Goal: Task Accomplishment & Management: Use online tool/utility

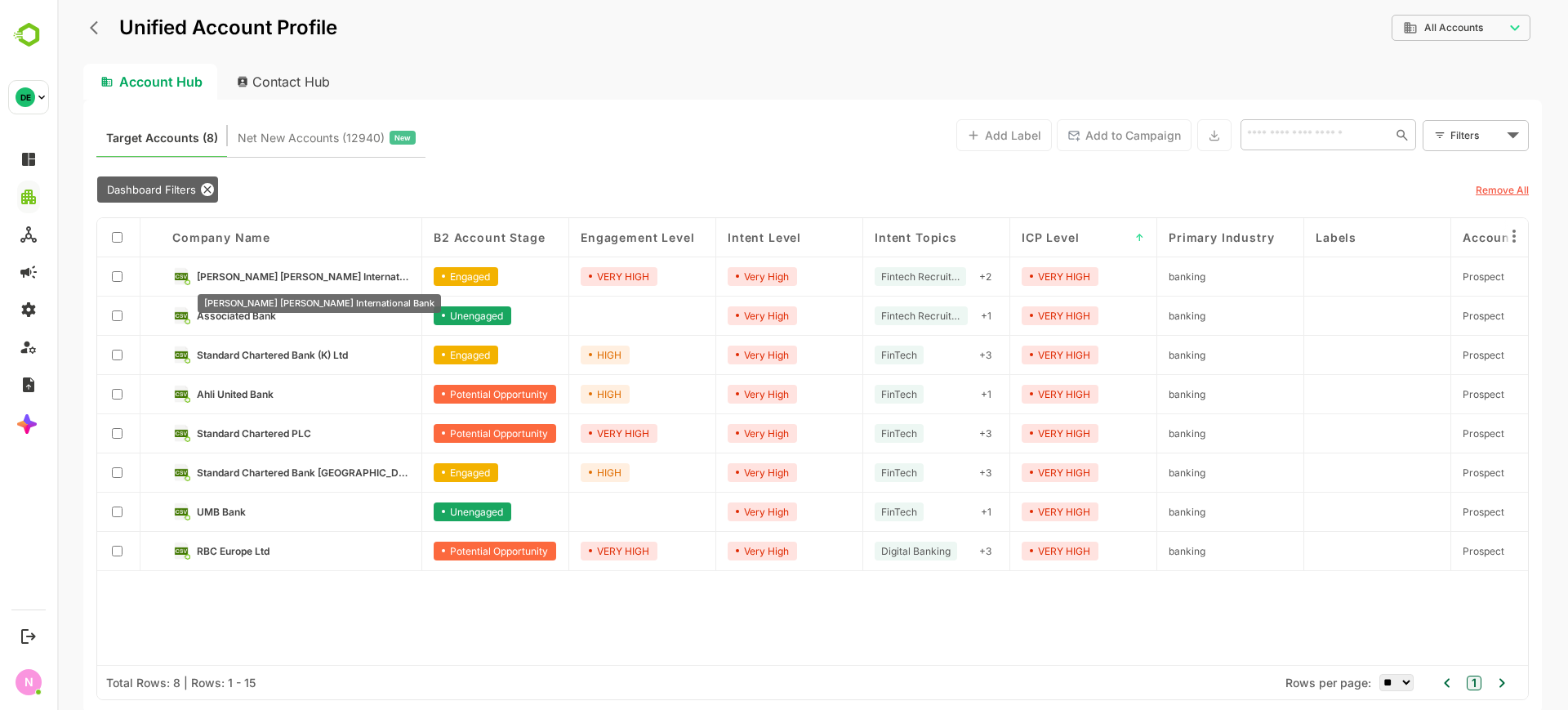
click at [251, 275] on span "Goldman Sachs International Bank" at bounding box center [303, 276] width 213 height 12
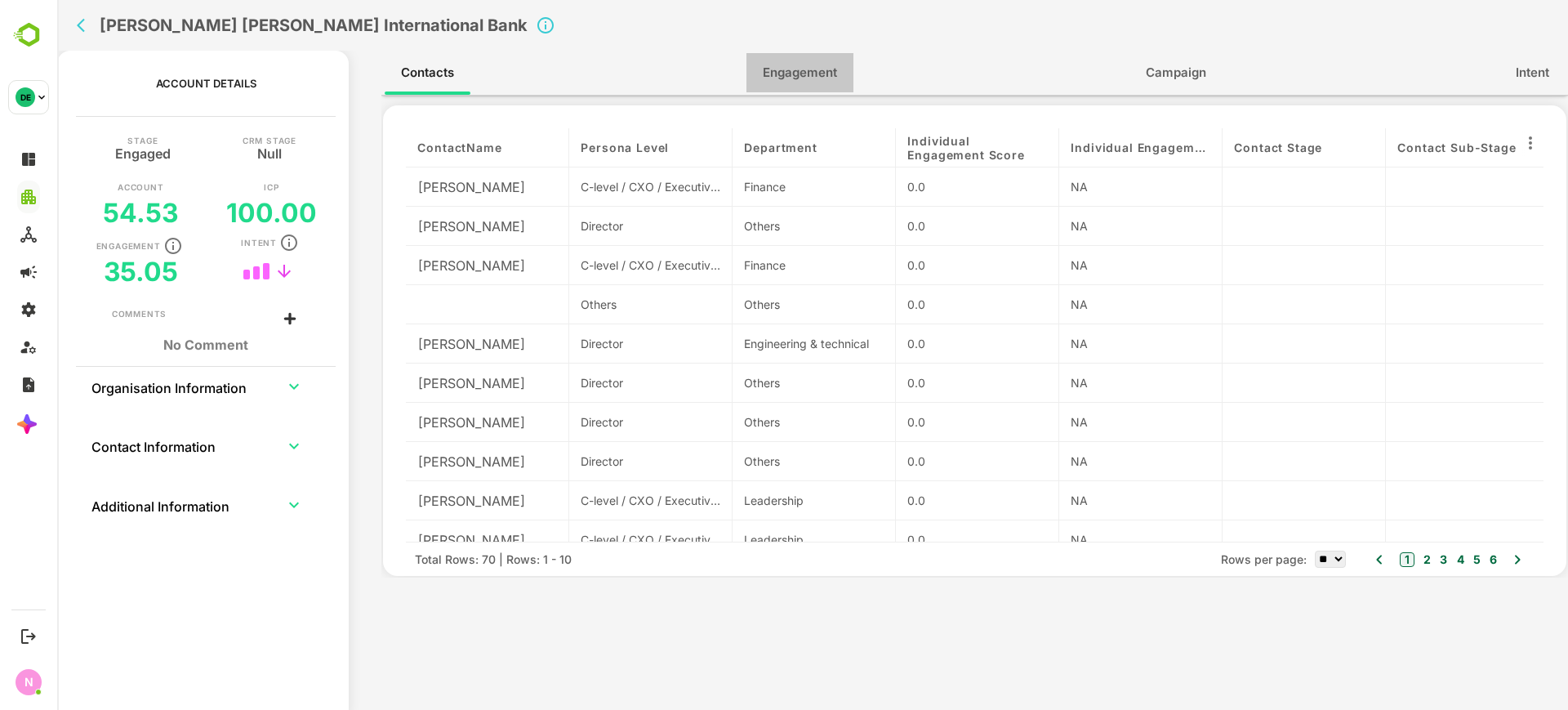
click at [786, 75] on span "Engagement" at bounding box center [799, 73] width 75 height 21
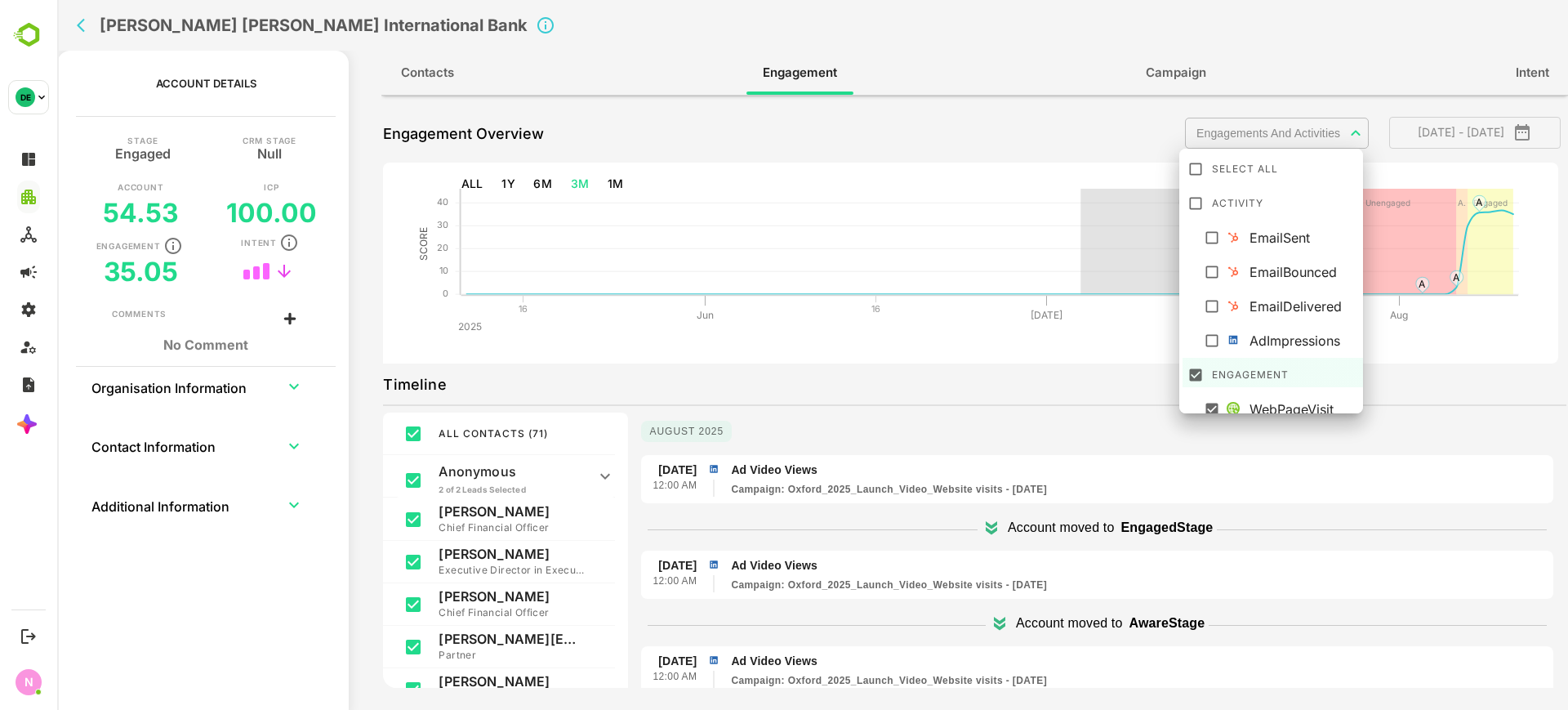
click at [1255, 131] on body "**********" at bounding box center [813, 355] width 1511 height 710
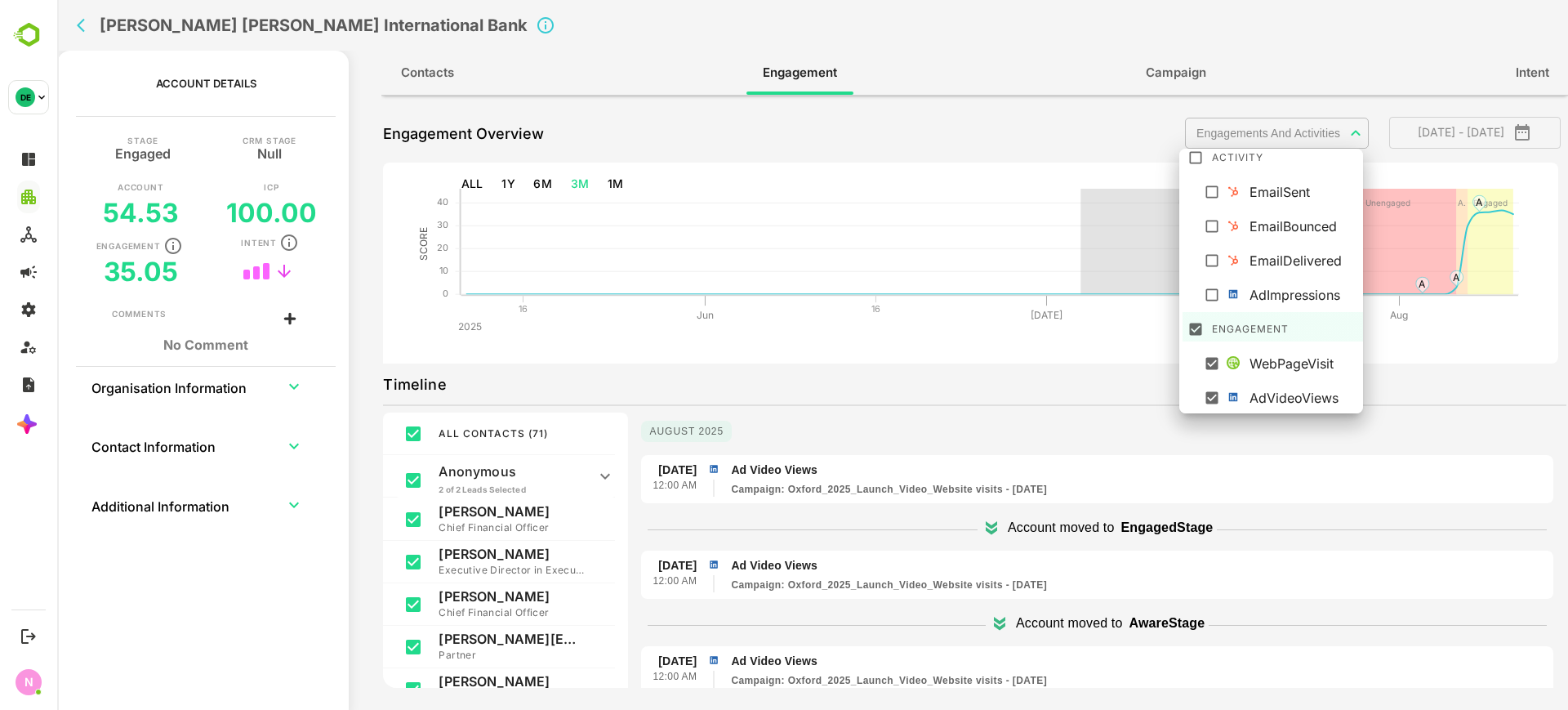
click at [1254, 195] on div "EmailSent" at bounding box center [1304, 192] width 109 height 19
click at [1061, 465] on div at bounding box center [813, 355] width 1511 height 710
click at [1255, 124] on body "**********" at bounding box center [813, 355] width 1511 height 710
click at [1134, 379] on div at bounding box center [813, 355] width 1511 height 710
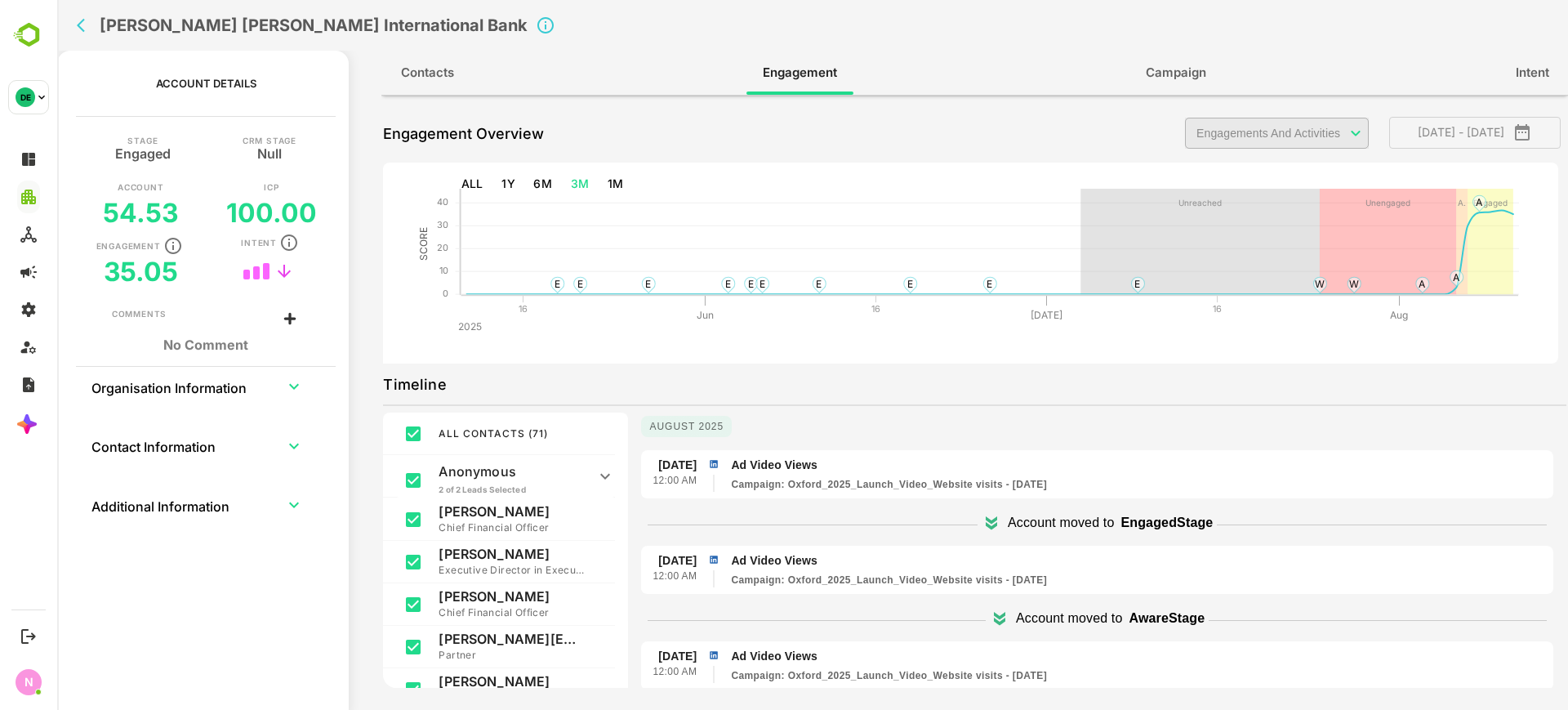
scroll to position [0, 0]
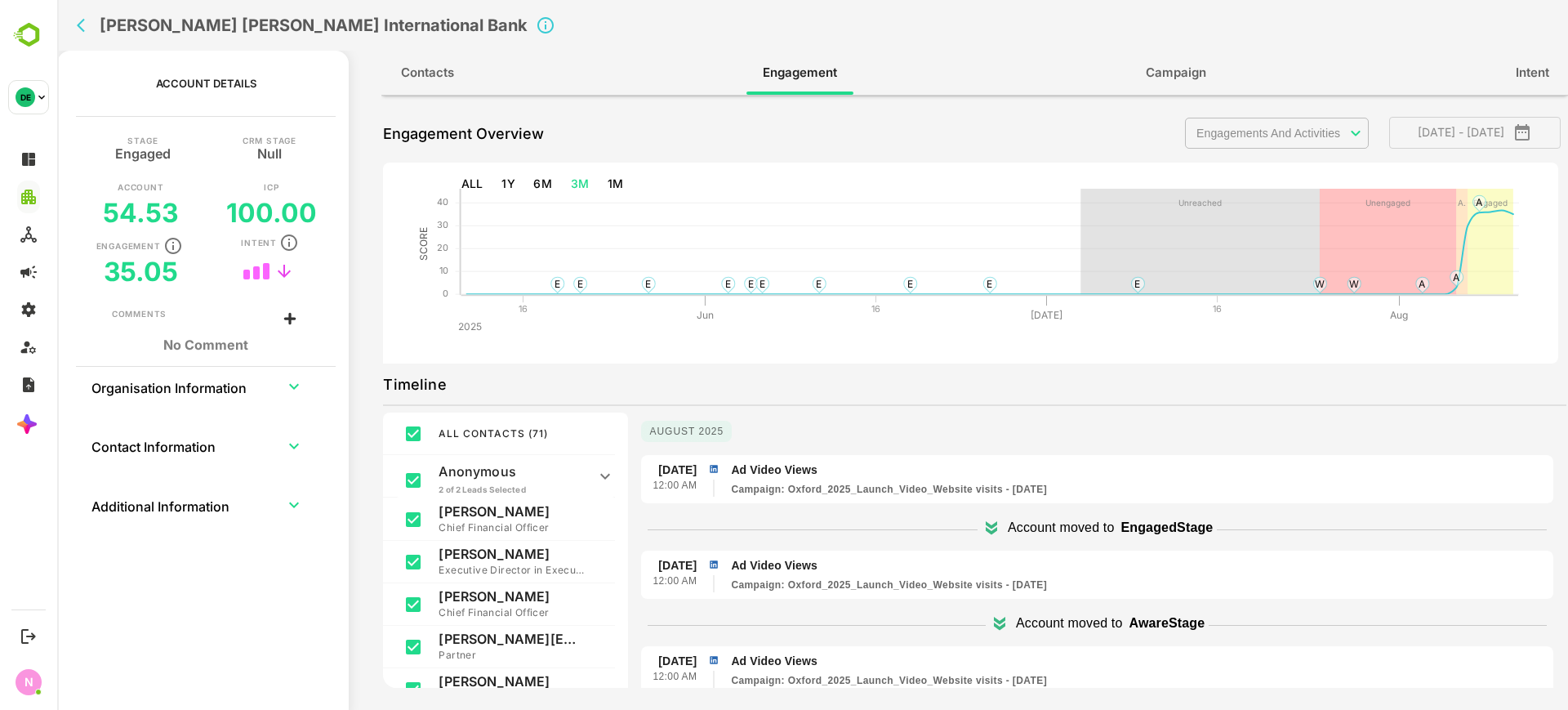
click at [1304, 130] on body "**********" at bounding box center [813, 355] width 1511 height 710
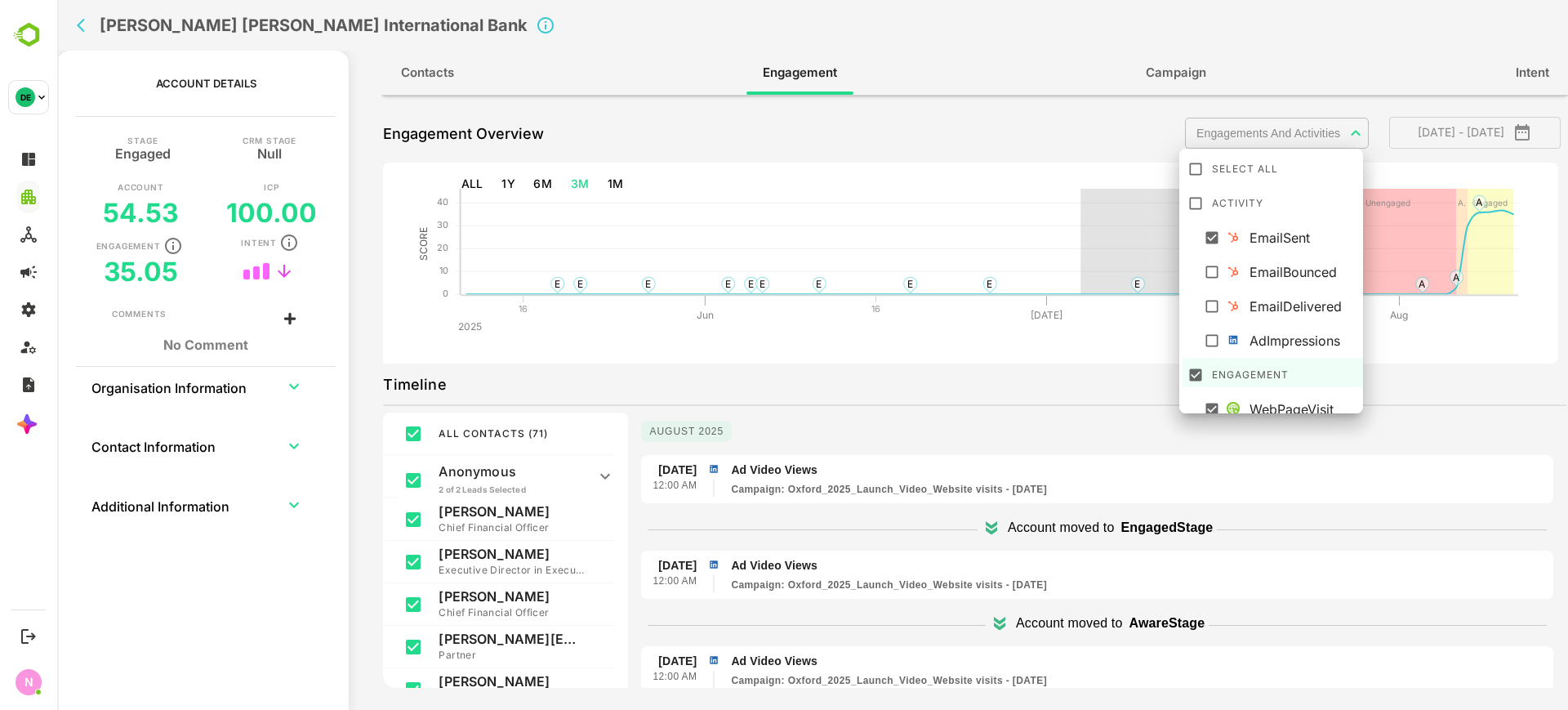
scroll to position [46, 0]
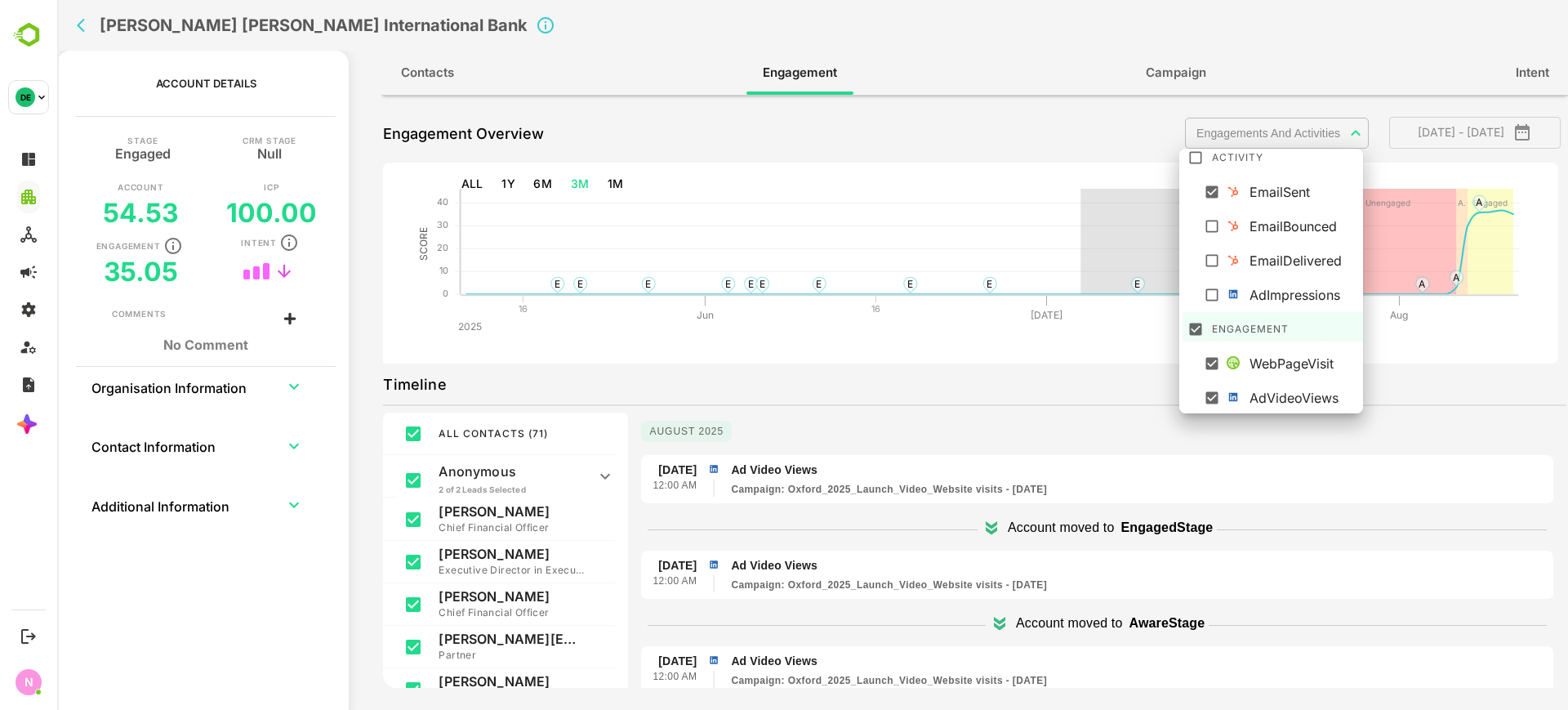
click at [1386, 494] on div at bounding box center [813, 355] width 1511 height 710
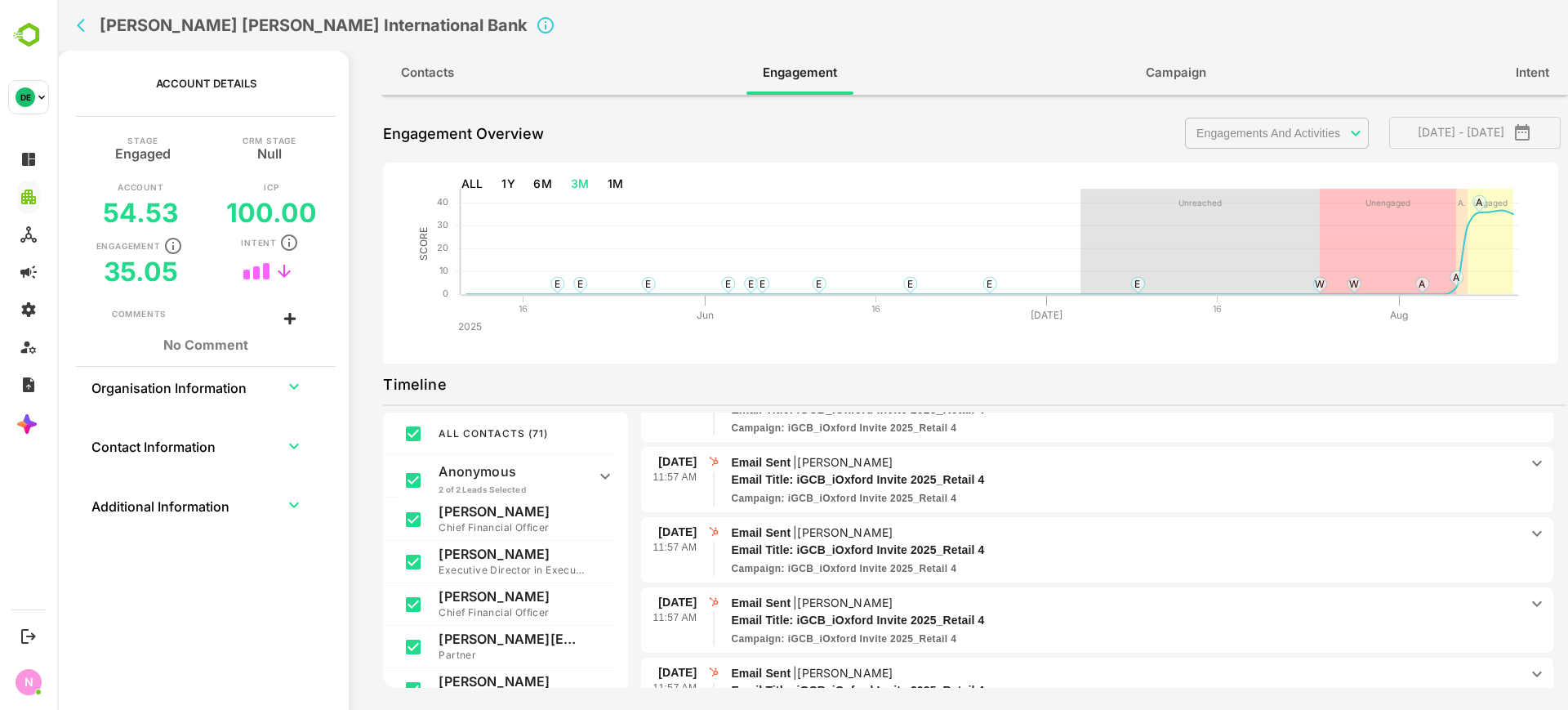
drag, startPoint x: 1337, startPoint y: 114, endPoint x: 1337, endPoint y: 133, distance: 19.0
click at [1337, 133] on div "**********" at bounding box center [1376, 134] width 382 height 40
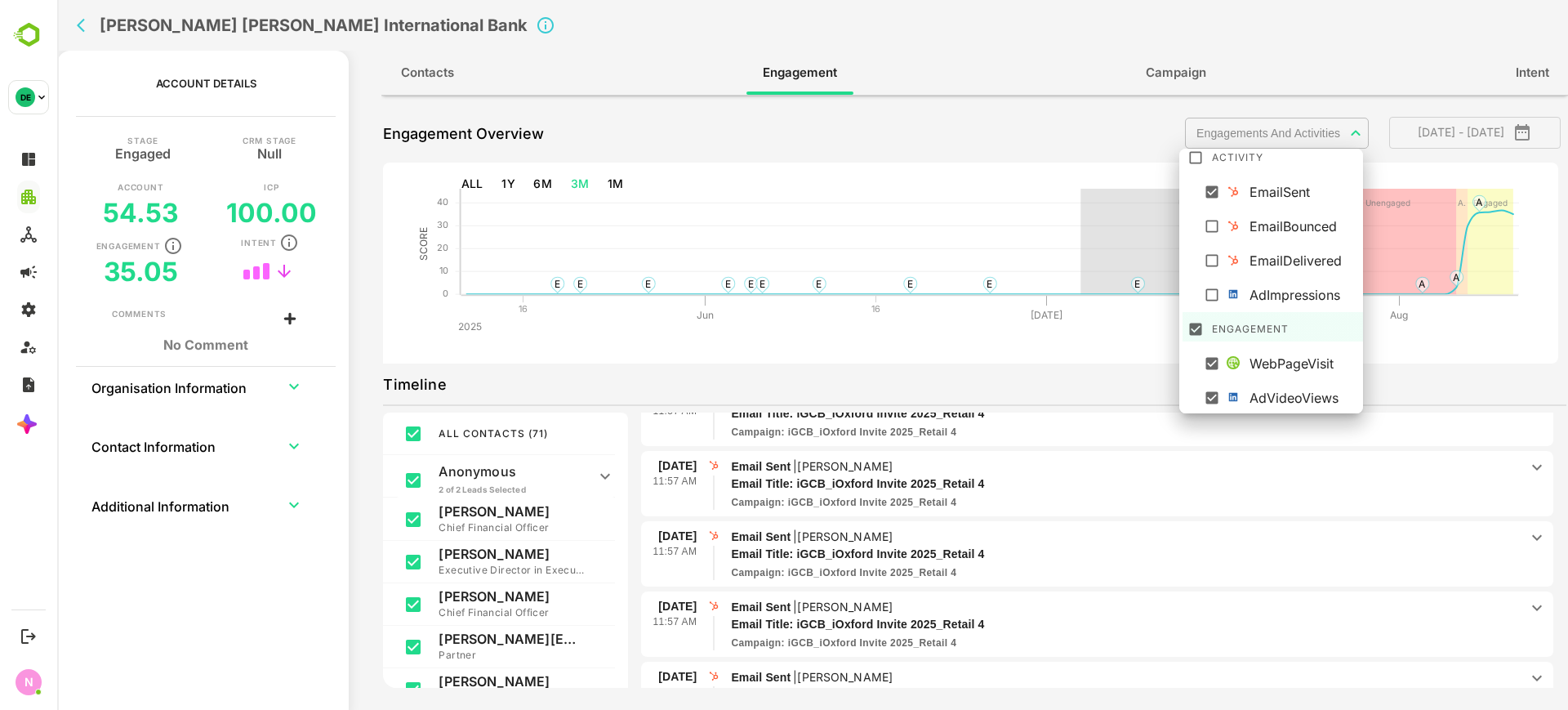
click at [1337, 133] on body "**********" at bounding box center [813, 355] width 1511 height 710
click at [1227, 191] on img at bounding box center [1233, 191] width 13 height 13
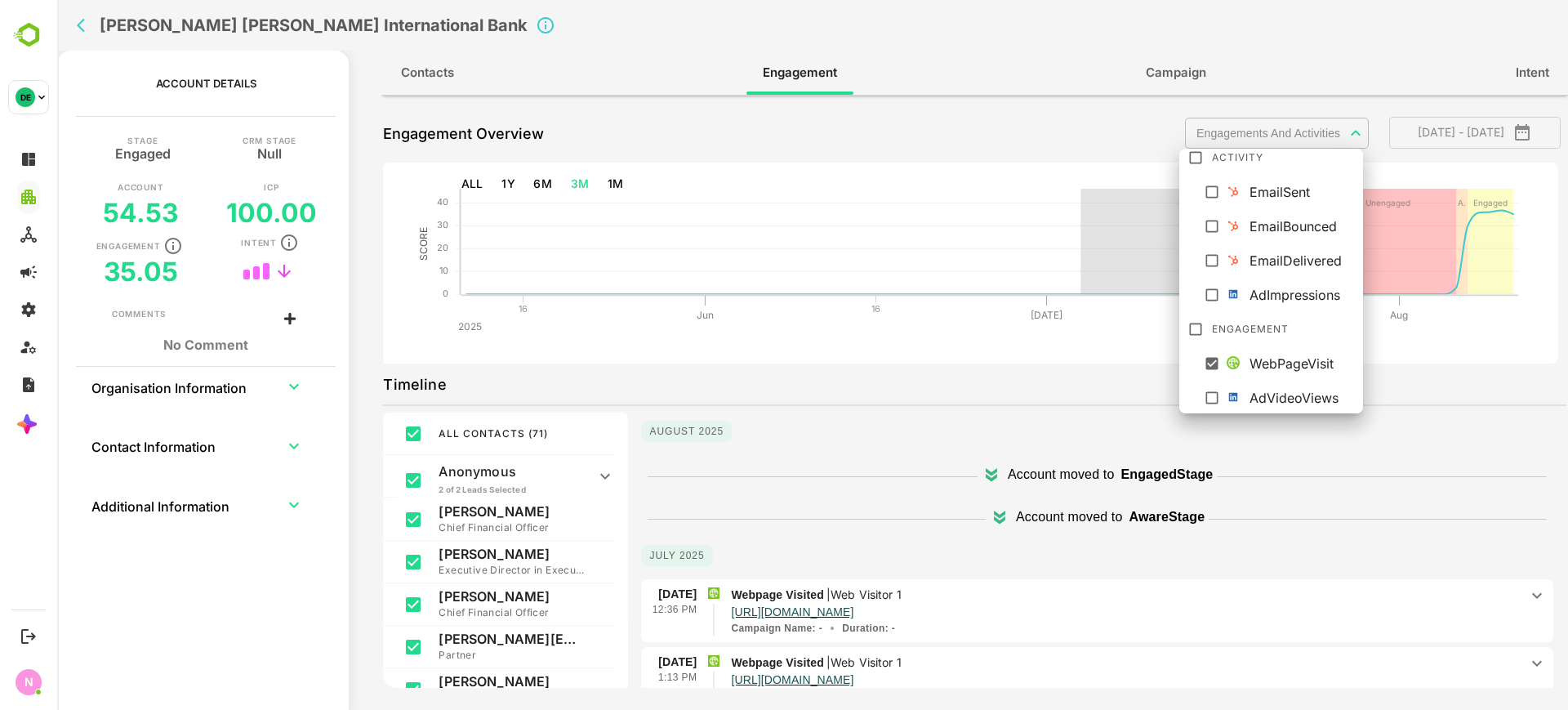
click at [1045, 521] on div at bounding box center [813, 355] width 1511 height 710
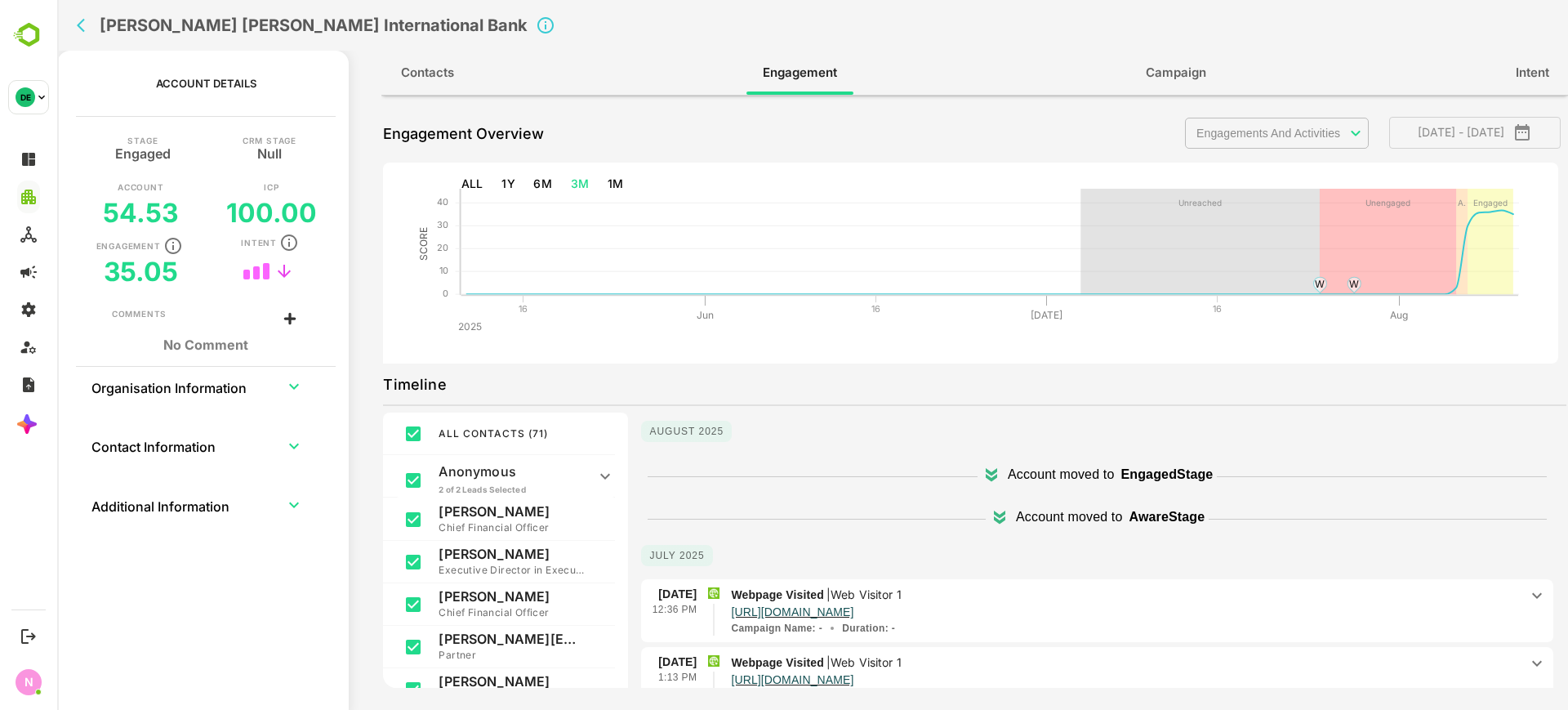
click at [1254, 628] on div "Campaign Name : - Duration : -" at bounding box center [1125, 628] width 788 height 15
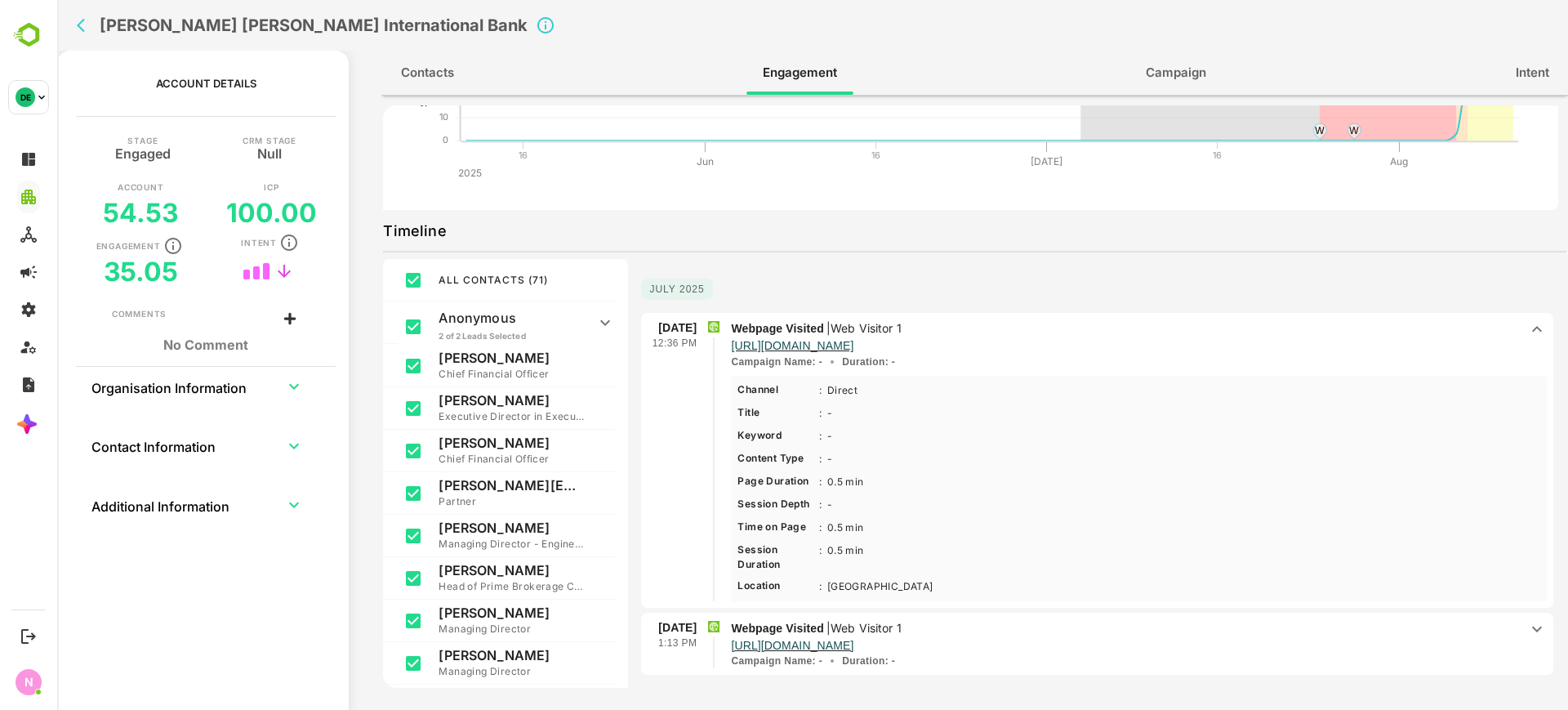
scroll to position [195, 0]
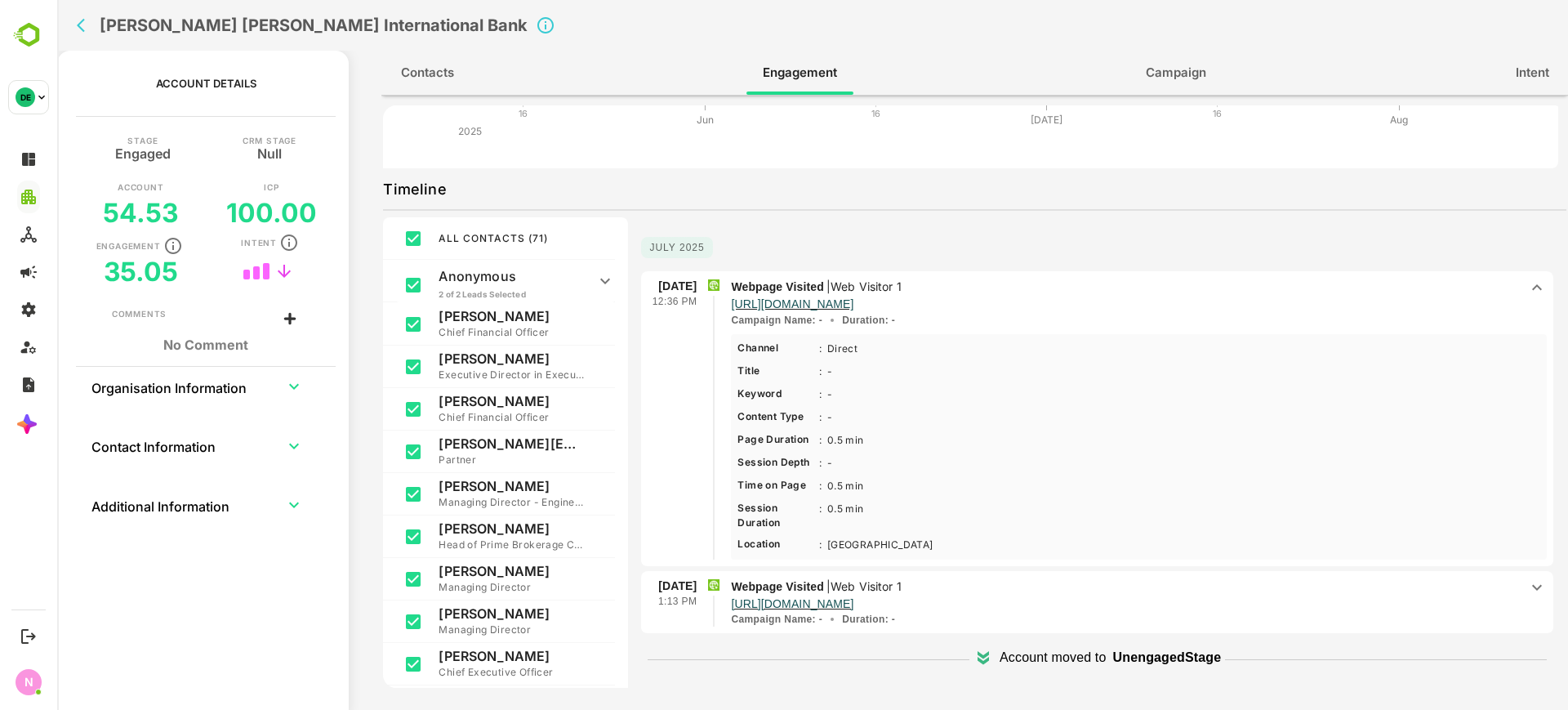
click at [1426, 310] on p "https://www.igcb.com/blogs/5-trends-which-can-benefit-middle-east-banks/" at bounding box center [1125, 303] width 788 height 14
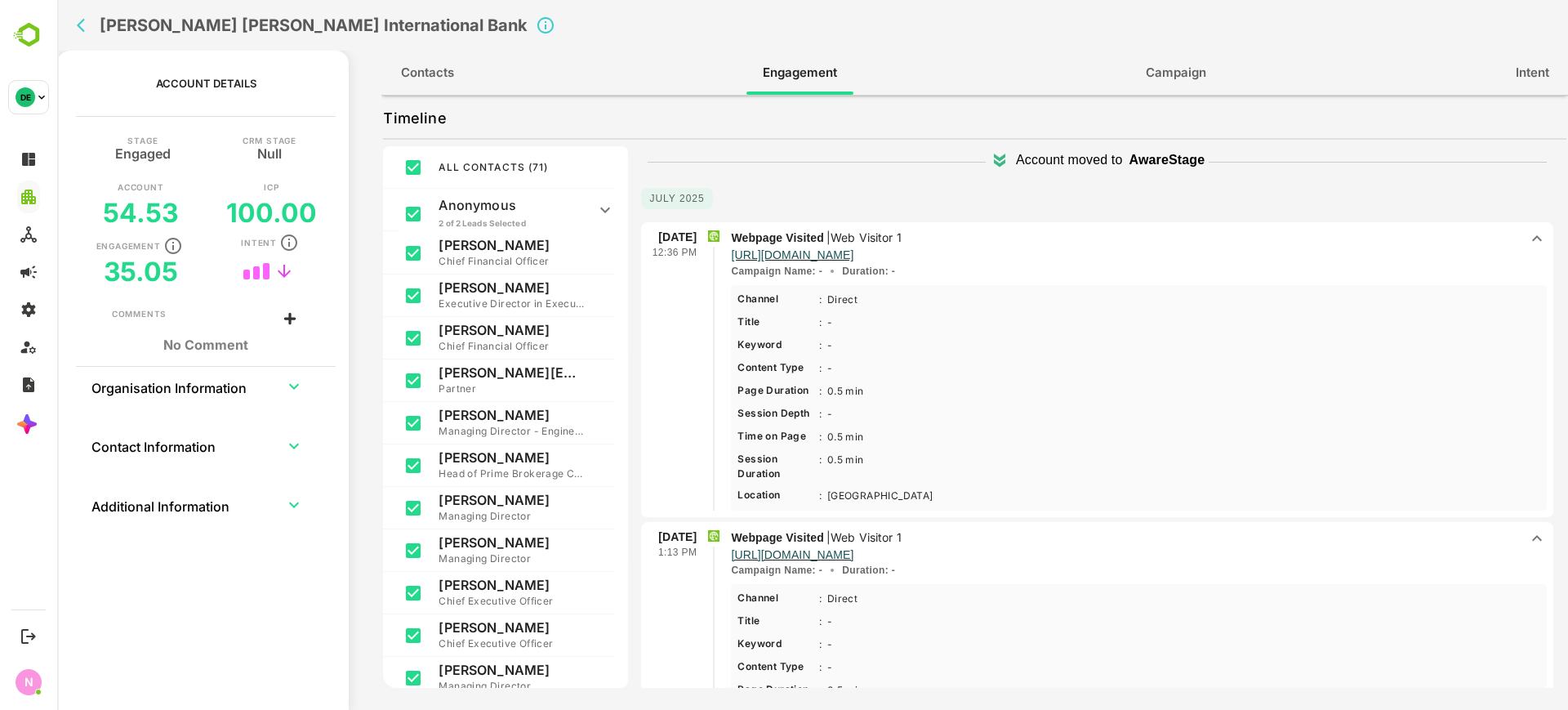
scroll to position [92, 0]
drag, startPoint x: 82, startPoint y: 11, endPoint x: 82, endPoint y: 24, distance: 13.0
click at [82, 24] on div "Goldman Sachs International Bank" at bounding box center [567, 26] width 994 height 51
click at [82, 24] on icon "back" at bounding box center [84, 26] width 17 height 17
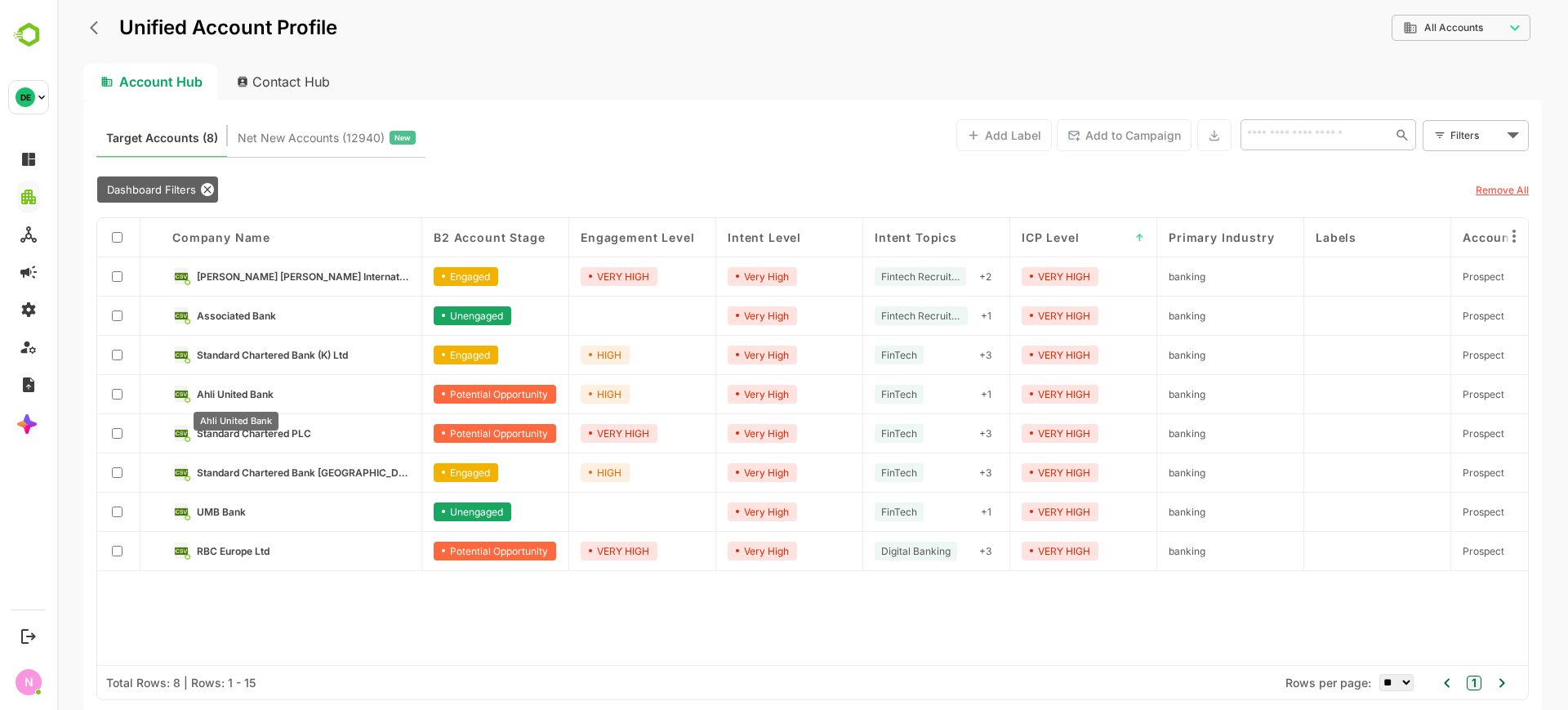
click at [245, 391] on span "Ahli United Bank" at bounding box center [235, 394] width 77 height 12
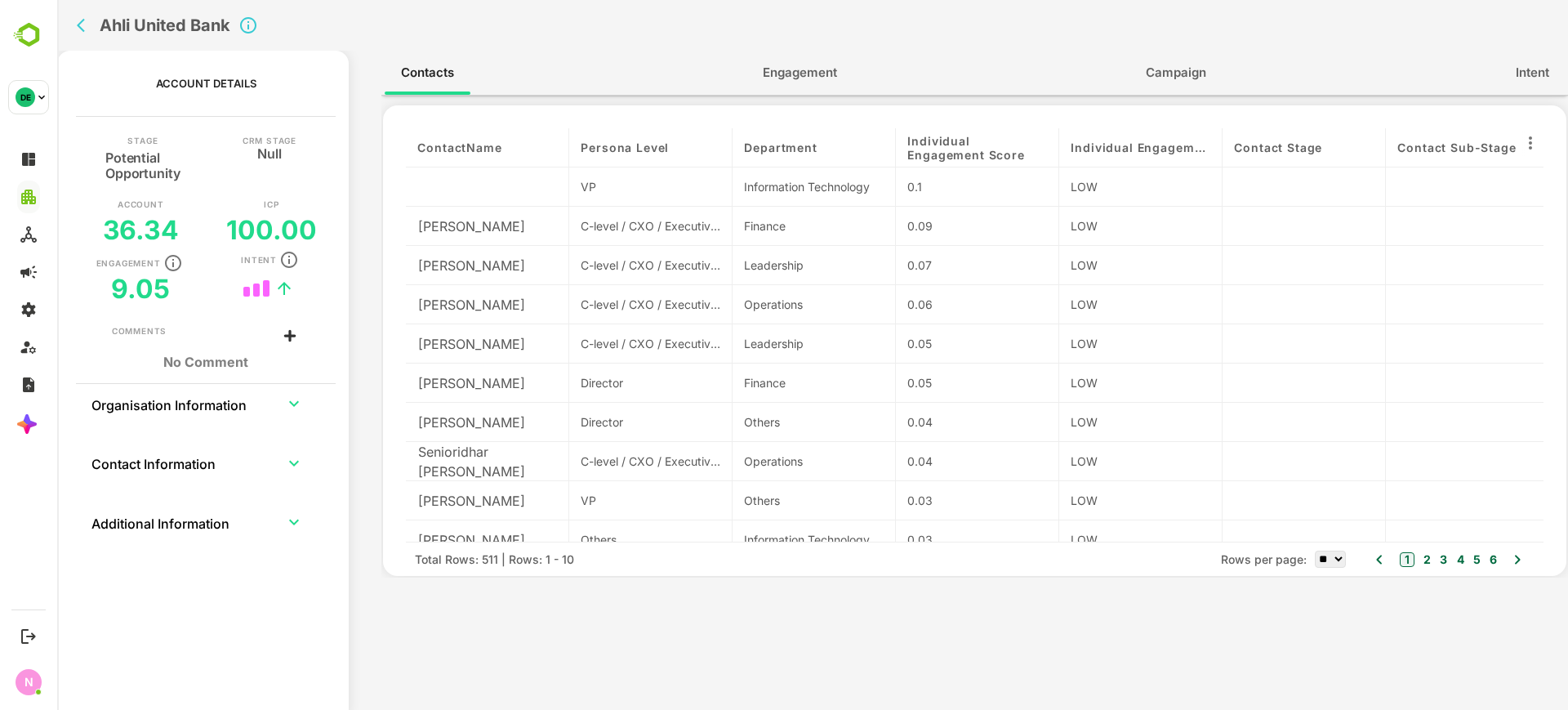
click at [775, 70] on span "Engagement" at bounding box center [799, 73] width 75 height 21
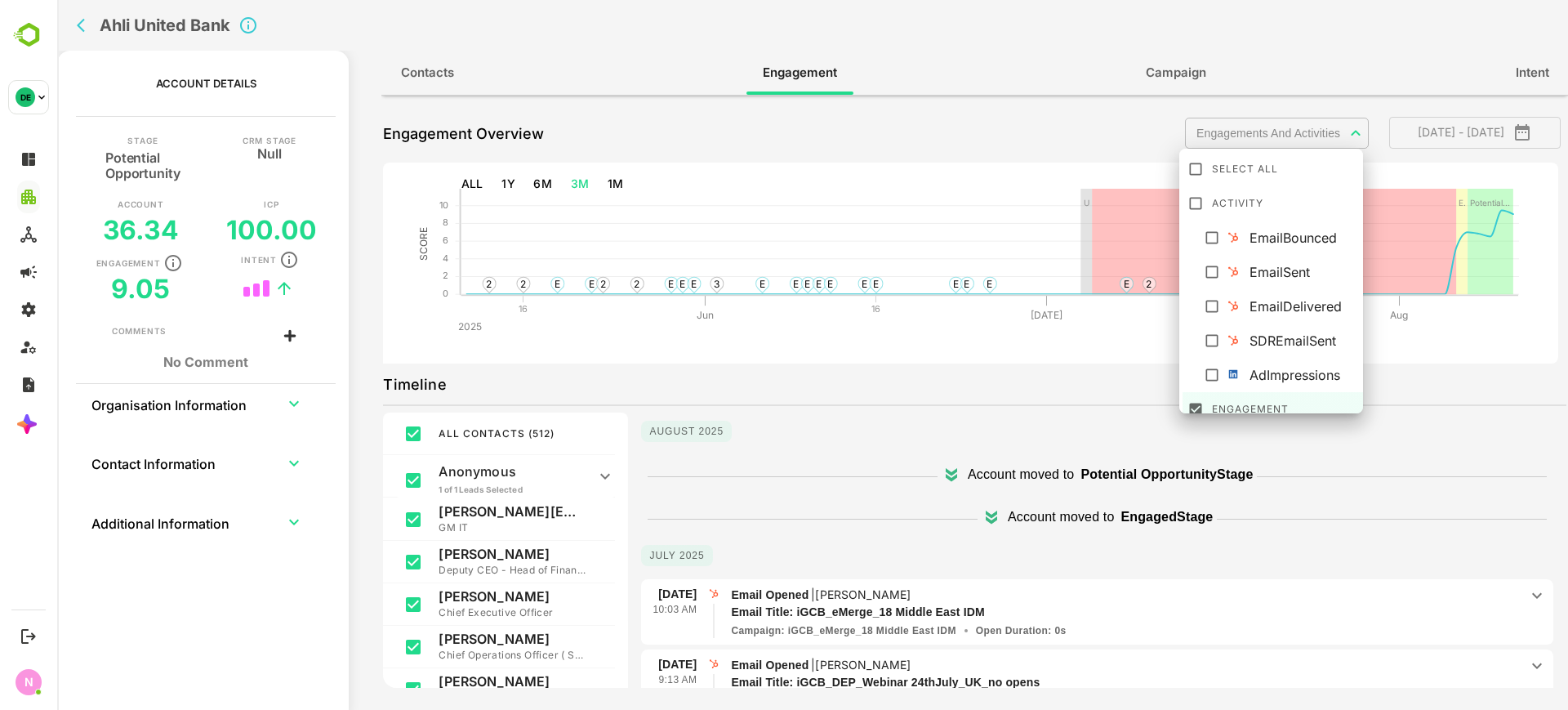
click at [1283, 135] on body "**********" at bounding box center [813, 355] width 1511 height 710
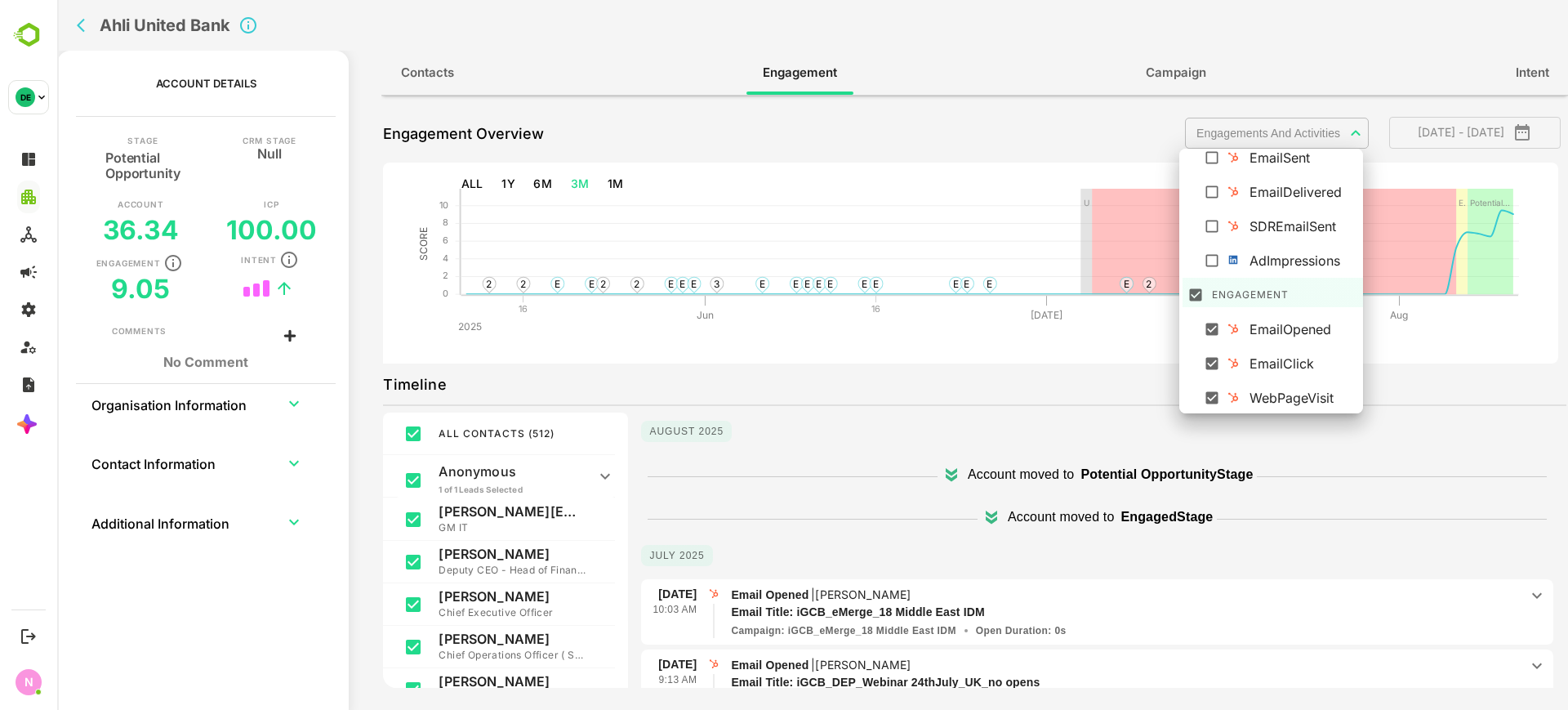
click at [1076, 390] on div at bounding box center [813, 355] width 1511 height 710
click at [1210, 124] on body "**********" at bounding box center [813, 355] width 1511 height 710
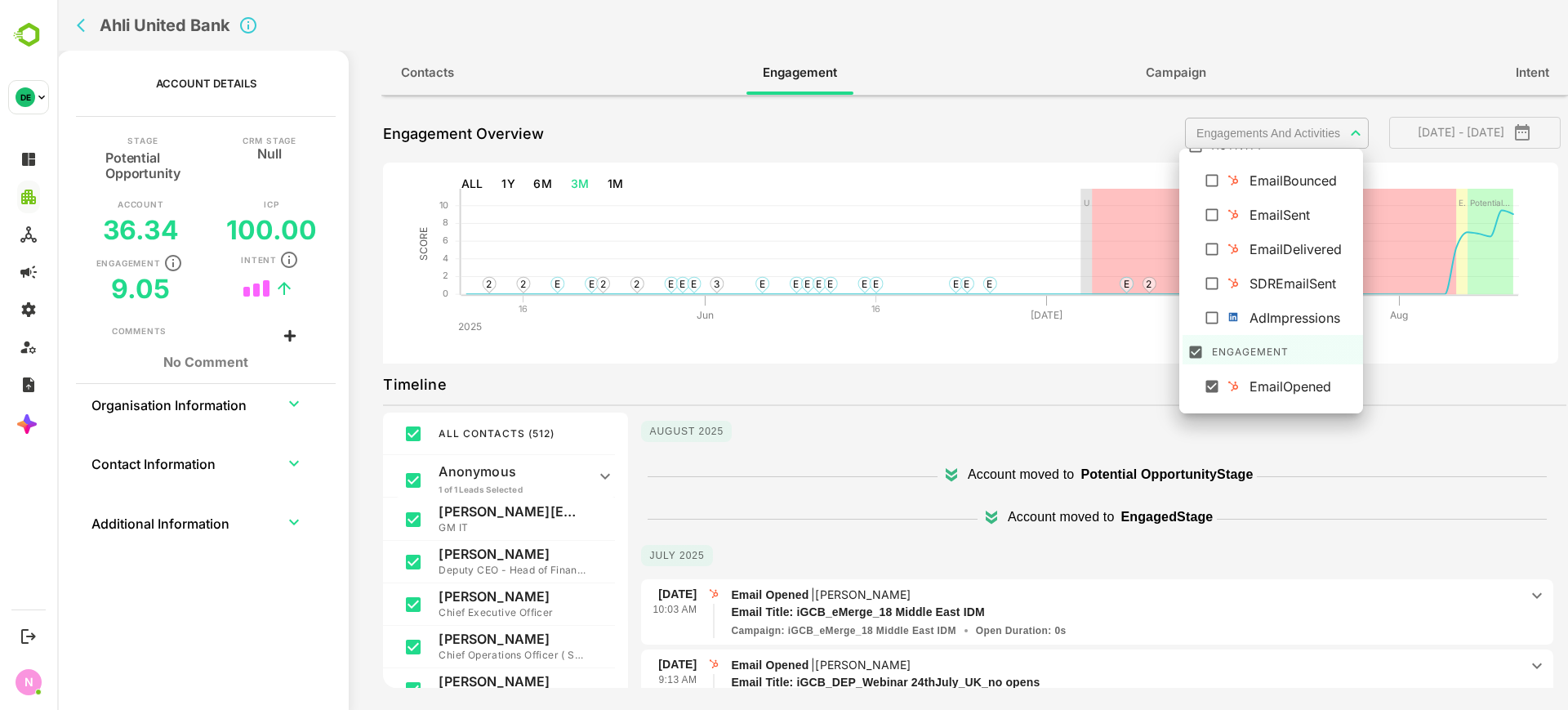
scroll to position [55, 0]
click at [1231, 317] on img at bounding box center [1233, 318] width 13 height 13
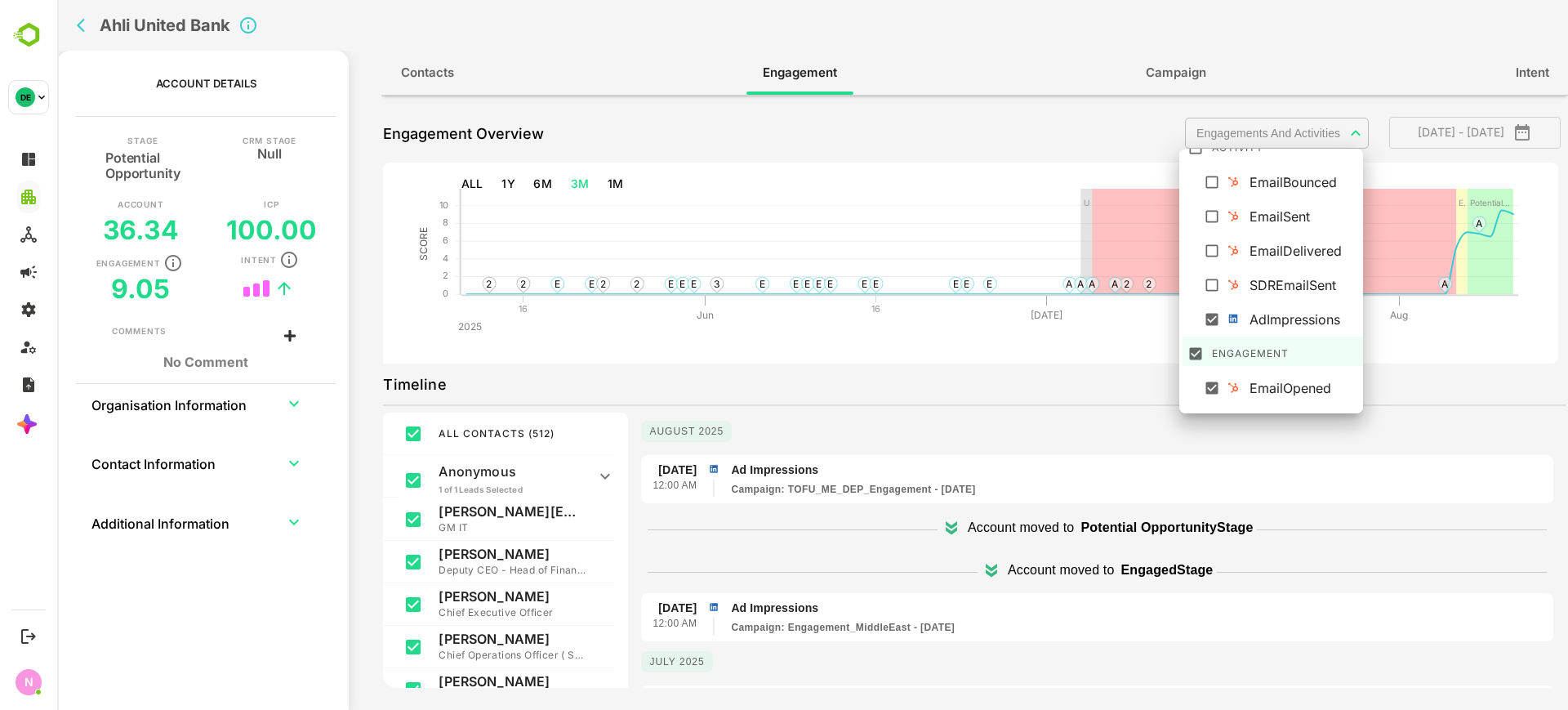
click at [902, 427] on div at bounding box center [813, 355] width 1511 height 710
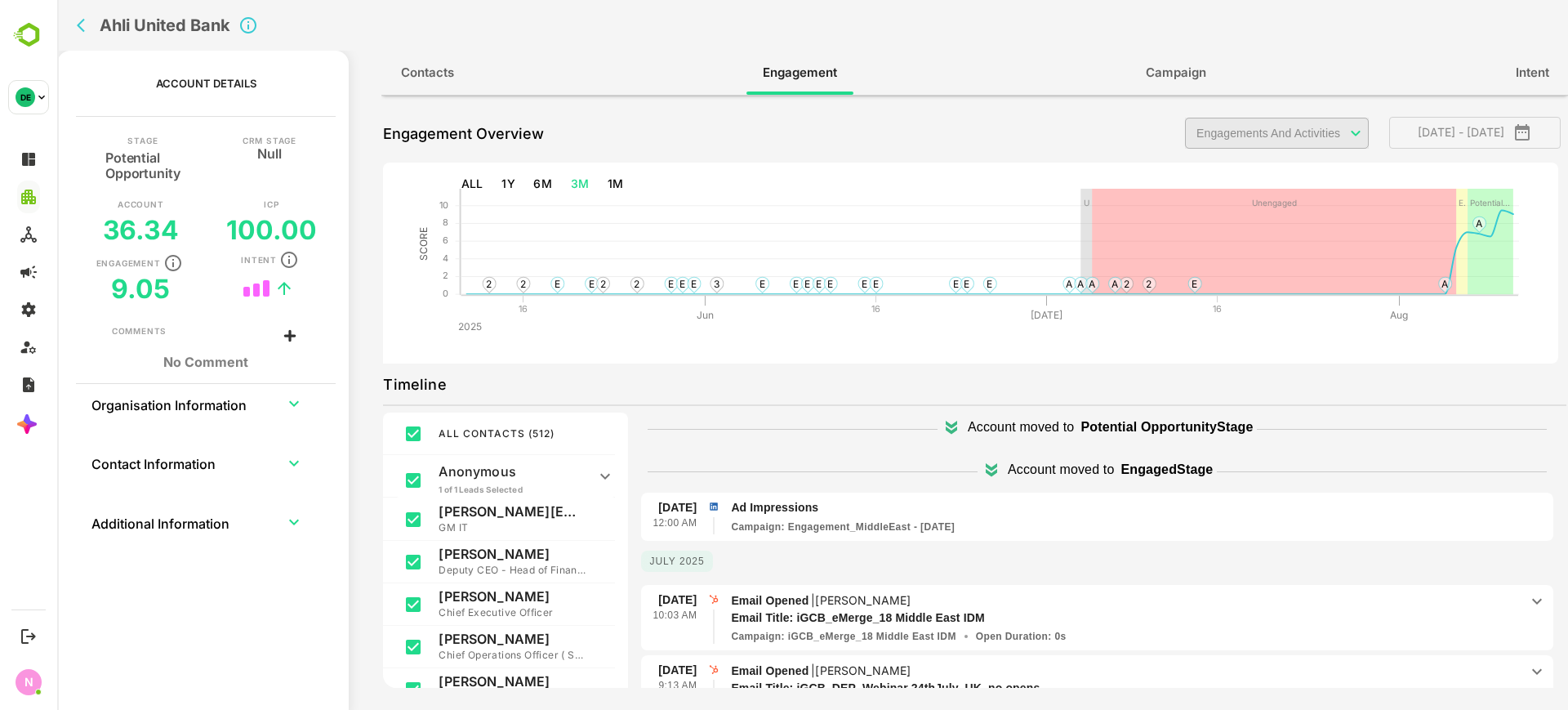
scroll to position [0, 0]
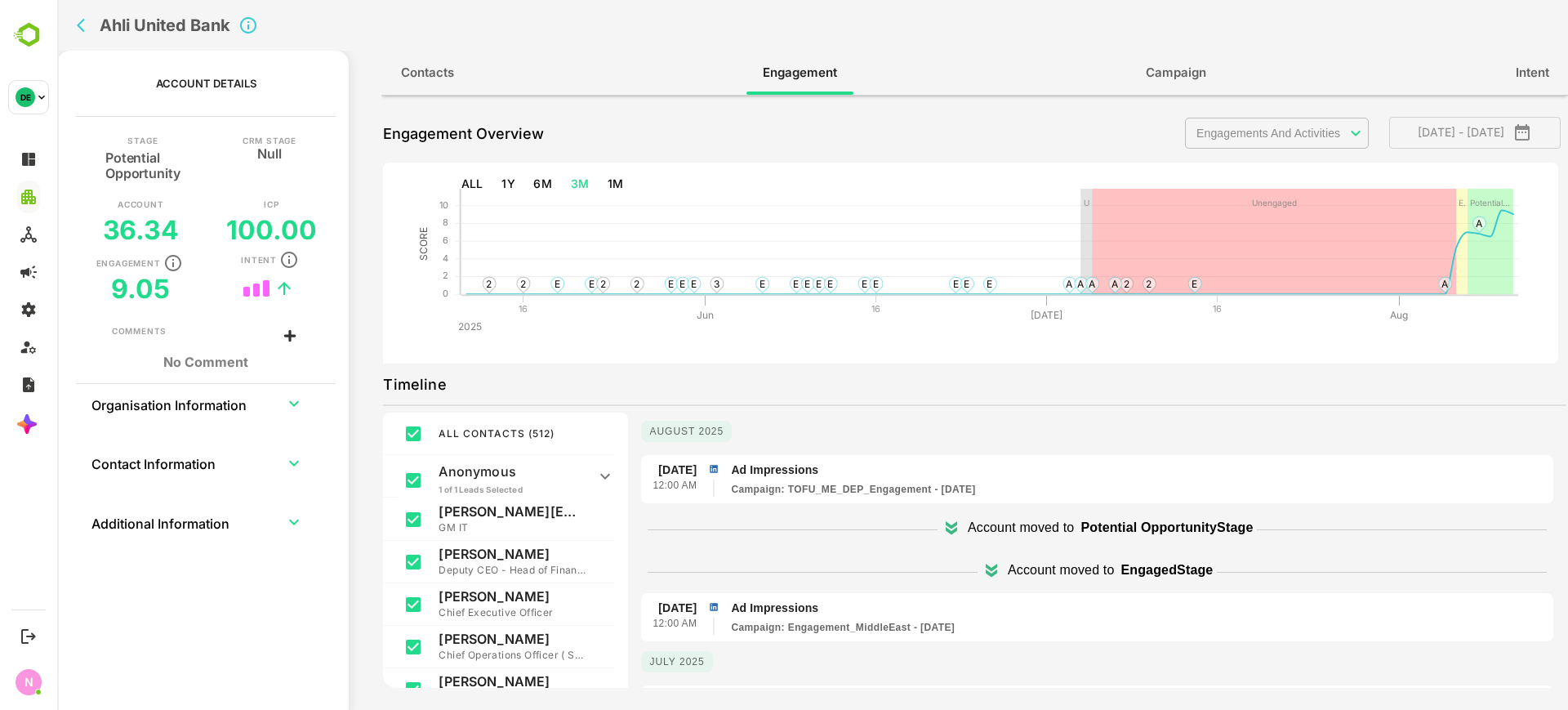
click at [1295, 146] on body "**********" at bounding box center [813, 355] width 1511 height 710
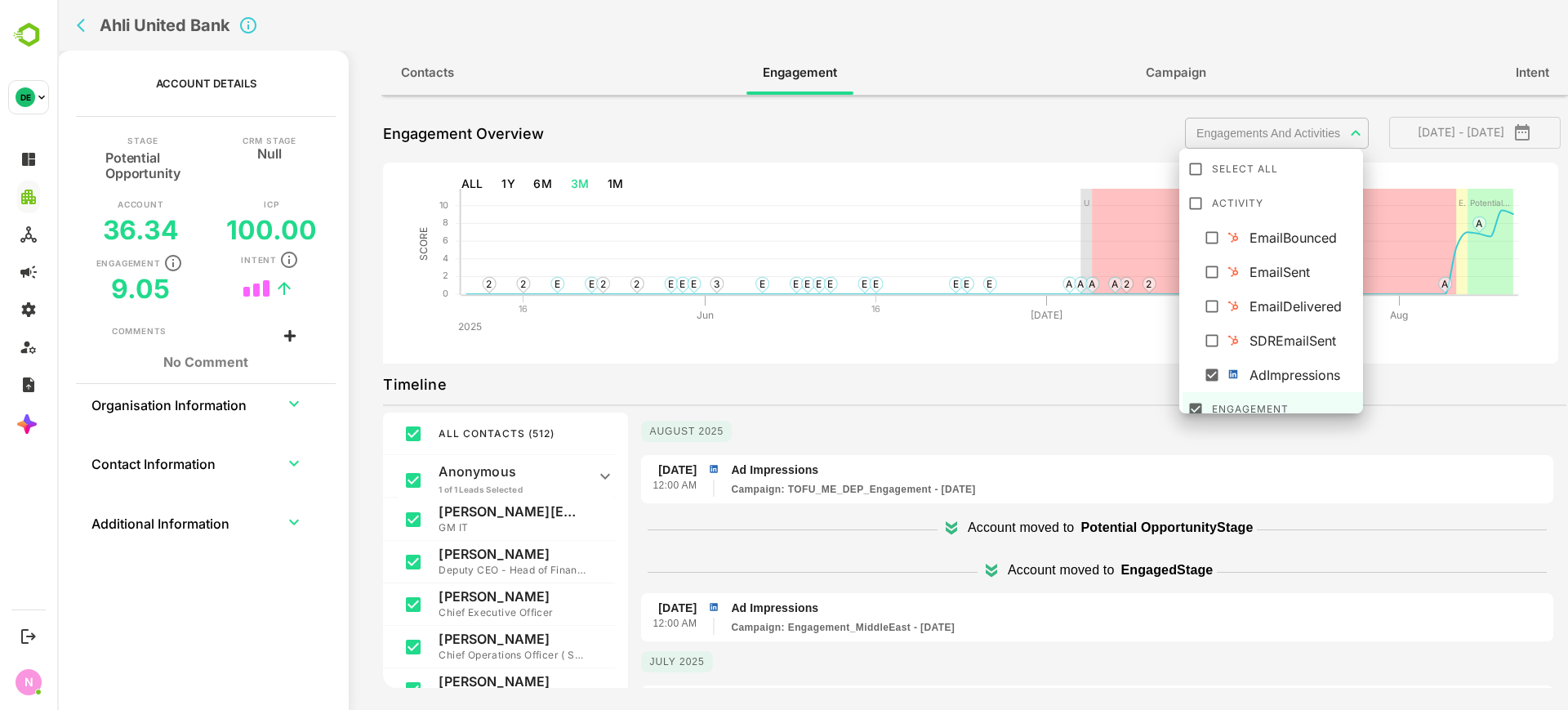
scroll to position [114, 0]
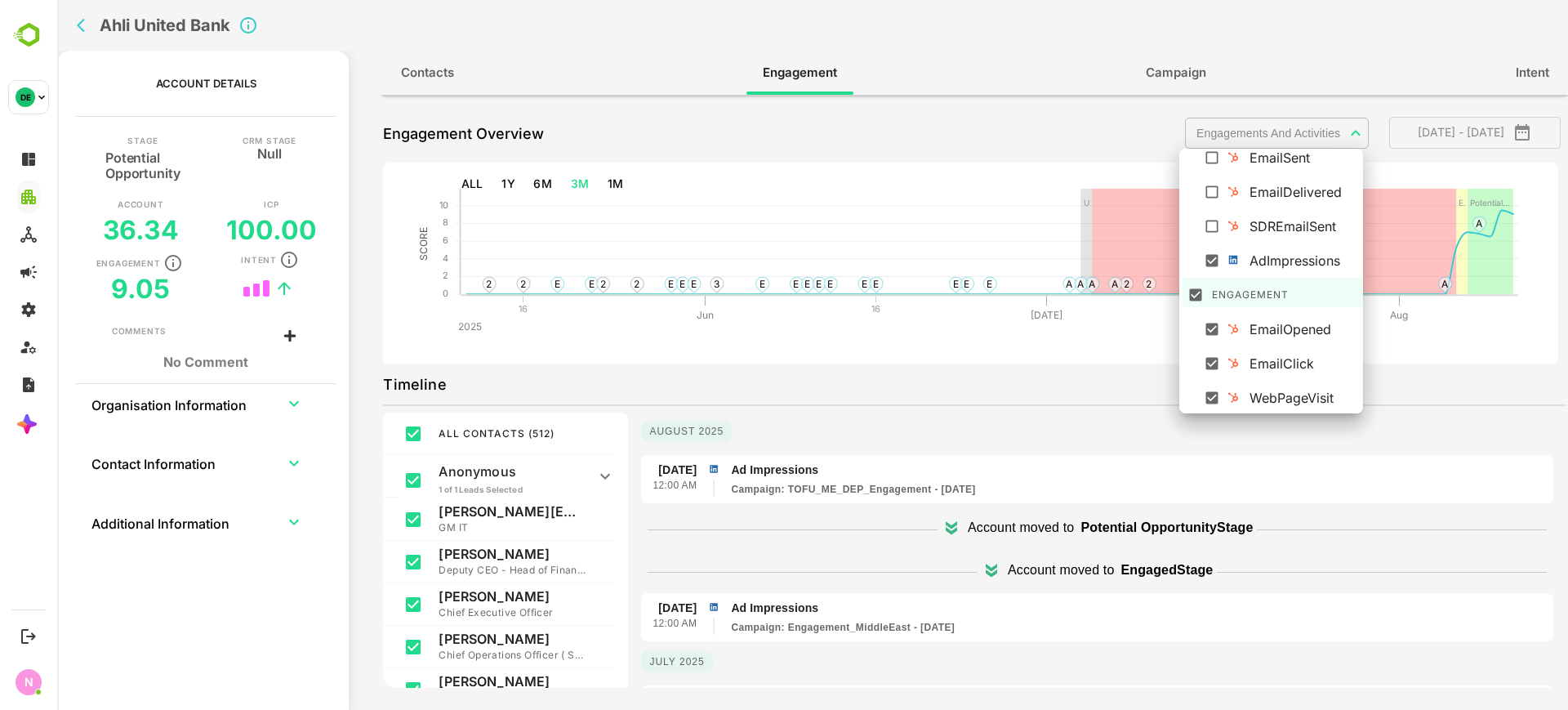
click at [931, 399] on div at bounding box center [813, 355] width 1511 height 710
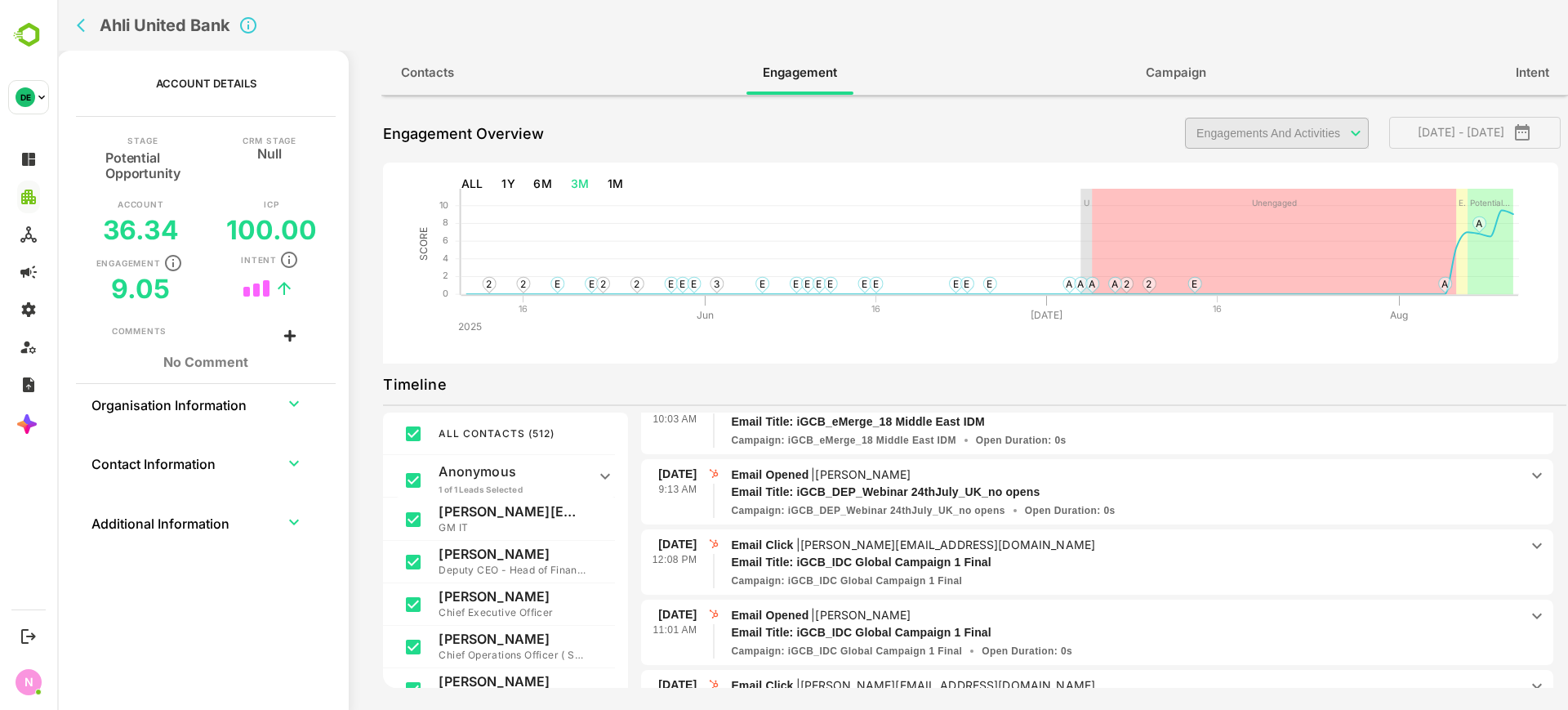
scroll to position [0, 0]
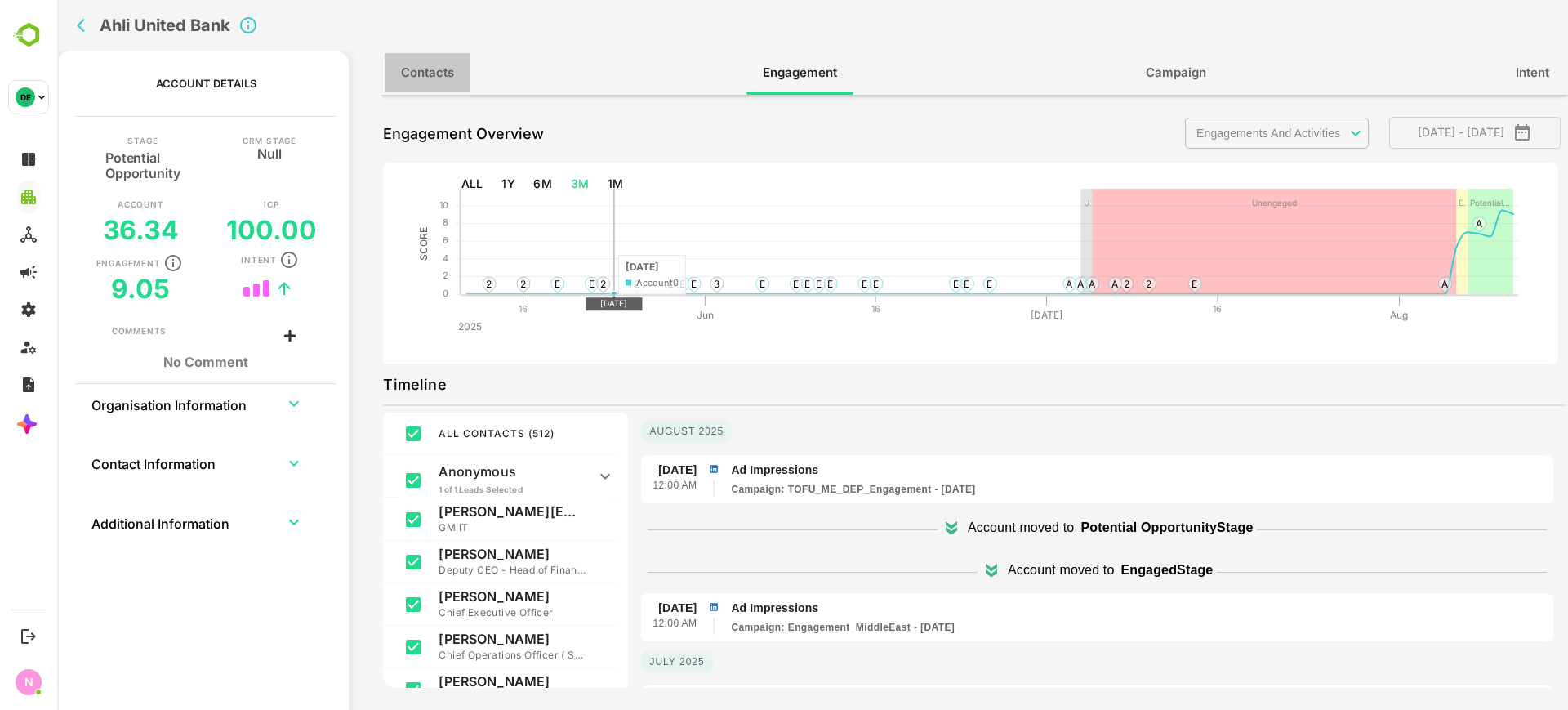
click at [455, 81] on button "Contacts" at bounding box center [427, 72] width 86 height 40
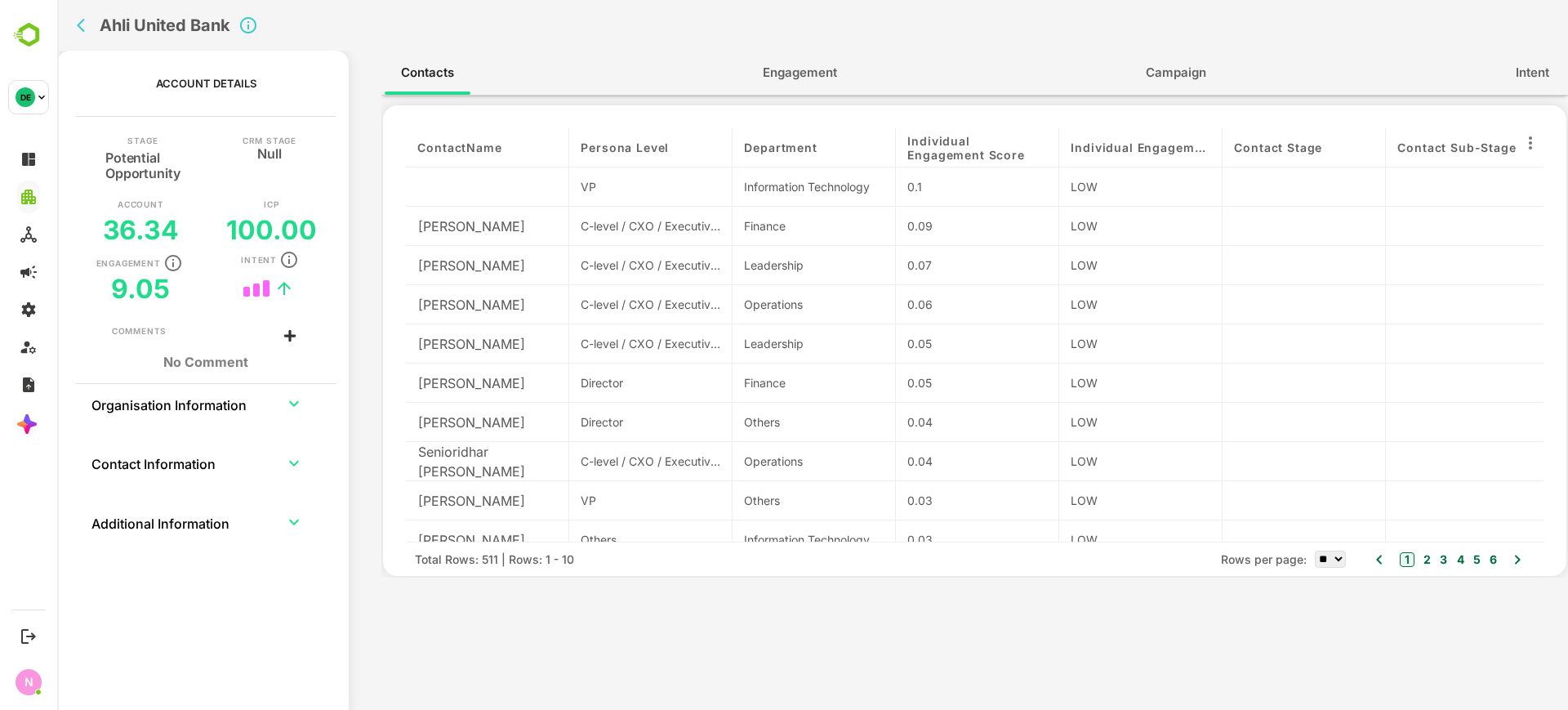
scroll to position [22, 0]
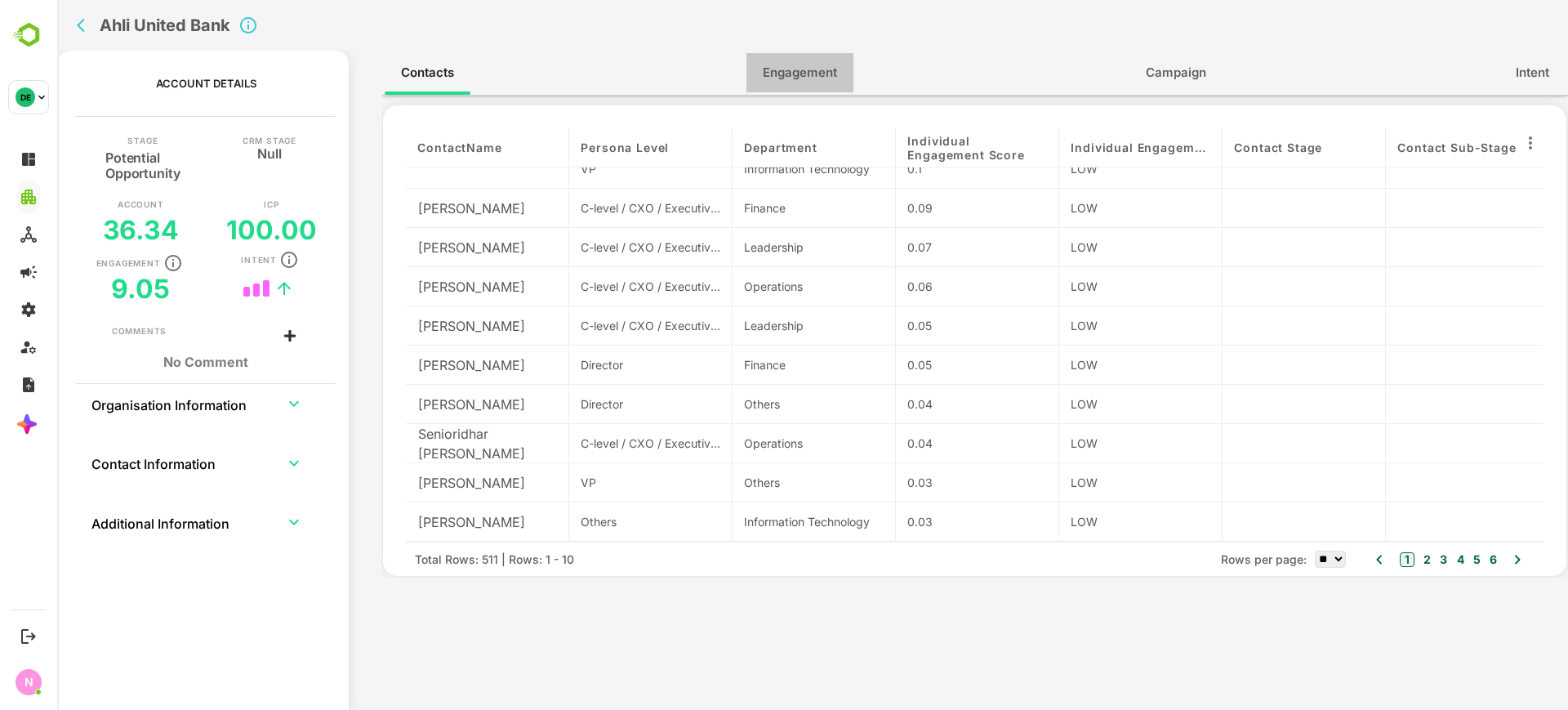
click at [802, 67] on span "Engagement" at bounding box center [799, 73] width 75 height 21
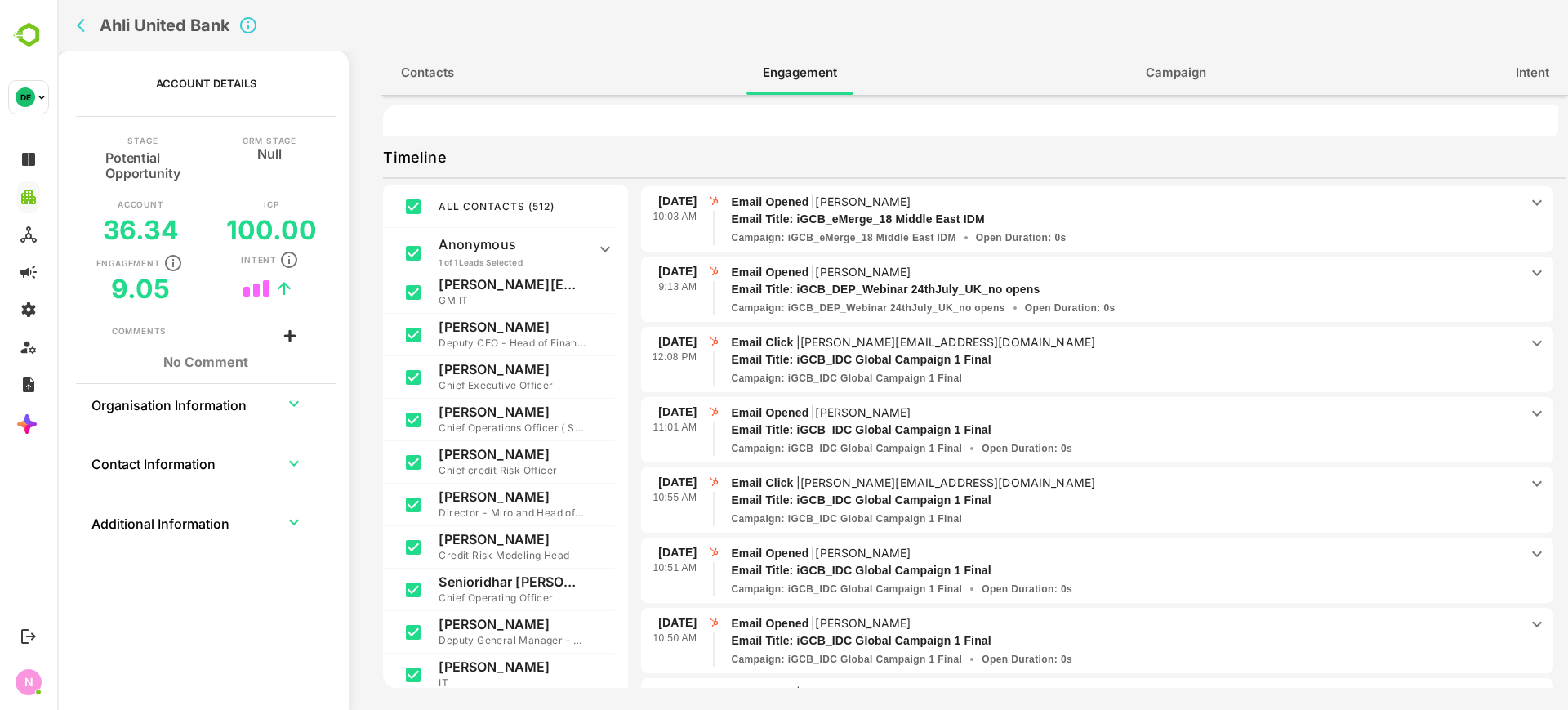
scroll to position [237, 0]
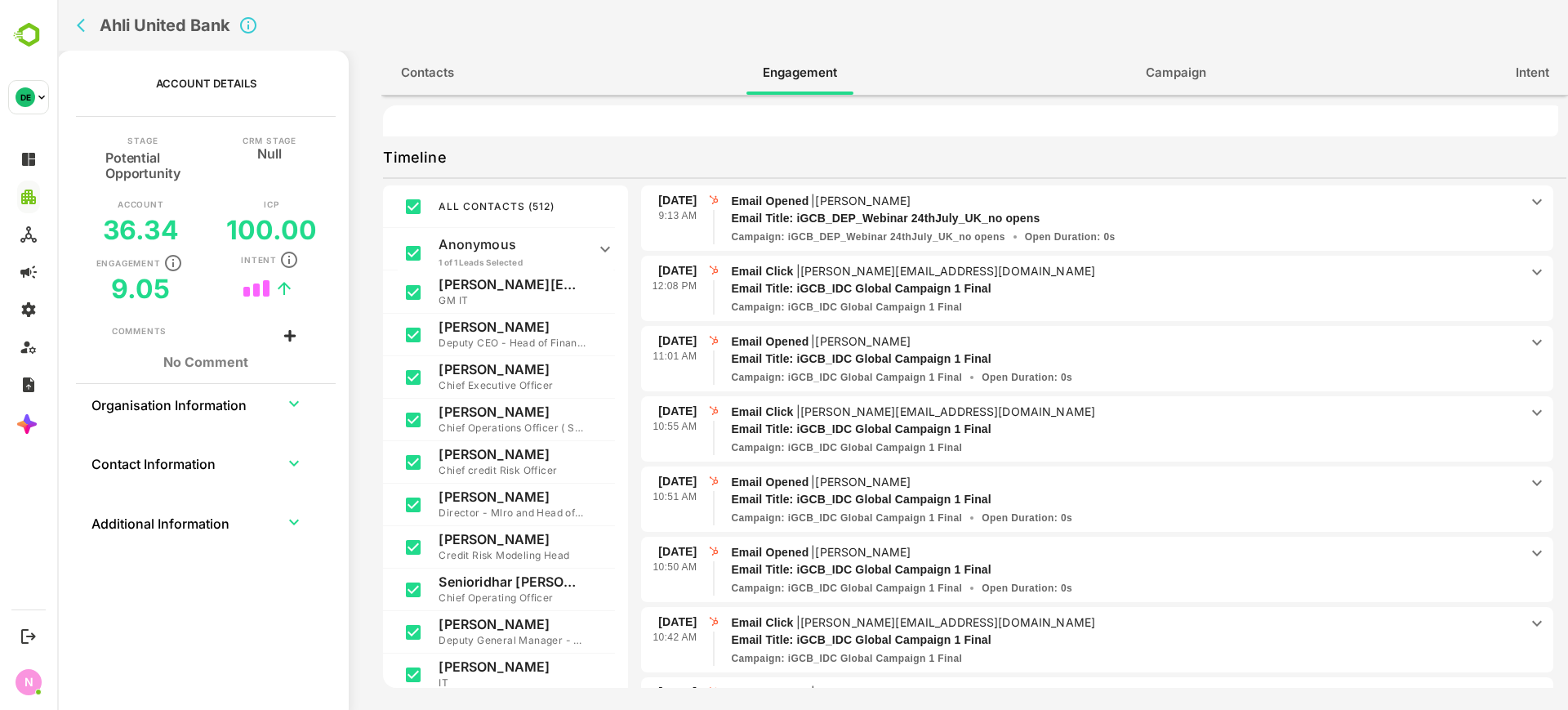
click at [758, 394] on div "July 2025 14 Jul 10:03 AM Email Opened | Amr Eldin Email Title: iGCB_eMerge_18 …" at bounding box center [1097, 522] width 912 height 897
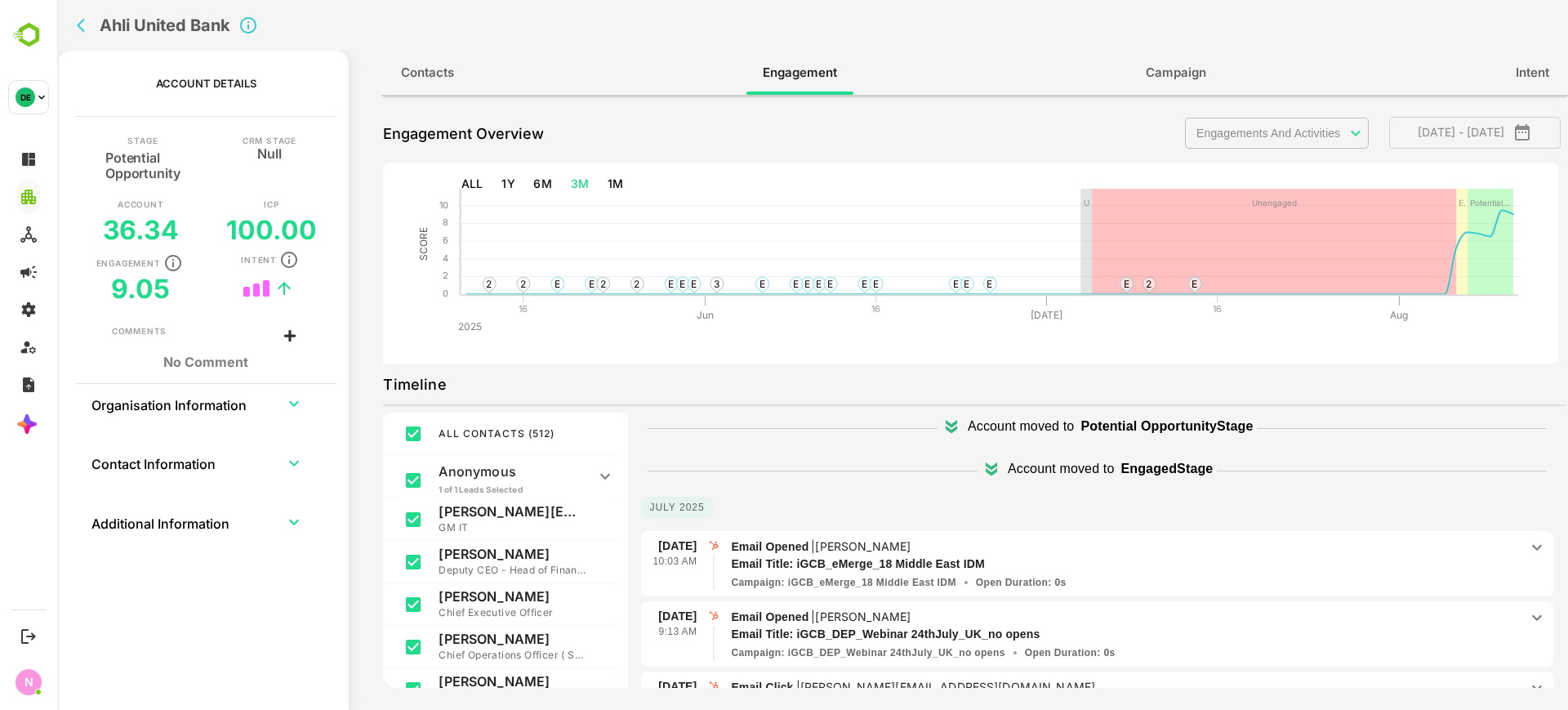
scroll to position [0, 0]
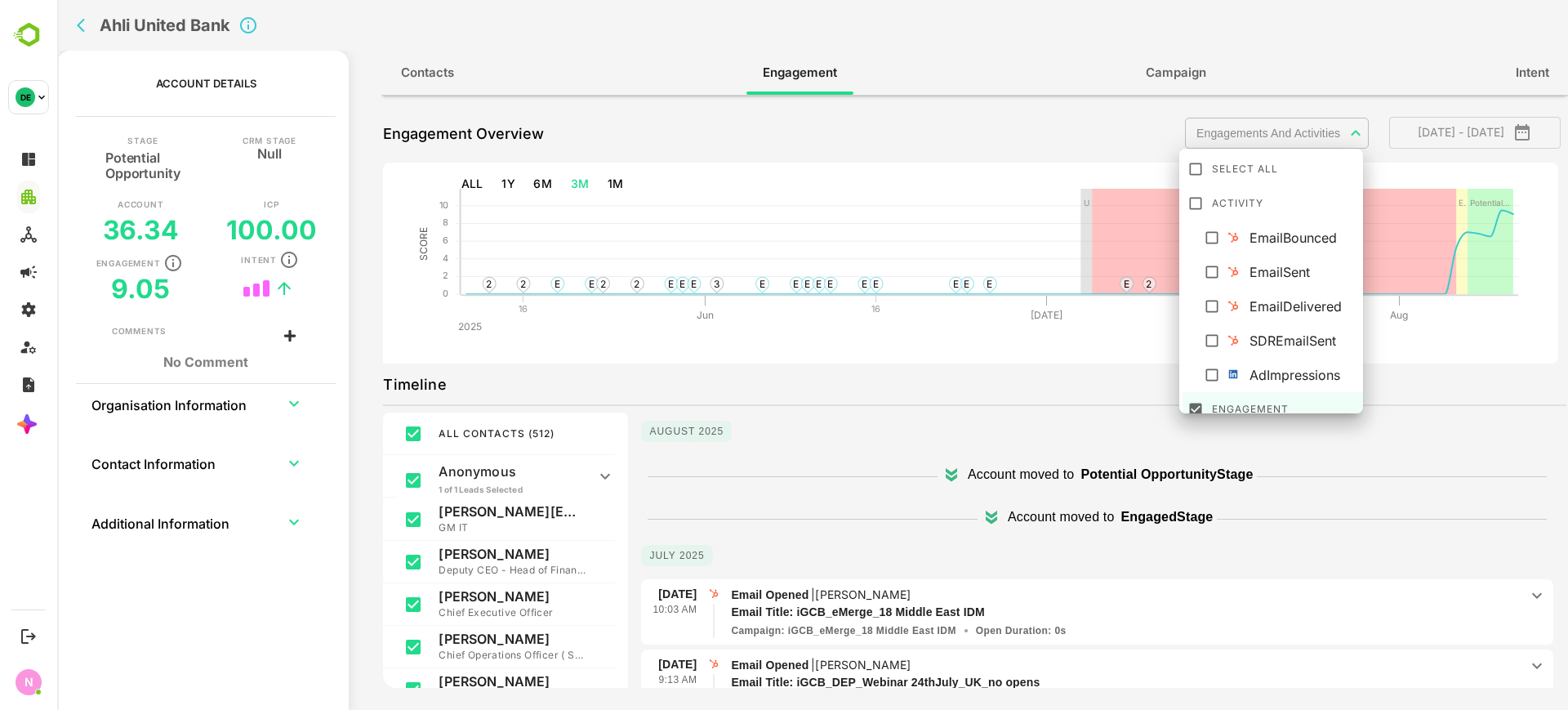
click at [1286, 135] on body "**********" at bounding box center [813, 355] width 1511 height 710
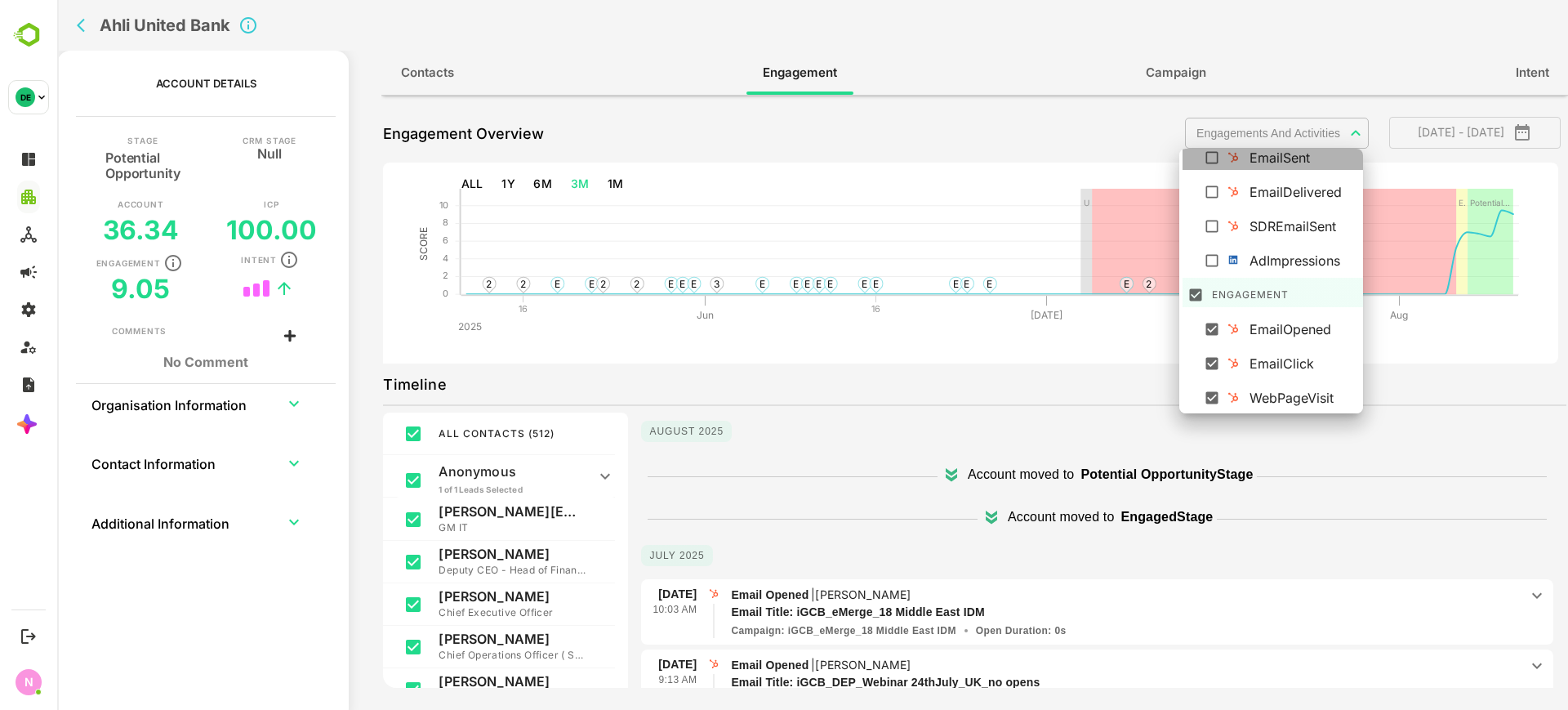
click at [1275, 155] on div "EmailSent" at bounding box center [1304, 157] width 109 height 19
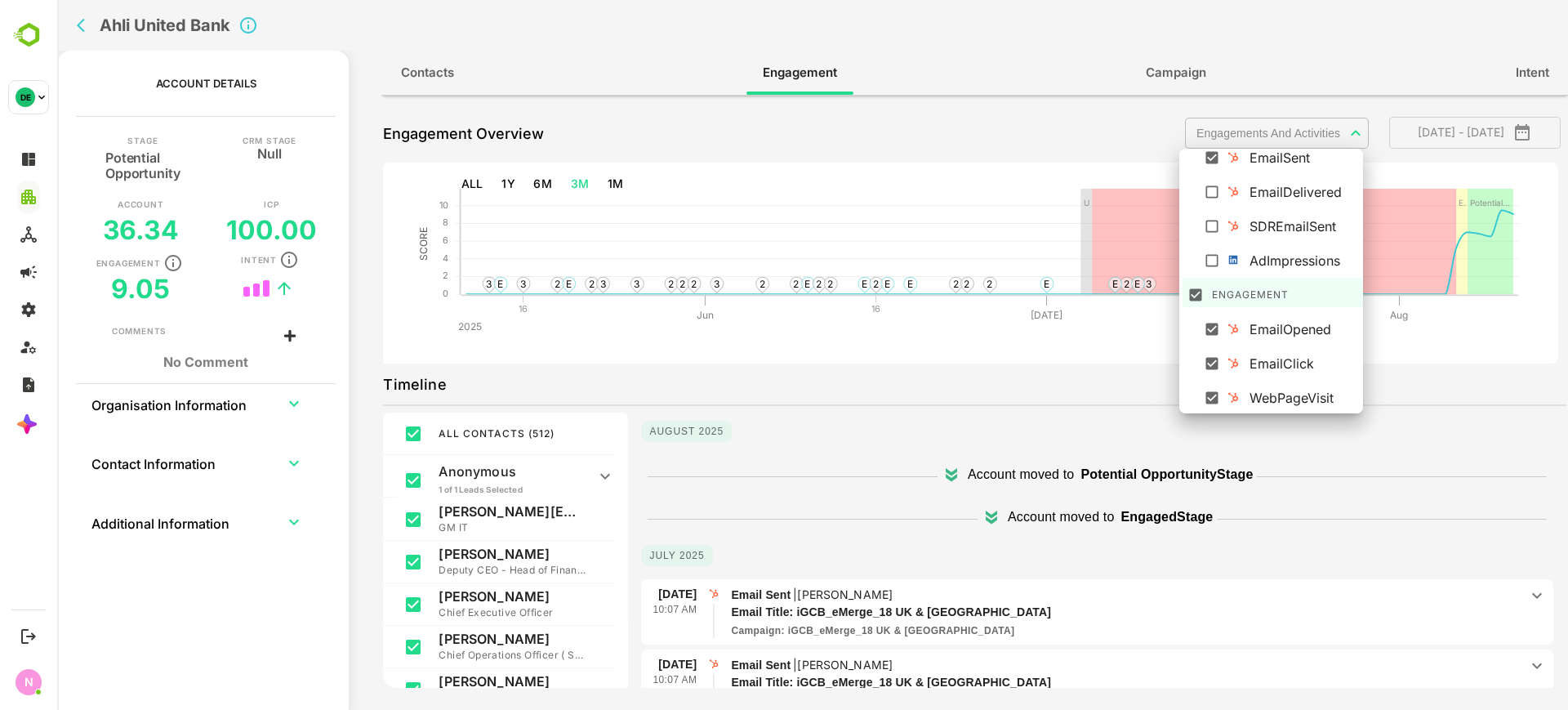
click at [1020, 557] on div at bounding box center [813, 355] width 1511 height 710
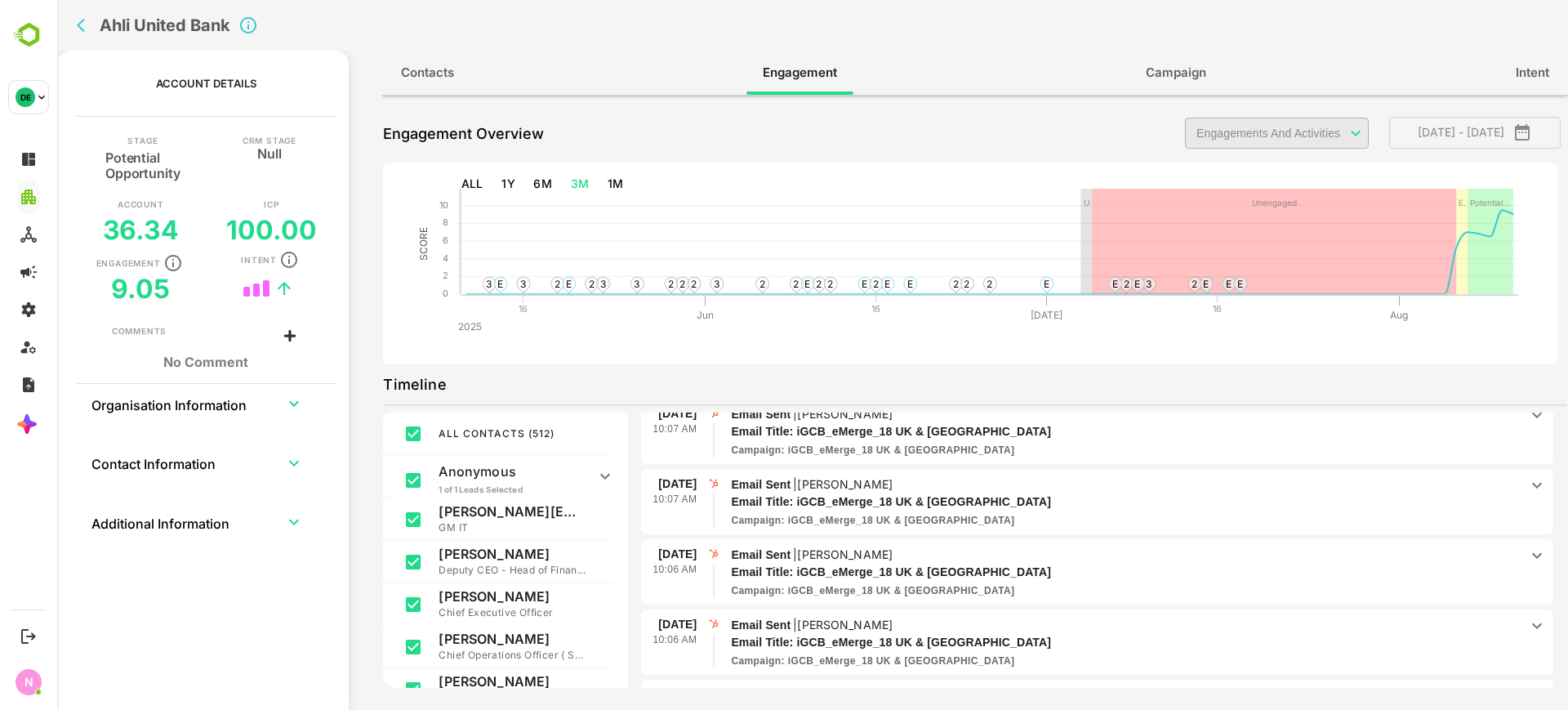
scroll to position [0, 0]
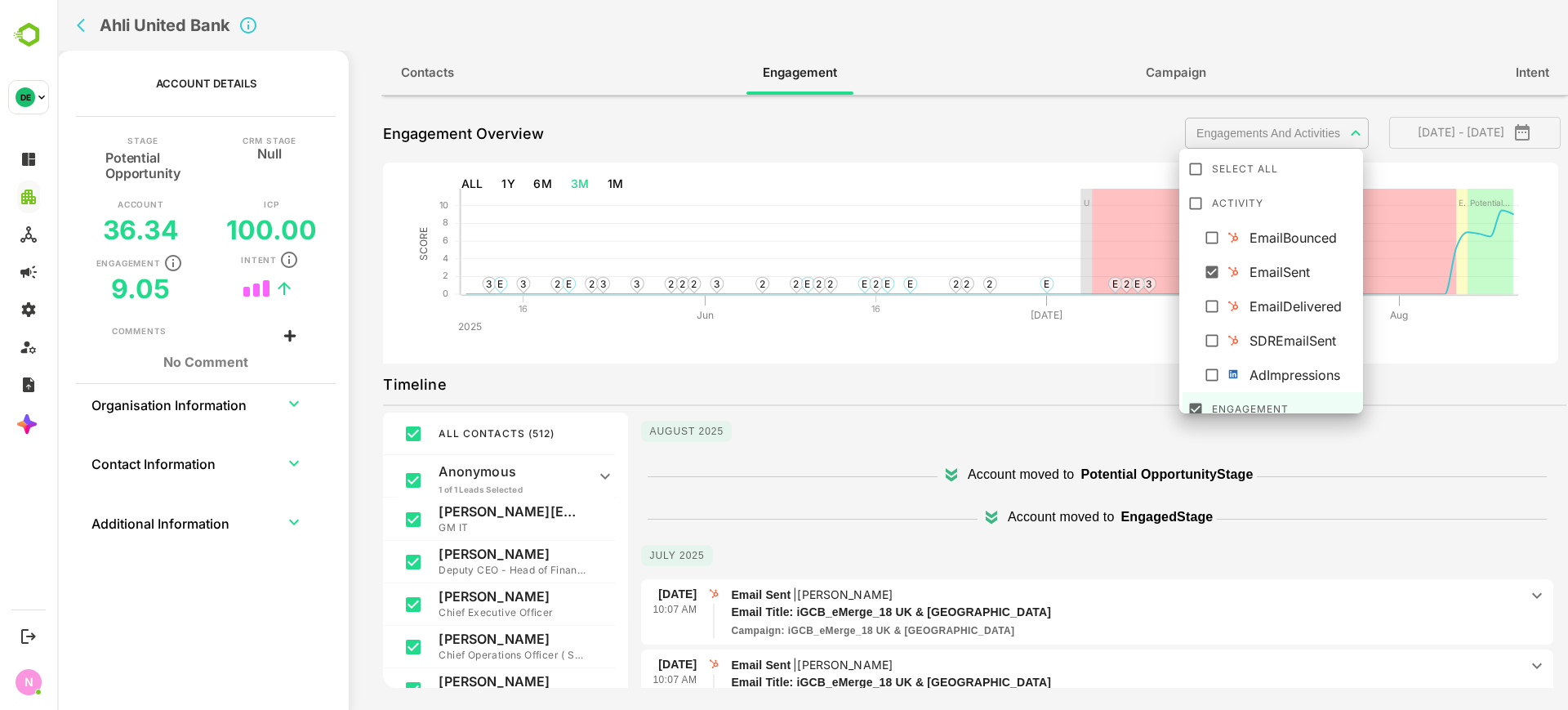
click at [1295, 132] on body "**********" at bounding box center [813, 355] width 1511 height 710
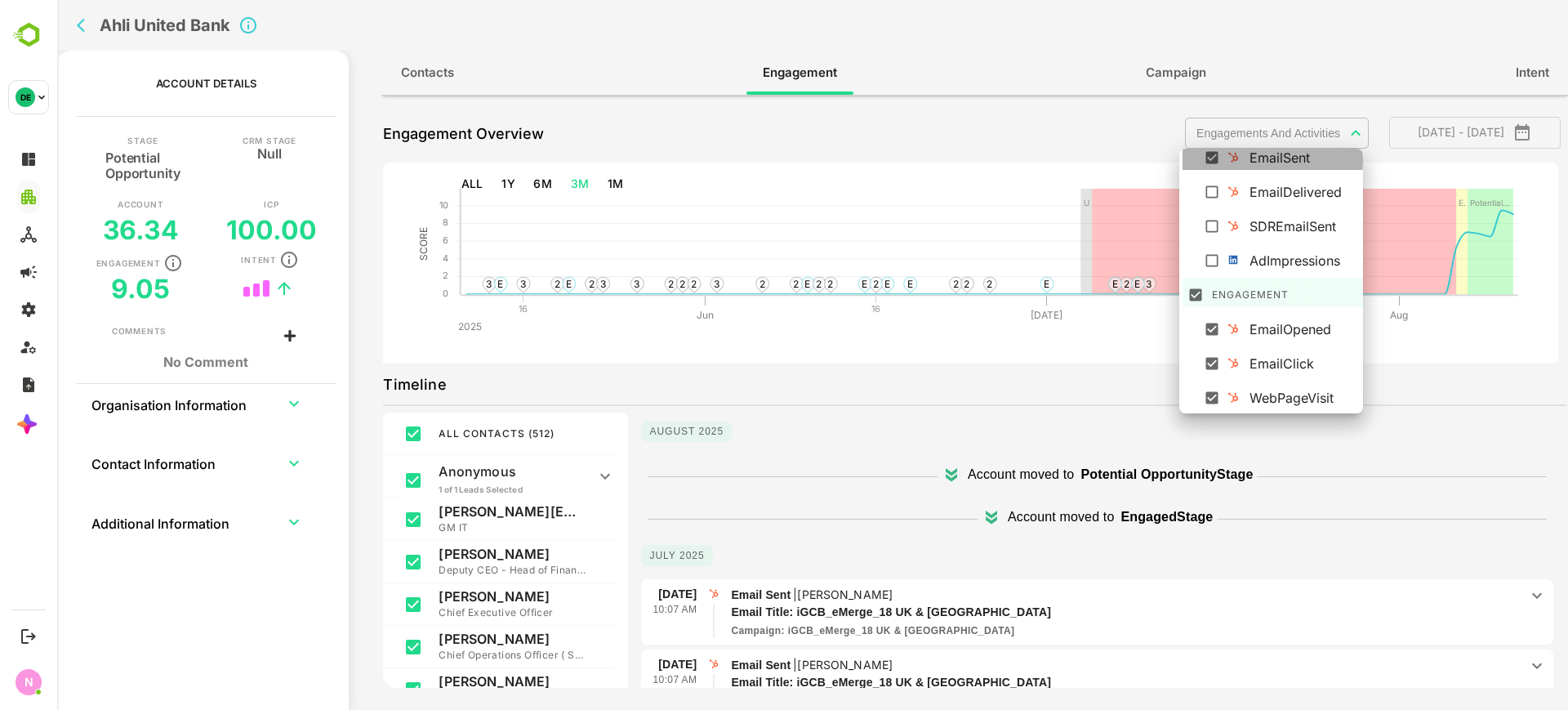
click at [1268, 159] on div "EmailSent" at bounding box center [1304, 157] width 109 height 19
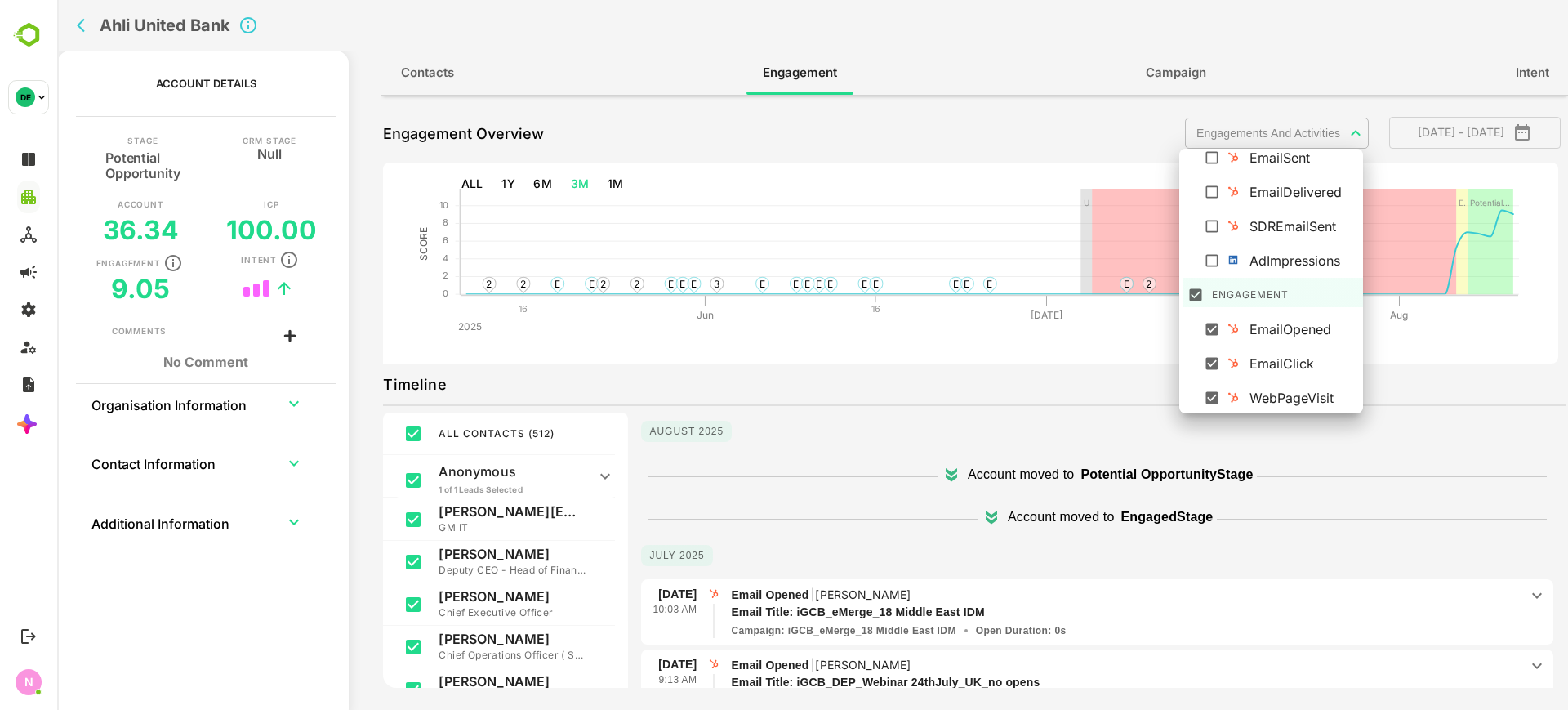
click at [1151, 80] on div at bounding box center [813, 355] width 1511 height 710
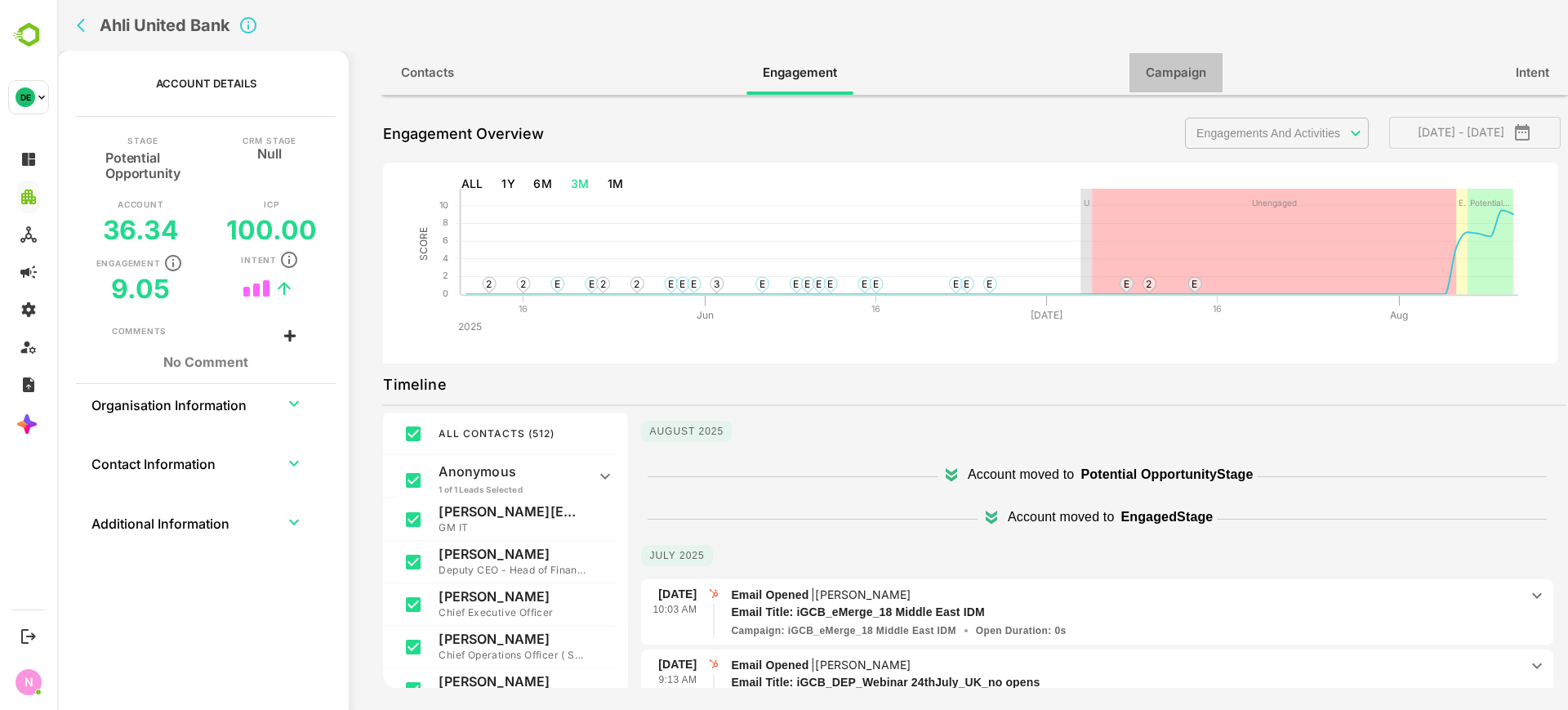
click at [1151, 80] on span "Campaign" at bounding box center [1176, 73] width 61 height 21
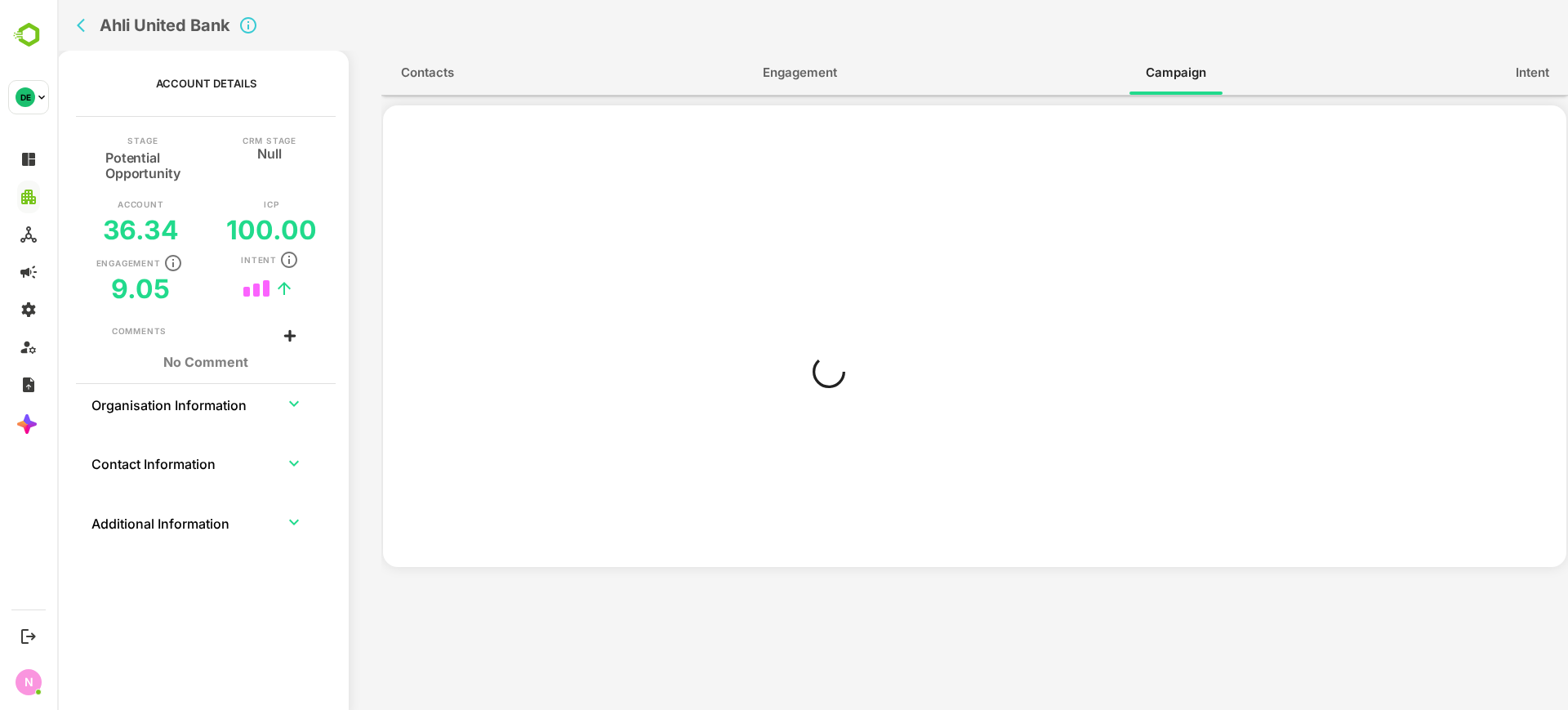
click at [79, 26] on icon "back" at bounding box center [80, 26] width 8 height 14
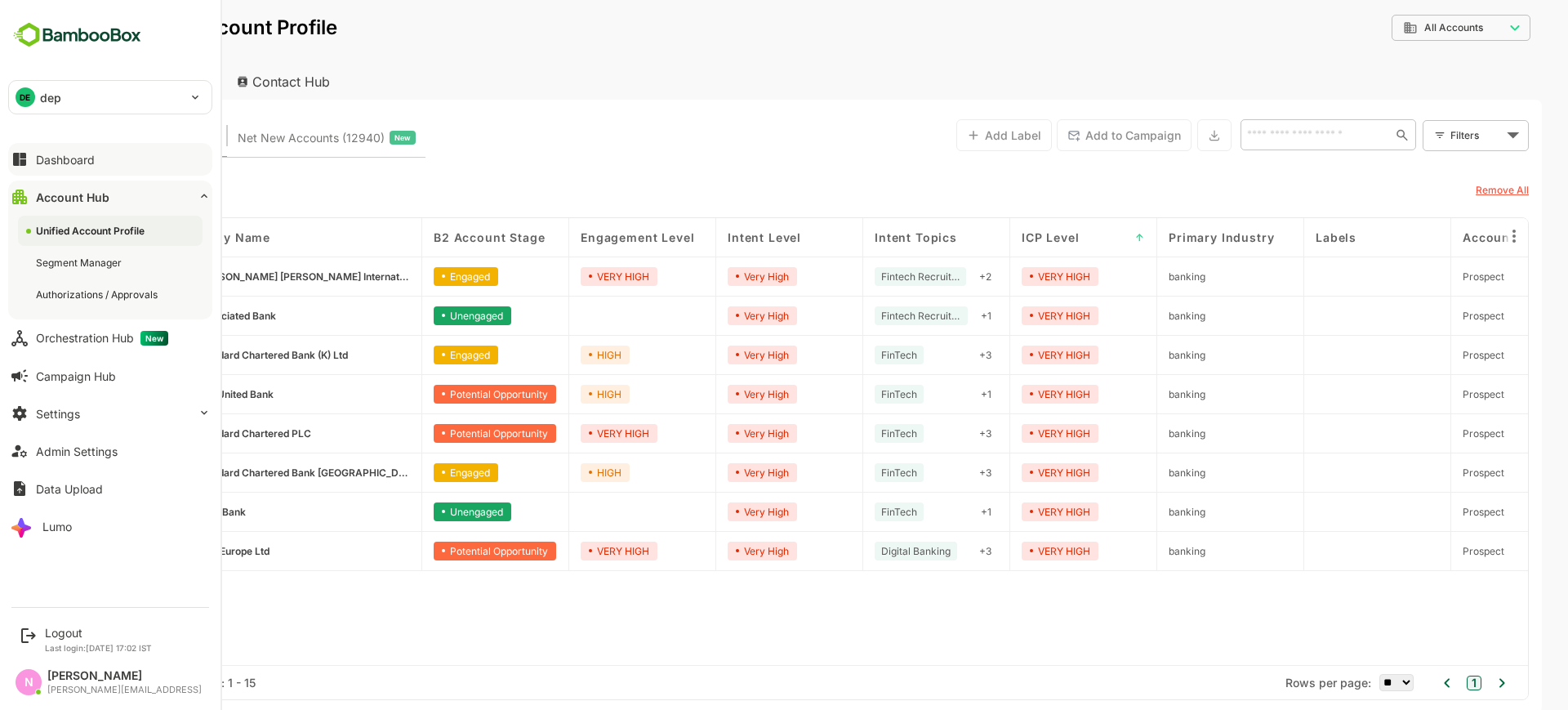
click at [86, 156] on div "Dashboard" at bounding box center [65, 160] width 59 height 14
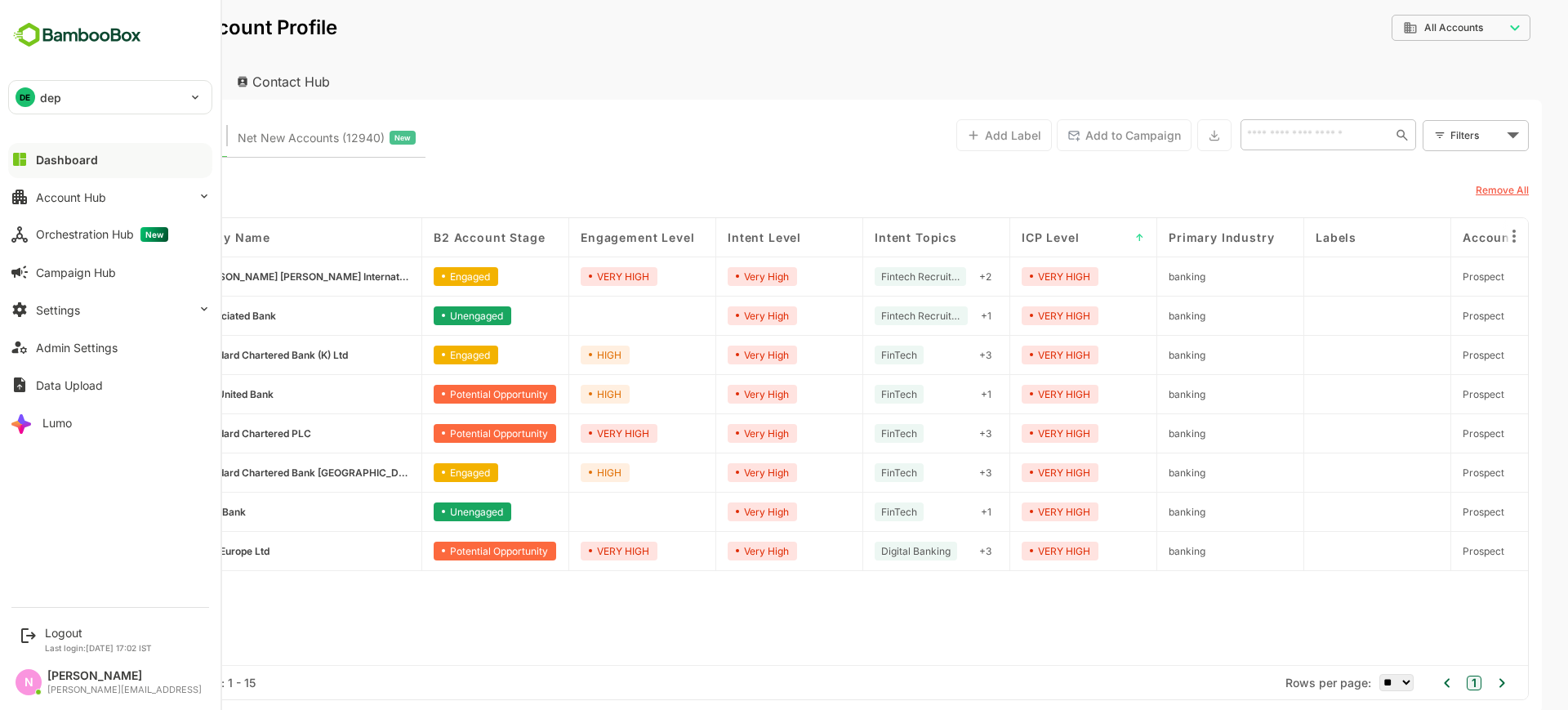
click at [113, 109] on div "DE dep" at bounding box center [100, 97] width 183 height 33
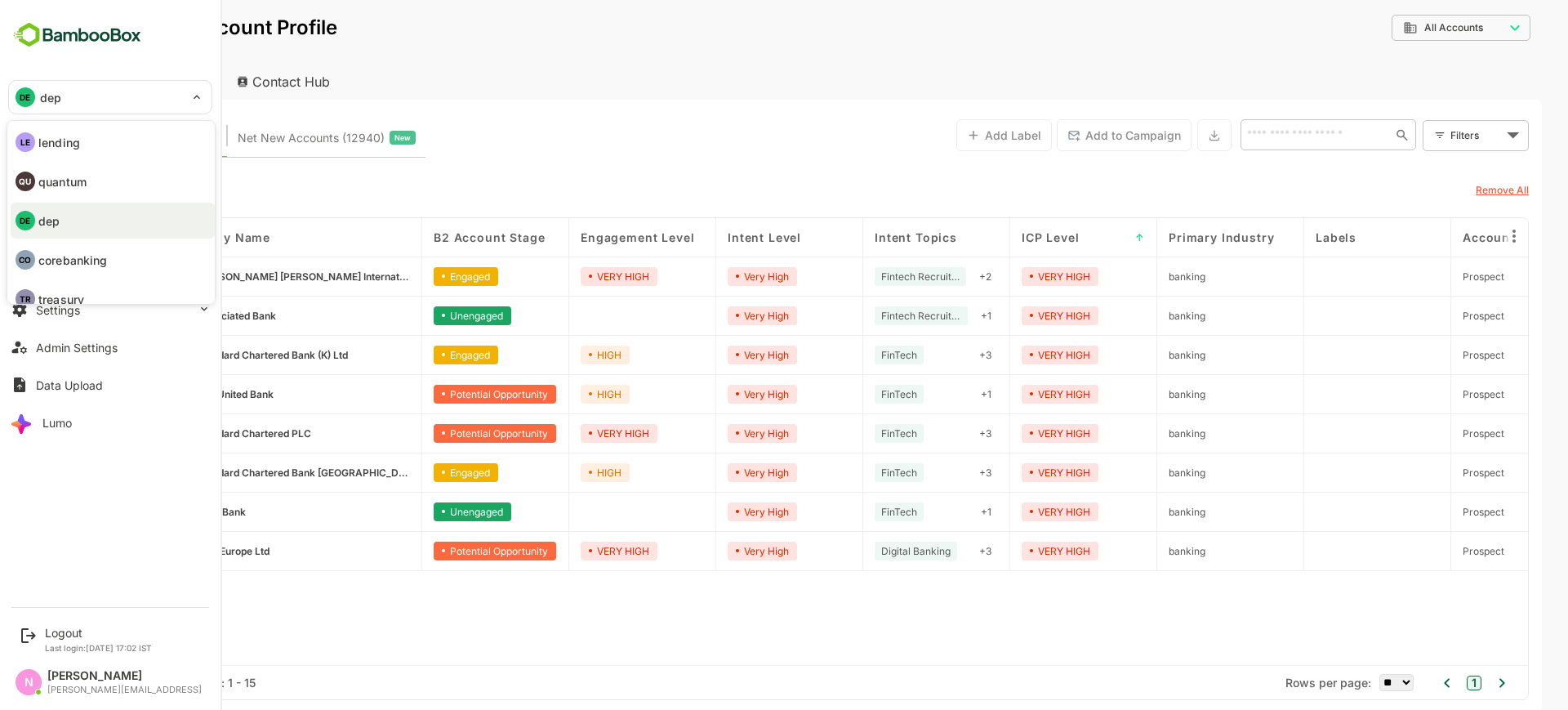
click at [428, 466] on div at bounding box center [784, 355] width 1568 height 710
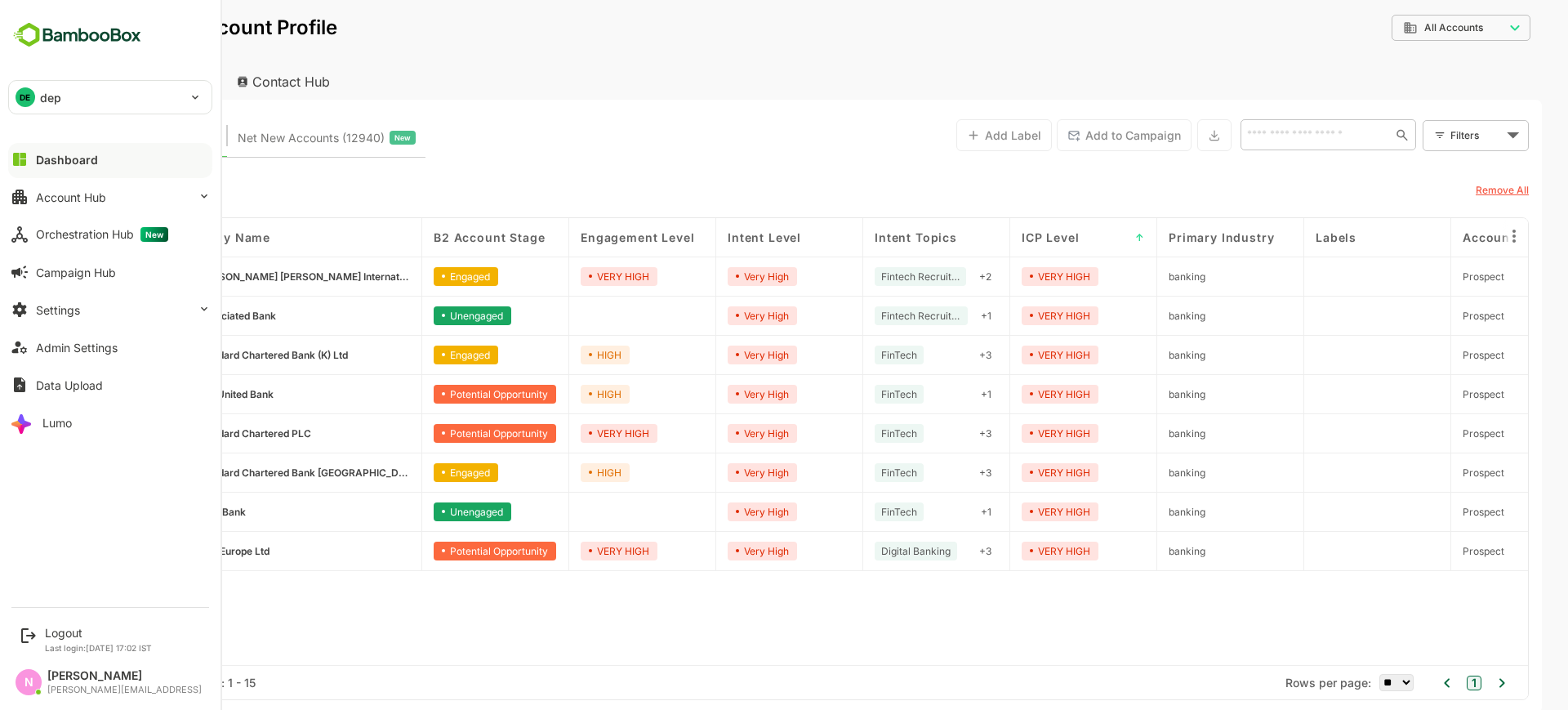
click at [145, 90] on div "DE dep" at bounding box center [100, 97] width 183 height 33
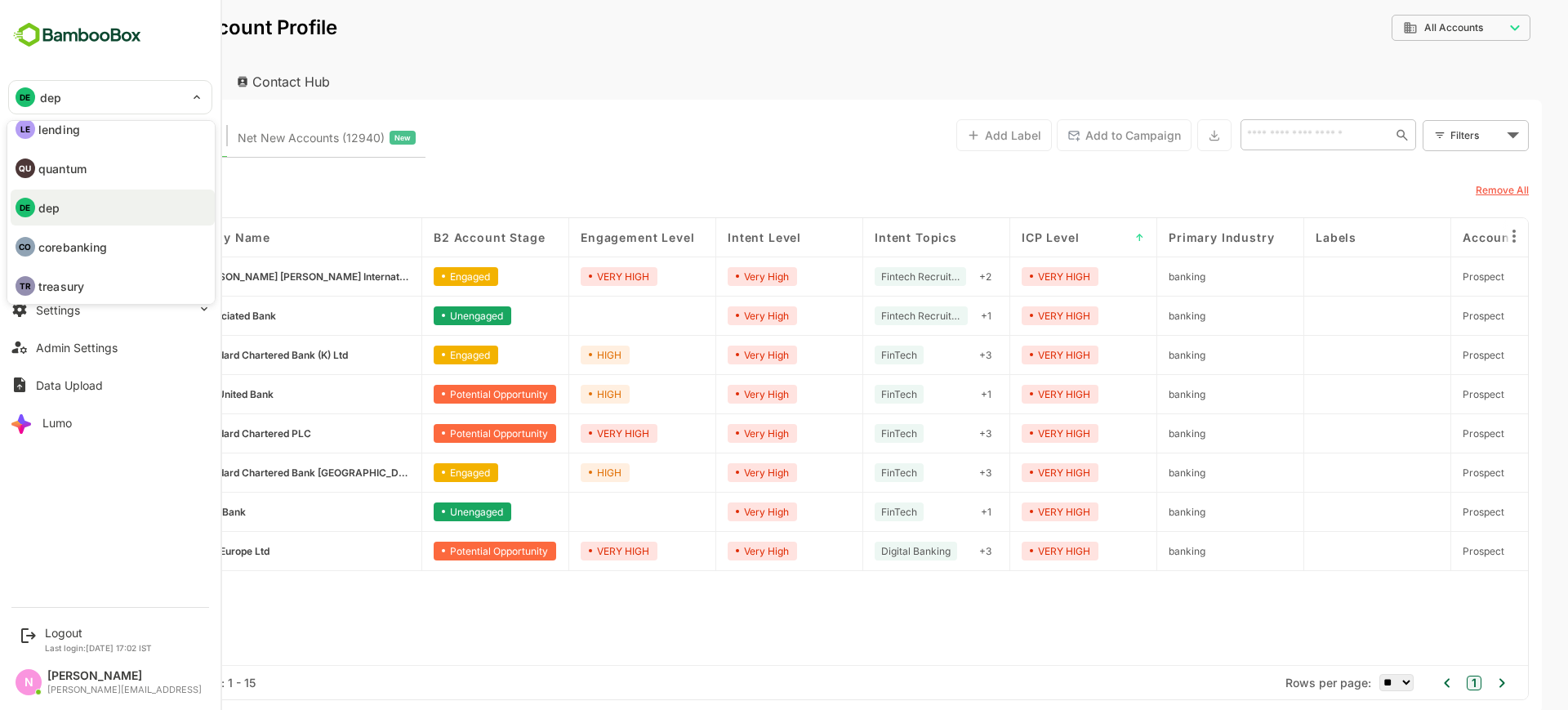
scroll to position [17, 0]
click at [124, 242] on li "CO corebanking" at bounding box center [113, 243] width 204 height 36
type input "**********"
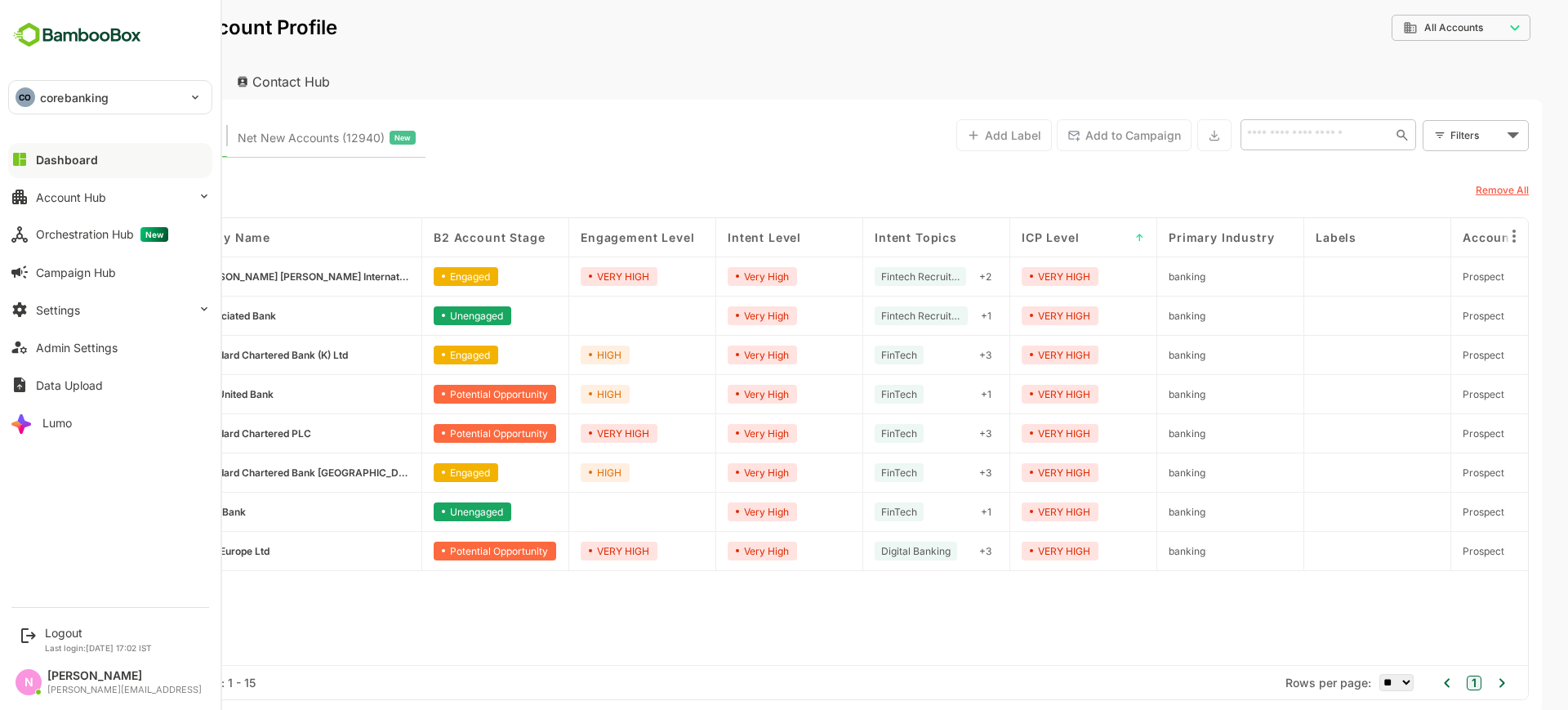
click at [193, 100] on div "CO corebanking" at bounding box center [110, 97] width 202 height 33
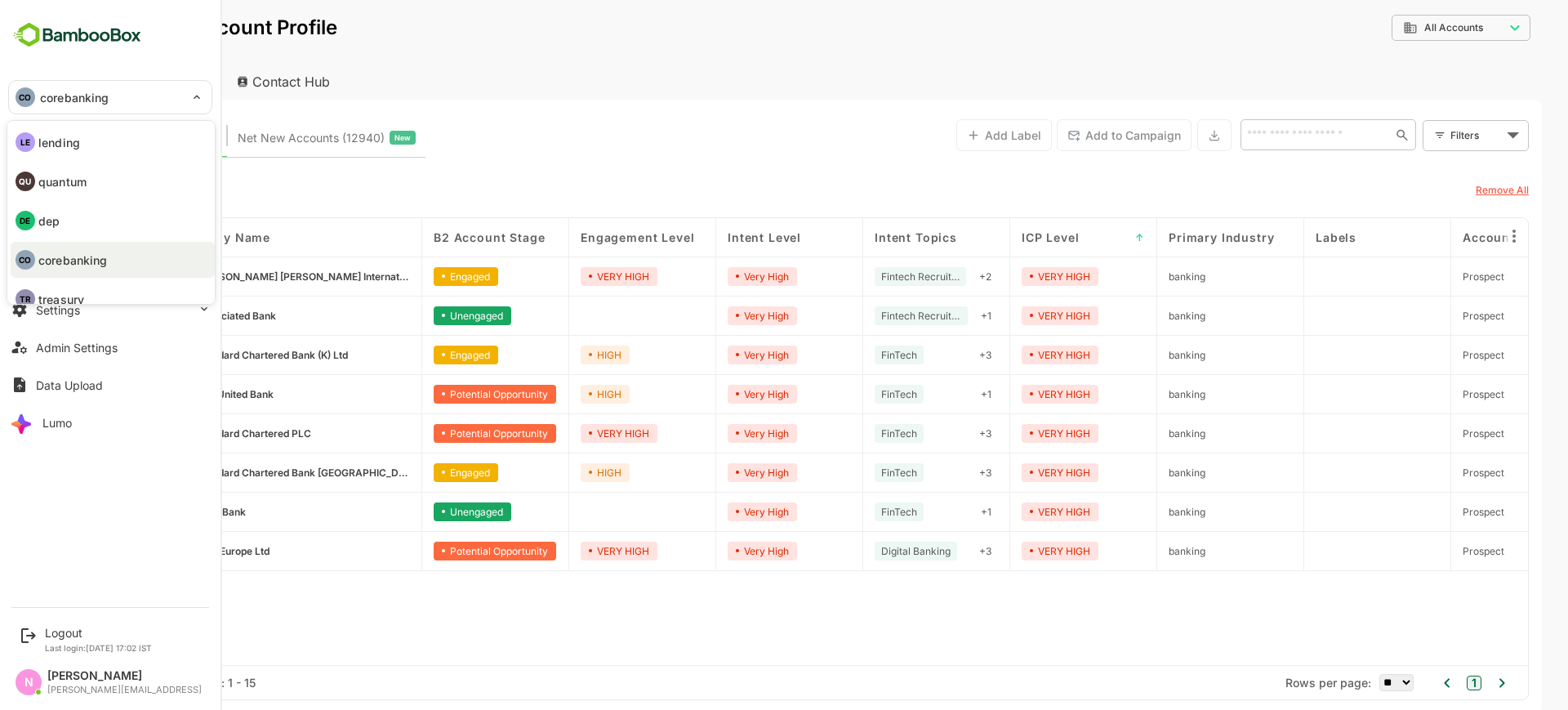
click at [468, 43] on div at bounding box center [784, 355] width 1568 height 710
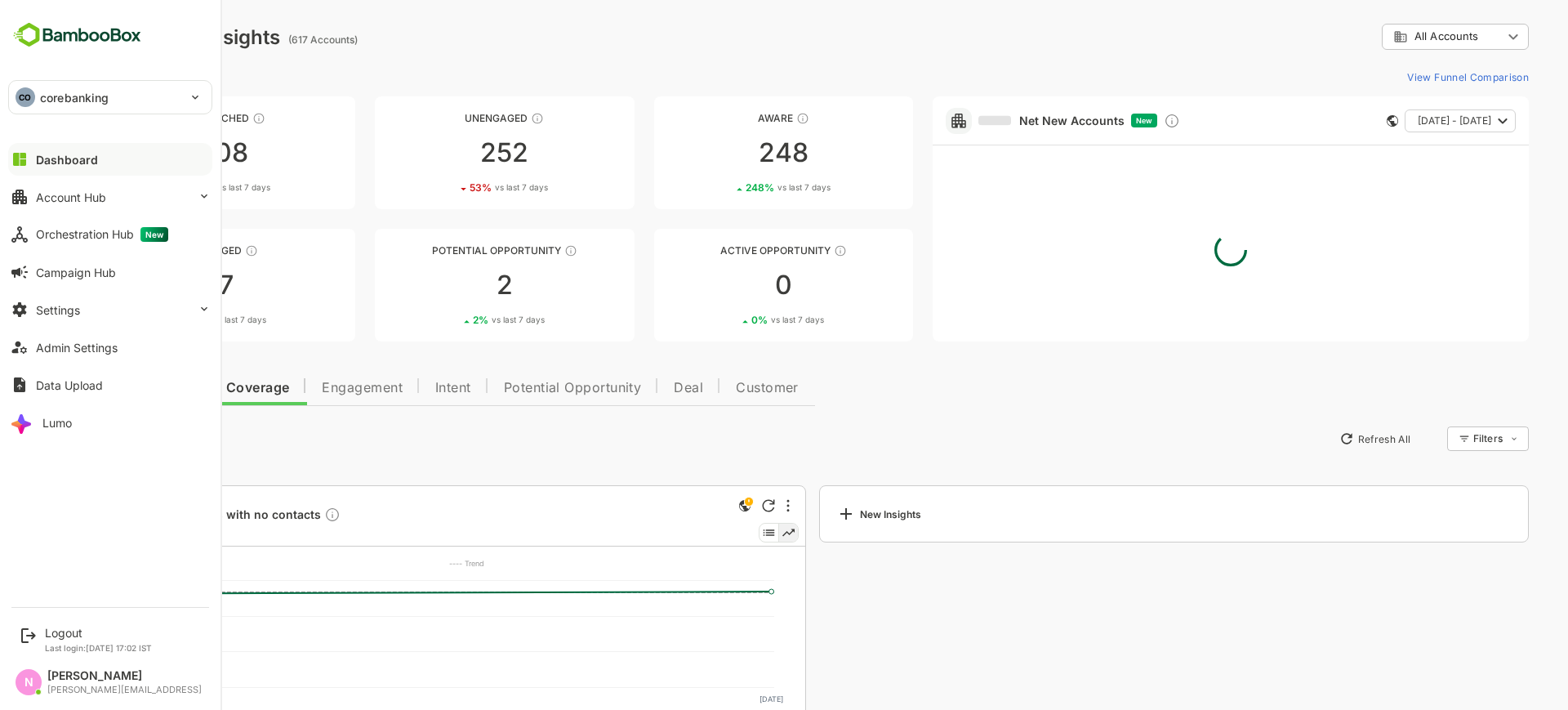
click at [114, 94] on div "CO corebanking" at bounding box center [100, 97] width 183 height 33
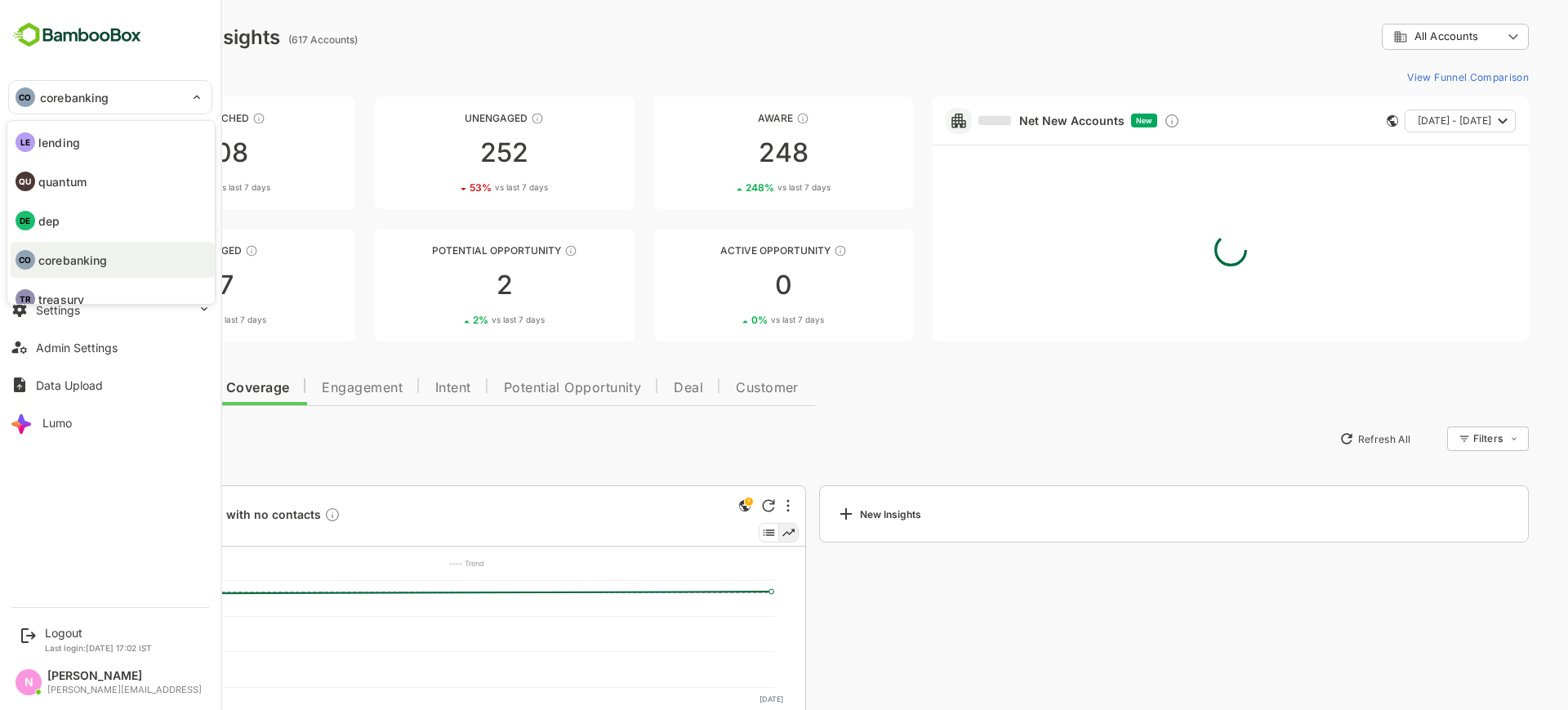
click at [314, 443] on div at bounding box center [784, 355] width 1568 height 710
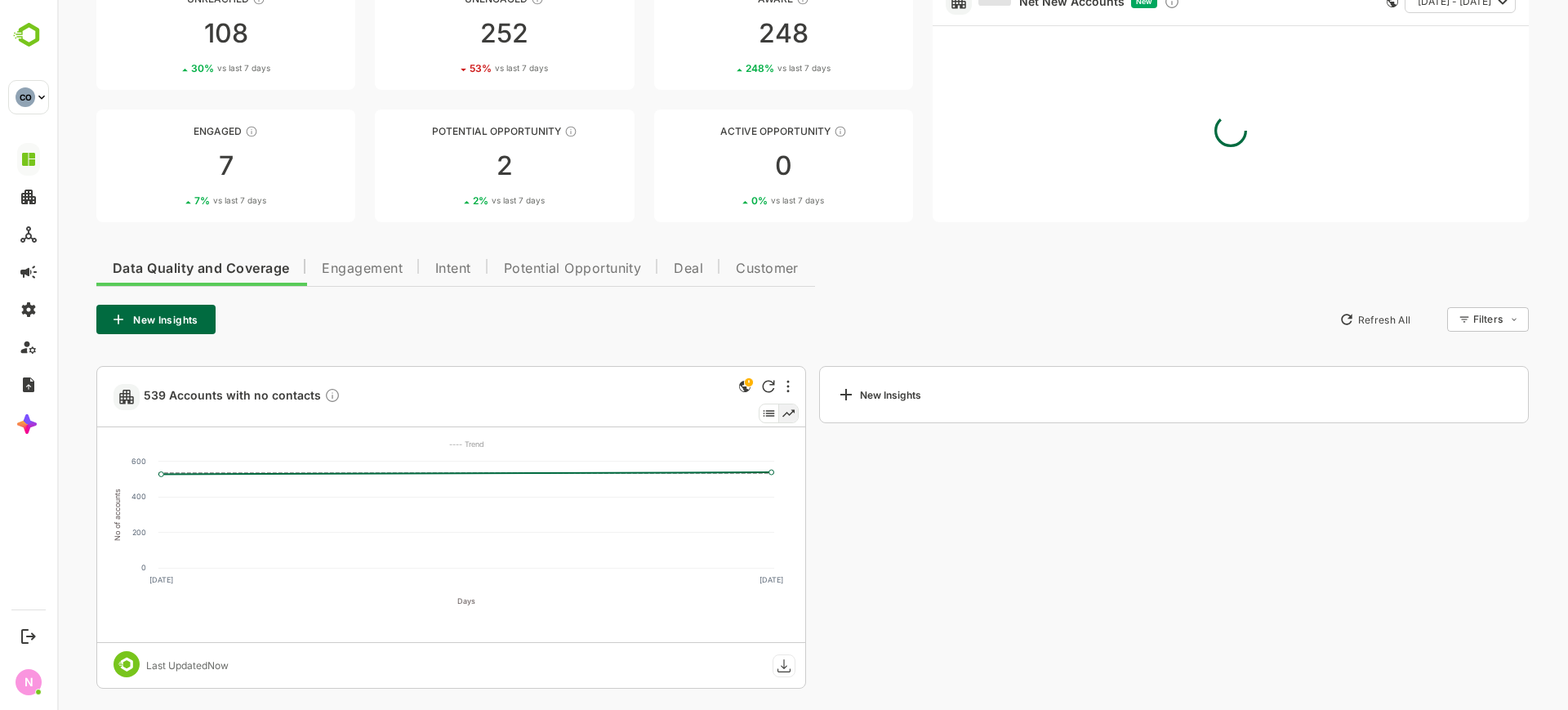
scroll to position [124, 0]
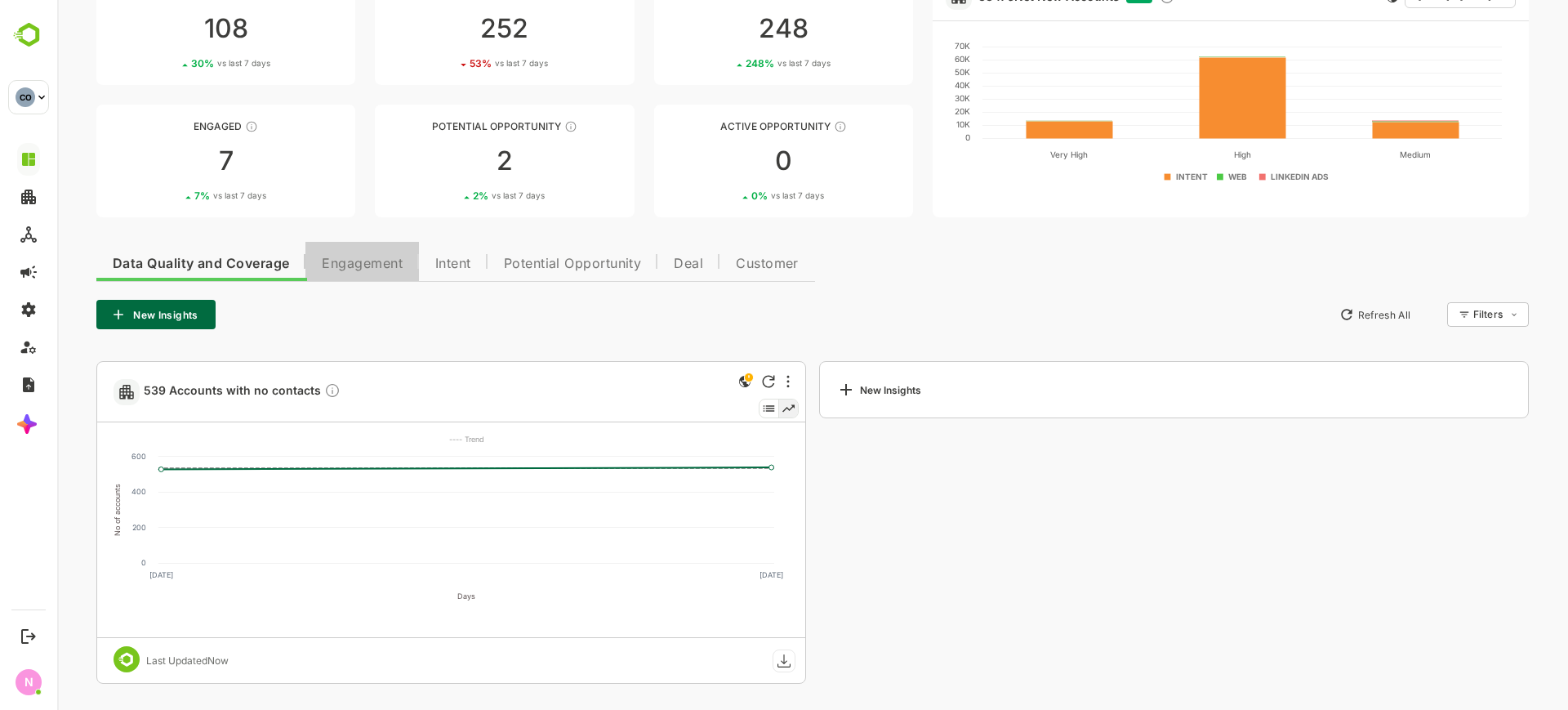
click at [383, 268] on span "Engagement" at bounding box center [362, 264] width 81 height 13
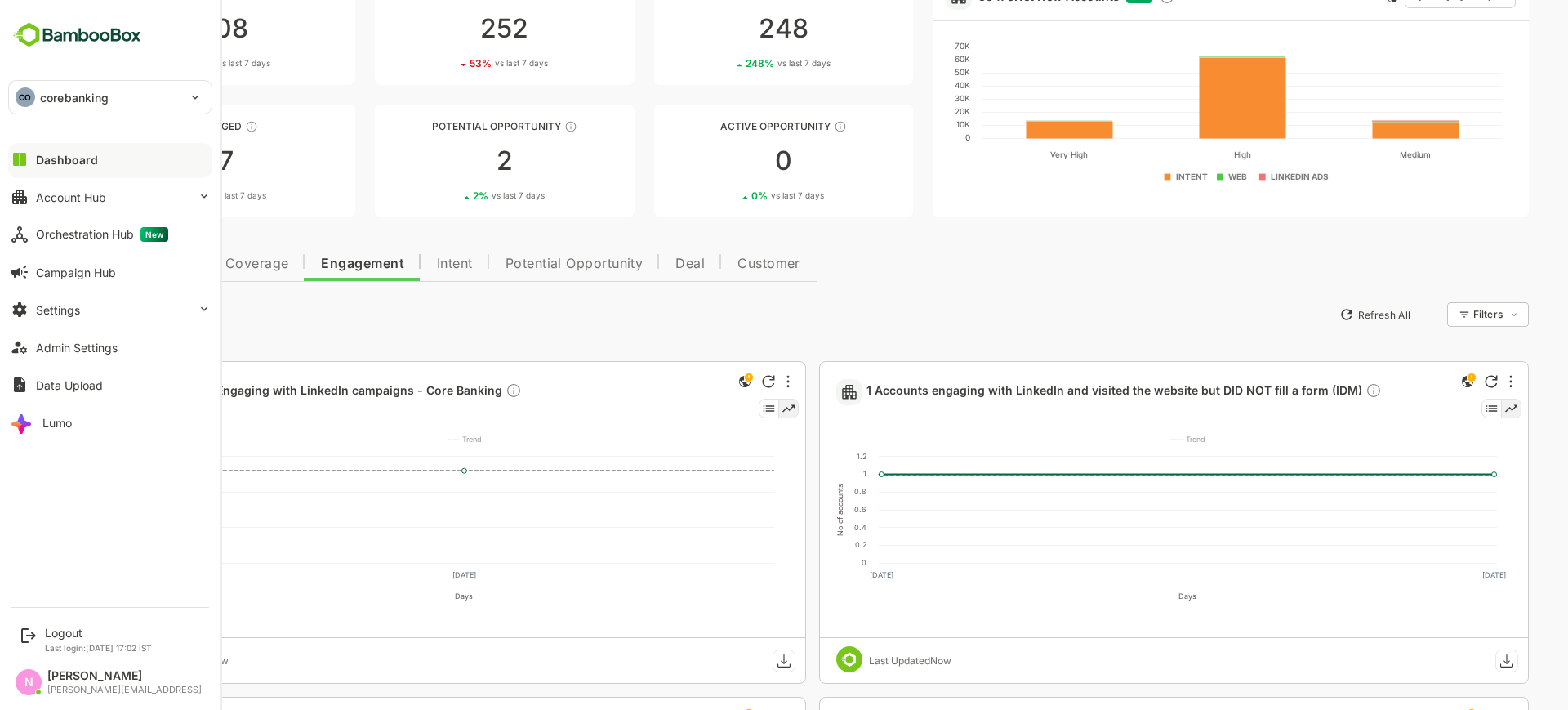
click at [38, 92] on div "CO corebanking" at bounding box center [100, 97] width 183 height 33
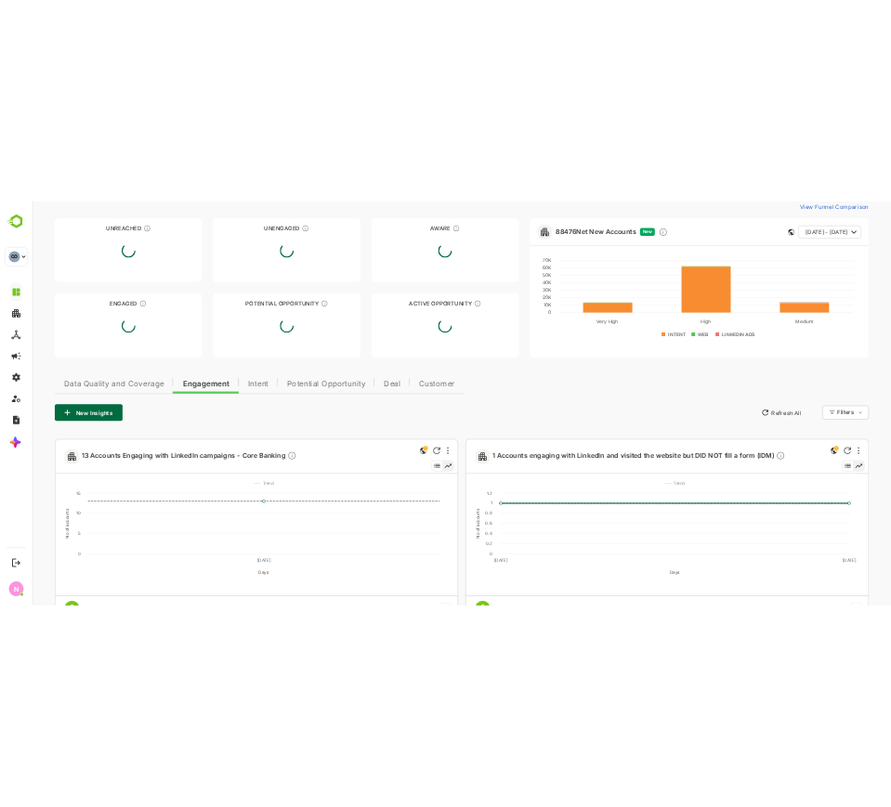
scroll to position [0, 0]
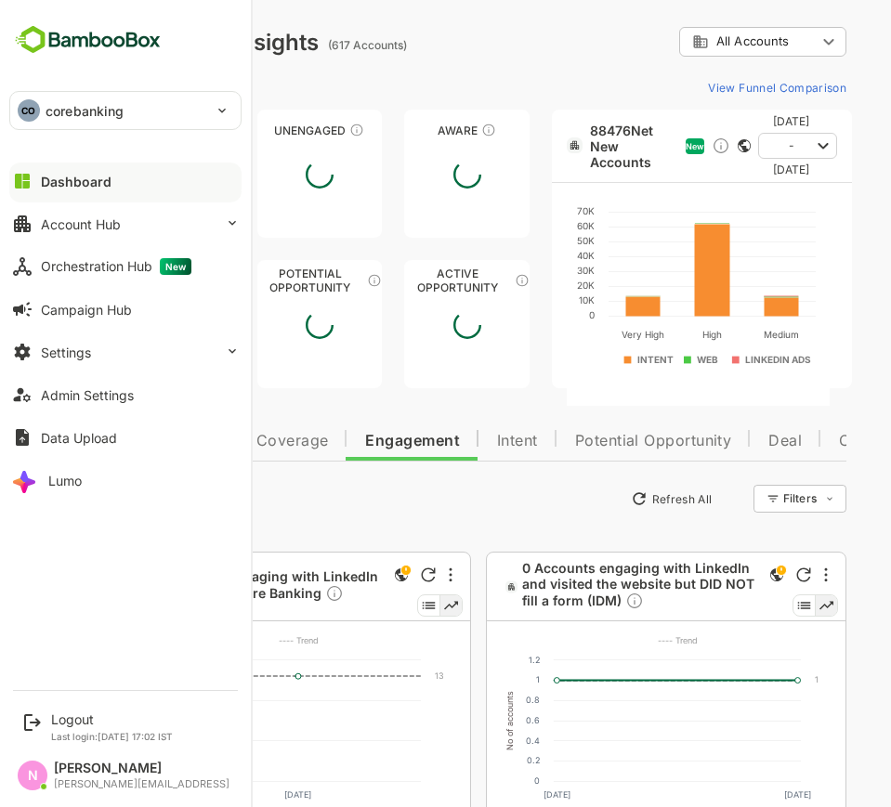
click at [79, 118] on p "corebanking" at bounding box center [85, 111] width 78 height 20
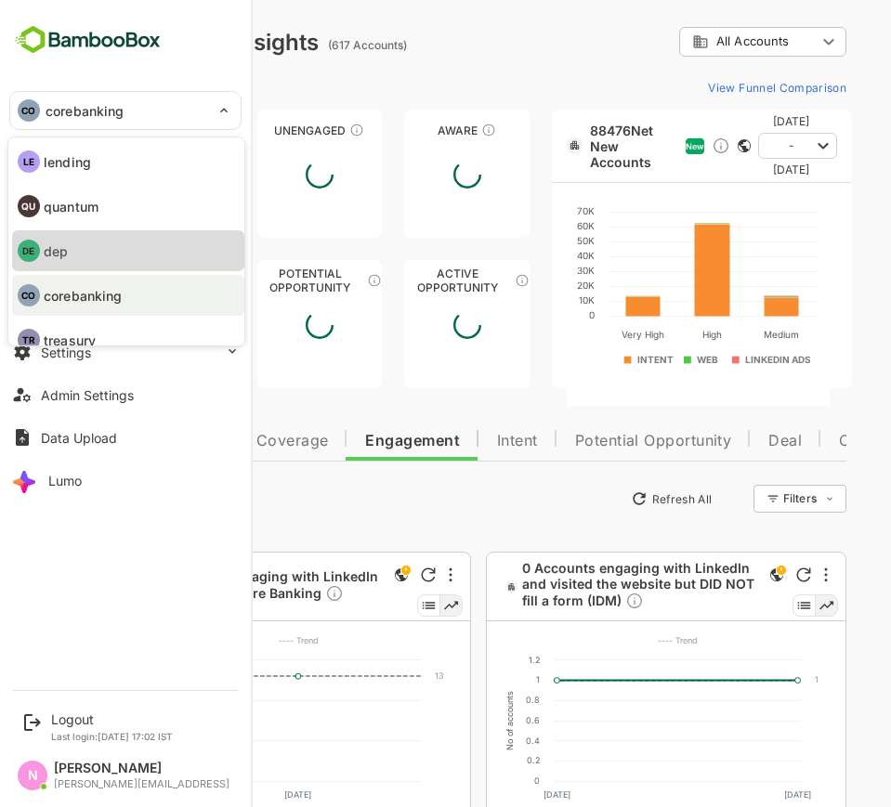
click at [93, 241] on li "DE dep" at bounding box center [128, 250] width 232 height 41
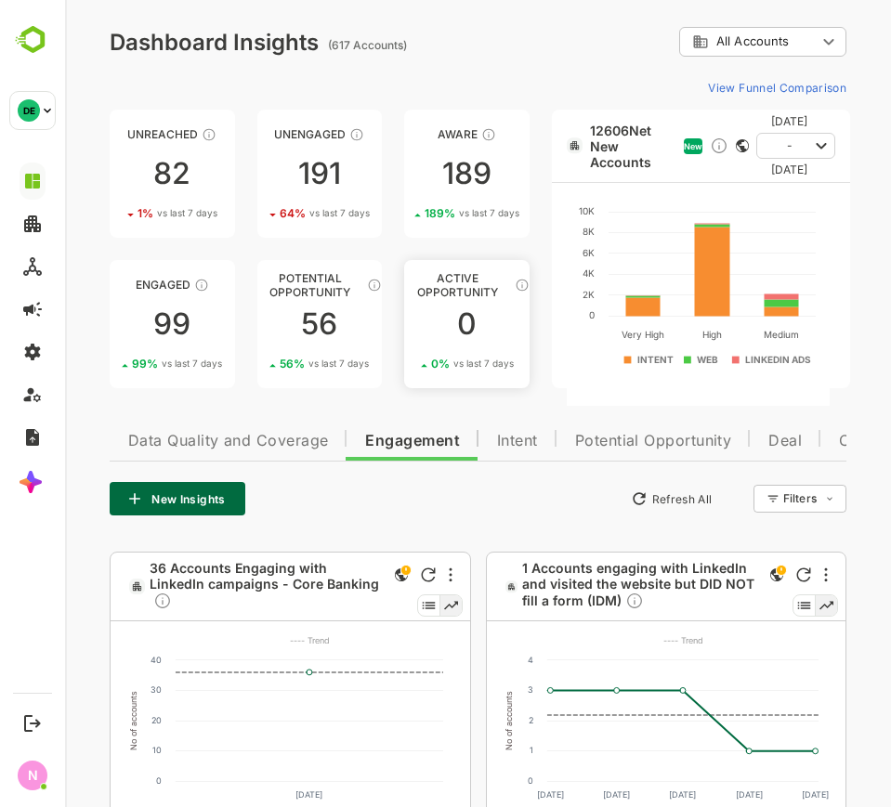
scroll to position [28, 0]
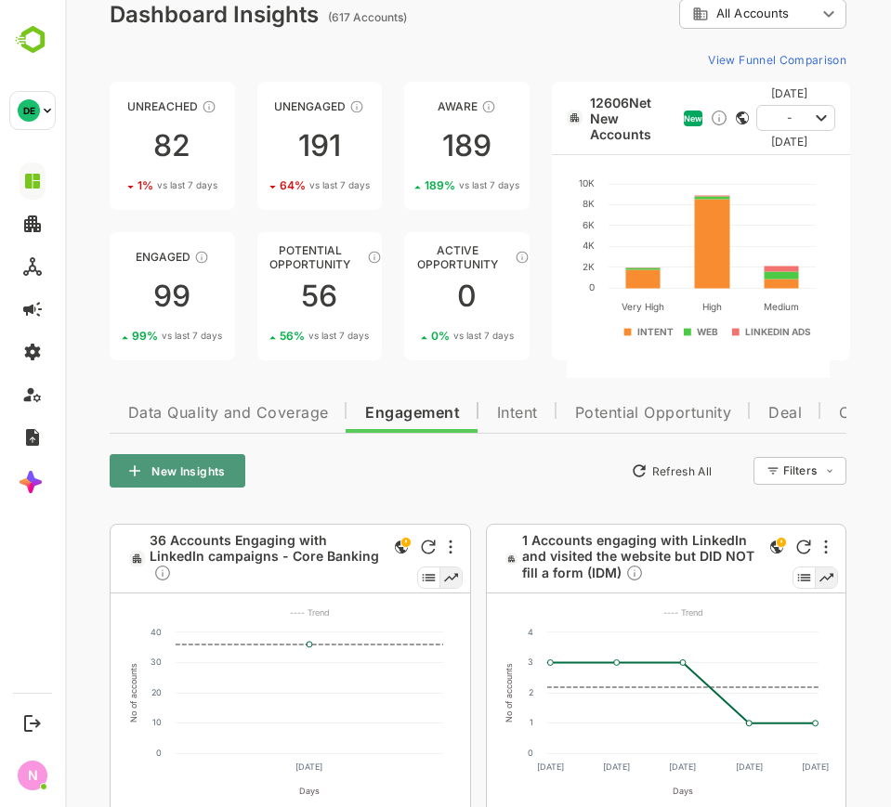
click at [207, 463] on button "New Insights" at bounding box center [178, 470] width 136 height 33
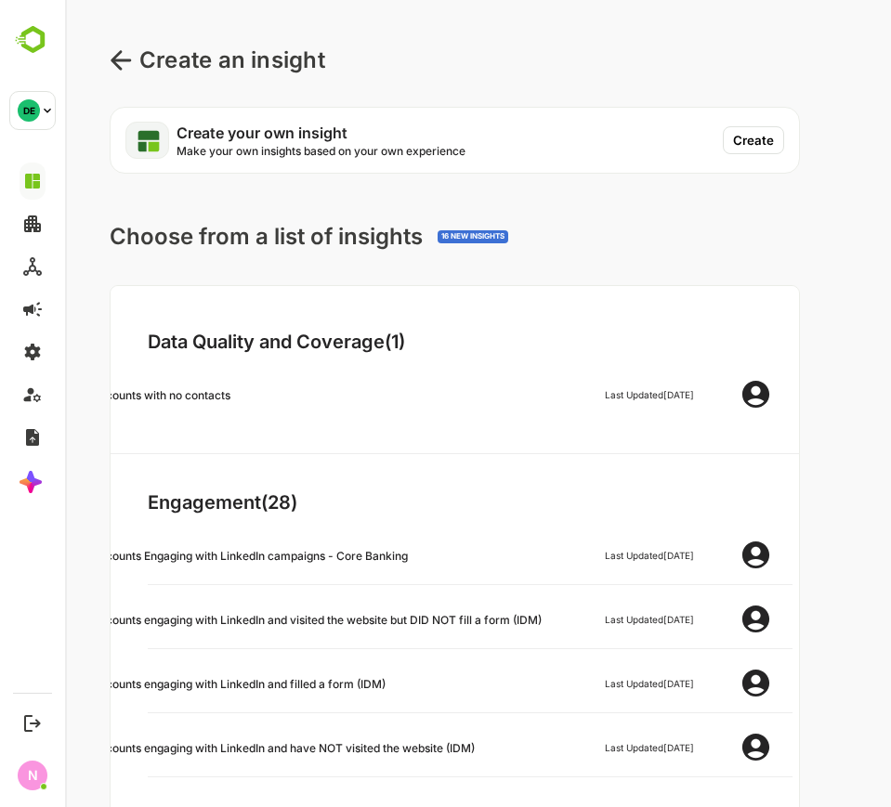
scroll to position [0, 0]
click at [763, 145] on button "Create" at bounding box center [753, 141] width 61 height 28
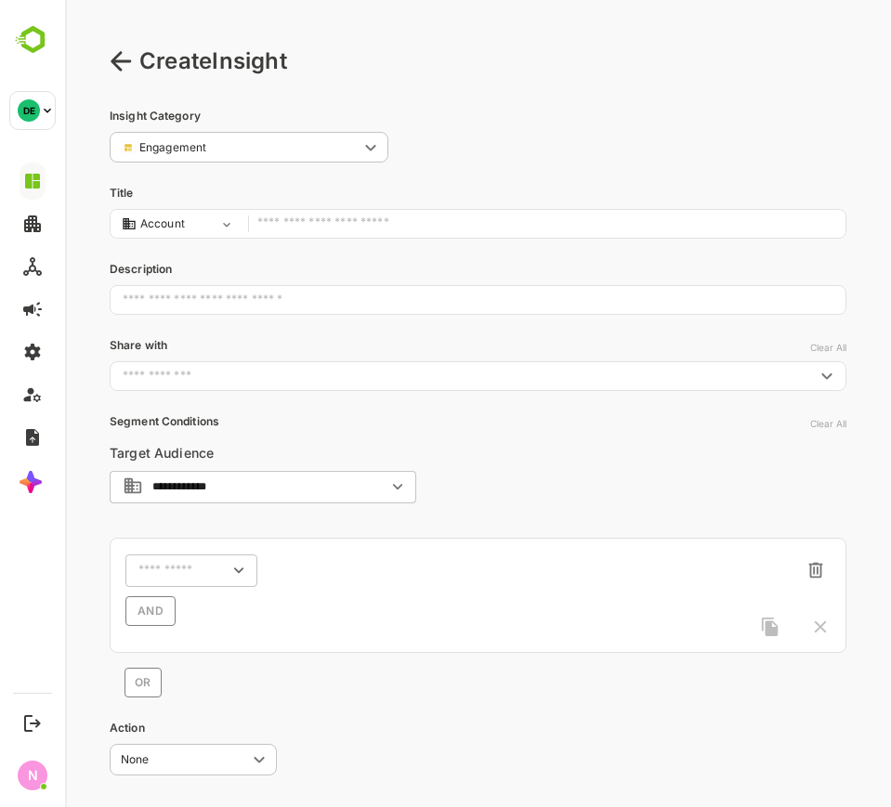
click at [444, 224] on input "text" at bounding box center [546, 224] width 579 height 25
type input "*"
click at [183, 557] on div "​" at bounding box center [191, 570] width 132 height 33
type input "**********"
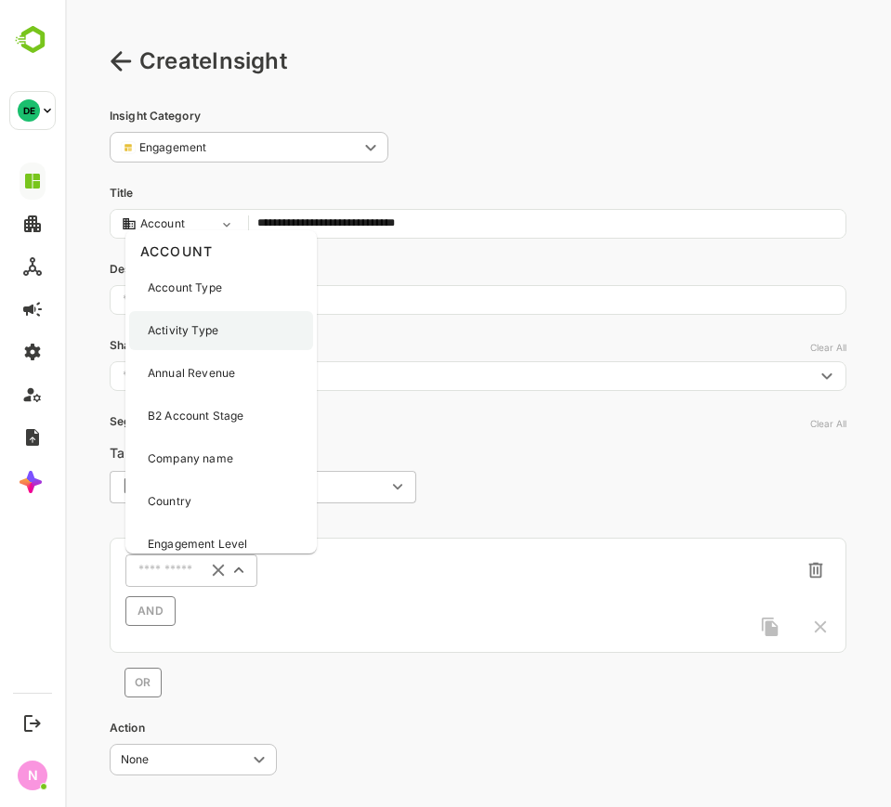
click at [213, 319] on div "Activity Type" at bounding box center [221, 330] width 184 height 39
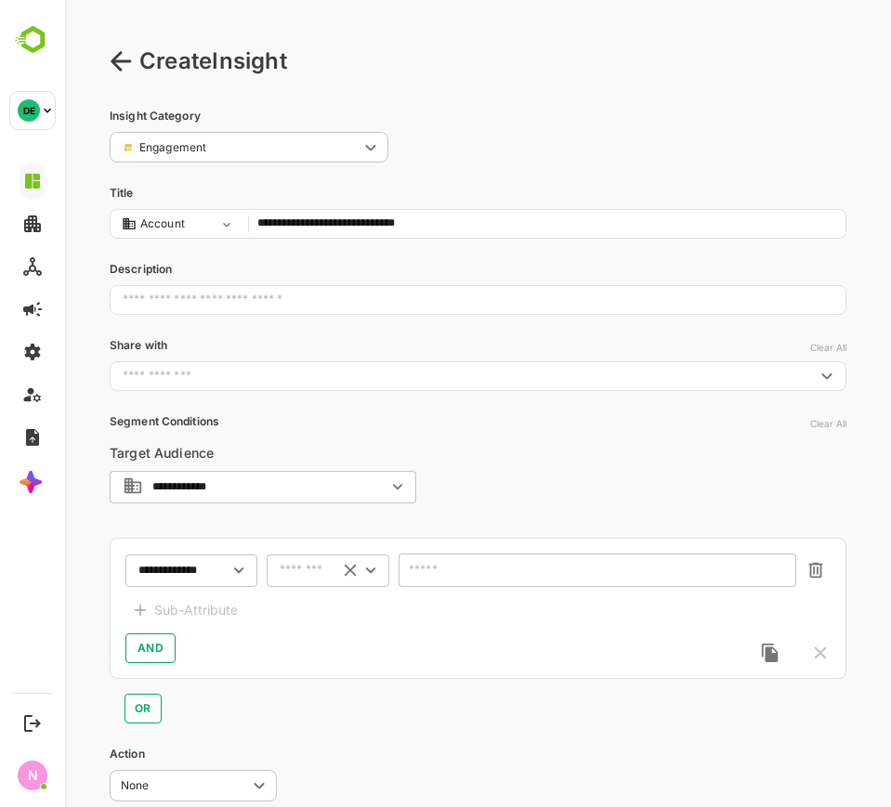
click at [308, 580] on div "​" at bounding box center [328, 570] width 123 height 33
click at [311, 614] on li "includes" at bounding box center [327, 605] width 115 height 28
type input "********"
click at [434, 571] on input "text" at bounding box center [585, 571] width 348 height 14
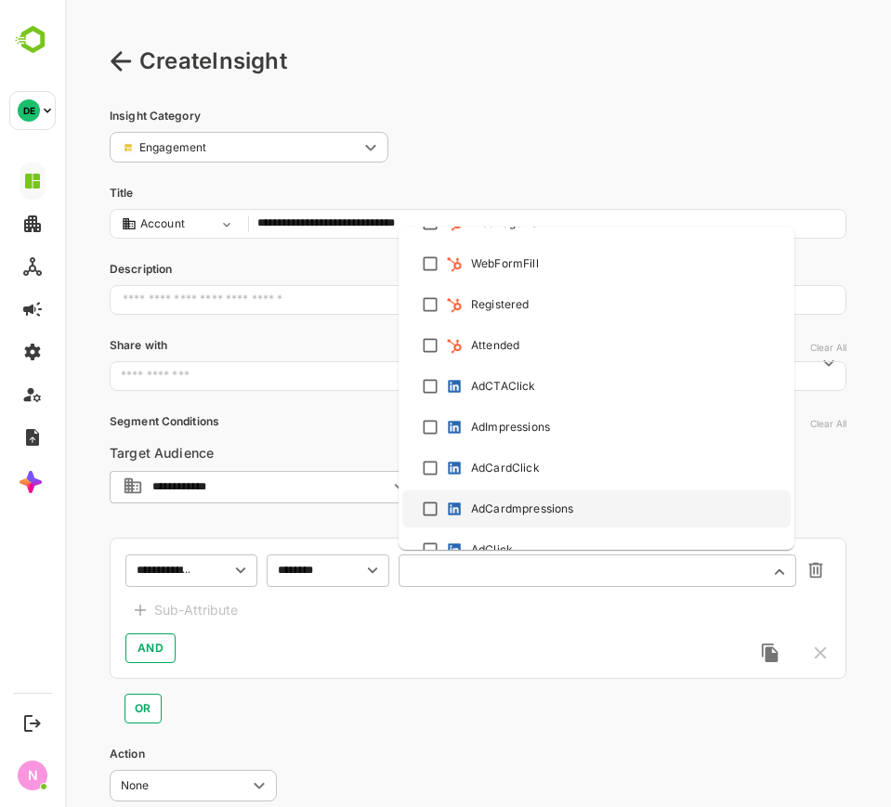
scroll to position [656, 0]
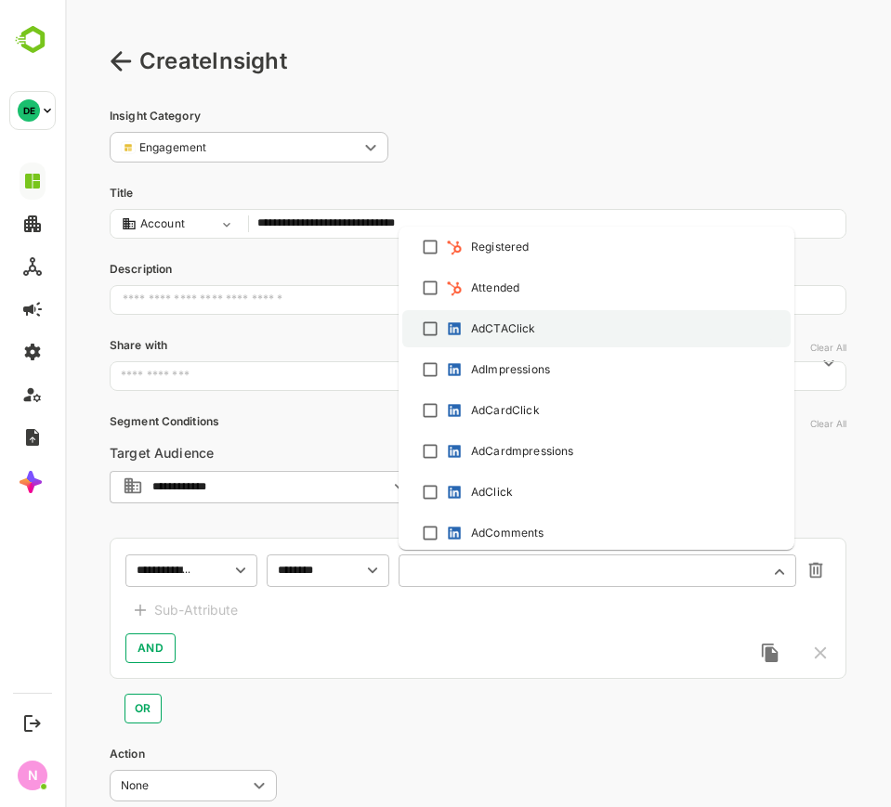
click at [571, 328] on div "AdCTAClick" at bounding box center [596, 329] width 355 height 22
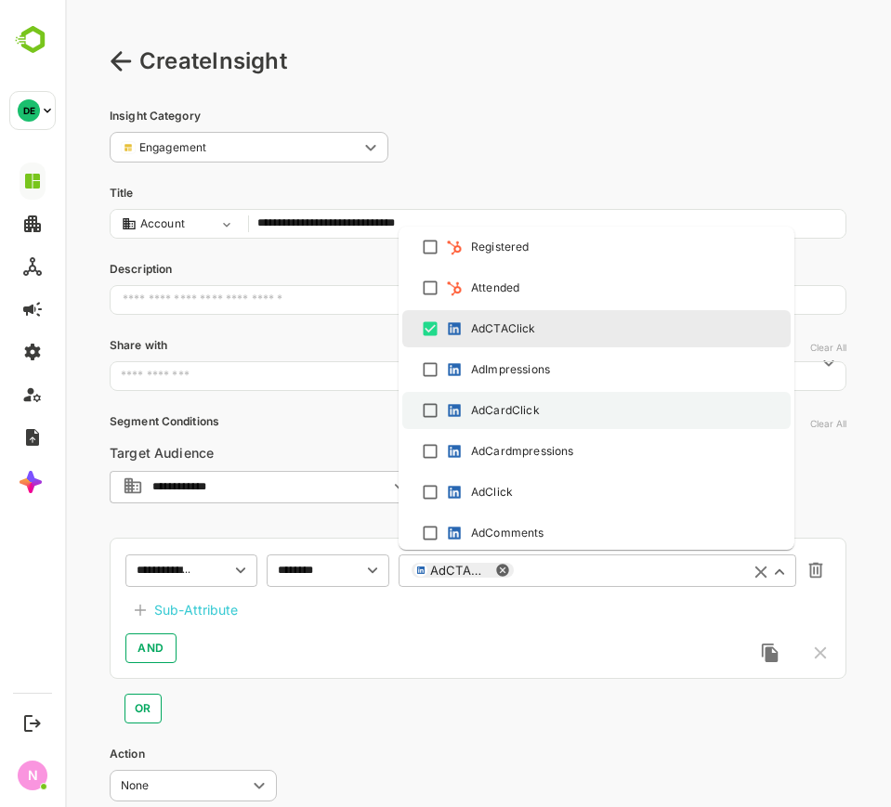
click at [545, 404] on div "AdCardClick" at bounding box center [596, 410] width 355 height 22
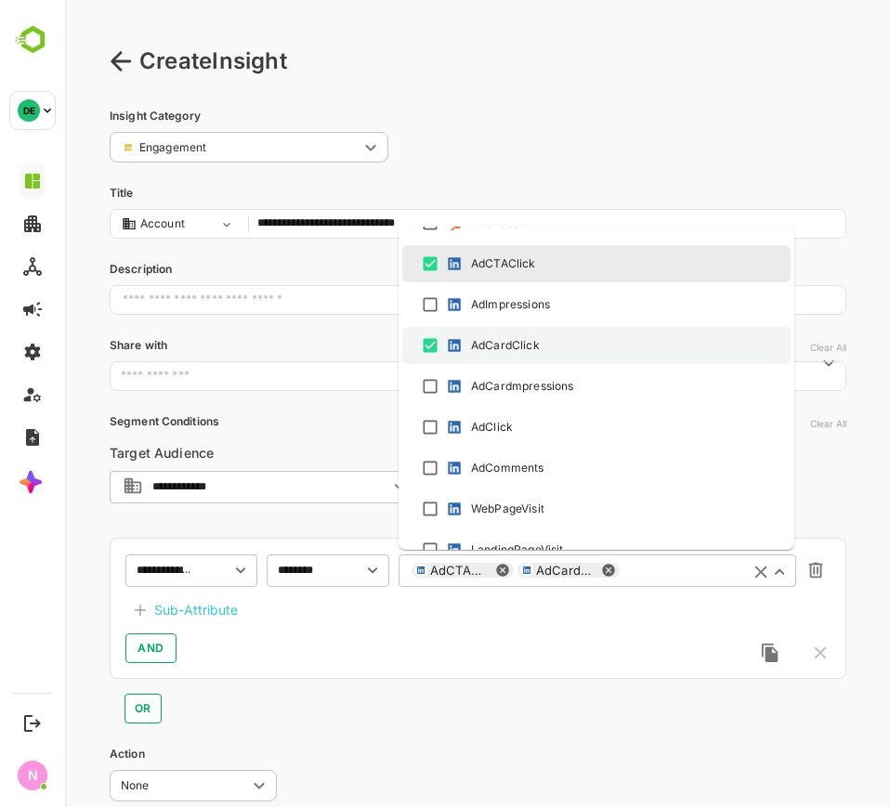
scroll to position [725, 0]
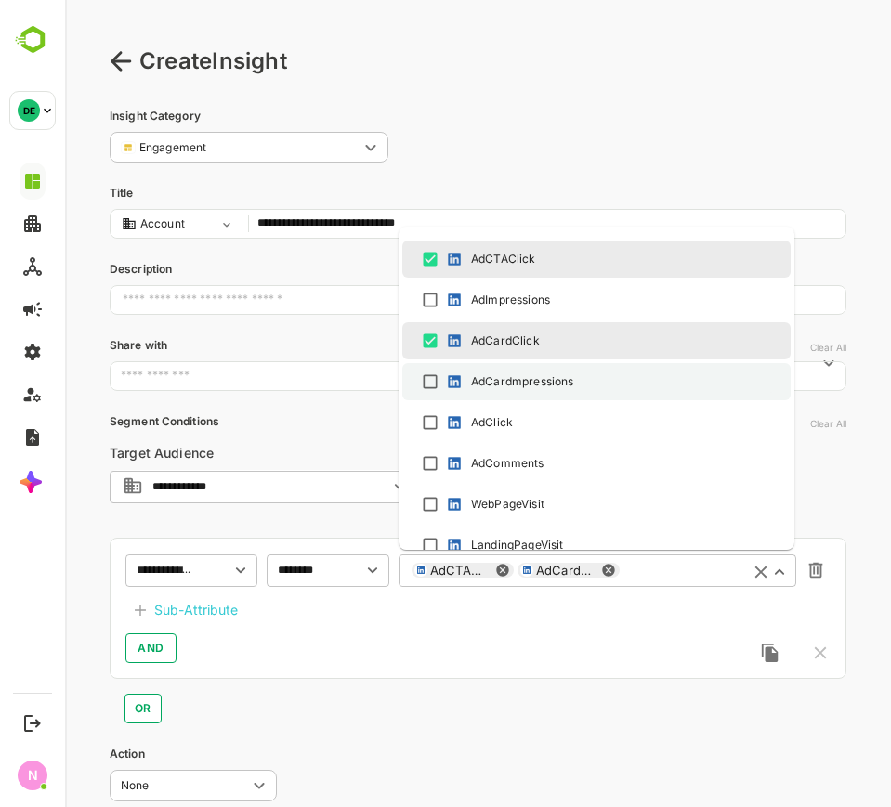
click at [554, 387] on div "AdCardmpressions" at bounding box center [522, 381] width 102 height 17
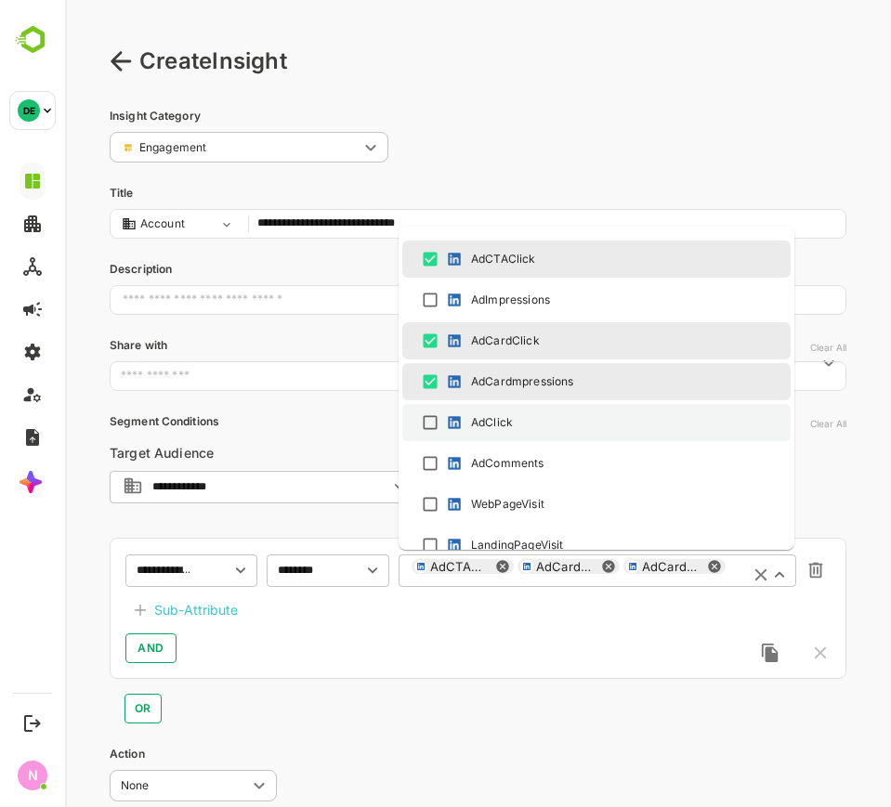
click at [548, 418] on div "AdClick" at bounding box center [596, 422] width 355 height 22
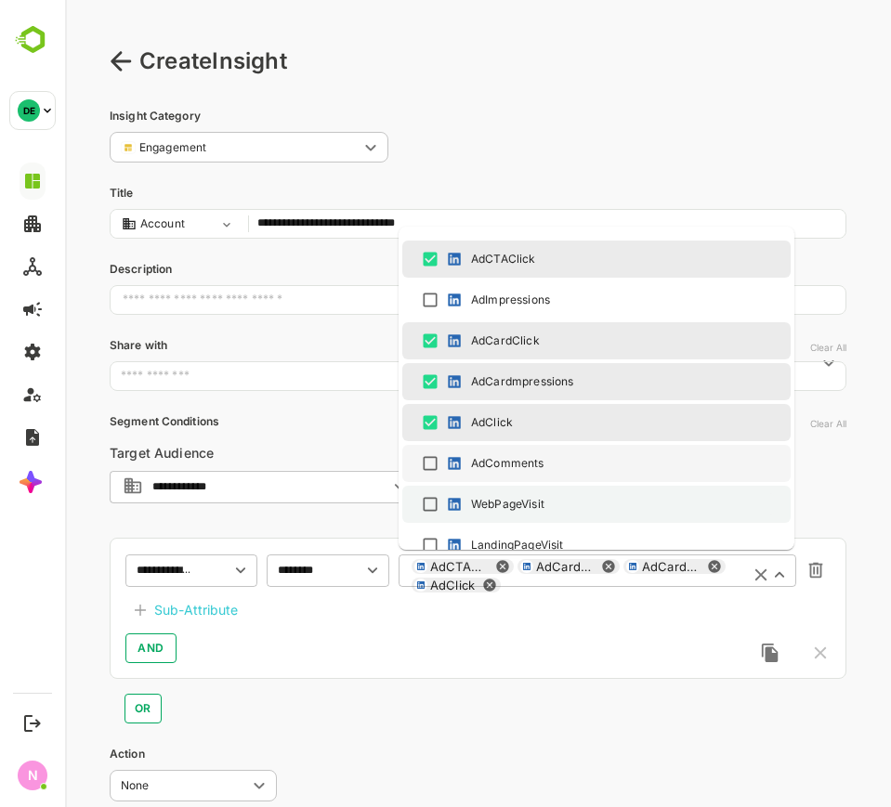
drag, startPoint x: 545, startPoint y: 450, endPoint x: 535, endPoint y: 494, distance: 44.8
click at [544, 450] on li "AdComments" at bounding box center [596, 463] width 388 height 37
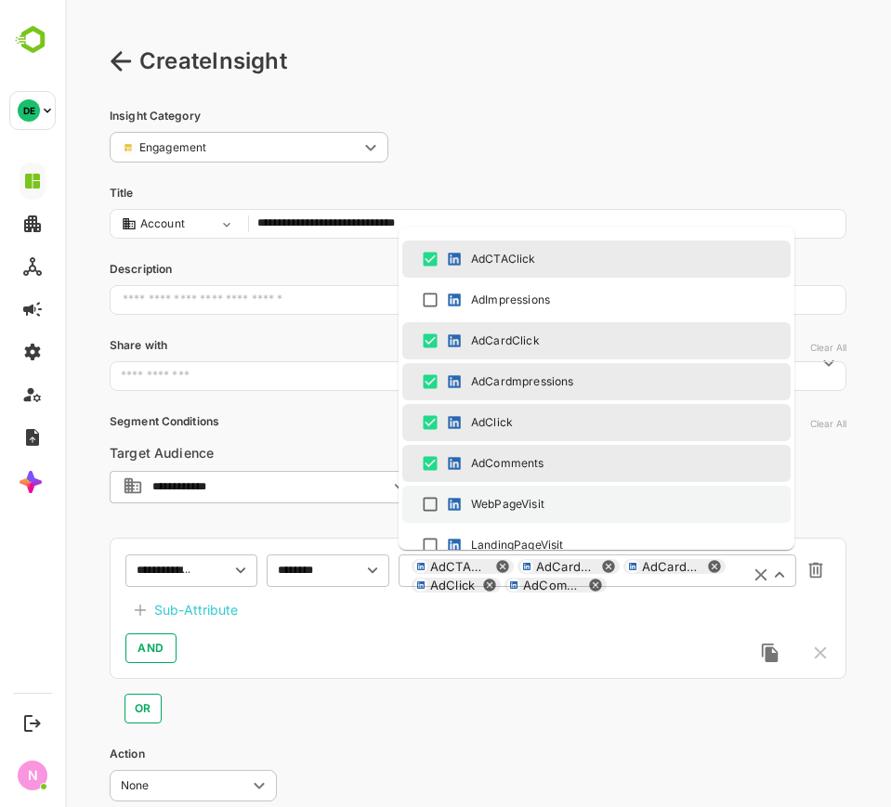
click at [535, 497] on div "WebPageVisit" at bounding box center [507, 504] width 73 height 17
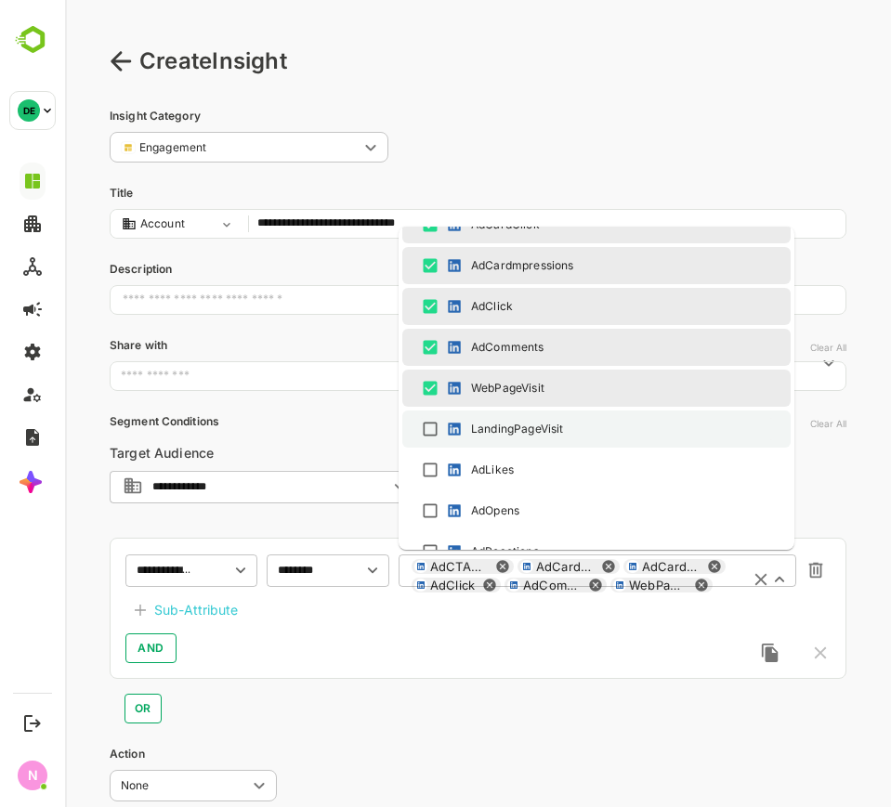
click at [546, 426] on div "LandingPageVisit" at bounding box center [517, 429] width 92 height 17
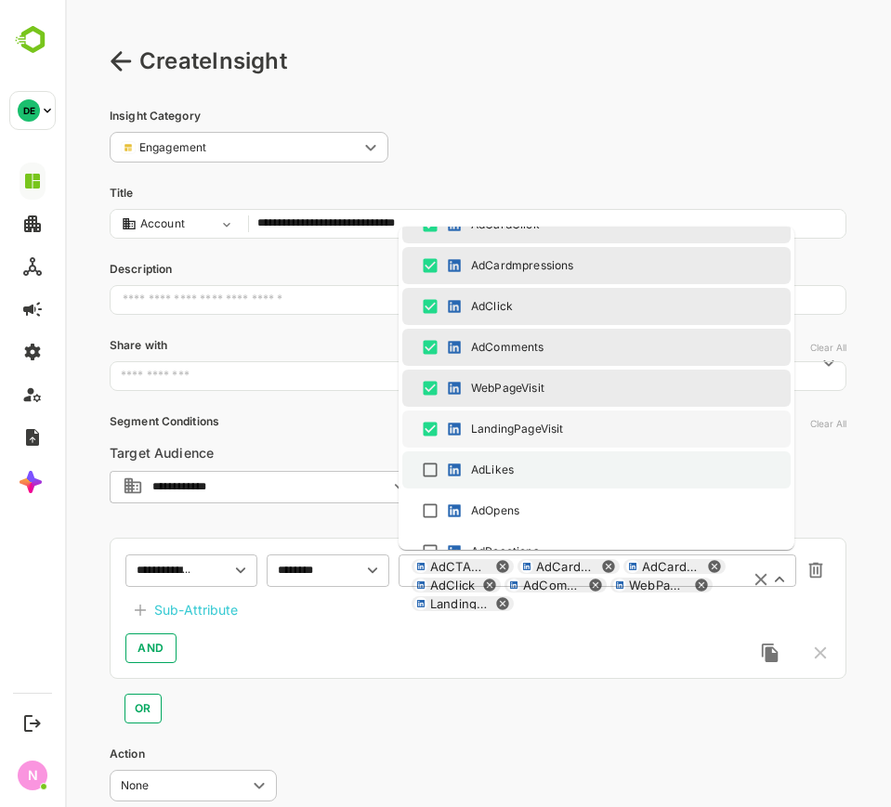
click at [538, 451] on li "AdLikes" at bounding box center [596, 469] width 388 height 37
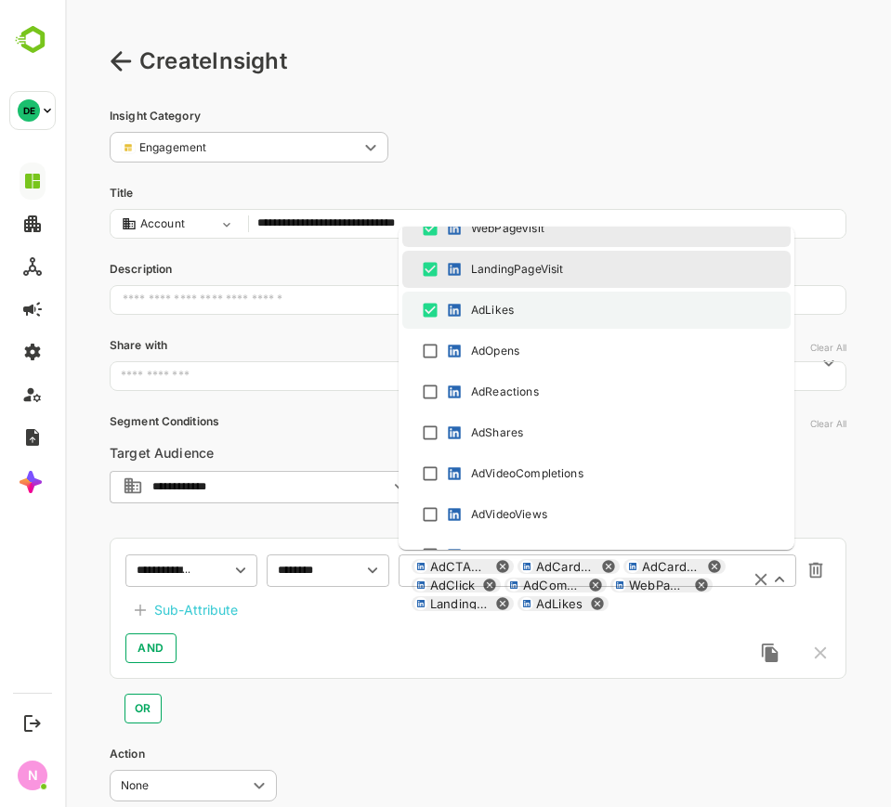
scroll to position [1070, 0]
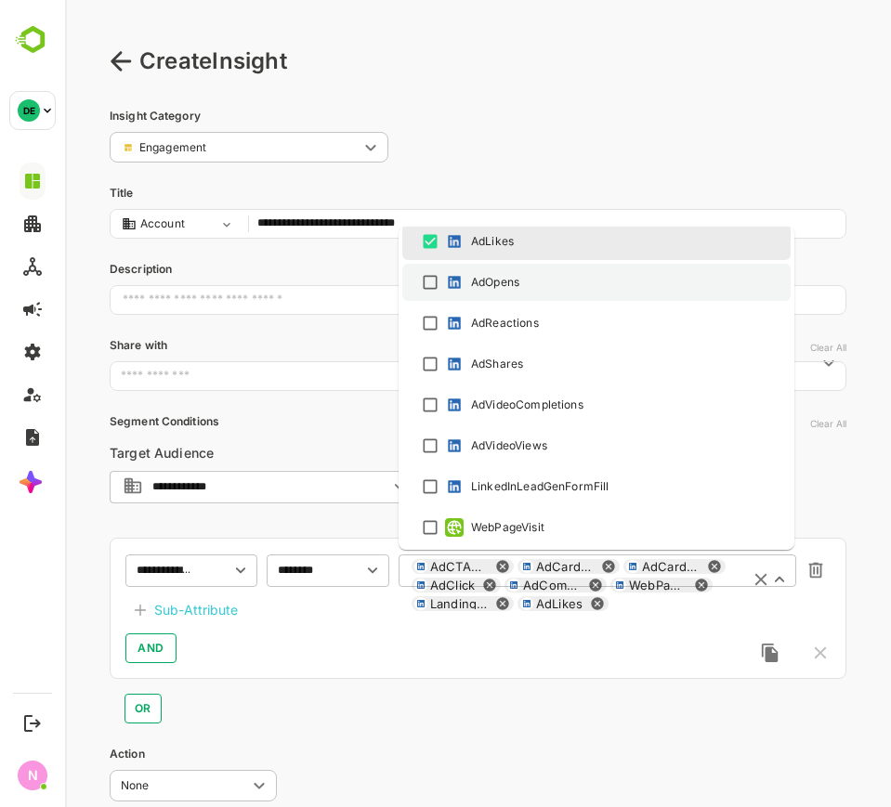
click at [546, 287] on div "AdOpens" at bounding box center [596, 282] width 355 height 22
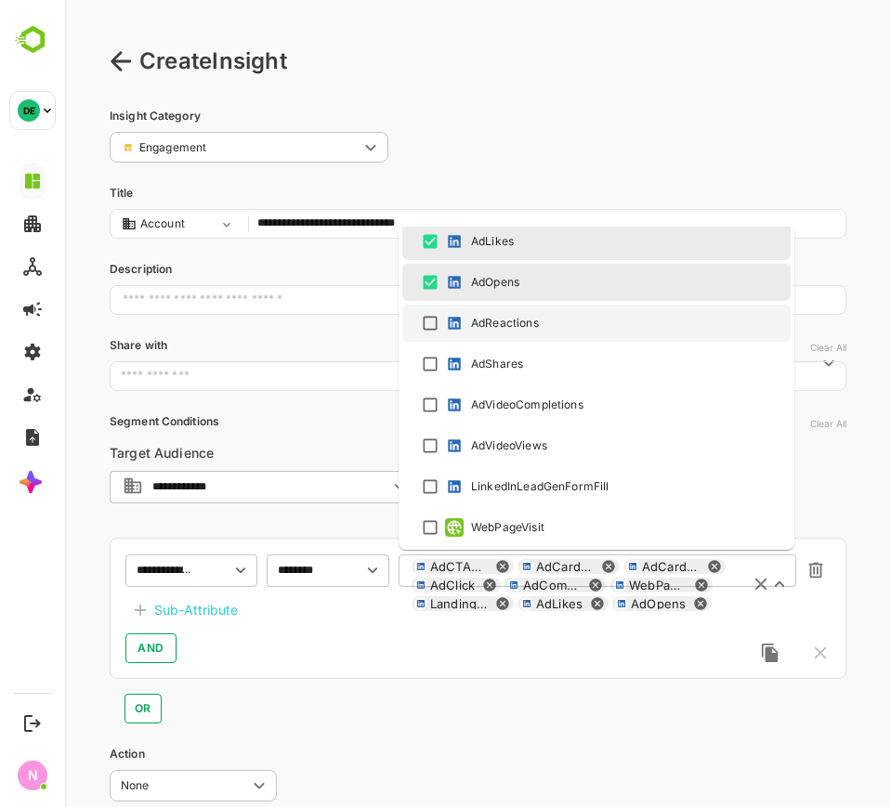
click at [537, 334] on li "AdReactions" at bounding box center [596, 323] width 388 height 37
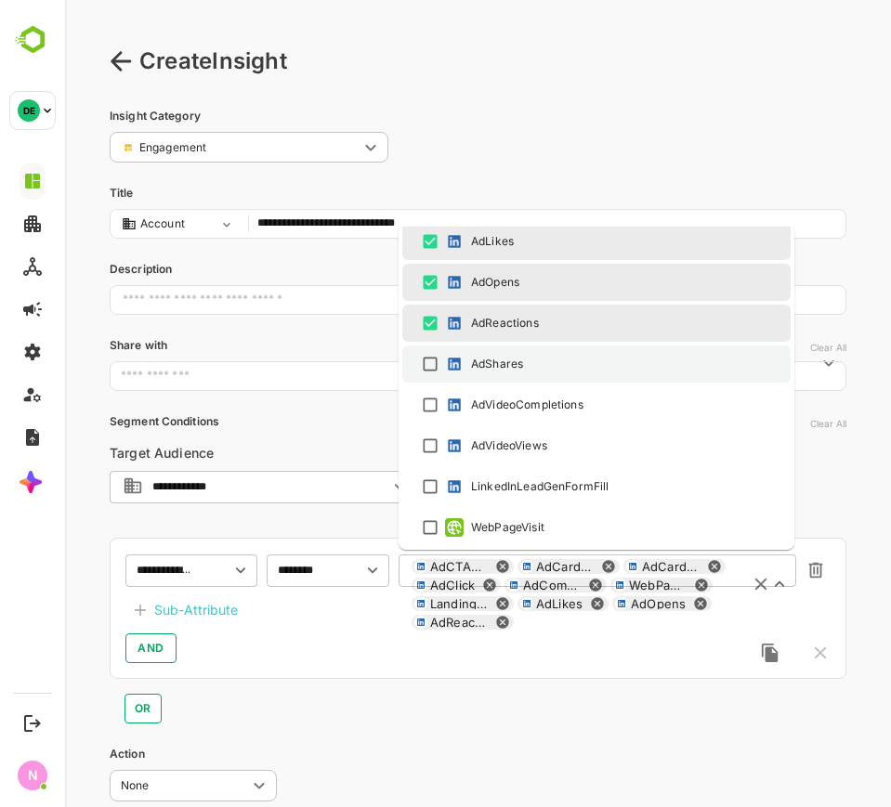
click at [528, 353] on div "AdShares" at bounding box center [596, 364] width 355 height 22
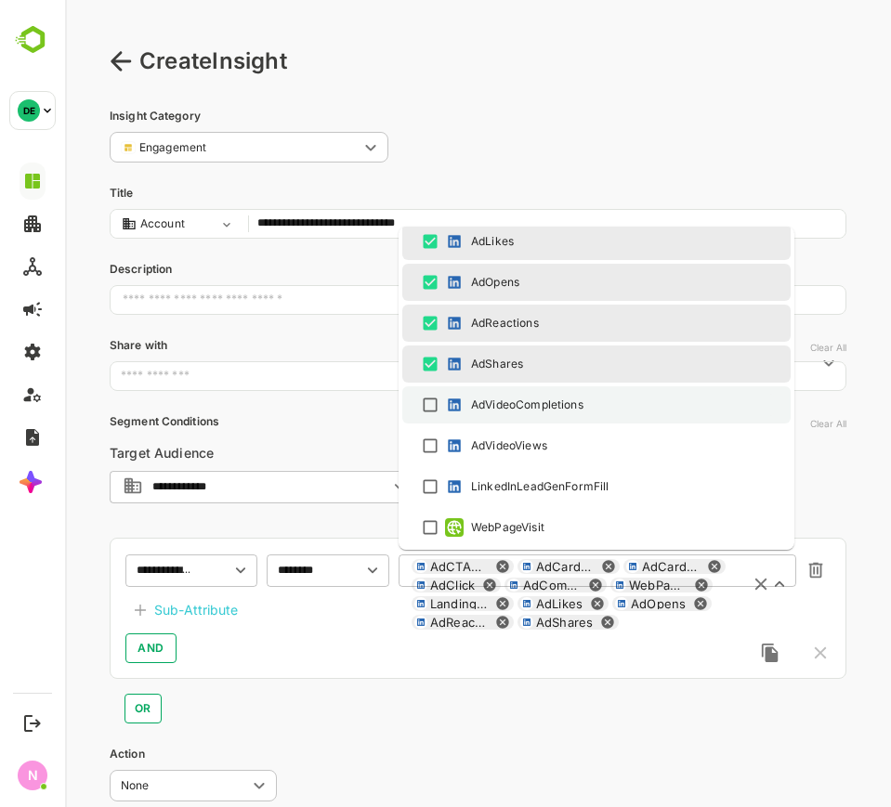
click at [535, 397] on div "AdVideoCompletions" at bounding box center [527, 405] width 112 height 17
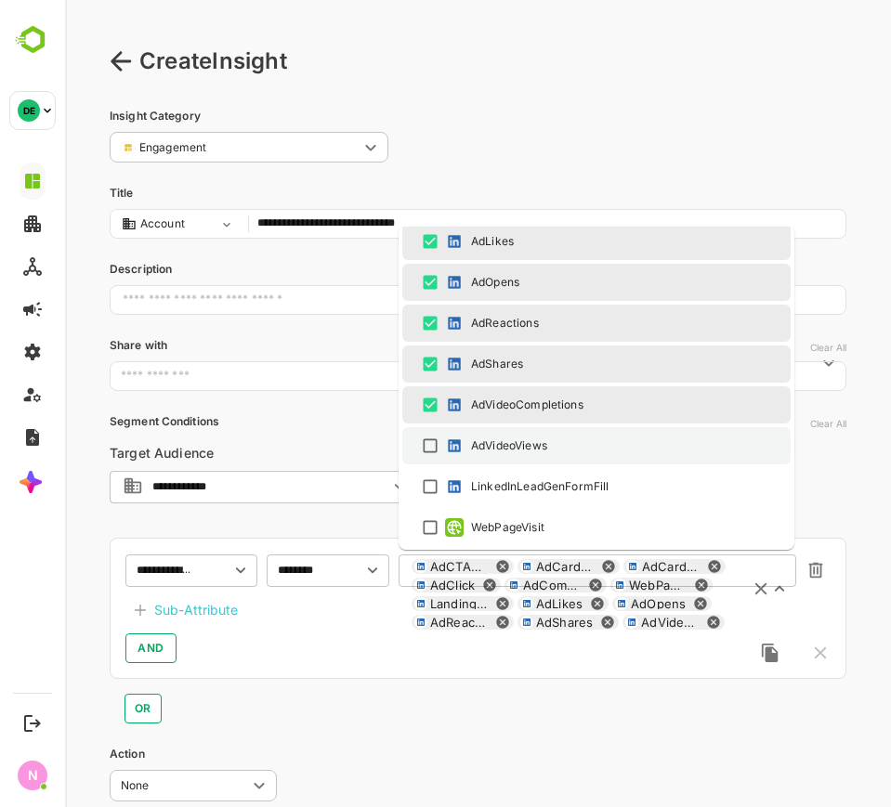
click at [545, 435] on div "AdVideoViews" at bounding box center [596, 446] width 355 height 22
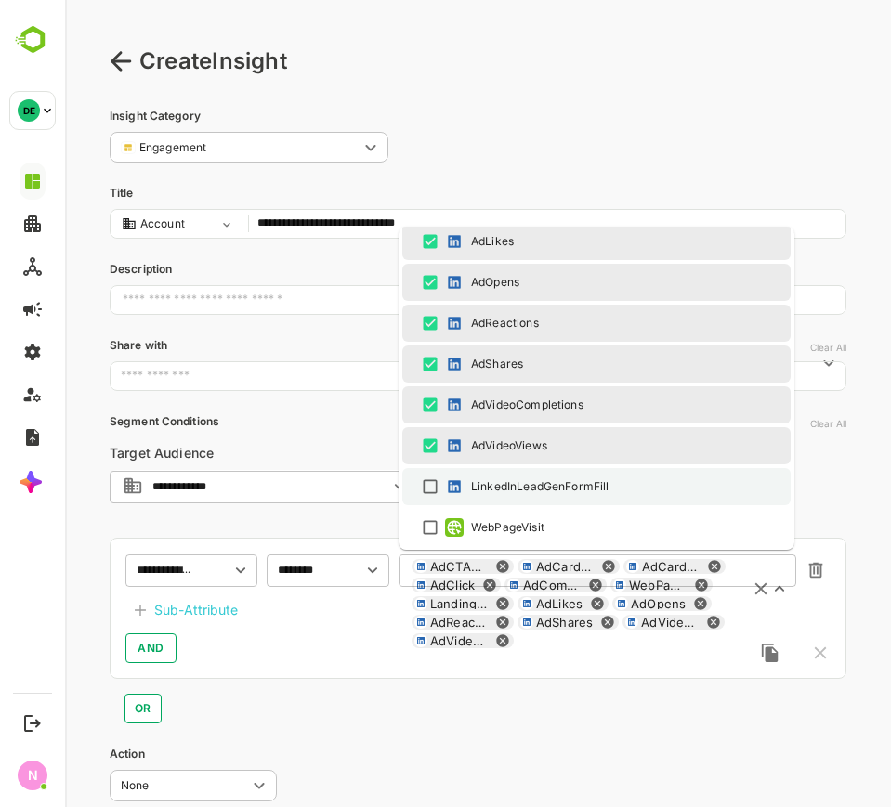
click at [527, 468] on li "LinkedInLeadGenFormFill" at bounding box center [596, 486] width 388 height 37
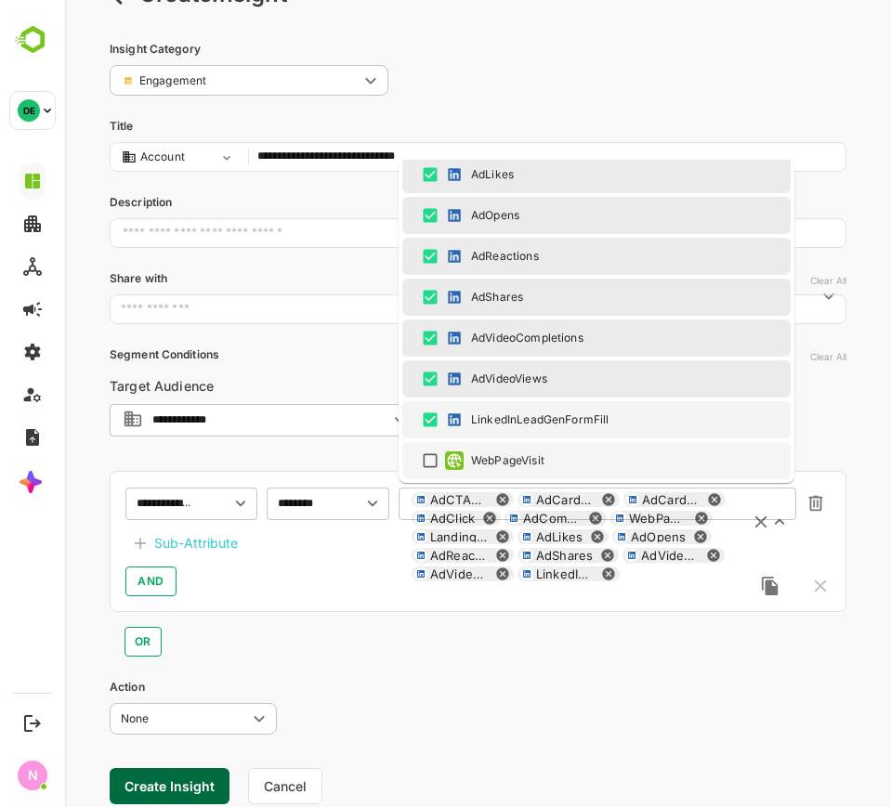
scroll to position [127, 0]
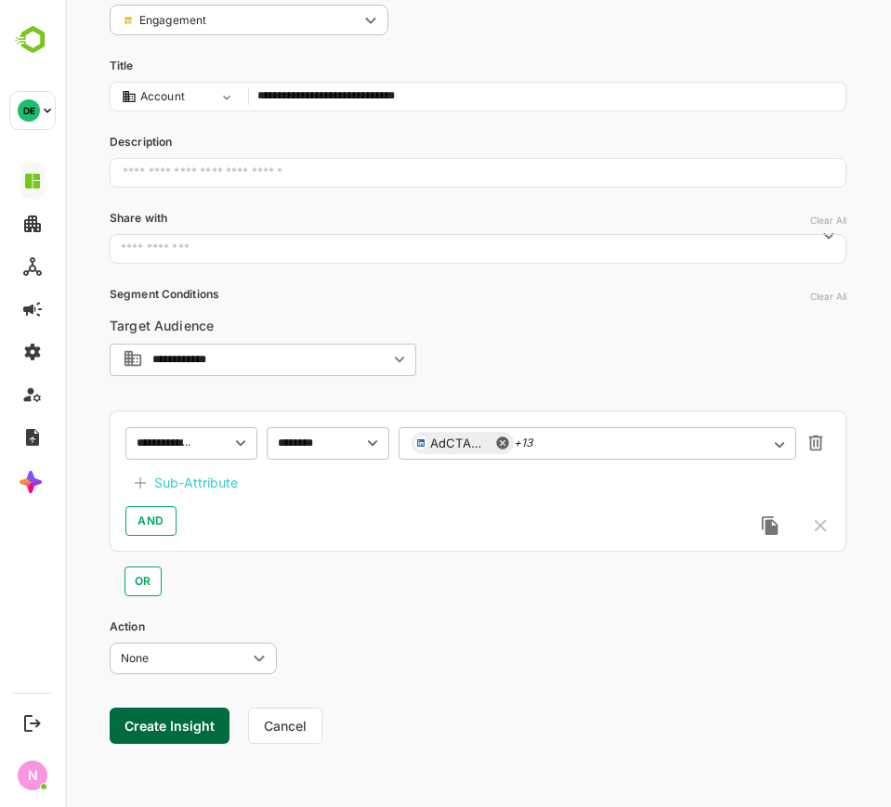
click at [589, 567] on div "OR" at bounding box center [478, 574] width 737 height 45
click at [209, 479] on div "Sub-Attribute" at bounding box center [196, 483] width 84 height 22
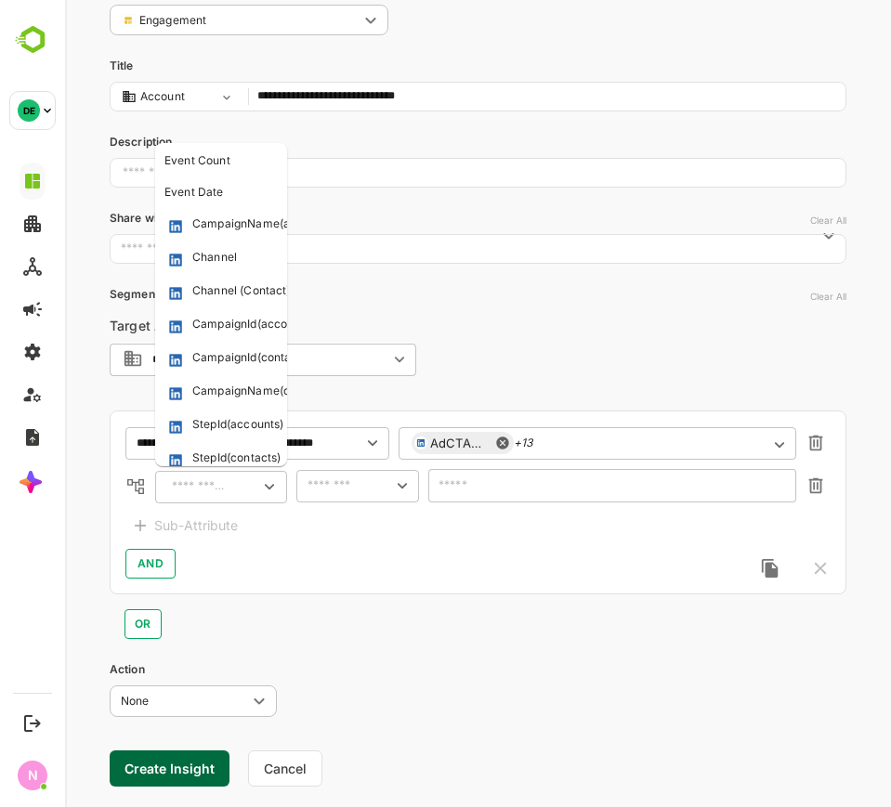
click at [217, 483] on input "text" at bounding box center [199, 487] width 67 height 22
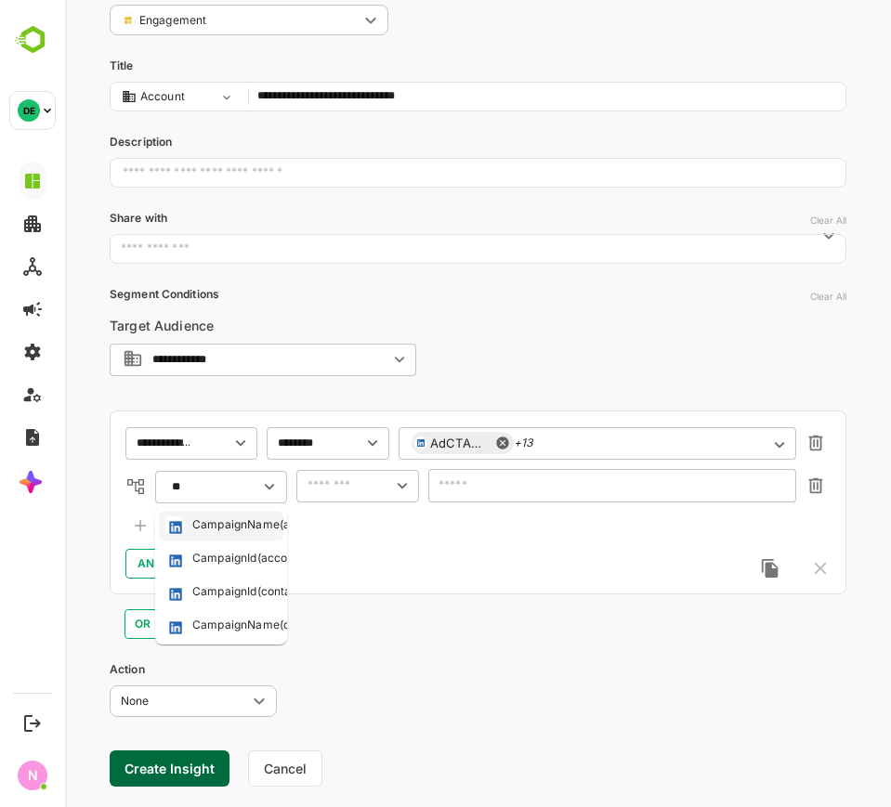
drag, startPoint x: 246, startPoint y: 536, endPoint x: 255, endPoint y: 531, distance: 10.4
click at [251, 532] on li "CampaignName(accounts)" at bounding box center [221, 526] width 124 height 30
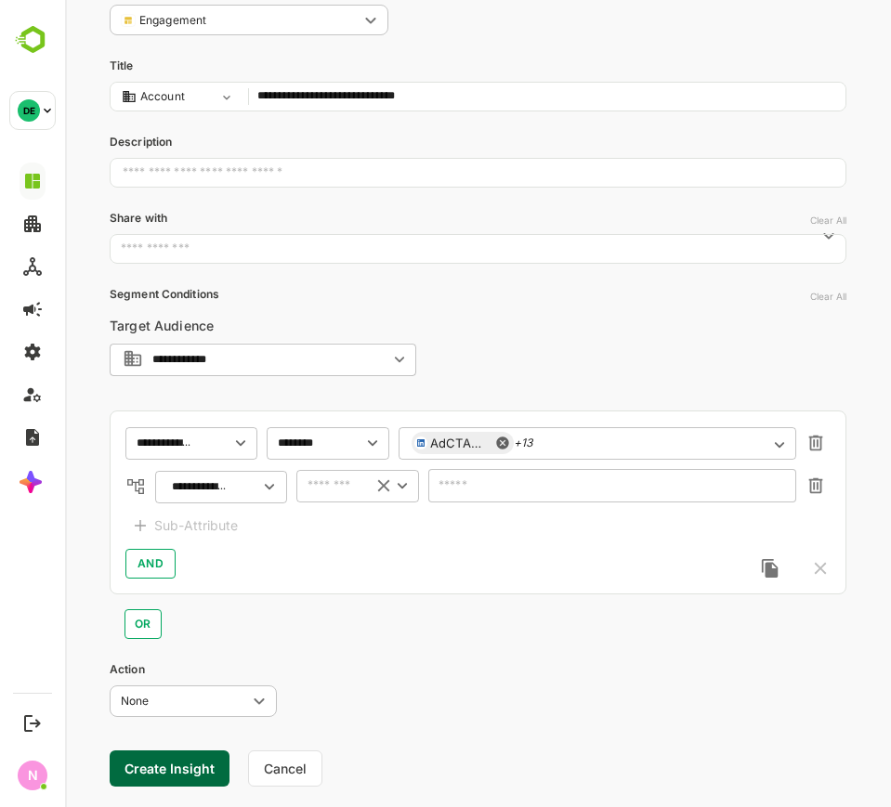
type input "**********"
click at [333, 492] on input "text" at bounding box center [330, 486] width 57 height 22
click at [215, 499] on div "​" at bounding box center [221, 486] width 132 height 33
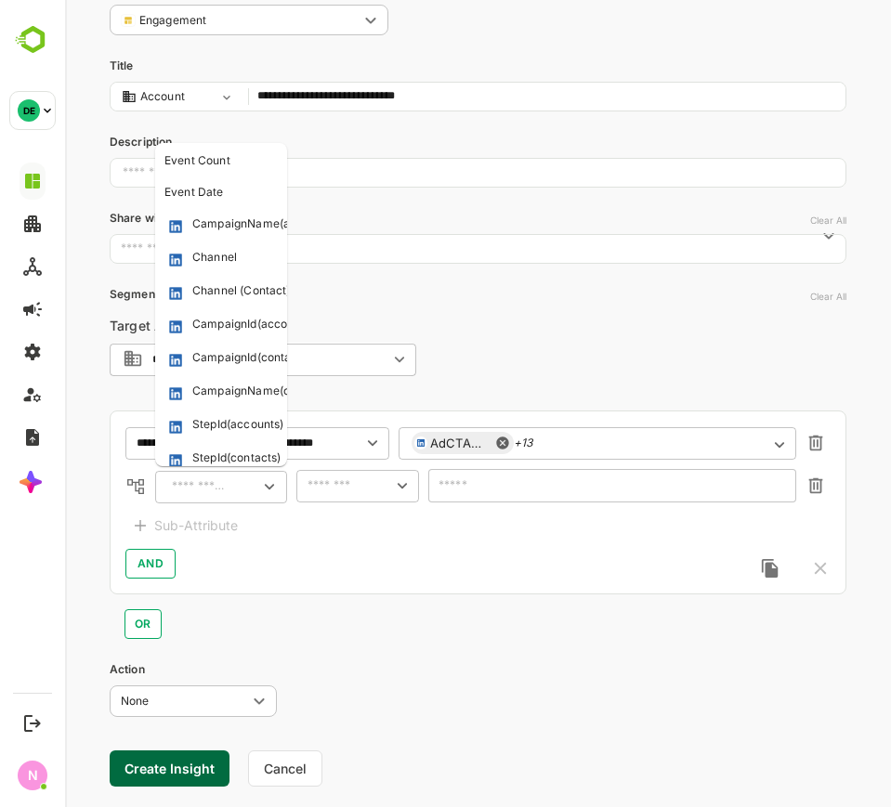
click at [204, 486] on input "text" at bounding box center [199, 487] width 67 height 22
drag, startPoint x: 200, startPoint y: 228, endPoint x: 208, endPoint y: 234, distance: 10.0
click at [201, 228] on div "CampaignName(accounts)" at bounding box center [264, 224] width 144 height 19
type input "**********"
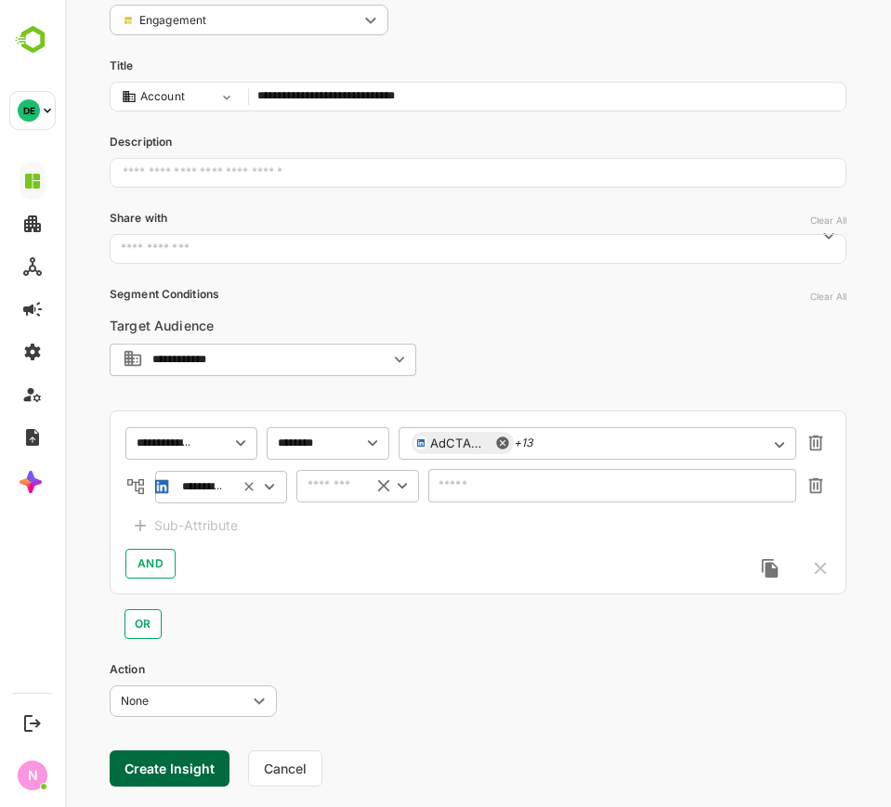
click at [345, 486] on input "text" at bounding box center [330, 486] width 57 height 22
click at [345, 512] on li "includes" at bounding box center [357, 524] width 115 height 28
type input "********"
click at [426, 489] on div "**********" at bounding box center [475, 485] width 641 height 33
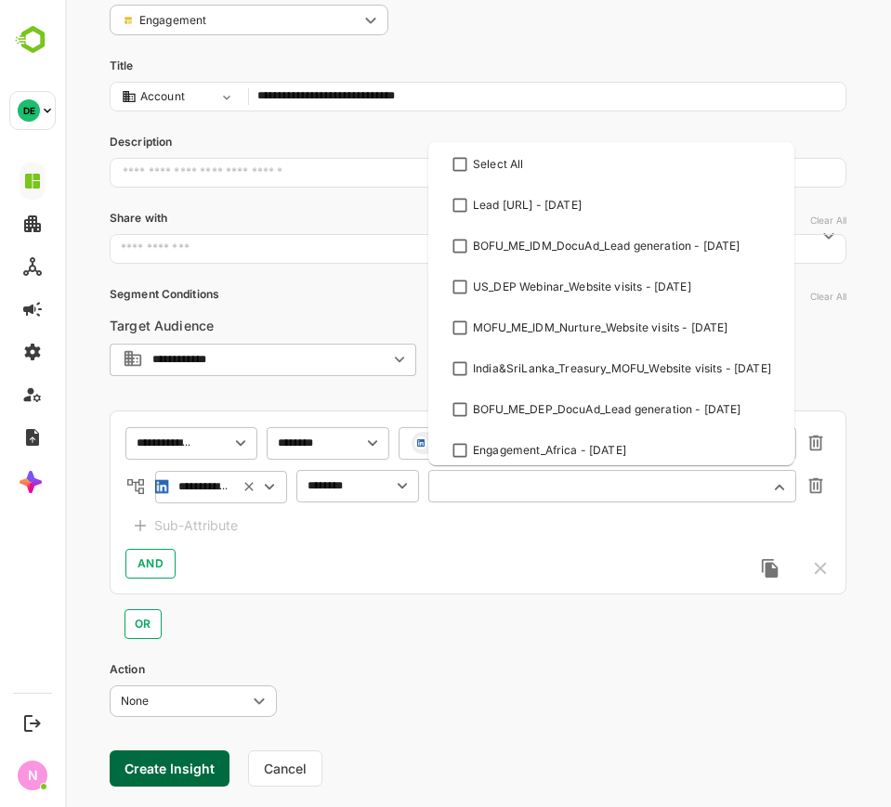
click at [466, 482] on input "text" at bounding box center [600, 486] width 319 height 14
click at [587, 489] on input "text" at bounding box center [600, 486] width 319 height 14
paste input "**********"
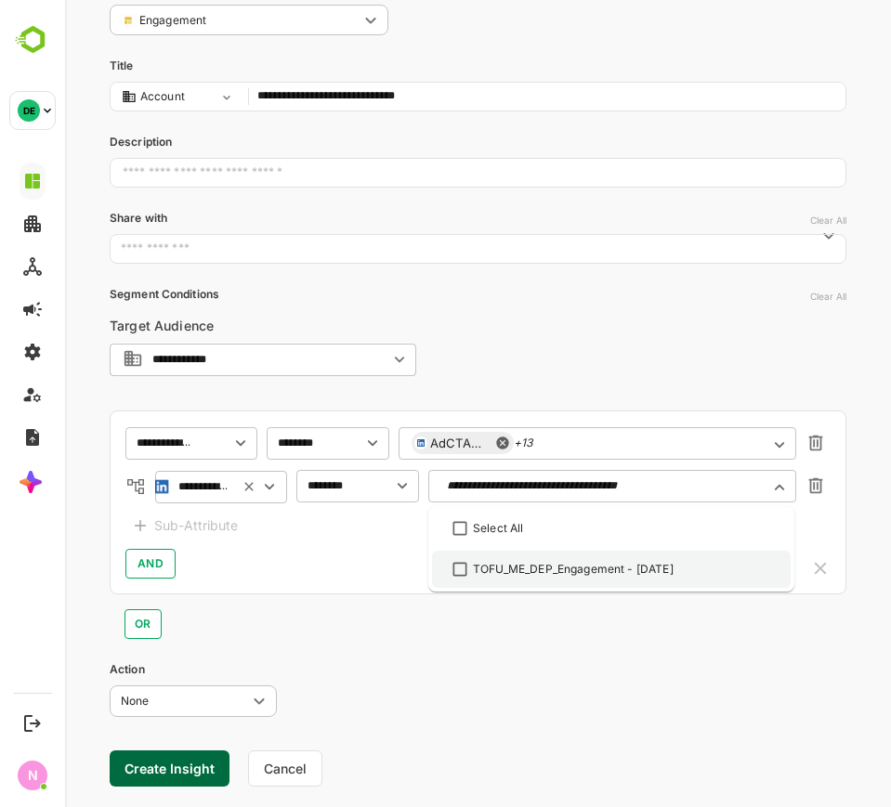
click at [508, 569] on div "TOFU_ME_DEP_Engagement - [DATE]" at bounding box center [573, 569] width 201 height 17
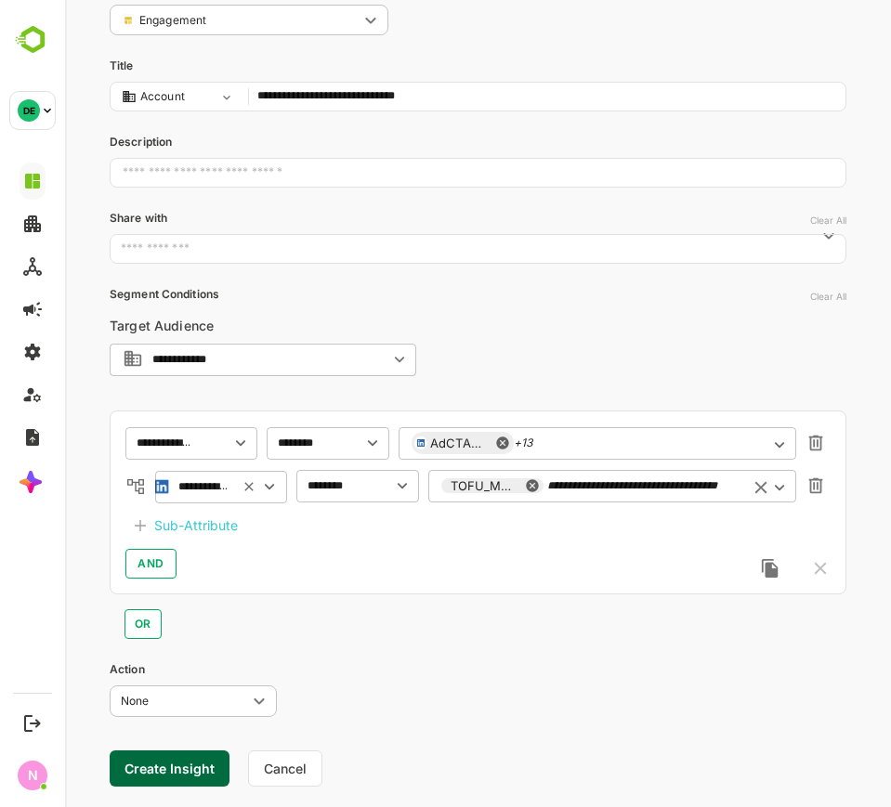
click at [743, 486] on div "**********" at bounding box center [612, 485] width 368 height 33
paste input "**********"
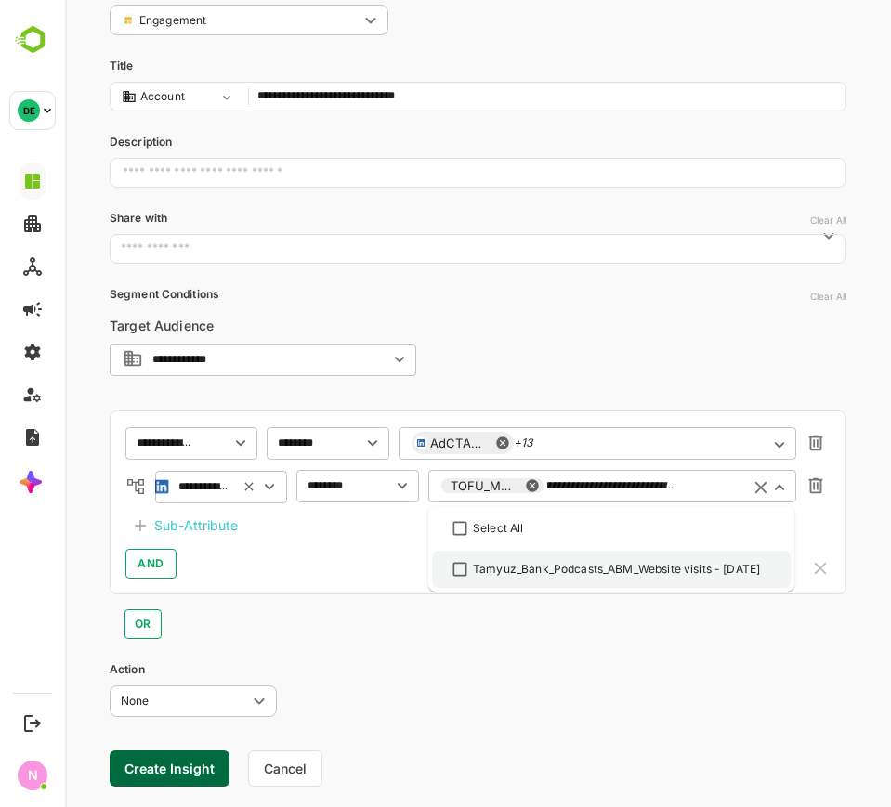
click at [660, 561] on div "Tamyuz_Bank_Podcasts_ABM_Website visits - [DATE]" at bounding box center [616, 569] width 287 height 17
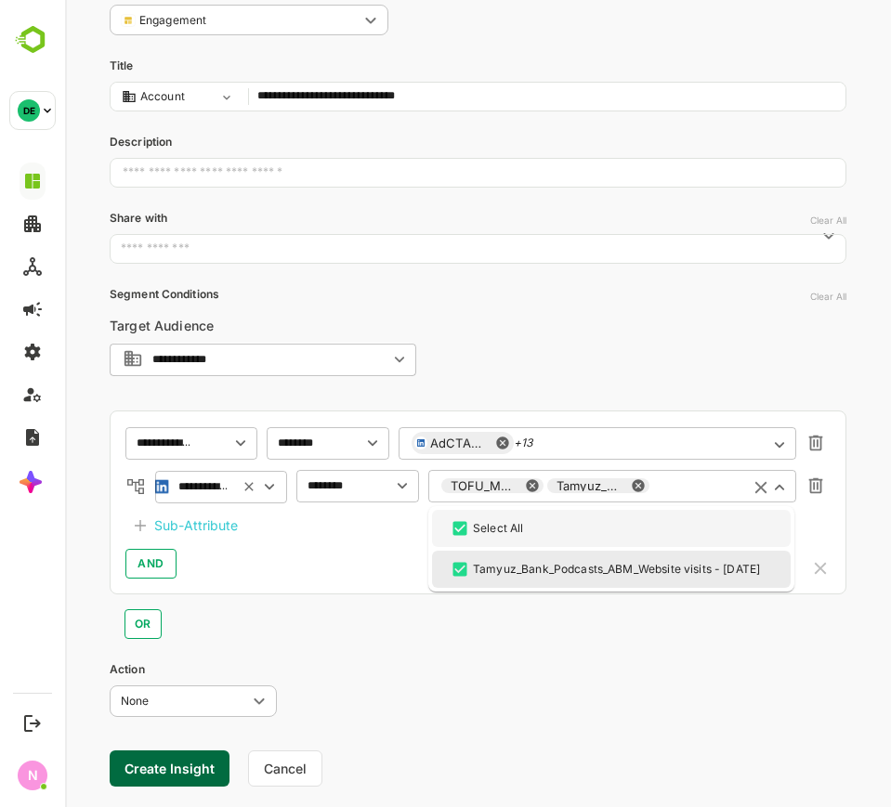
scroll to position [0, 0]
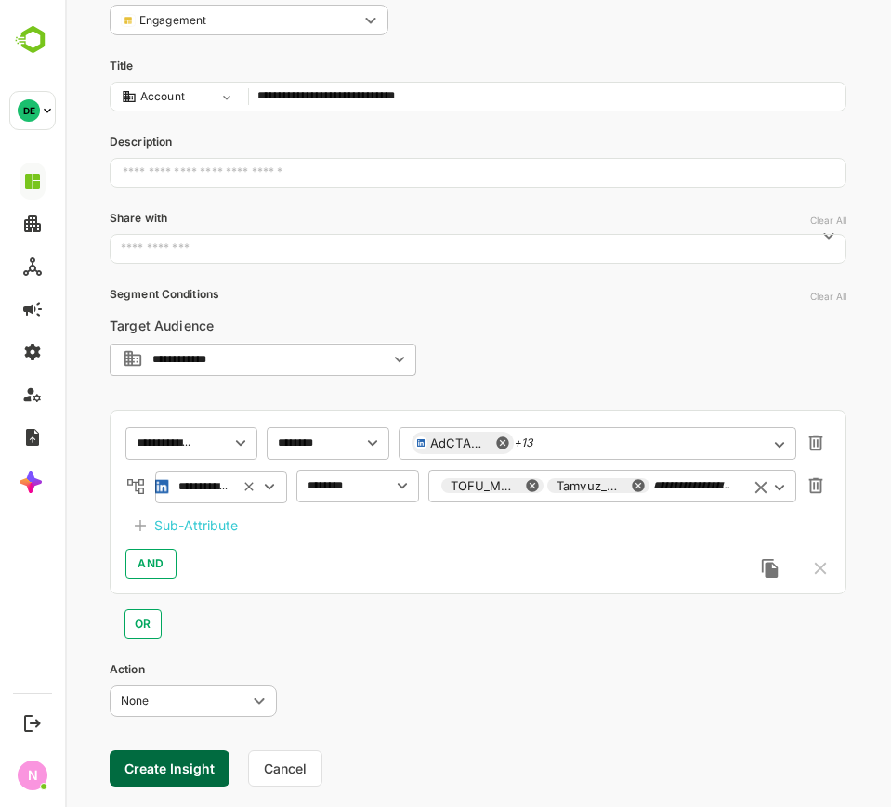
click at [646, 484] on div "Tamyuz_Bank_Podcasts_ABM_Website visits - [DATE]" at bounding box center [598, 485] width 102 height 15
paste input "*******"
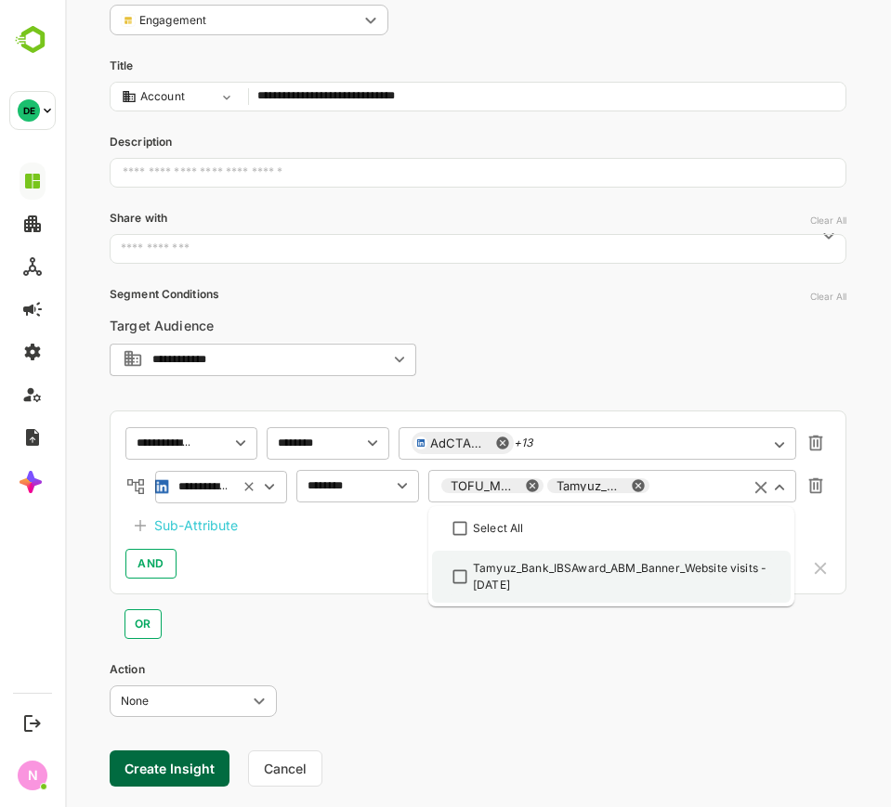
click at [623, 574] on div "Tamyuz_Bank_IBSAward_ABM_Banner_Website visits - [DATE]" at bounding box center [622, 576] width 299 height 33
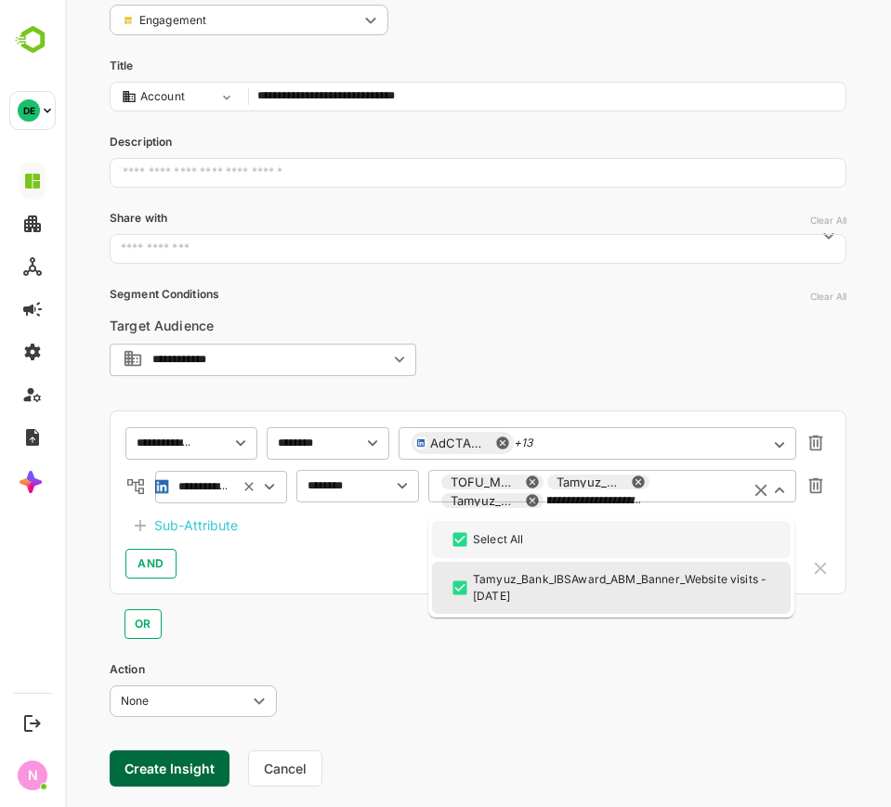
type input "**********"
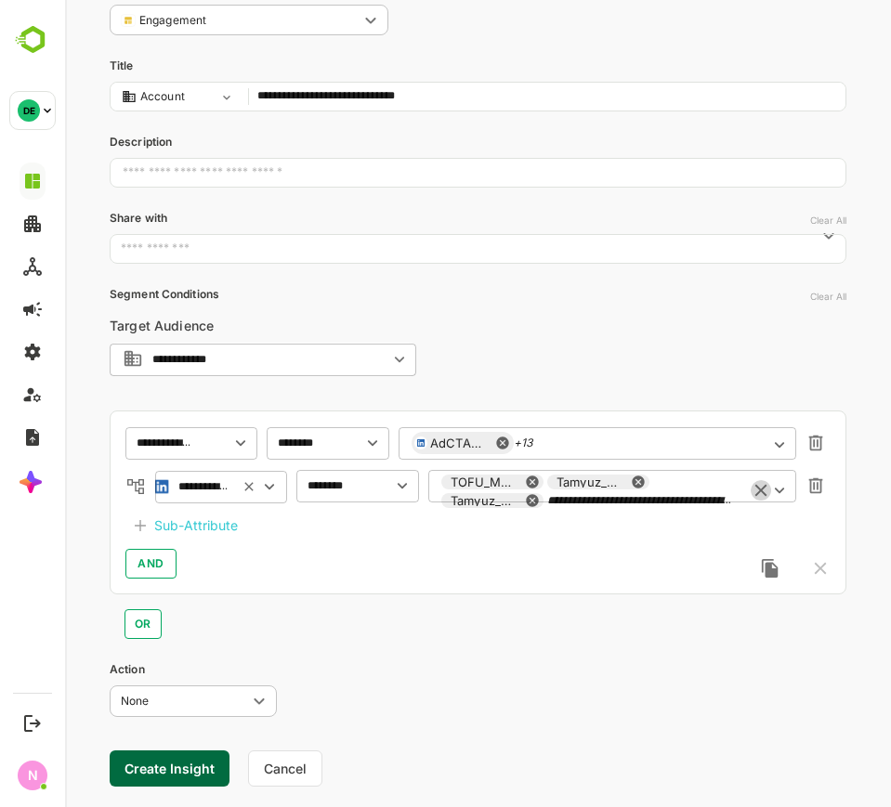
click at [761, 481] on icon "Clear" at bounding box center [760, 490] width 20 height 20
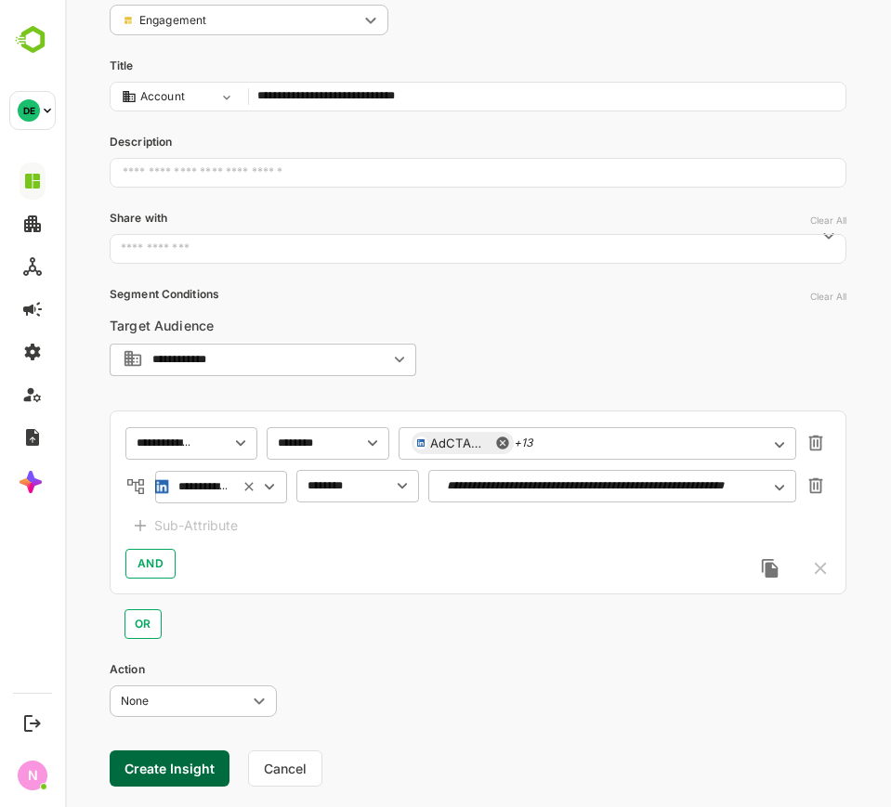
click at [688, 495] on div "**********" at bounding box center [612, 485] width 368 height 33
click at [779, 480] on icon "Open" at bounding box center [779, 487] width 20 height 20
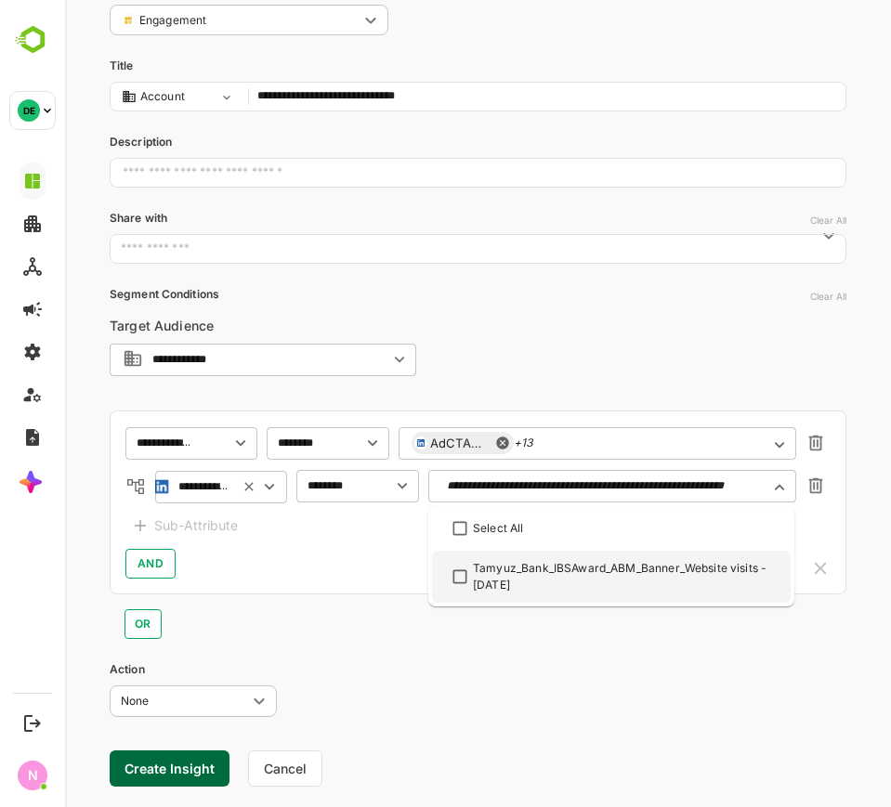
click at [559, 567] on div "Tamyuz_Bank_IBSAward_ABM_Banner_Website visits - [DATE]" at bounding box center [622, 576] width 299 height 33
click at [595, 641] on div "**********" at bounding box center [478, 392] width 737 height 825
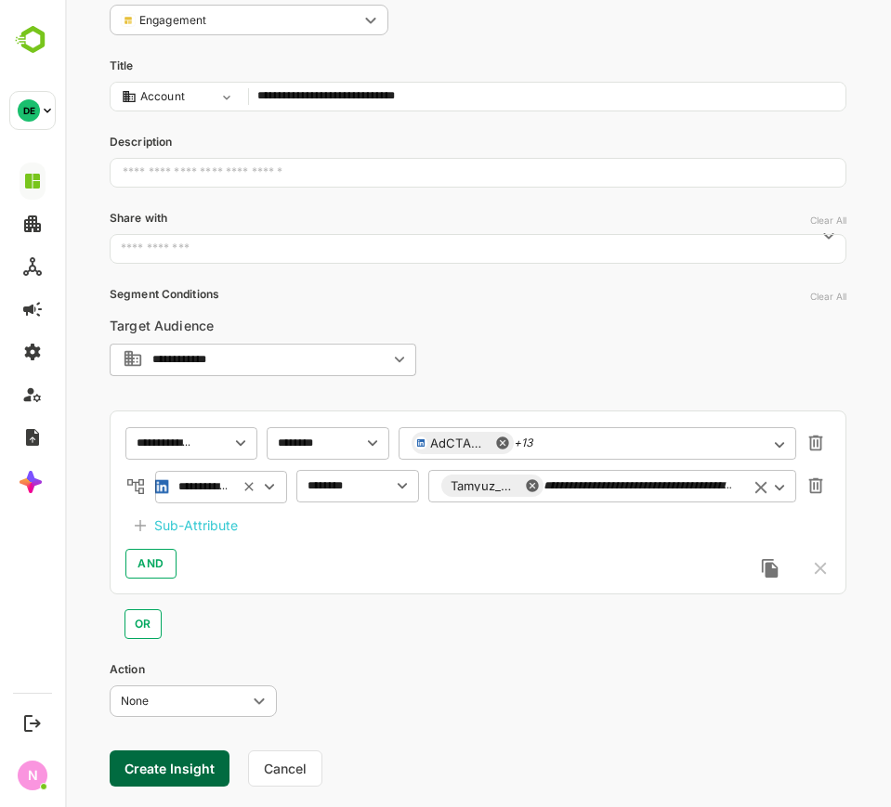
click at [535, 486] on icon at bounding box center [532, 486] width 12 height 12
click at [787, 482] on icon "Open" at bounding box center [779, 487] width 20 height 20
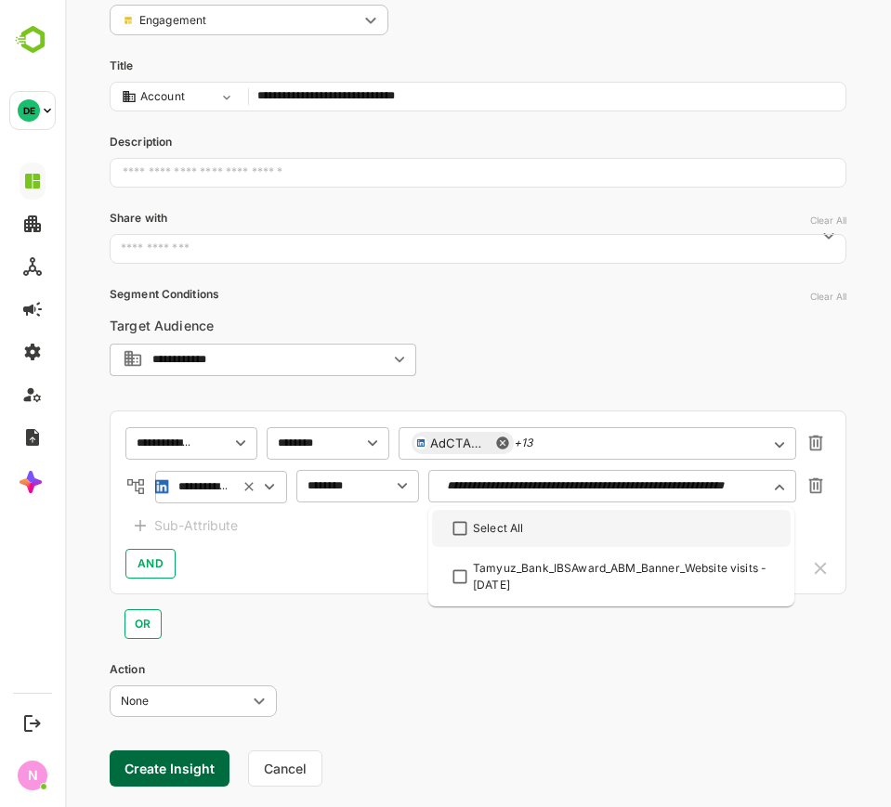
click at [815, 486] on icon "button" at bounding box center [816, 486] width 14 height 16
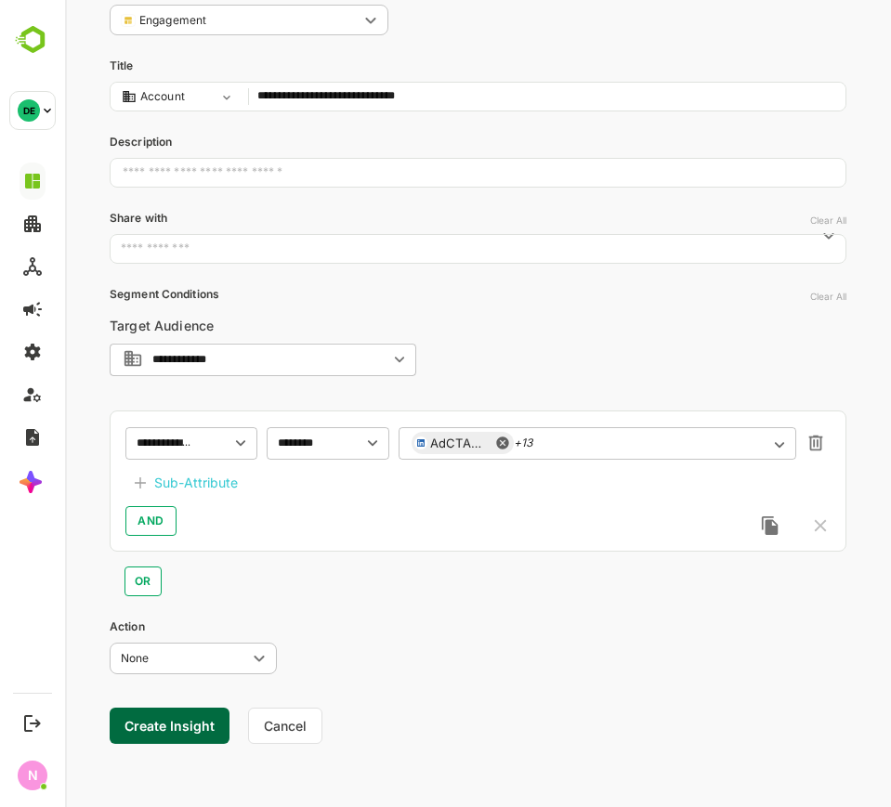
click at [213, 488] on div "Sub-Attribute" at bounding box center [196, 483] width 84 height 22
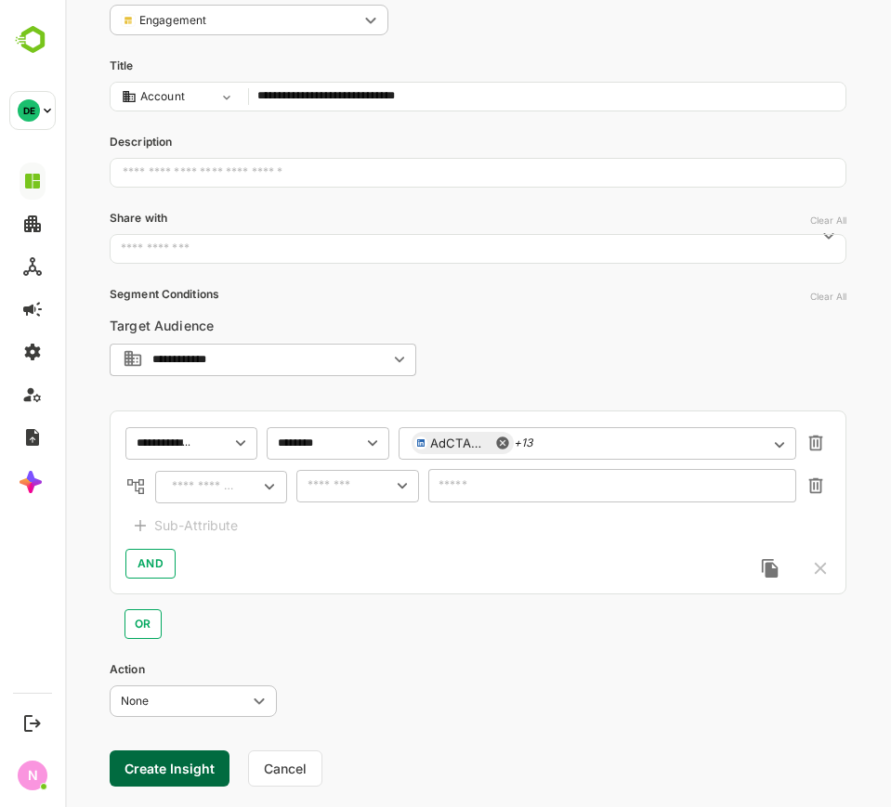
click at [213, 488] on input "text" at bounding box center [201, 487] width 71 height 22
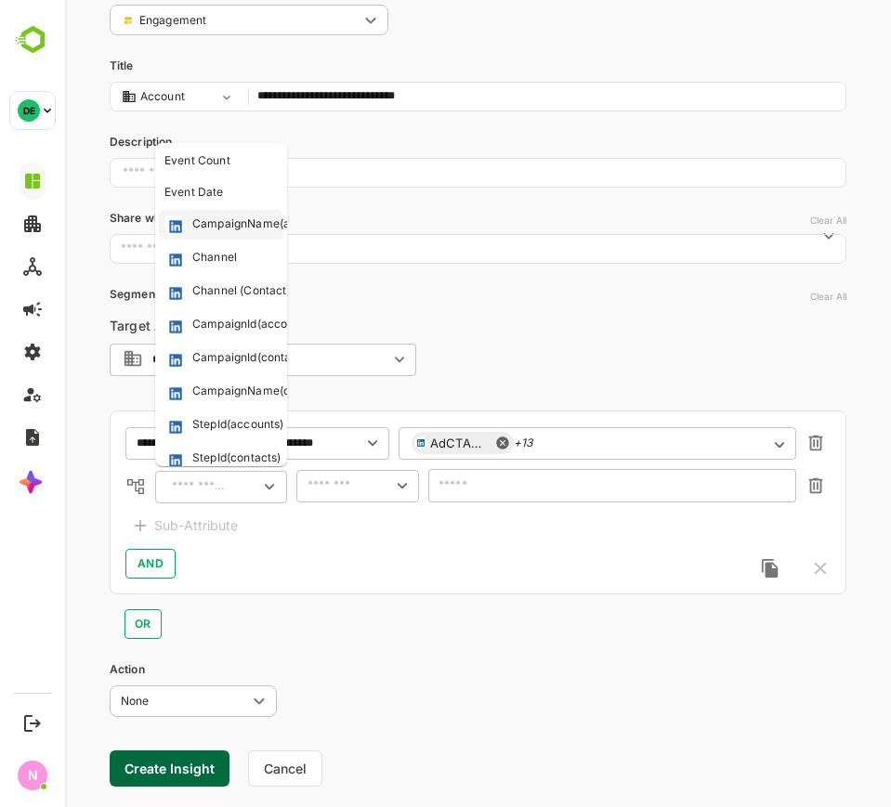
drag, startPoint x: 215, startPoint y: 216, endPoint x: 225, endPoint y: 225, distance: 12.5
click at [215, 218] on div "CampaignName(accounts)" at bounding box center [264, 224] width 144 height 19
type input "**********"
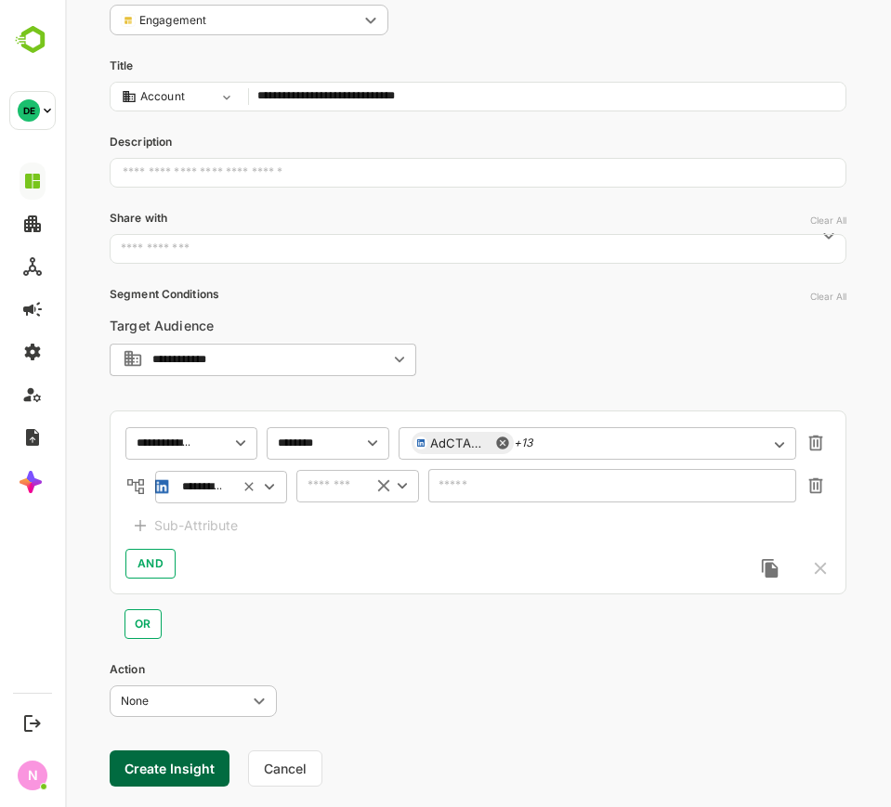
click at [333, 489] on input "text" at bounding box center [330, 486] width 57 height 22
click at [344, 526] on li "includes" at bounding box center [357, 524] width 115 height 28
type input "********"
click at [466, 483] on input "text" at bounding box center [600, 486] width 319 height 14
click at [523, 471] on div "​" at bounding box center [612, 485] width 368 height 33
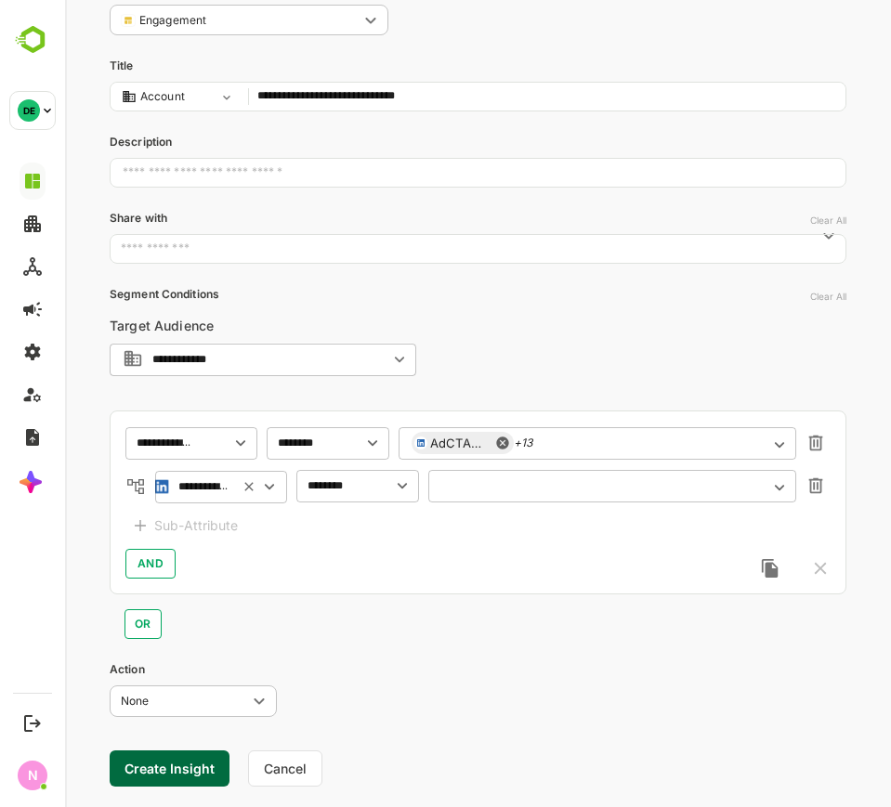
paste input "**********"
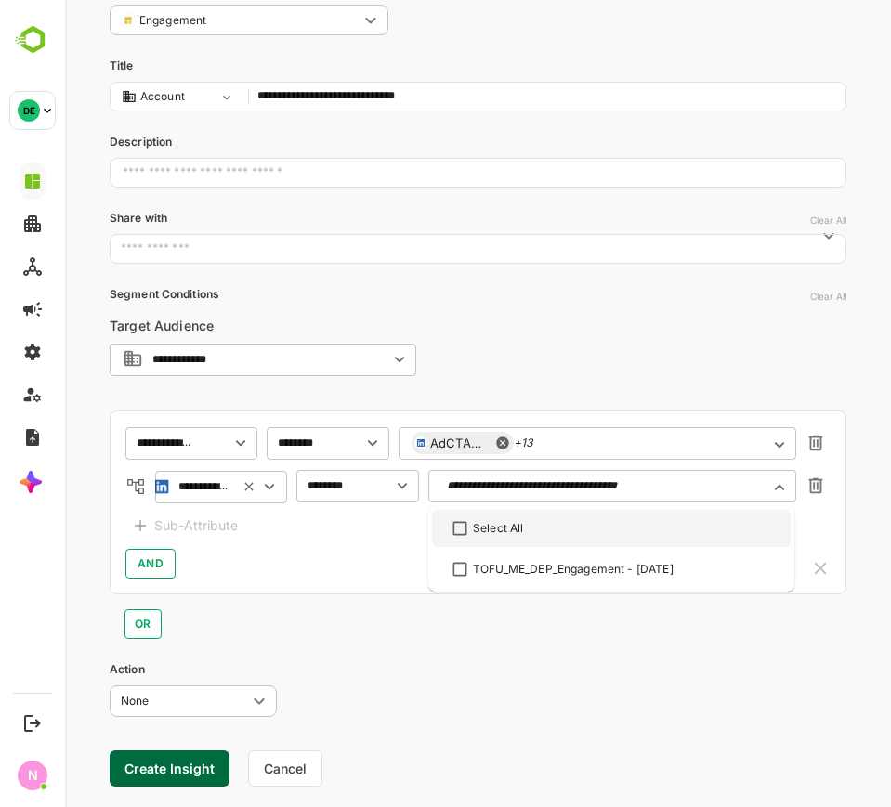
click at [554, 515] on li "Select All" at bounding box center [611, 528] width 359 height 37
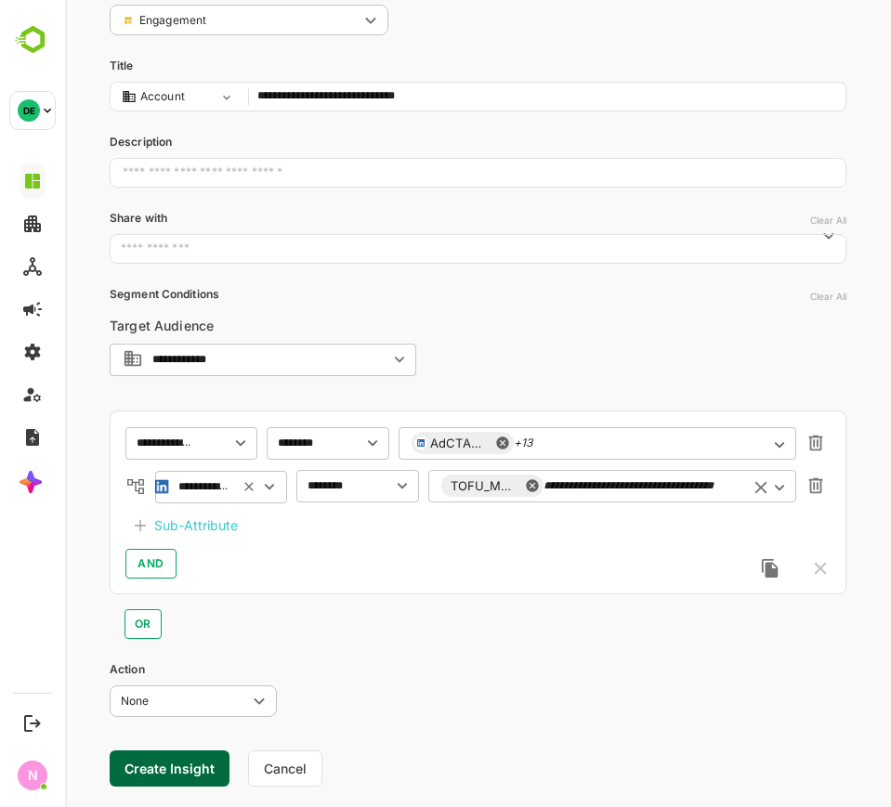
click at [658, 475] on div "**********" at bounding box center [612, 485] width 368 height 33
paste input "**********"
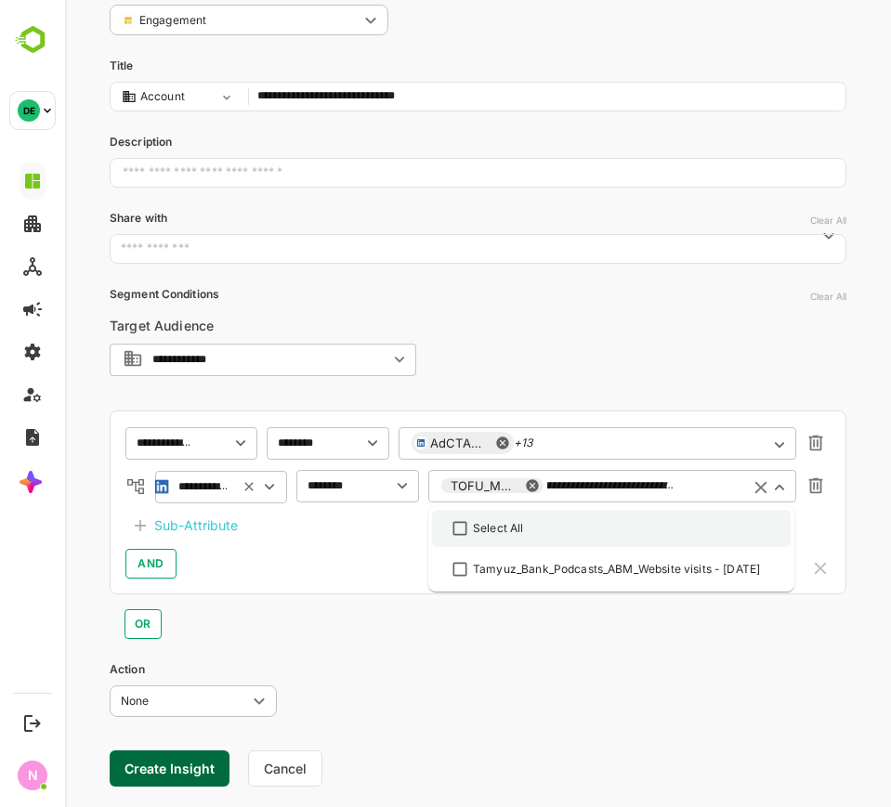
drag, startPoint x: 533, startPoint y: 521, endPoint x: 562, endPoint y: 529, distance: 30.0
click at [537, 521] on div "Select All" at bounding box center [611, 528] width 325 height 22
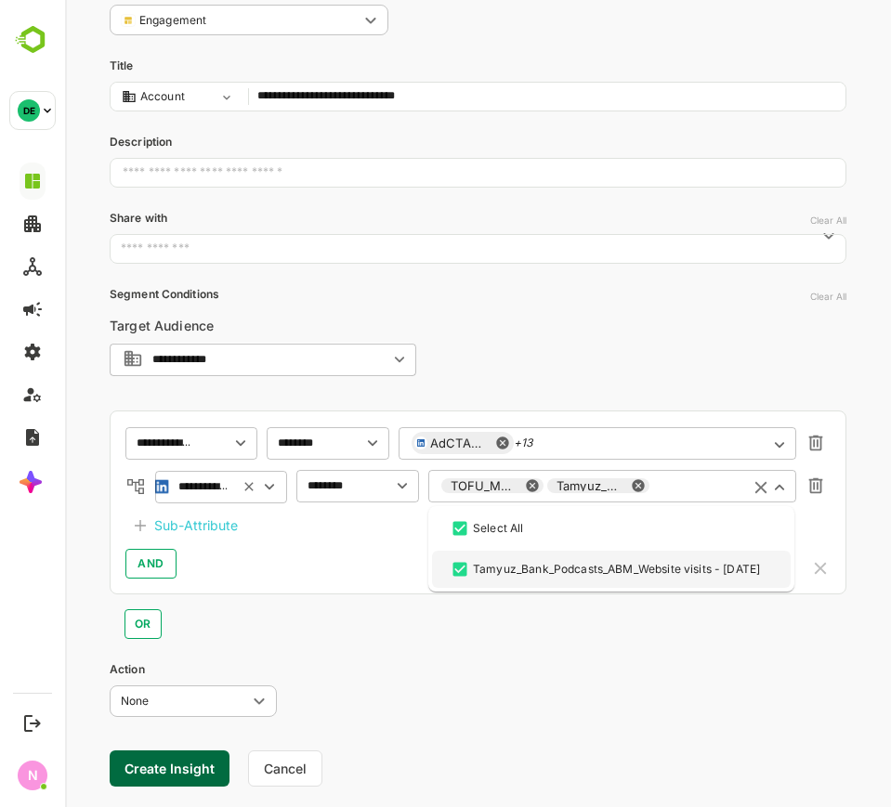
scroll to position [0, 0]
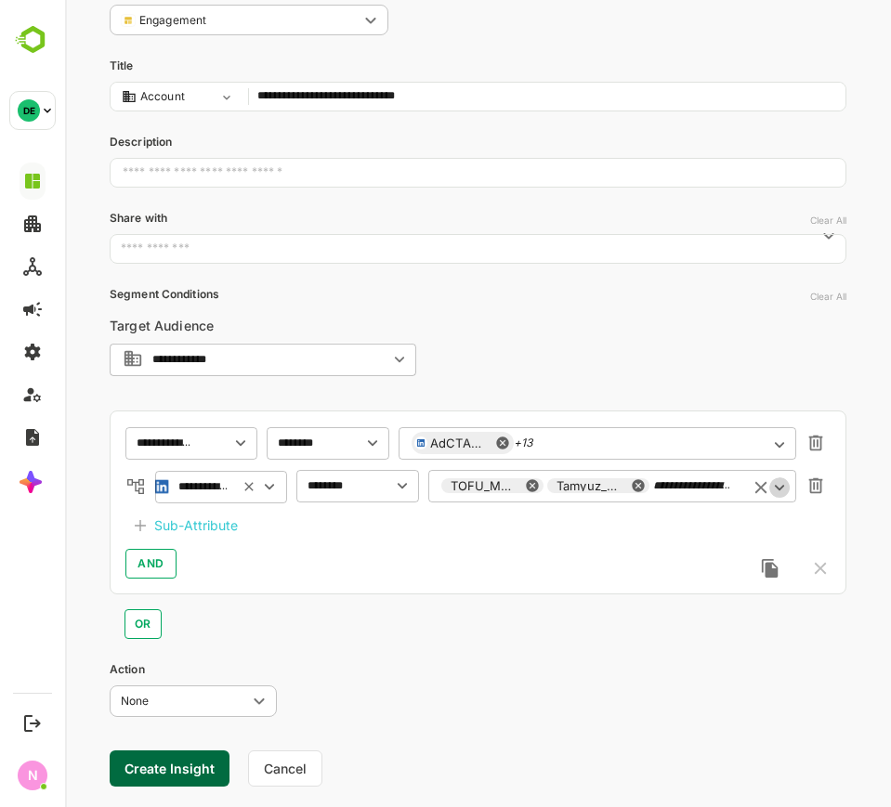
click at [786, 485] on icon "Open" at bounding box center [779, 487] width 20 height 20
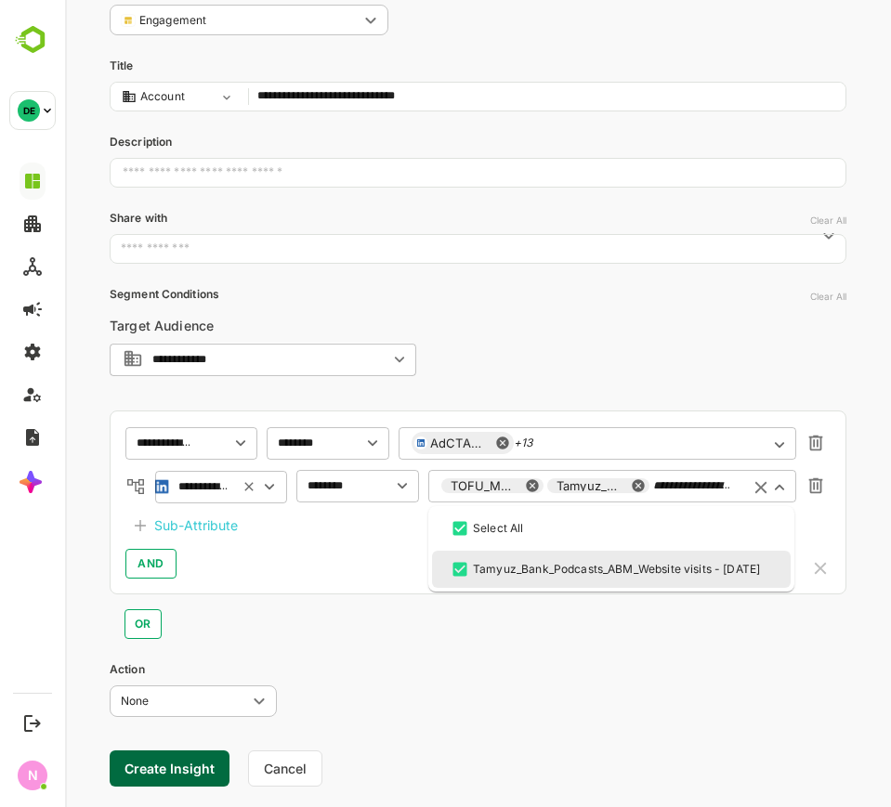
paste input "*******"
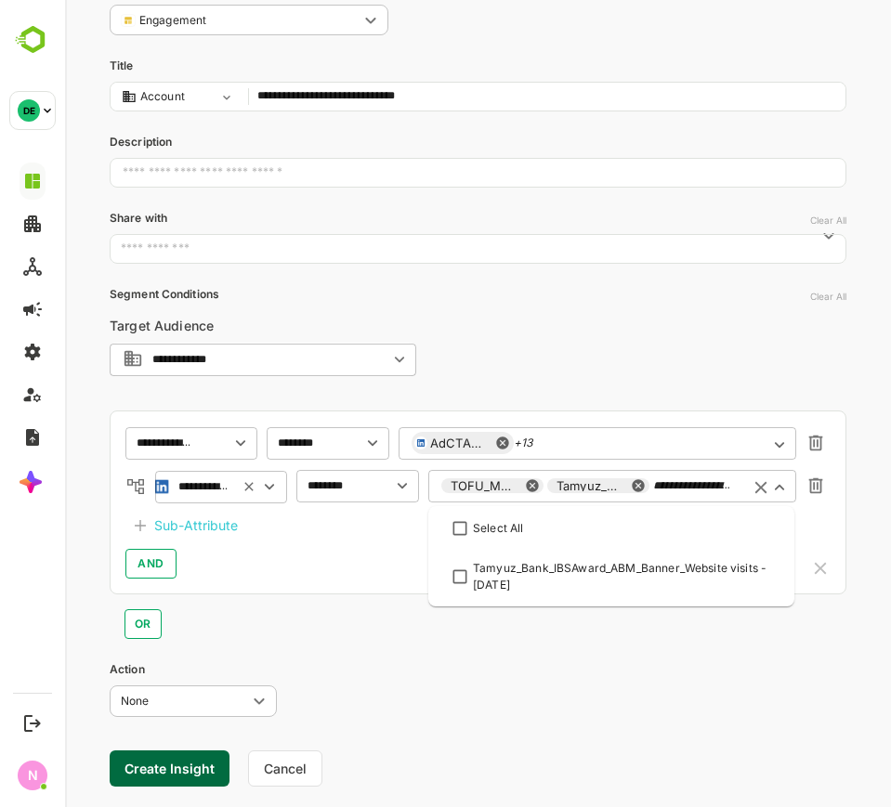
scroll to position [0, 280]
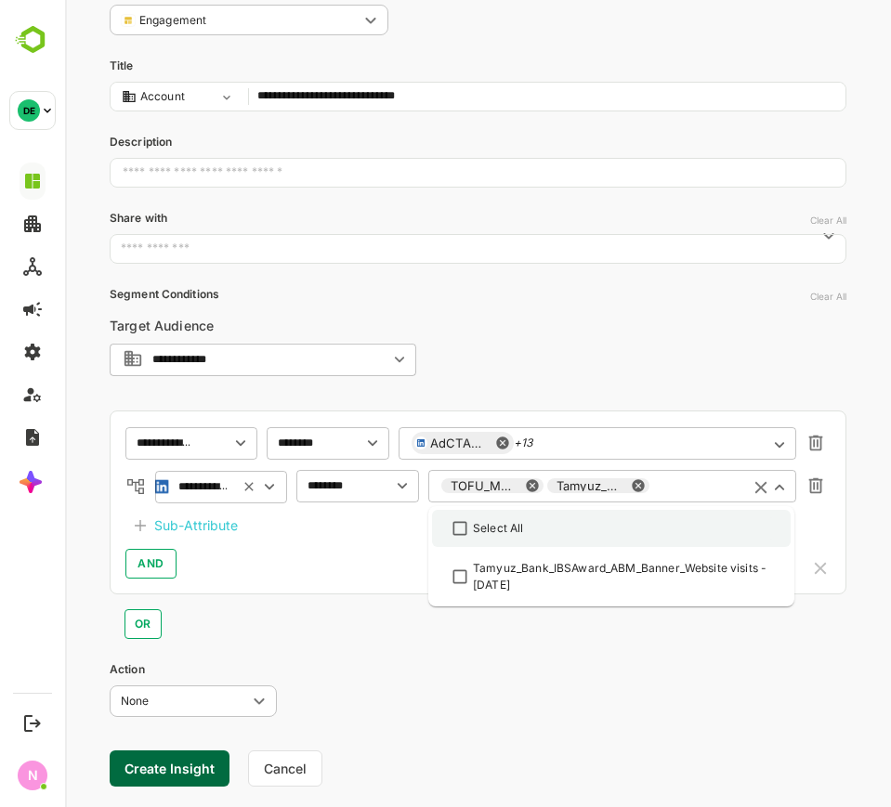
click at [619, 537] on div "Select All" at bounding box center [611, 528] width 325 height 22
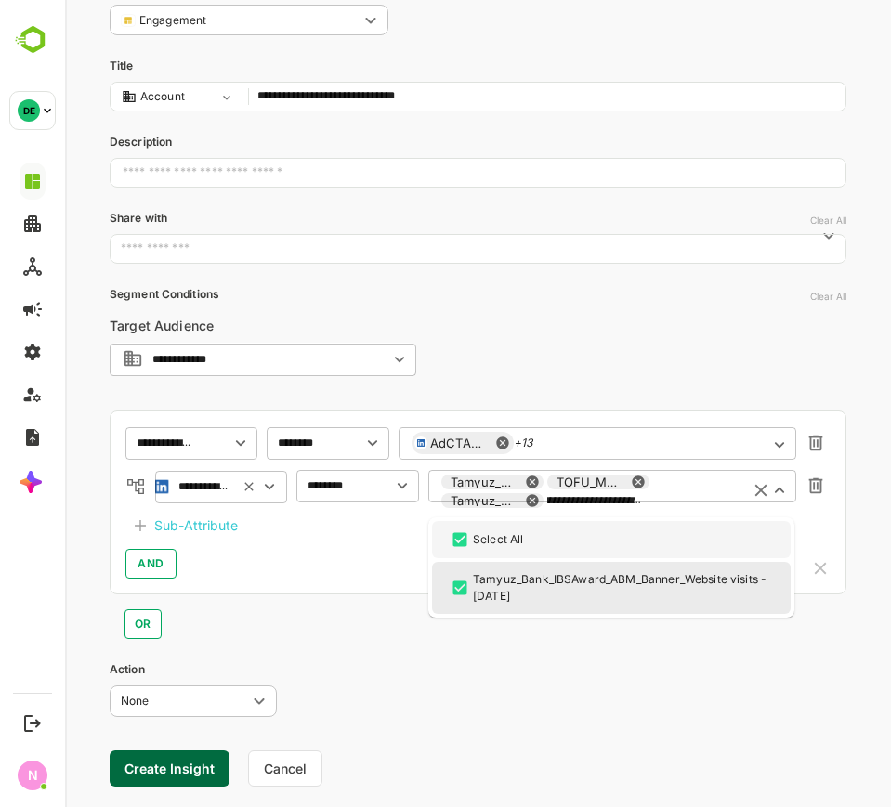
scroll to position [0, 0]
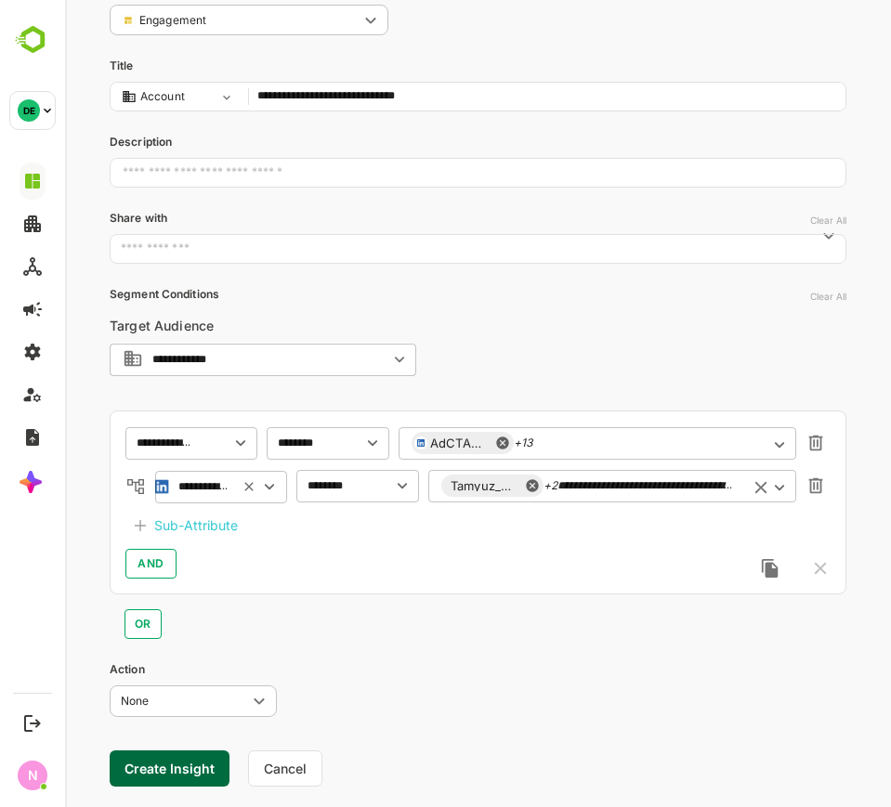
click at [776, 484] on icon "Open" at bounding box center [779, 487] width 20 height 20
click at [734, 489] on div "**********" at bounding box center [612, 485] width 368 height 33
paste input "text"
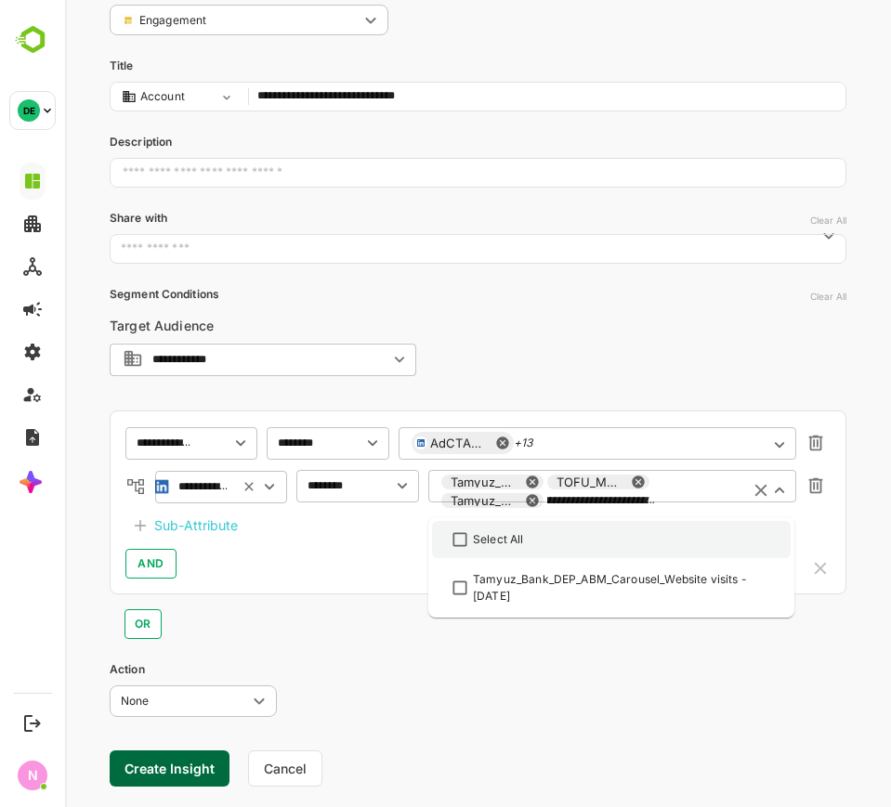
click at [593, 543] on div "Select All" at bounding box center [611, 539] width 325 height 22
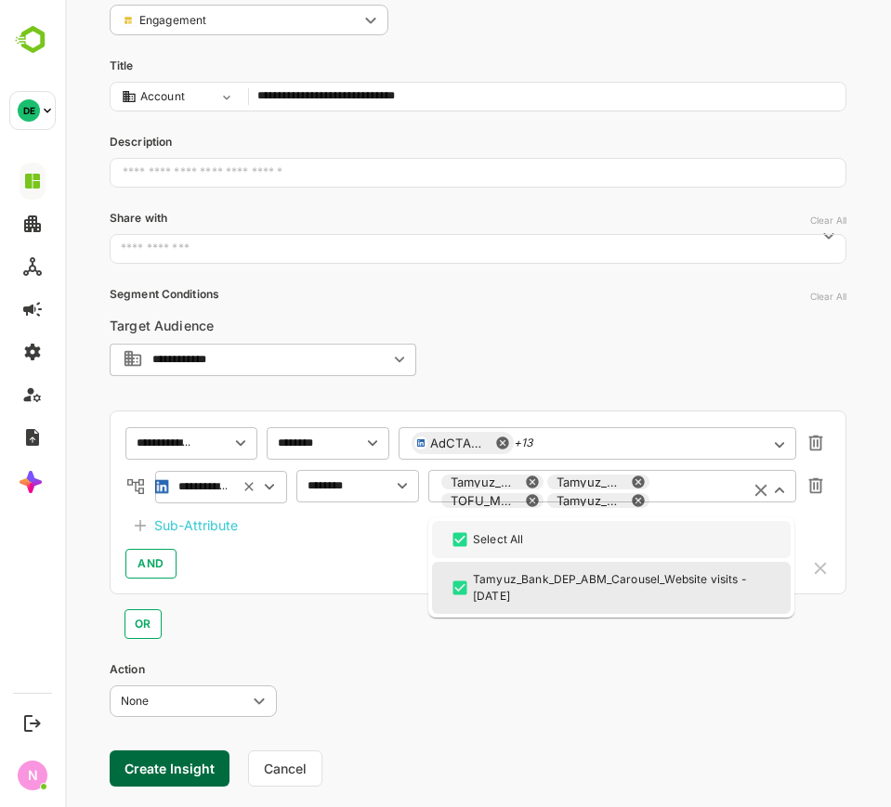
scroll to position [0, 0]
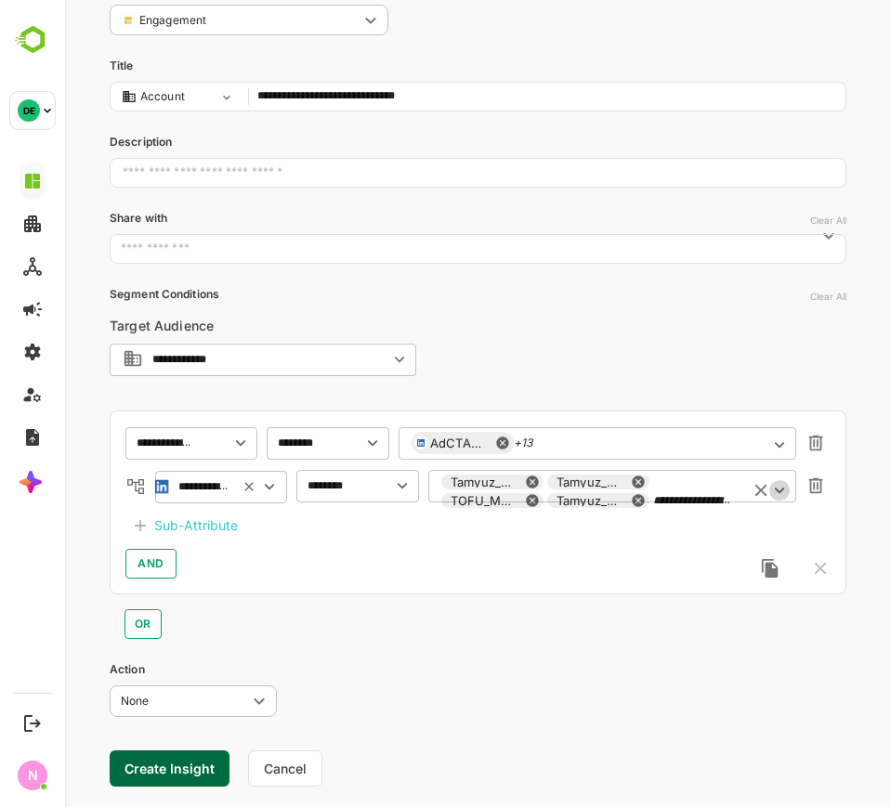
click at [773, 484] on icon "Open" at bounding box center [779, 490] width 20 height 20
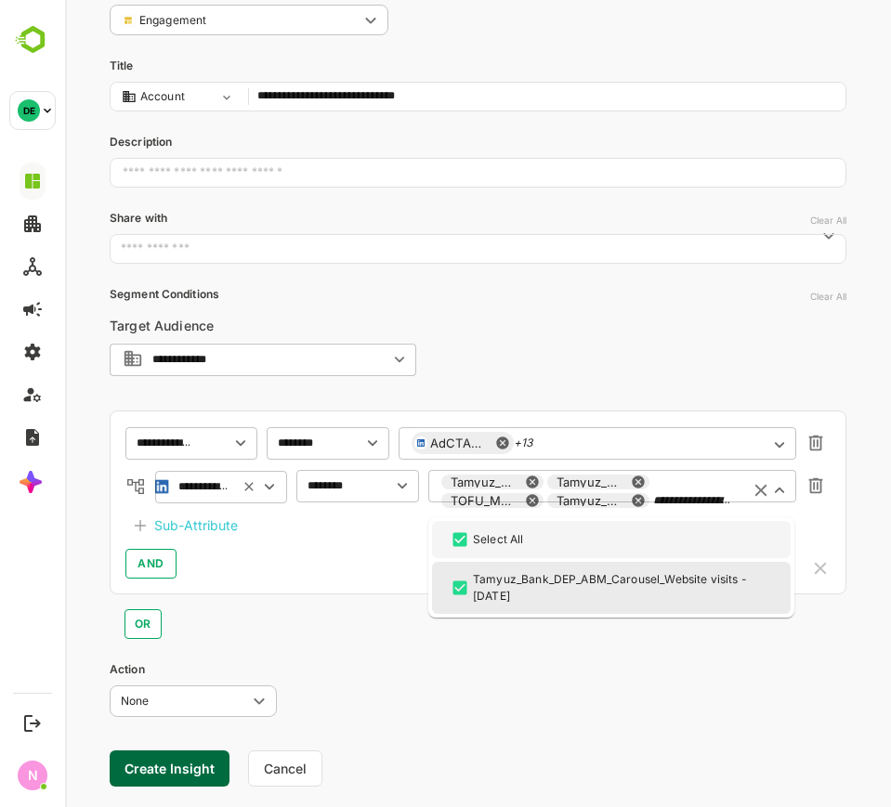
paste input "text"
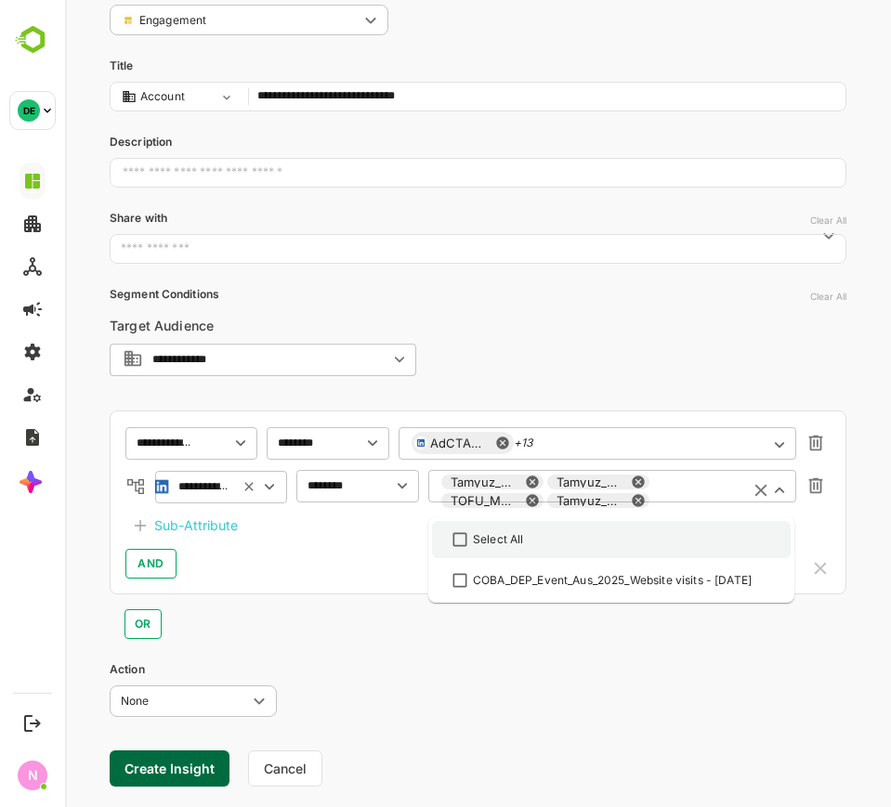
click at [655, 553] on li "Select All" at bounding box center [611, 539] width 359 height 37
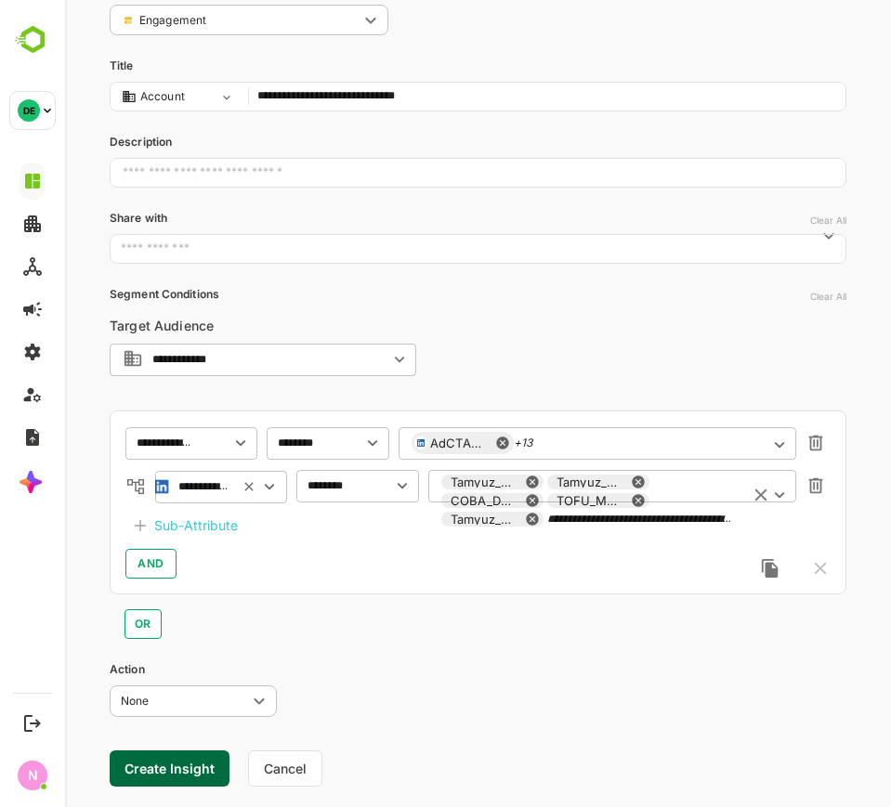
click at [737, 477] on div "**********" at bounding box center [612, 500] width 368 height 63
paste input "*******"
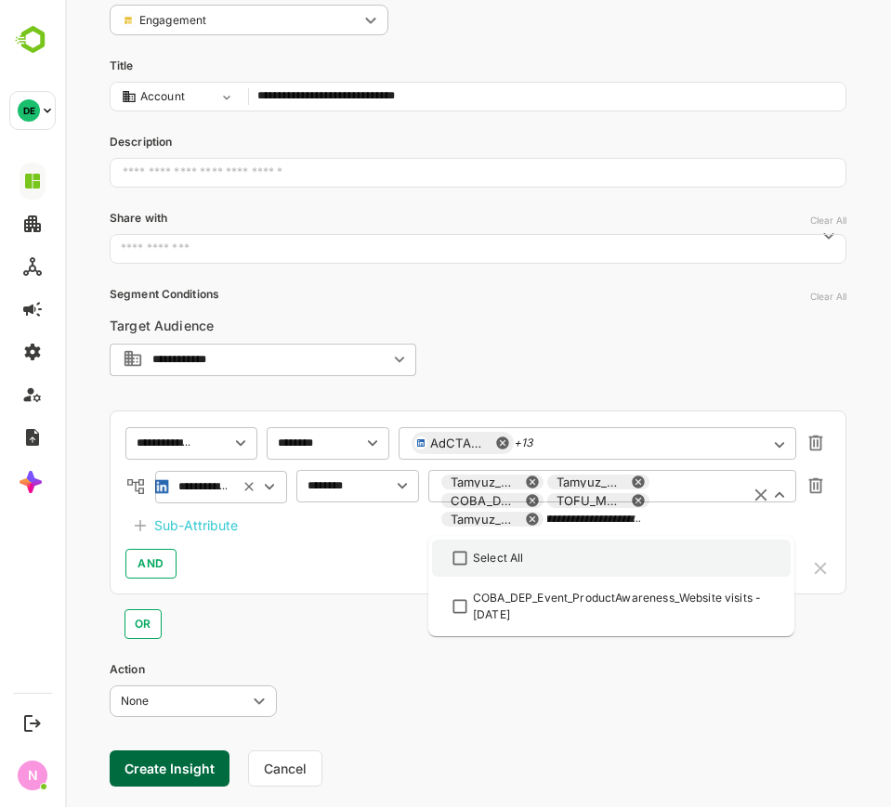
click at [679, 561] on div "Select All" at bounding box center [611, 558] width 325 height 22
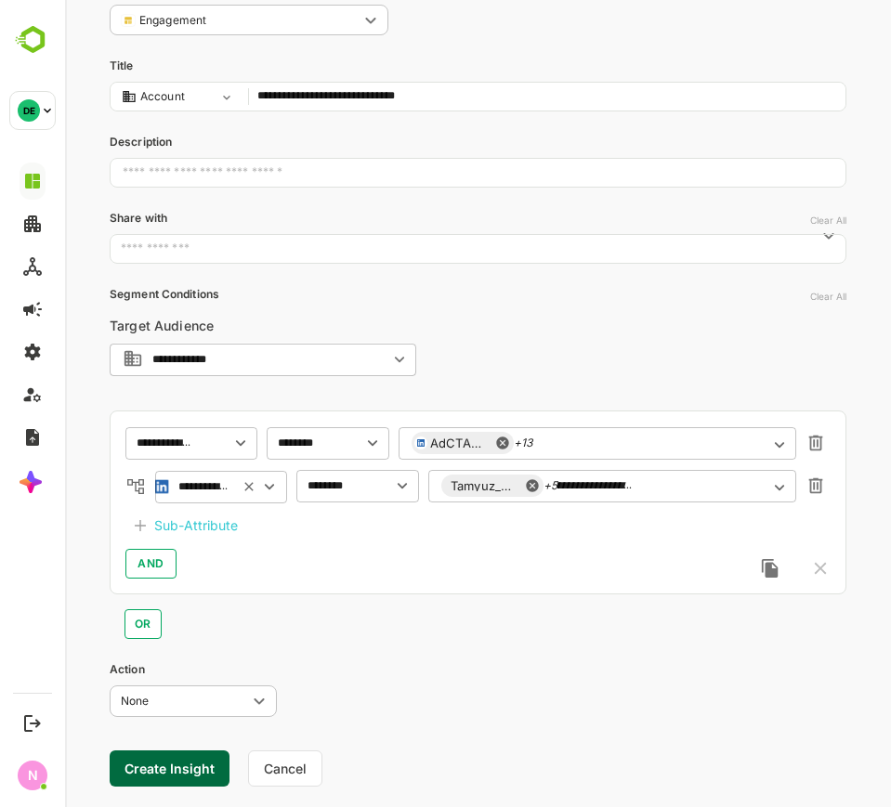
scroll to position [0, 0]
click at [700, 469] on div "**********" at bounding box center [612, 485] width 368 height 33
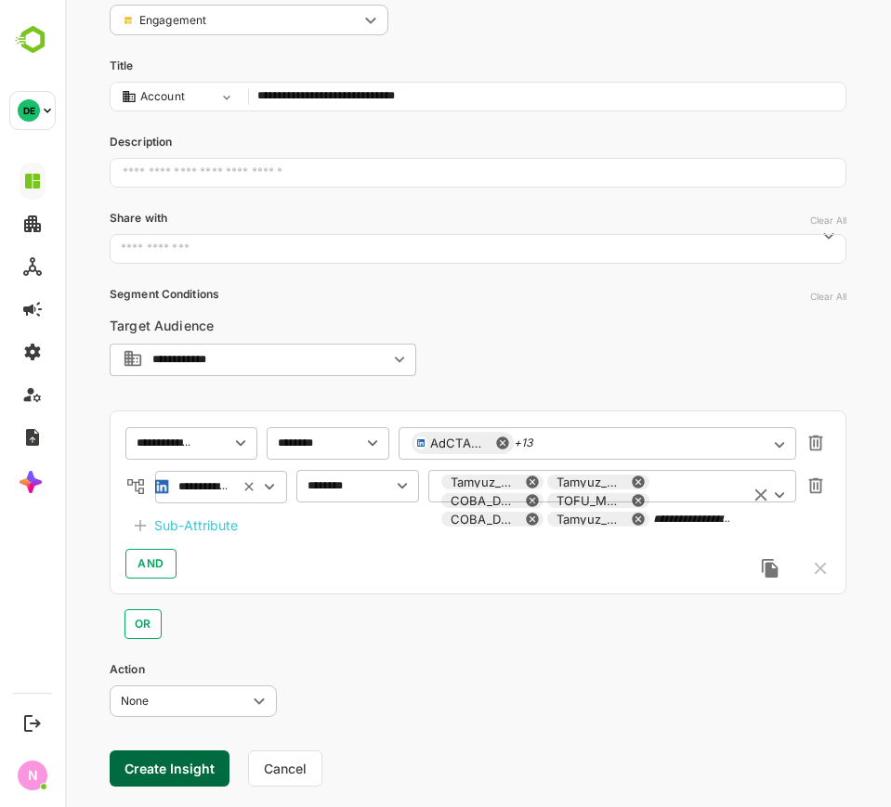
paste input "text"
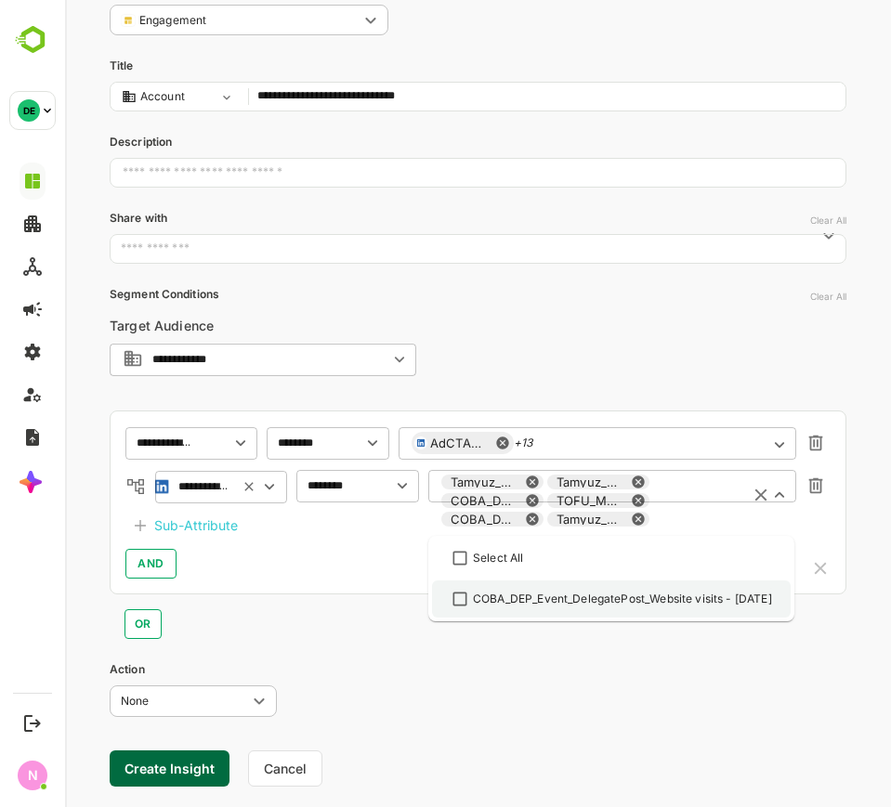
click at [672, 595] on div "COBA_DEP_Event_DelegatePost_Website visits - [DATE]" at bounding box center [622, 599] width 299 height 17
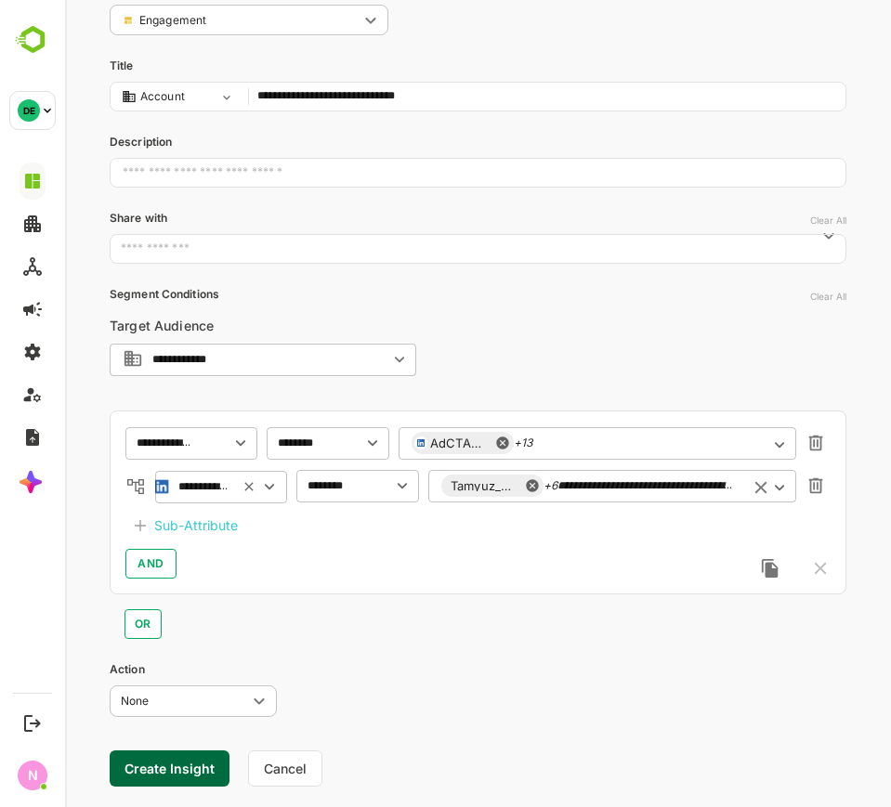
click at [758, 488] on div "**********" at bounding box center [612, 485] width 368 height 33
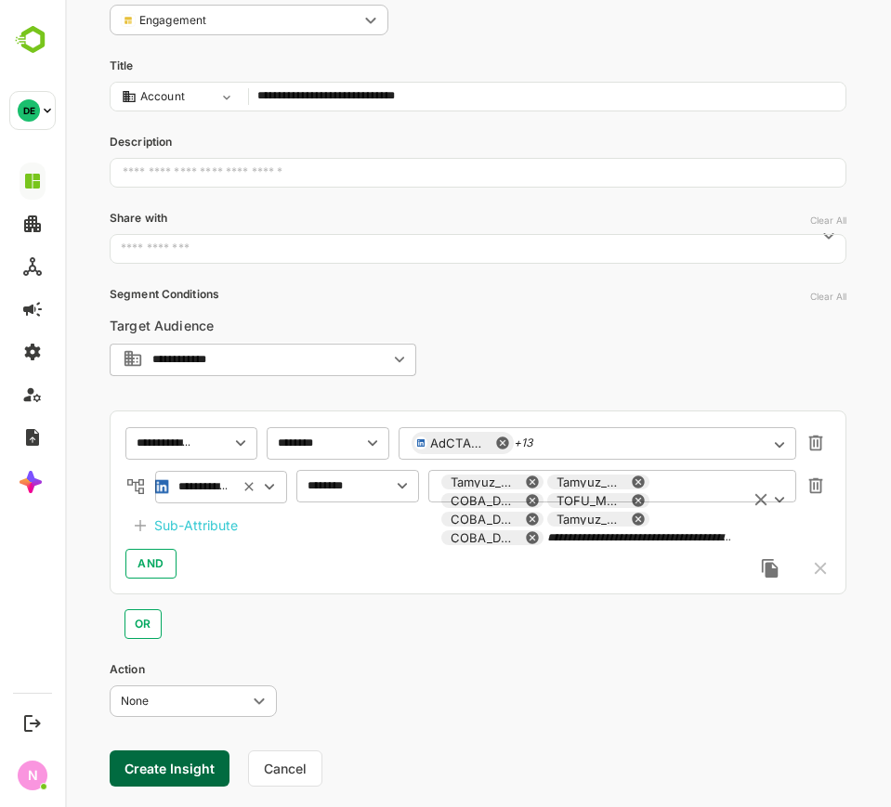
paste input "**********"
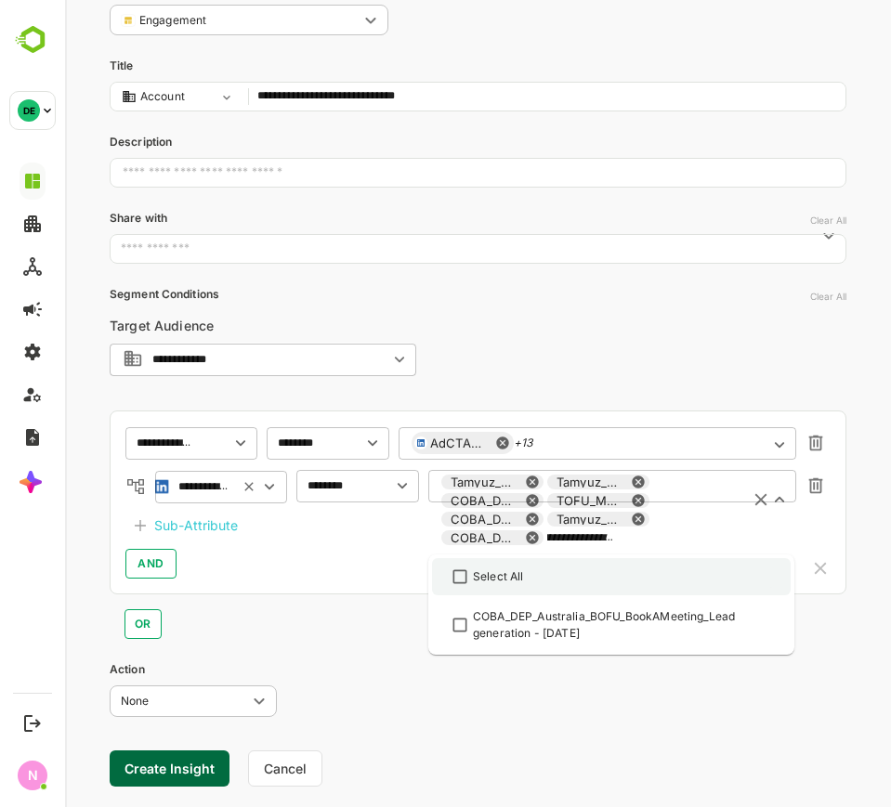
click at [648, 577] on div "Select All" at bounding box center [611, 577] width 325 height 22
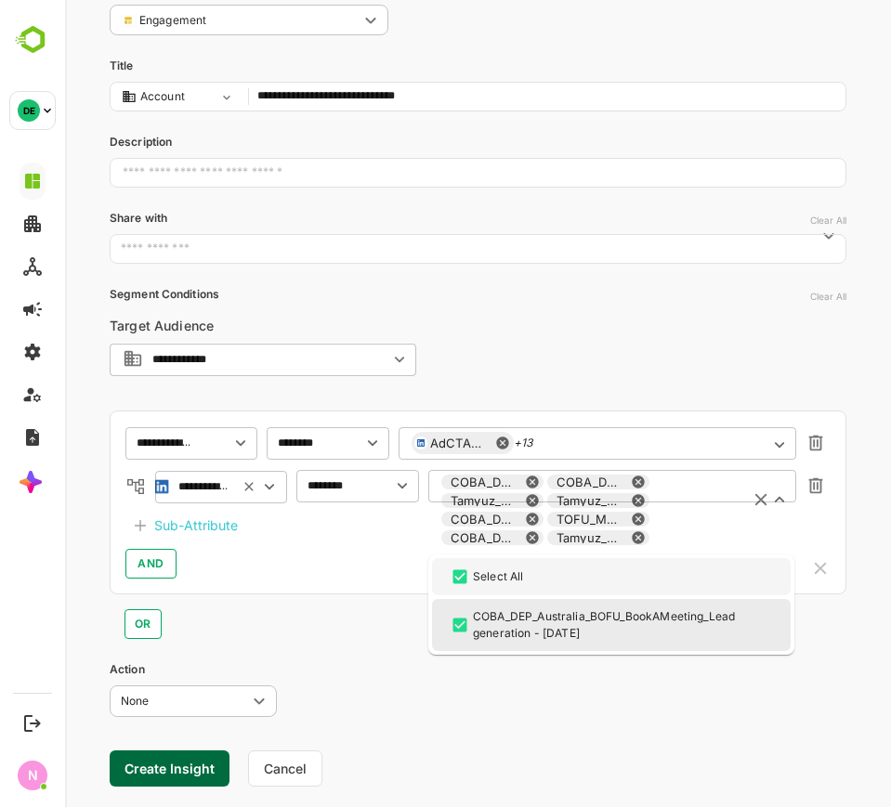
scroll to position [0, 0]
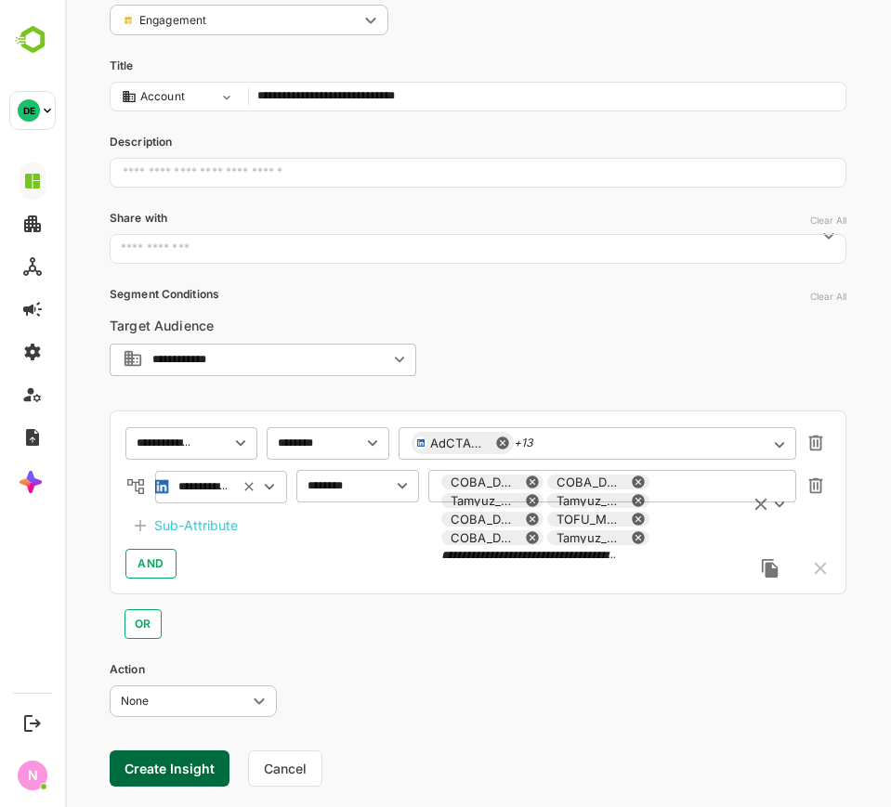
click at [727, 484] on div "**********" at bounding box center [612, 518] width 368 height 99
paste input "text"
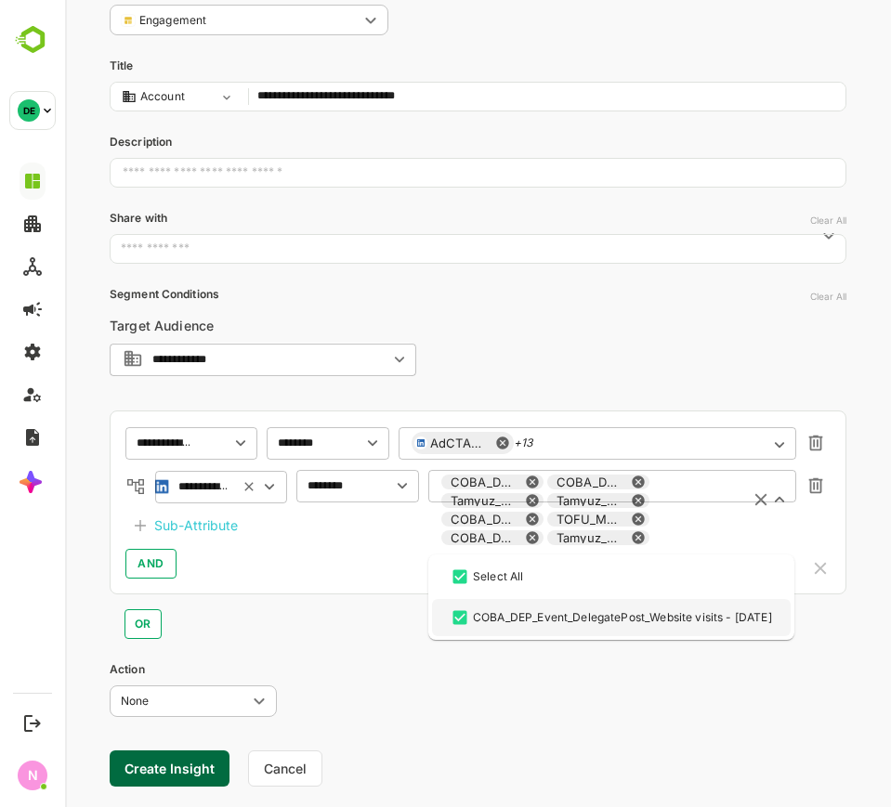
type input "**********"
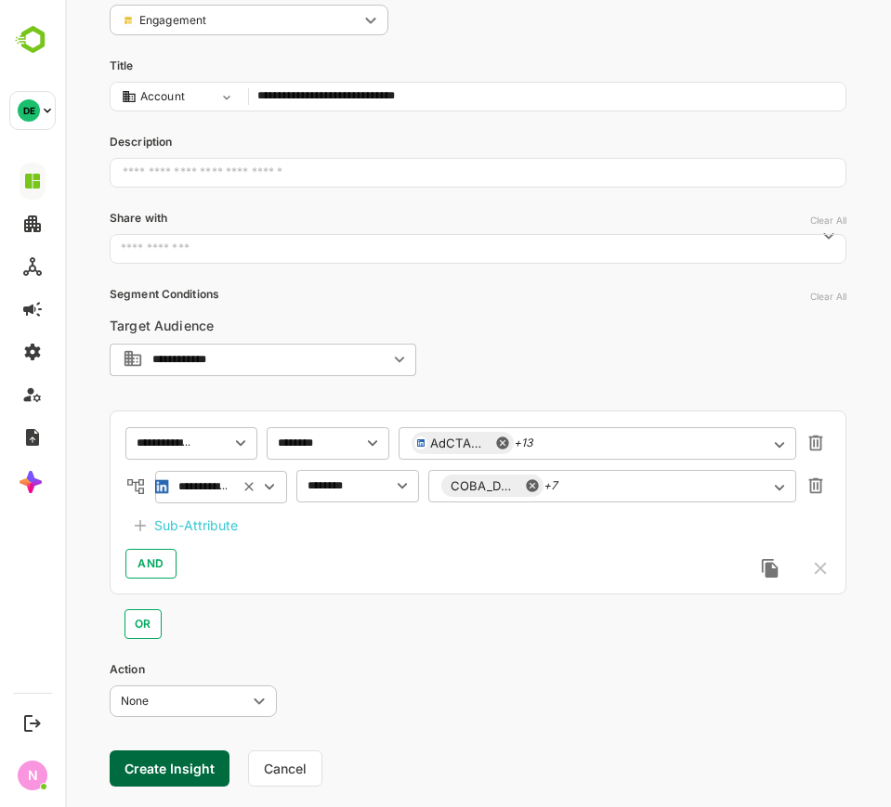
scroll to position [0, 0]
click at [844, 659] on div "**********" at bounding box center [478, 361] width 826 height 977
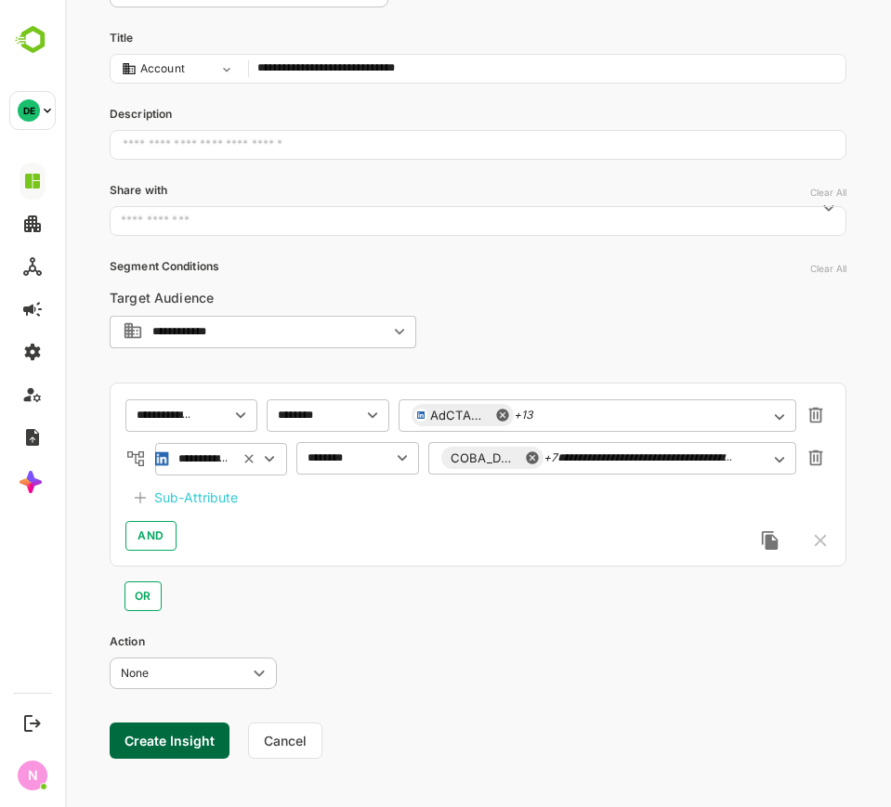
scroll to position [170, 0]
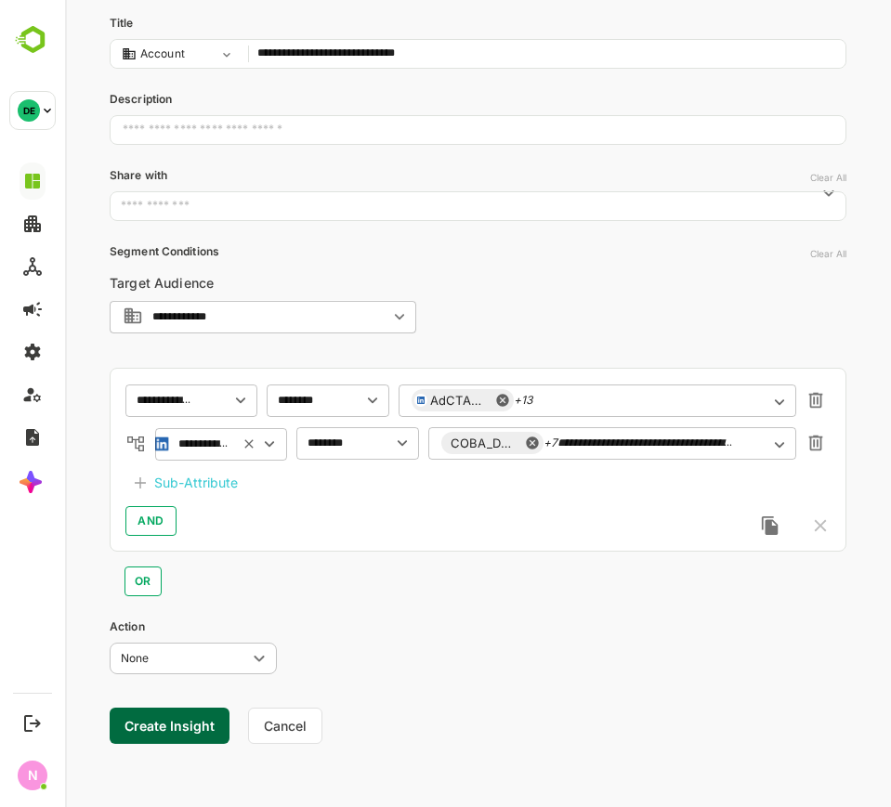
click at [186, 492] on div "Sub-Attribute" at bounding box center [196, 483] width 84 height 22
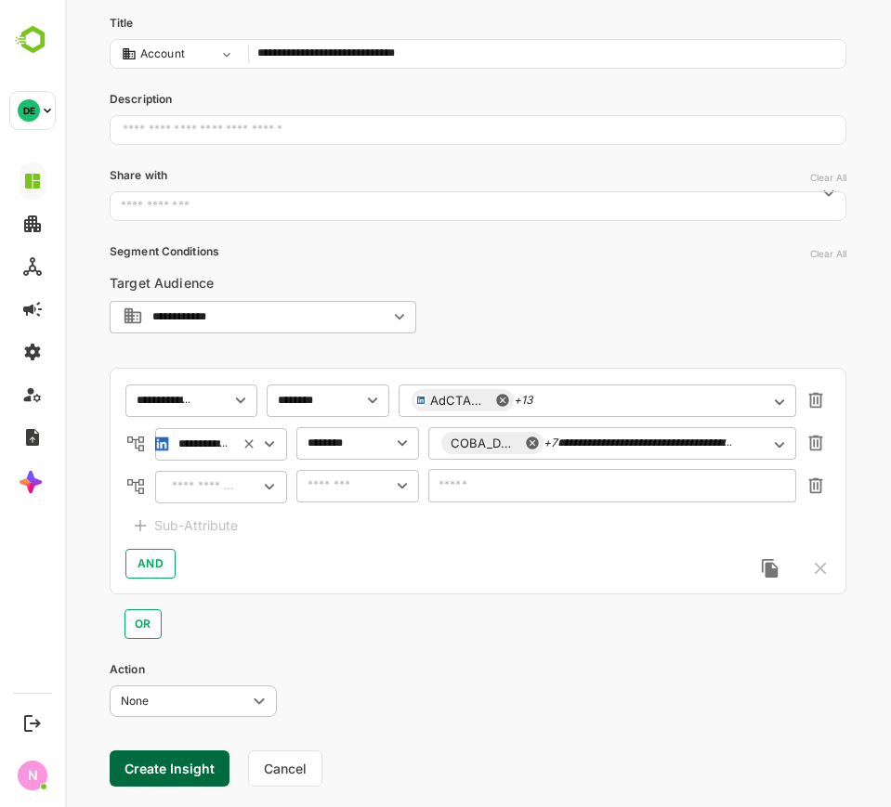
click at [222, 494] on input "text" at bounding box center [201, 487] width 71 height 22
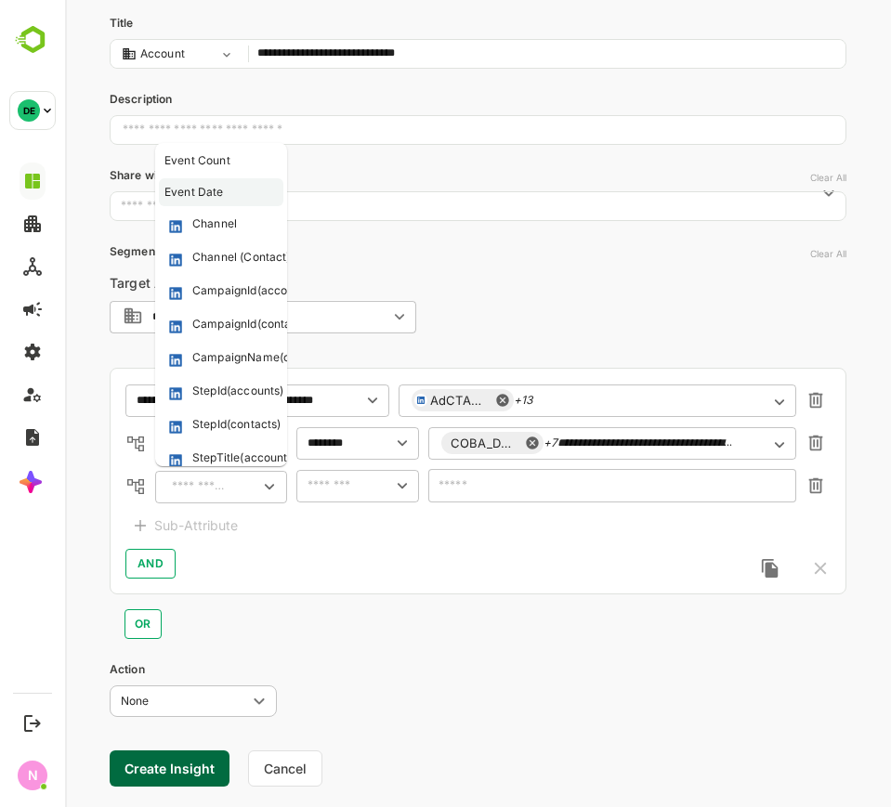
click at [230, 184] on div "Event Date" at bounding box center [216, 192] width 104 height 17
type input "**********"
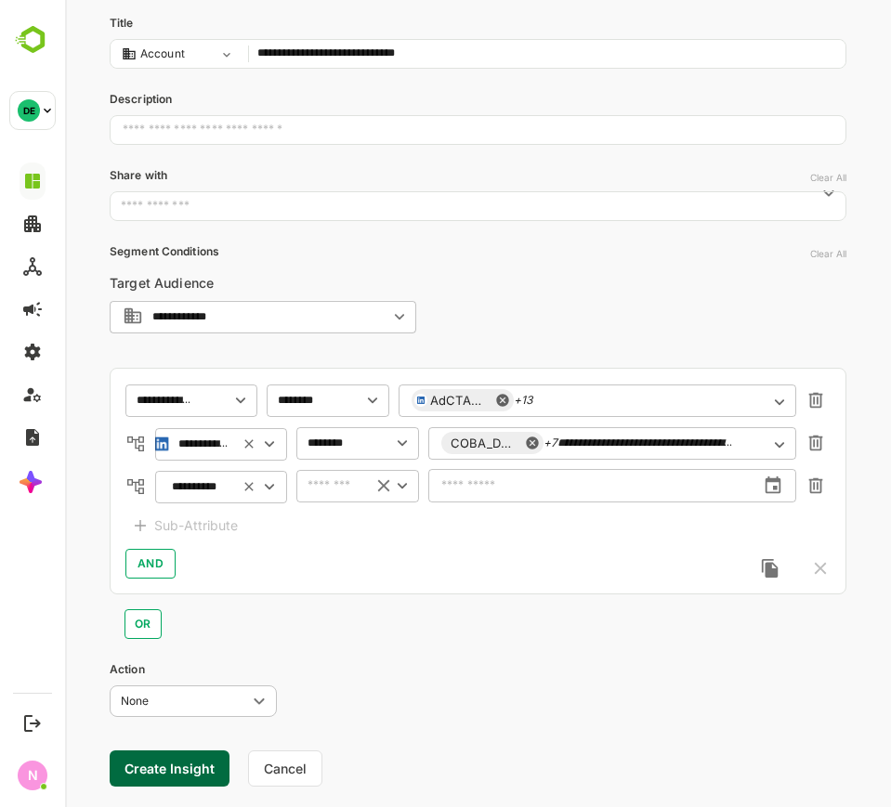
click at [317, 489] on input "text" at bounding box center [330, 486] width 57 height 22
drag, startPoint x: 345, startPoint y: 579, endPoint x: 402, endPoint y: 517, distance: 84.1
click at [345, 578] on li "after" at bounding box center [357, 587] width 115 height 28
type input "*****"
click at [499, 471] on input "text" at bounding box center [591, 486] width 327 height 47
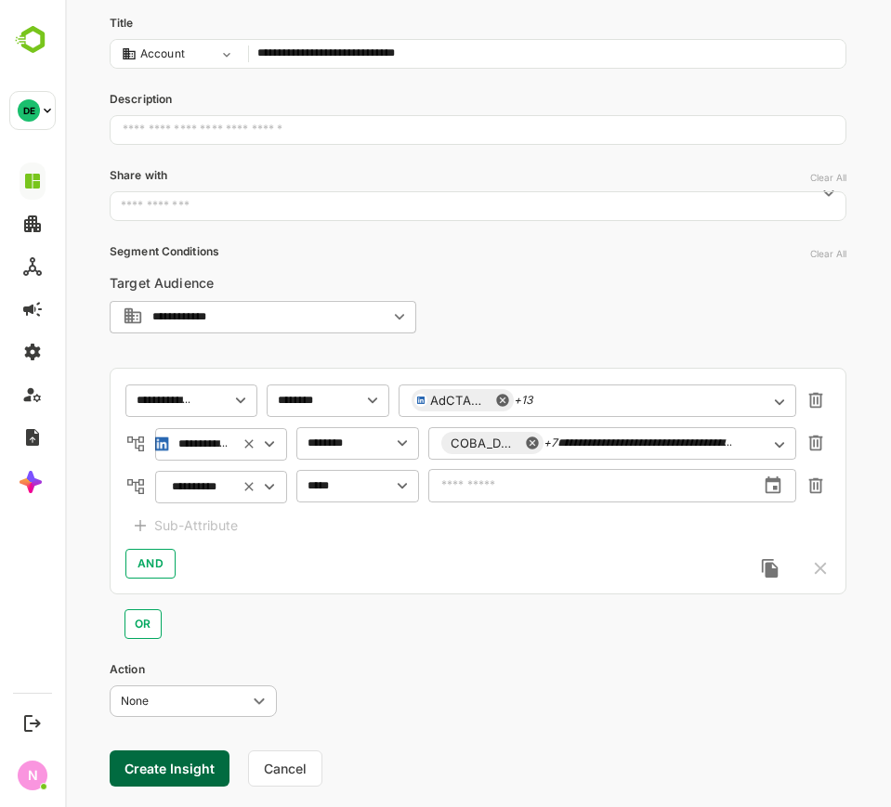
click at [491, 489] on input "text" at bounding box center [591, 486] width 327 height 47
click at [763, 482] on icon "change date" at bounding box center [773, 486] width 20 height 20
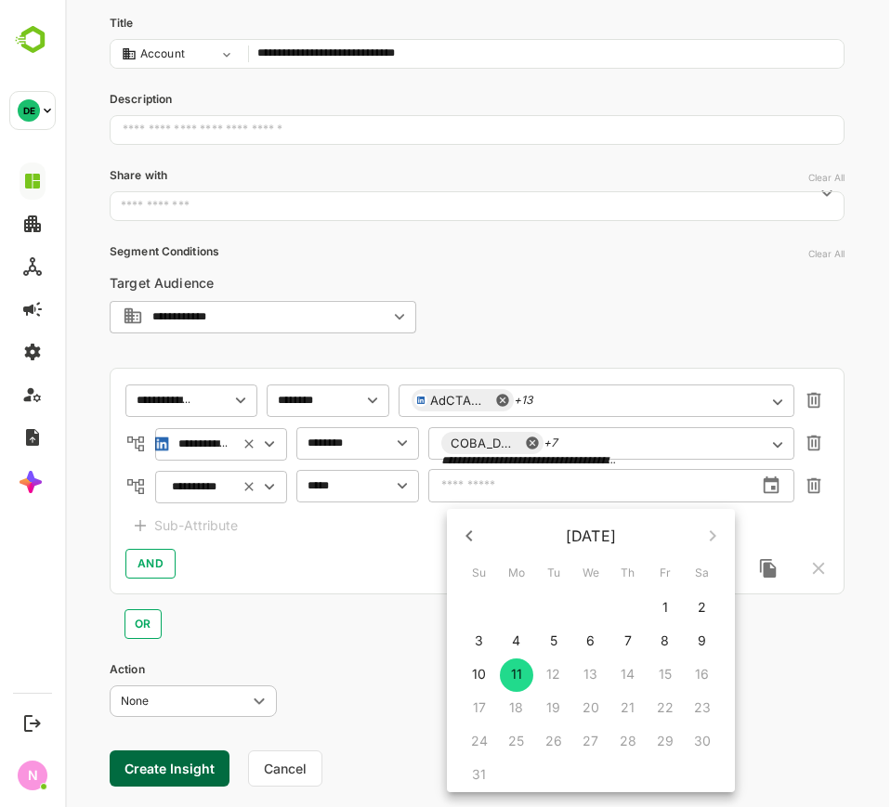
click at [470, 535] on icon "button" at bounding box center [469, 536] width 22 height 22
click at [560, 614] on span "1" at bounding box center [553, 607] width 33 height 19
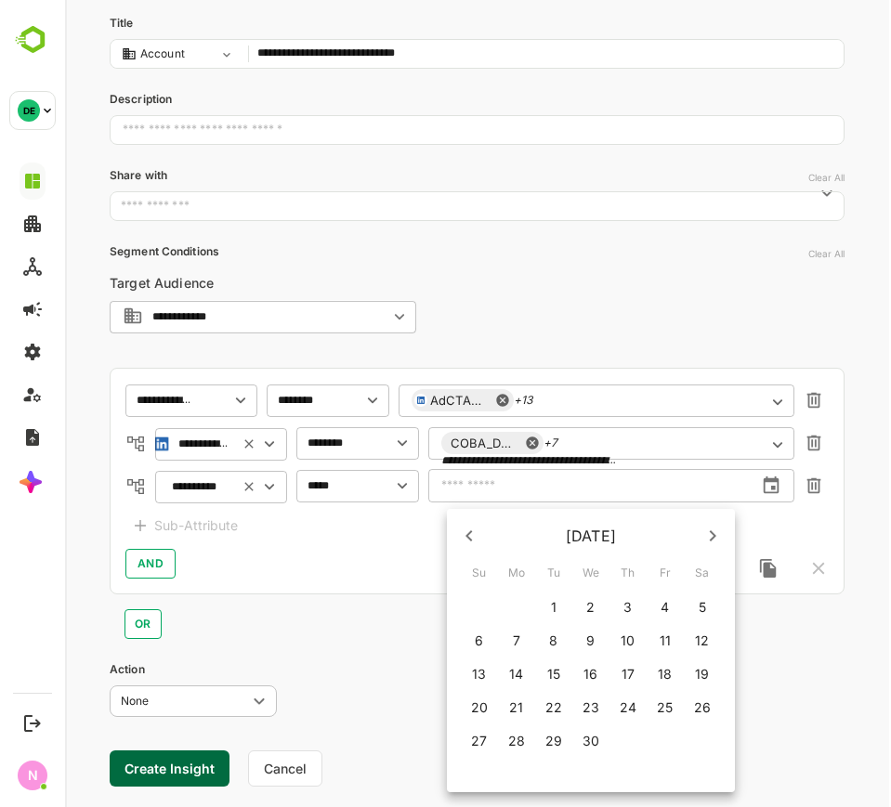
type input "**********"
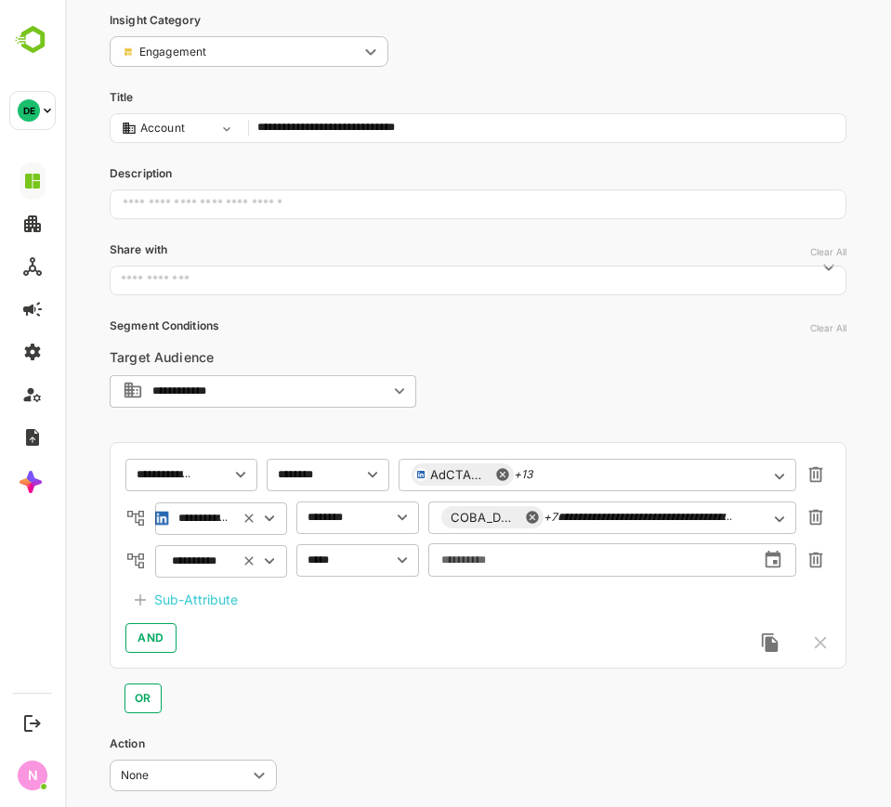
scroll to position [0, 0]
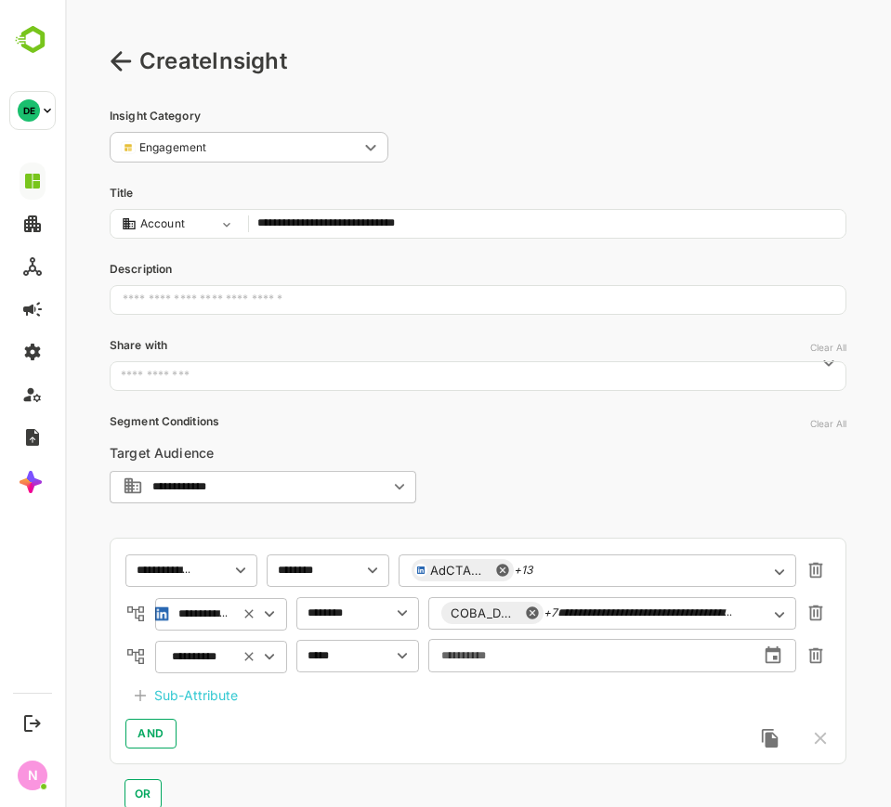
click at [399, 223] on input "**********" at bounding box center [546, 224] width 579 height 25
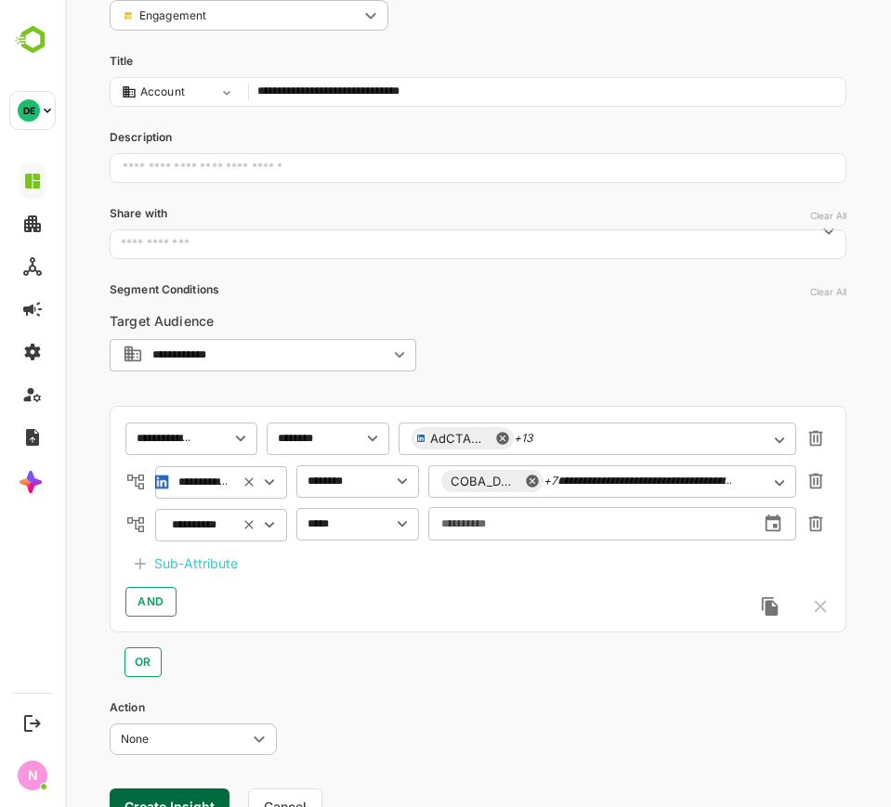
scroll to position [213, 0]
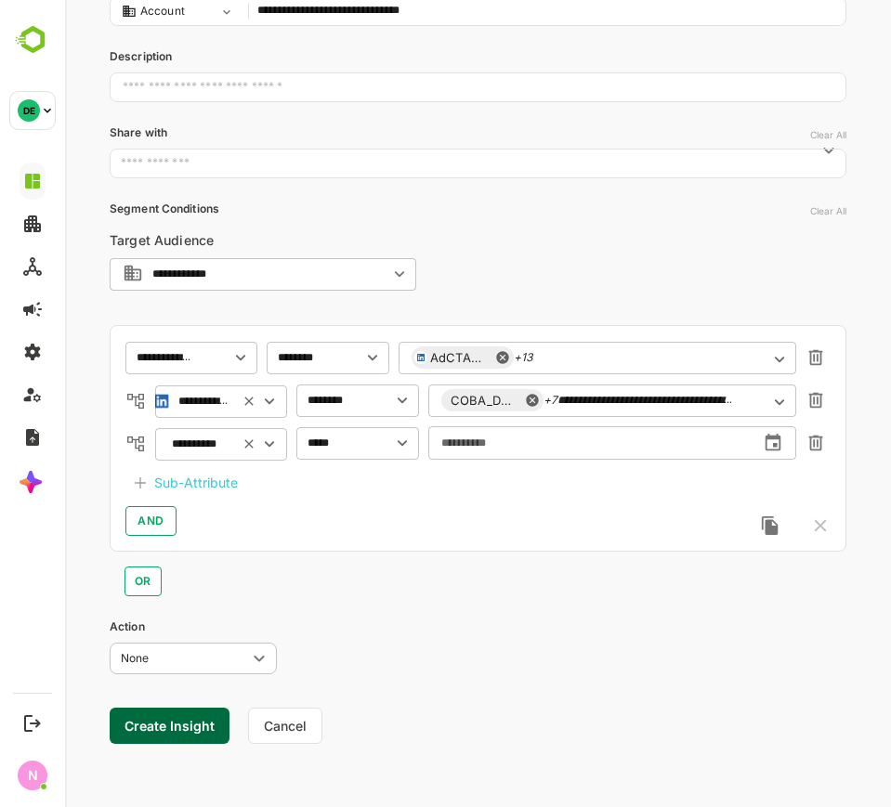
type input "**********"
click at [136, 726] on button "Create Insight" at bounding box center [170, 726] width 120 height 36
click at [351, 742] on link "View" at bounding box center [345, 749] width 41 height 22
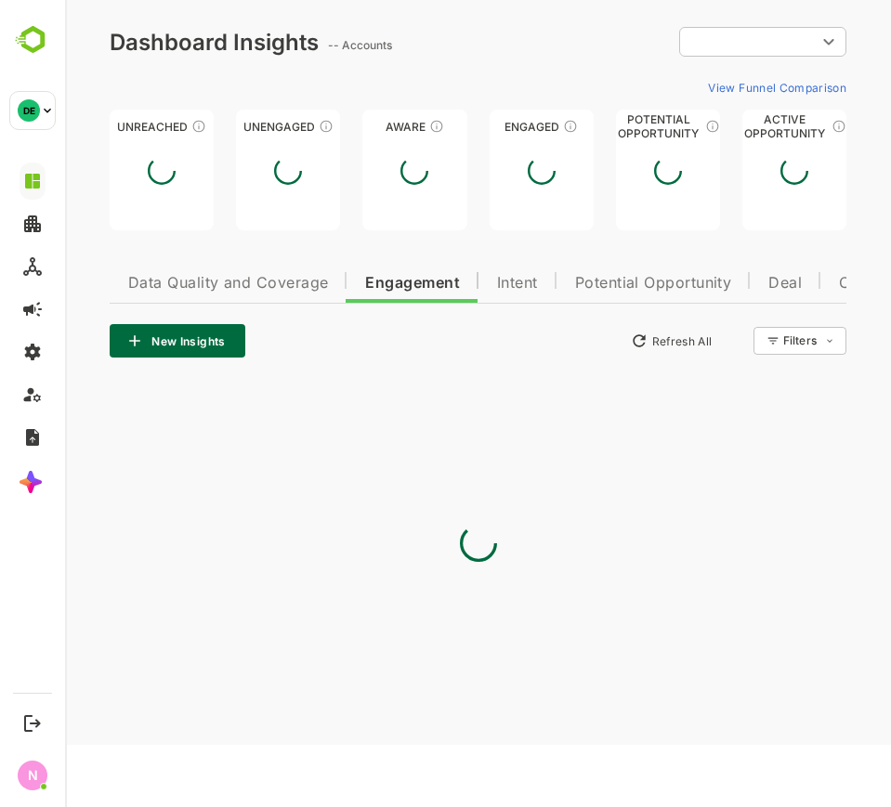
scroll to position [0, 0]
type input "**********"
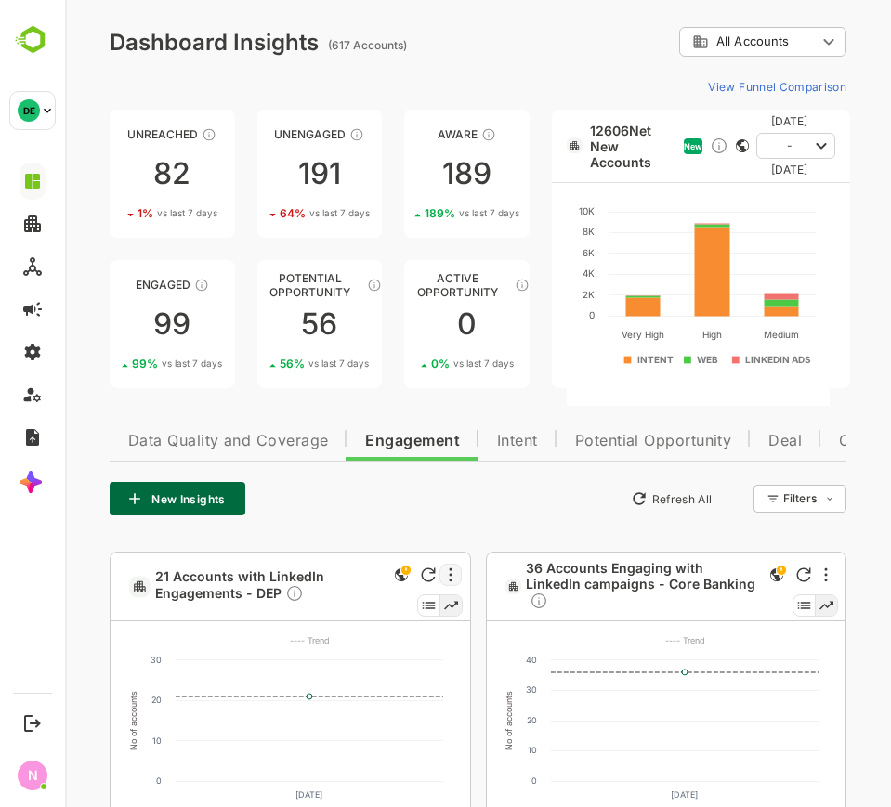
click at [441, 572] on div at bounding box center [450, 575] width 22 height 22
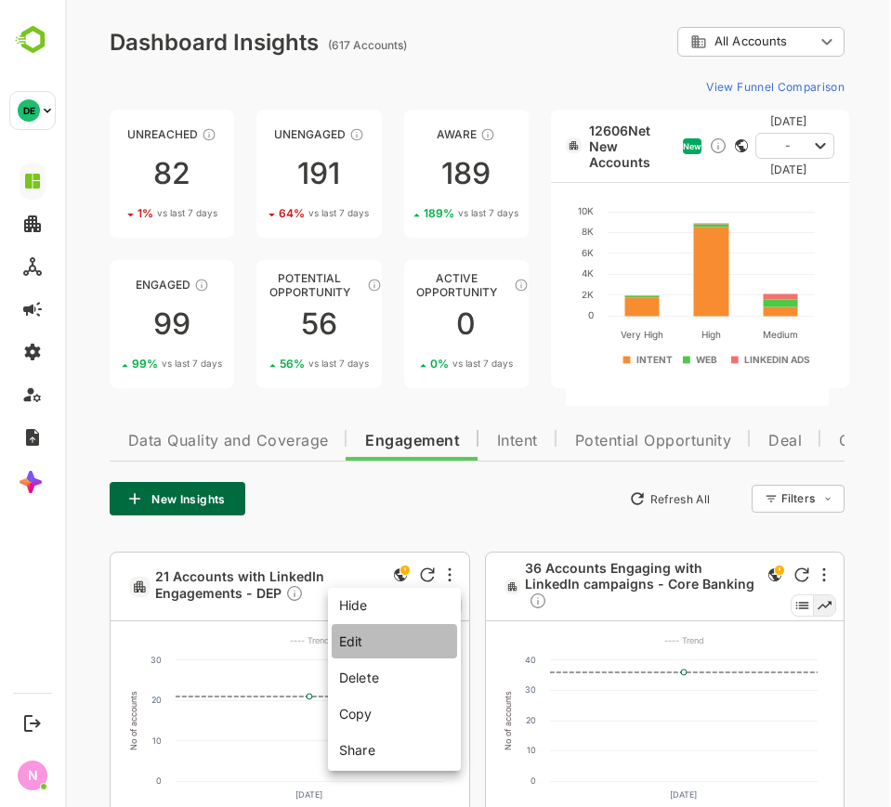
click at [424, 639] on li "Edit" at bounding box center [394, 641] width 125 height 34
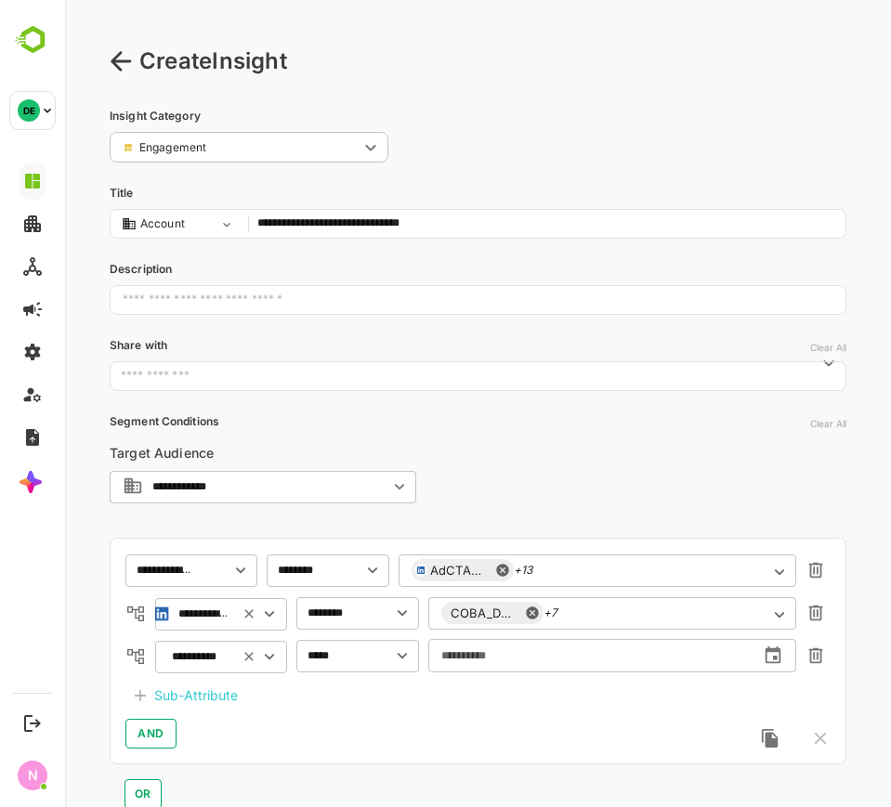
click at [474, 217] on input "**********" at bounding box center [546, 224] width 579 height 25
type input "*"
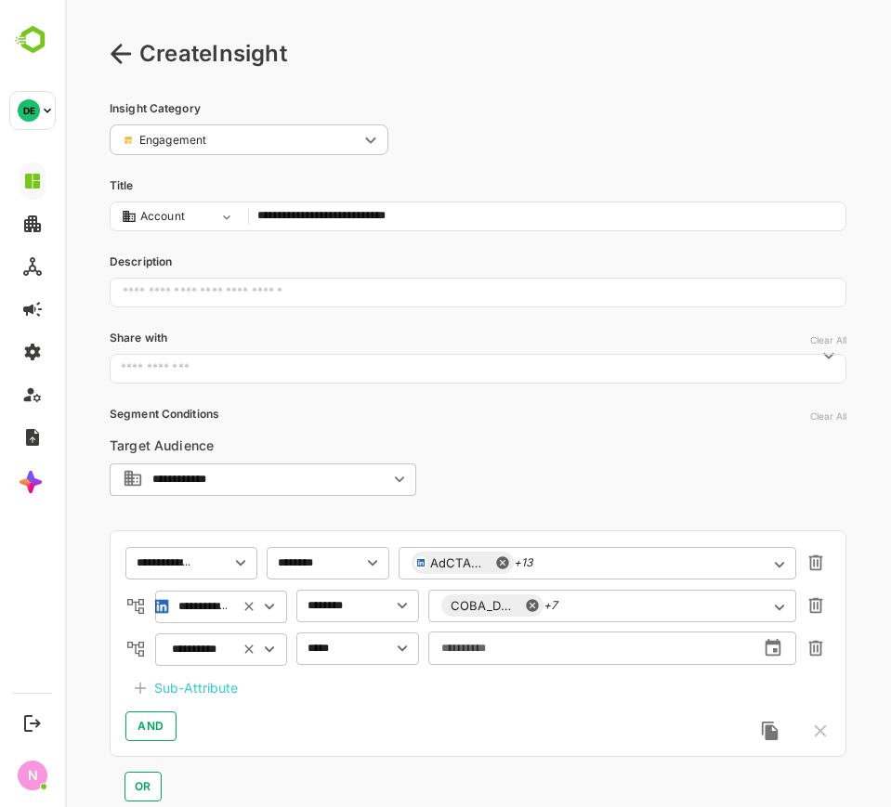
scroll to position [213, 0]
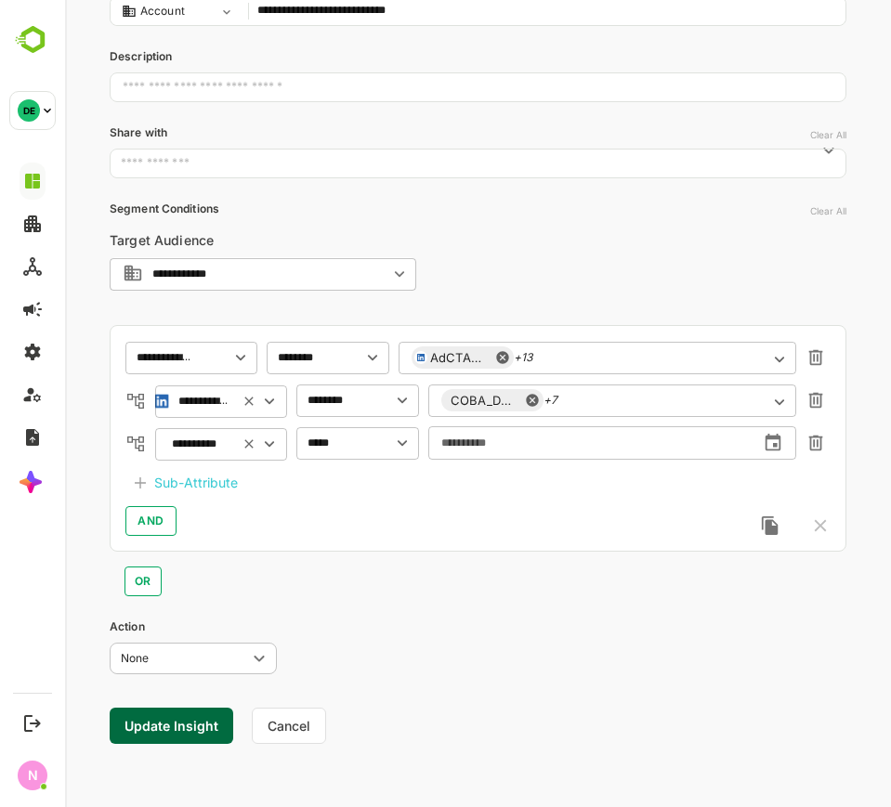
type input "**********"
click at [192, 738] on button "Update Insight" at bounding box center [172, 726] width 124 height 36
click at [341, 746] on link "View" at bounding box center [337, 749] width 41 height 22
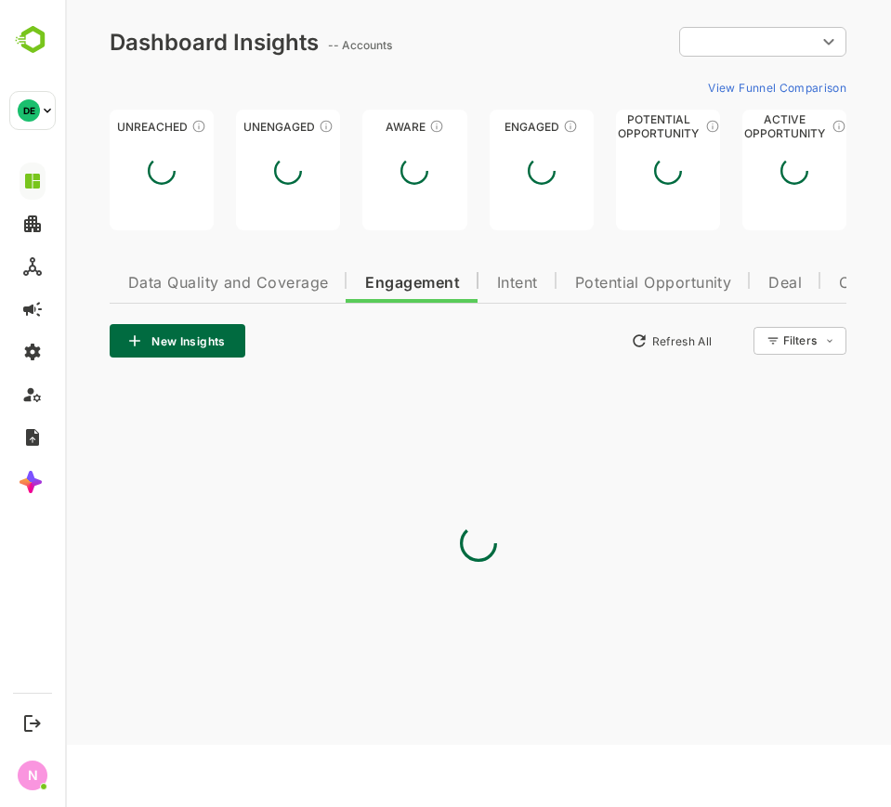
scroll to position [0, 0]
type input "**********"
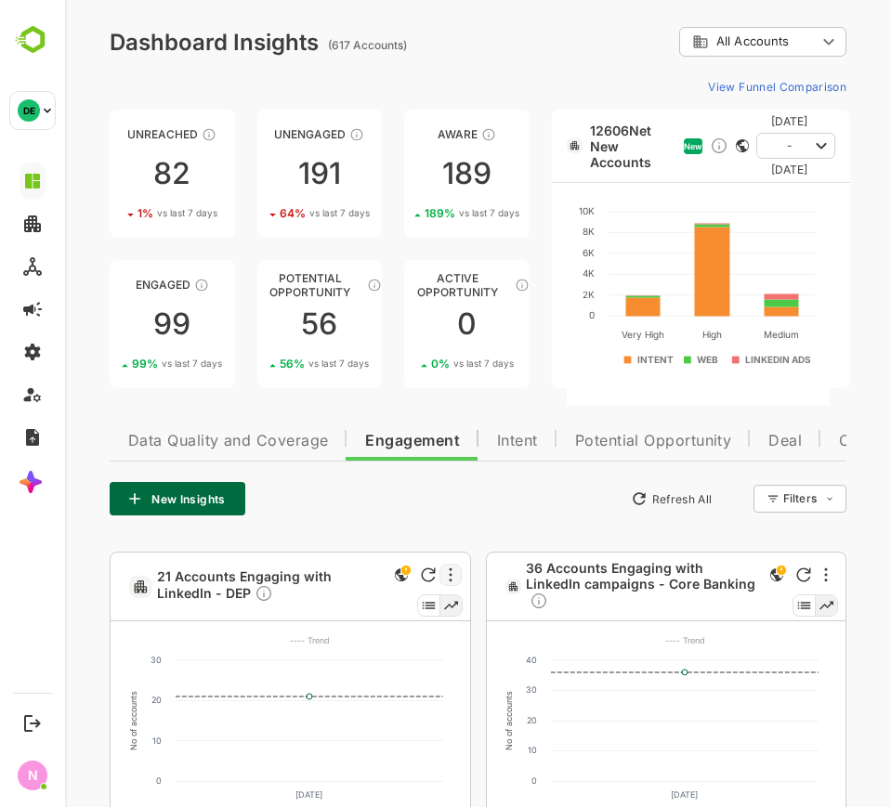
click at [445, 573] on div at bounding box center [450, 575] width 22 height 22
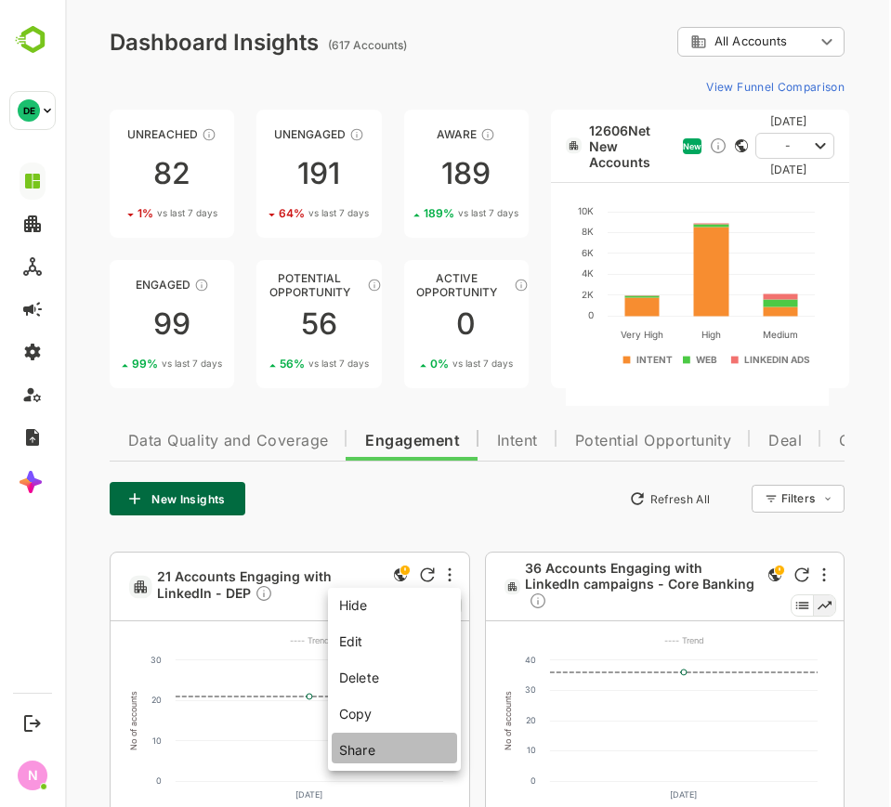
click at [377, 744] on li "Share" at bounding box center [394, 748] width 125 height 31
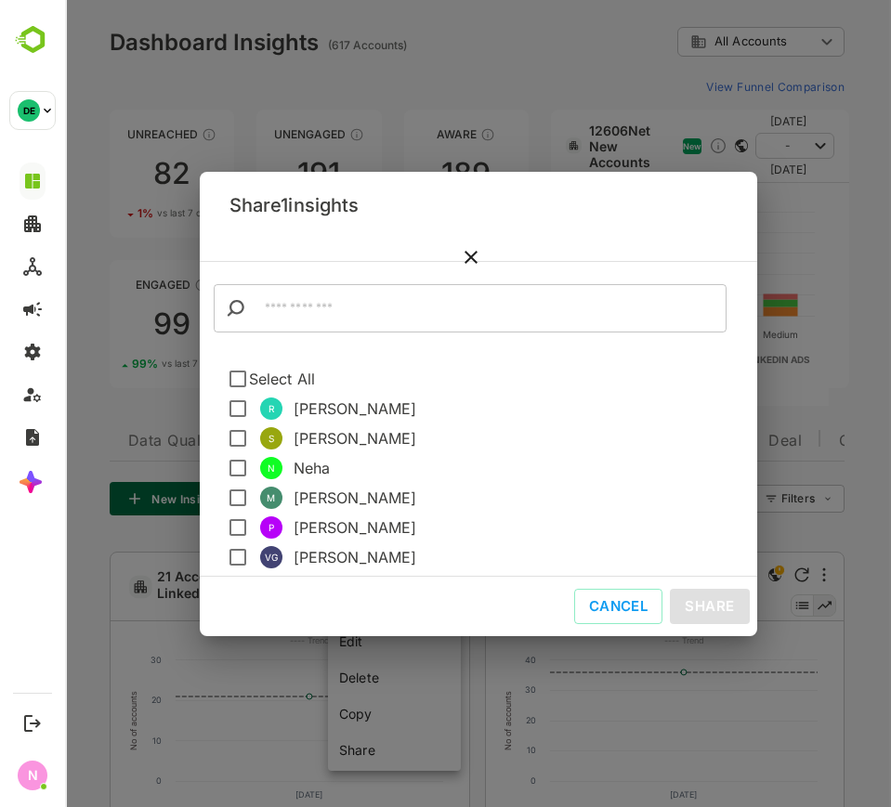
click at [428, 320] on input "text" at bounding box center [489, 308] width 475 height 48
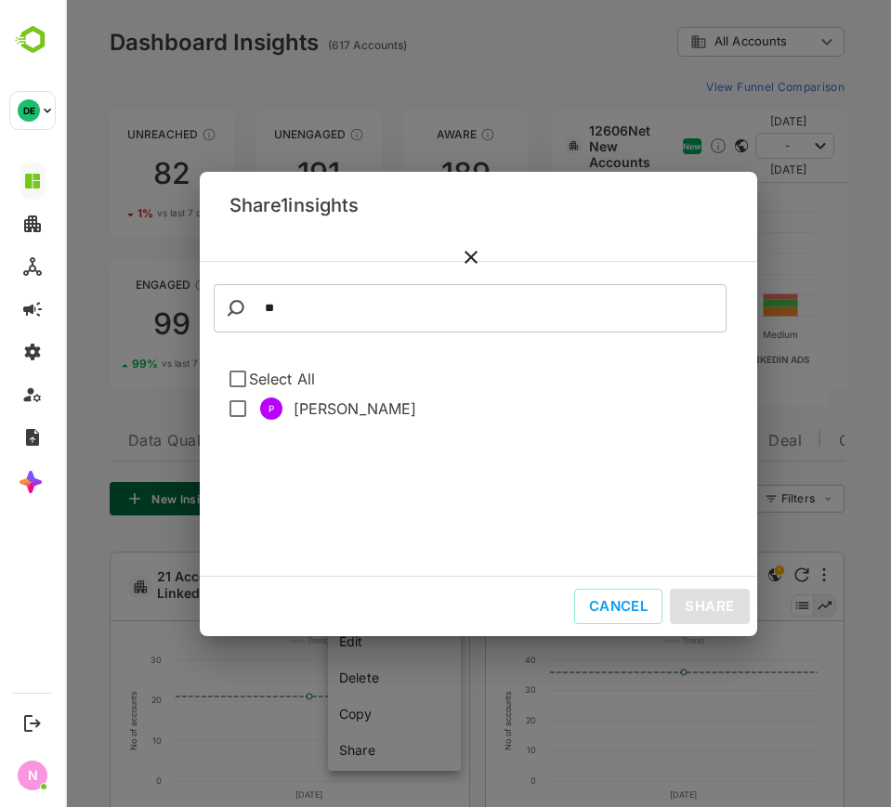
type input "**"
click at [709, 601] on button "Share" at bounding box center [709, 606] width 79 height 35
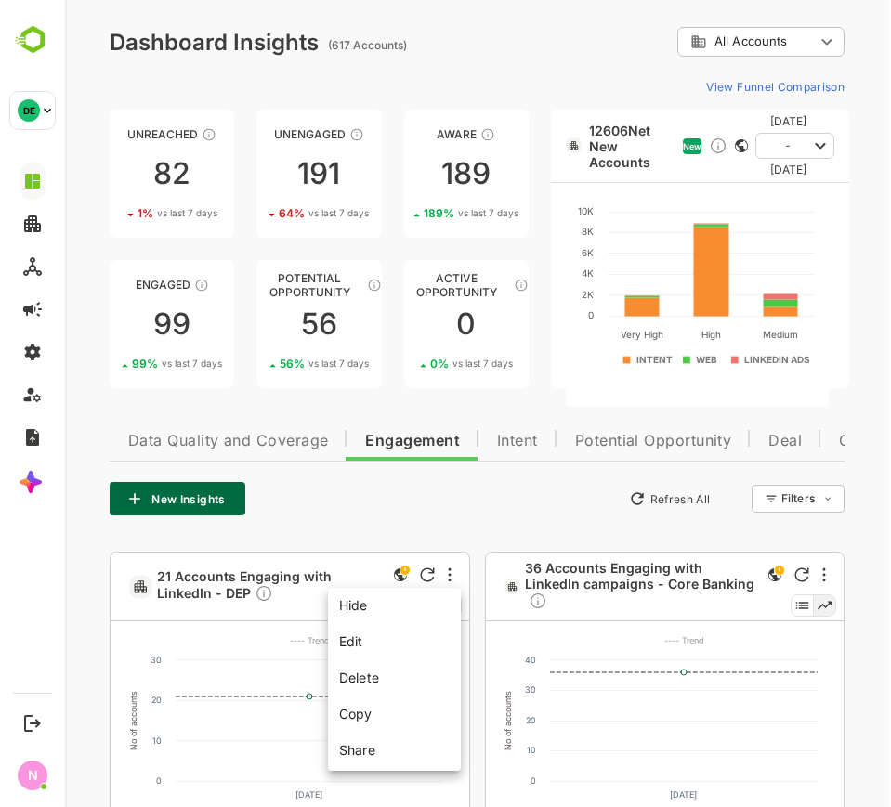
click at [500, 508] on div at bounding box center [478, 403] width 826 height 807
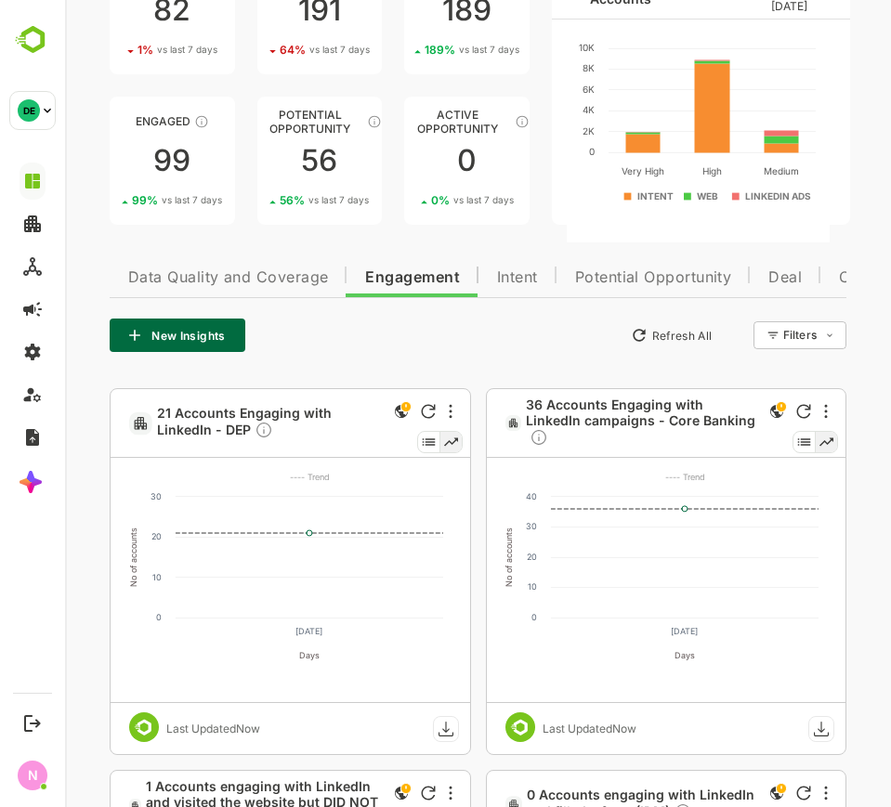
scroll to position [340, 0]
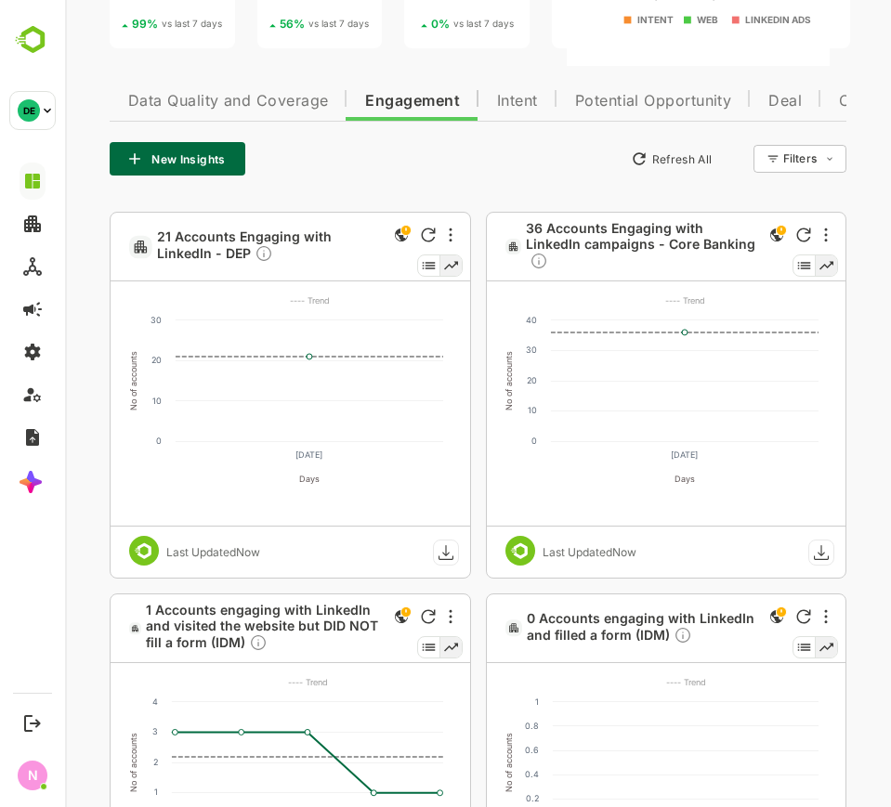
click at [438, 551] on rect at bounding box center [445, 552] width 25 height 25
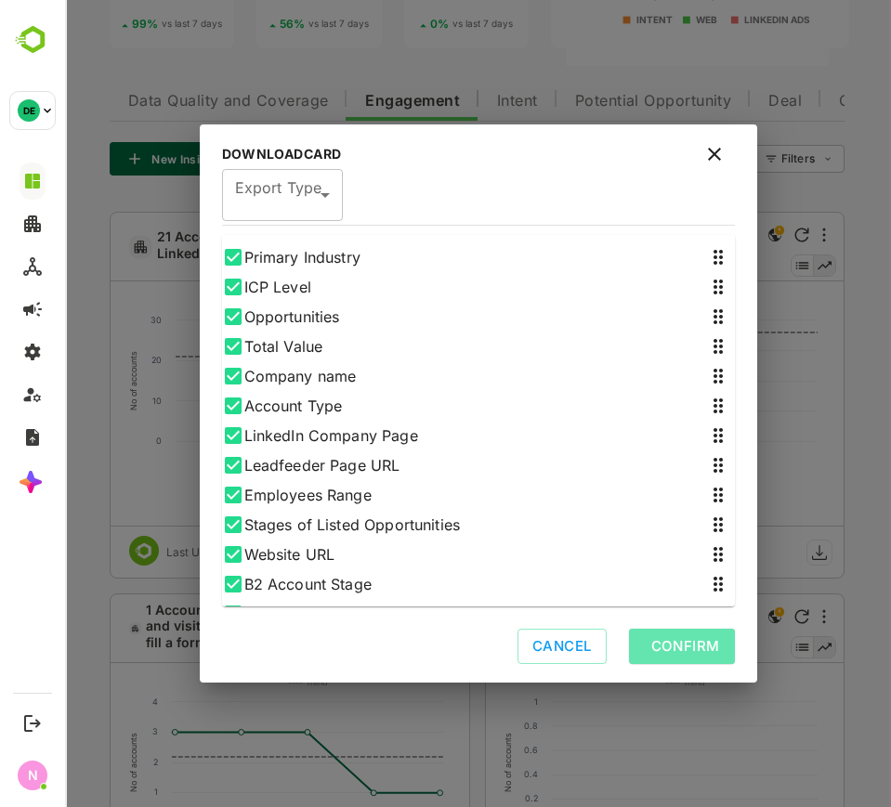
click at [654, 646] on button "Confirm" at bounding box center [682, 646] width 106 height 35
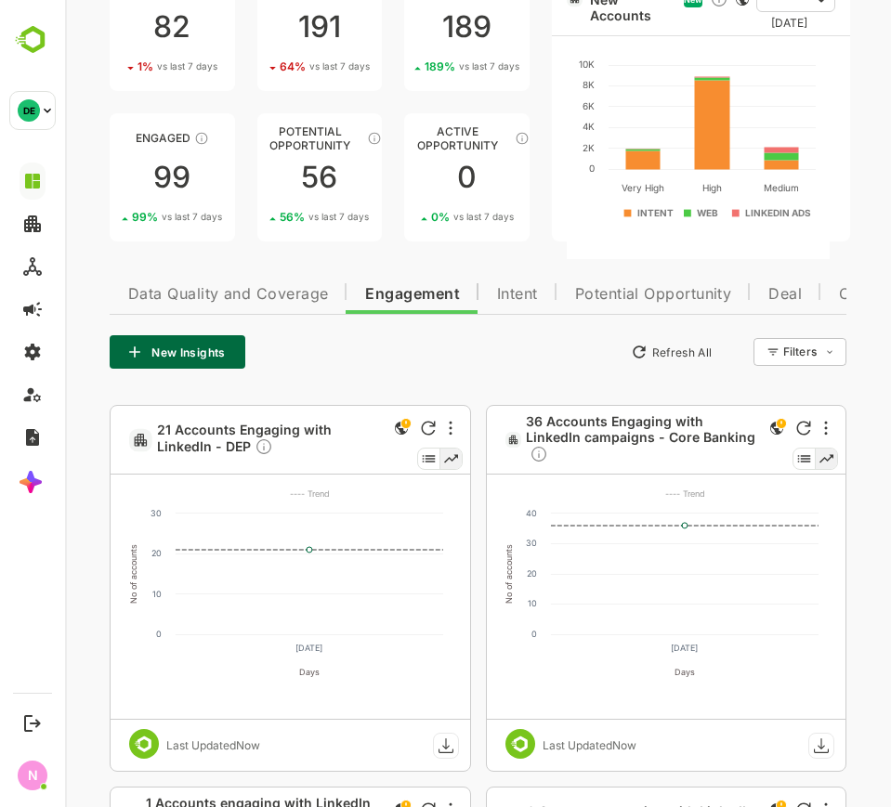
scroll to position [145, 0]
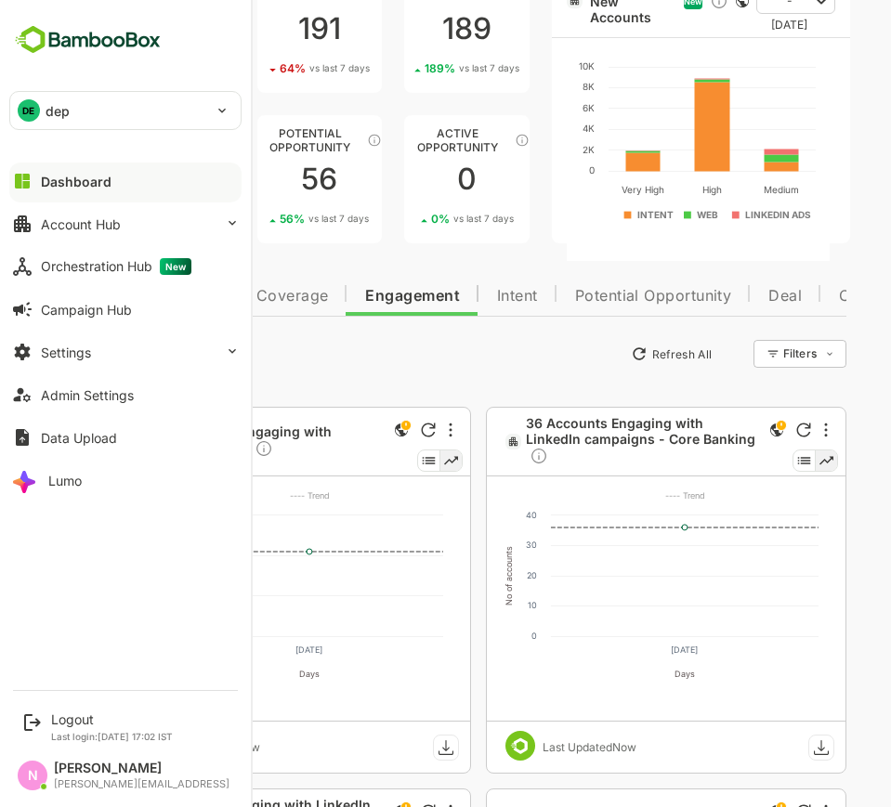
click at [56, 111] on p "dep" at bounding box center [58, 111] width 24 height 20
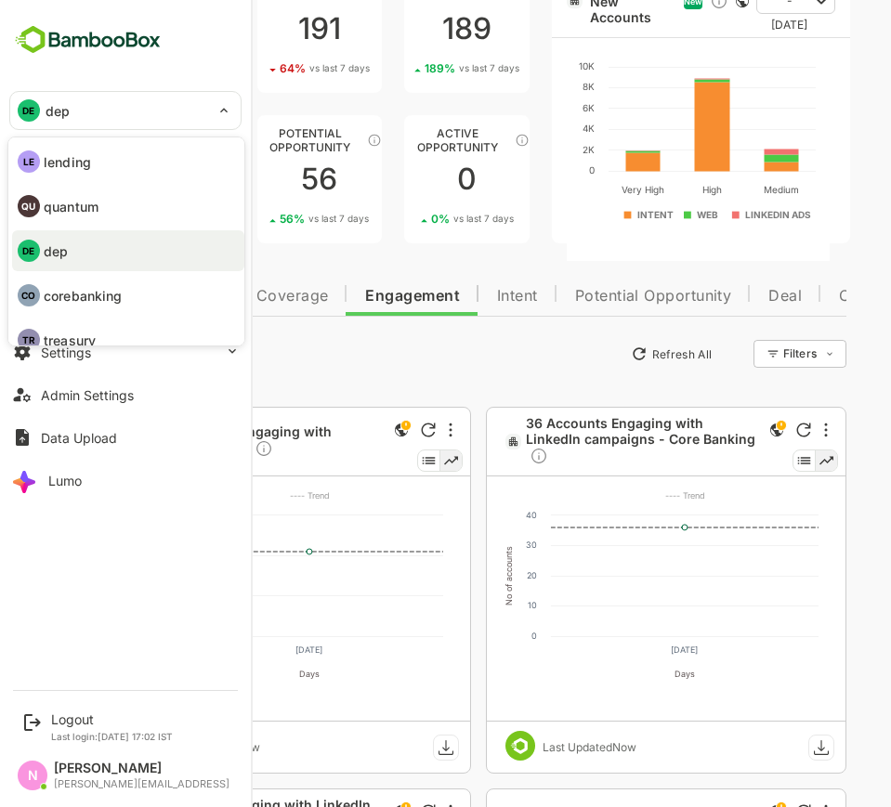
scroll to position [5, 0]
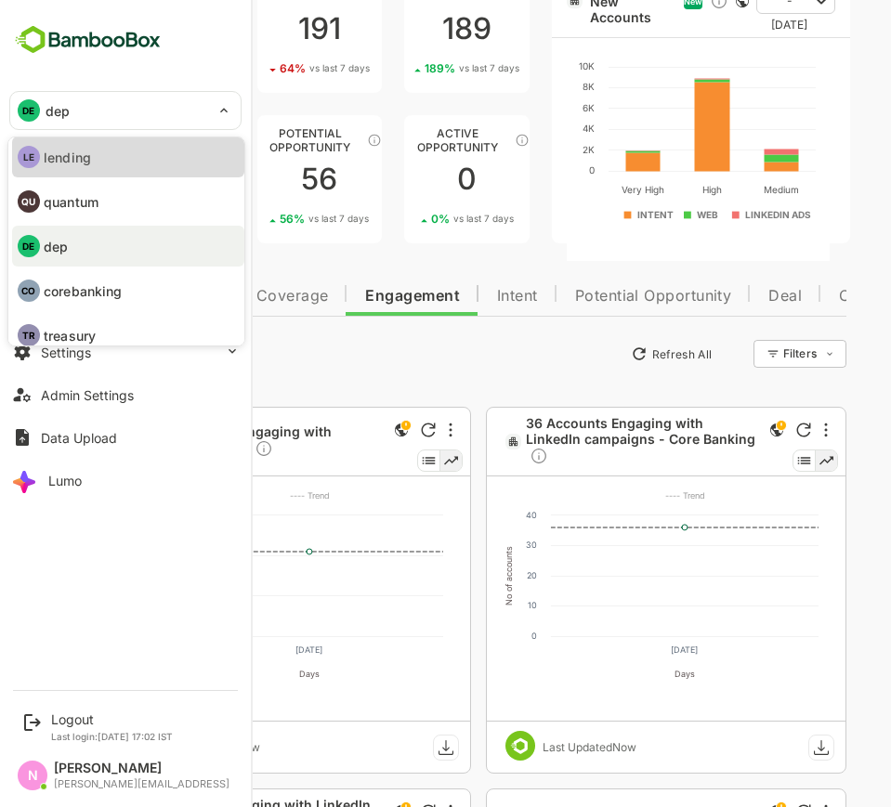
click at [136, 158] on li "LE lending" at bounding box center [128, 157] width 232 height 41
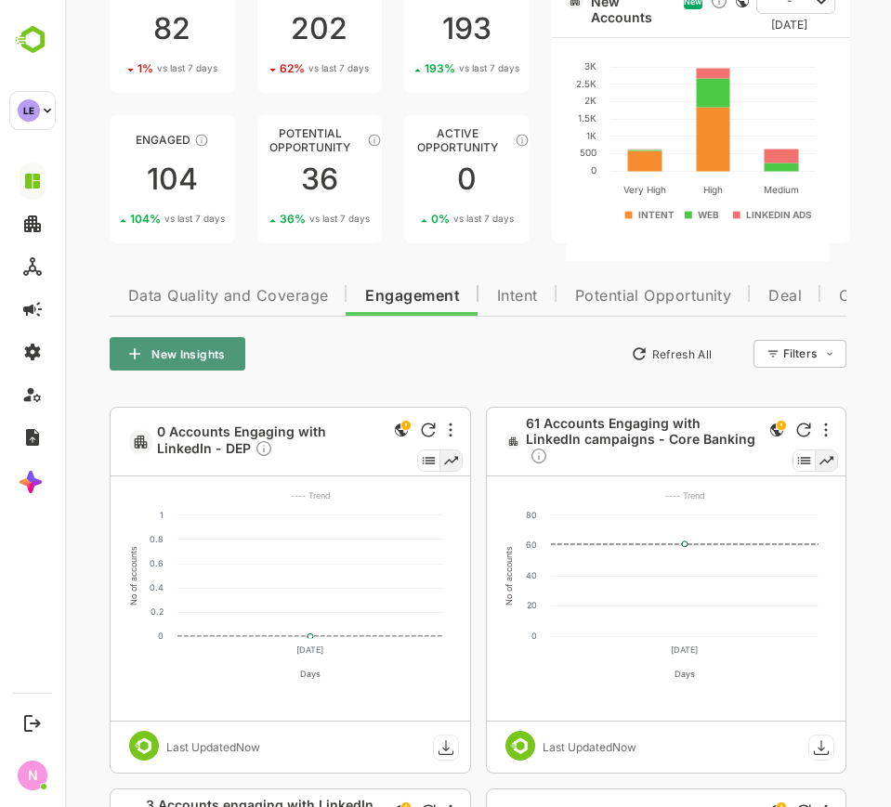
click at [189, 353] on button "New Insights" at bounding box center [178, 353] width 136 height 33
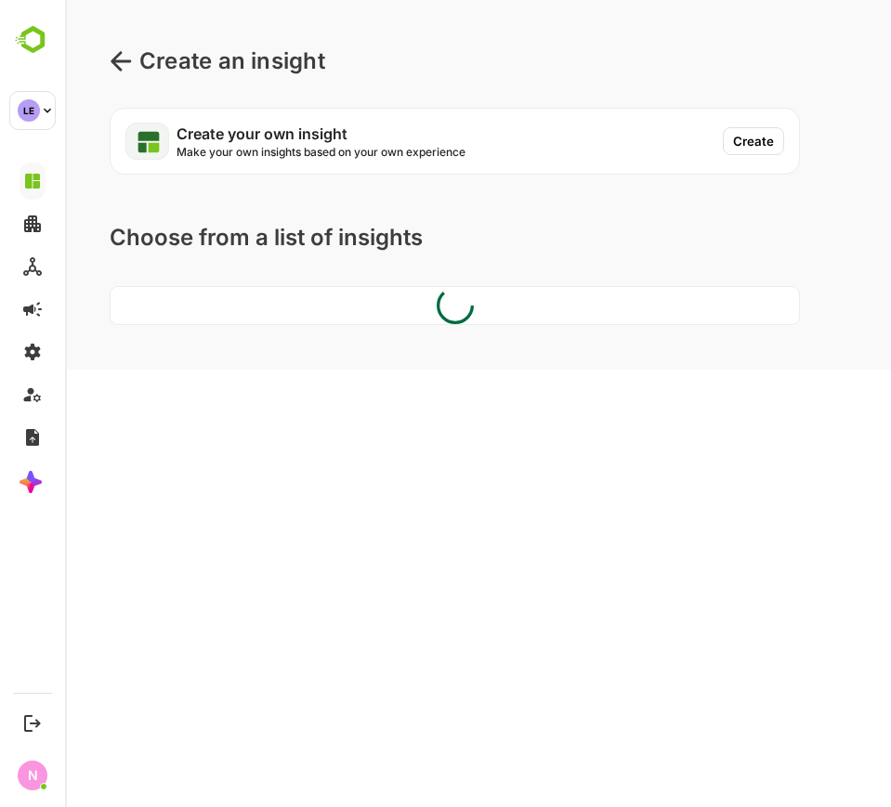
scroll to position [0, 0]
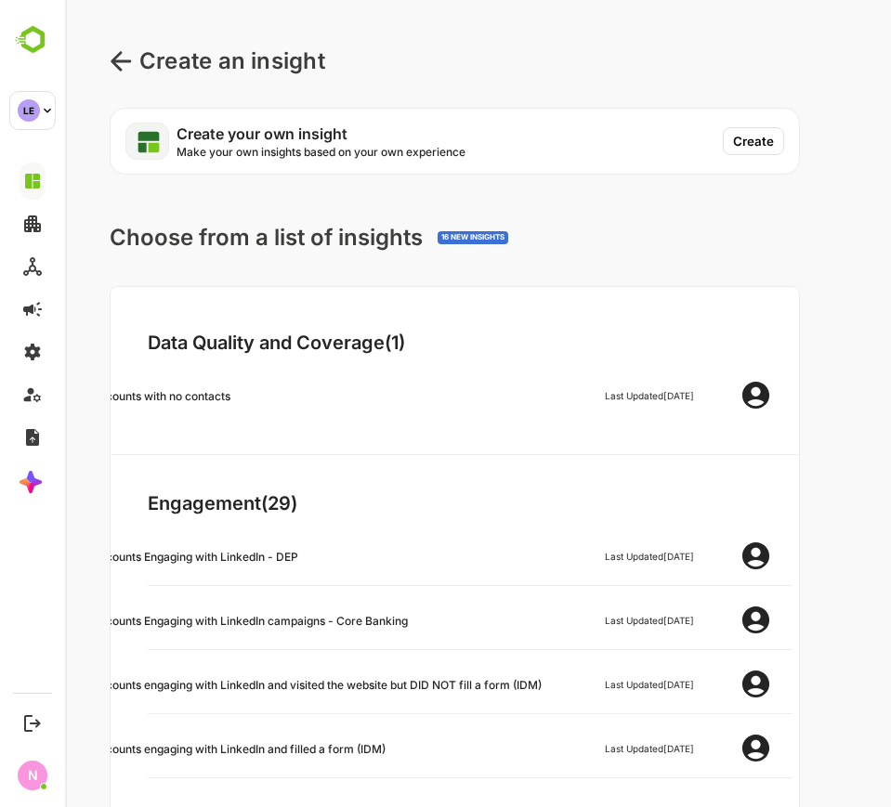
click at [761, 143] on button "Create" at bounding box center [753, 141] width 61 height 28
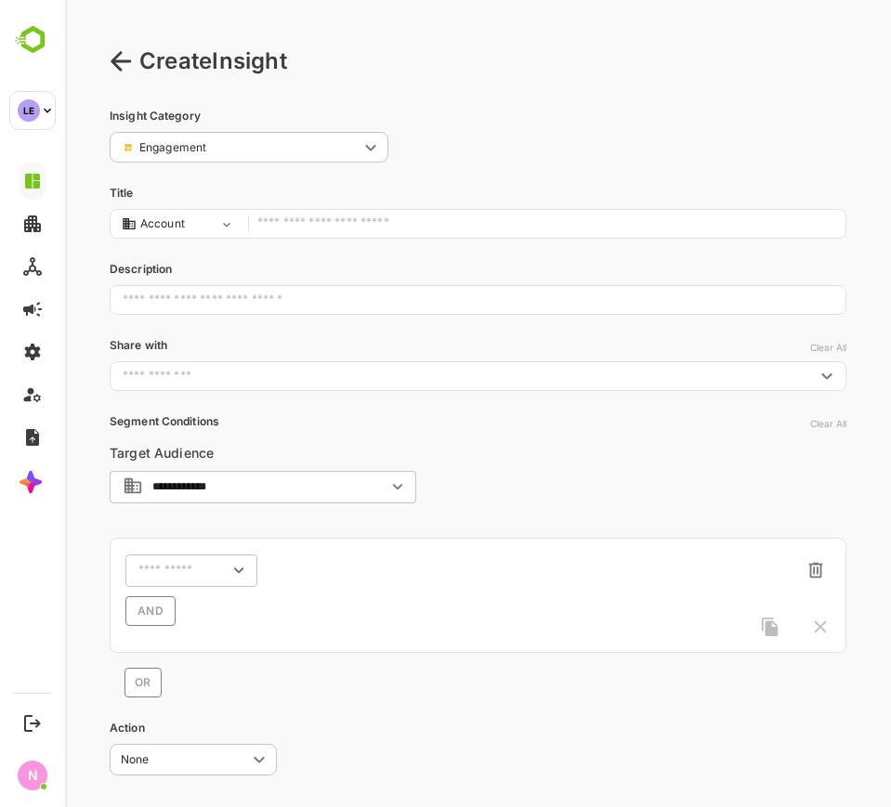
click at [419, 228] on input "text" at bounding box center [546, 224] width 579 height 25
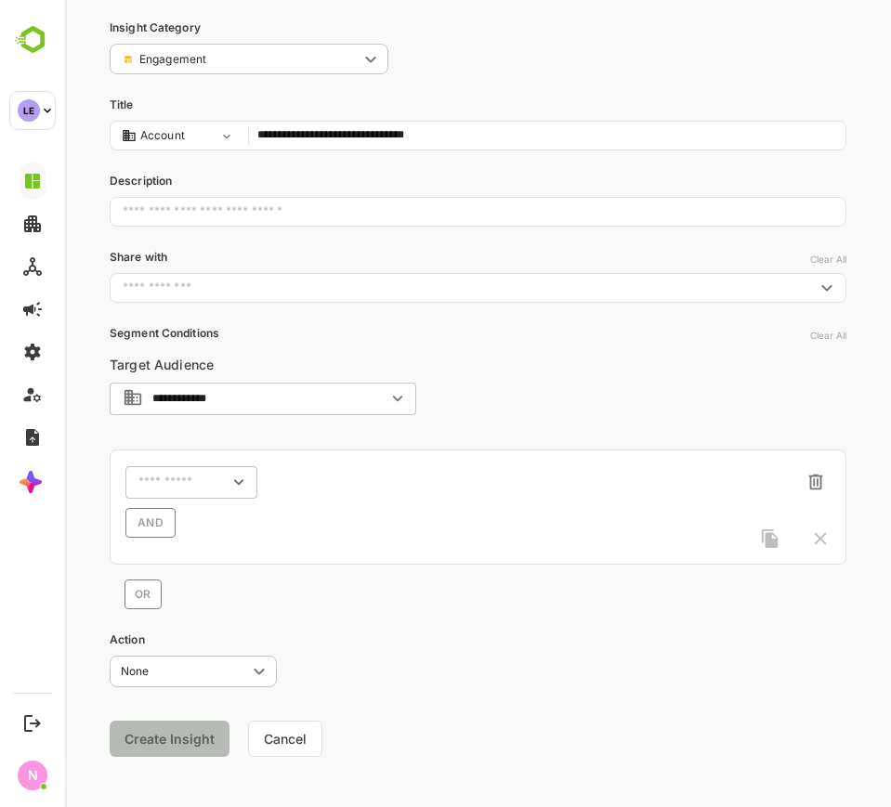
scroll to position [101, 0]
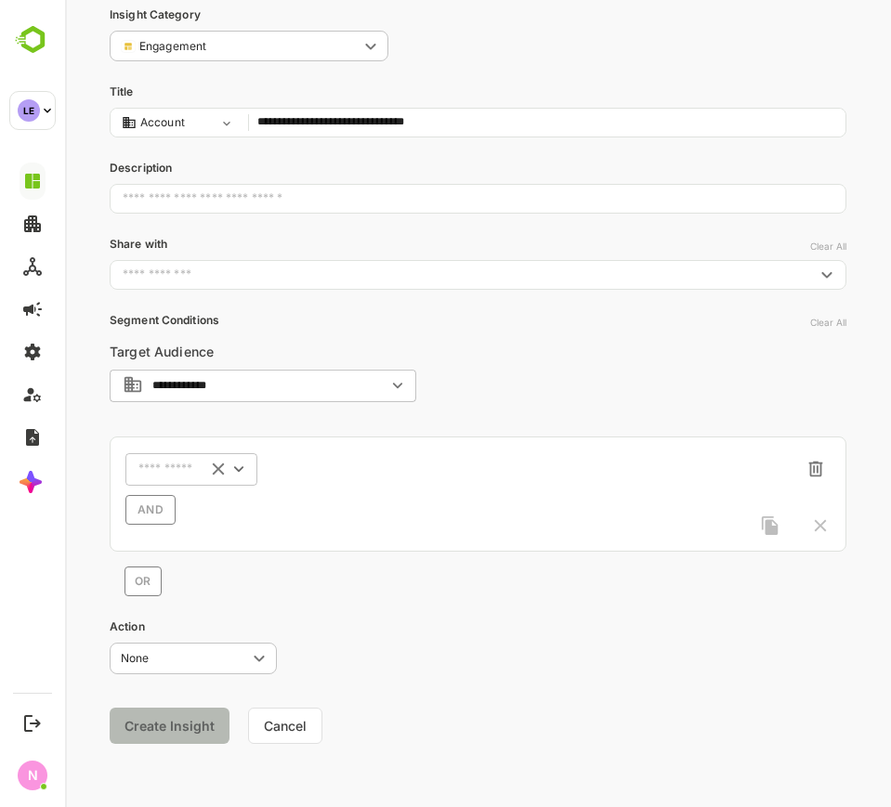
click at [176, 478] on div "​" at bounding box center [191, 468] width 132 height 33
type input "**********"
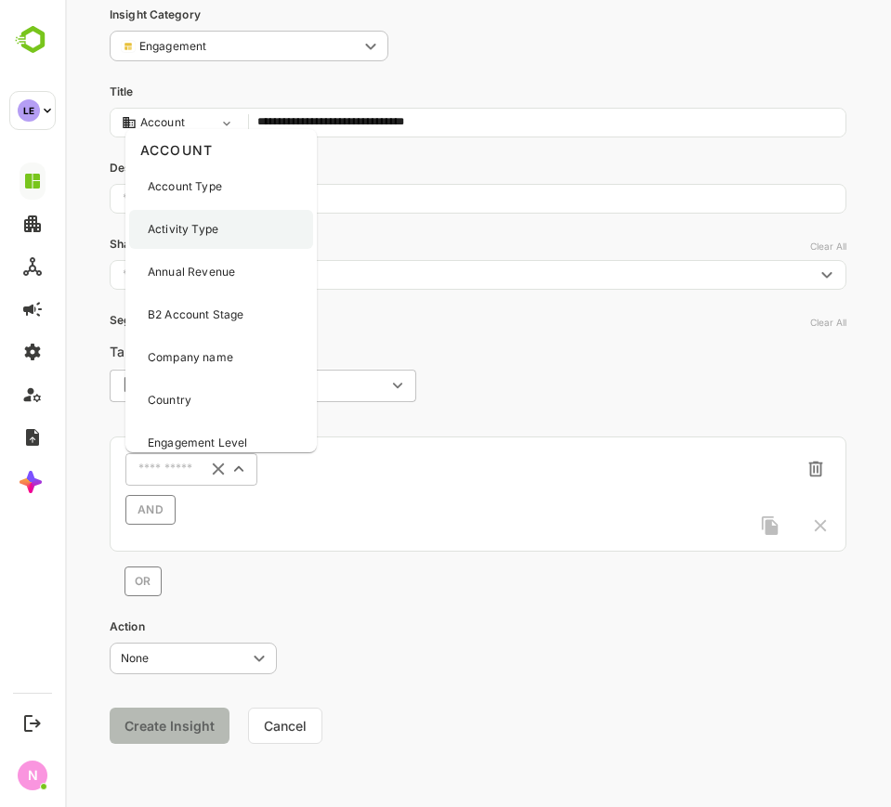
click at [245, 229] on div "Activity Type" at bounding box center [221, 229] width 184 height 39
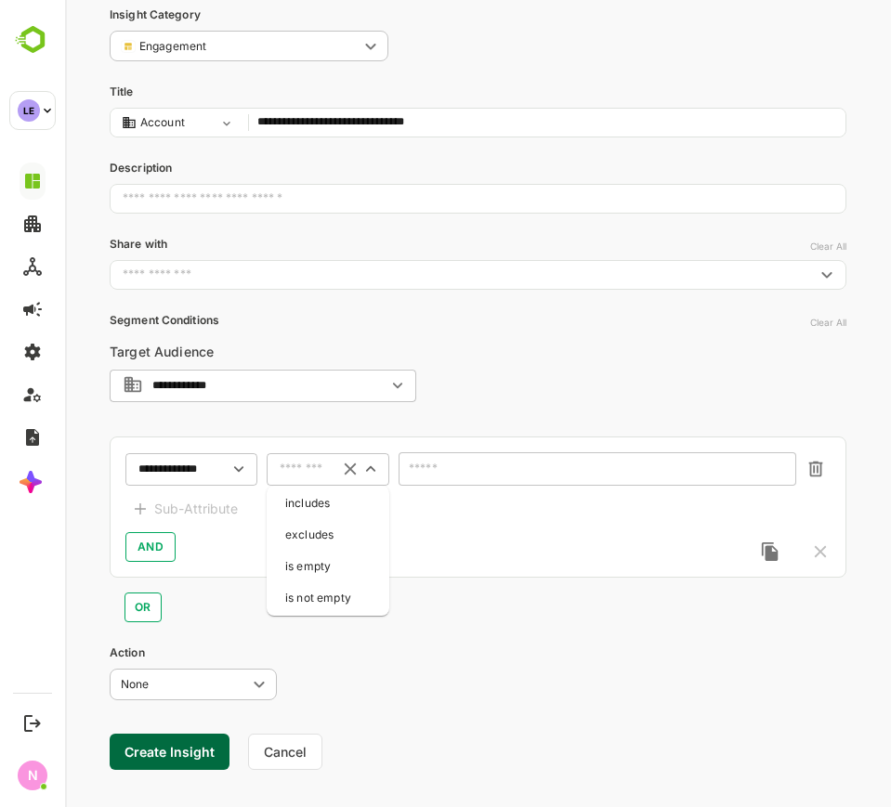
click at [320, 471] on input "text" at bounding box center [304, 470] width 49 height 14
click at [320, 496] on li "includes" at bounding box center [327, 503] width 115 height 28
type input "********"
click at [437, 459] on div "​" at bounding box center [597, 468] width 398 height 33
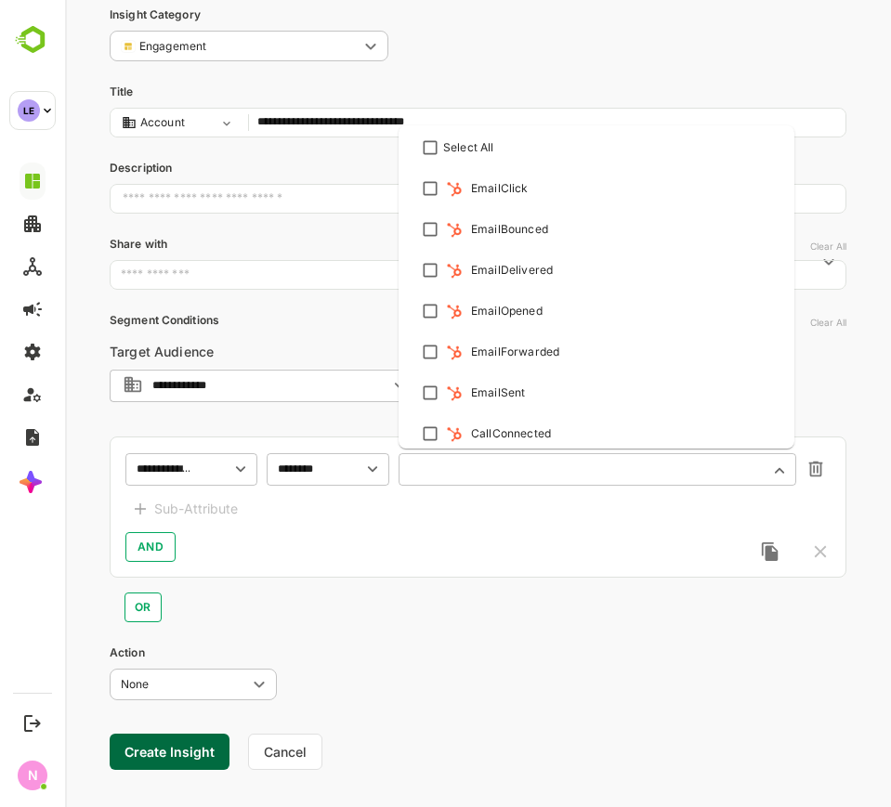
click at [438, 469] on input "text" at bounding box center [585, 470] width 348 height 14
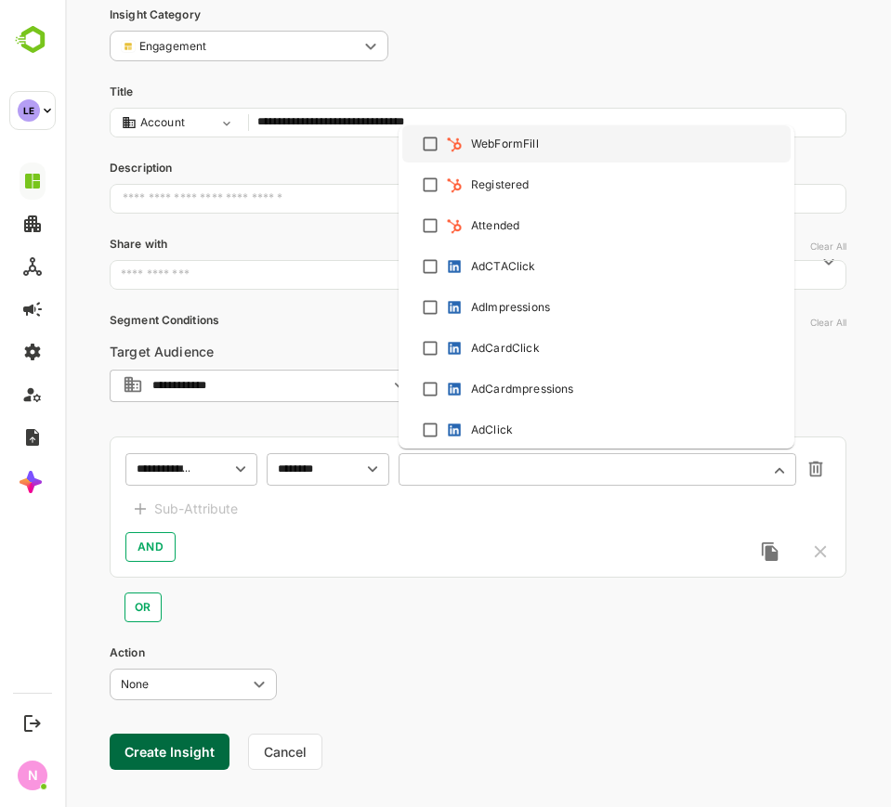
scroll to position [618, 0]
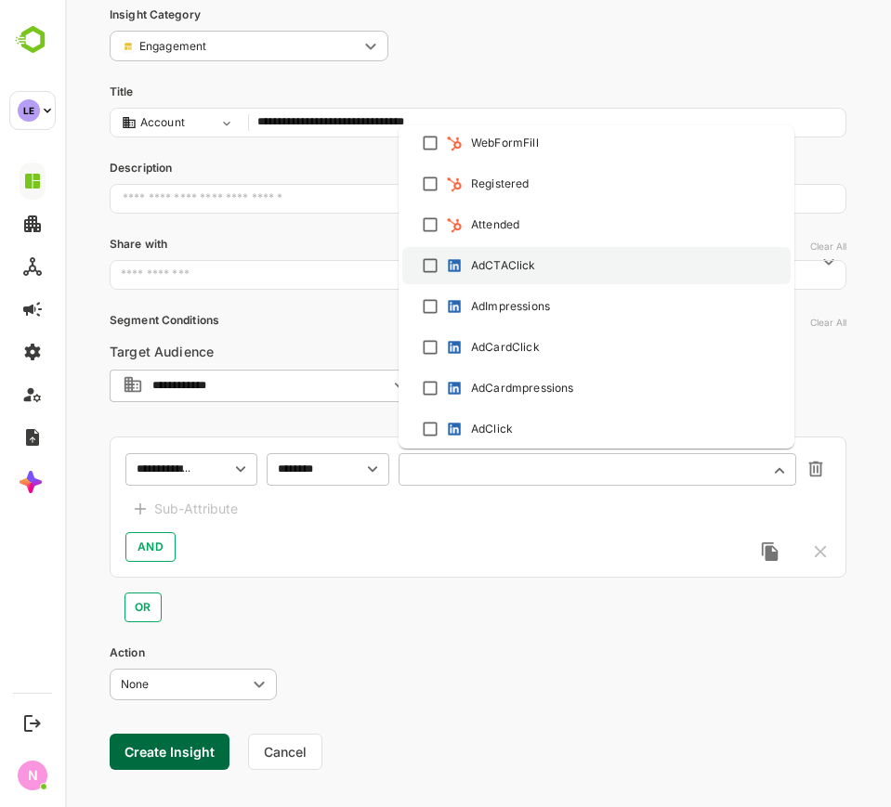
click at [476, 264] on div "AdCTAClick" at bounding box center [503, 265] width 65 height 17
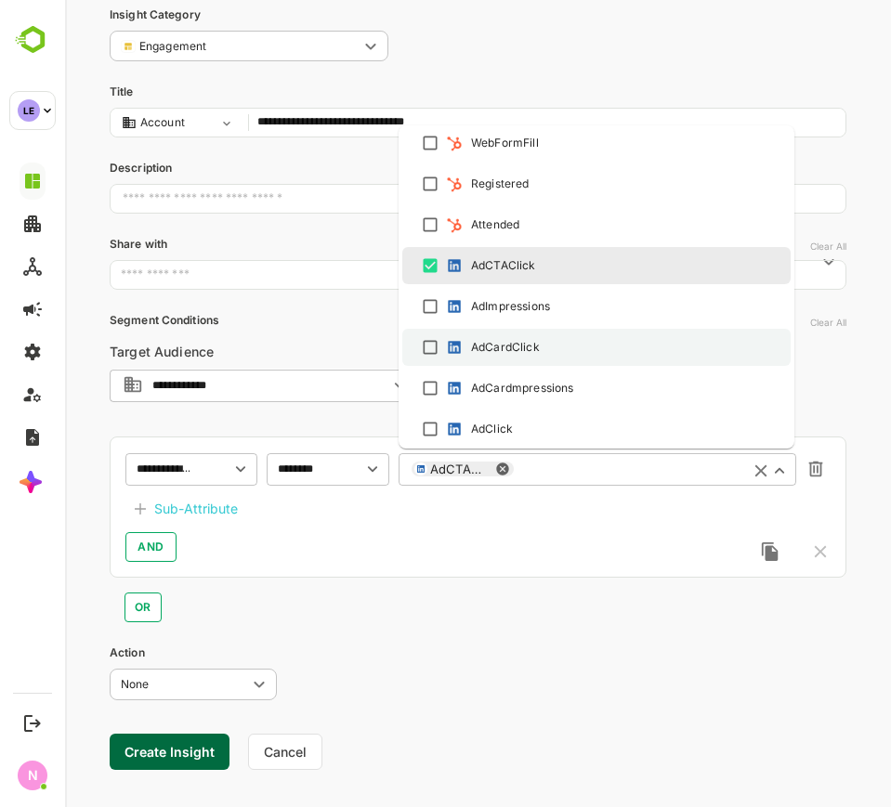
click at [500, 351] on div "AdCardClick" at bounding box center [505, 347] width 69 height 17
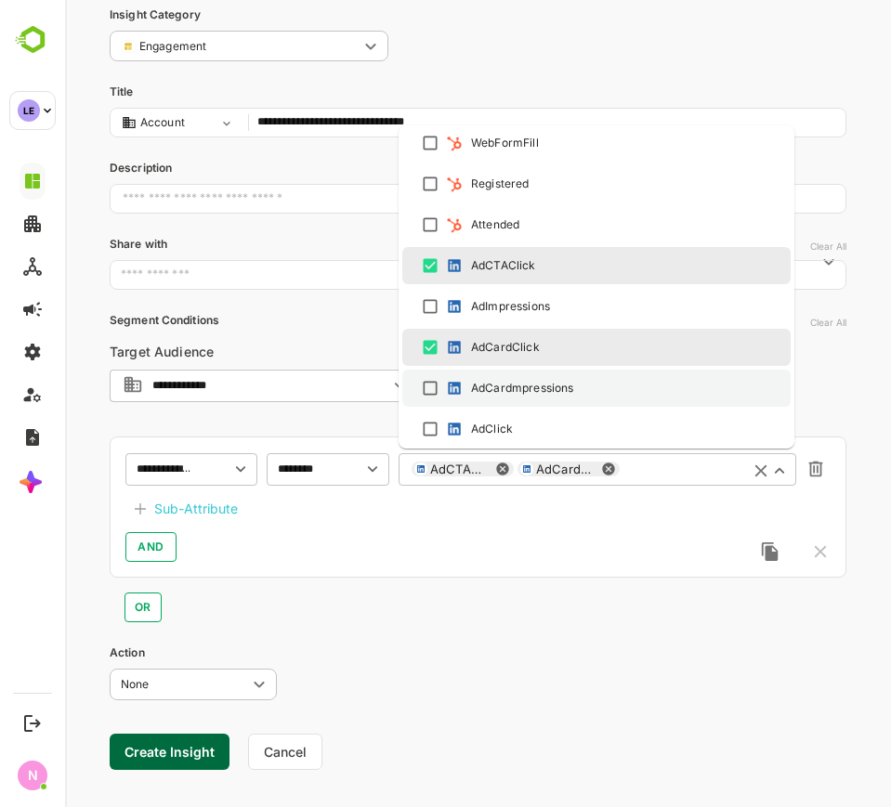
click at [519, 400] on li "AdCardmpressions" at bounding box center [596, 388] width 388 height 37
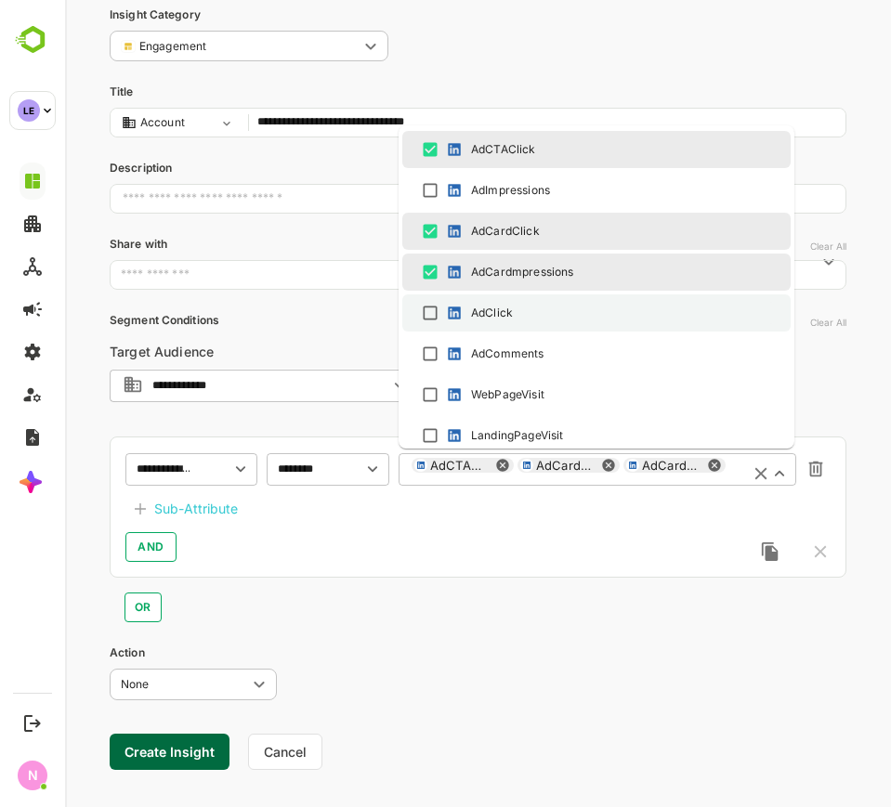
click at [536, 318] on div "AdClick" at bounding box center [596, 313] width 355 height 22
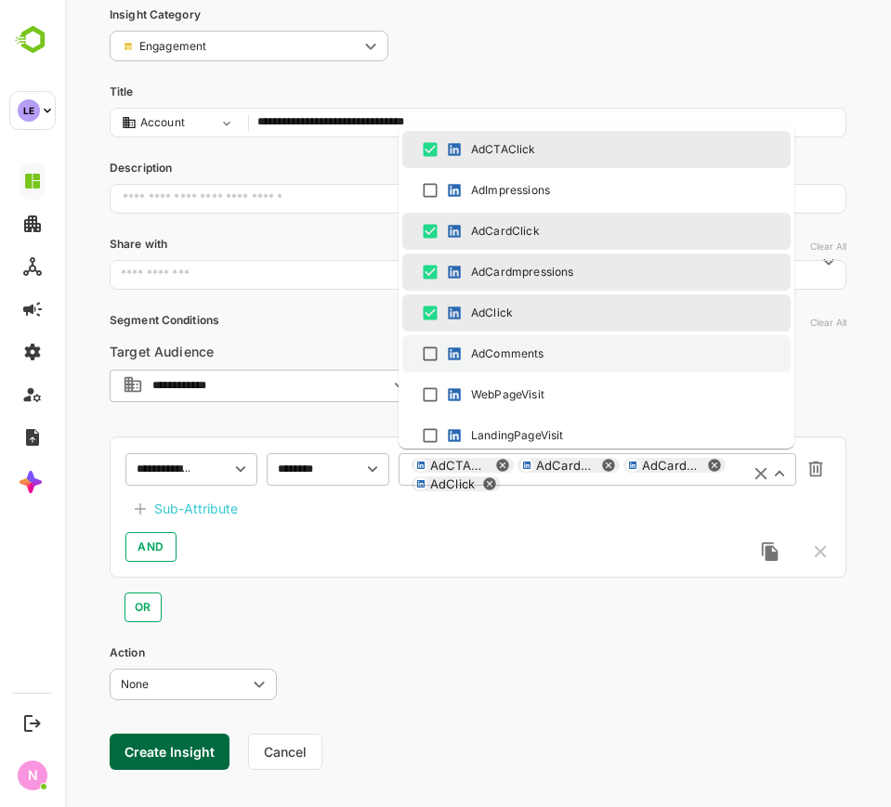
click at [534, 344] on div "AdComments" at bounding box center [596, 354] width 355 height 22
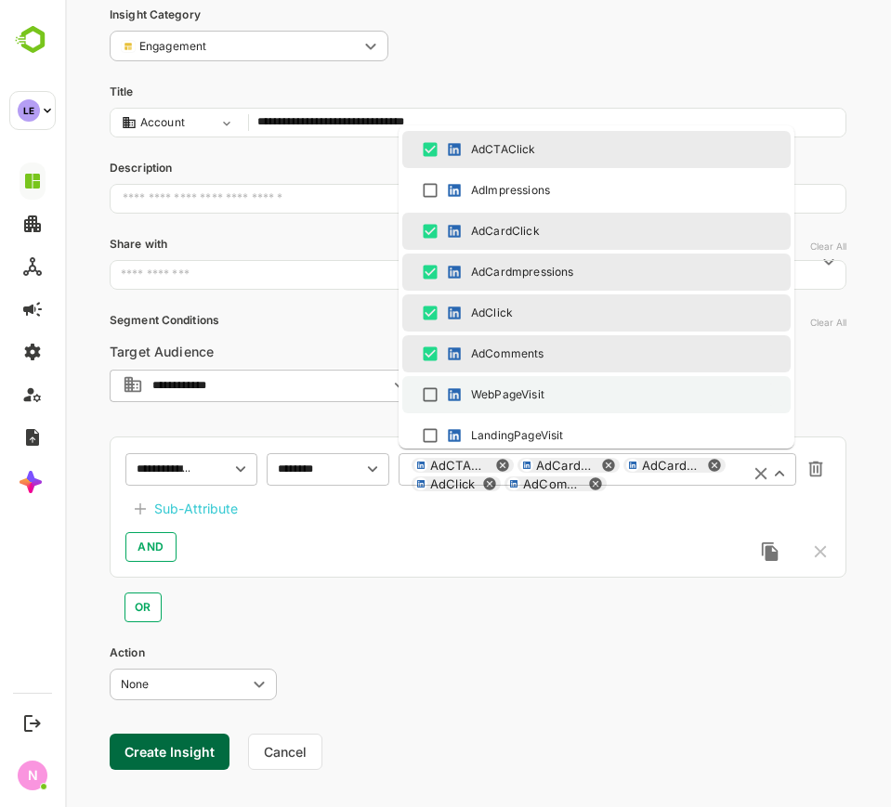
click at [535, 396] on div "WebPageVisit" at bounding box center [507, 394] width 73 height 17
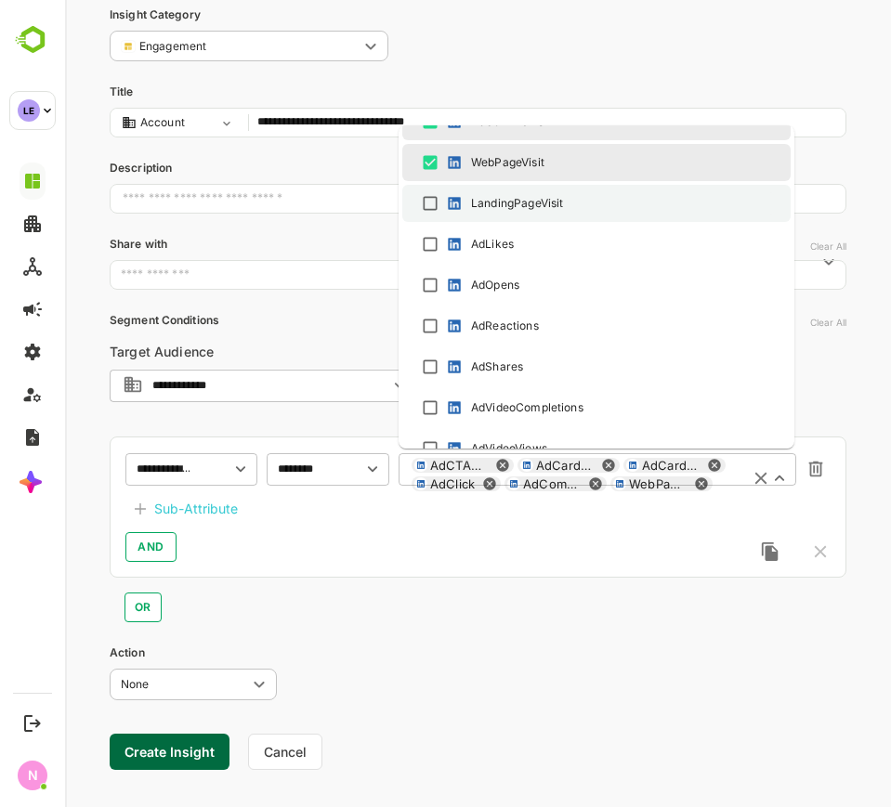
click at [560, 212] on div "LandingPageVisit" at bounding box center [503, 203] width 120 height 19
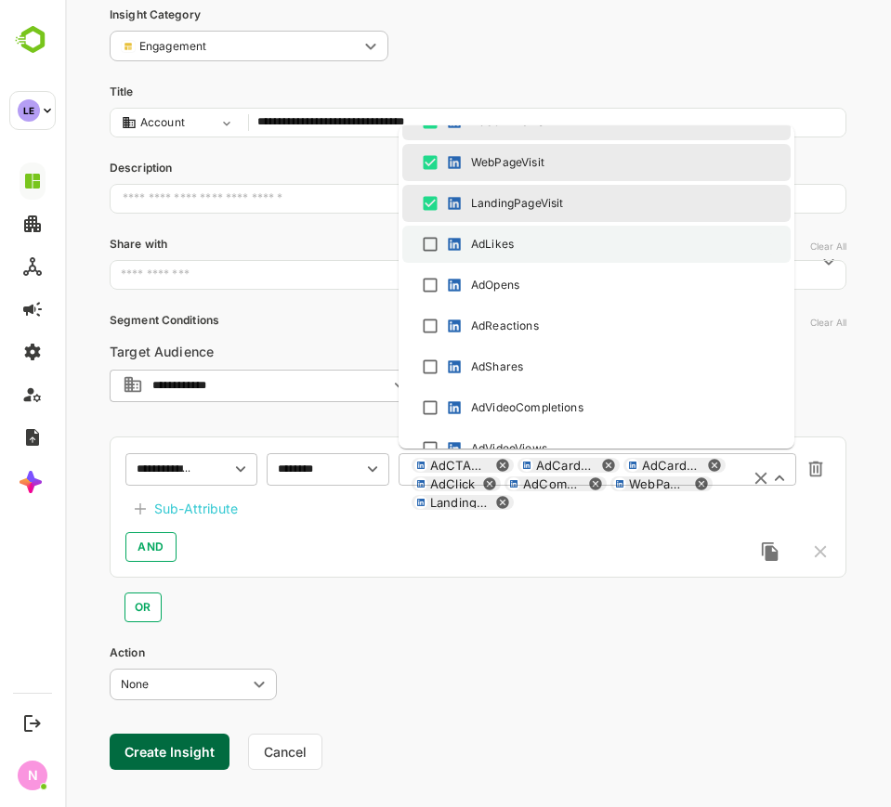
click at [552, 237] on div "AdLikes" at bounding box center [596, 244] width 355 height 22
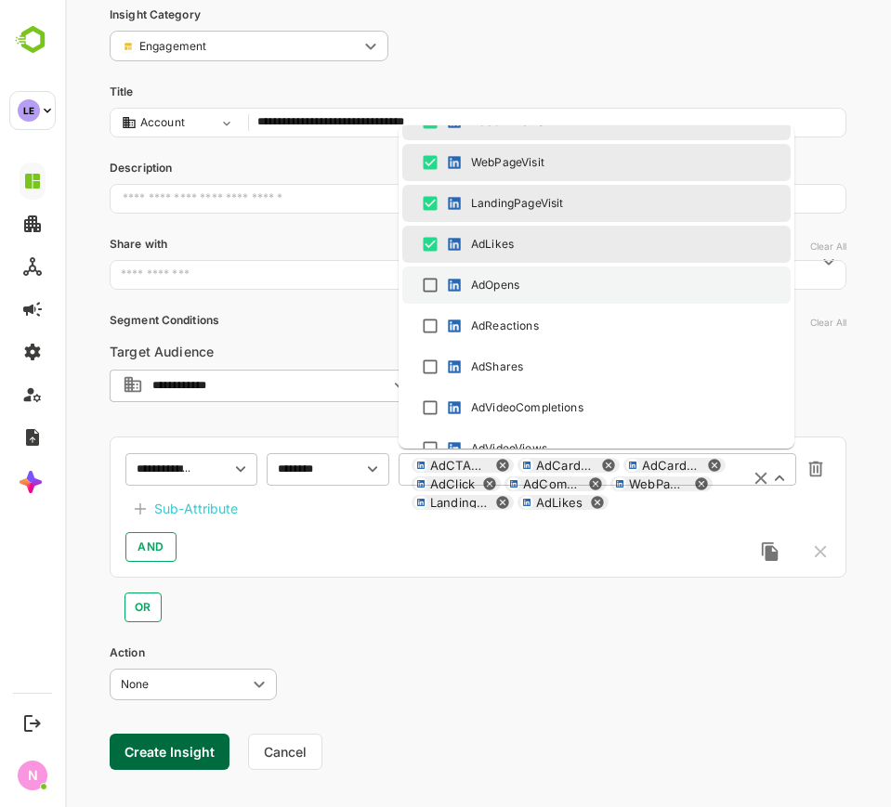
click at [547, 268] on li "AdOpens" at bounding box center [596, 285] width 388 height 37
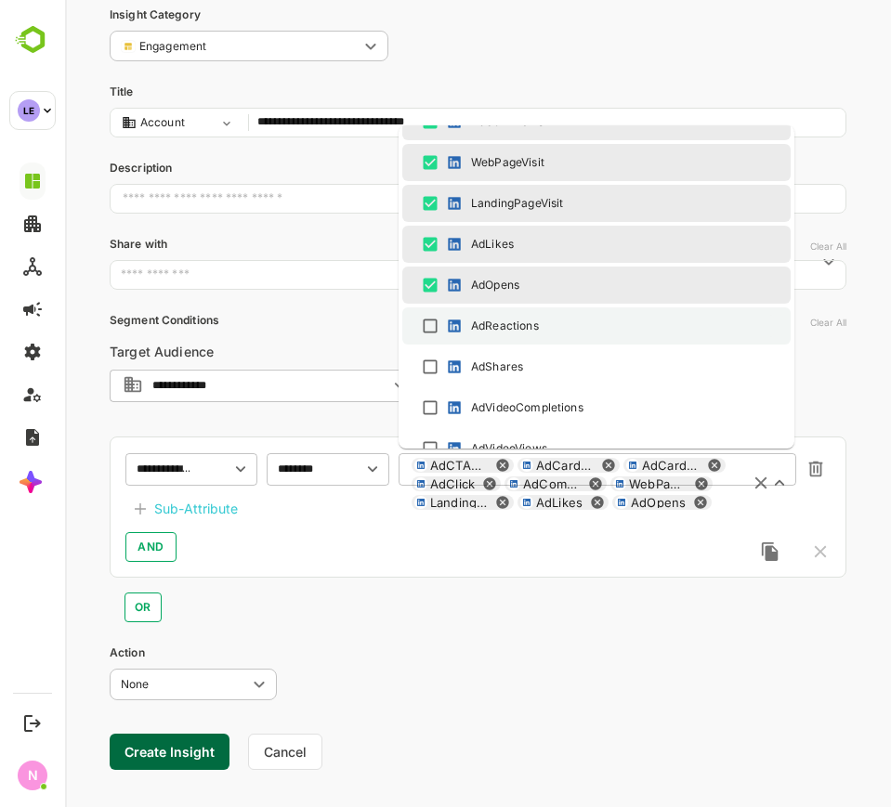
click at [550, 323] on div "AdReactions" at bounding box center [596, 326] width 355 height 22
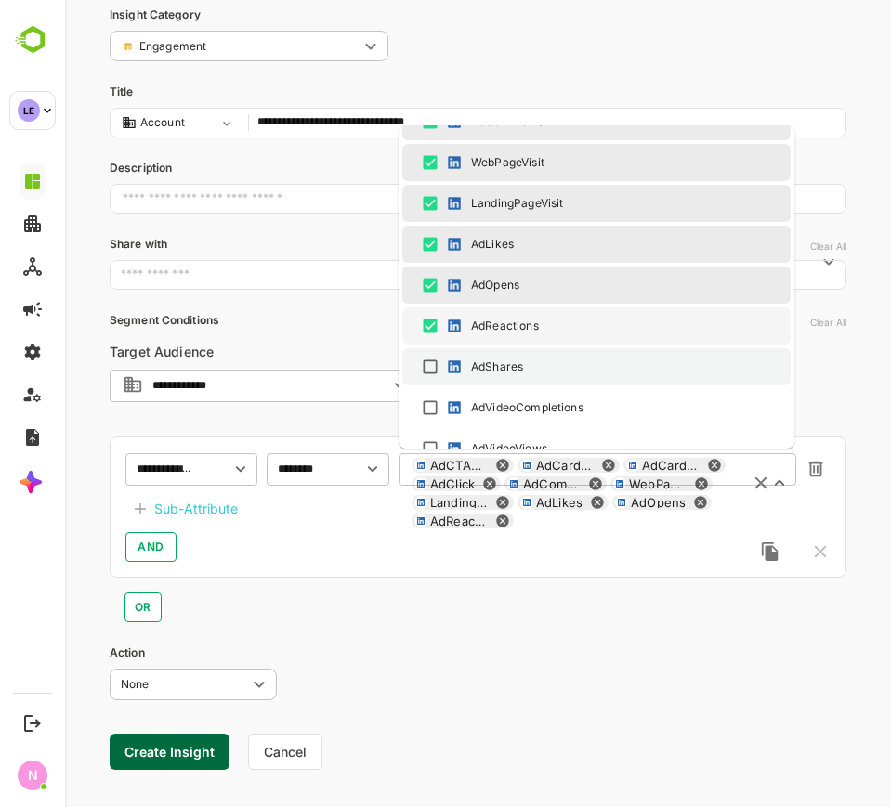
click at [544, 356] on div "AdShares" at bounding box center [596, 367] width 355 height 22
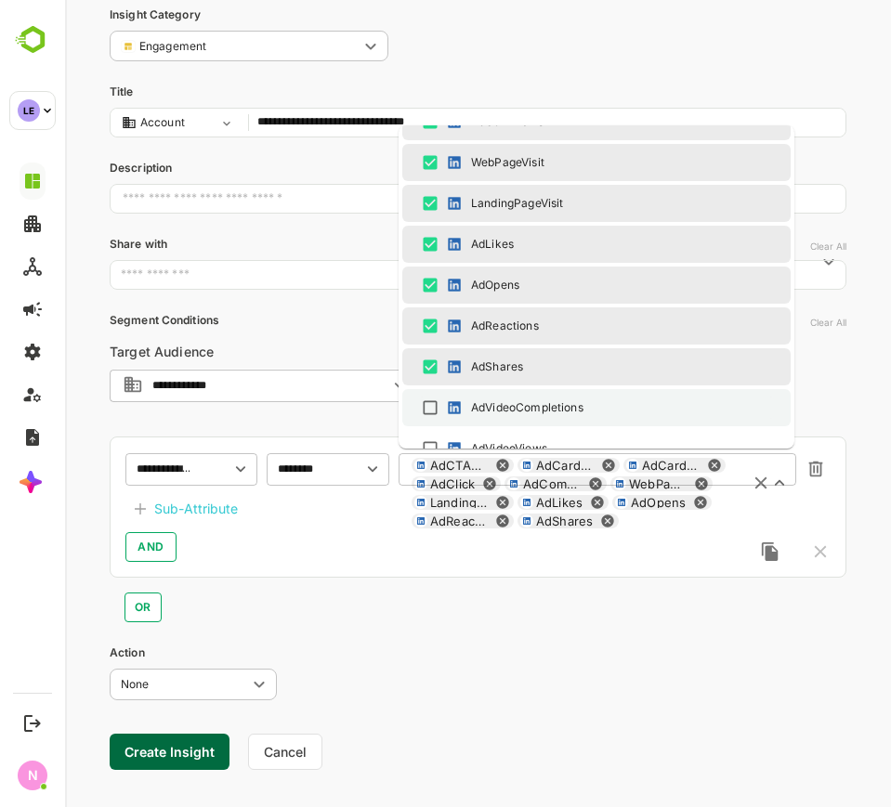
click at [535, 401] on div "AdVideoCompletions" at bounding box center [527, 407] width 112 height 17
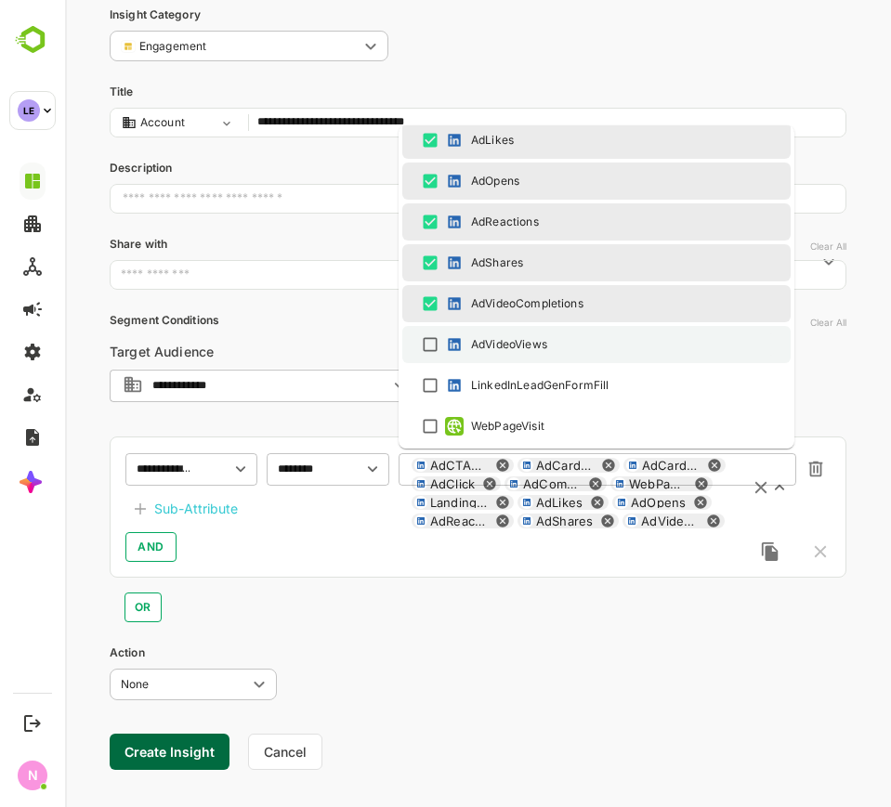
click at [537, 345] on div "AdVideoViews" at bounding box center [509, 344] width 76 height 17
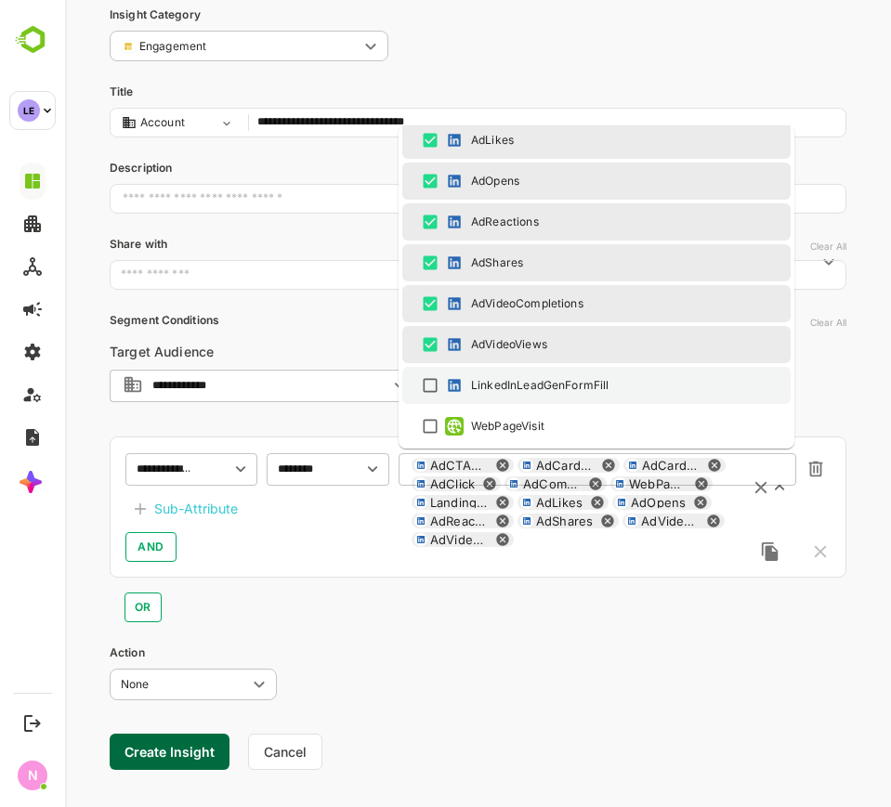
click at [542, 379] on div "LinkedInLeadGenFormFill" at bounding box center [539, 385] width 137 height 17
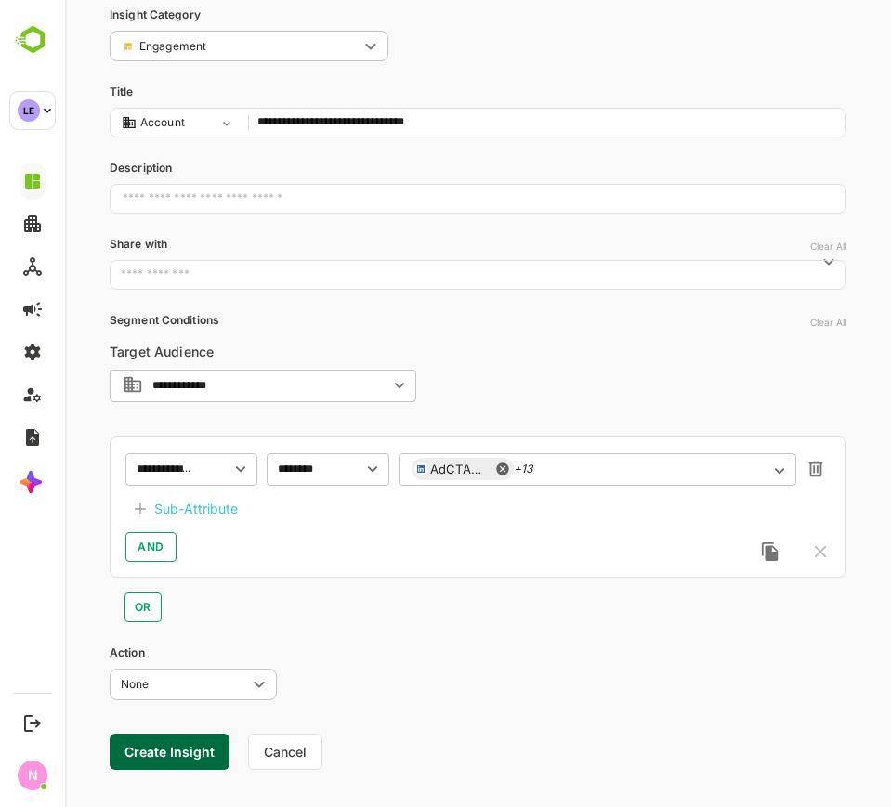
drag, startPoint x: 280, startPoint y: 538, endPoint x: 261, endPoint y: 517, distance: 28.2
click at [280, 537] on div "AND" at bounding box center [477, 547] width 705 height 30
click at [231, 512] on div "Sub-Attribute" at bounding box center [196, 509] width 84 height 22
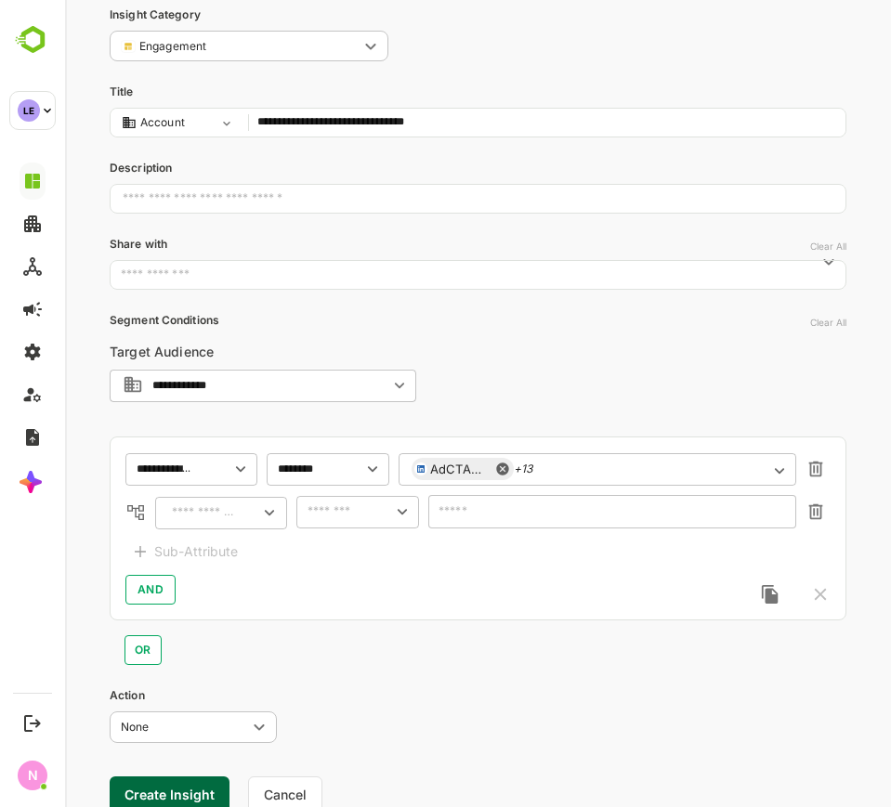
click at [240, 511] on div "​" at bounding box center [221, 512] width 132 height 33
click at [225, 515] on input "text" at bounding box center [199, 513] width 67 height 22
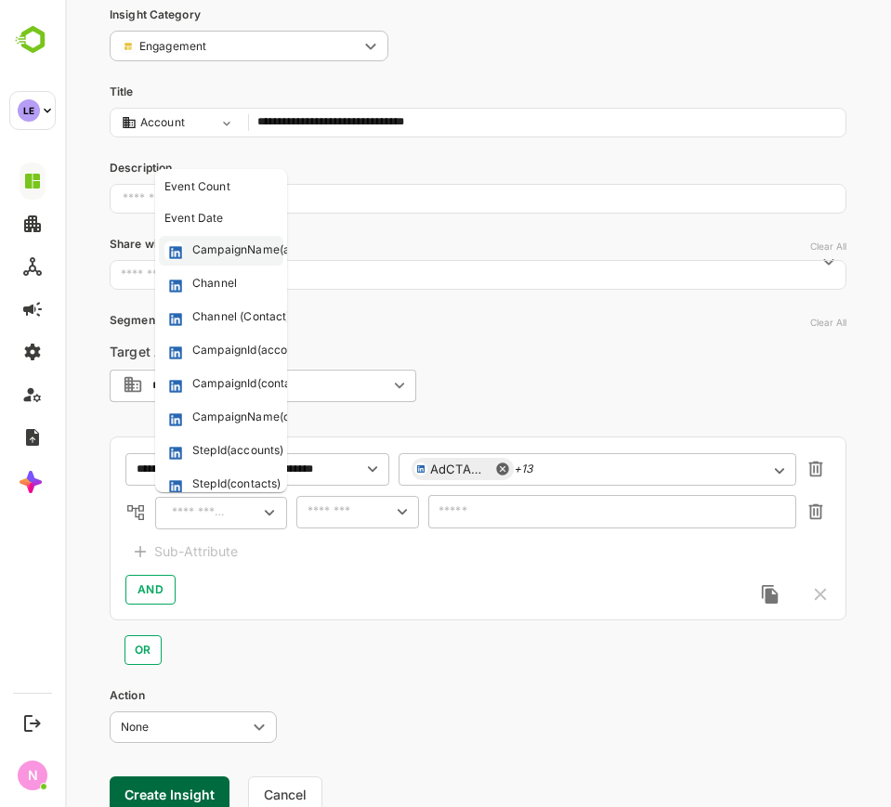
click at [253, 250] on div "CampaignName(accounts)" at bounding box center [264, 250] width 144 height 19
type input "**********"
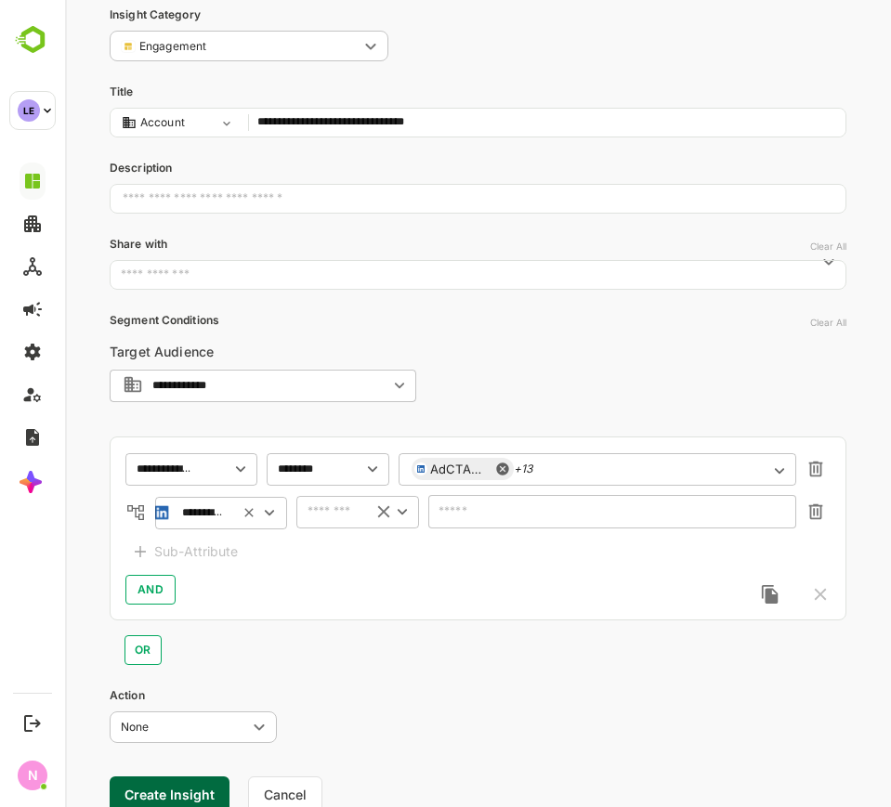
click at [345, 510] on input "text" at bounding box center [330, 512] width 57 height 22
click at [340, 534] on ul "includes excludes is empty is not empty" at bounding box center [357, 597] width 123 height 130
click at [341, 543] on li "includes" at bounding box center [357, 550] width 115 height 28
type input "********"
click at [457, 520] on div "​" at bounding box center [612, 511] width 368 height 33
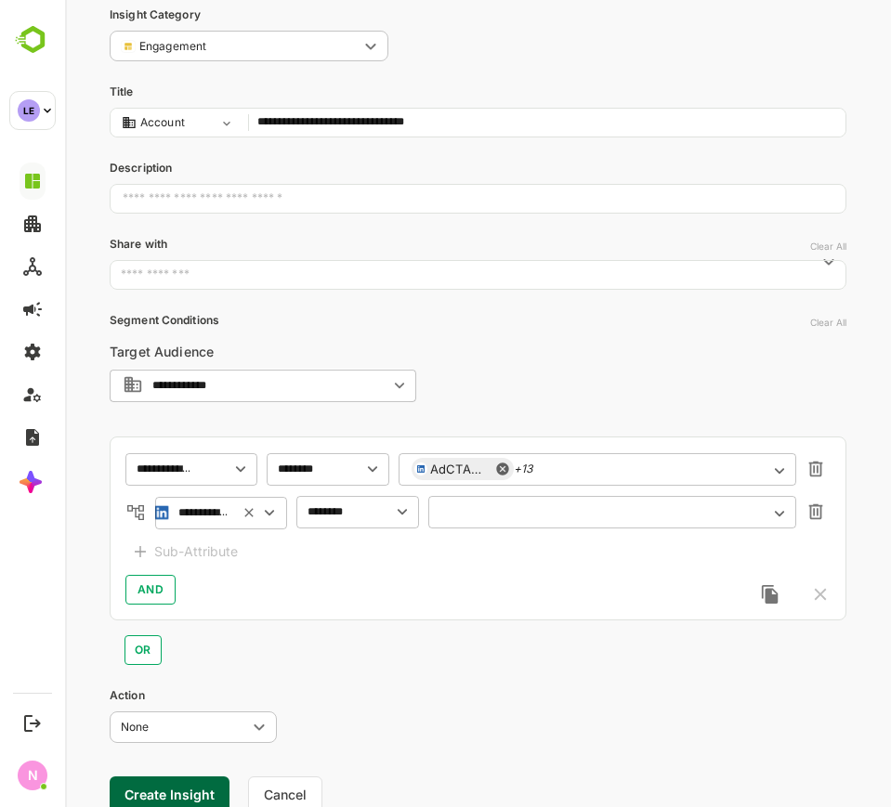
click at [558, 514] on input "text" at bounding box center [600, 512] width 319 height 14
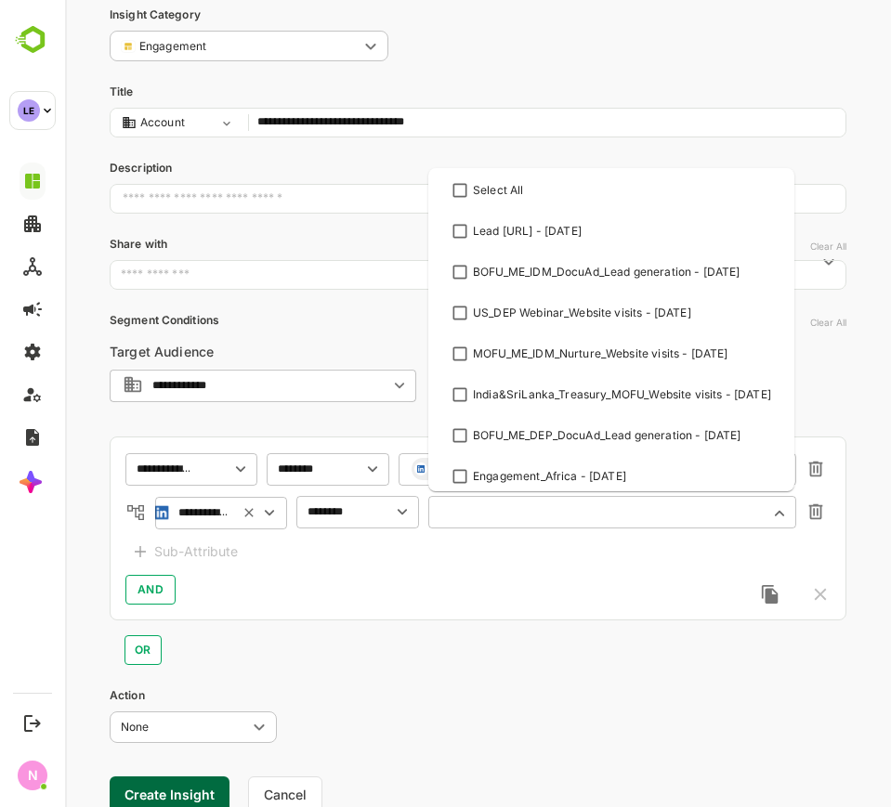
paste input "**********"
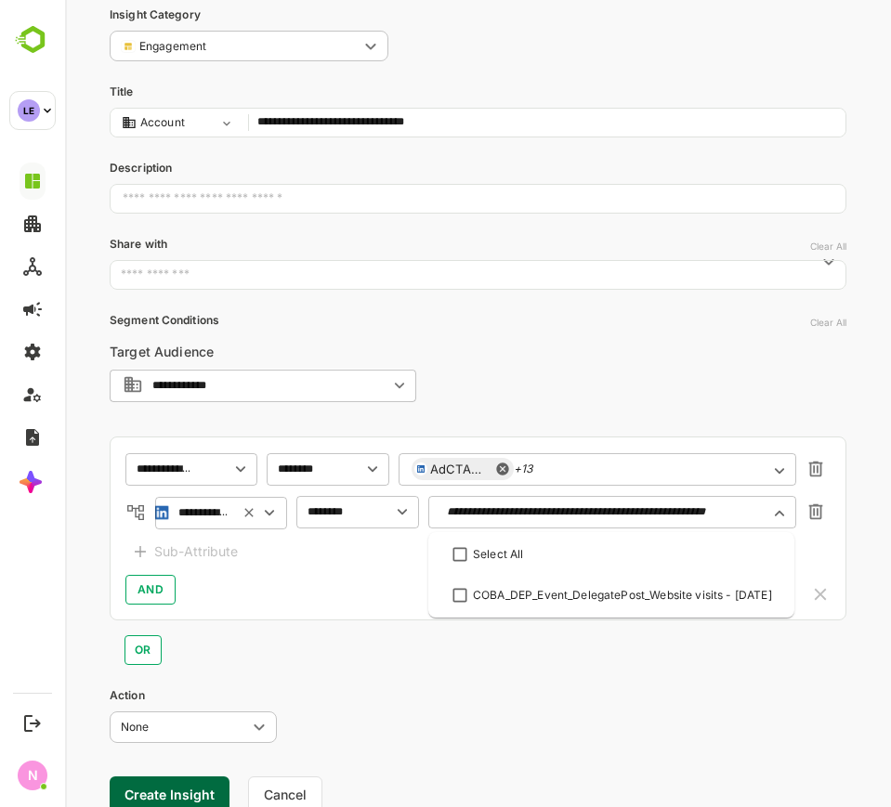
scroll to position [0, 18]
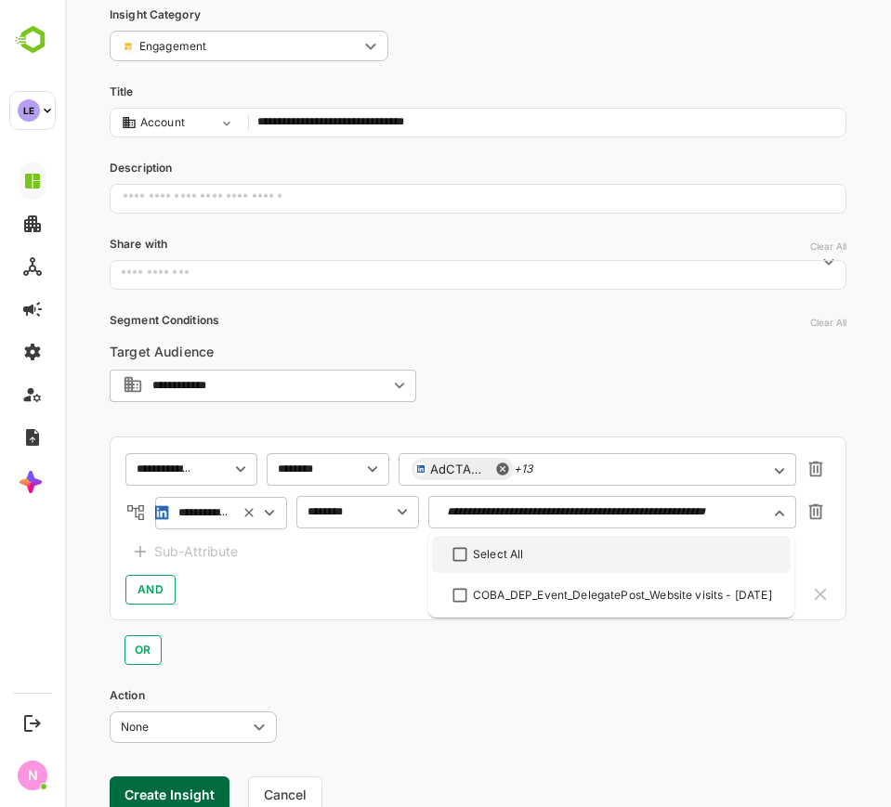
click at [495, 566] on li "Select All" at bounding box center [611, 554] width 359 height 37
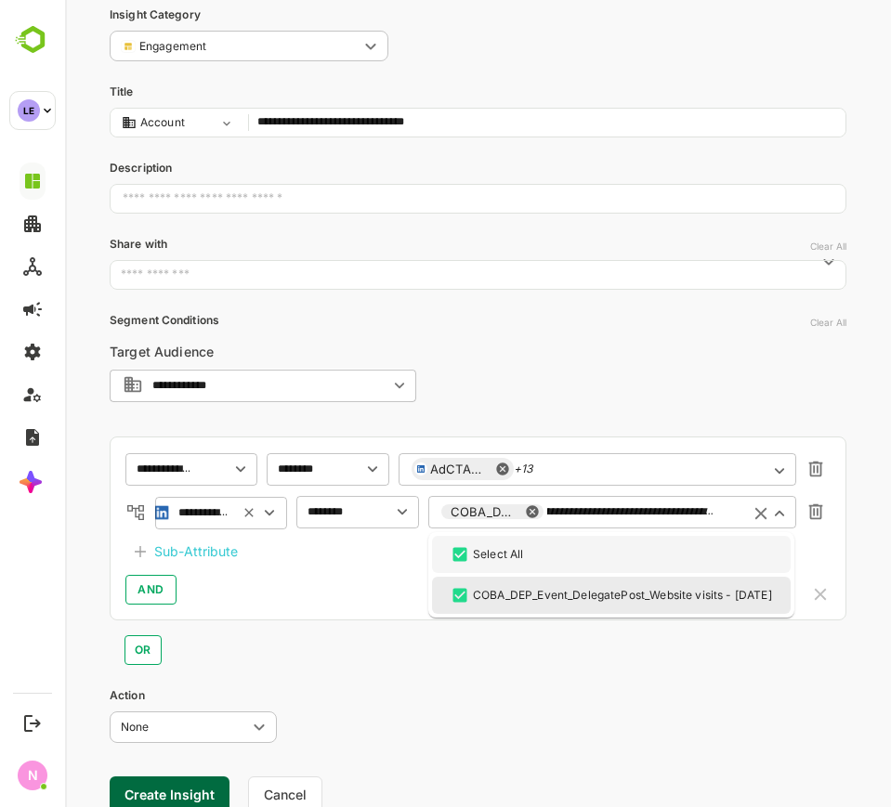
type input "**********"
drag, startPoint x: 326, startPoint y: 567, endPoint x: 252, endPoint y: 556, distance: 75.1
click at [325, 567] on div "**********" at bounding box center [478, 529] width 737 height 184
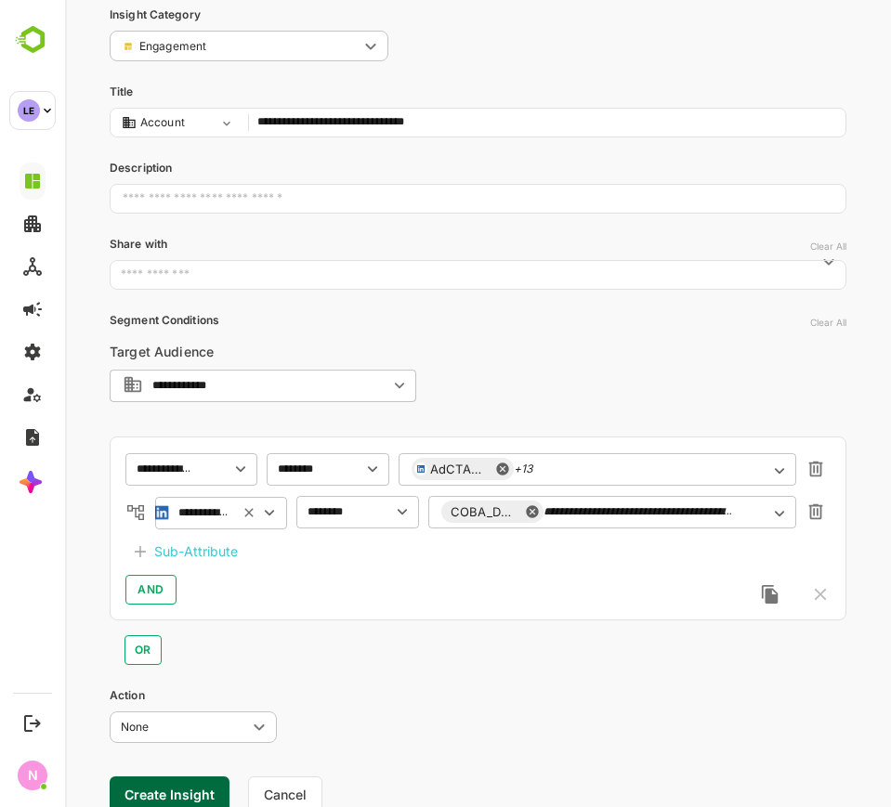
click at [233, 548] on div "Sub-Attribute" at bounding box center [196, 552] width 84 height 22
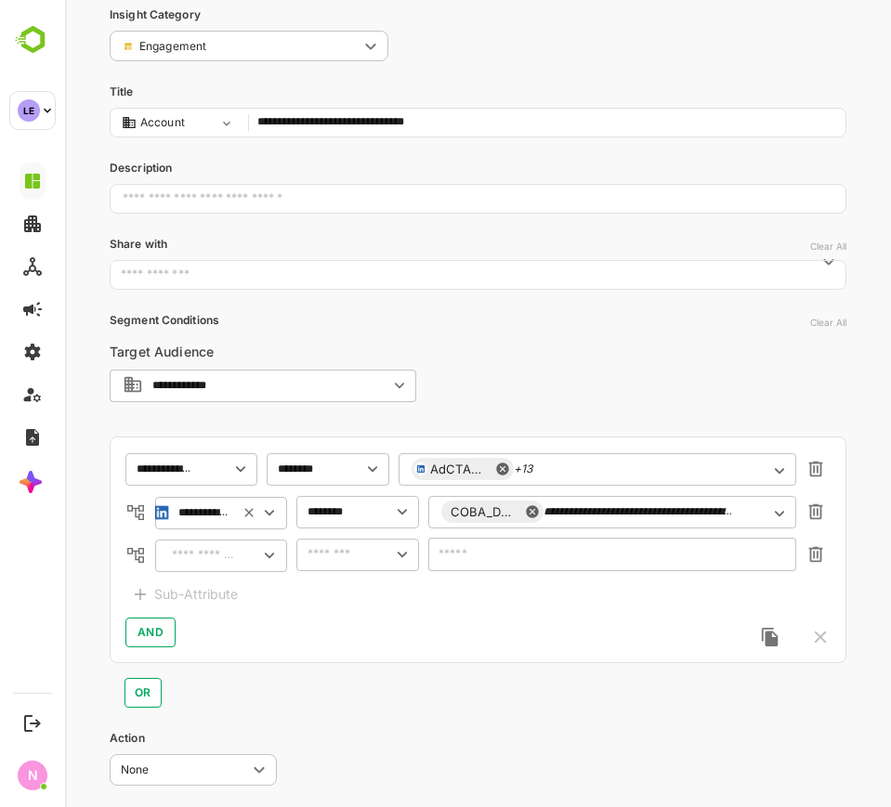
click at [222, 548] on input "text" at bounding box center [201, 555] width 71 height 22
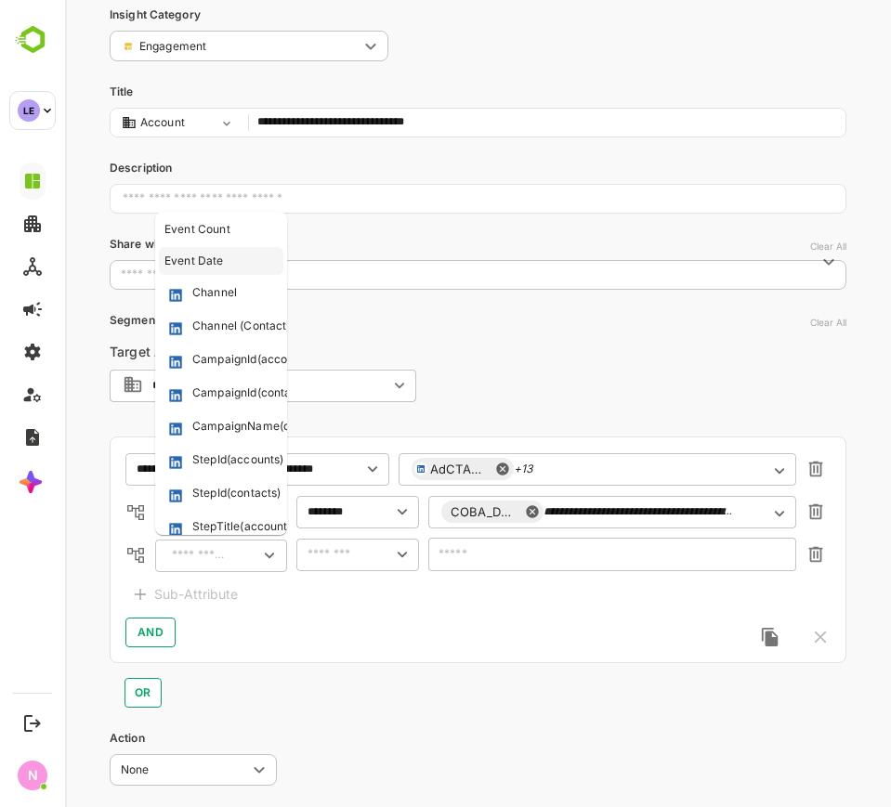
click at [225, 256] on div "Event Date" at bounding box center [216, 261] width 104 height 17
type input "**********"
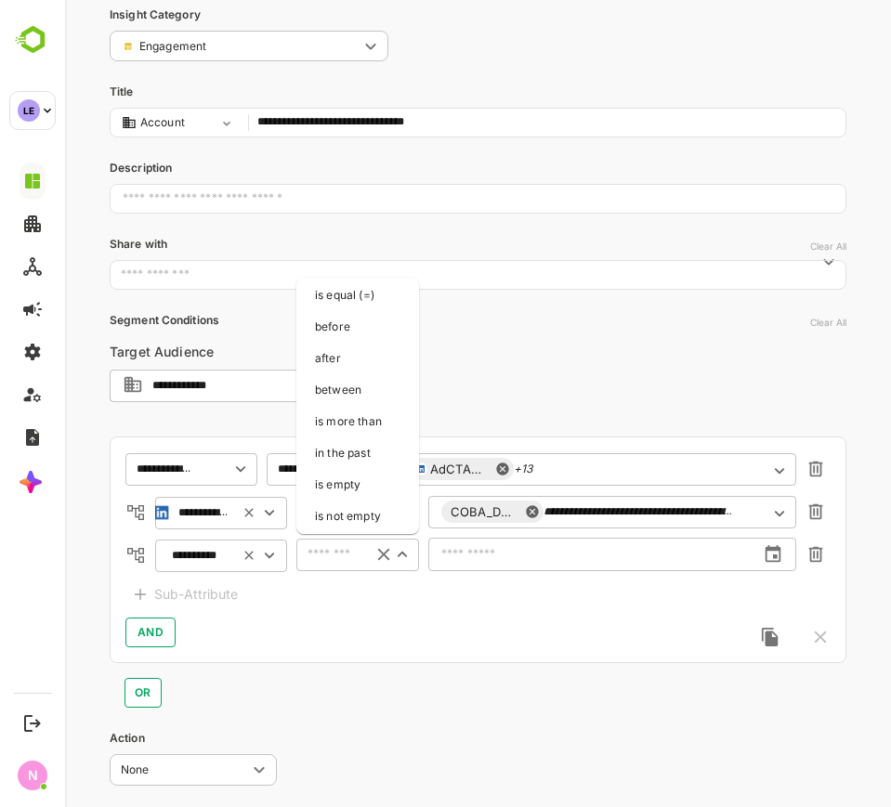
click at [324, 562] on input "text" at bounding box center [330, 554] width 57 height 22
click at [361, 356] on li "after" at bounding box center [357, 359] width 115 height 28
type input "*****"
click at [468, 565] on input "text" at bounding box center [591, 554] width 327 height 47
click at [774, 555] on icon "change date" at bounding box center [773, 553] width 16 height 17
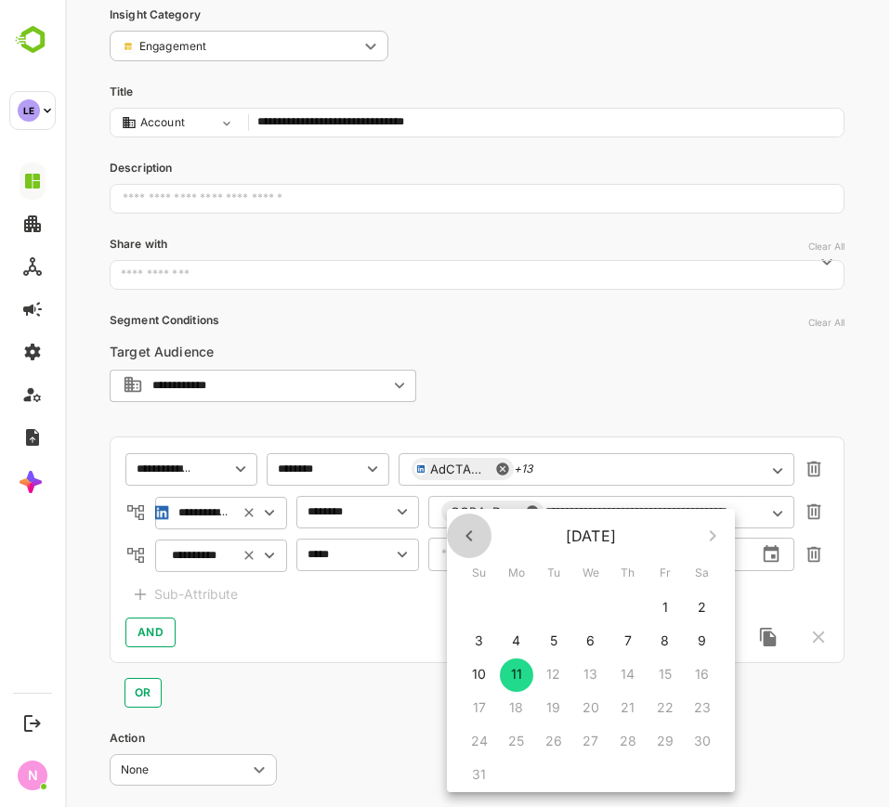
click at [471, 549] on button "button" at bounding box center [469, 536] width 45 height 45
click at [473, 541] on icon "button" at bounding box center [469, 536] width 22 height 22
click at [695, 542] on button "button" at bounding box center [712, 536] width 45 height 45
click at [463, 543] on icon "button" at bounding box center [469, 536] width 22 height 22
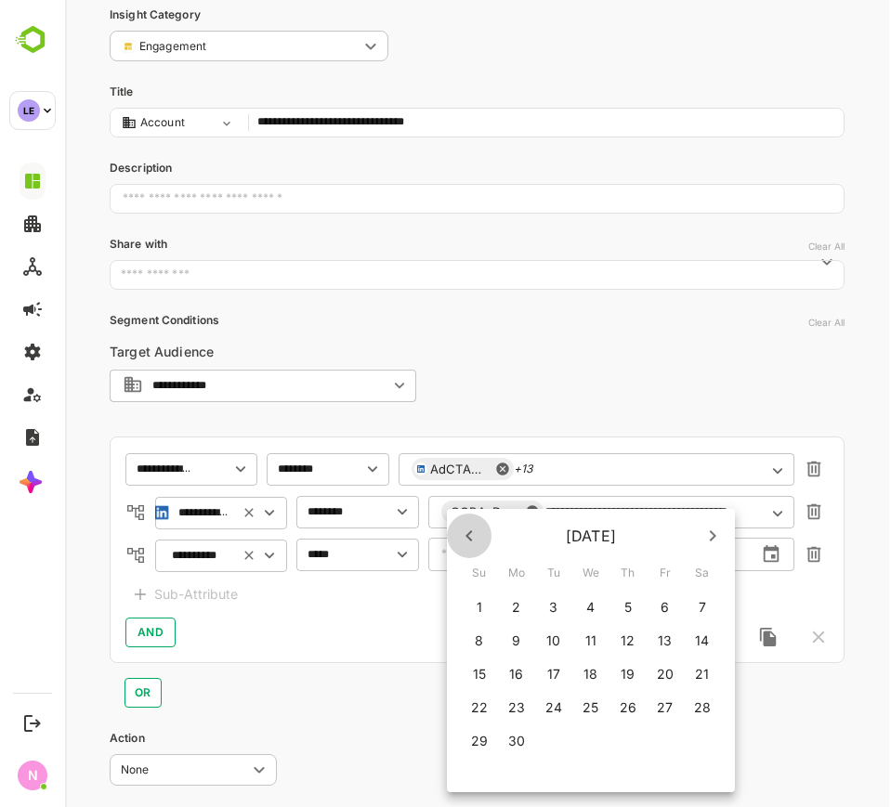
click at [464, 542] on icon "button" at bounding box center [469, 536] width 22 height 22
click at [547, 609] on span "1" at bounding box center [553, 607] width 33 height 19
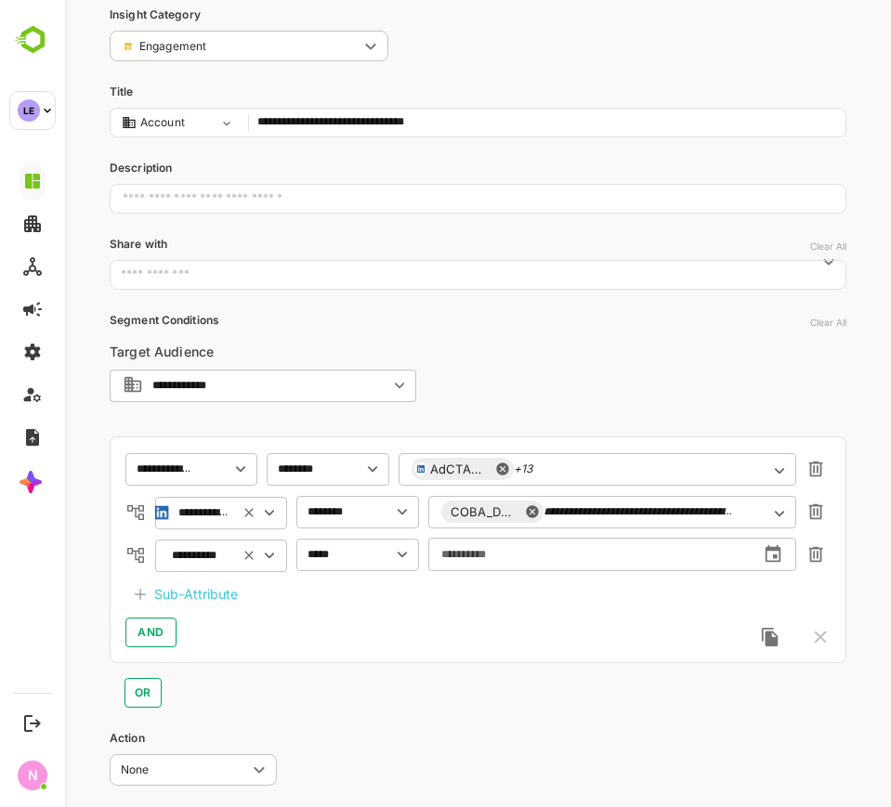
click at [776, 555] on icon "change date" at bounding box center [773, 554] width 20 height 20
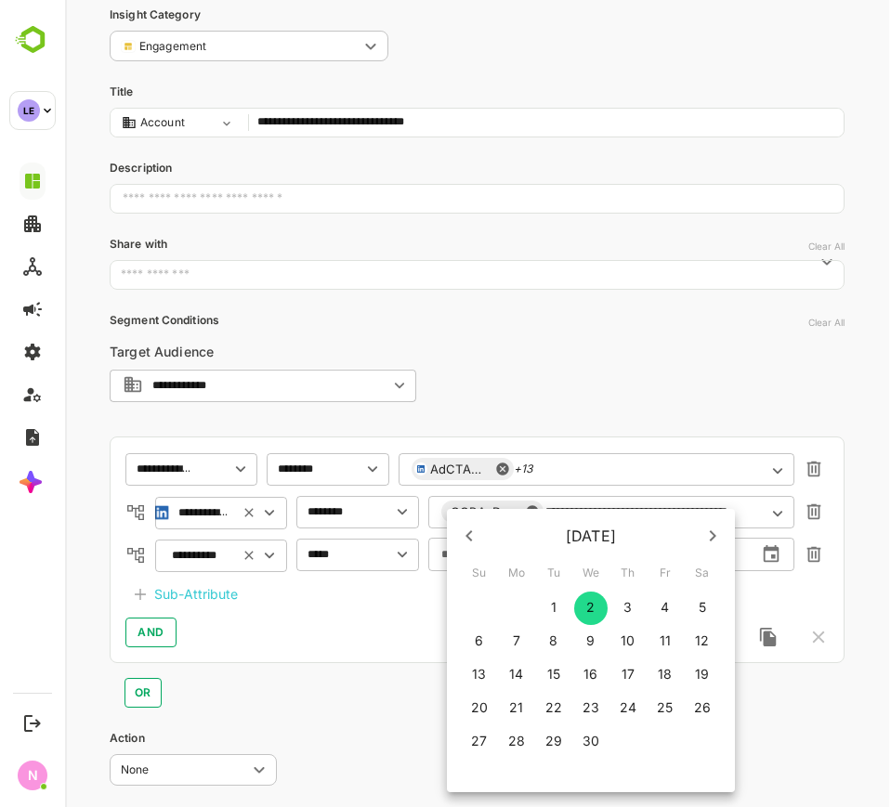
click at [559, 599] on span "1" at bounding box center [553, 607] width 33 height 19
type input "**********"
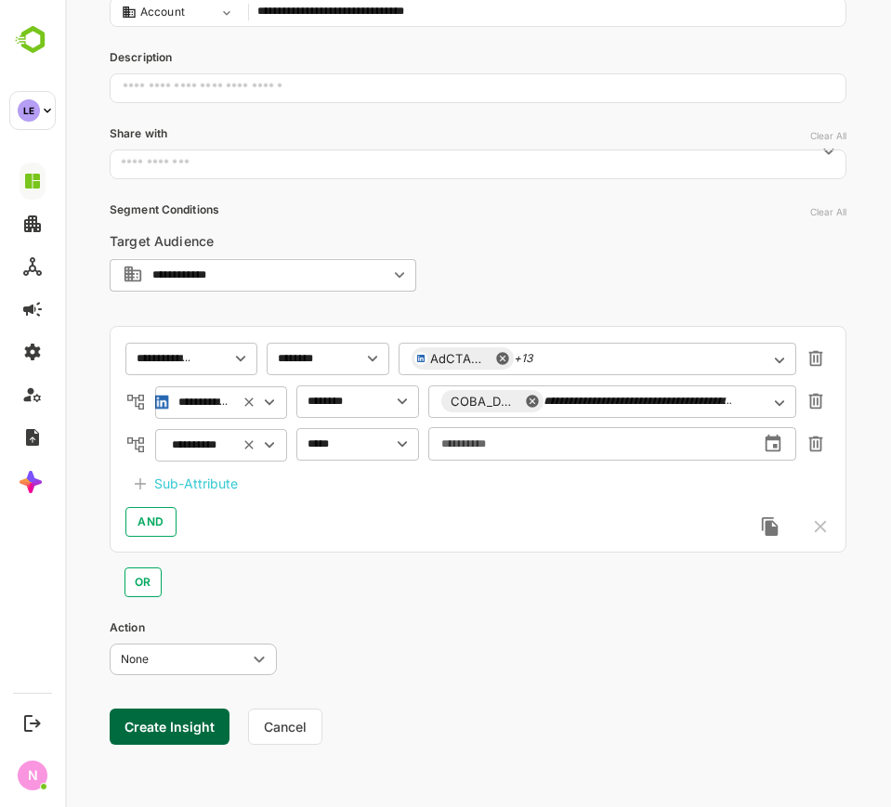
scroll to position [213, 0]
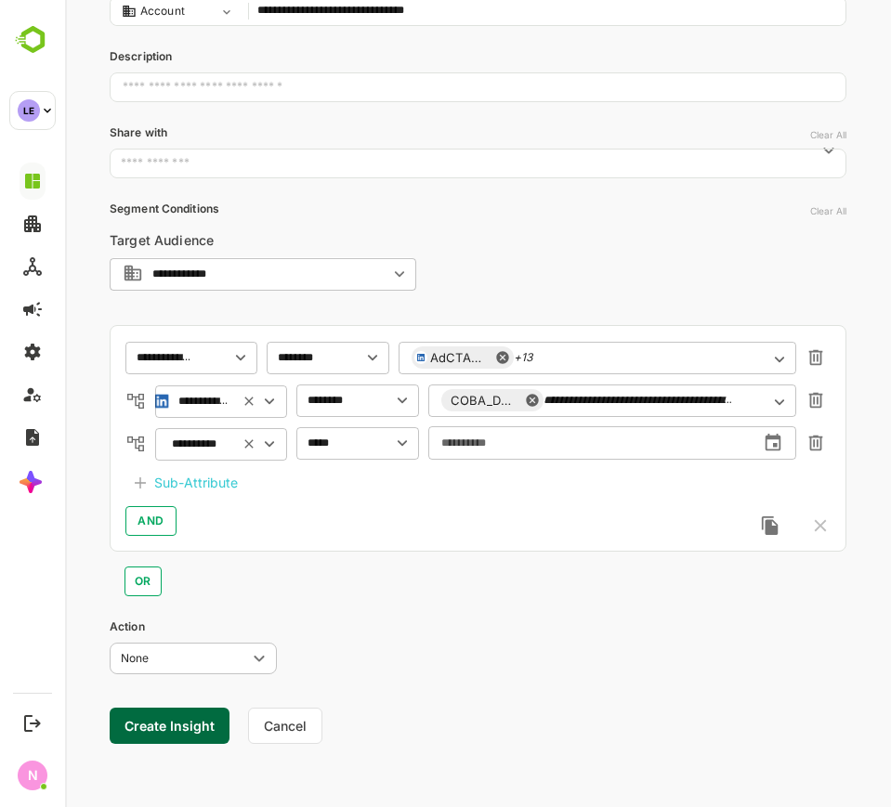
click at [172, 732] on button "Create Insight" at bounding box center [170, 726] width 120 height 36
click at [357, 749] on link "View" at bounding box center [345, 749] width 41 height 22
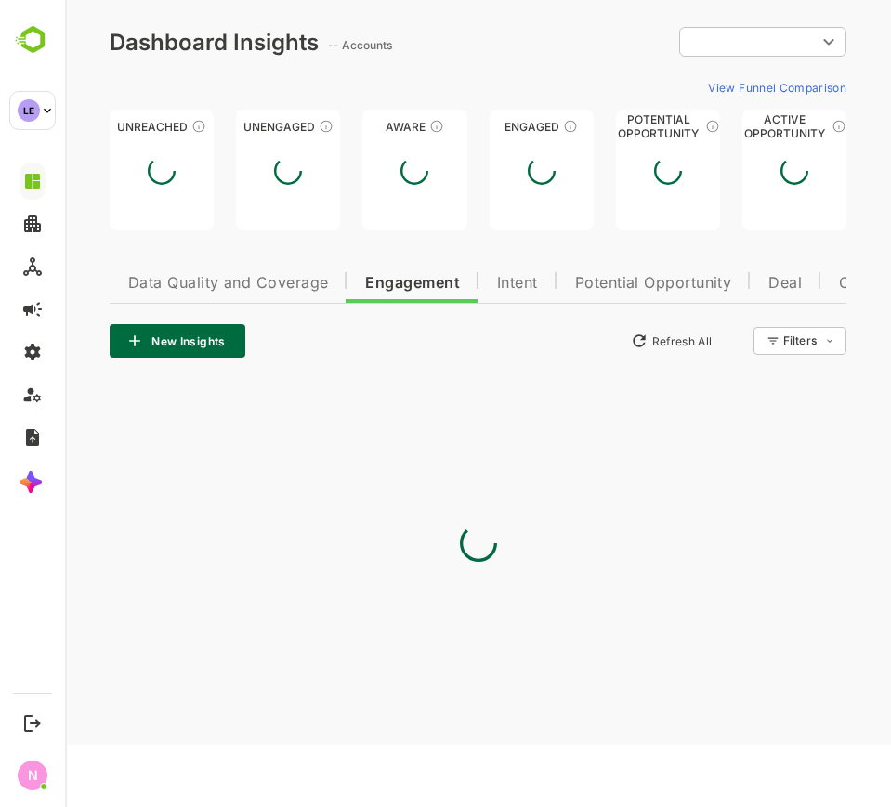
scroll to position [0, 0]
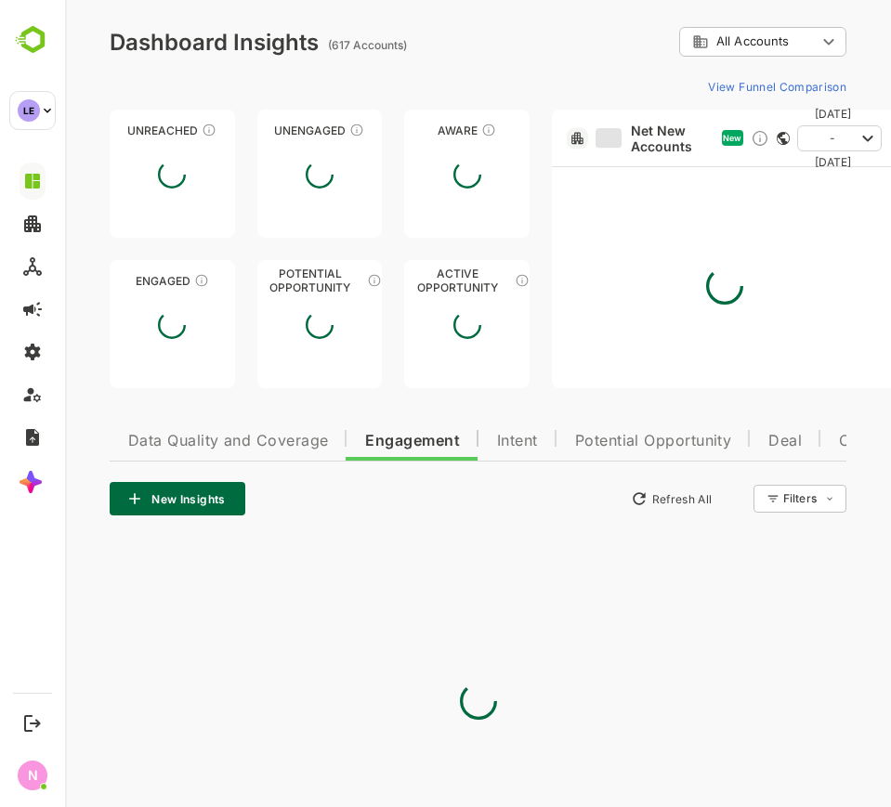
type input "**********"
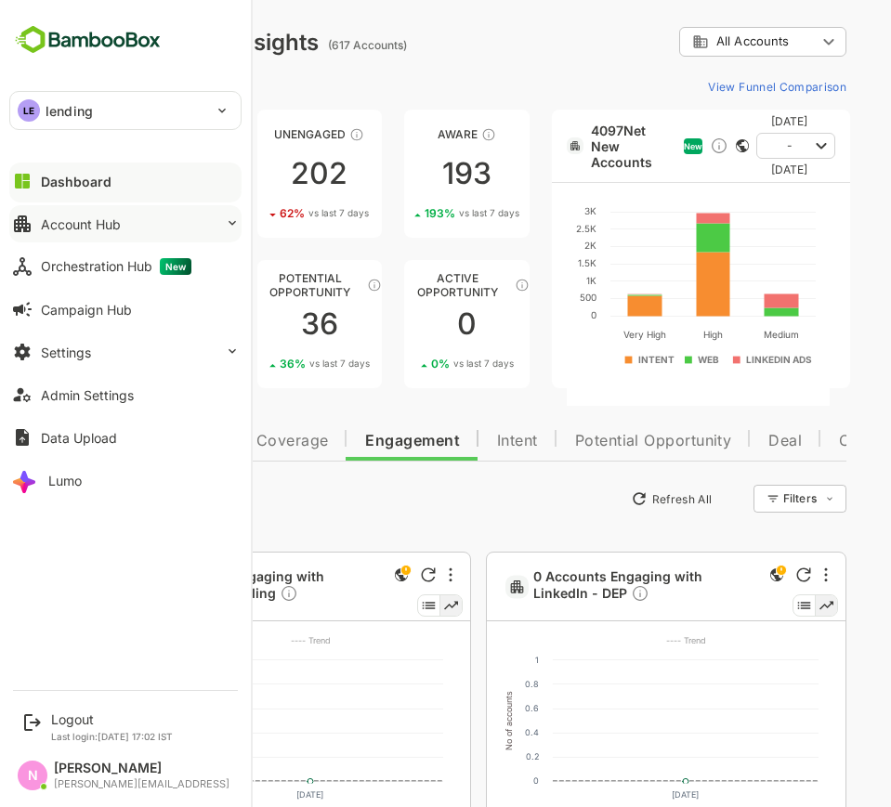
click at [97, 214] on button "Account Hub" at bounding box center [125, 223] width 232 height 37
click at [142, 361] on button "Settings" at bounding box center [125, 351] width 232 height 37
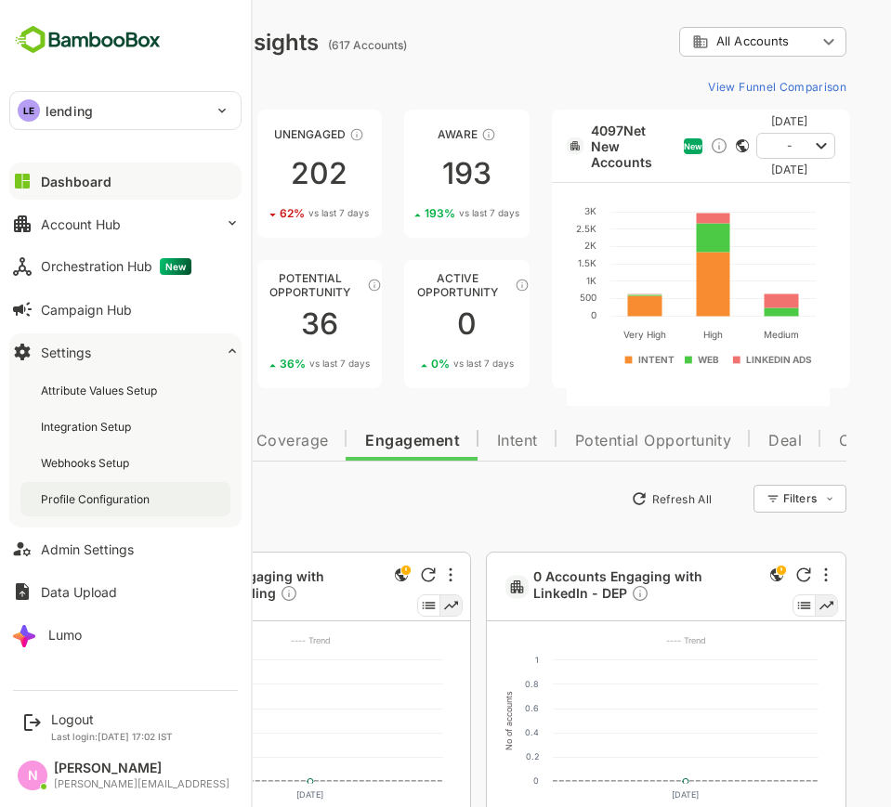
click at [139, 495] on div "Profile Configuration" at bounding box center [97, 499] width 112 height 16
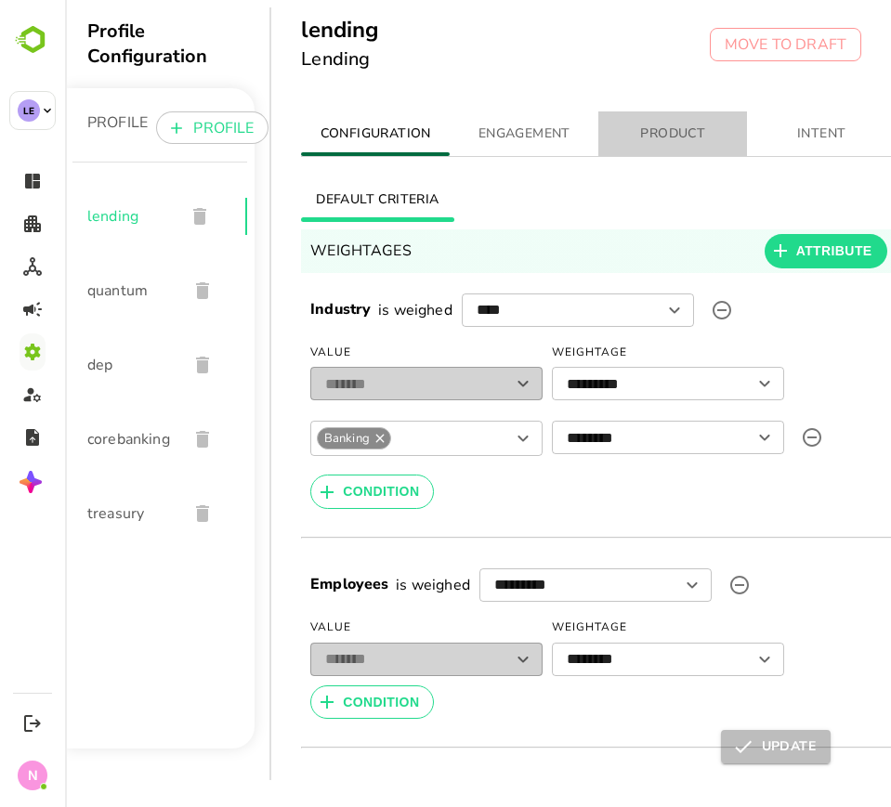
click at [646, 121] on button "PRODUCT" at bounding box center [672, 133] width 149 height 45
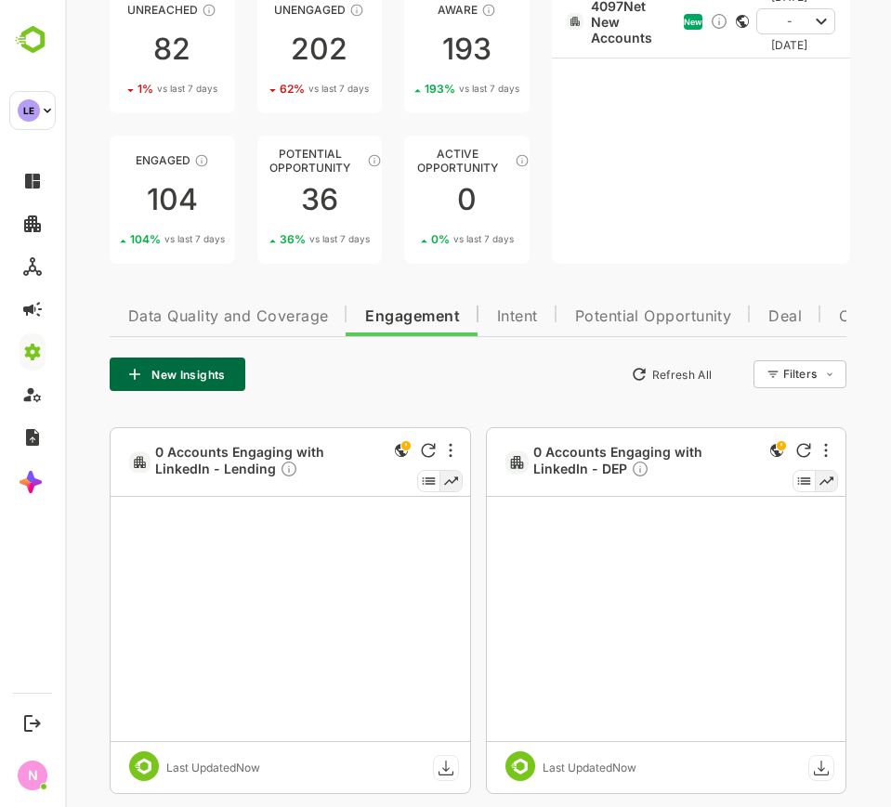
scroll to position [131, 0]
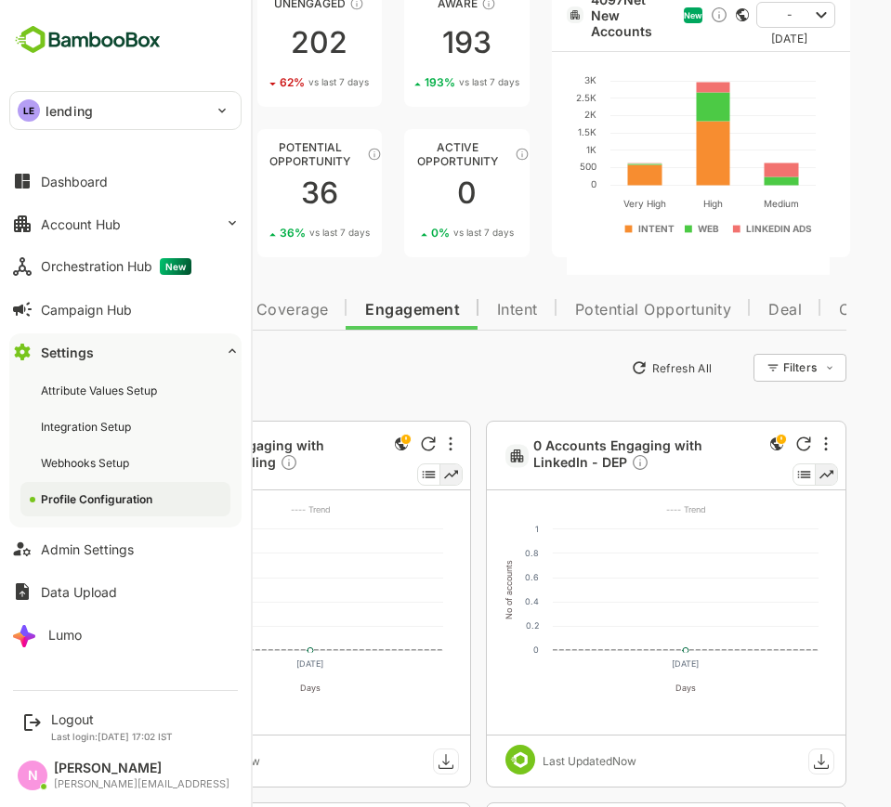
click at [103, 111] on div "LE lending" at bounding box center [114, 110] width 208 height 37
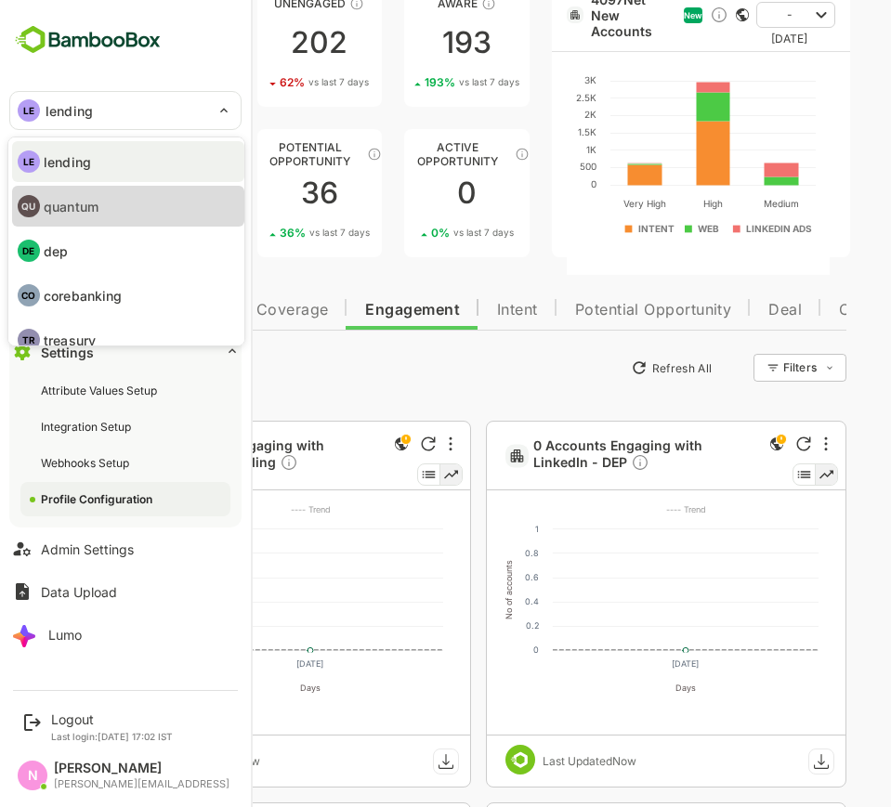
click at [85, 214] on p "quantum" at bounding box center [71, 207] width 55 height 20
type input "*******"
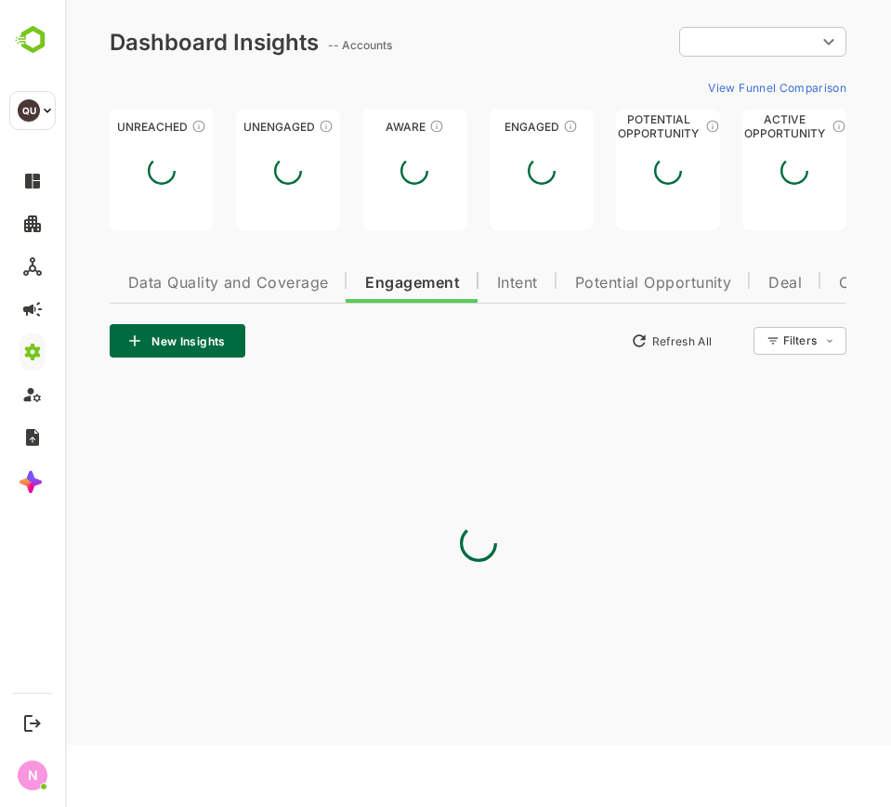
scroll to position [0, 0]
type input "**********"
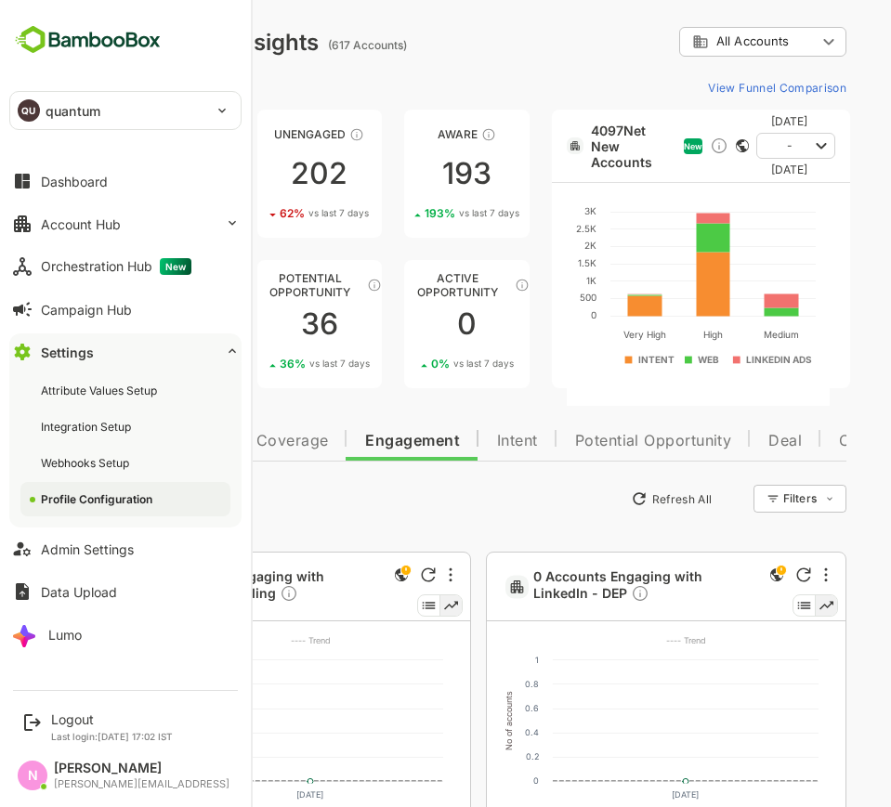
click at [59, 120] on div "QU quantum" at bounding box center [114, 110] width 208 height 37
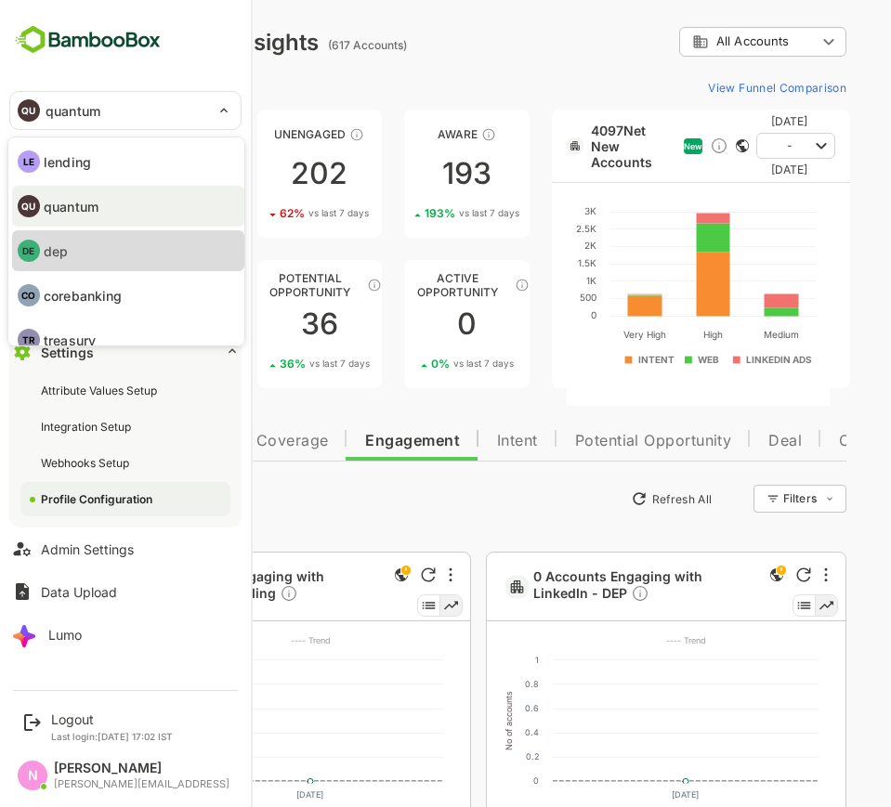
click at [127, 265] on li "DE dep" at bounding box center [128, 250] width 232 height 41
type input "***"
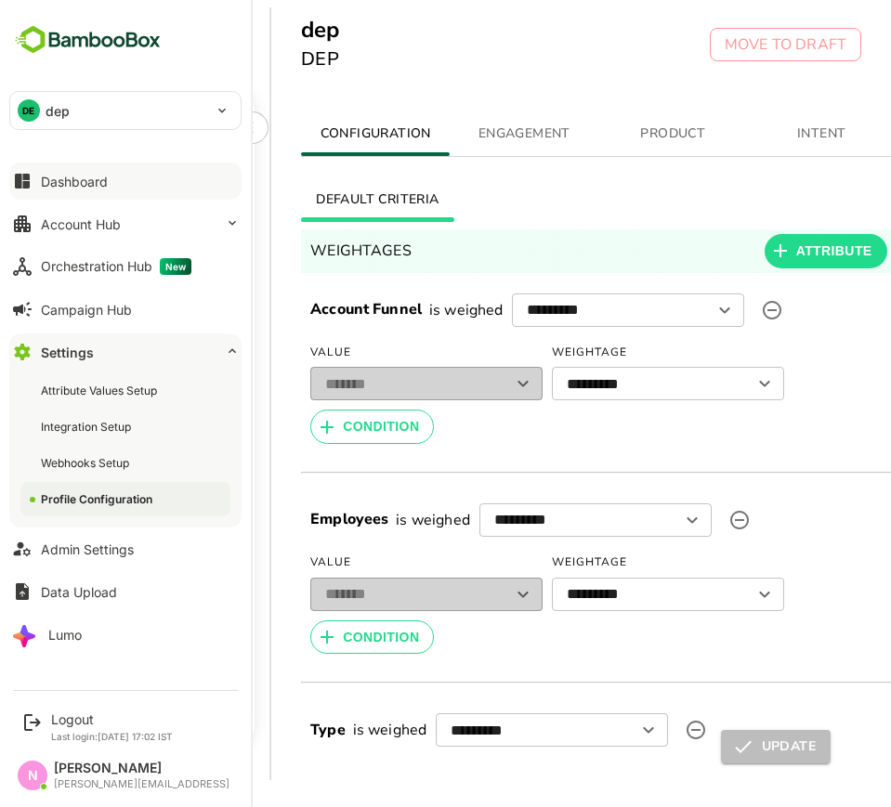
click at [39, 186] on button "Dashboard" at bounding box center [125, 181] width 232 height 37
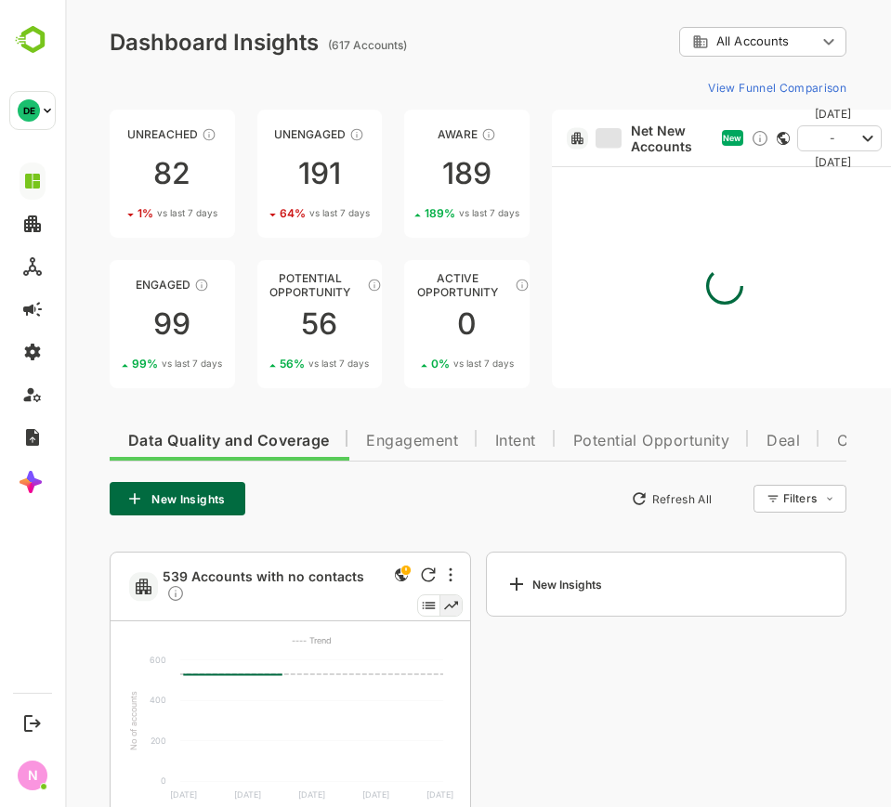
scroll to position [46, 0]
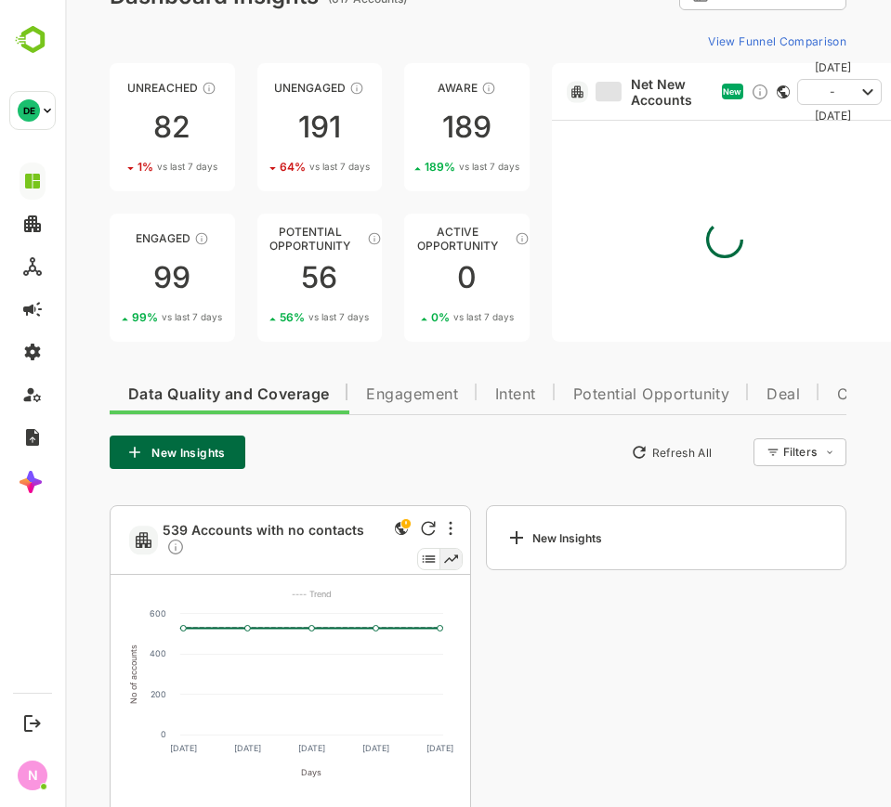
click at [418, 391] on span "Engagement" at bounding box center [412, 394] width 92 height 15
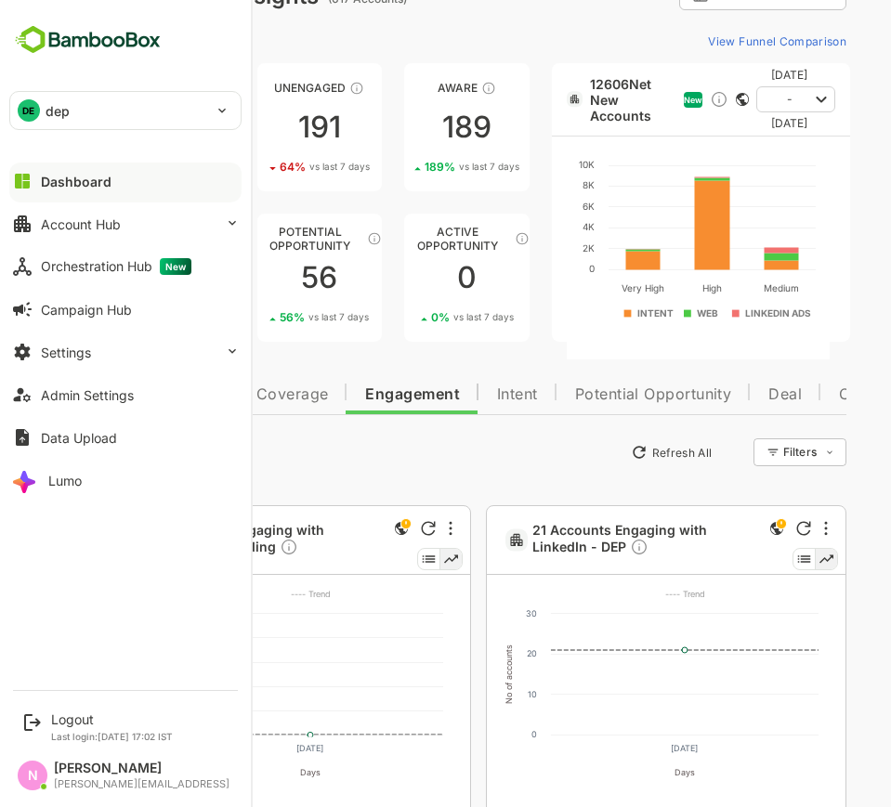
click at [47, 132] on div "DE dep *** Dashboard Account Hub Orchestration Hub New Campaign Hub Settings Ad…" at bounding box center [125, 339] width 251 height 679
click at [61, 125] on div "DE dep" at bounding box center [114, 110] width 208 height 37
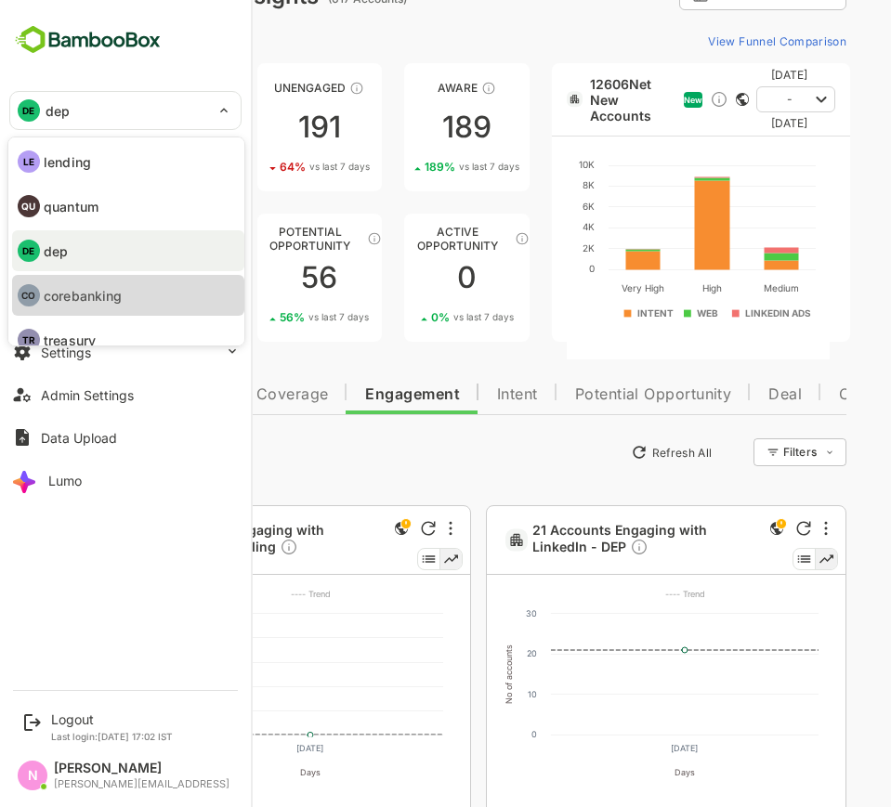
click at [71, 288] on p "corebanking" at bounding box center [83, 296] width 78 height 20
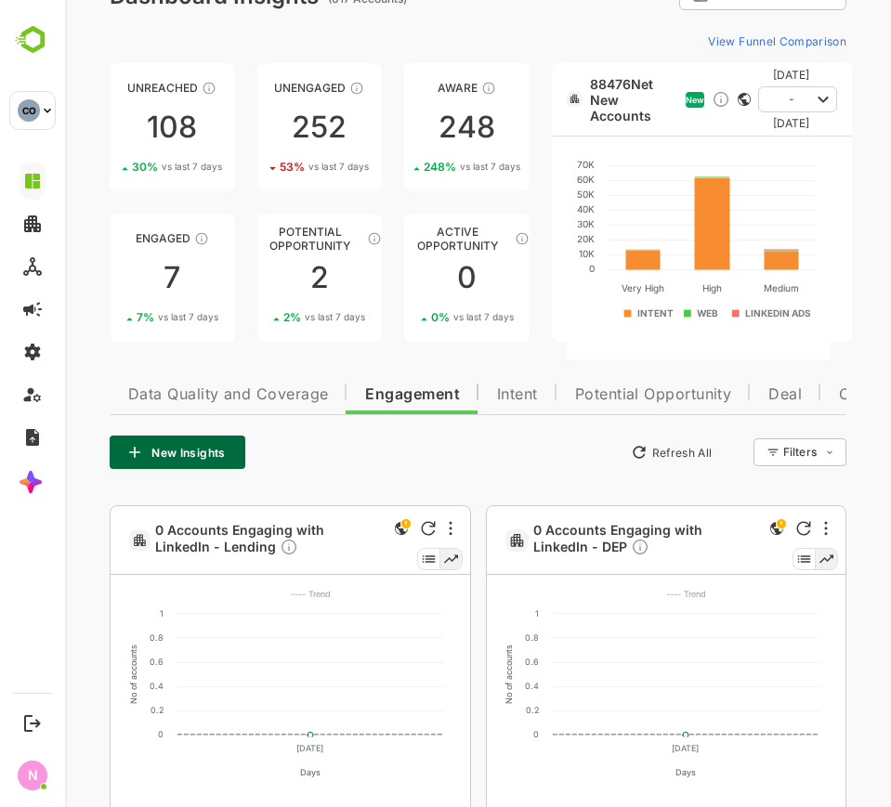
click at [787, 483] on span "New Filter" at bounding box center [809, 493] width 56 height 22
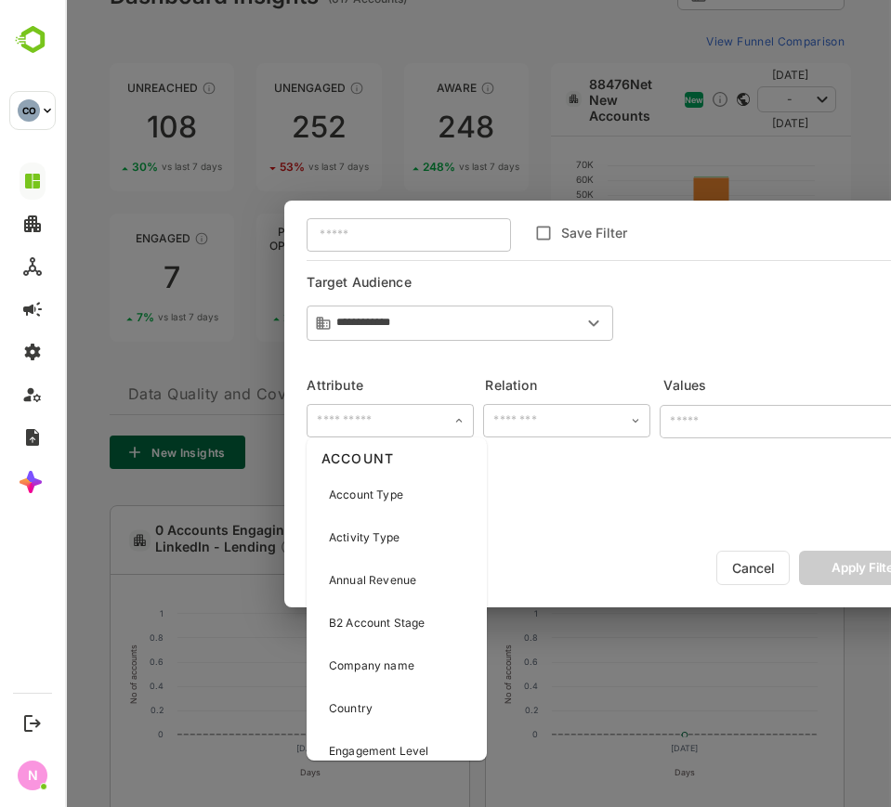
click at [404, 421] on input "text" at bounding box center [390, 421] width 156 height 28
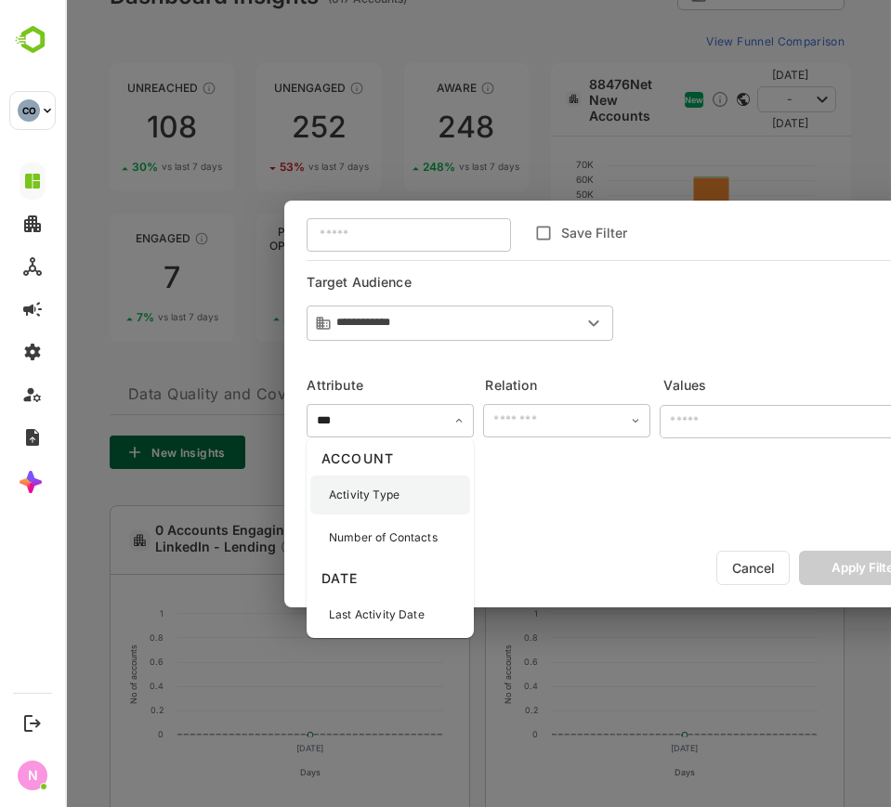
click at [407, 489] on div "Activity Type" at bounding box center [390, 495] width 160 height 39
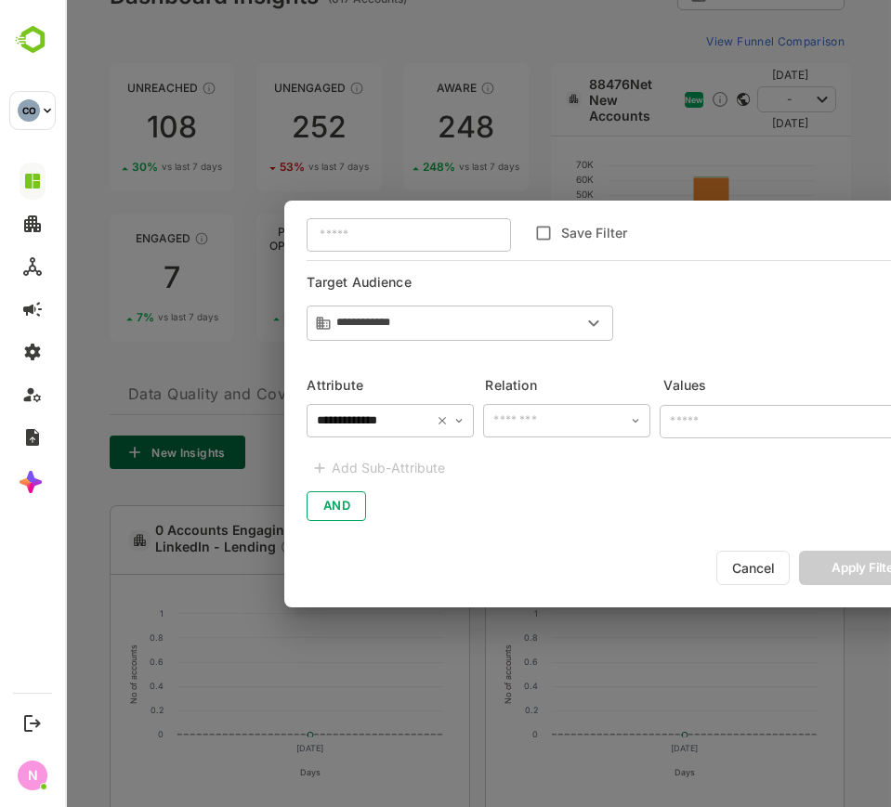
click at [526, 405] on div "​" at bounding box center [566, 420] width 167 height 33
type input "**********"
click at [537, 463] on li "includes" at bounding box center [567, 458] width 160 height 34
type input "********"
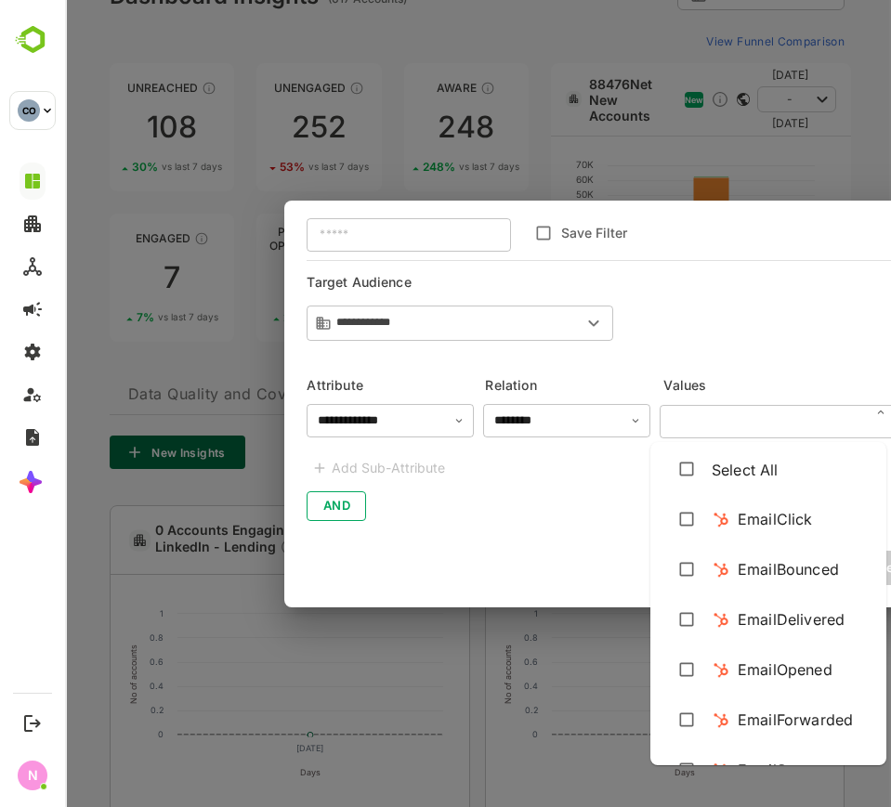
click at [685, 424] on input "text" at bounding box center [777, 422] width 225 height 32
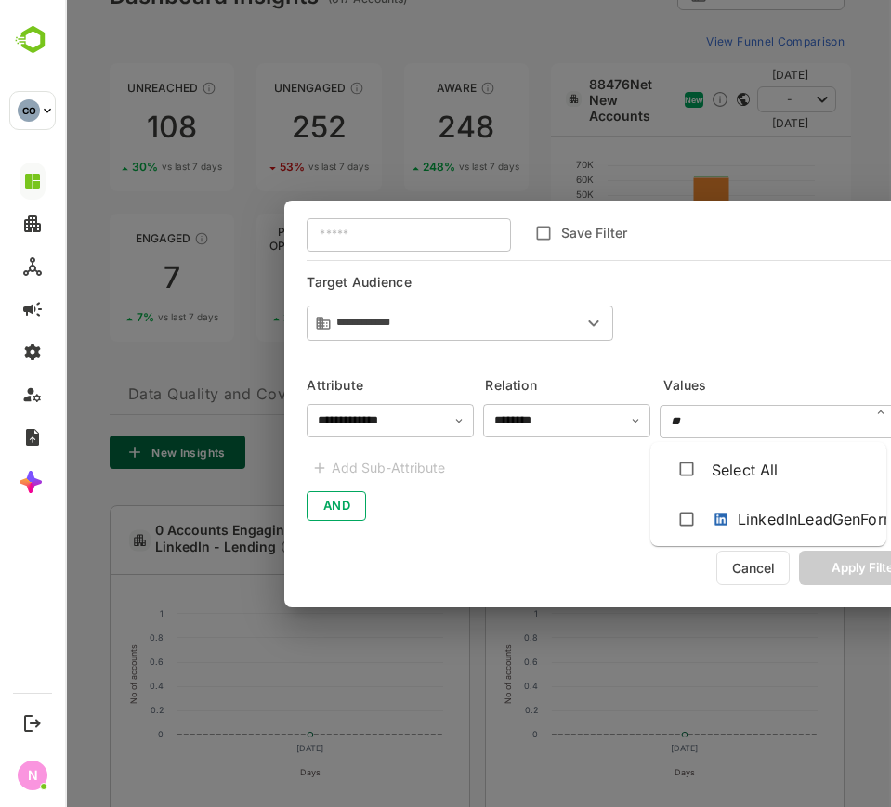
type input "*"
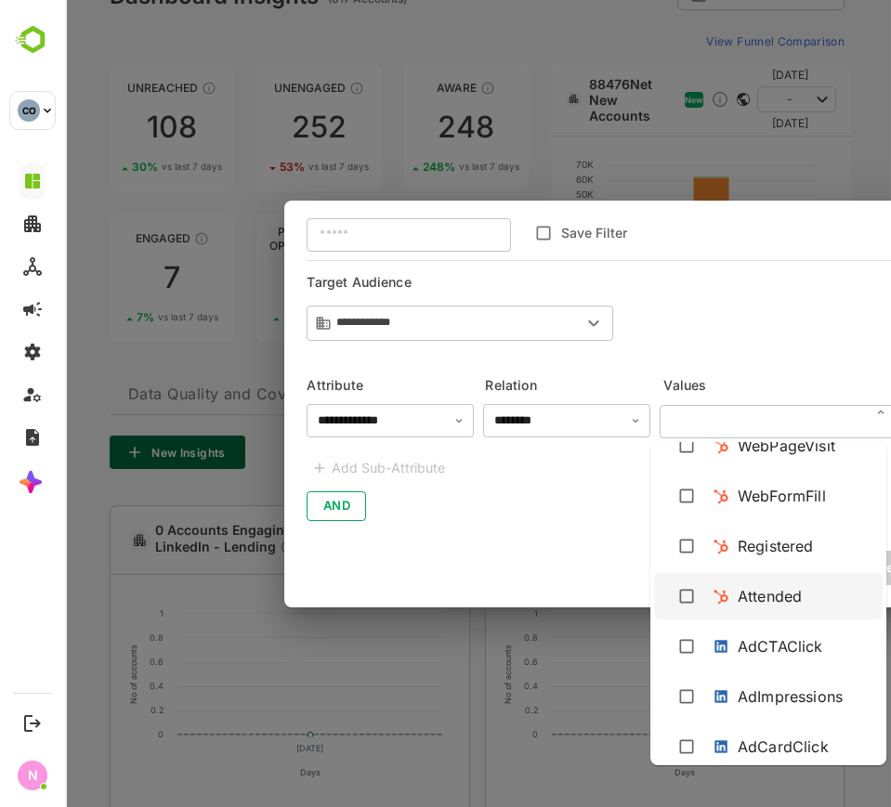
scroll to position [832, 0]
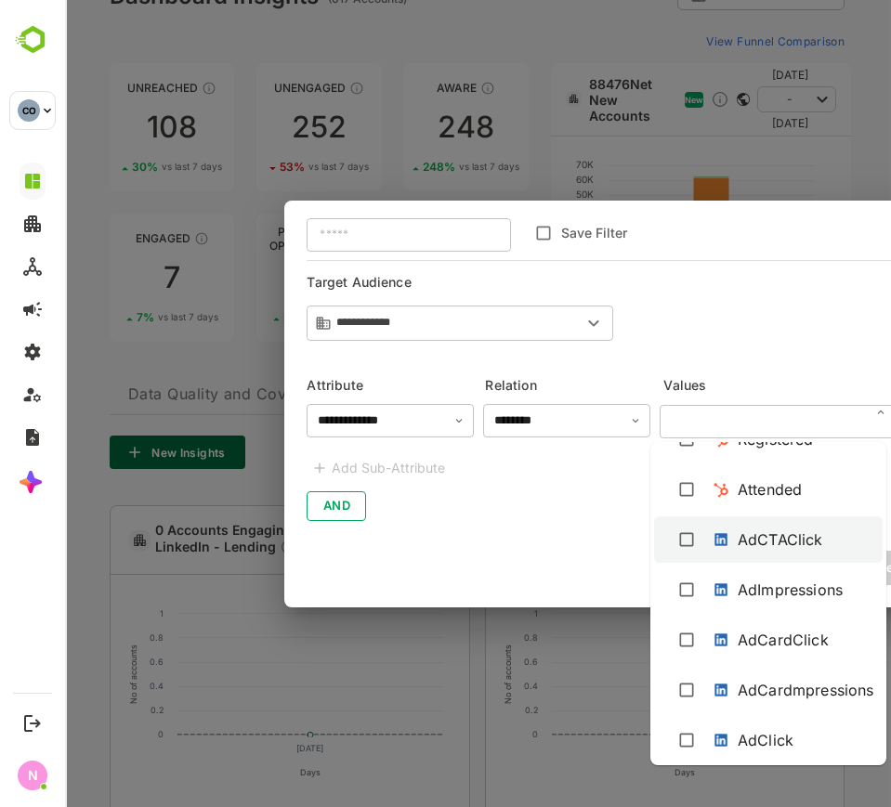
click at [730, 548] on div "AdCTAClick" at bounding box center [771, 540] width 121 height 30
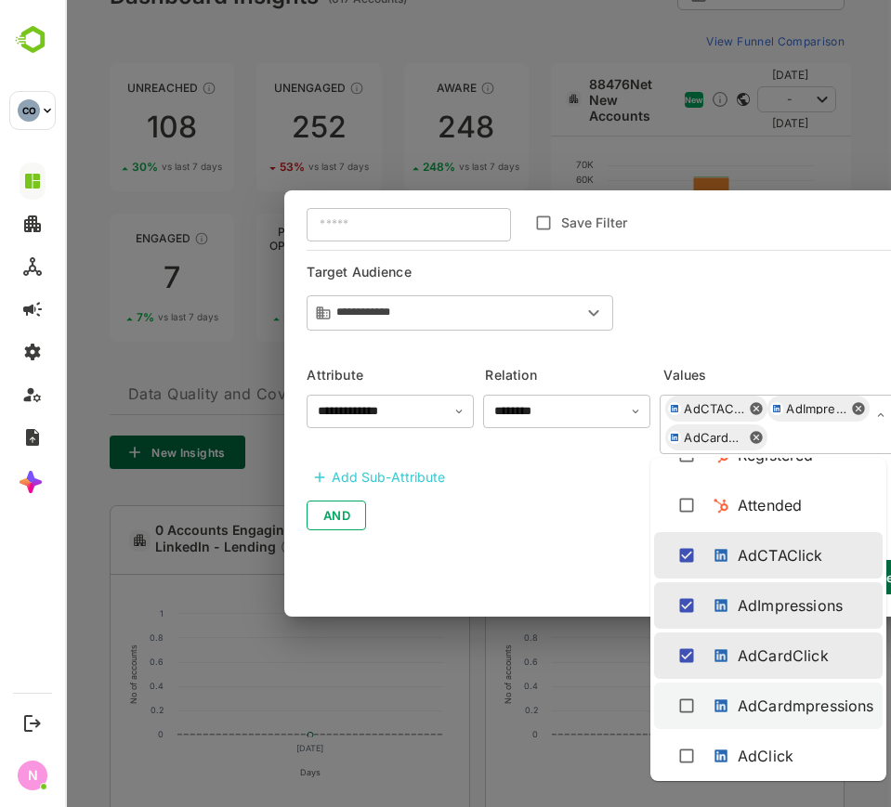
drag, startPoint x: 762, startPoint y: 701, endPoint x: 729, endPoint y: 738, distance: 49.4
click at [762, 700] on div "AdCardmpressions" at bounding box center [805, 706] width 136 height 22
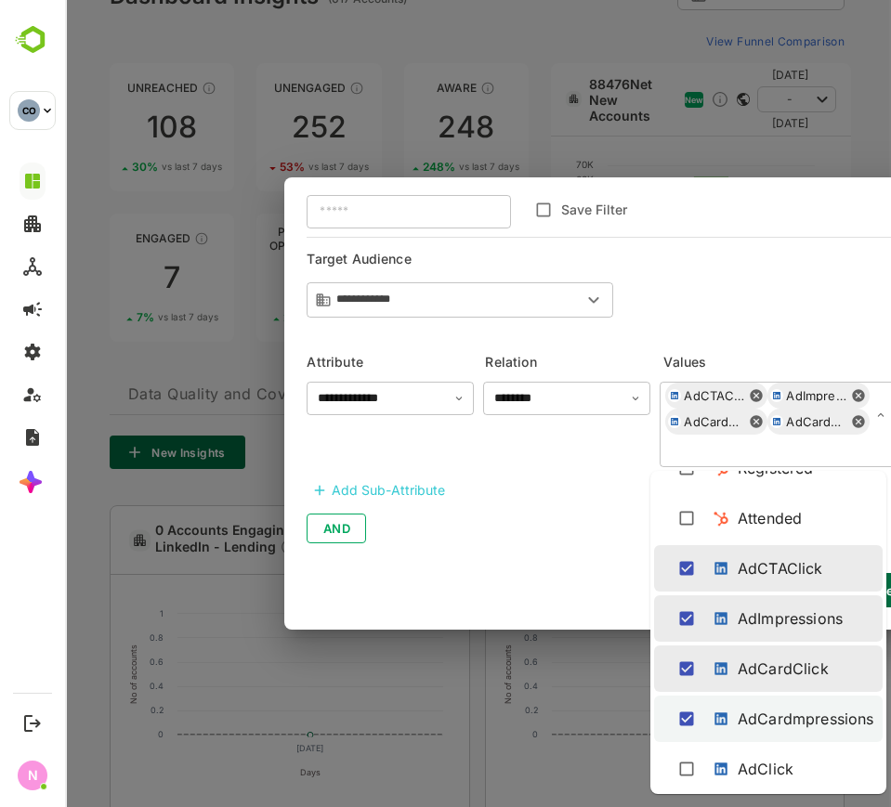
click at [729, 739] on li "AdCardmpressions" at bounding box center [768, 719] width 228 height 46
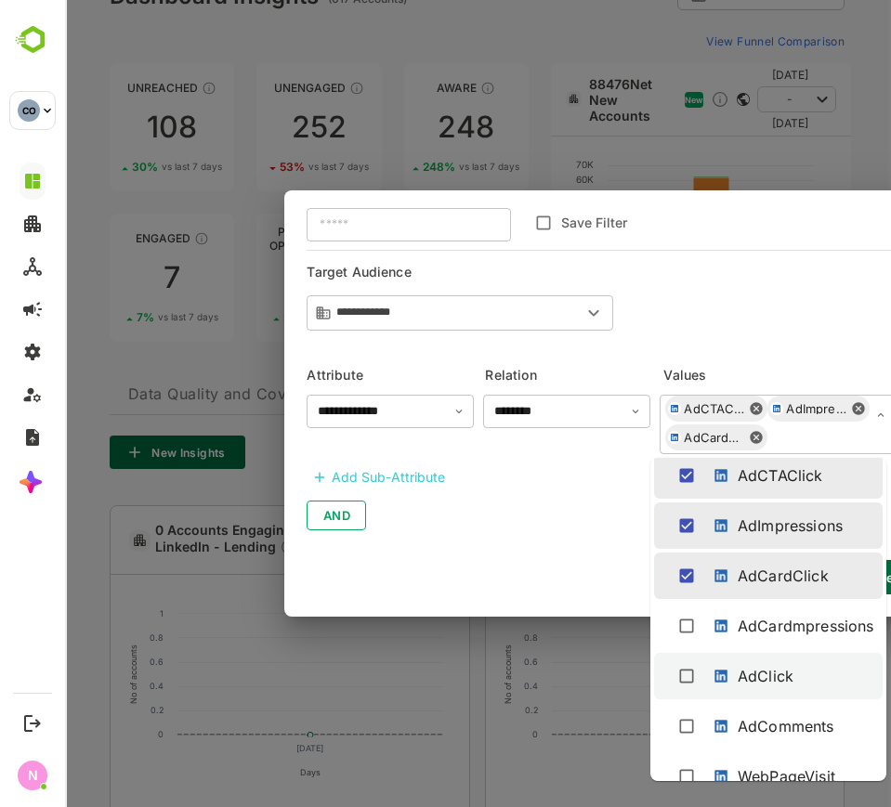
scroll to position [948, 0]
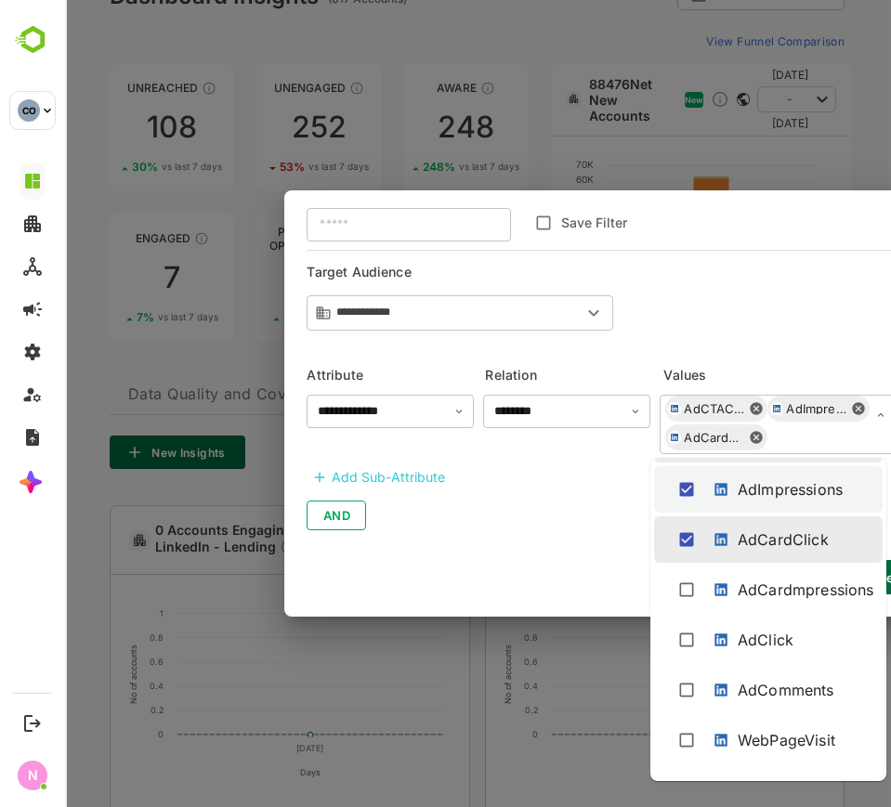
drag, startPoint x: 775, startPoint y: 473, endPoint x: 769, endPoint y: 495, distance: 23.0
click at [775, 475] on div "AdImpressions" at bounding box center [768, 489] width 199 height 35
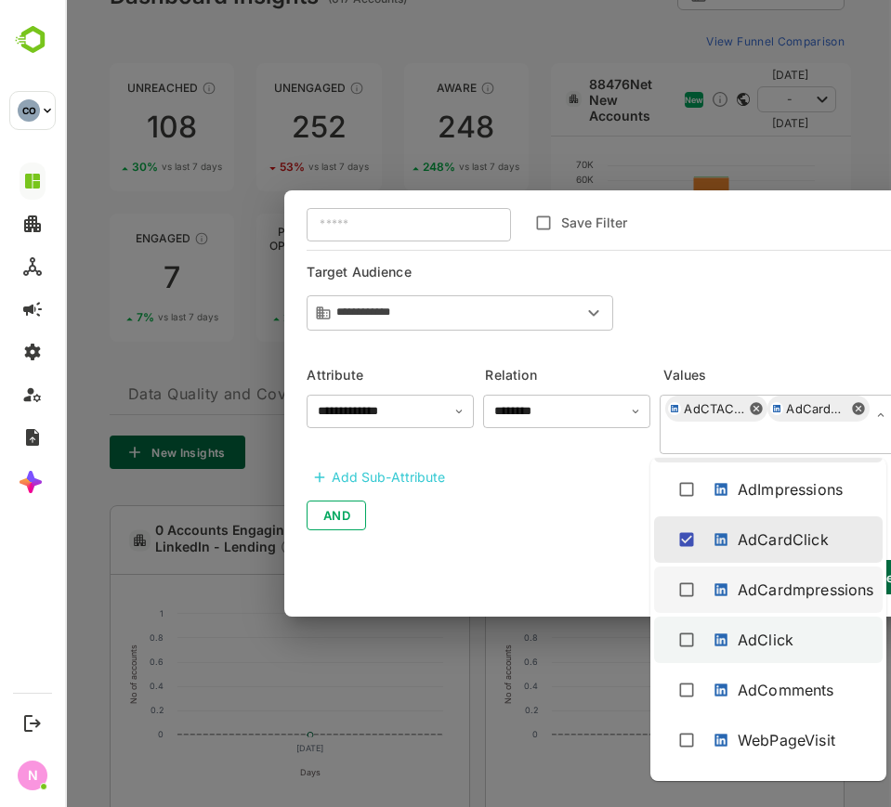
drag, startPoint x: 759, startPoint y: 595, endPoint x: 746, endPoint y: 627, distance: 34.2
click at [759, 596] on div "AdCardmpressions" at bounding box center [805, 590] width 136 height 22
click at [746, 634] on div "AdClick" at bounding box center [765, 640] width 56 height 22
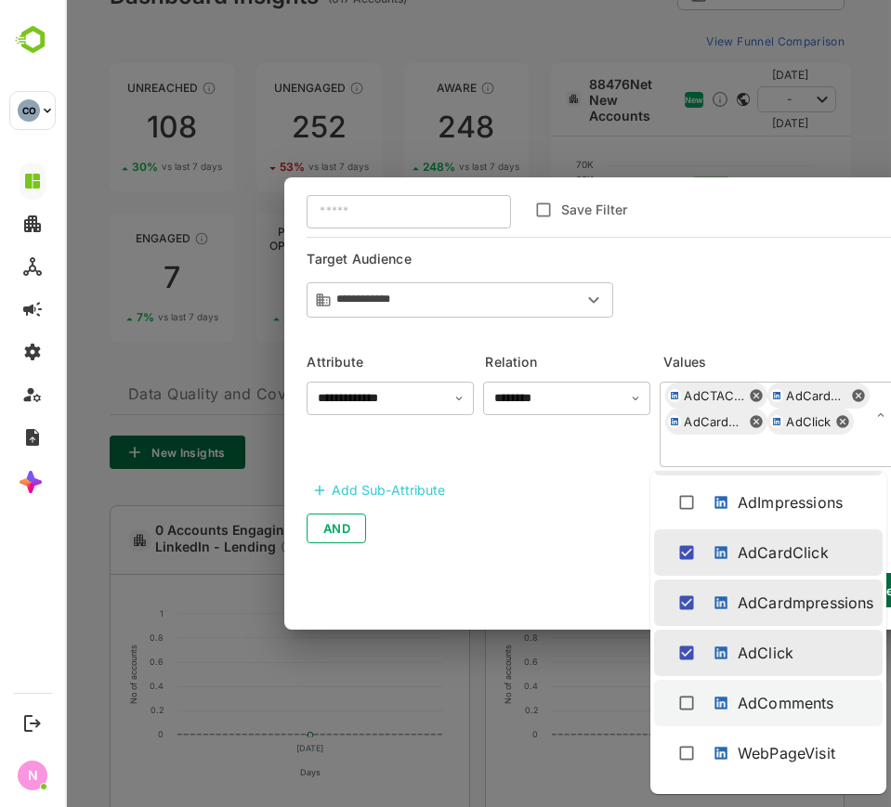
drag, startPoint x: 764, startPoint y: 708, endPoint x: 776, endPoint y: 702, distance: 13.3
click at [766, 708] on div "AdComments" at bounding box center [785, 703] width 97 height 22
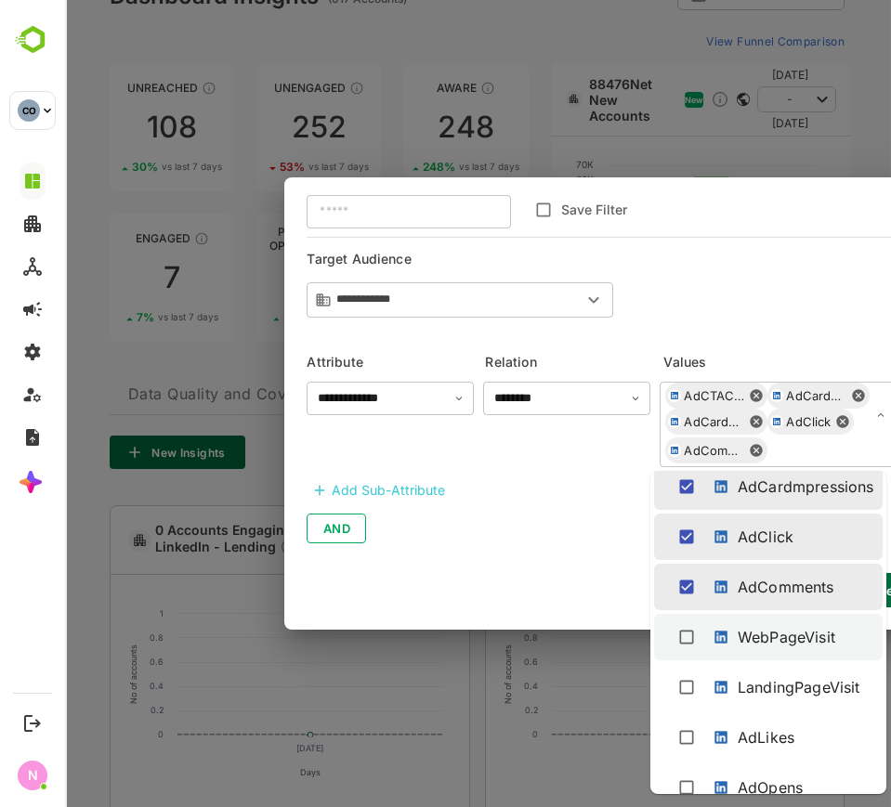
click at [786, 636] on div "WebPageVisit" at bounding box center [786, 637] width 98 height 22
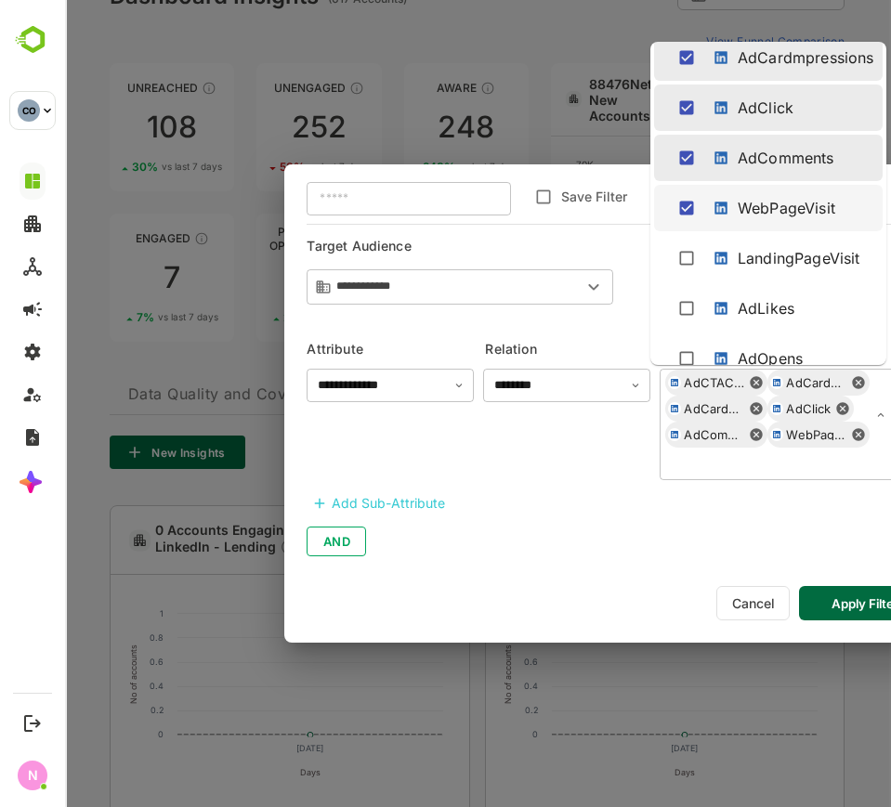
click at [780, 674] on div "**********" at bounding box center [618, 403] width 728 height 807
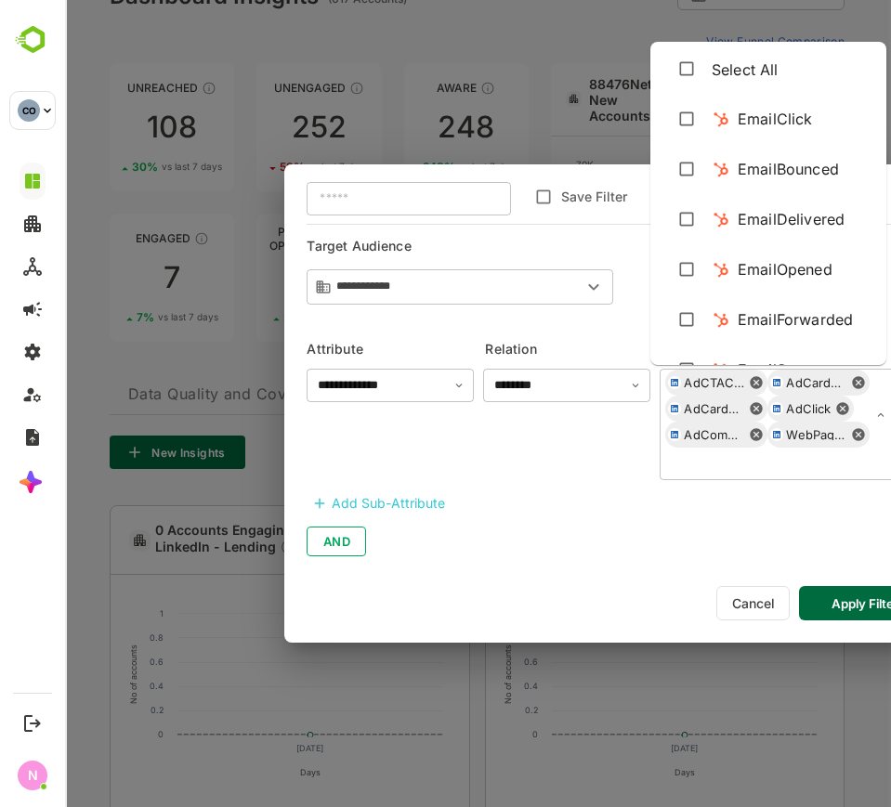
click at [821, 429] on div "AdCTAClick AdCardClick AdCardmpressions AdClick AdComments WebPageVisit ​" at bounding box center [777, 424] width 236 height 111
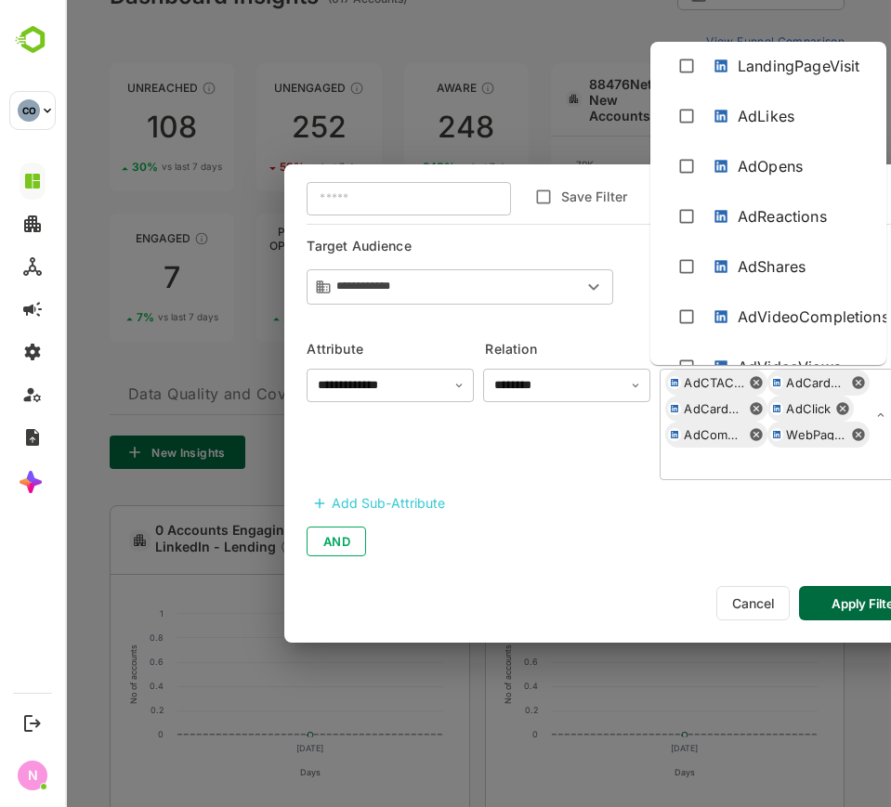
scroll to position [1156, 0]
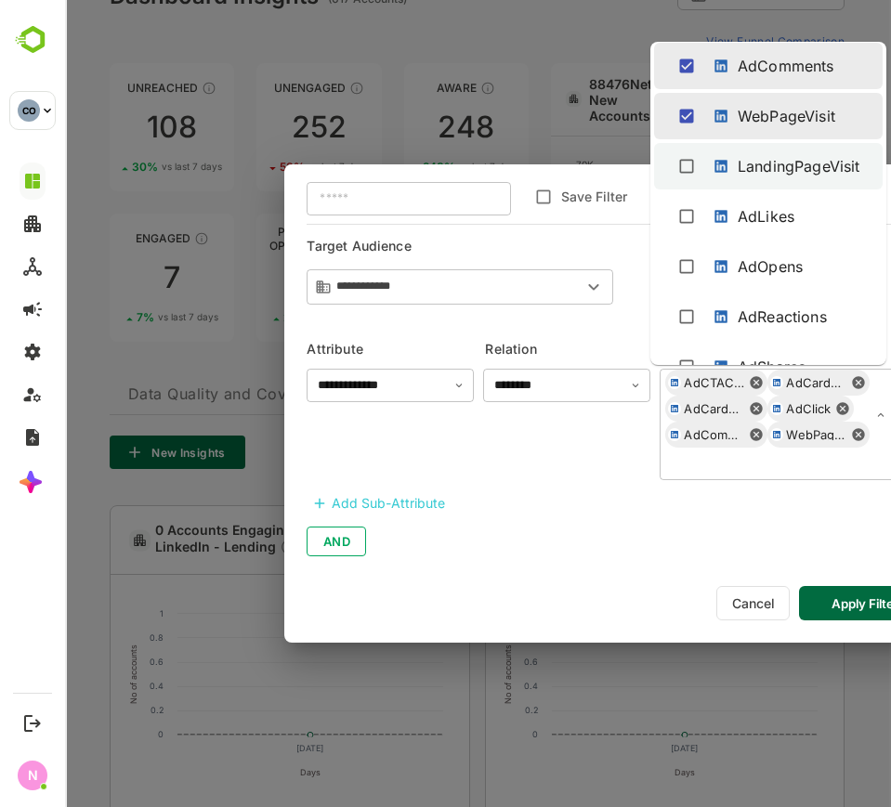
click at [785, 161] on div "LandingPageVisit" at bounding box center [798, 166] width 122 height 22
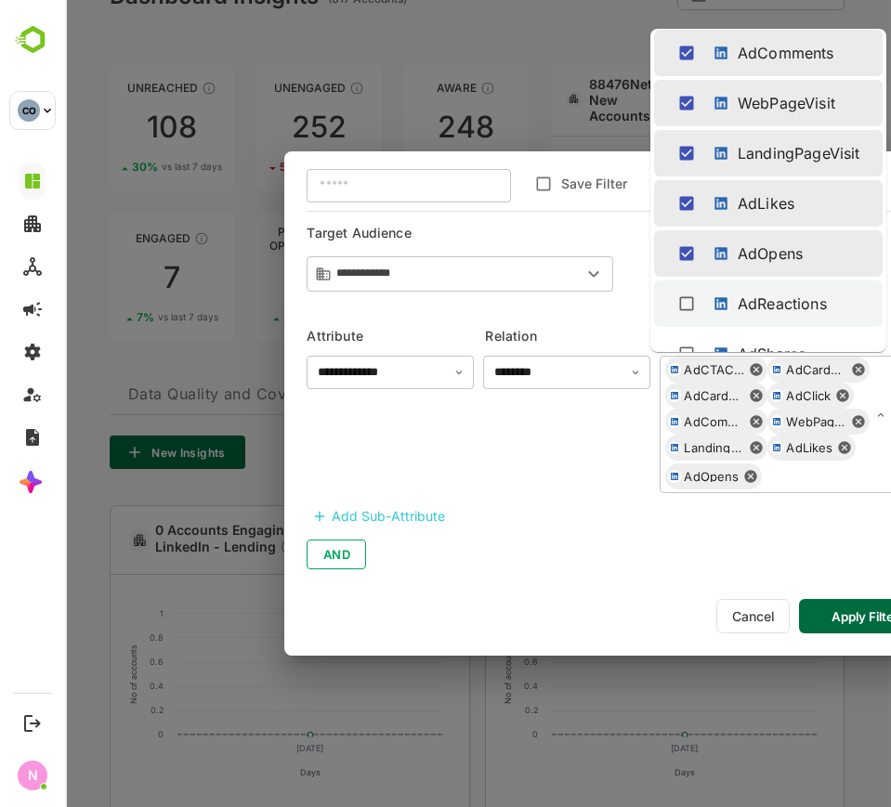
click at [711, 282] on li "AdReactions" at bounding box center [768, 303] width 228 height 46
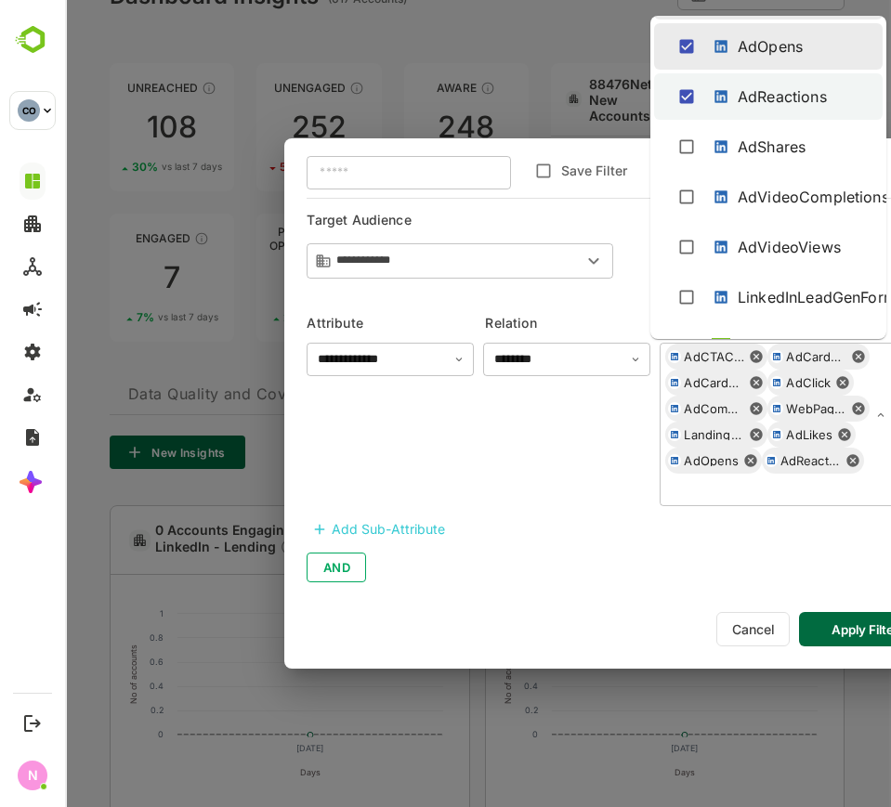
scroll to position [1389, 0]
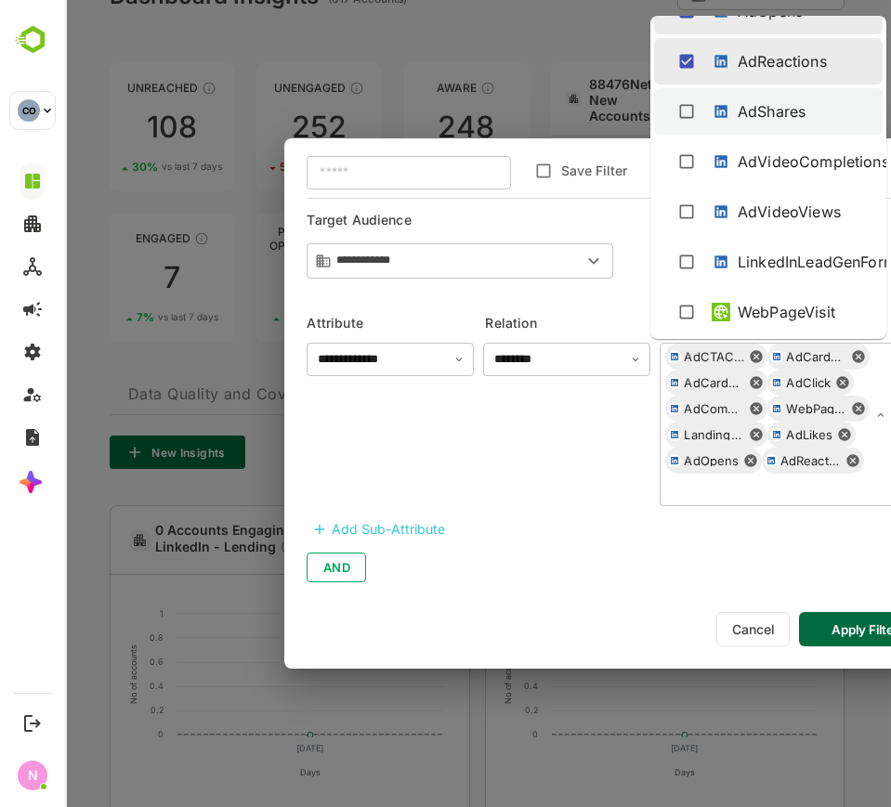
click at [737, 122] on div "AdShares" at bounding box center [762, 112] width 103 height 30
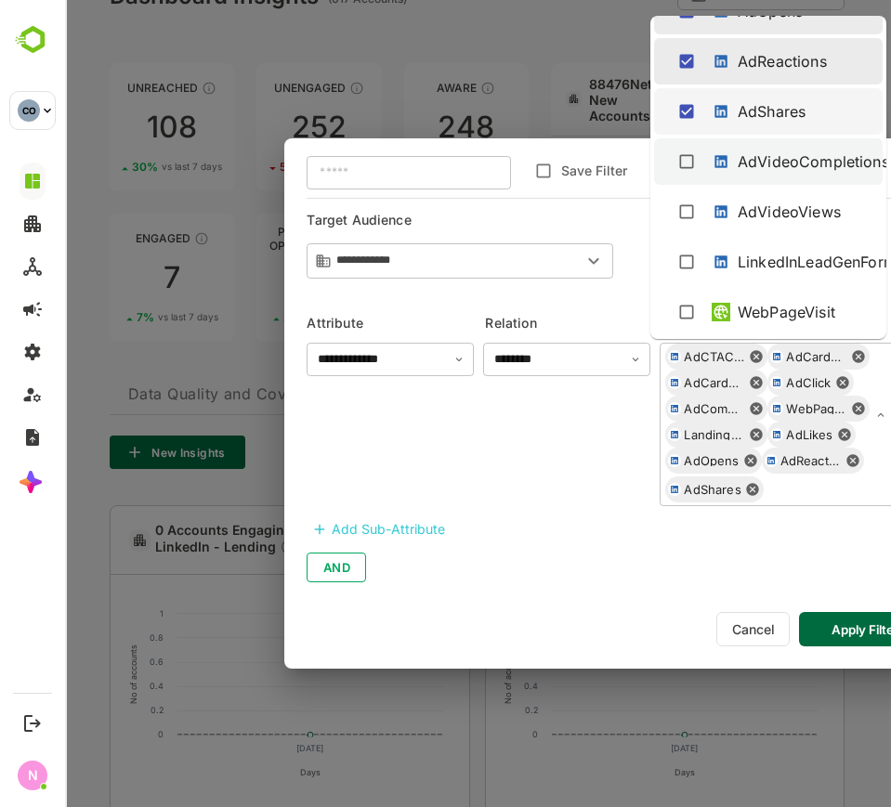
click at [718, 145] on div "AdVideoCompletions" at bounding box center [768, 161] width 199 height 35
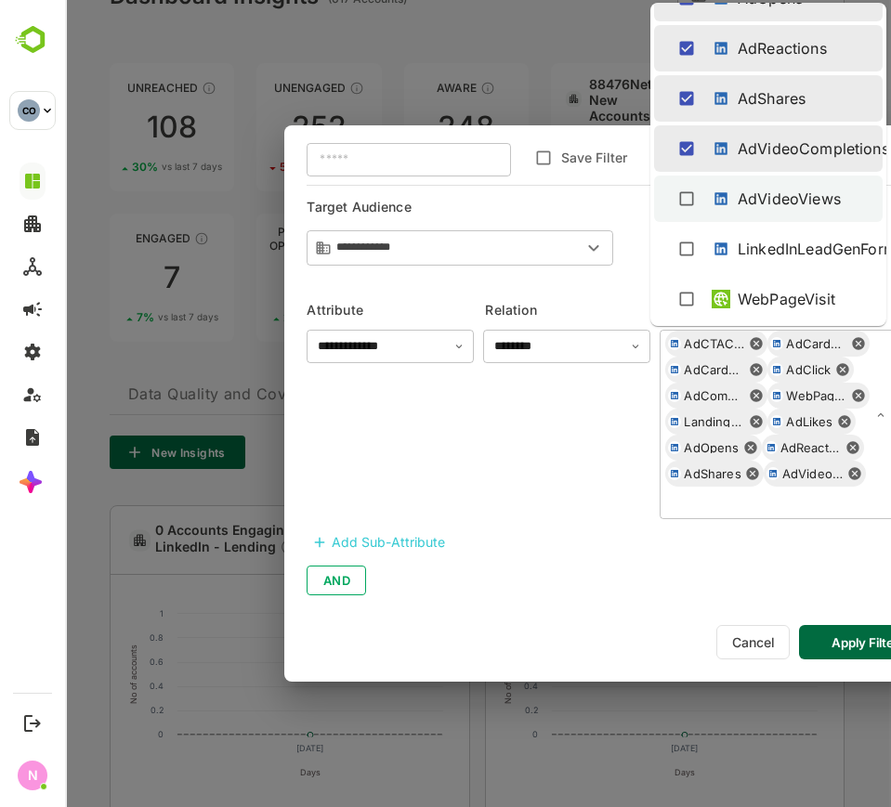
click at [715, 185] on div at bounding box center [720, 199] width 19 height 30
click at [718, 226] on li "LinkedInLeadGenFormFill" at bounding box center [768, 249] width 228 height 46
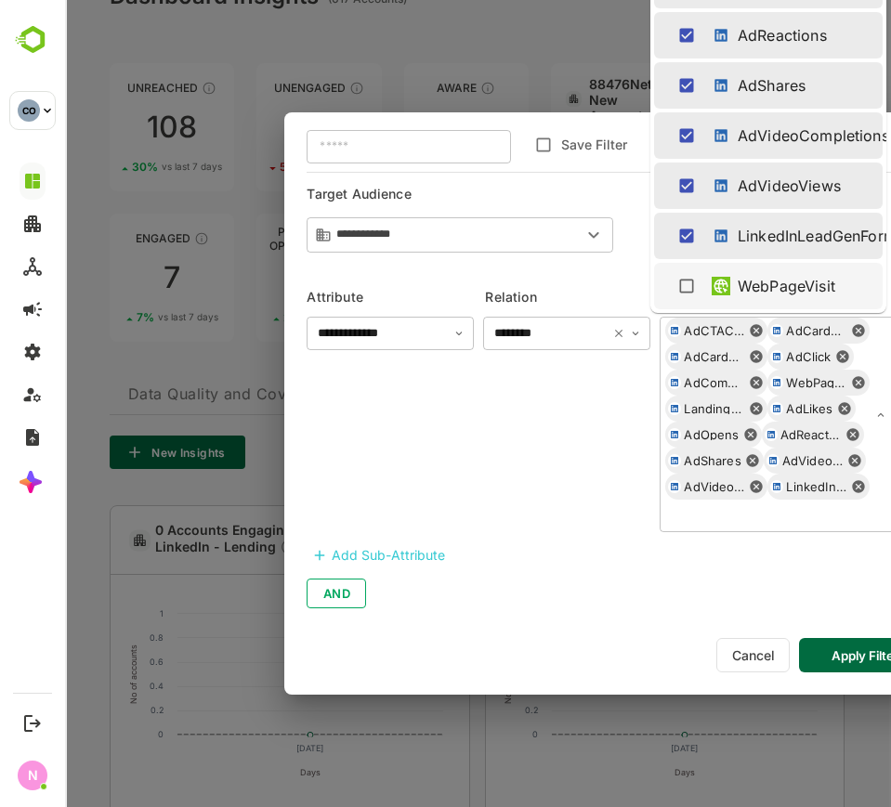
click at [586, 435] on div "******** ​" at bounding box center [566, 424] width 167 height 216
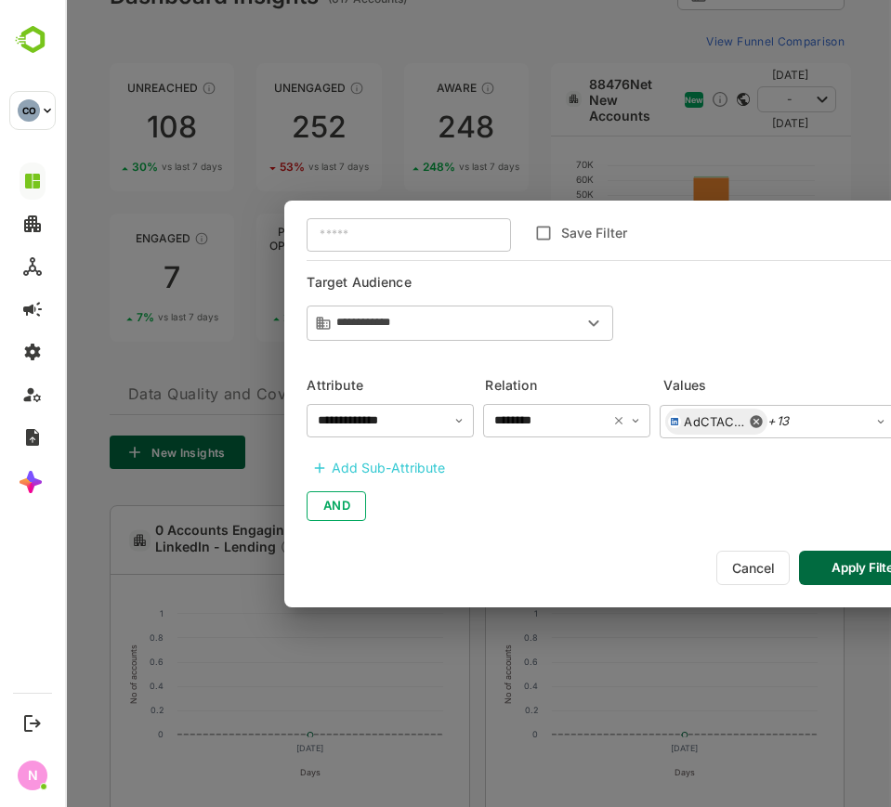
click at [413, 464] on div "Add Sub-Attribute" at bounding box center [388, 468] width 113 height 22
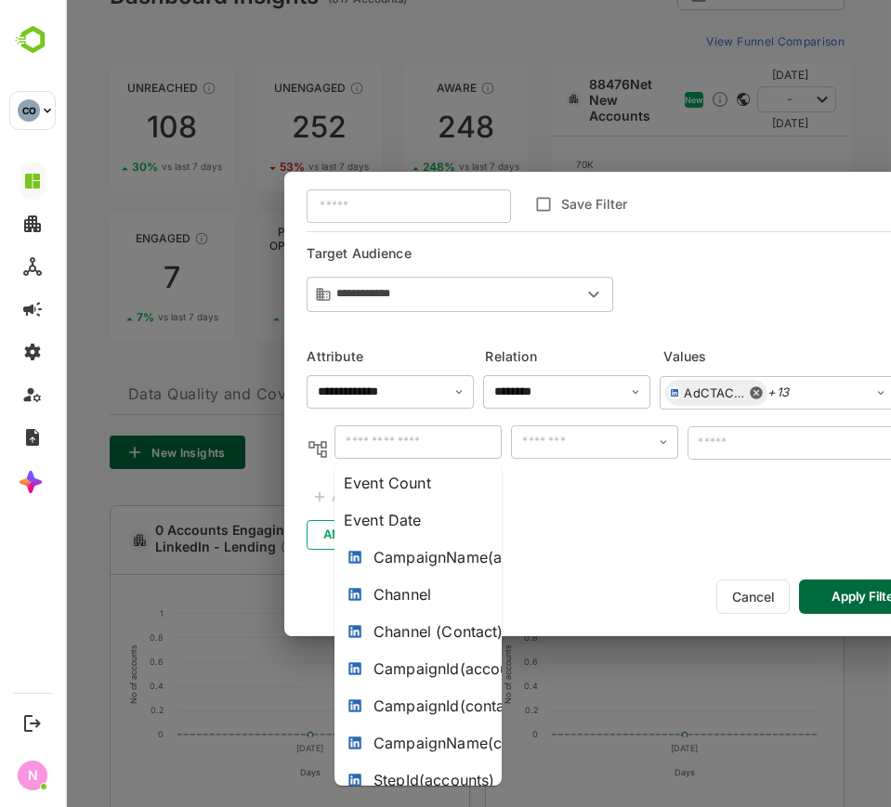
click at [400, 451] on input "text" at bounding box center [418, 442] width 156 height 22
click at [431, 553] on div "CampaignName(accounts)" at bounding box center [467, 557] width 189 height 22
type input "**********"
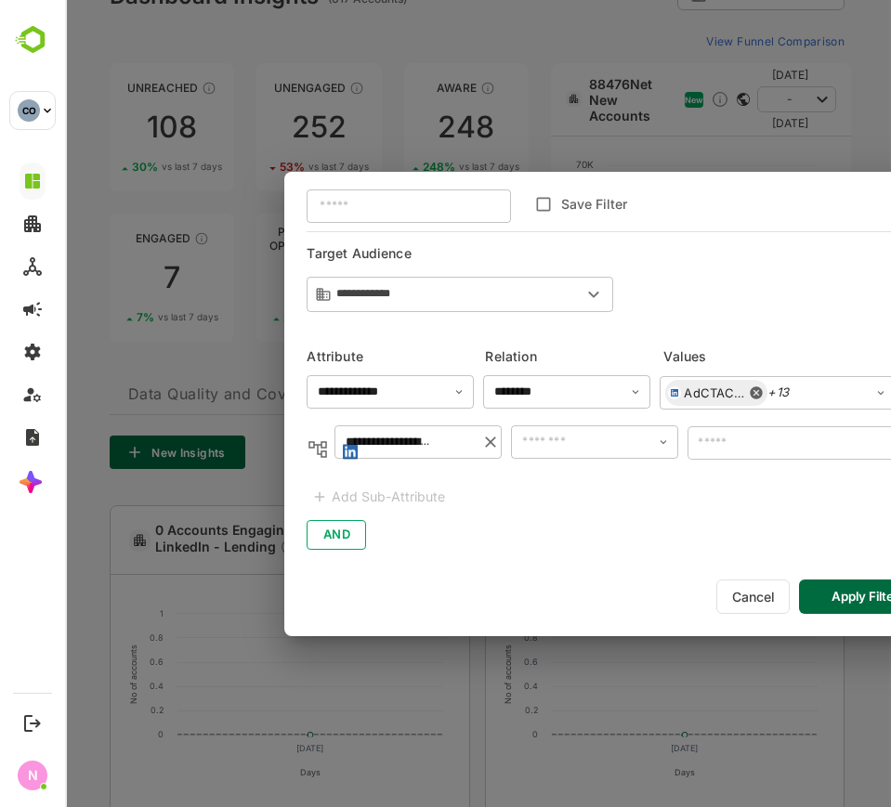
click at [552, 457] on div "​" at bounding box center [594, 441] width 167 height 33
click at [560, 475] on li "includes" at bounding box center [595, 483] width 160 height 34
type input "********"
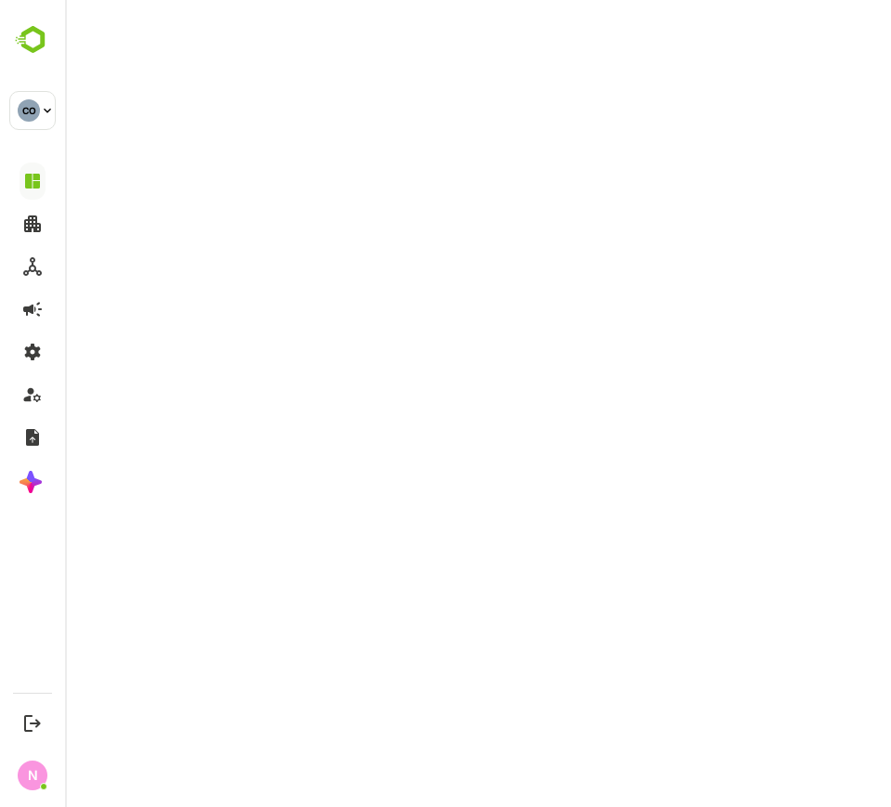
scroll to position [0, 0]
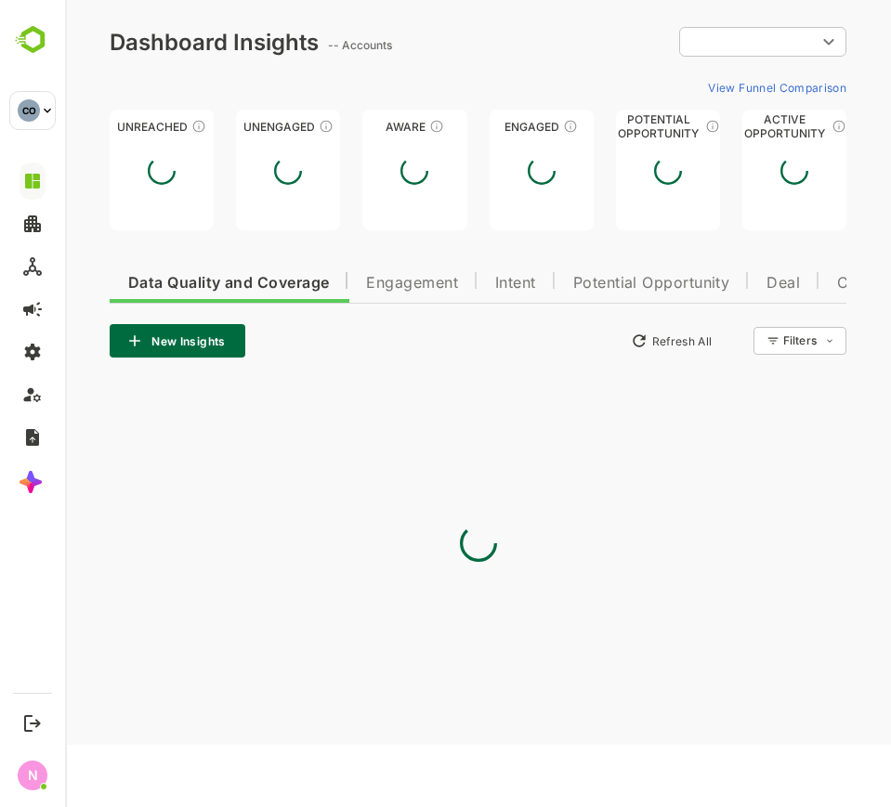
type input "**********"
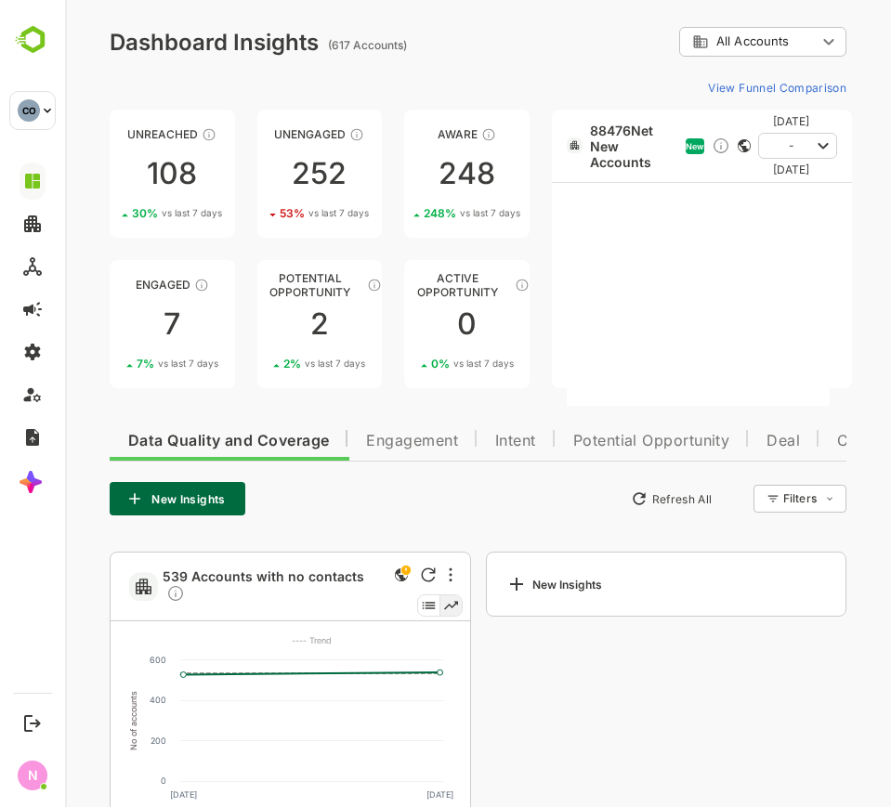
click at [789, 498] on body "**********" at bounding box center [478, 474] width 826 height 948
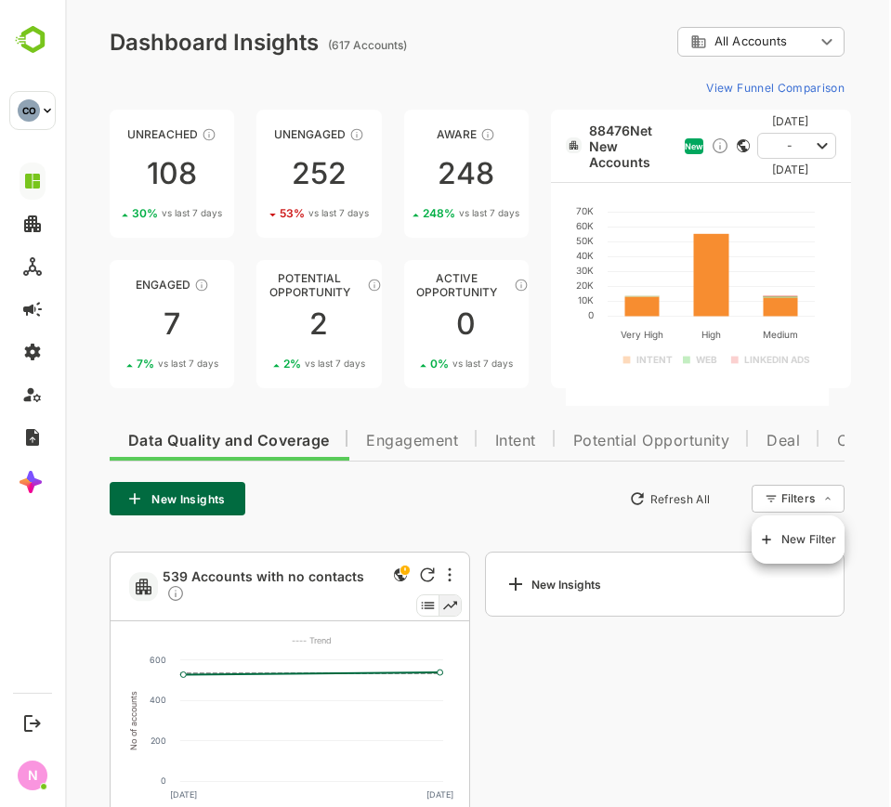
click at [781, 541] on span "New Filter" at bounding box center [809, 539] width 56 height 22
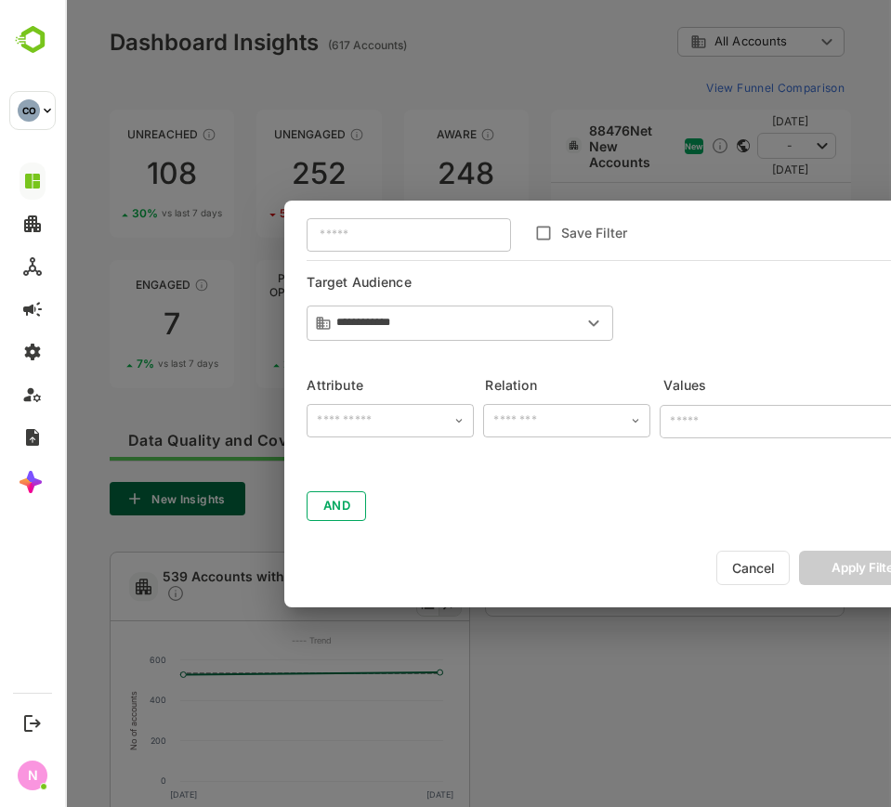
click at [347, 427] on input "text" at bounding box center [390, 421] width 156 height 28
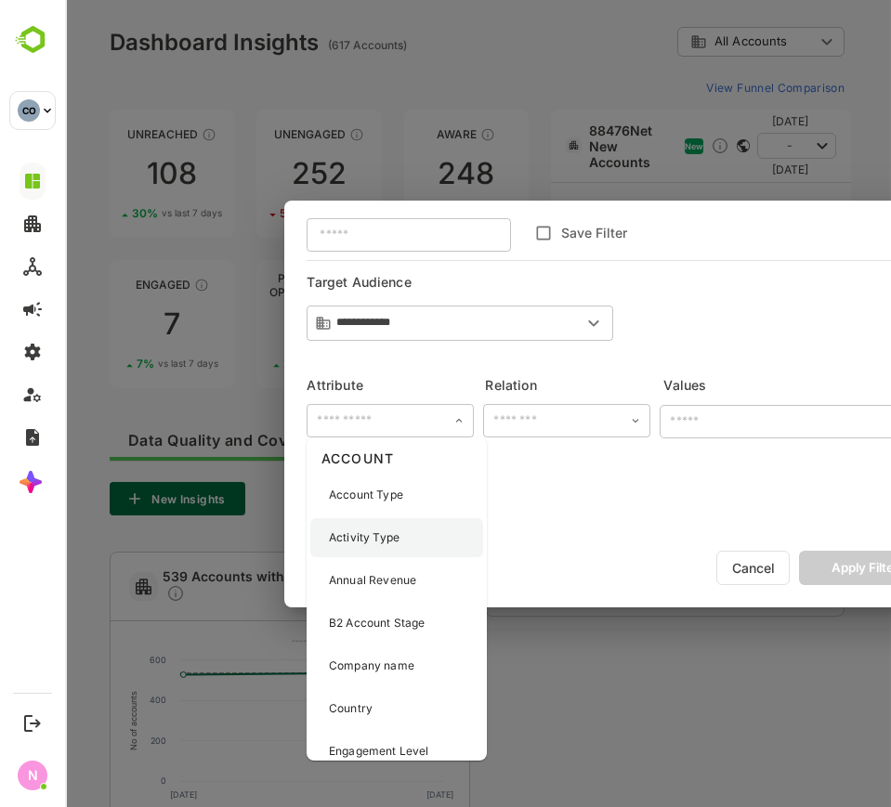
click at [389, 545] on p "Activity Type" at bounding box center [364, 537] width 71 height 17
type input "**********"
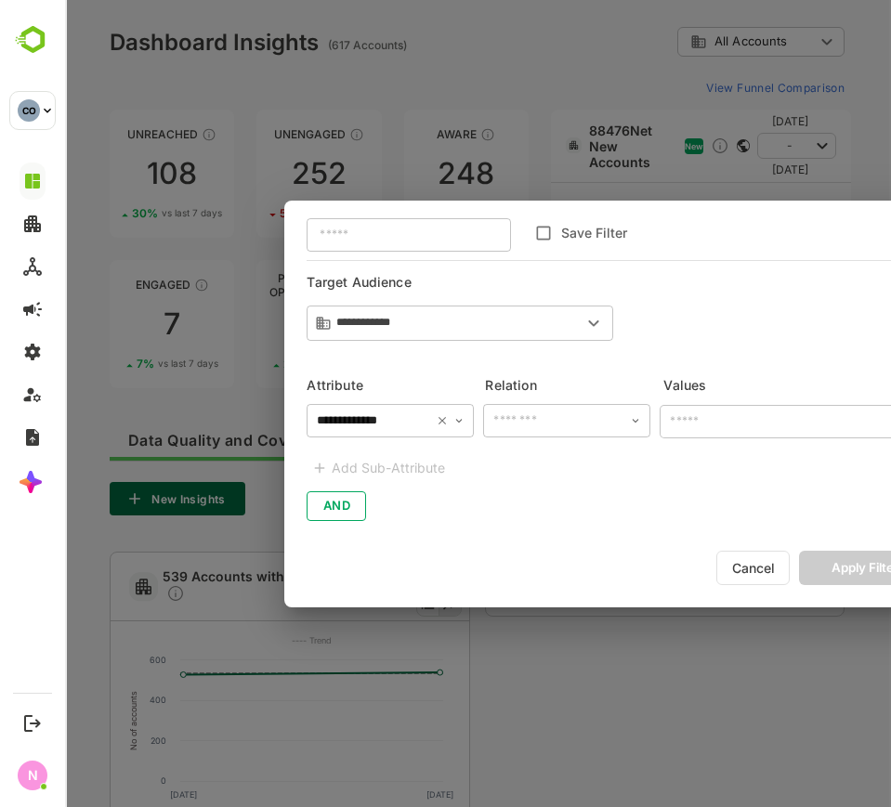
click at [539, 430] on input "text" at bounding box center [567, 421] width 156 height 28
click at [547, 460] on li "includes" at bounding box center [567, 458] width 160 height 34
type input "********"
click at [755, 436] on input "text" at bounding box center [777, 422] width 225 height 32
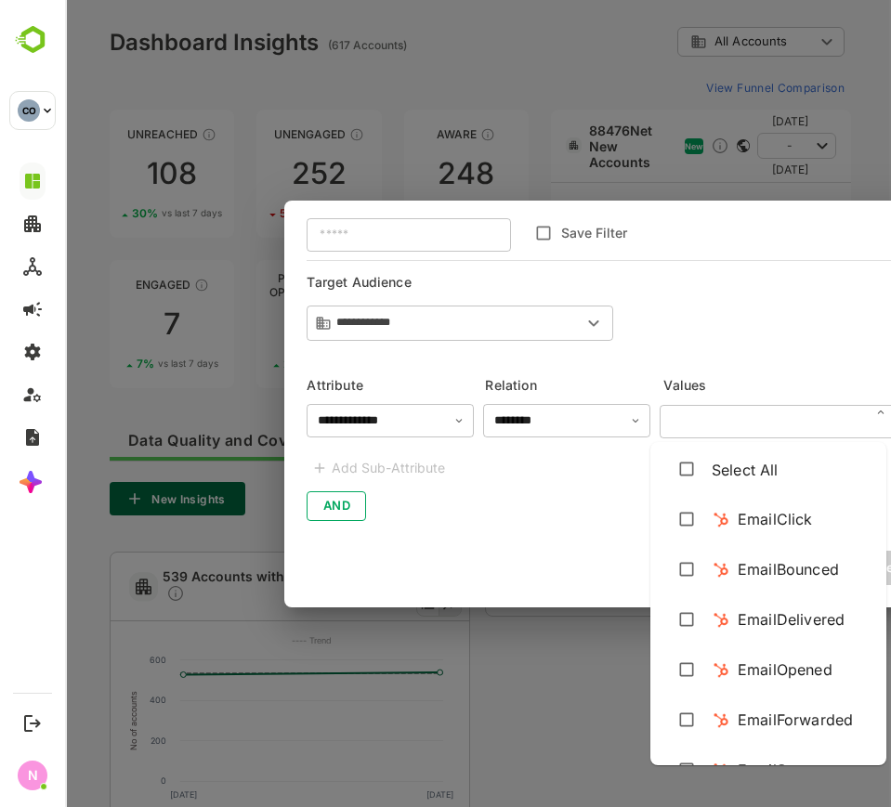
type input "*"
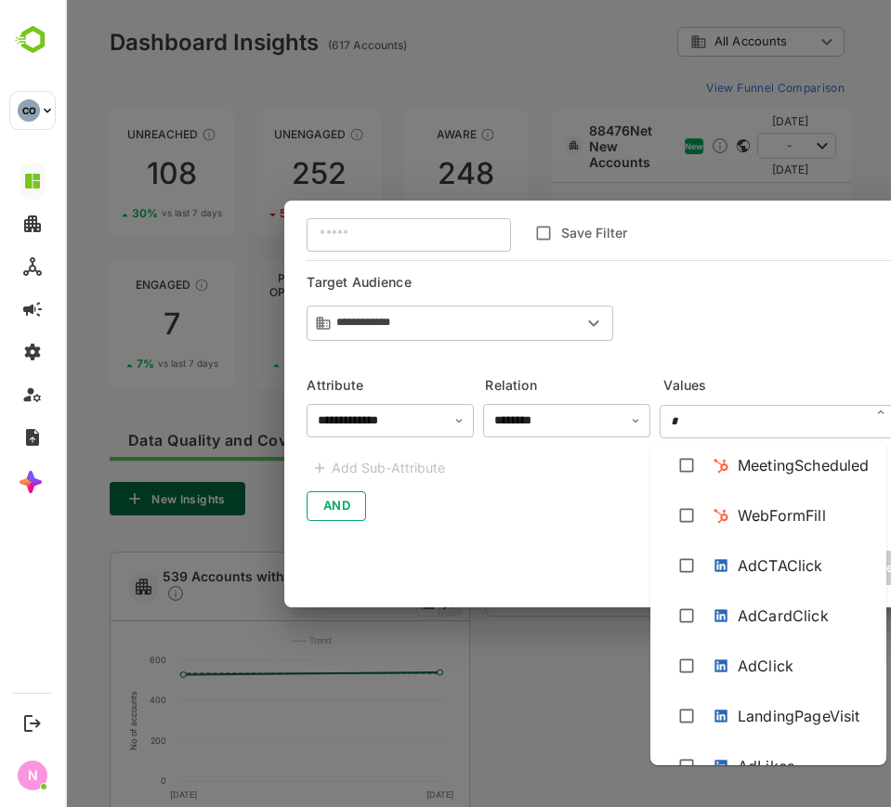
scroll to position [697, 0]
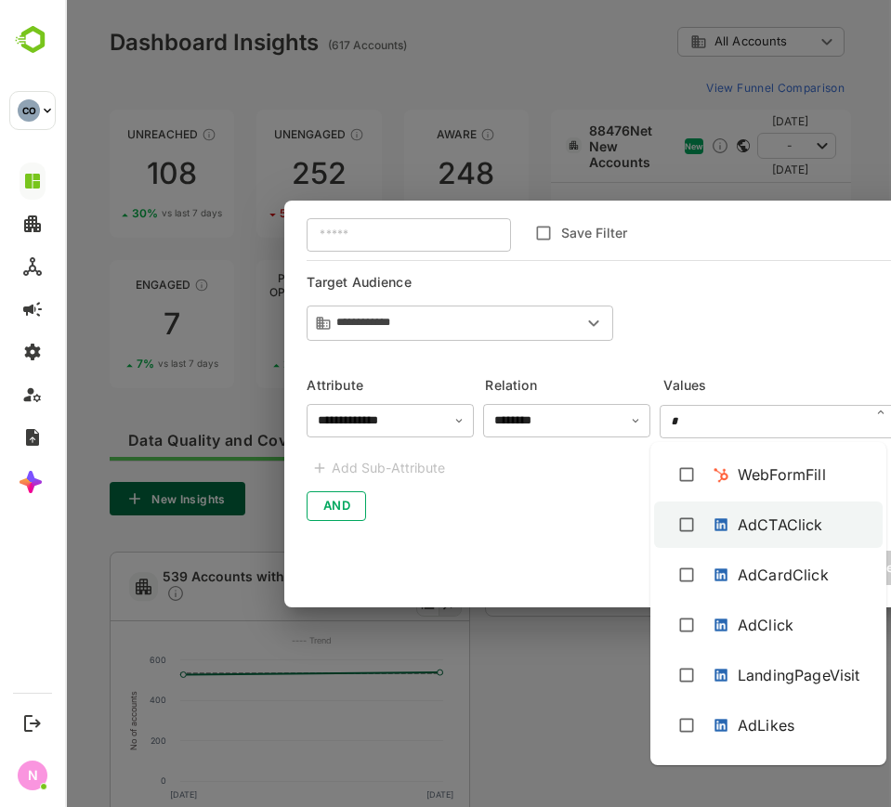
click at [765, 529] on div "AdCTAClick" at bounding box center [779, 525] width 85 height 22
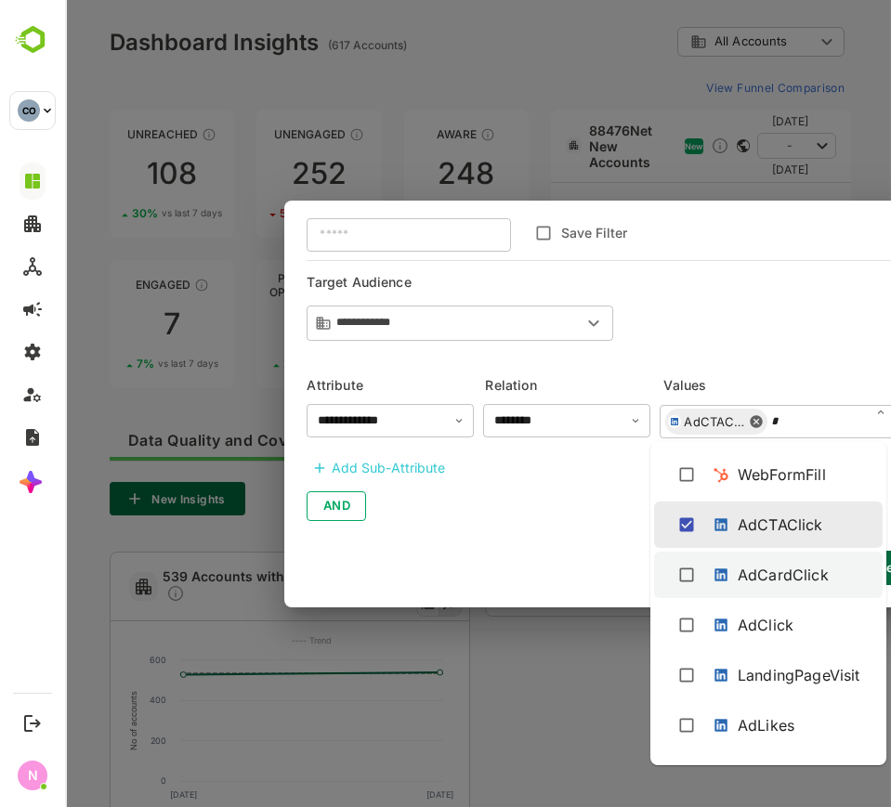
click at [765, 572] on div "AdCardClick" at bounding box center [782, 575] width 91 height 22
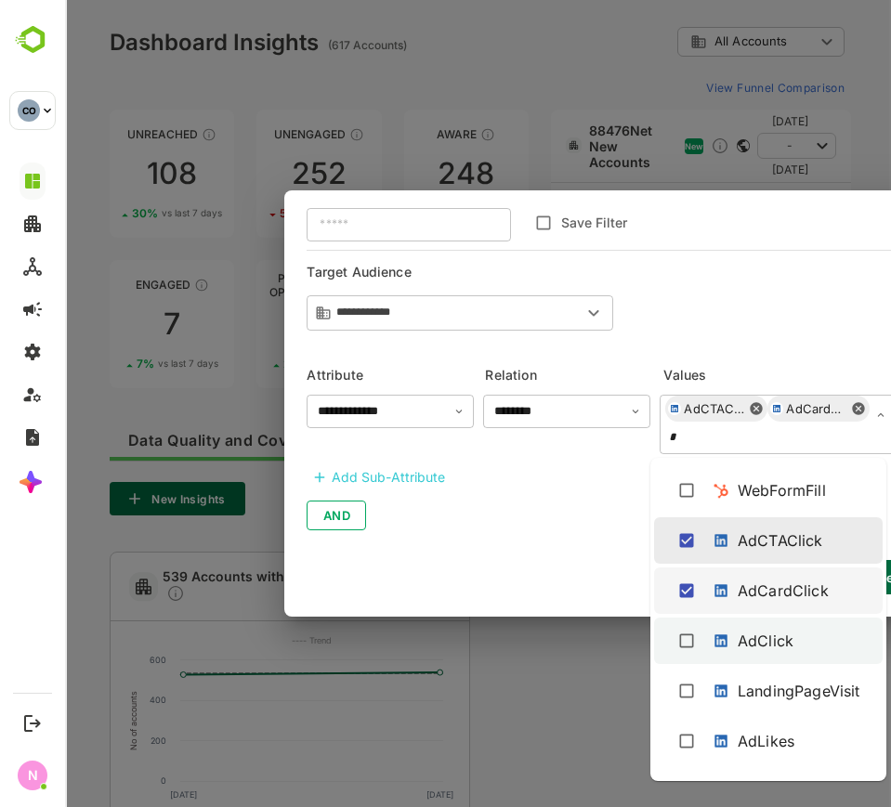
click at [758, 622] on li "AdClick" at bounding box center [768, 641] width 228 height 46
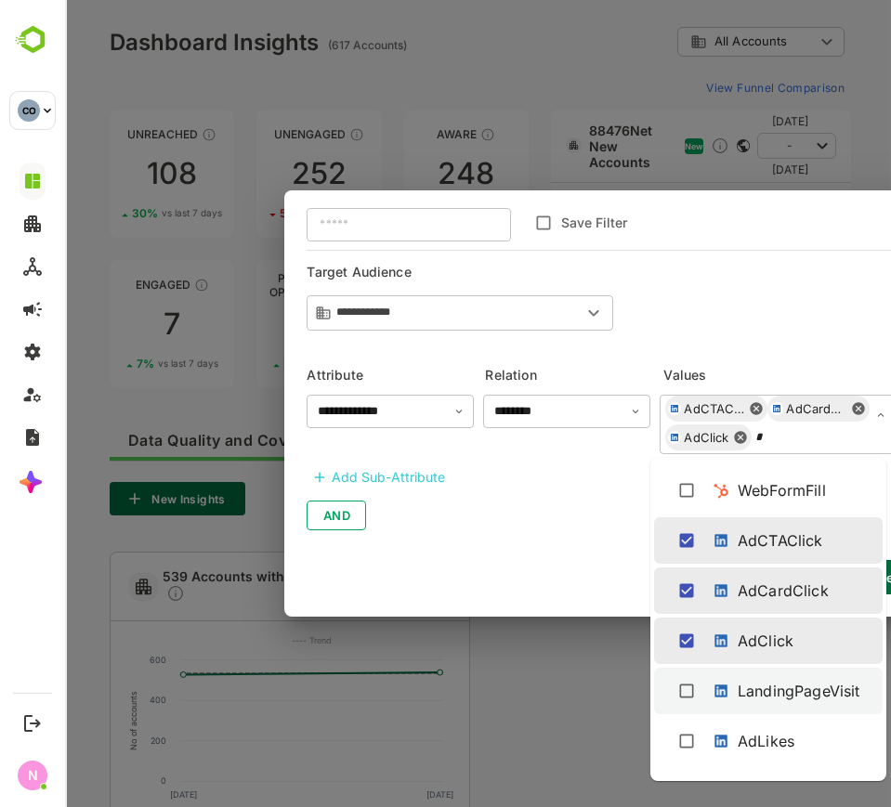
click at [770, 680] on div "LandingPageVisit" at bounding box center [798, 691] width 122 height 22
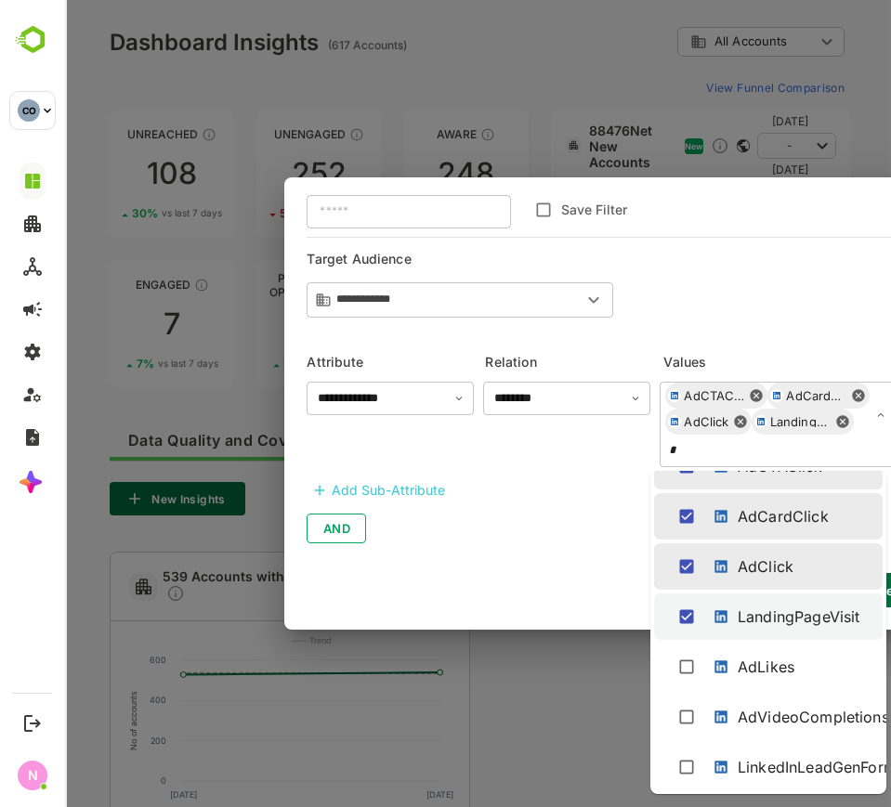
scroll to position [787, 0]
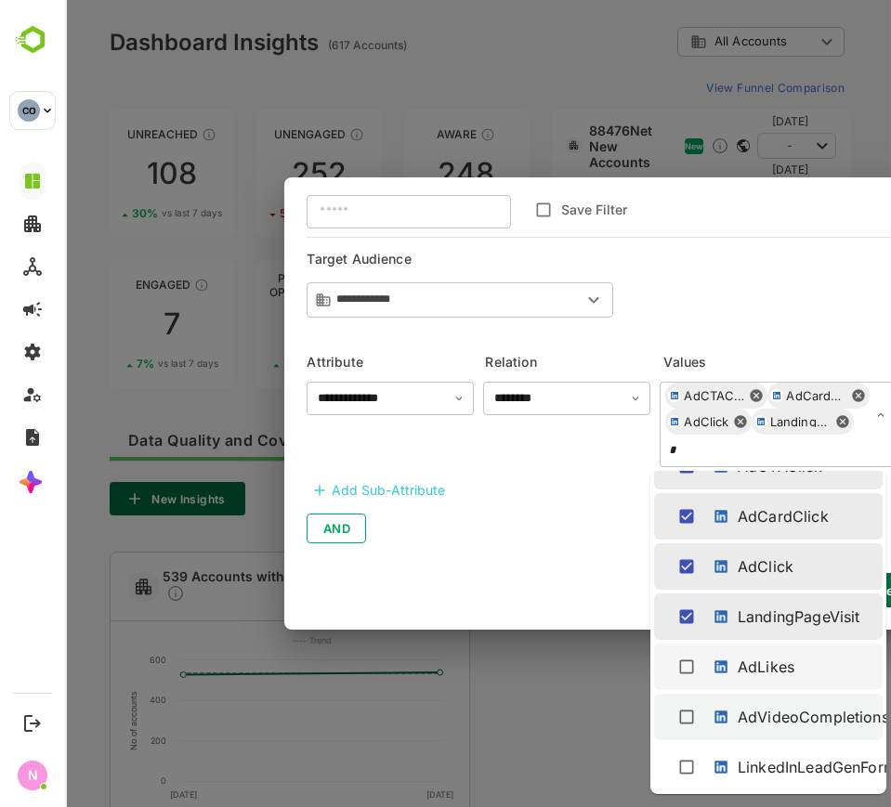
drag, startPoint x: 769, startPoint y: 666, endPoint x: 769, endPoint y: 698, distance: 31.6
click at [769, 668] on div "AdLikes" at bounding box center [765, 667] width 57 height 22
click at [769, 703] on div "AdVideoCompletions" at bounding box center [804, 717] width 187 height 30
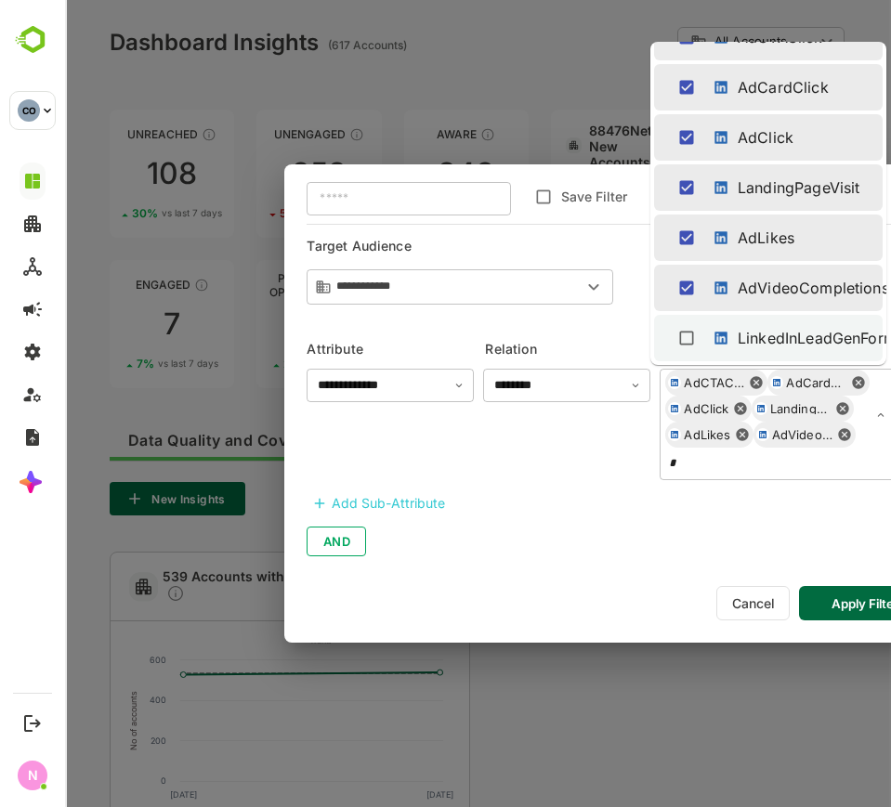
click at [739, 328] on div "LinkedInLeadGenFormFill" at bounding box center [826, 338] width 178 height 22
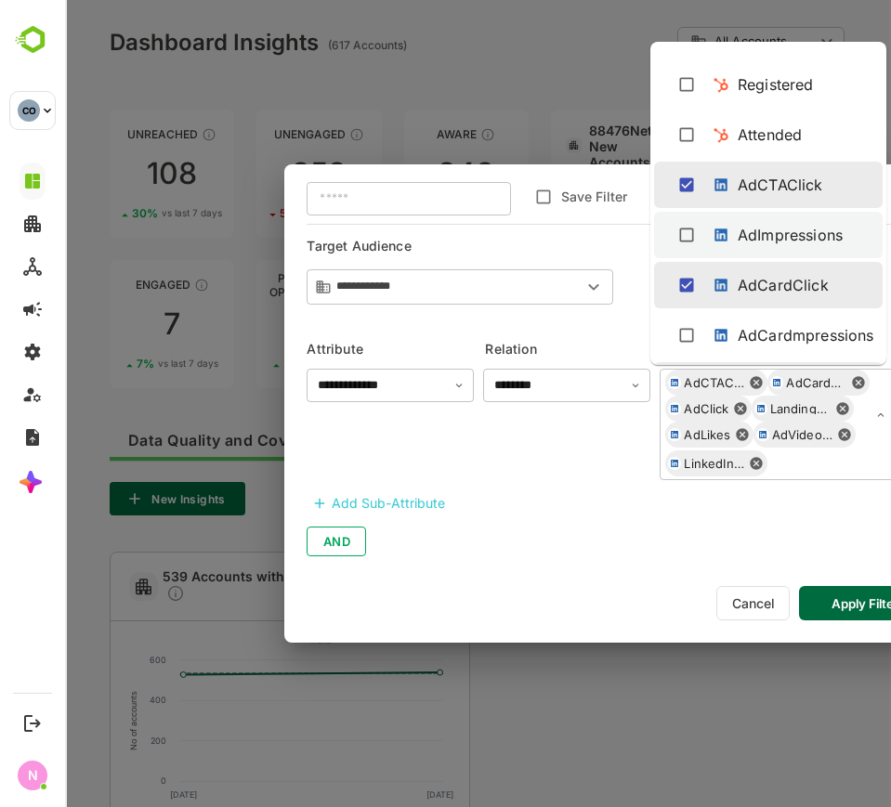
click at [778, 233] on div "AdImpressions" at bounding box center [789, 235] width 105 height 22
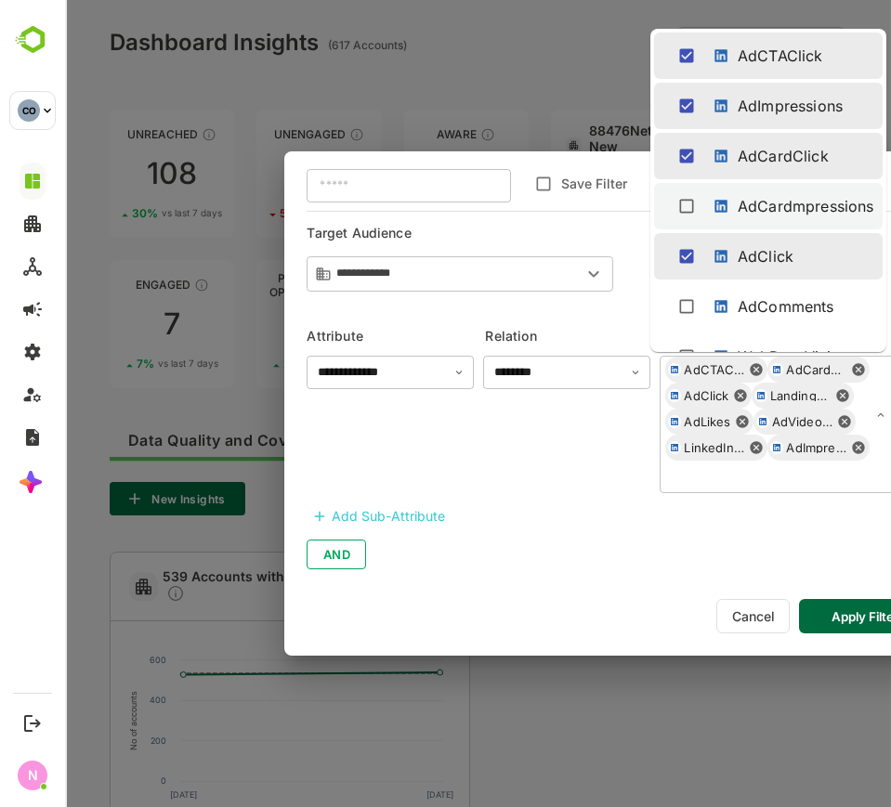
click at [782, 203] on div "AdCardmpressions" at bounding box center [805, 206] width 136 height 22
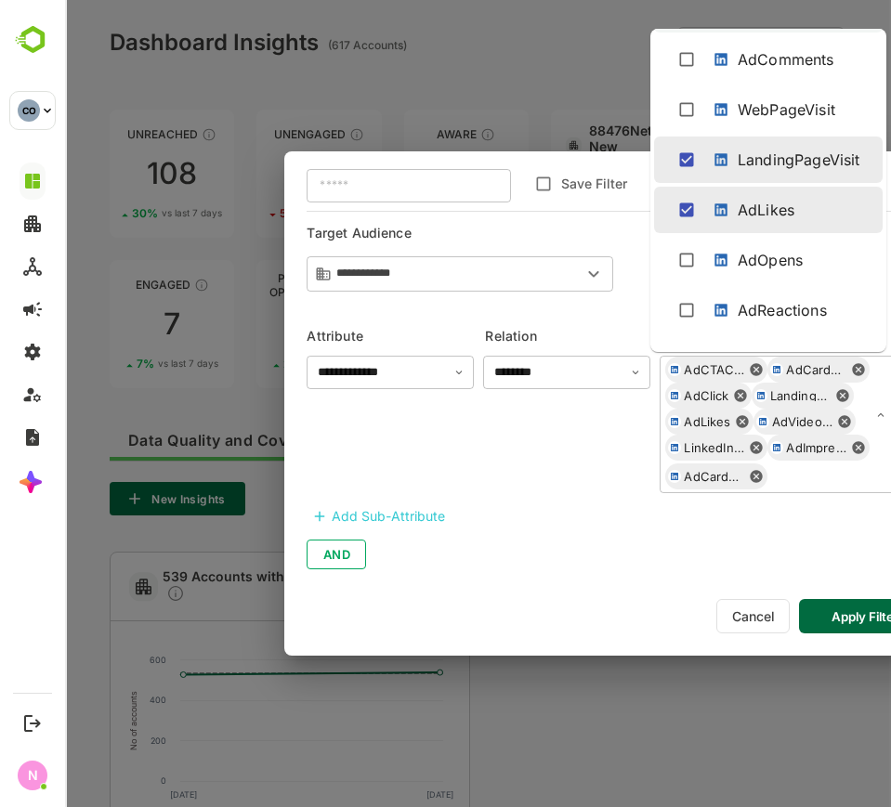
scroll to position [1251, 0]
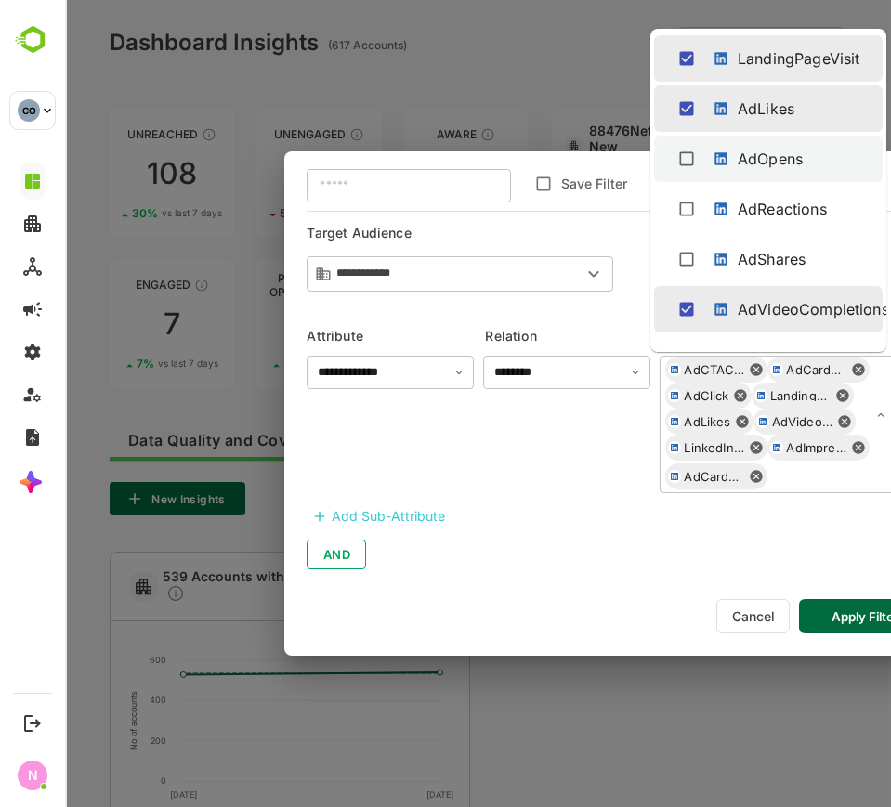
click at [775, 164] on div "AdOpens" at bounding box center [769, 159] width 65 height 22
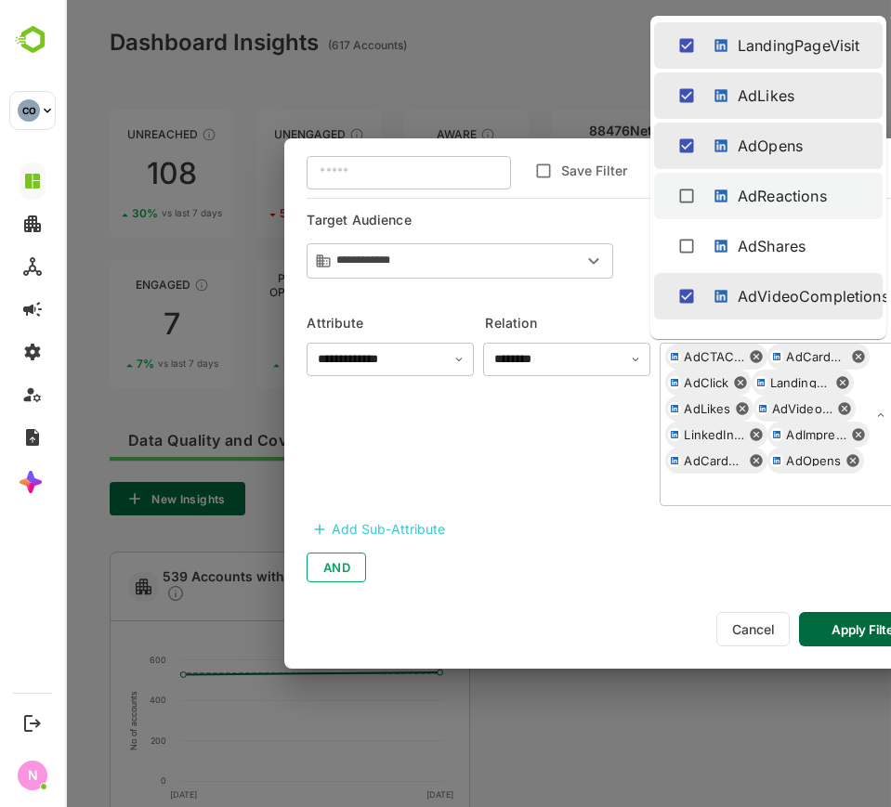
click at [772, 198] on div "AdReactions" at bounding box center [781, 196] width 89 height 22
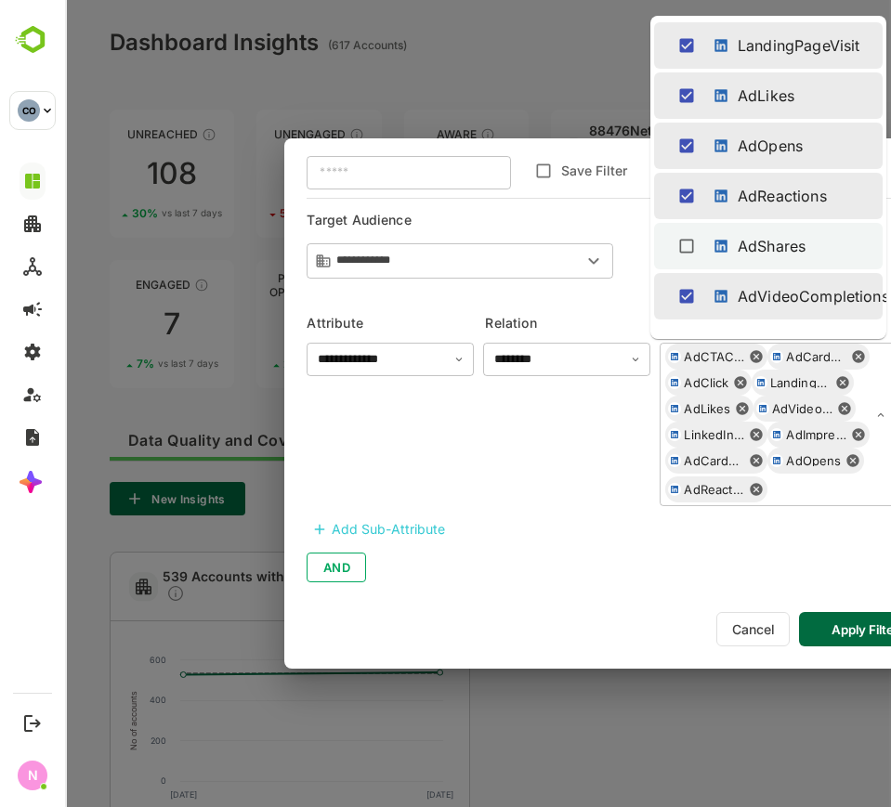
click at [780, 228] on div "AdShares" at bounding box center [768, 245] width 199 height 35
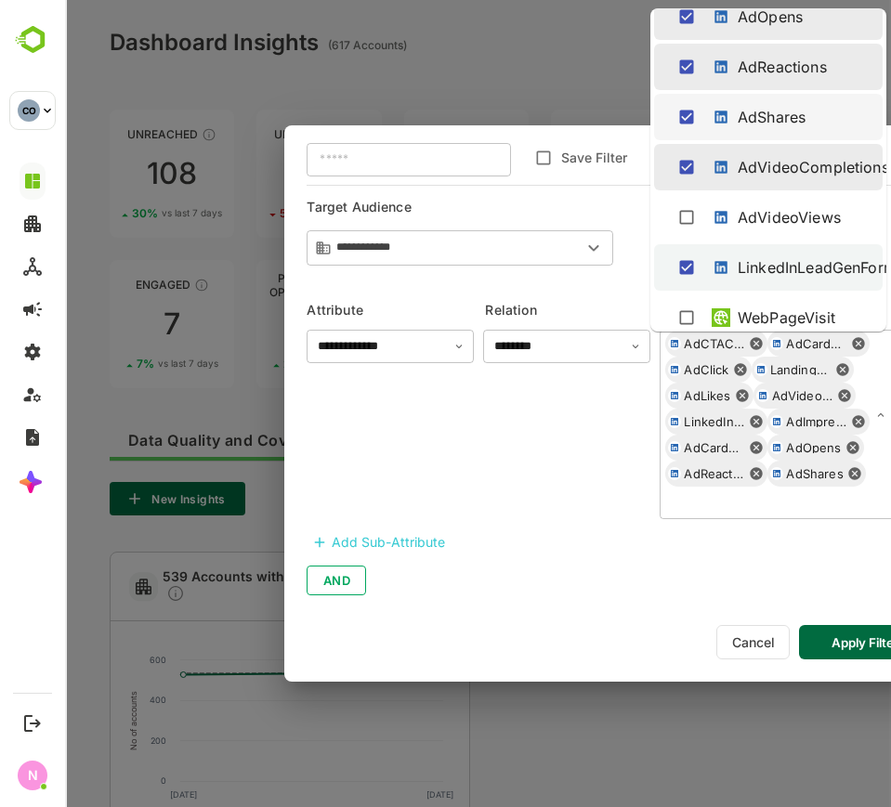
scroll to position [1389, 0]
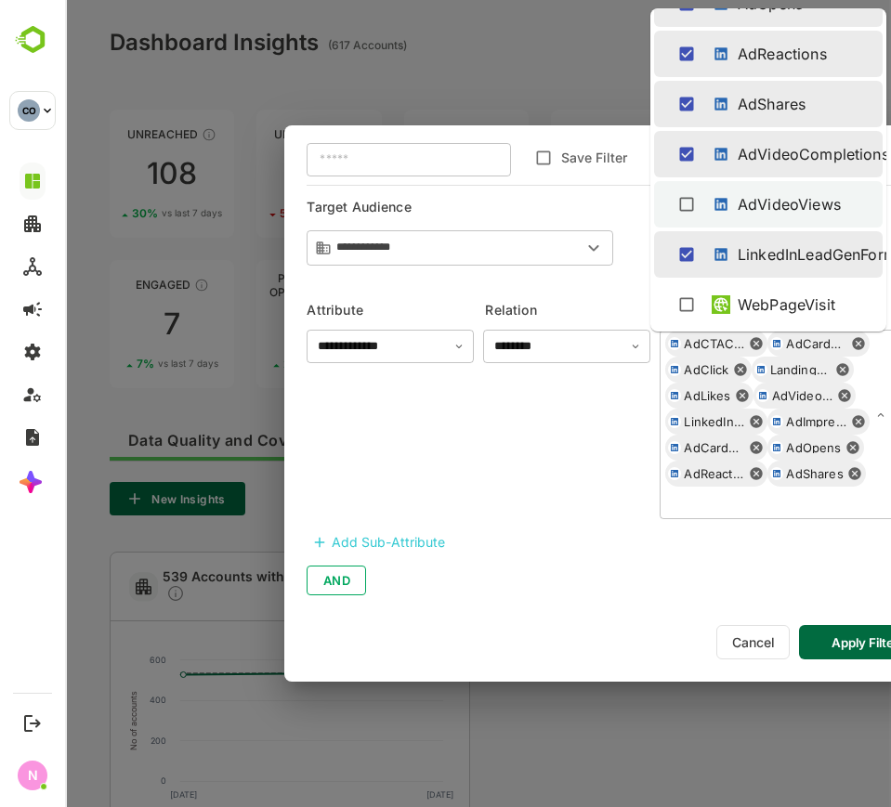
click at [781, 209] on div "AdVideoViews" at bounding box center [788, 204] width 103 height 22
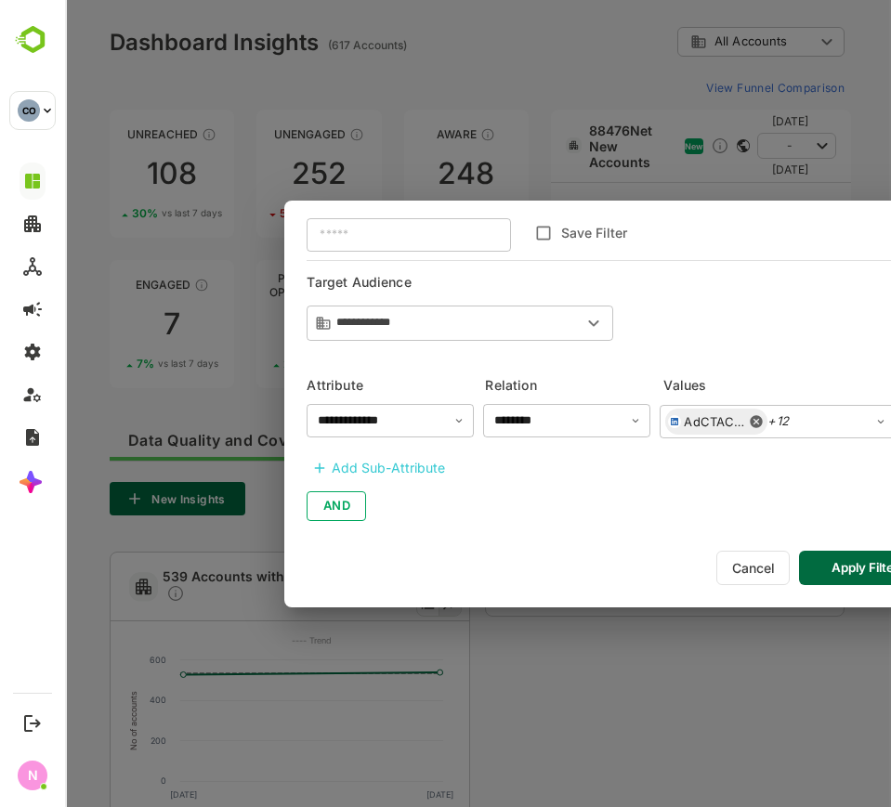
click at [845, 567] on button "Apply Filter" at bounding box center [865, 568] width 132 height 34
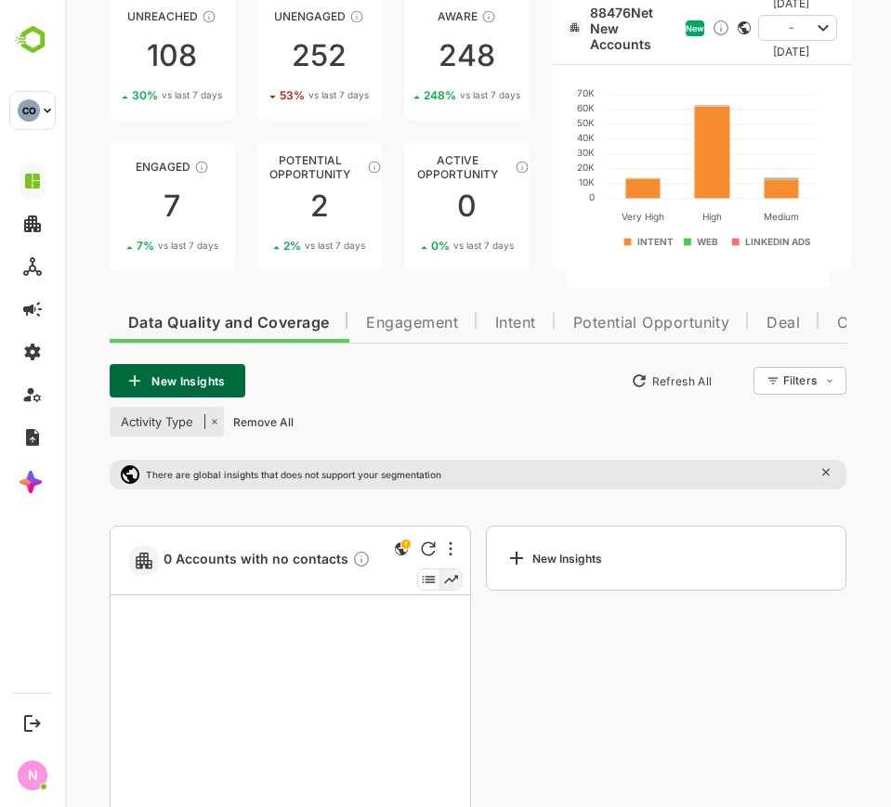
scroll to position [232, 0]
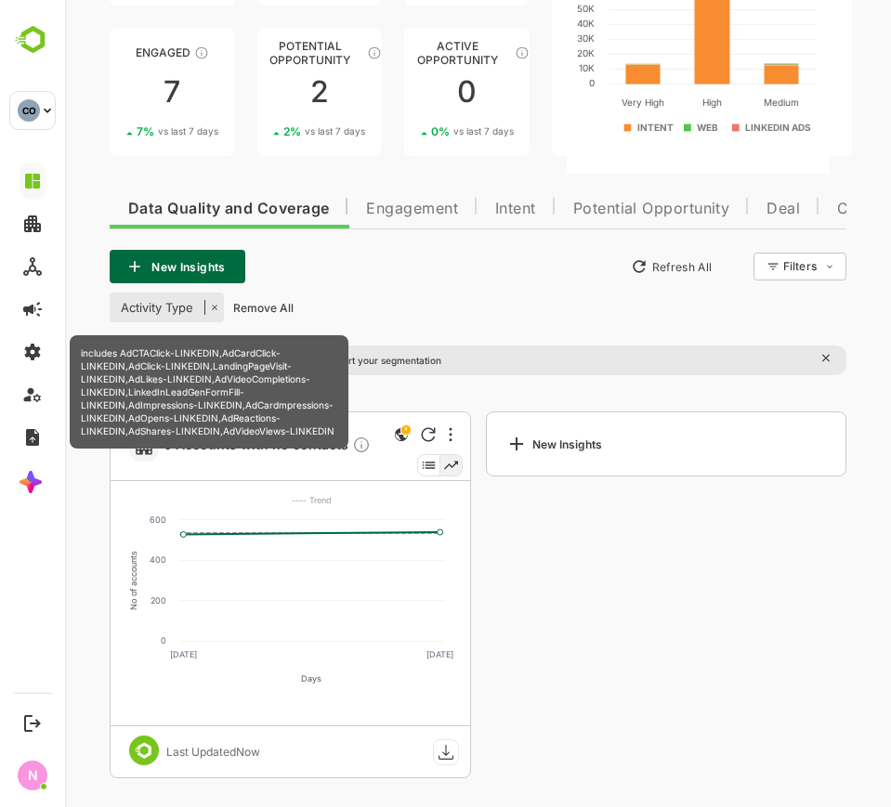
click at [166, 301] on span "Activity Type" at bounding box center [157, 307] width 95 height 15
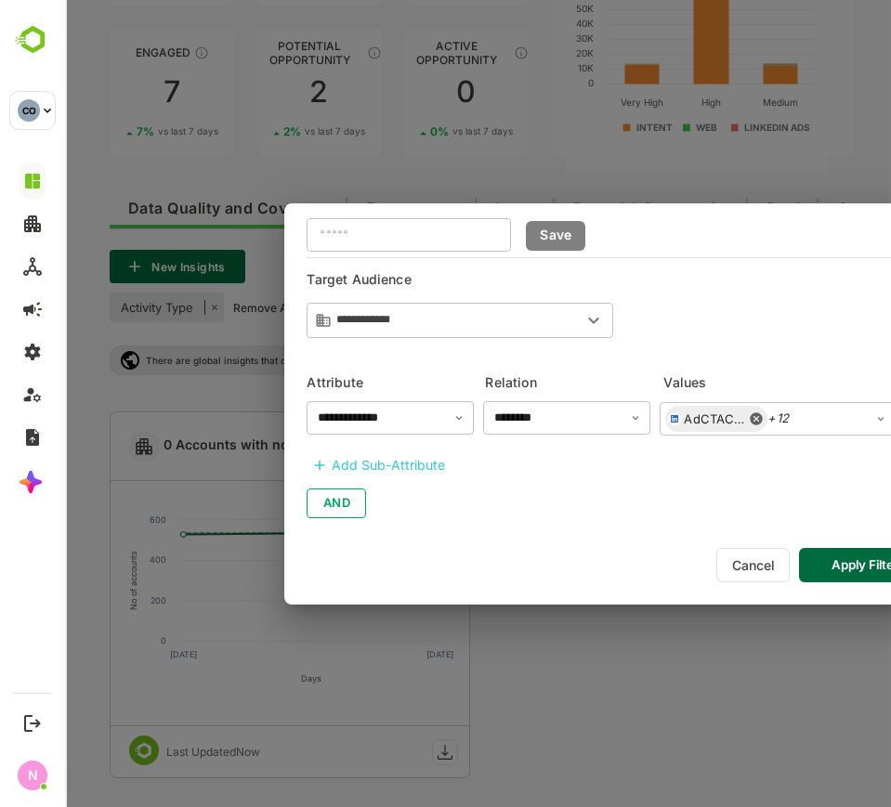
click at [825, 574] on button "Apply Filter" at bounding box center [865, 565] width 132 height 34
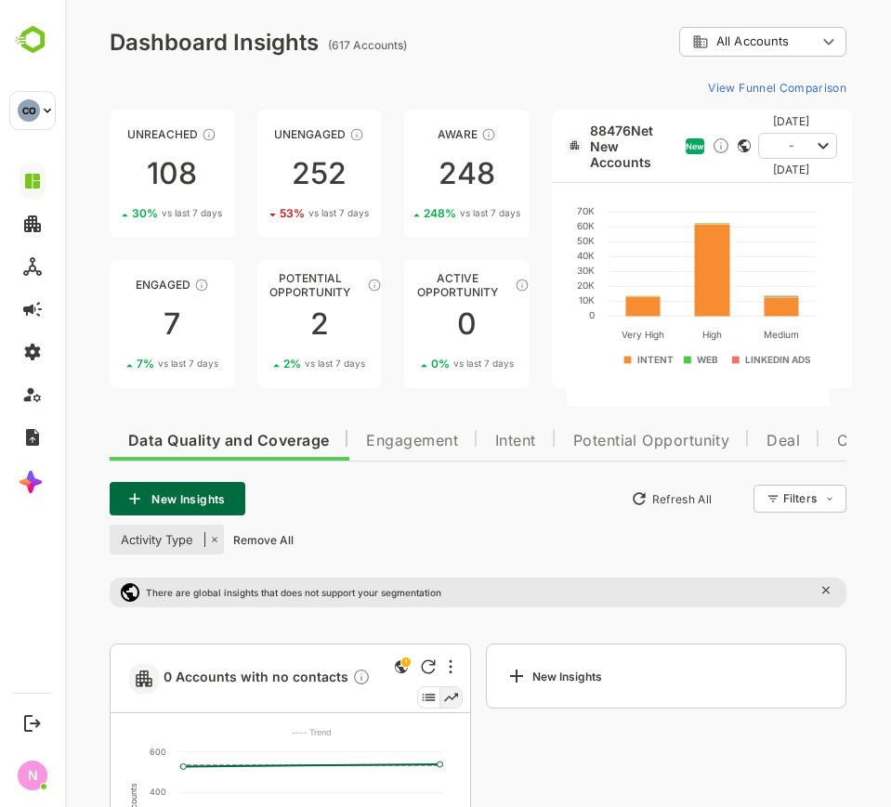
scroll to position [233, 0]
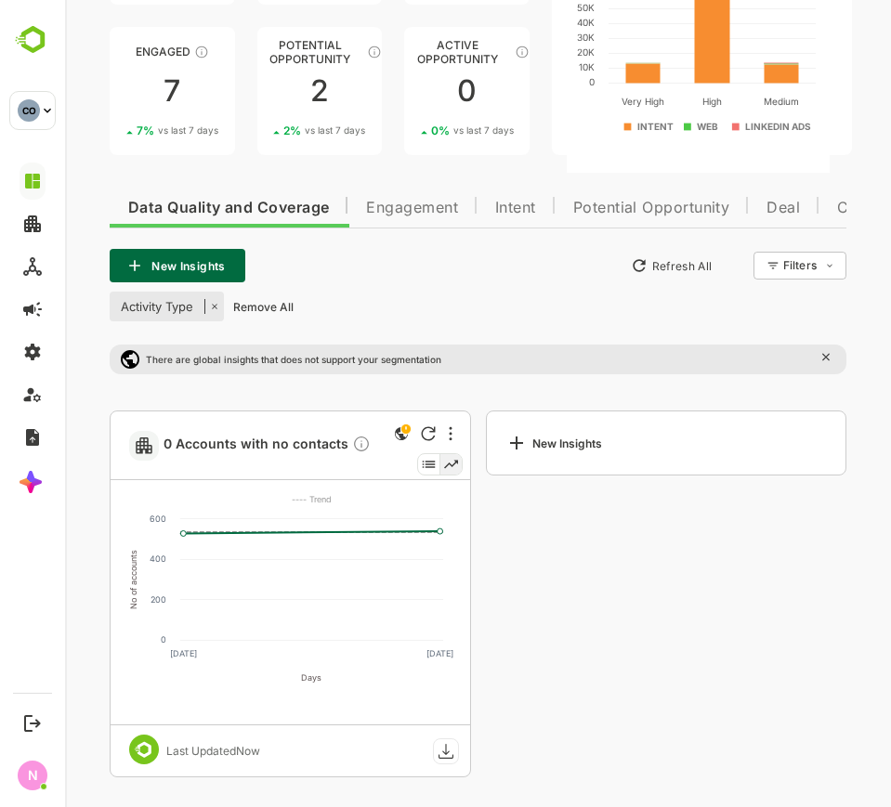
click at [828, 352] on icon at bounding box center [824, 357] width 18 height 18
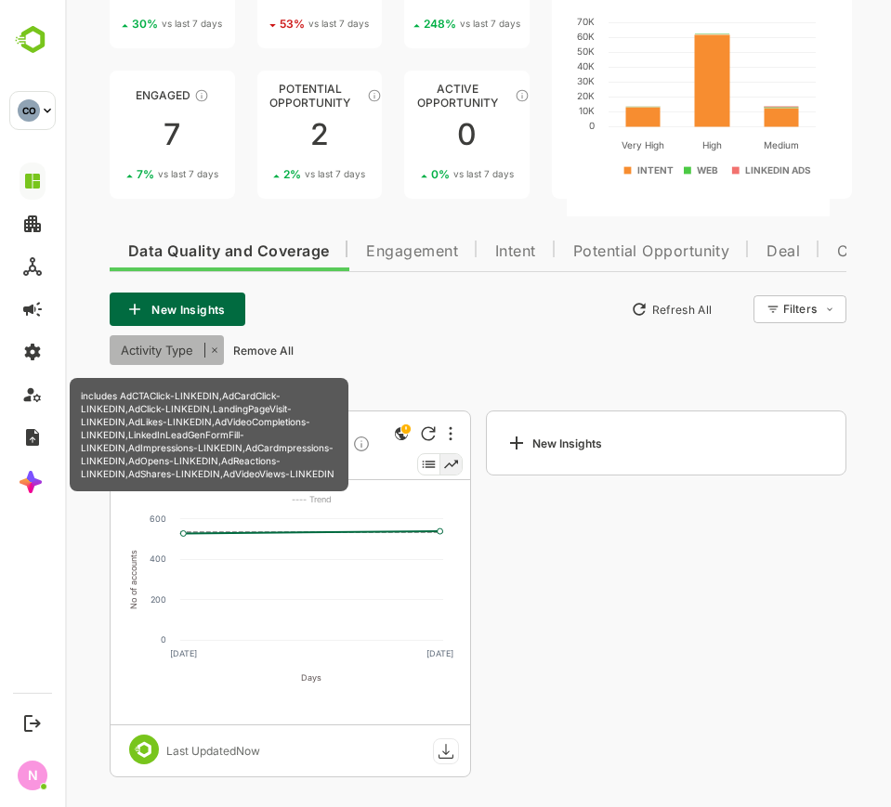
click at [219, 353] on icon at bounding box center [211, 350] width 15 height 15
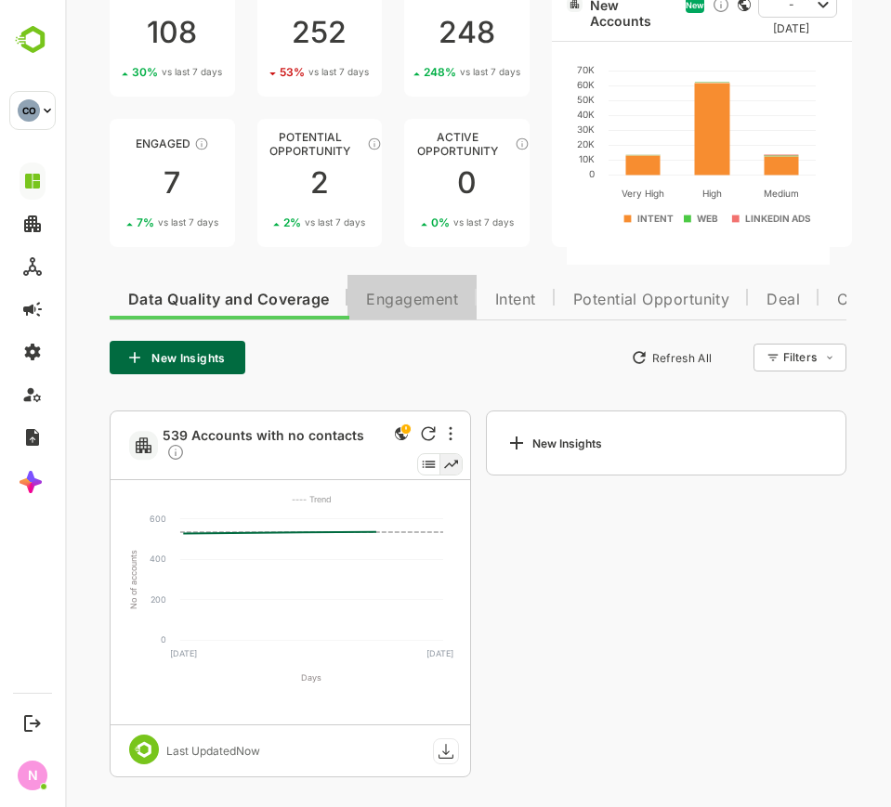
click at [445, 306] on span "Engagement" at bounding box center [412, 300] width 92 height 15
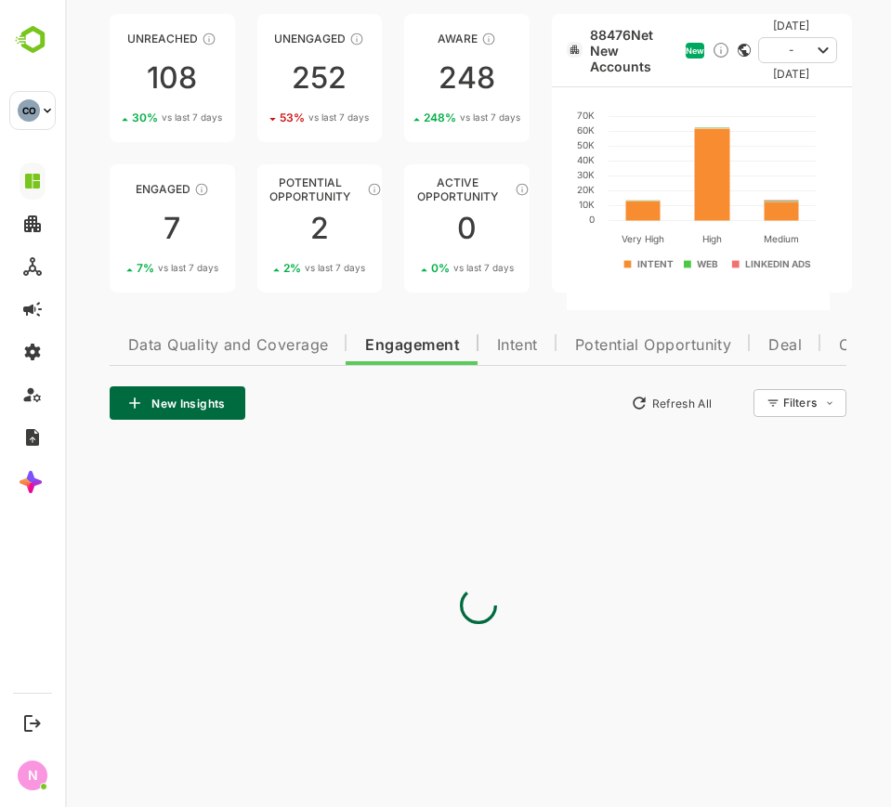
scroll to position [141, 0]
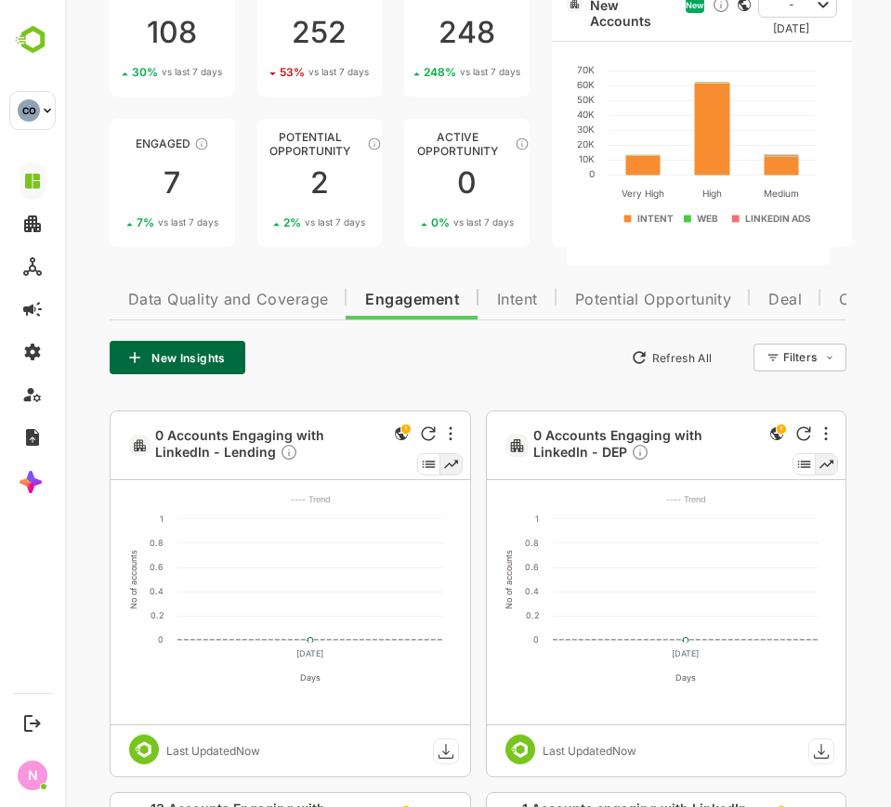
click at [204, 357] on button "New Insights" at bounding box center [178, 357] width 136 height 33
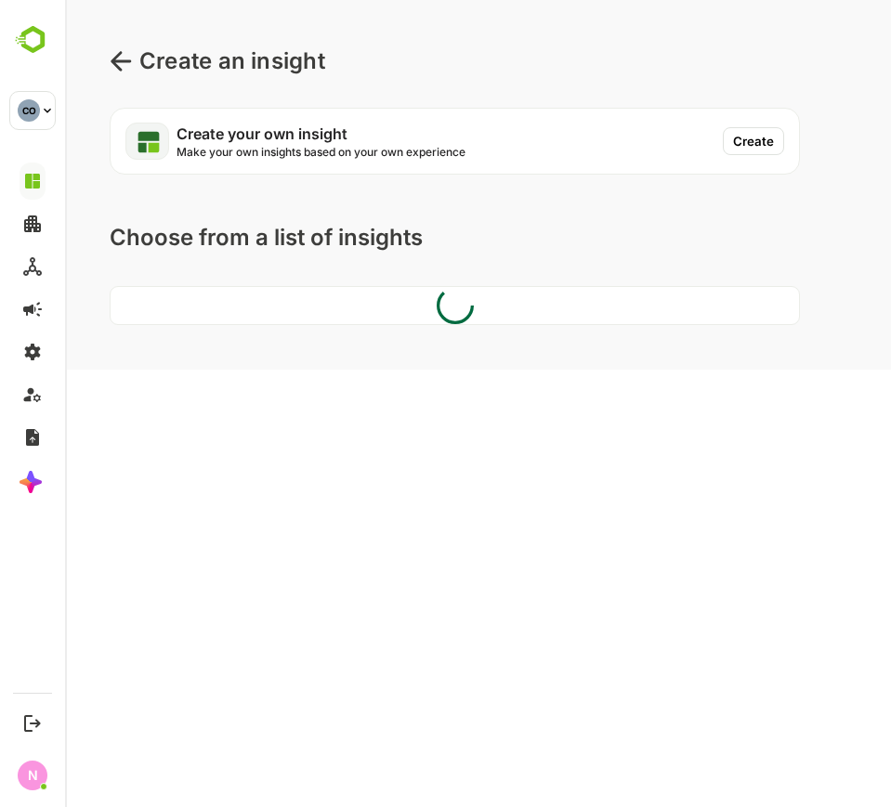
scroll to position [0, 0]
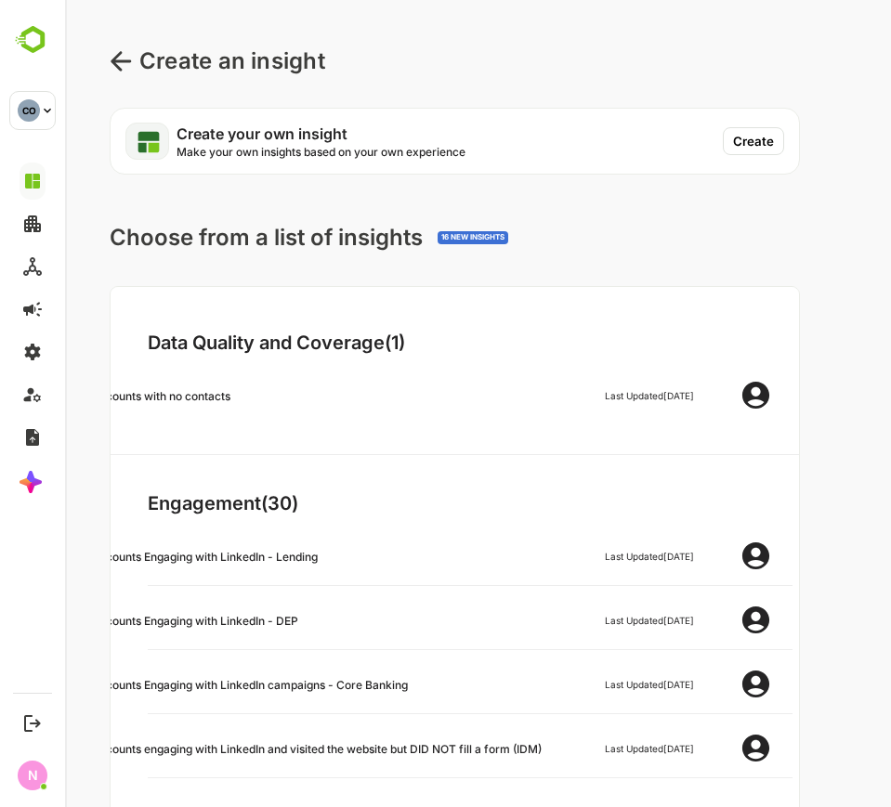
click at [773, 131] on button "Create" at bounding box center [753, 141] width 61 height 28
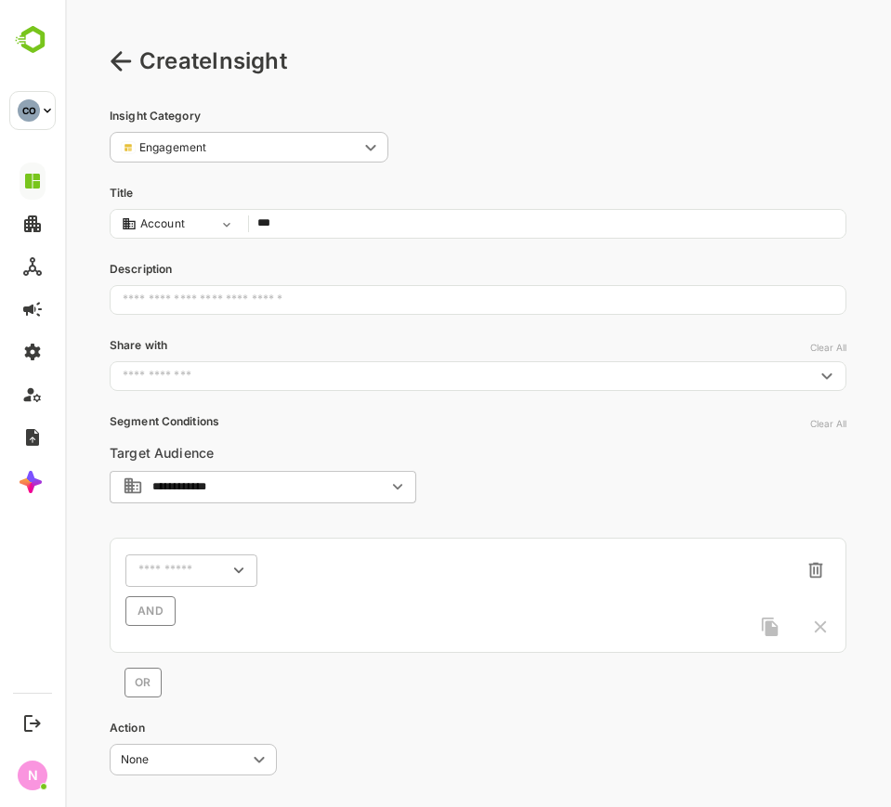
click at [302, 217] on input "***" at bounding box center [546, 224] width 579 height 25
type input "*****"
drag, startPoint x: 178, startPoint y: 568, endPoint x: 189, endPoint y: 563, distance: 12.5
click at [184, 567] on input "text" at bounding box center [167, 571] width 59 height 14
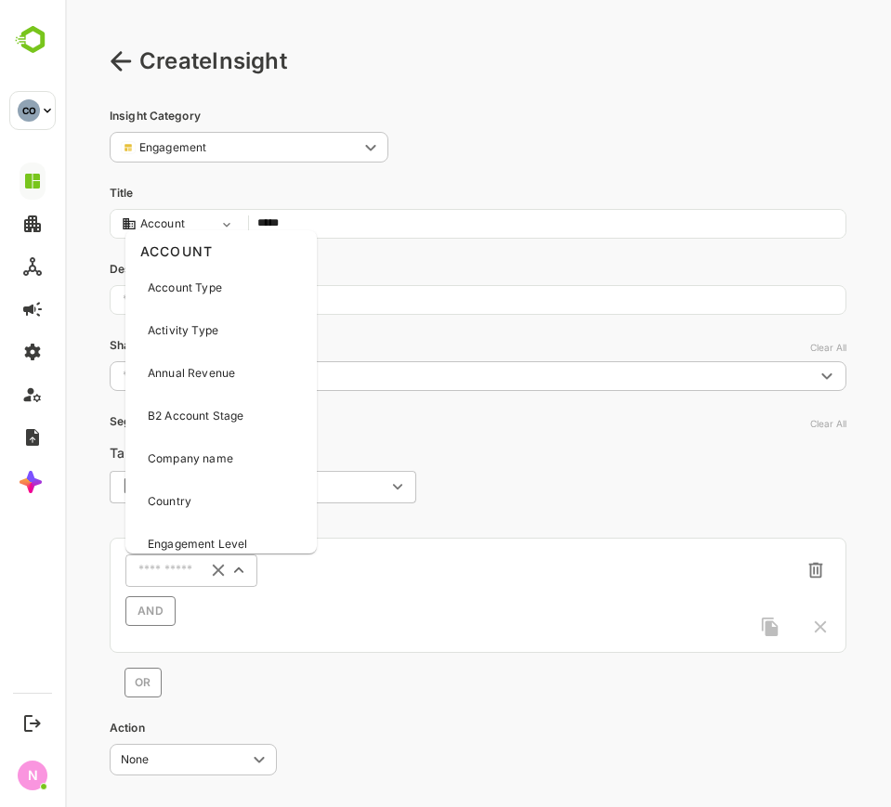
drag, startPoint x: 211, startPoint y: 329, endPoint x: 216, endPoint y: 361, distance: 33.0
click at [211, 331] on p "Activity Type" at bounding box center [183, 330] width 71 height 17
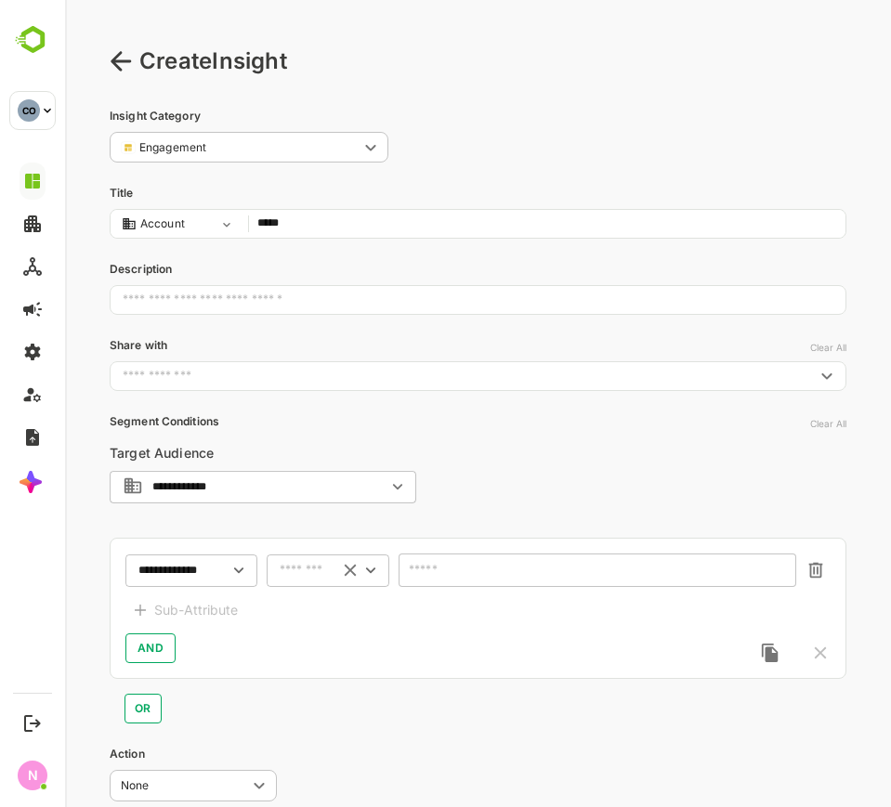
click at [311, 581] on div "​" at bounding box center [328, 570] width 123 height 33
drag, startPoint x: 309, startPoint y: 593, endPoint x: 330, endPoint y: 591, distance: 20.5
click at [311, 594] on li "includes" at bounding box center [327, 605] width 115 height 28
type input "********"
click at [405, 575] on div "​" at bounding box center [597, 570] width 398 height 33
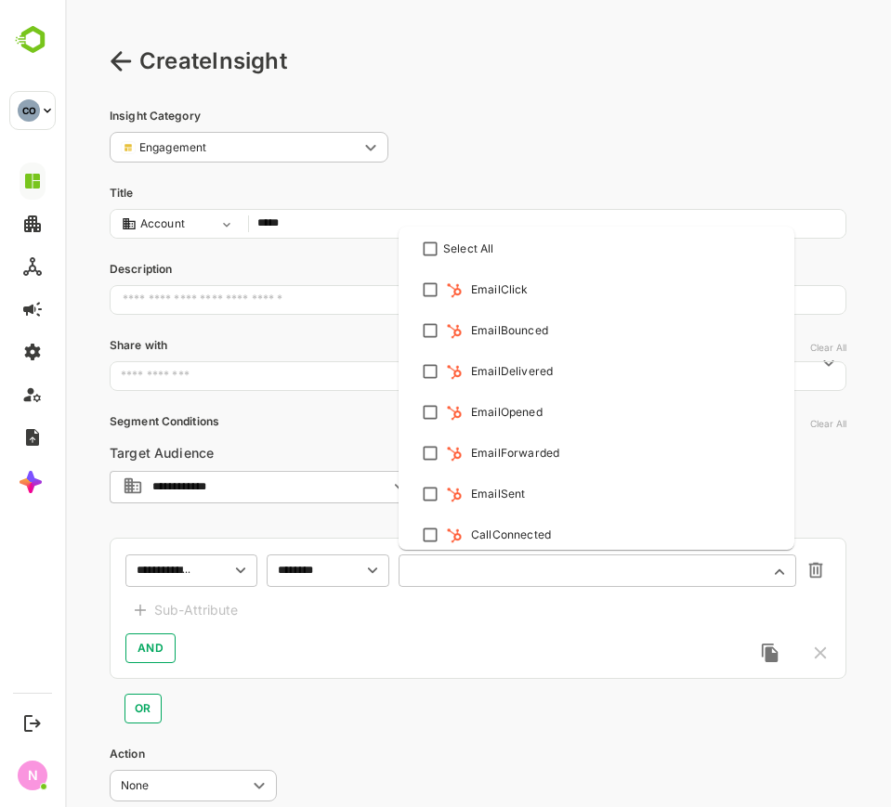
click at [448, 573] on input "text" at bounding box center [585, 571] width 348 height 14
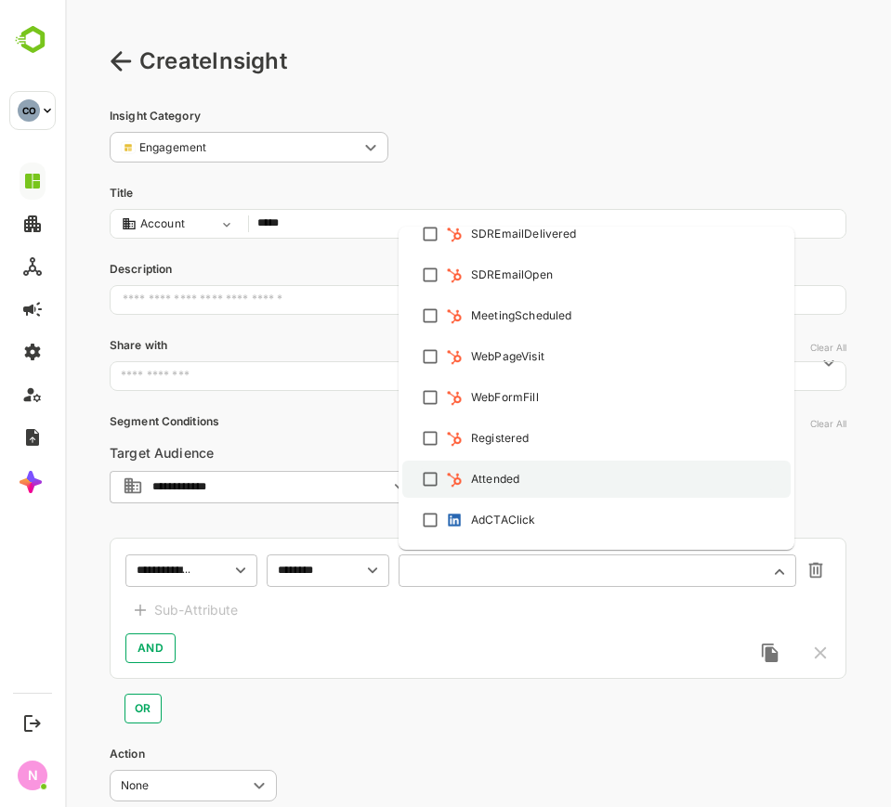
scroll to position [697, 0]
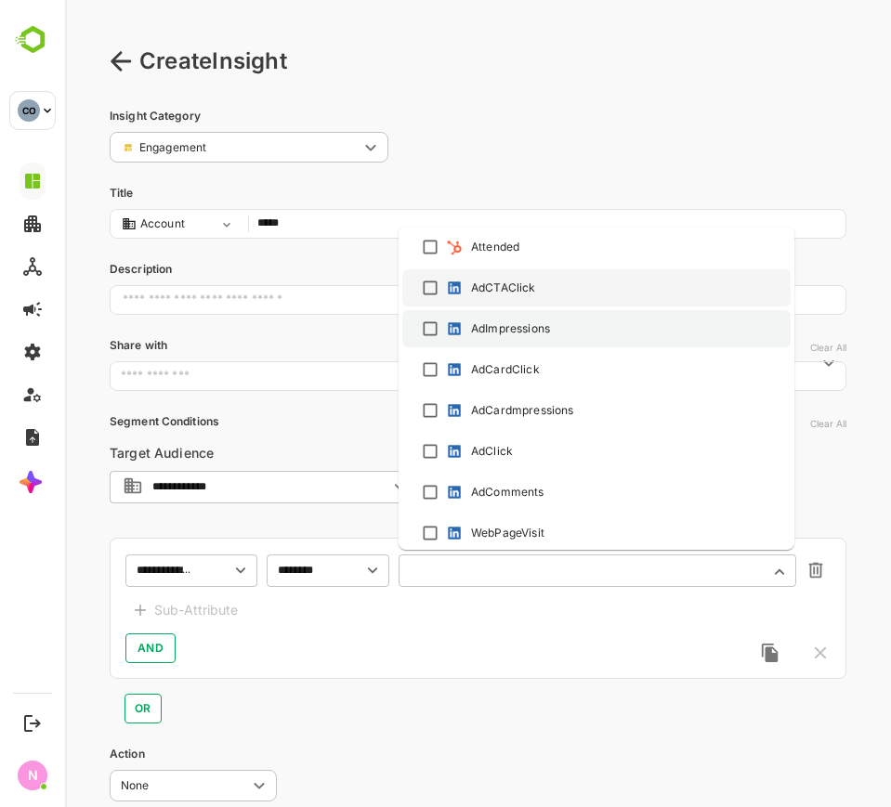
click at [438, 292] on div "AdCTAClick" at bounding box center [596, 288] width 355 height 22
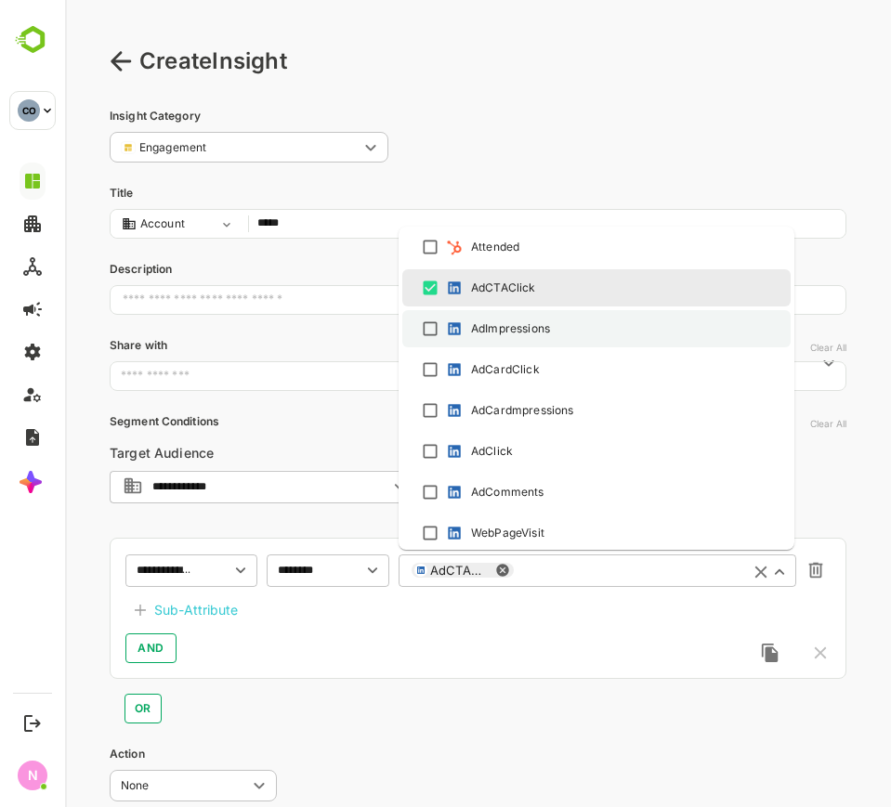
click at [418, 329] on li "AdImpressions" at bounding box center [596, 328] width 388 height 37
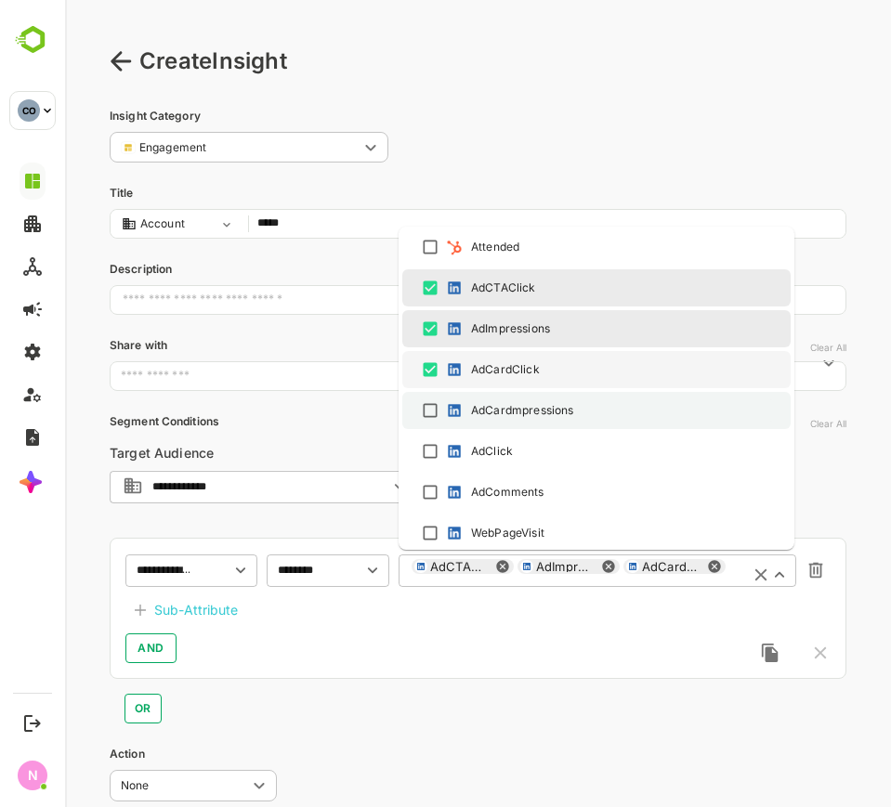
drag, startPoint x: 439, startPoint y: 386, endPoint x: 440, endPoint y: 401, distance: 14.9
click at [440, 398] on ul "Select All EmailClick EmailBounced EmailDelivered EmailOpened EmailForwarded Em…" at bounding box center [596, 388] width 396 height 323
click at [437, 421] on div "AdCardmpressions" at bounding box center [596, 410] width 355 height 22
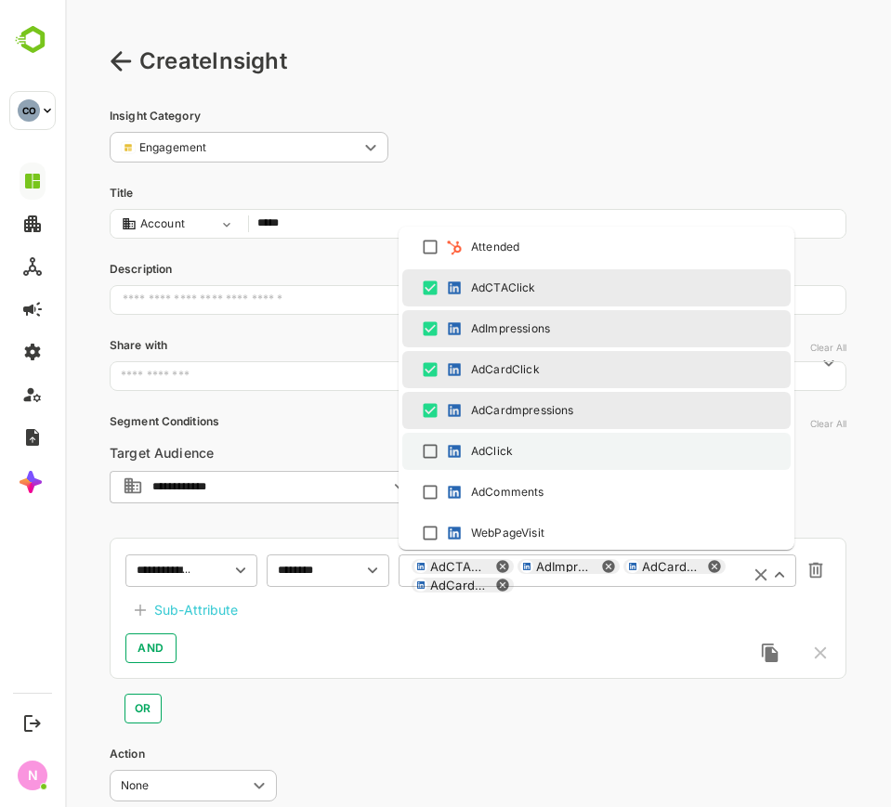
click at [445, 437] on li "AdClick" at bounding box center [596, 451] width 388 height 37
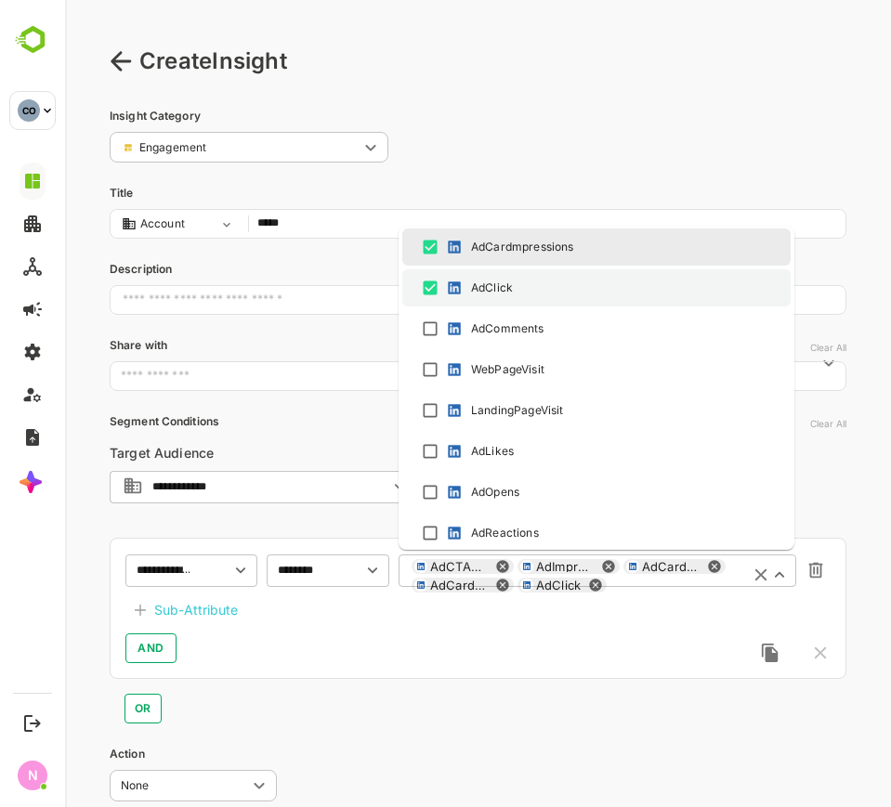
scroll to position [929, 0]
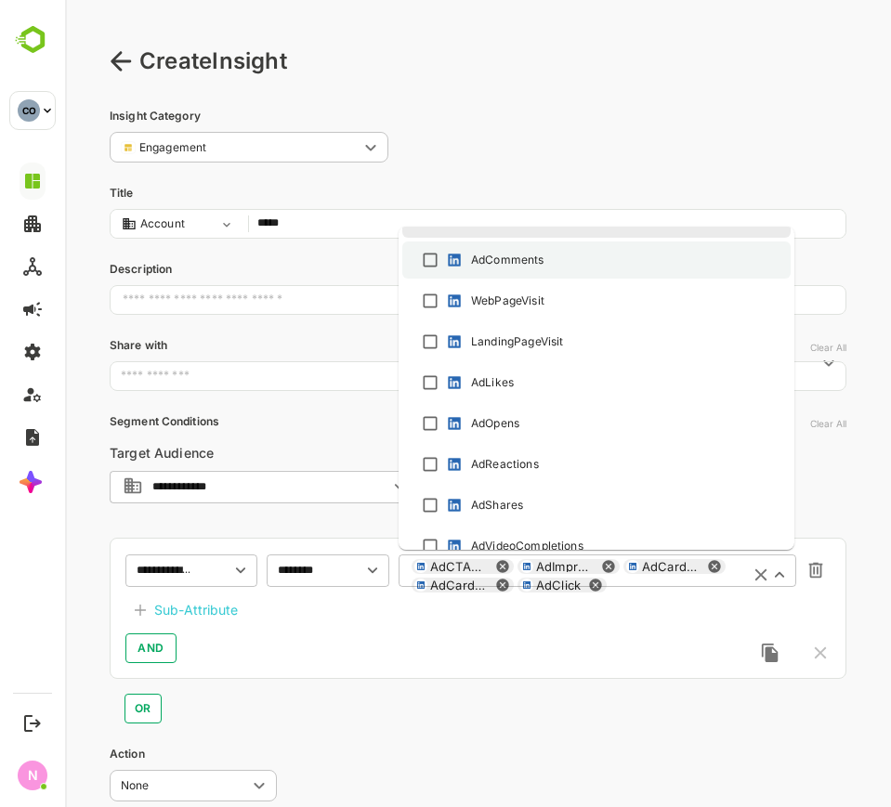
drag, startPoint x: 422, startPoint y: 271, endPoint x: 435, endPoint y: 321, distance: 51.8
click at [424, 272] on li "AdComments" at bounding box center [596, 259] width 388 height 37
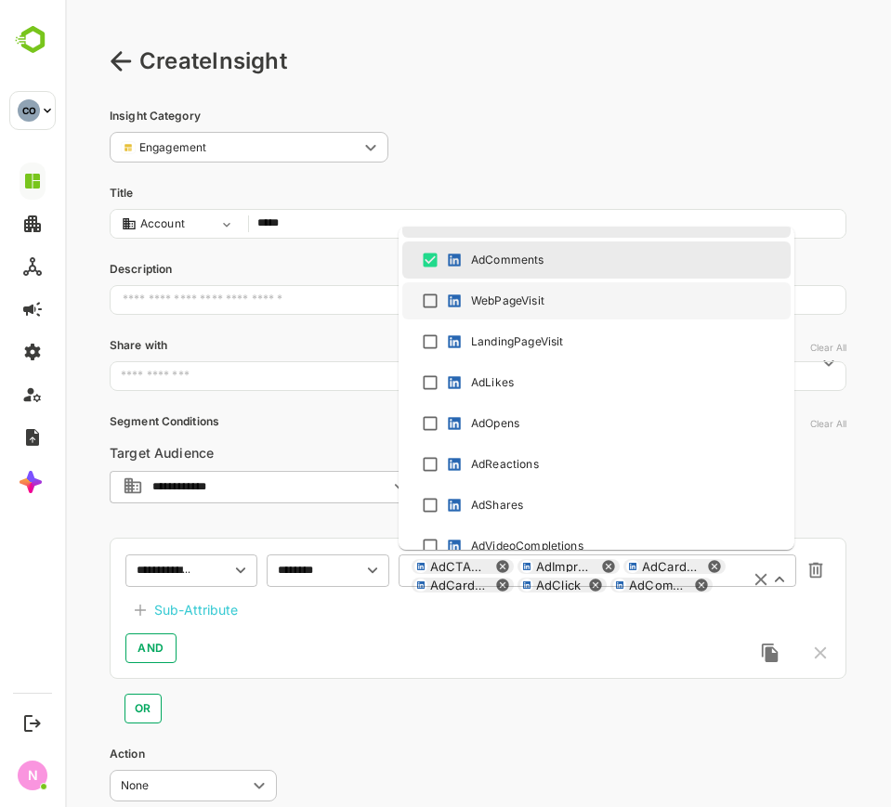
click at [436, 321] on ul "Select All EmailClick EmailBounced EmailDelivered EmailOpened EmailForwarded Em…" at bounding box center [596, 388] width 396 height 323
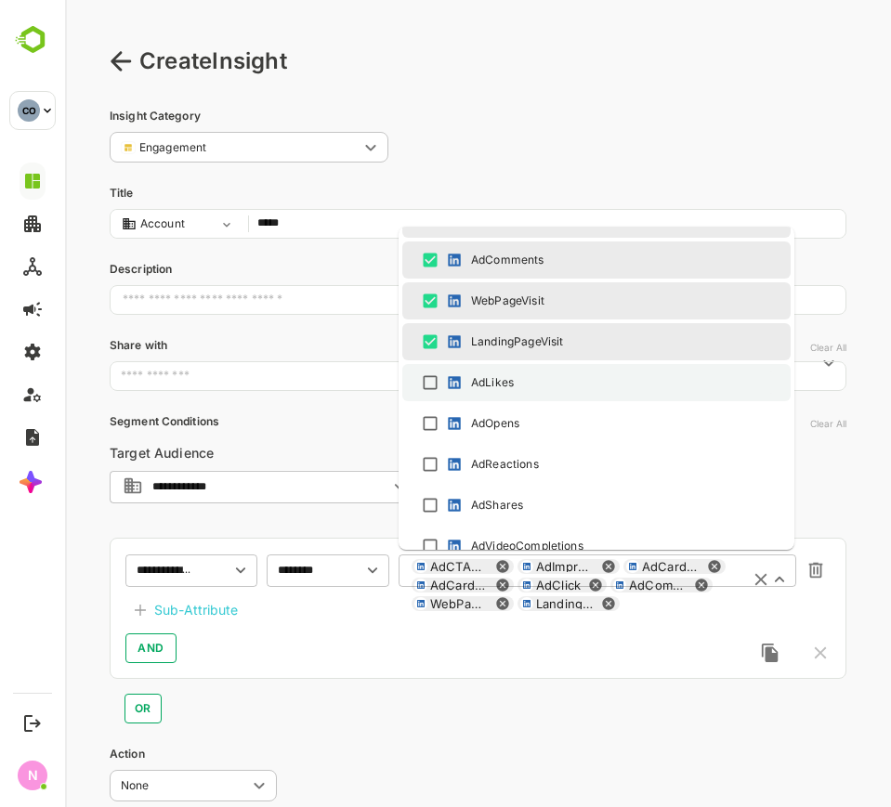
drag, startPoint x: 440, startPoint y: 374, endPoint x: 441, endPoint y: 388, distance: 14.0
click at [441, 377] on div "AdLikes" at bounding box center [596, 383] width 355 height 22
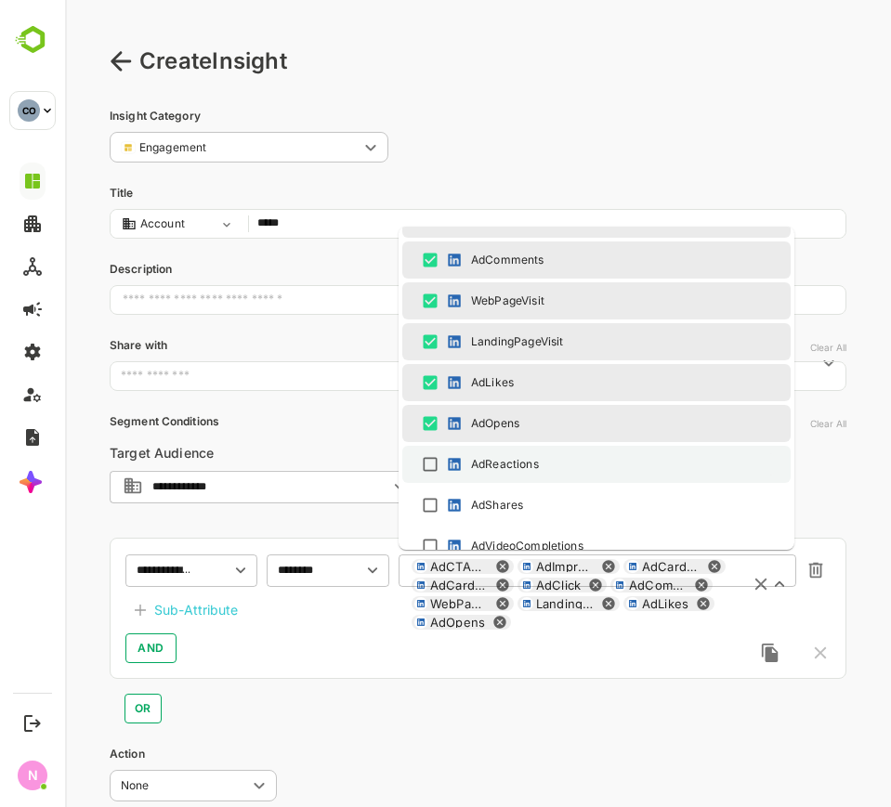
click at [444, 473] on div "AdReactions" at bounding box center [491, 464] width 96 height 19
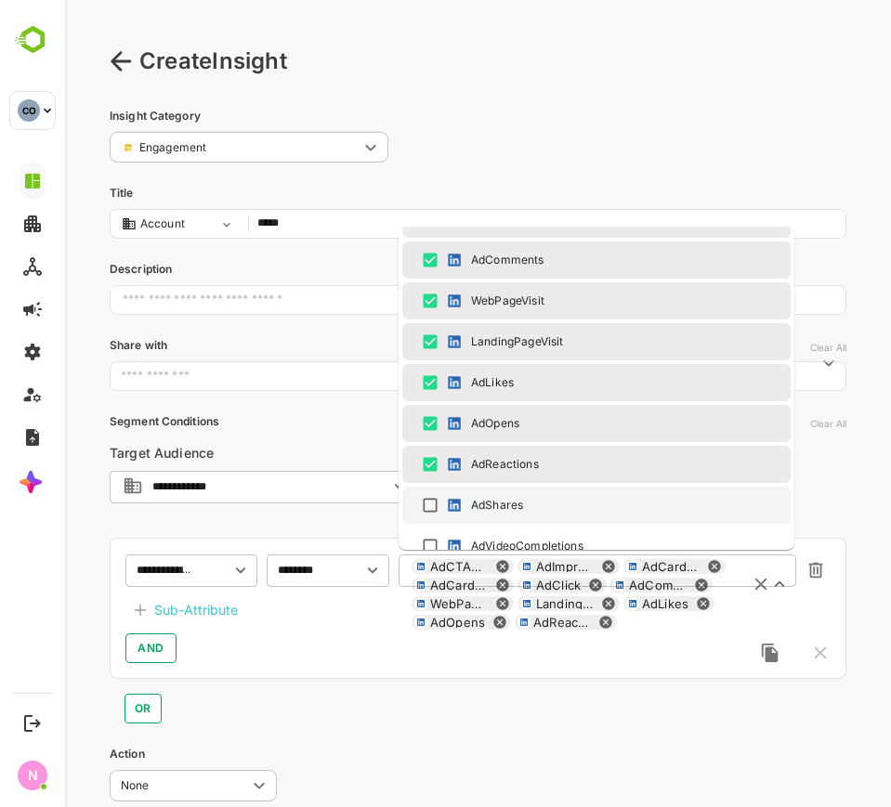
click at [447, 497] on img at bounding box center [454, 505] width 19 height 19
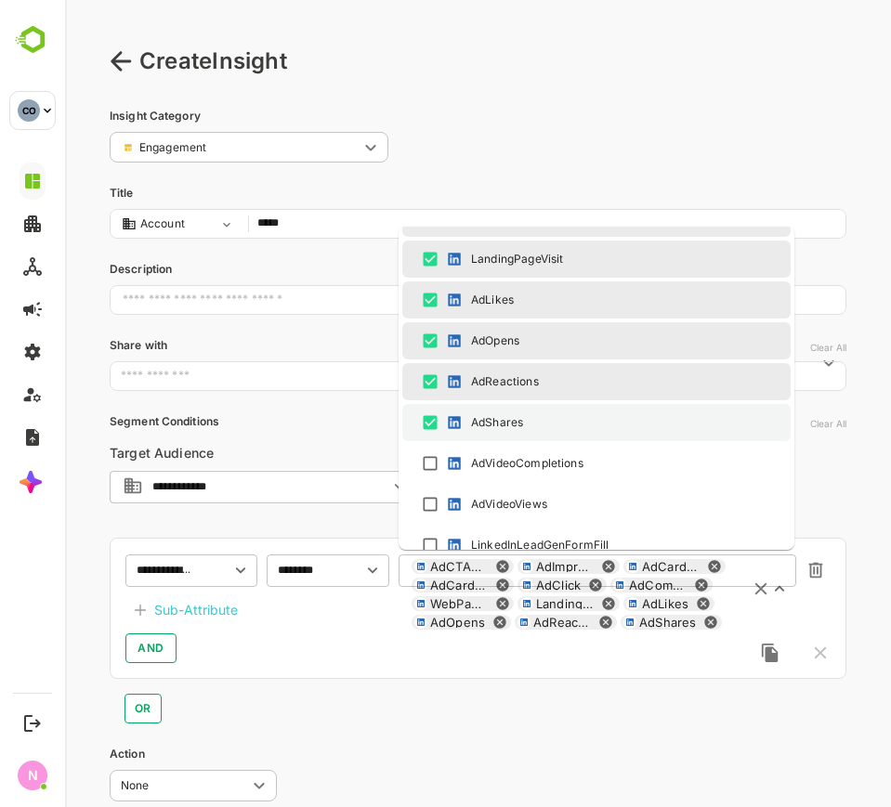
scroll to position [1070, 0]
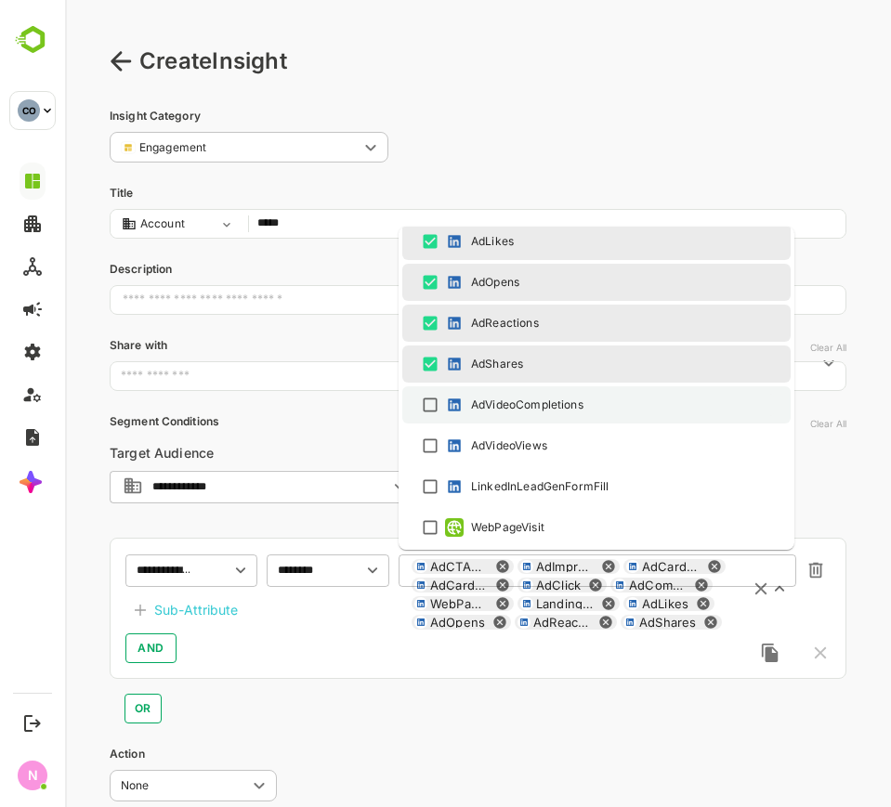
click at [449, 410] on img at bounding box center [454, 405] width 19 height 19
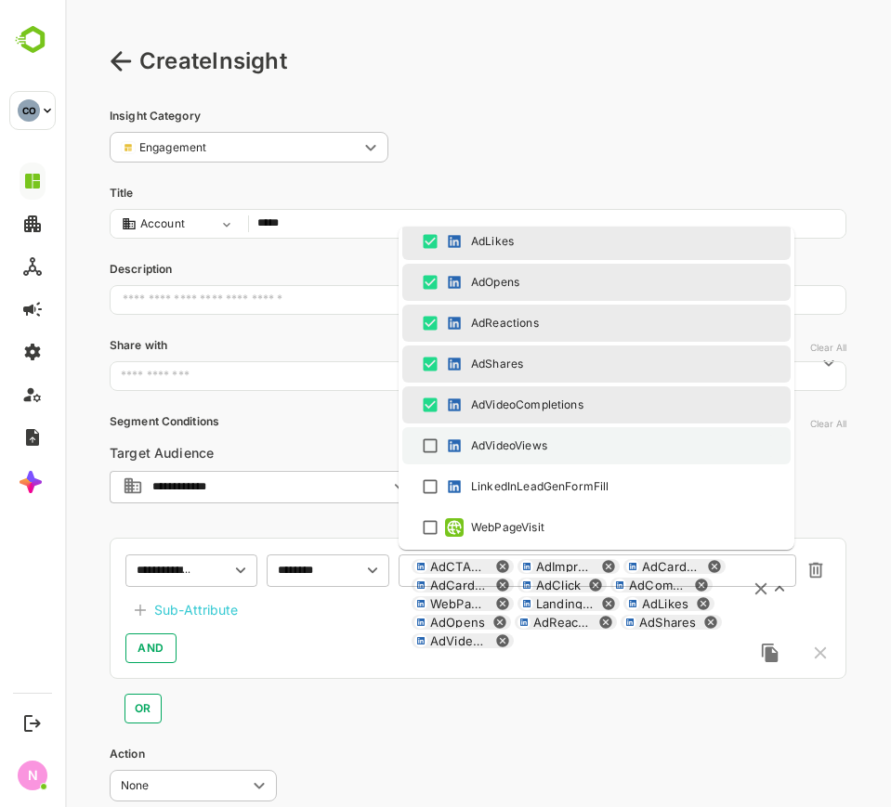
click at [444, 439] on div at bounding box center [452, 446] width 19 height 19
drag, startPoint x: 447, startPoint y: 455, endPoint x: 447, endPoint y: 465, distance: 10.2
click at [447, 461] on li "AdVideoViews" at bounding box center [596, 445] width 388 height 37
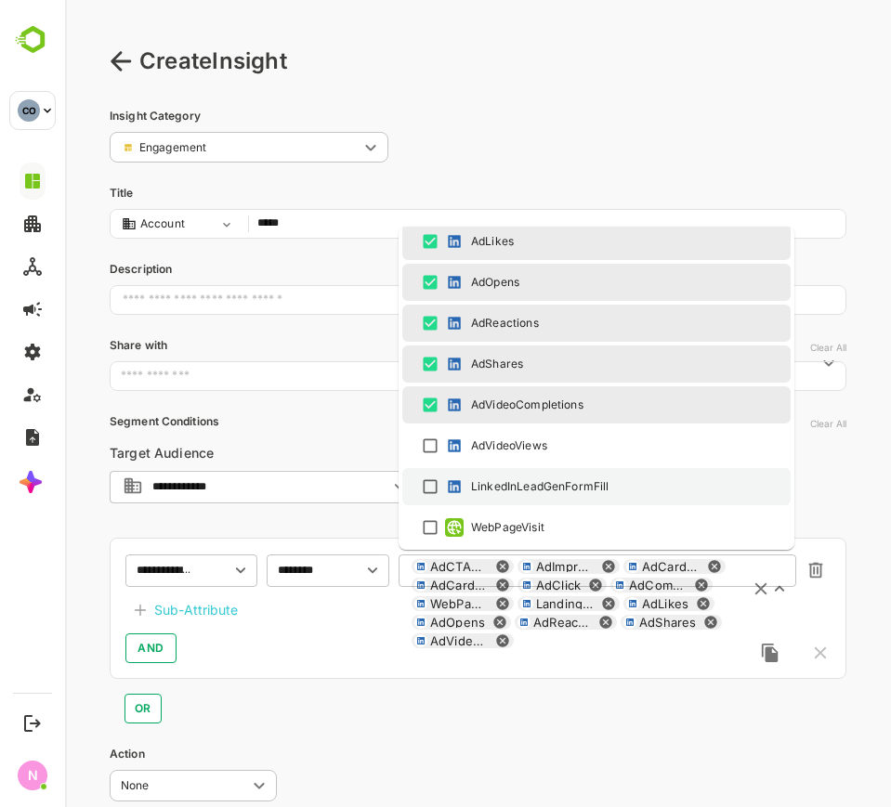
click at [445, 477] on div "LinkedInLeadGenFormFill" at bounding box center [525, 486] width 165 height 19
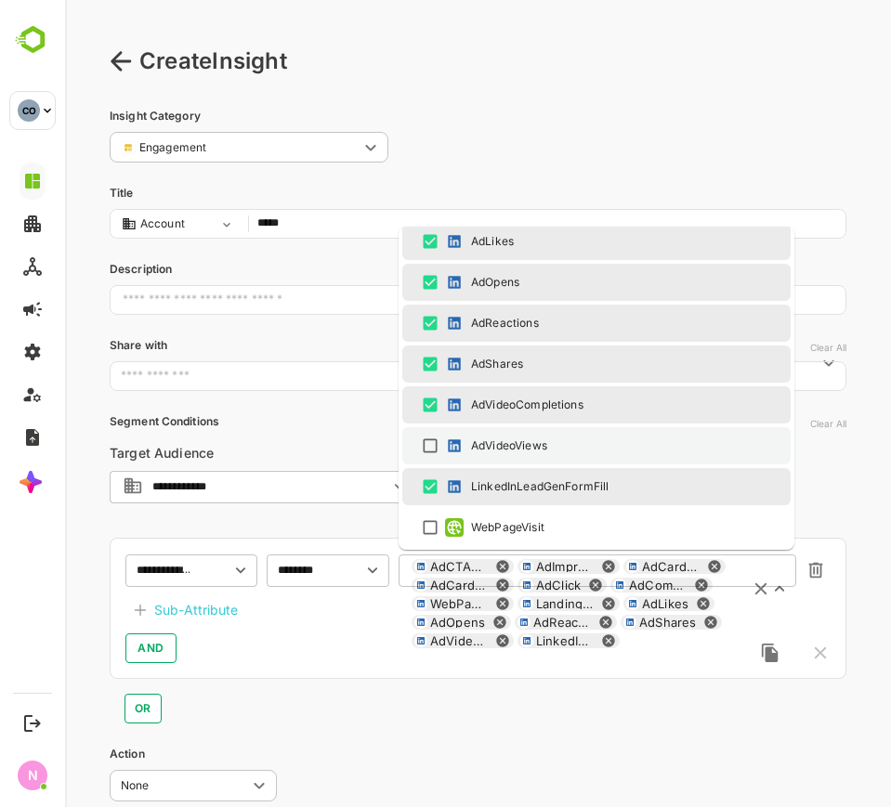
click at [445, 439] on img at bounding box center [454, 446] width 19 height 19
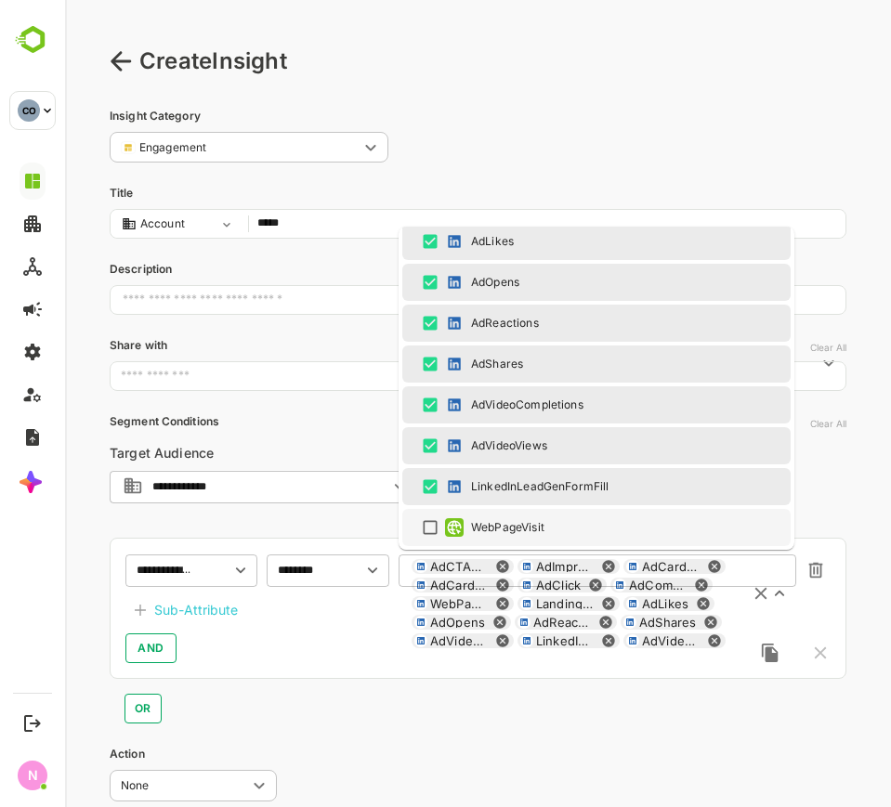
drag, startPoint x: 350, startPoint y: 620, endPoint x: 330, endPoint y: 616, distance: 21.0
click at [352, 620] on div "**********" at bounding box center [478, 608] width 737 height 141
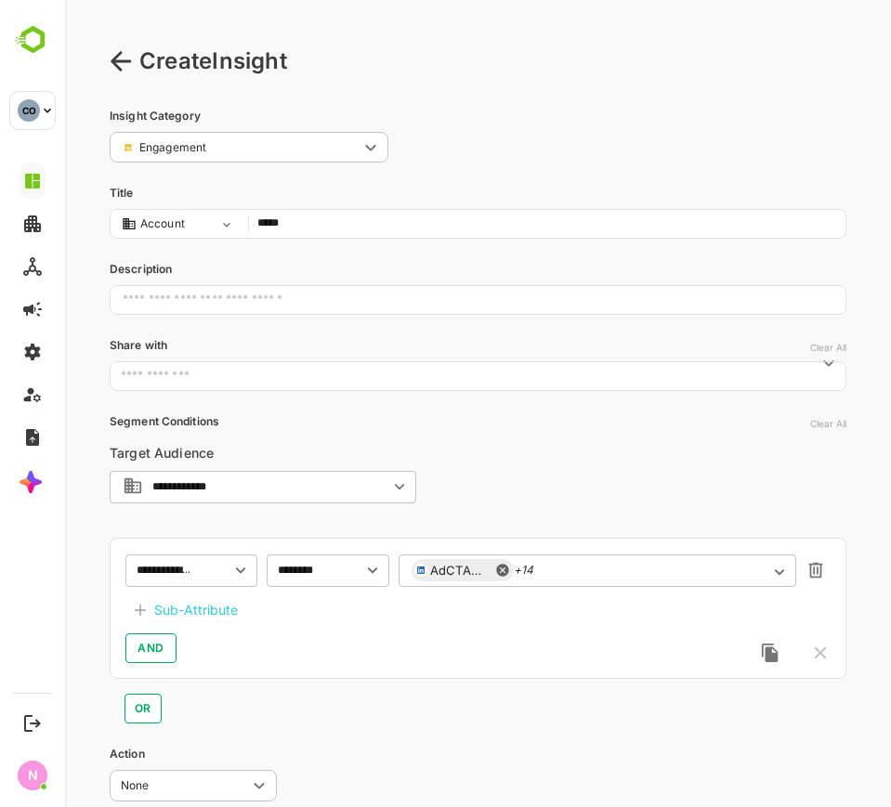
click at [193, 616] on div "Sub-Attribute" at bounding box center [196, 610] width 84 height 22
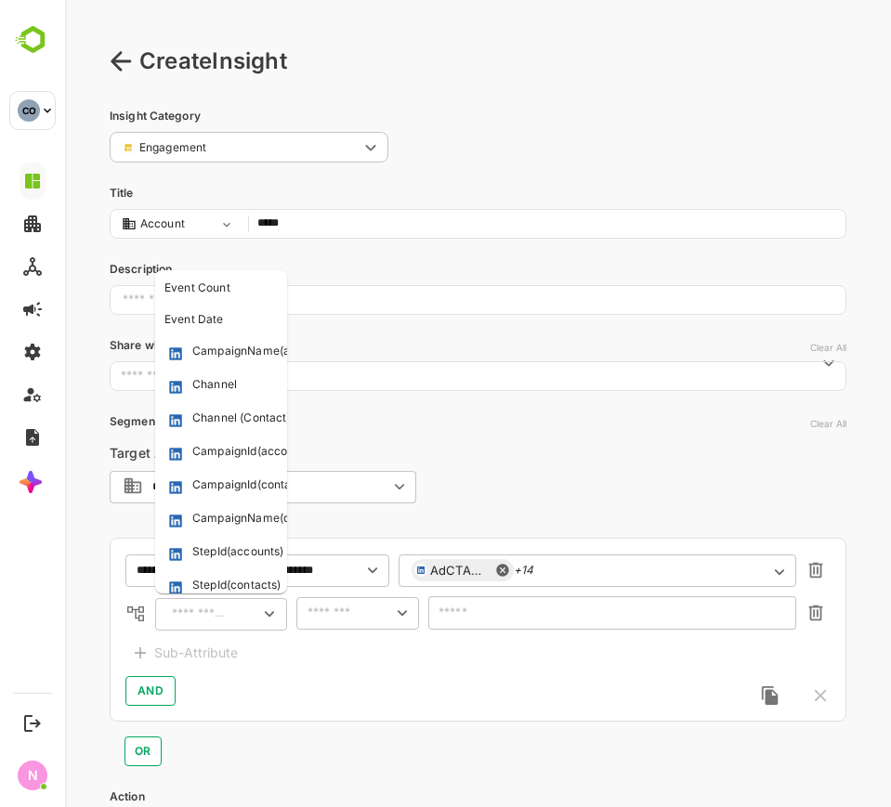
click at [211, 607] on input "text" at bounding box center [199, 614] width 67 height 22
click at [230, 364] on li "CampaignName(accounts)" at bounding box center [221, 352] width 124 height 30
type input "**********"
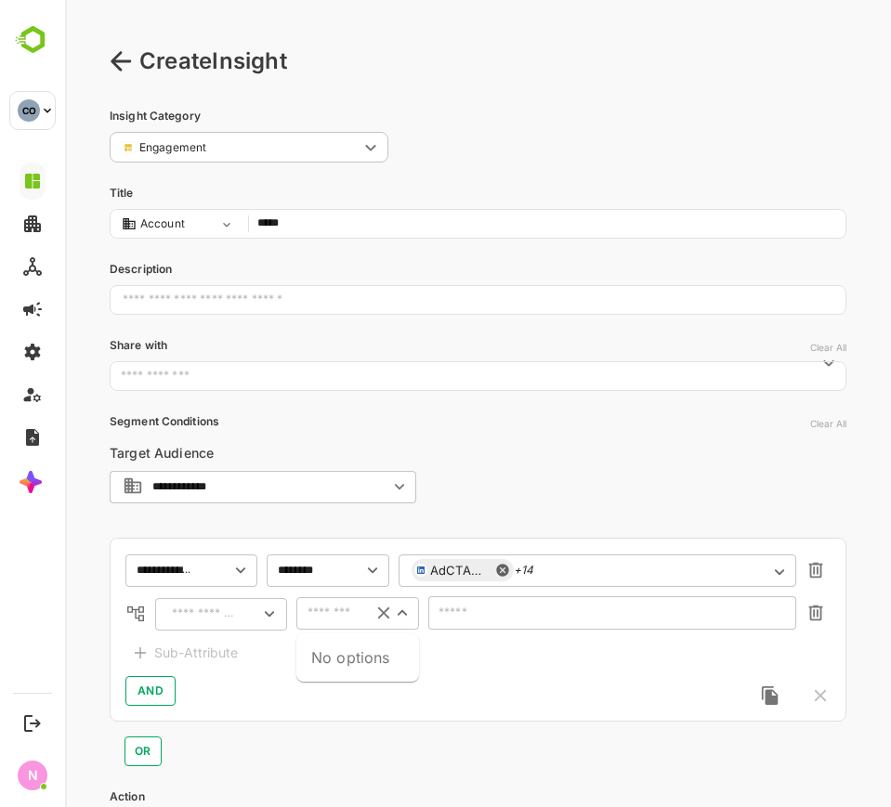
click at [315, 612] on input "text" at bounding box center [330, 613] width 57 height 22
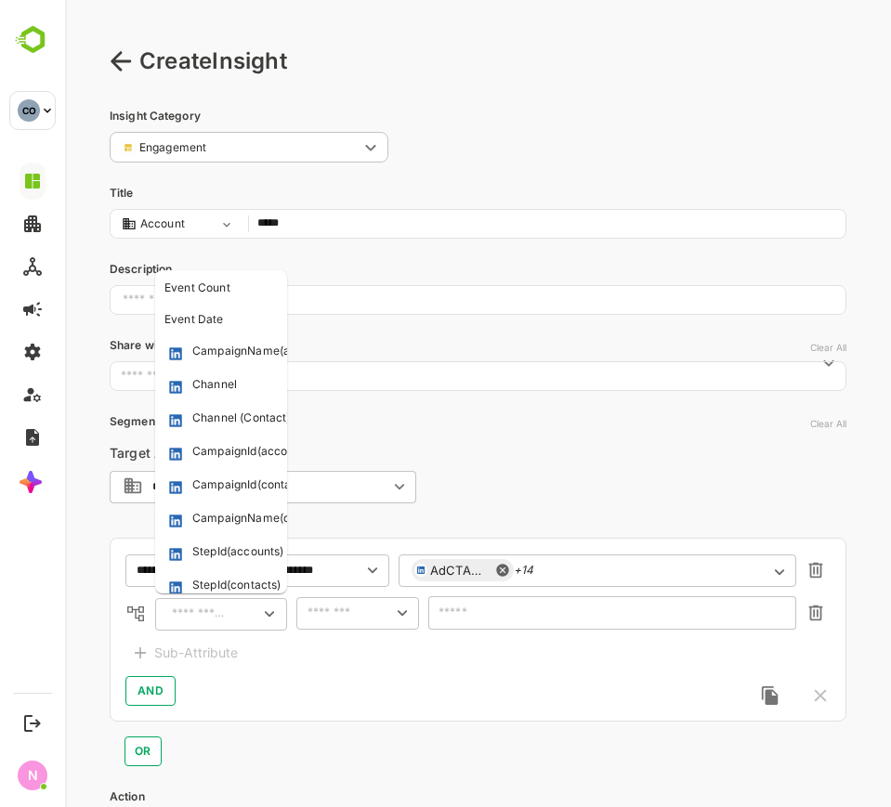
drag, startPoint x: 212, startPoint y: 622, endPoint x: 220, endPoint y: 616, distance: 10.6
click at [216, 618] on input "text" at bounding box center [199, 614] width 67 height 22
drag, startPoint x: 227, startPoint y: 336, endPoint x: 248, endPoint y: 374, distance: 43.7
click at [227, 339] on li "CampaignName(accounts)" at bounding box center [221, 352] width 124 height 30
type input "**********"
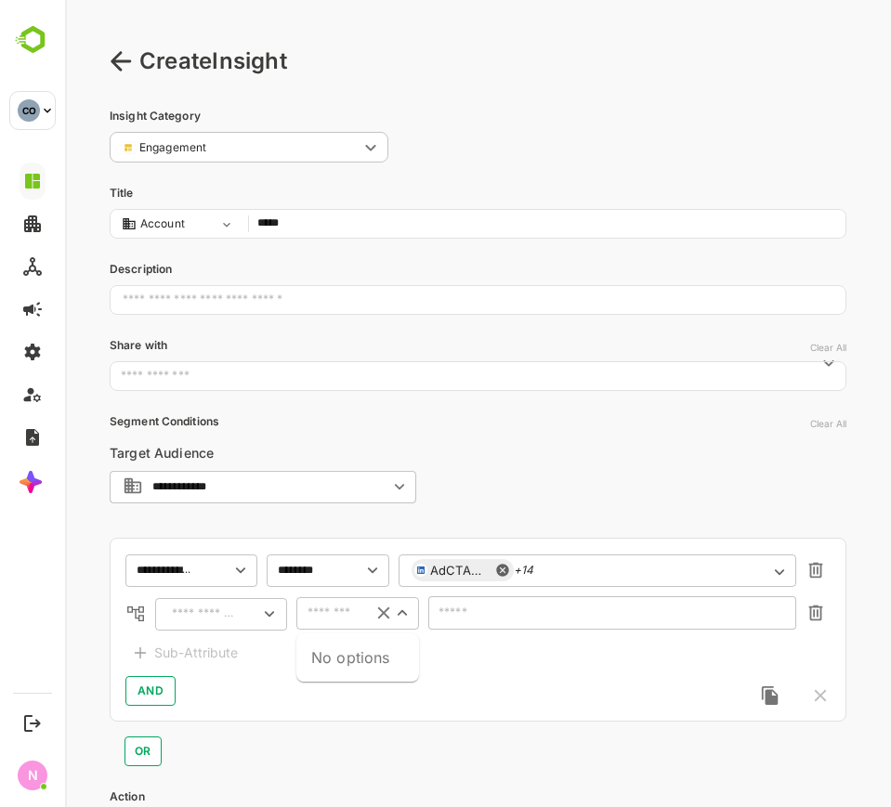
click at [335, 605] on input "text" at bounding box center [330, 613] width 57 height 22
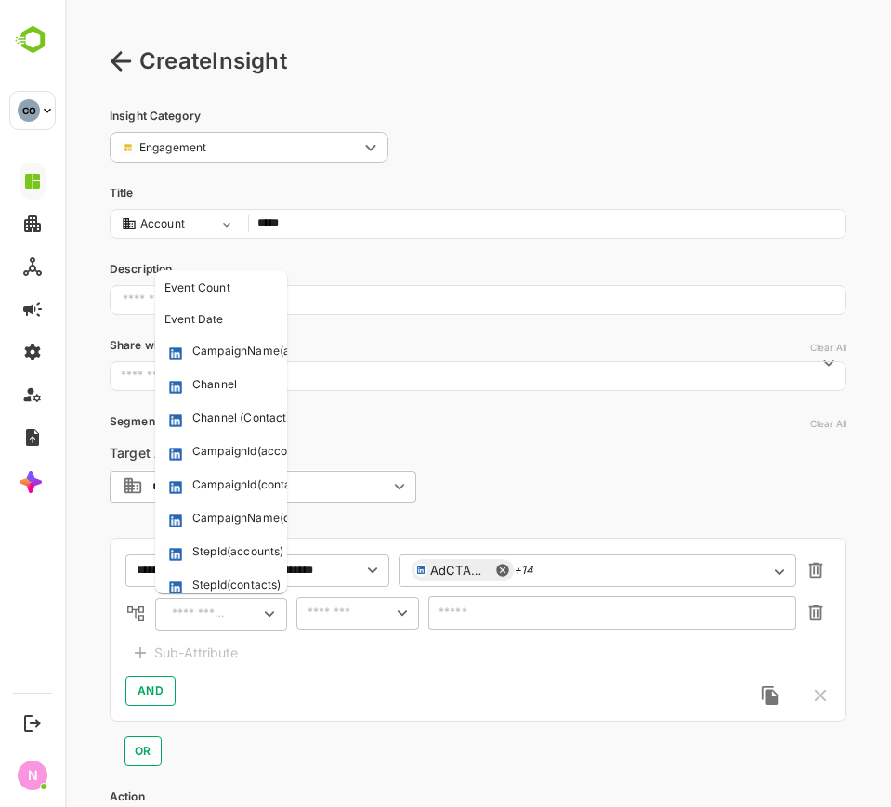
click at [192, 609] on input "text" at bounding box center [199, 614] width 67 height 22
click at [244, 346] on div "CampaignName(accounts)" at bounding box center [264, 352] width 144 height 19
type input "**********"
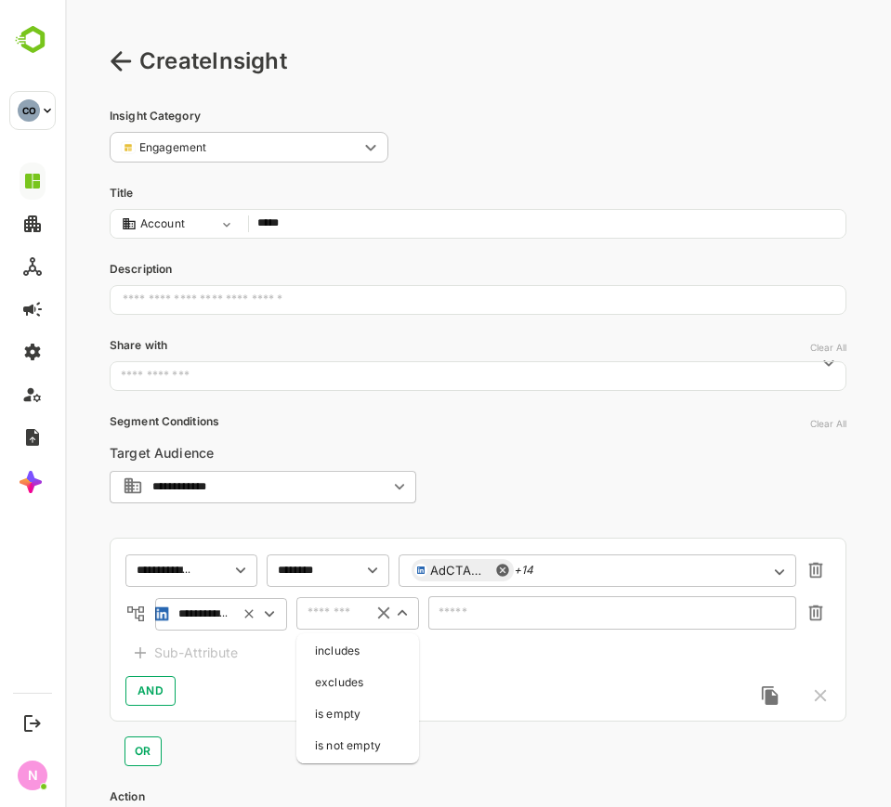
click at [328, 614] on input "text" at bounding box center [330, 613] width 57 height 22
drag, startPoint x: 325, startPoint y: 652, endPoint x: 392, endPoint y: 641, distance: 67.8
click at [329, 650] on li "includes" at bounding box center [357, 651] width 115 height 28
type input "********"
click at [487, 613] on input "text" at bounding box center [600, 614] width 319 height 14
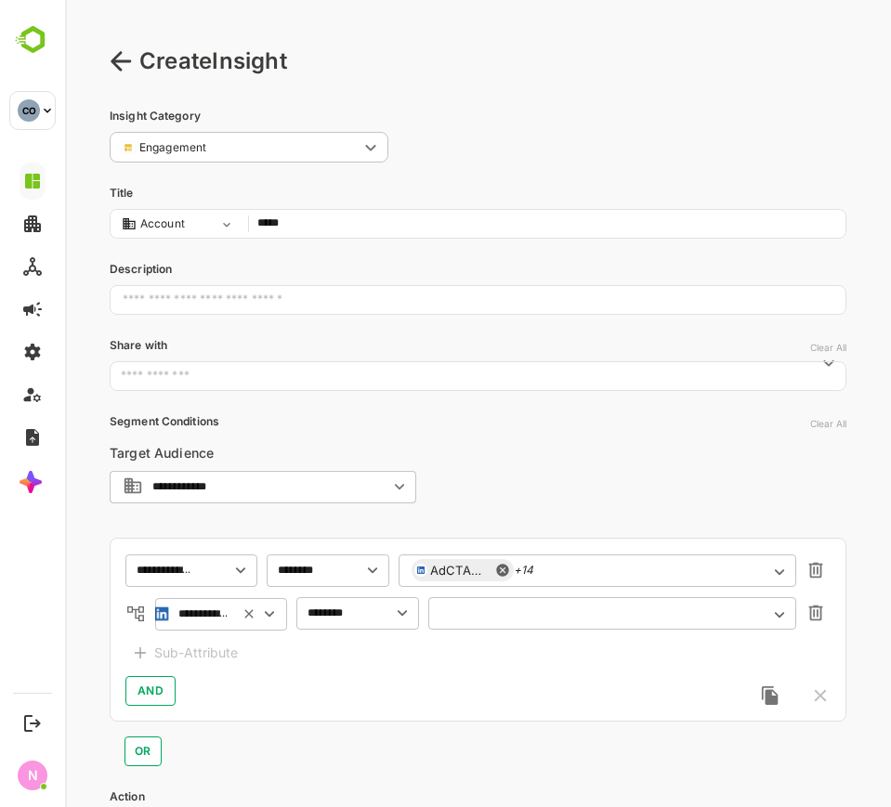
click at [657, 607] on input "text" at bounding box center [600, 614] width 319 height 14
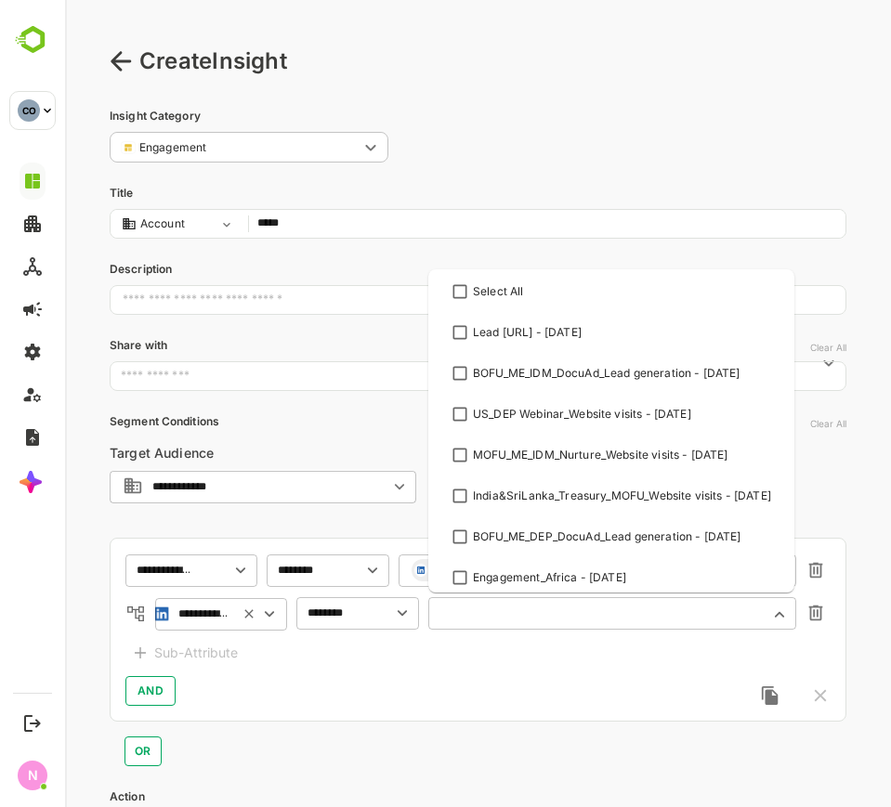
paste input "**********"
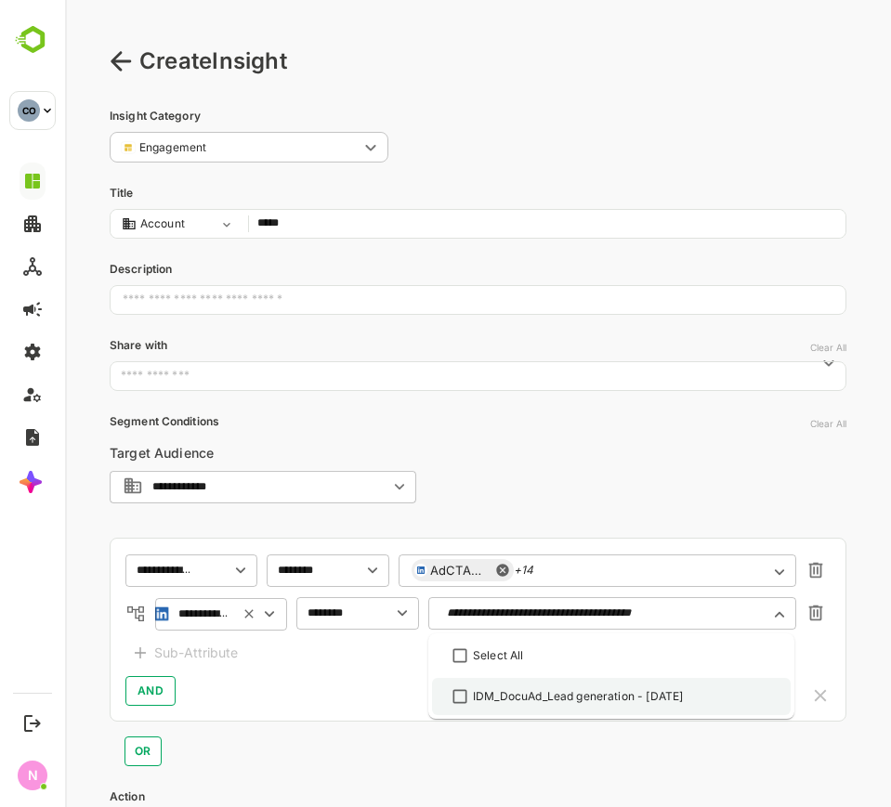
click at [485, 683] on li "IDM_DocuAd_Lead generation - [DATE]" at bounding box center [611, 696] width 359 height 37
type input "**********"
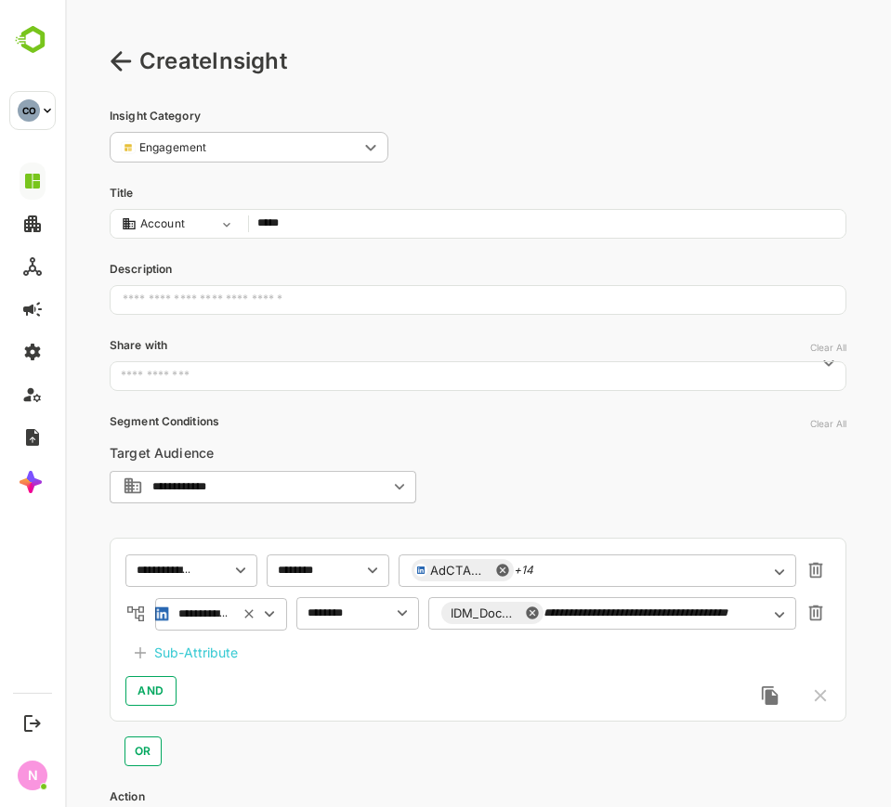
click at [494, 446] on div "**********" at bounding box center [478, 601] width 737 height 329
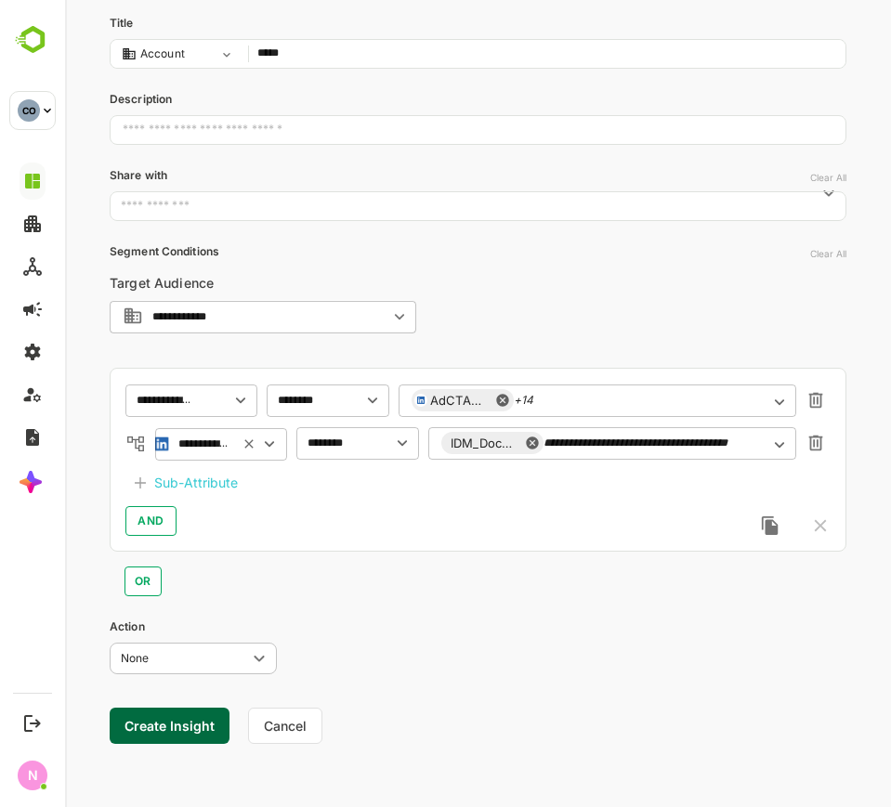
click at [196, 726] on button "Create Insight" at bounding box center [170, 726] width 120 height 36
click at [349, 752] on link "View" at bounding box center [345, 749] width 41 height 22
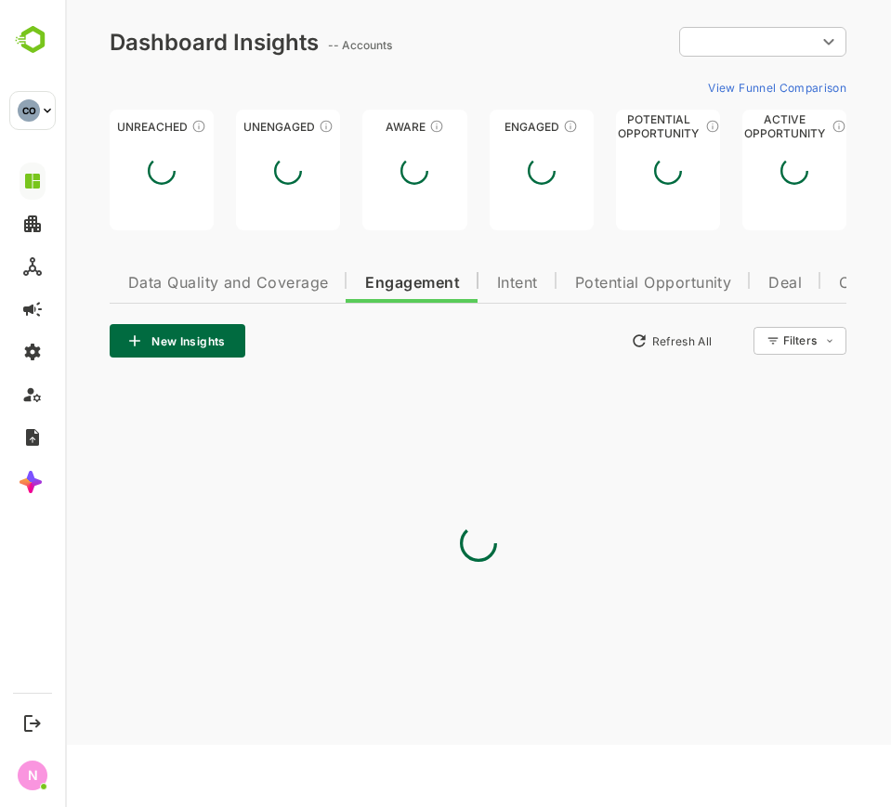
scroll to position [0, 0]
type input "**********"
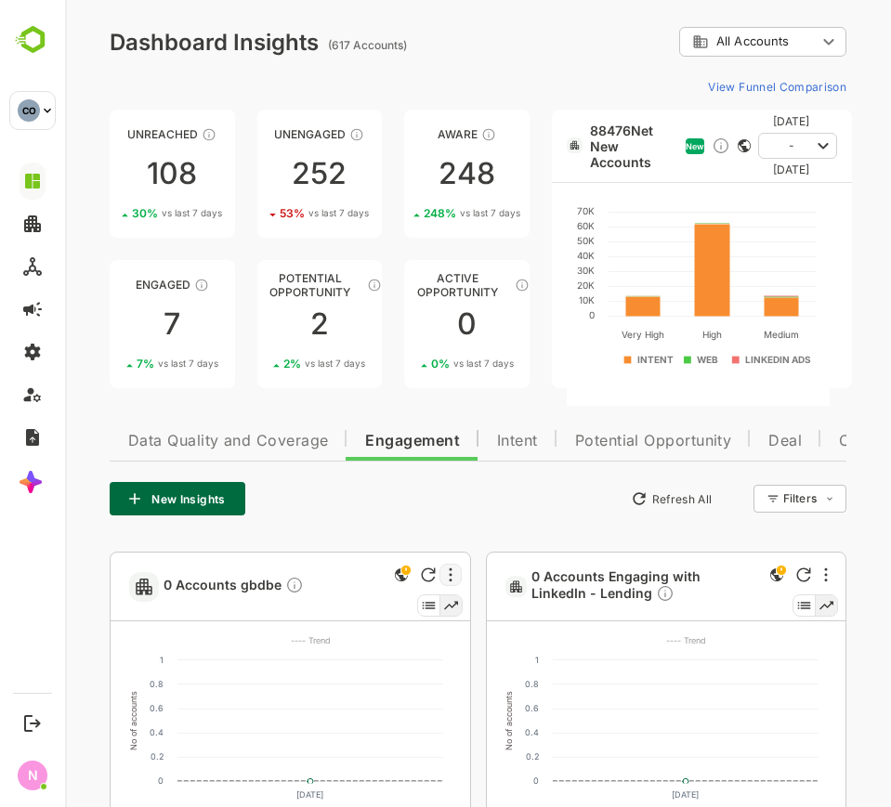
click at [452, 578] on div at bounding box center [450, 575] width 22 height 22
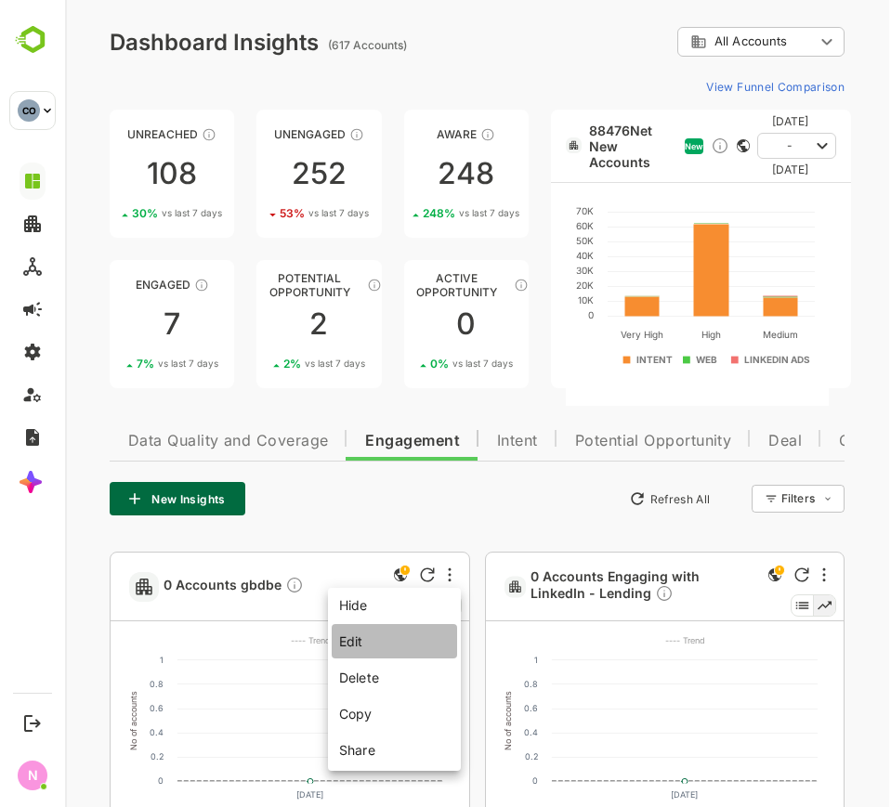
click at [397, 650] on li "Edit" at bounding box center [394, 641] width 125 height 34
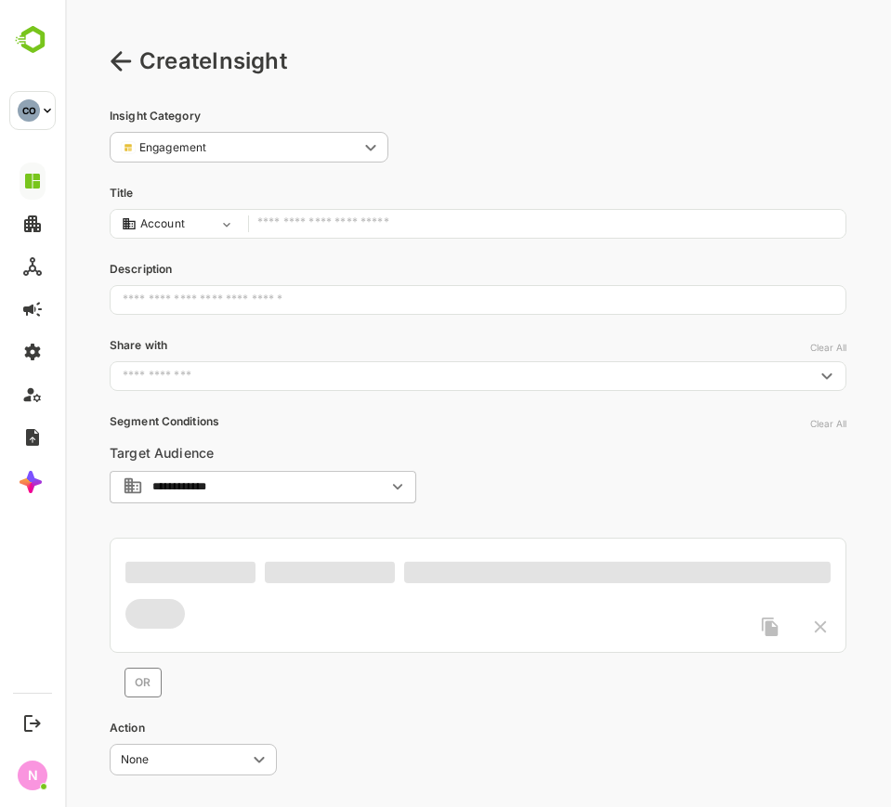
type input "*****"
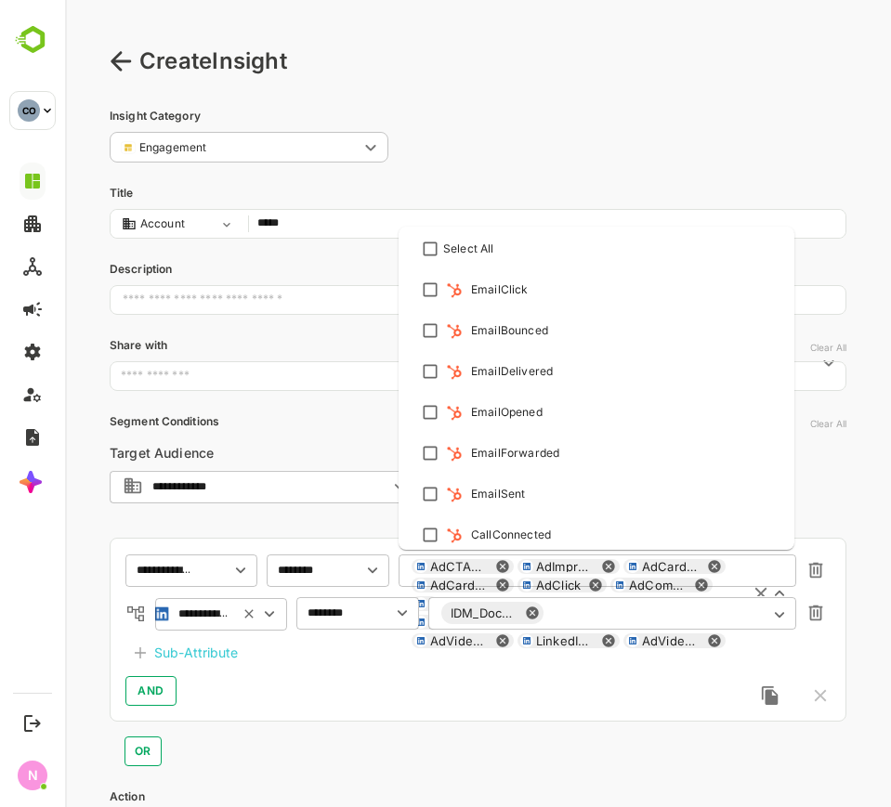
click at [556, 568] on div "AdCTAClick AdImpressions AdCardClick AdCardmpressions AdClick AdComments WebPag…" at bounding box center [597, 613] width 398 height 118
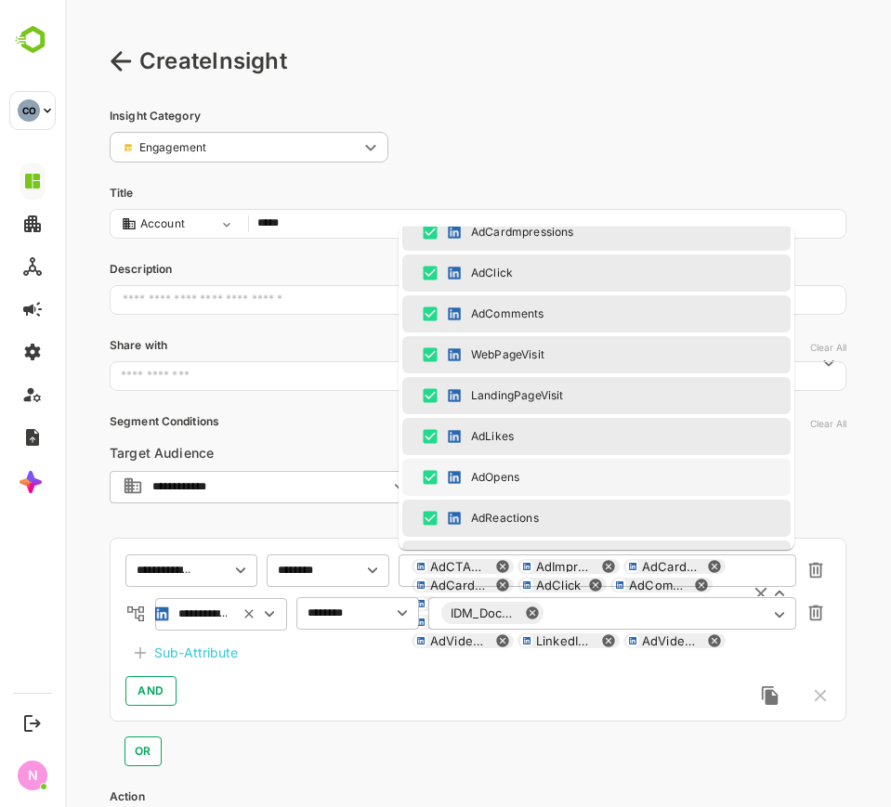
scroll to position [1070, 0]
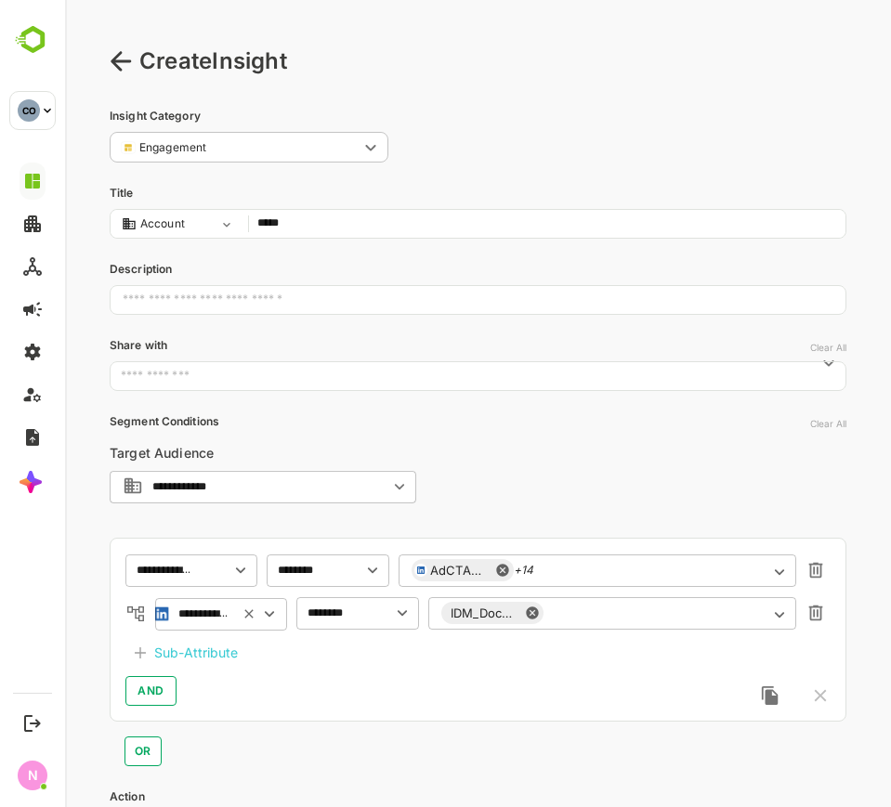
click at [434, 754] on div "OR" at bounding box center [478, 744] width 737 height 45
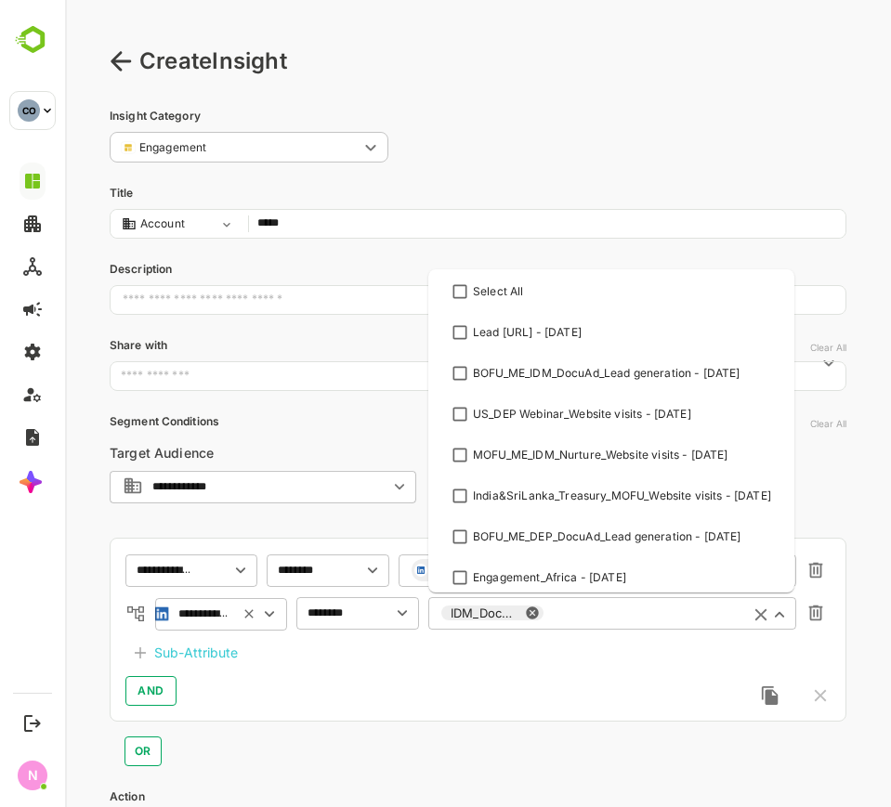
click at [615, 616] on input "text" at bounding box center [641, 614] width 189 height 14
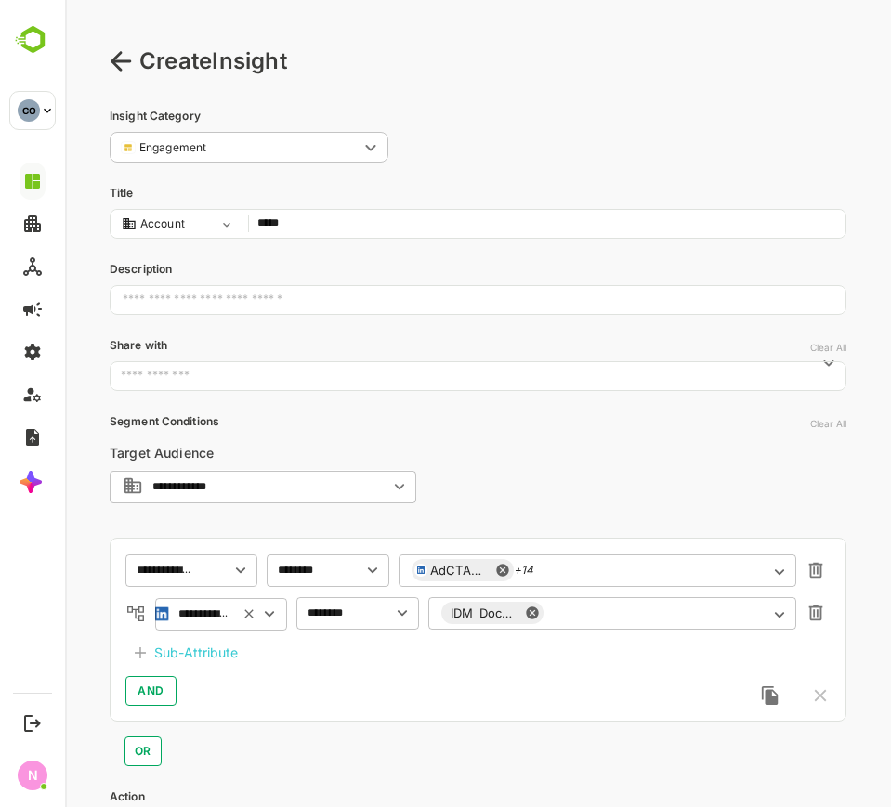
click at [440, 709] on div "**********" at bounding box center [478, 630] width 737 height 184
click at [128, 68] on icon at bounding box center [121, 61] width 22 height 22
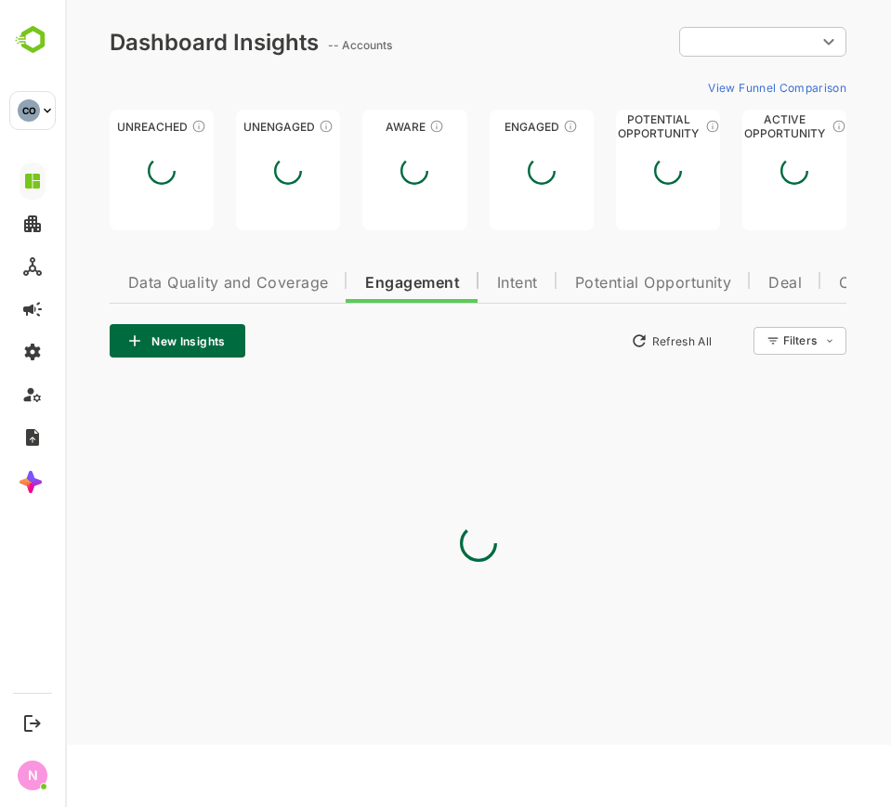
type input "**********"
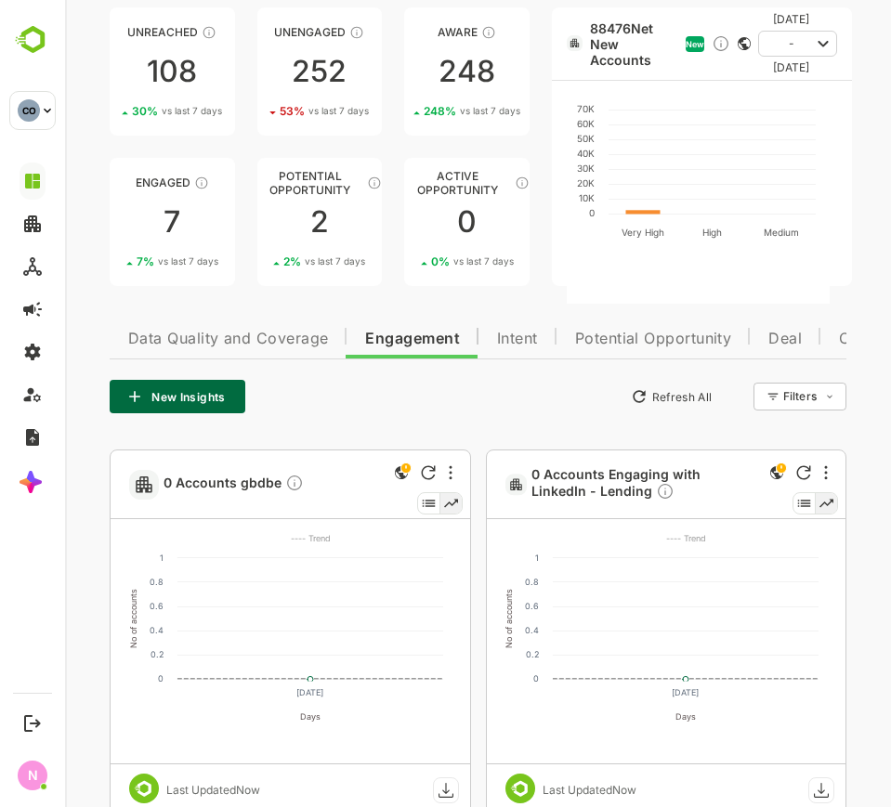
scroll to position [129, 0]
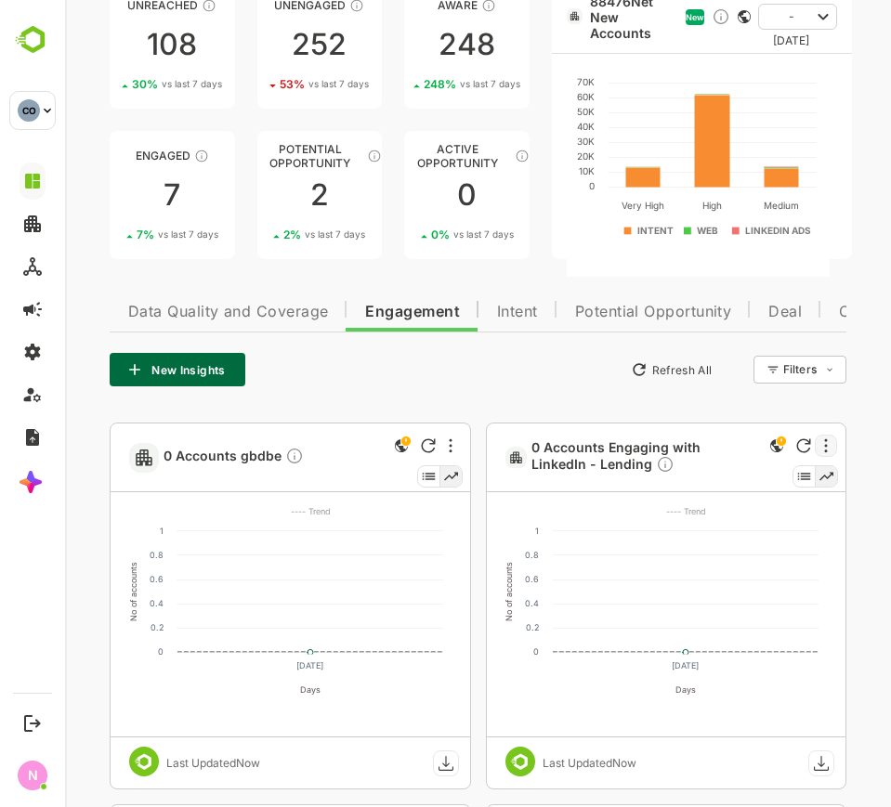
click at [823, 452] on div at bounding box center [826, 446] width 22 height 22
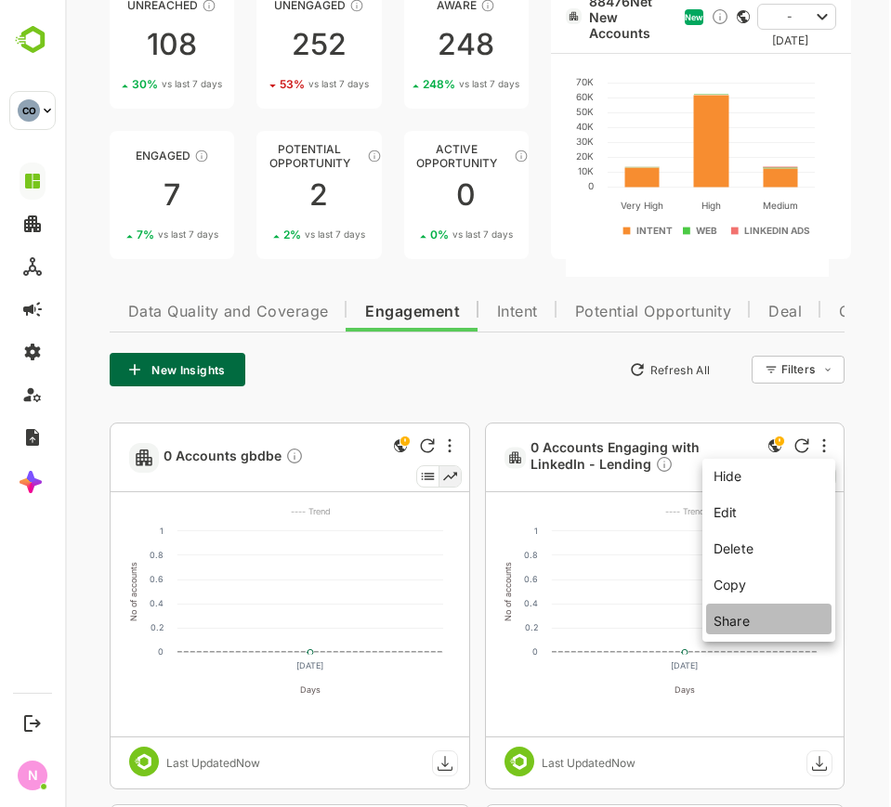
click at [782, 628] on li "Share" at bounding box center [768, 619] width 125 height 31
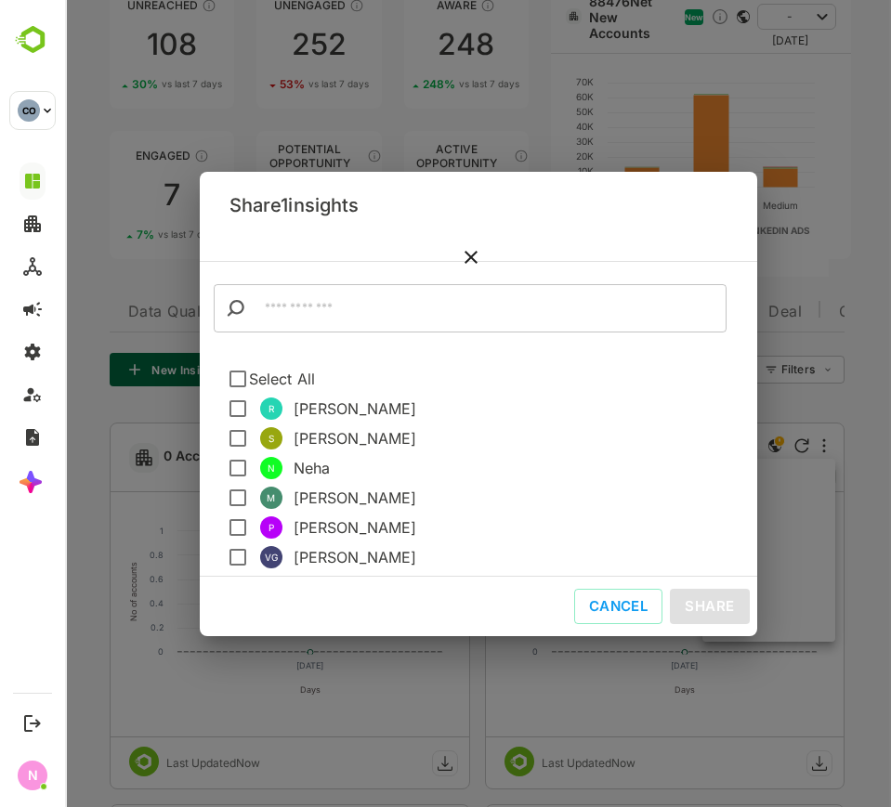
click at [440, 318] on input "text" at bounding box center [489, 308] width 475 height 48
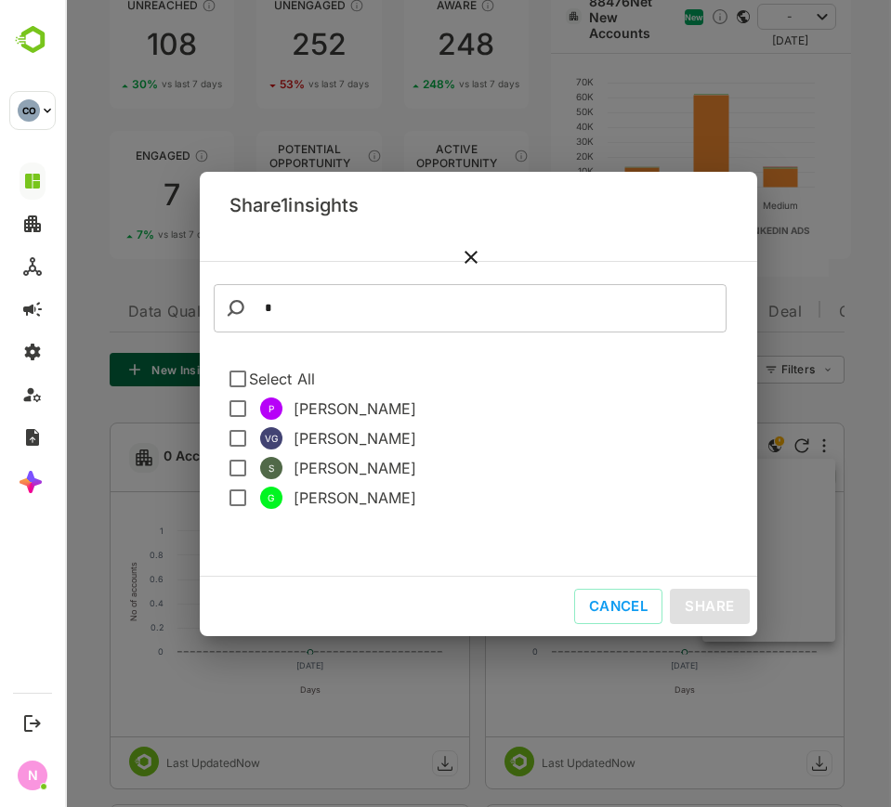
type input "*"
click at [348, 409] on span "[PERSON_NAME]" at bounding box center [518, 409] width 449 height 22
click at [324, 412] on span "Pratik" at bounding box center [518, 409] width 449 height 22
click at [726, 604] on button "Share" at bounding box center [709, 606] width 79 height 35
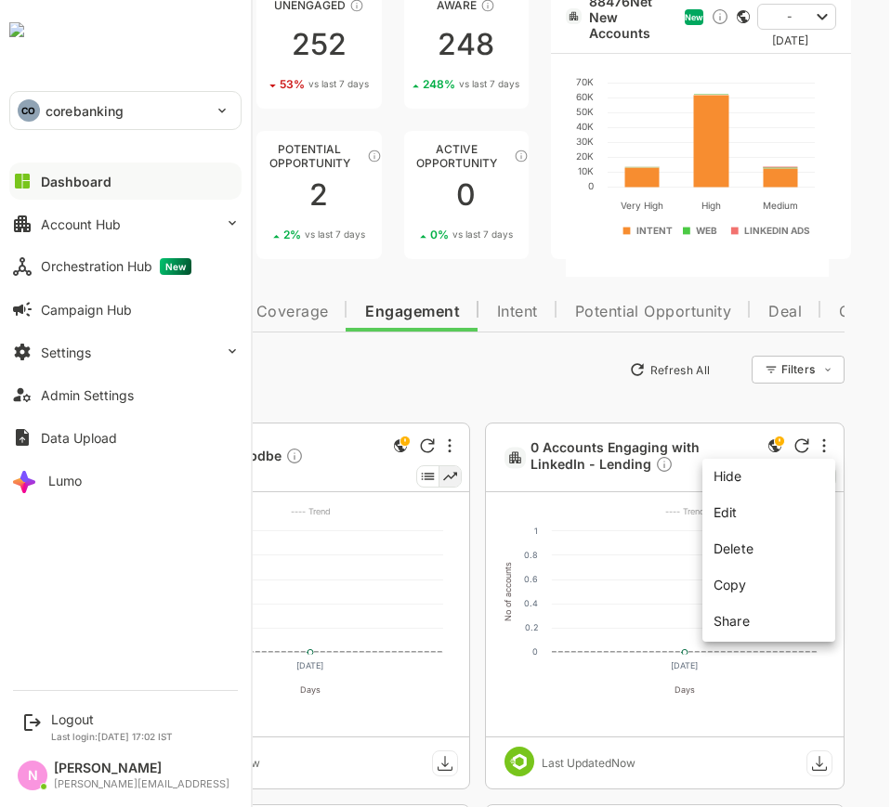
click at [20, 106] on div "CO" at bounding box center [29, 110] width 22 height 22
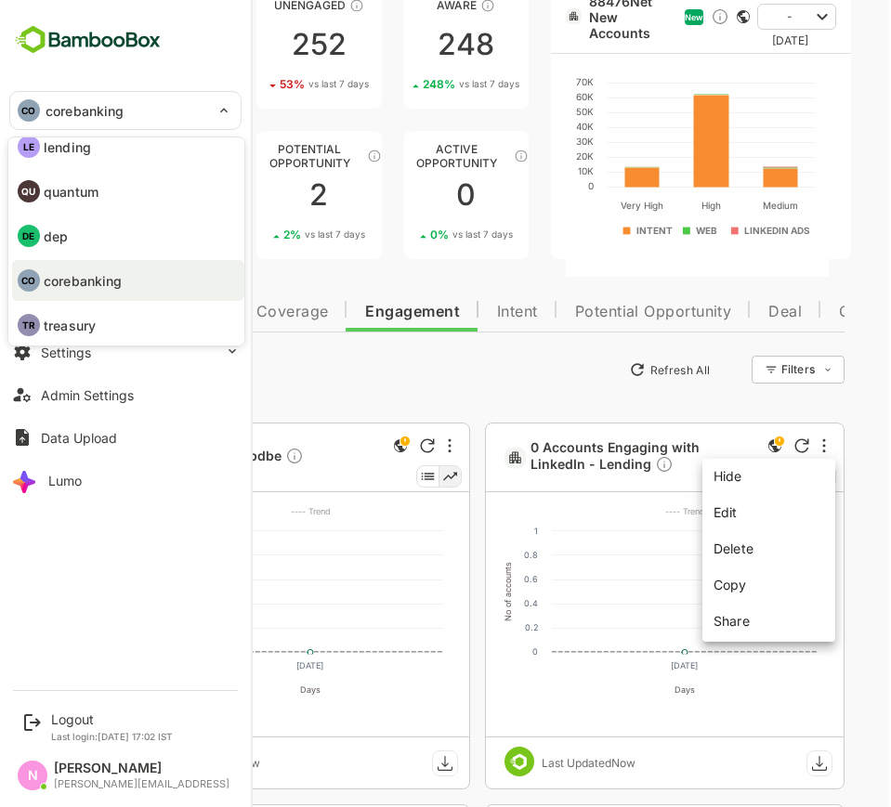
scroll to position [19, 0]
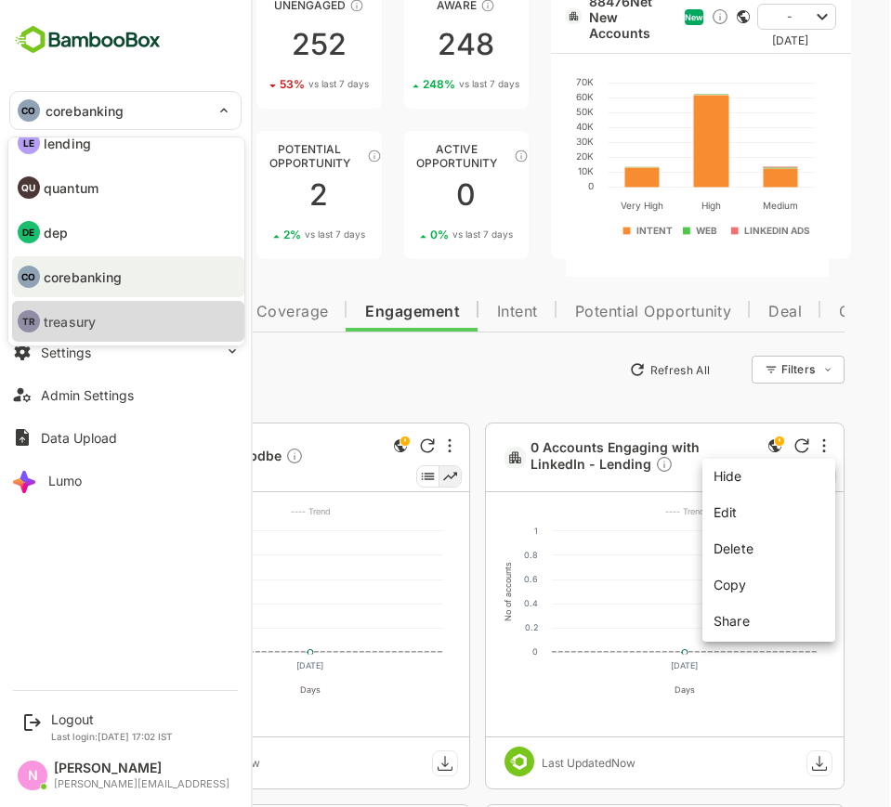
click at [111, 317] on li "TR treasury" at bounding box center [128, 321] width 232 height 41
type input "********"
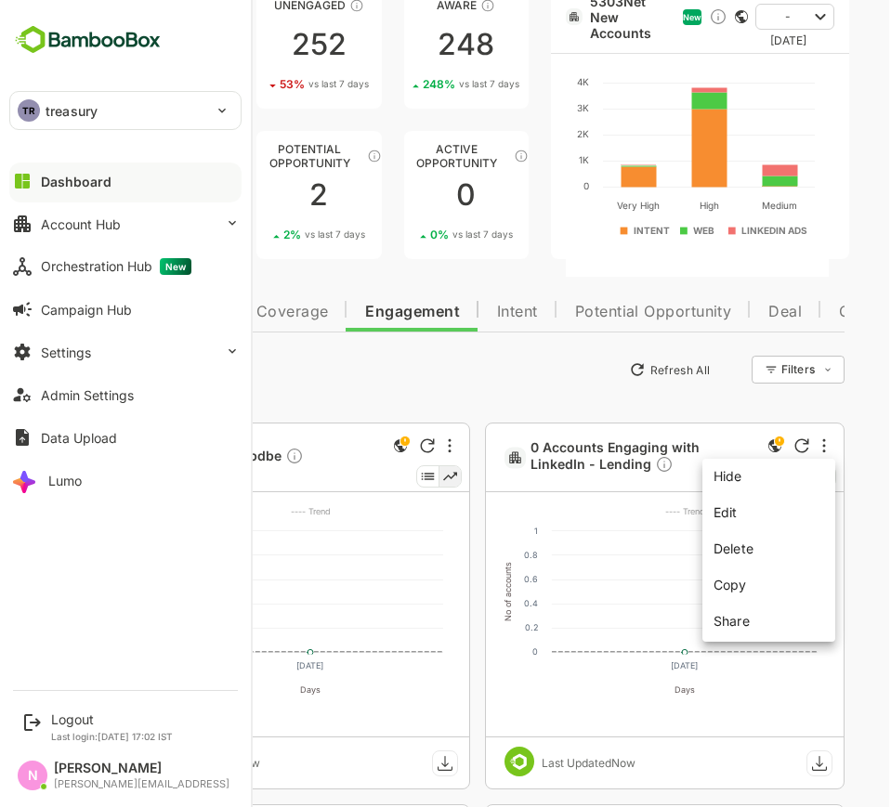
click at [489, 396] on div at bounding box center [478, 403] width 826 height 807
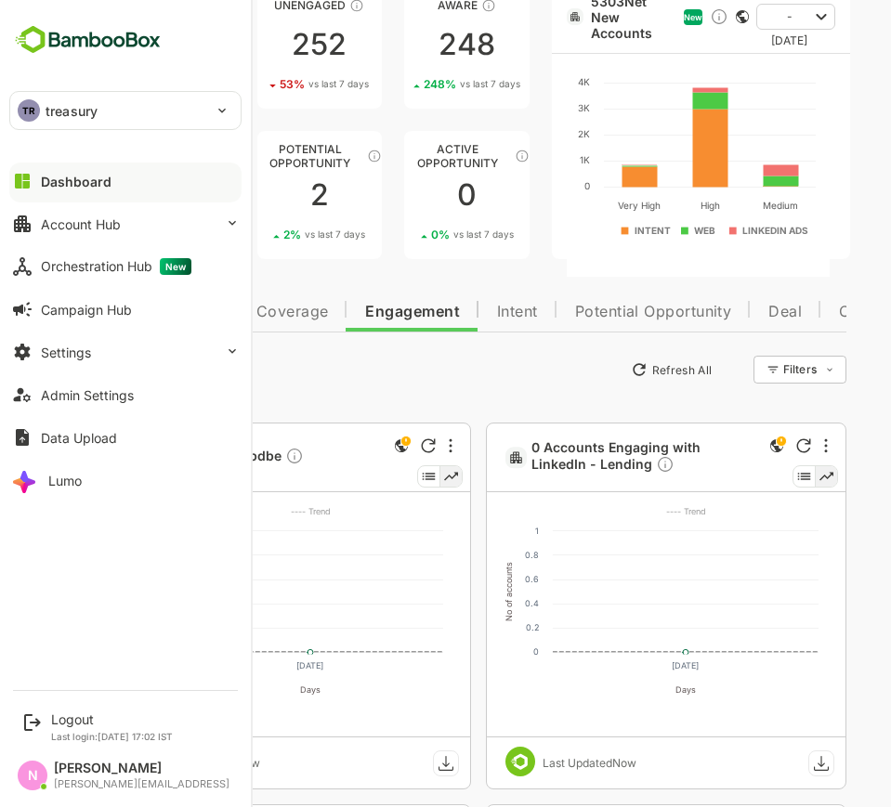
click at [488, 375] on div "New Insights Refresh All Filters ​" at bounding box center [478, 369] width 737 height 33
click at [124, 189] on button "Dashboard" at bounding box center [125, 181] width 232 height 37
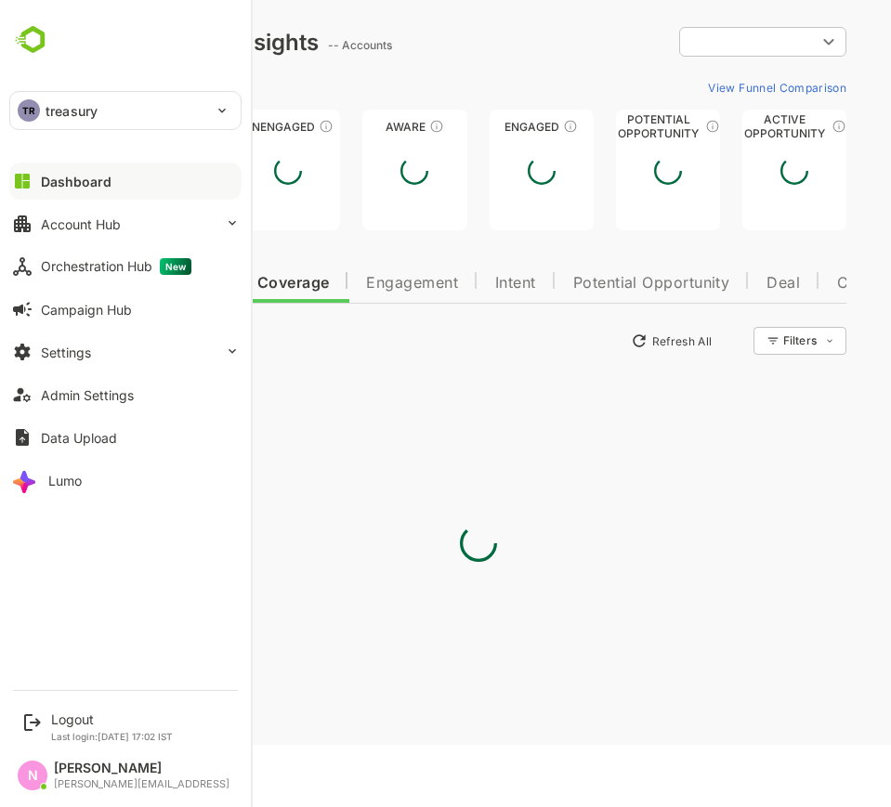
type input "**********"
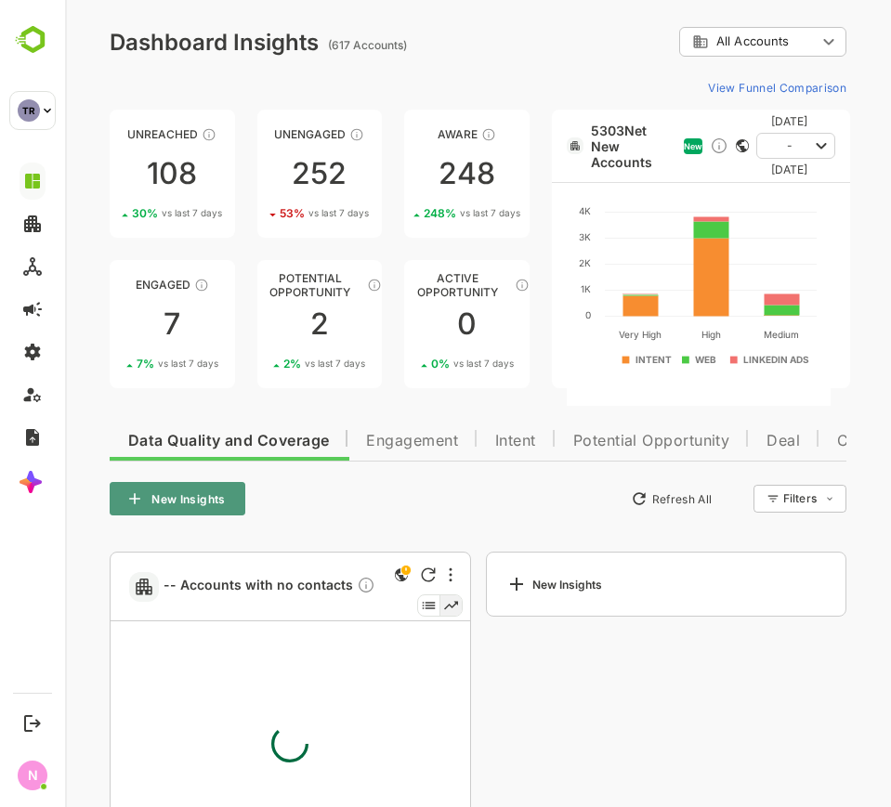
click at [210, 490] on button "New Insights" at bounding box center [178, 498] width 136 height 33
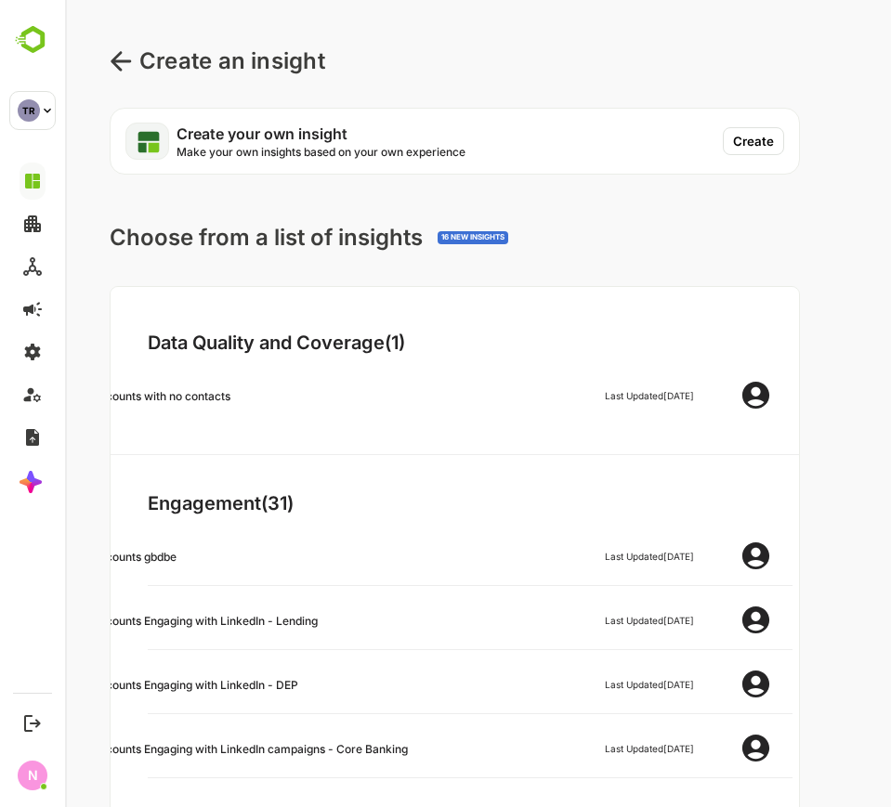
click at [758, 141] on button "Create" at bounding box center [753, 141] width 61 height 28
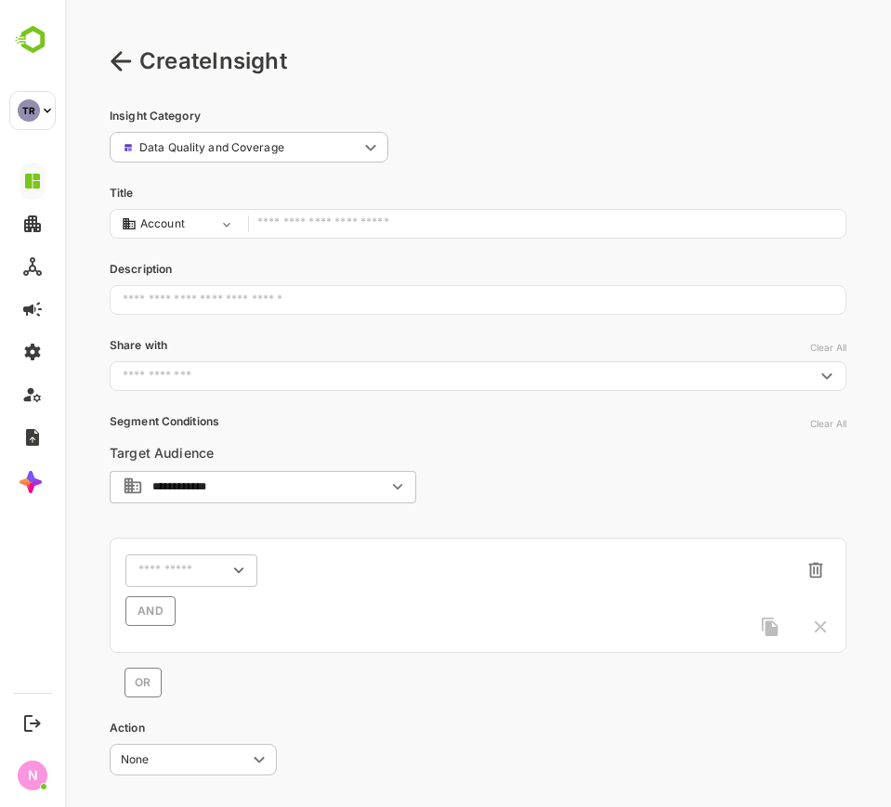
click at [368, 227] on input "text" at bounding box center [546, 224] width 579 height 25
type input "*"
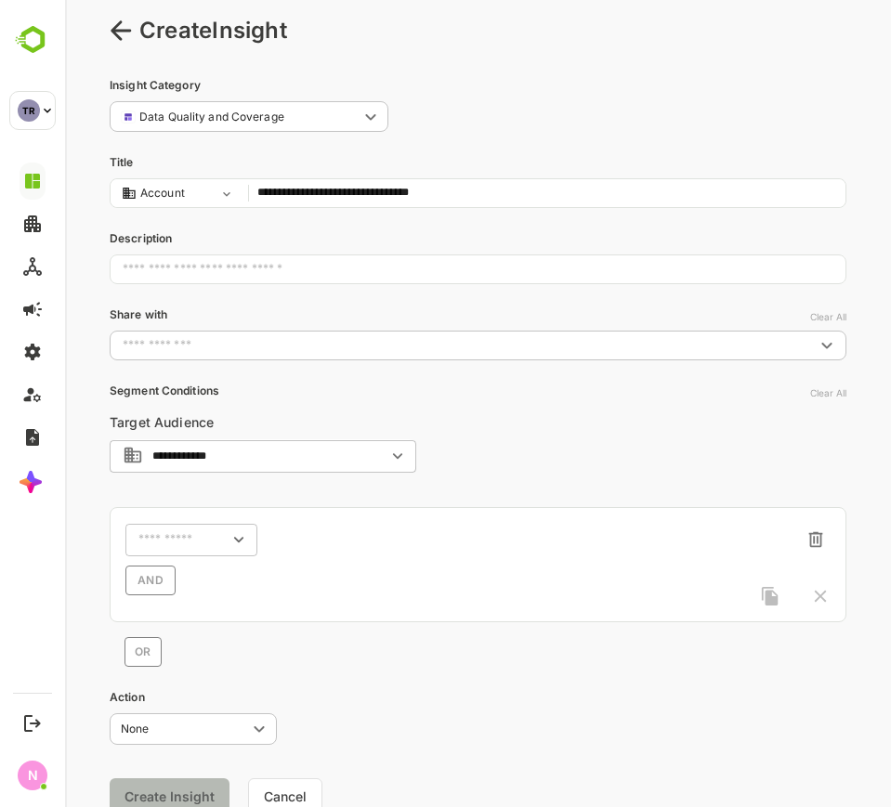
scroll to position [101, 0]
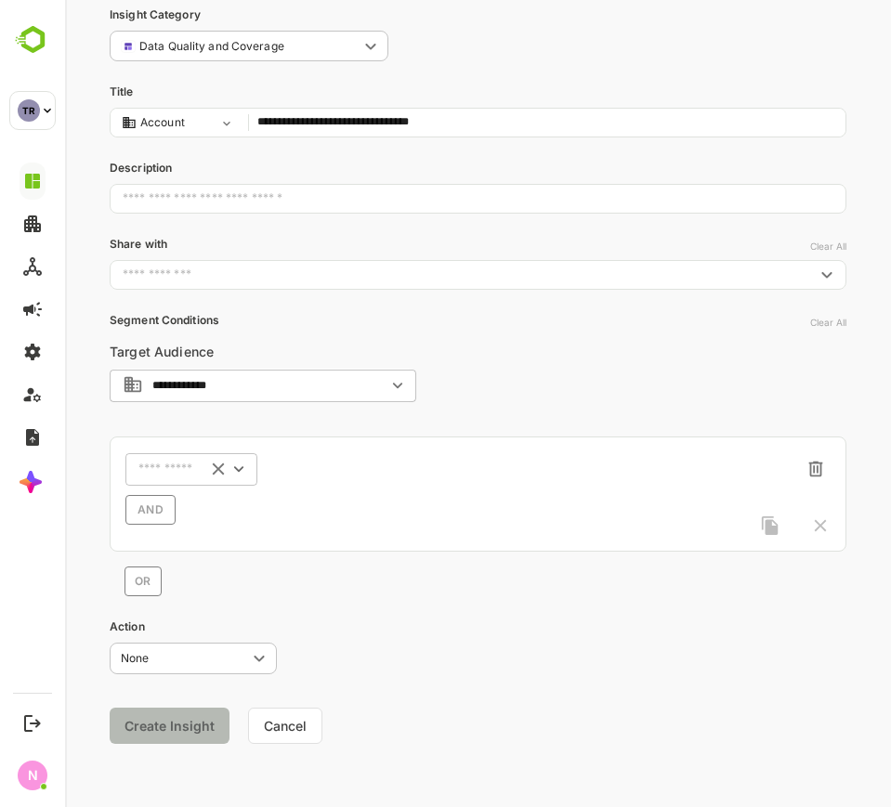
click at [197, 464] on div "​" at bounding box center [191, 468] width 132 height 33
type input "**********"
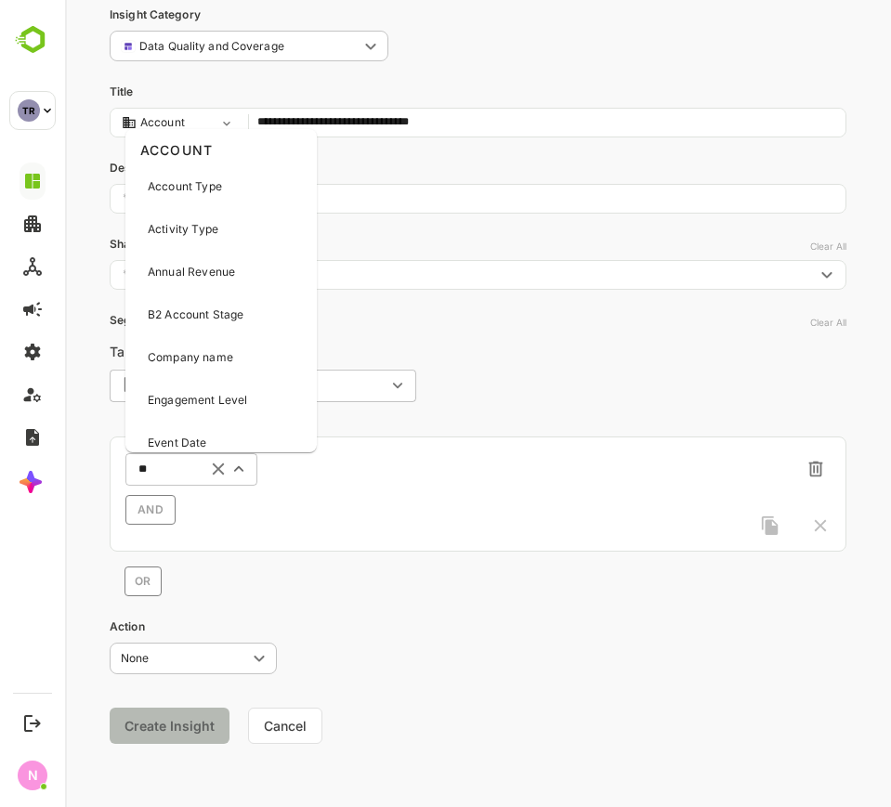
type input "***"
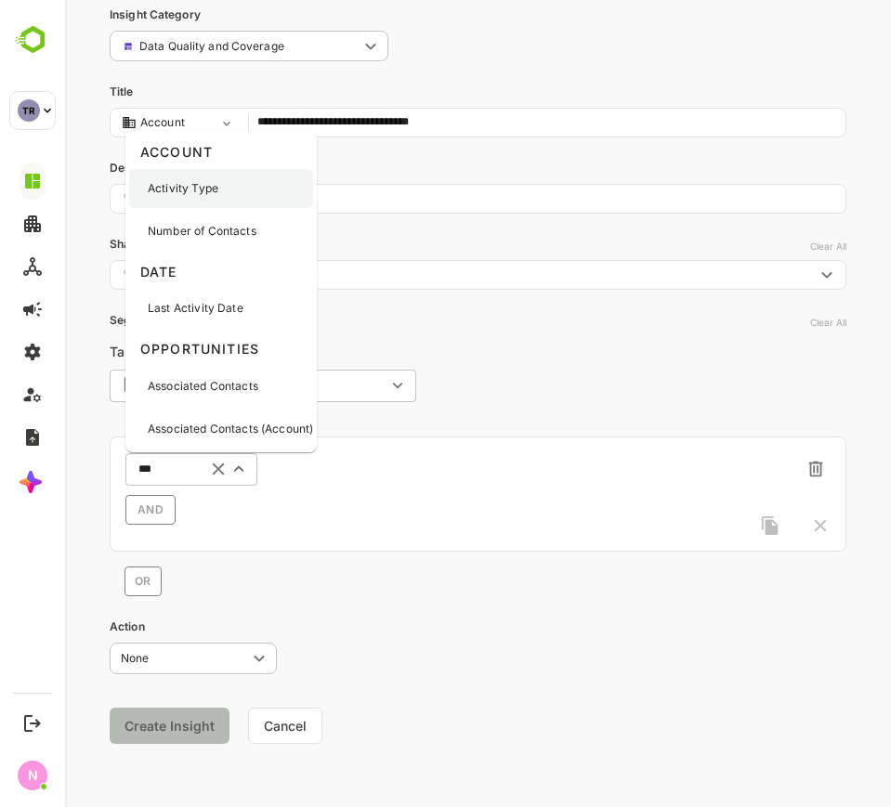
click at [209, 183] on p "Activity Type" at bounding box center [183, 188] width 71 height 17
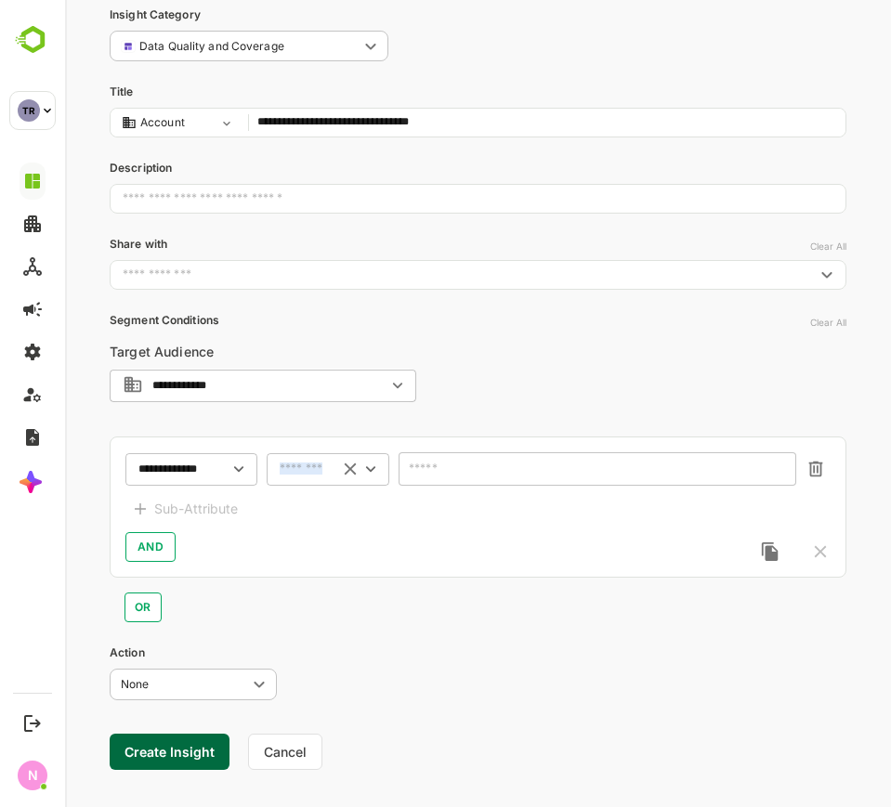
drag, startPoint x: 291, startPoint y: 487, endPoint x: 303, endPoint y: 461, distance: 28.7
click at [303, 461] on div "**********" at bounding box center [478, 507] width 737 height 141
click at [303, 461] on div "​" at bounding box center [328, 468] width 123 height 33
click at [304, 498] on li "includes" at bounding box center [327, 503] width 115 height 28
type input "********"
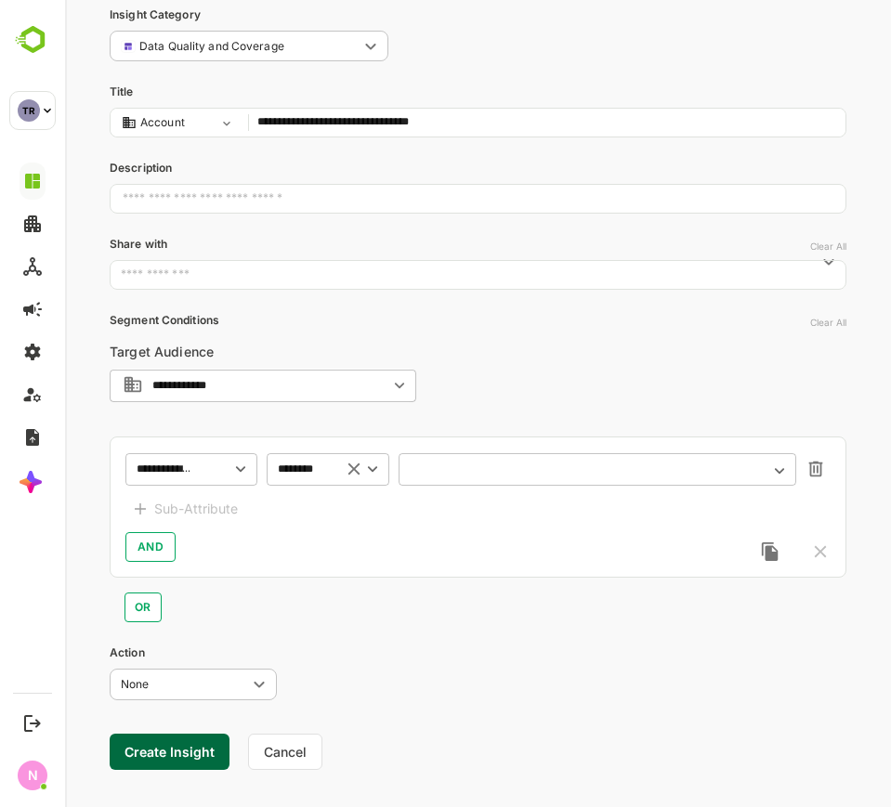
click at [461, 479] on div "​" at bounding box center [597, 468] width 398 height 33
click at [476, 456] on div "​" at bounding box center [597, 468] width 398 height 33
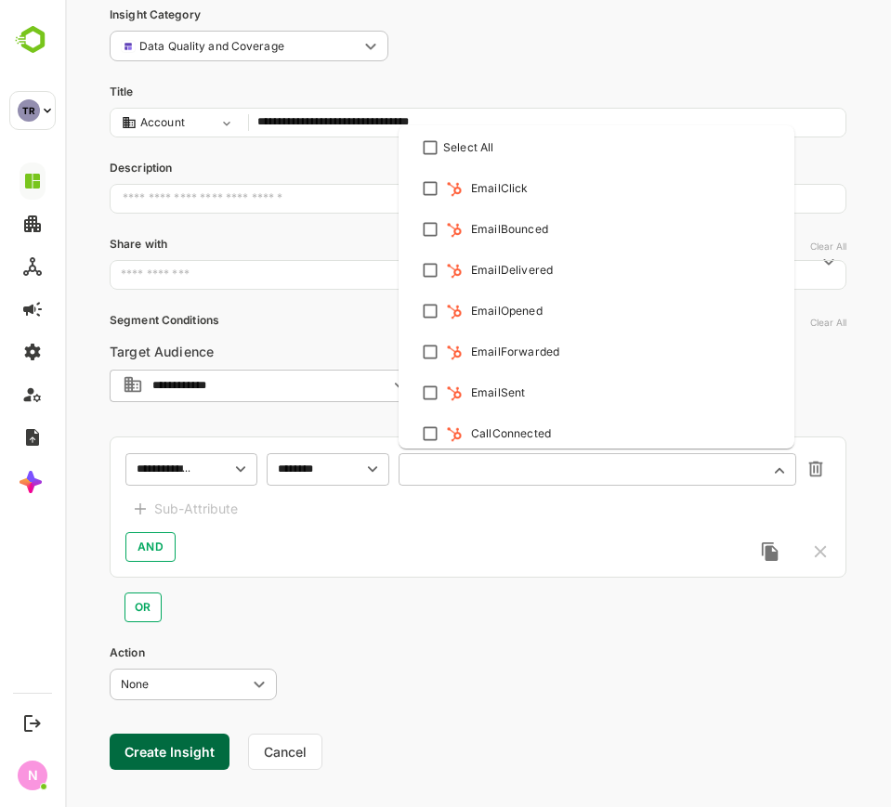
click at [471, 473] on input "text" at bounding box center [585, 470] width 348 height 14
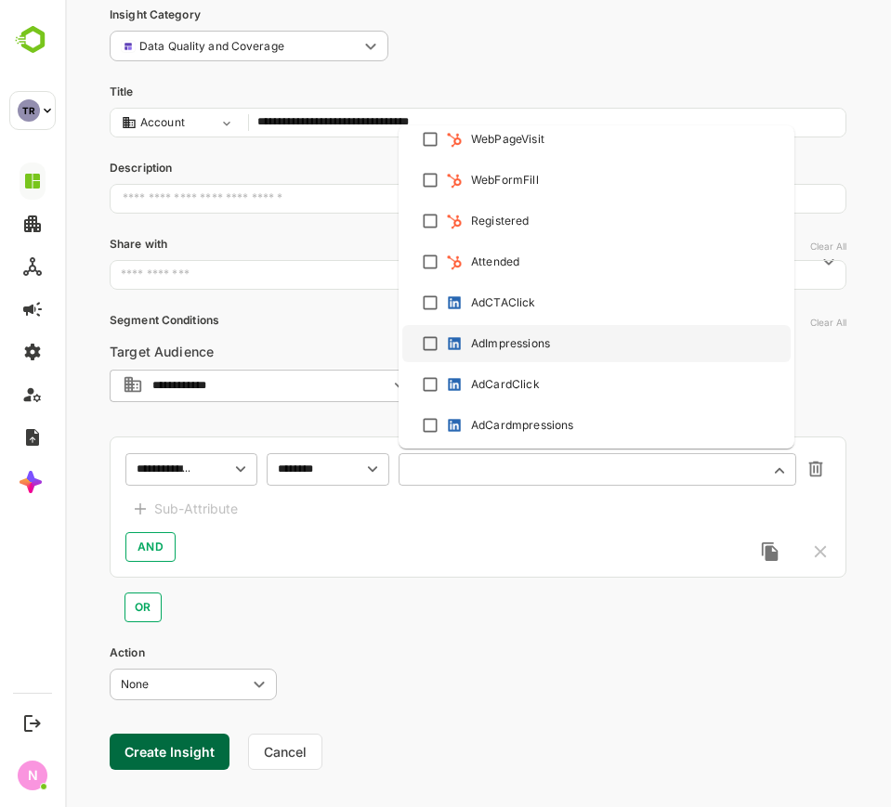
scroll to position [581, 0]
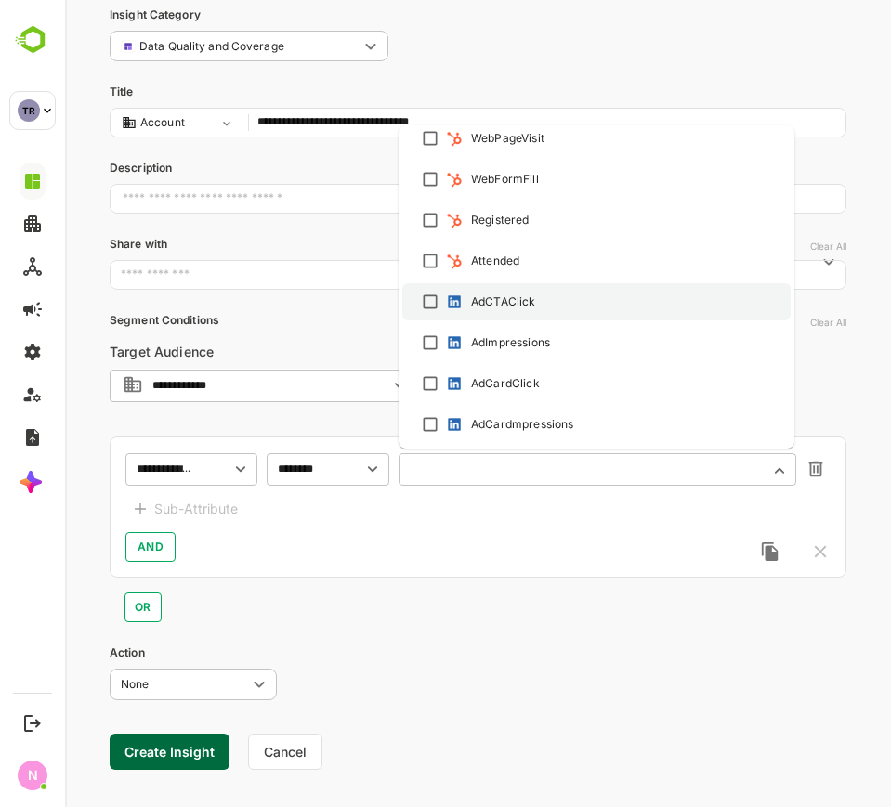
click at [453, 286] on li "AdCTAClick" at bounding box center [596, 301] width 388 height 37
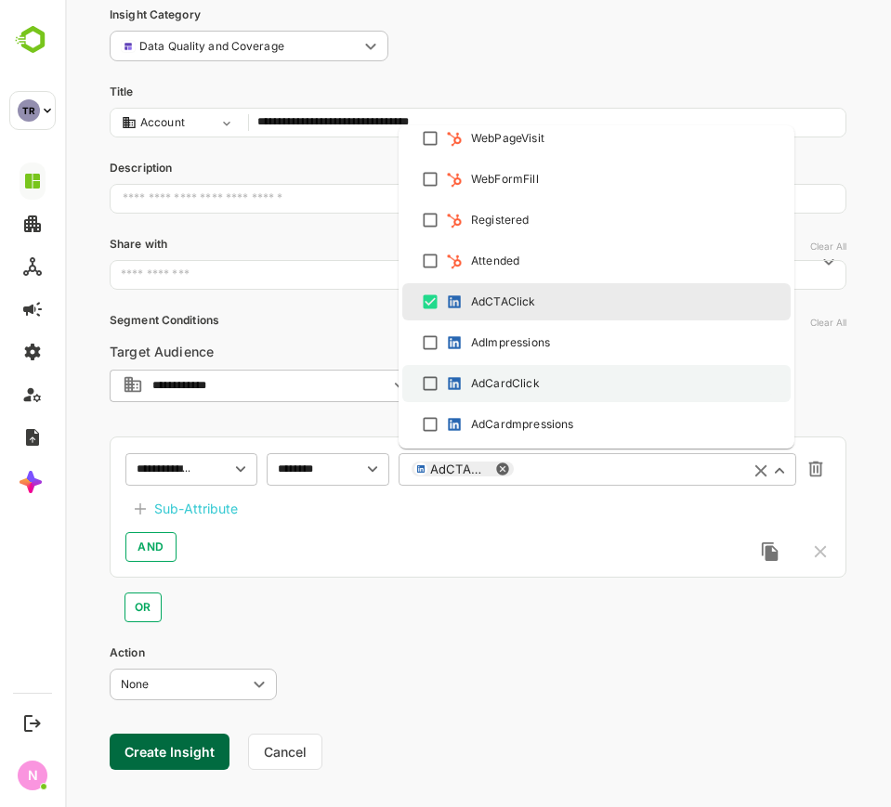
click at [450, 378] on img at bounding box center [454, 383] width 19 height 19
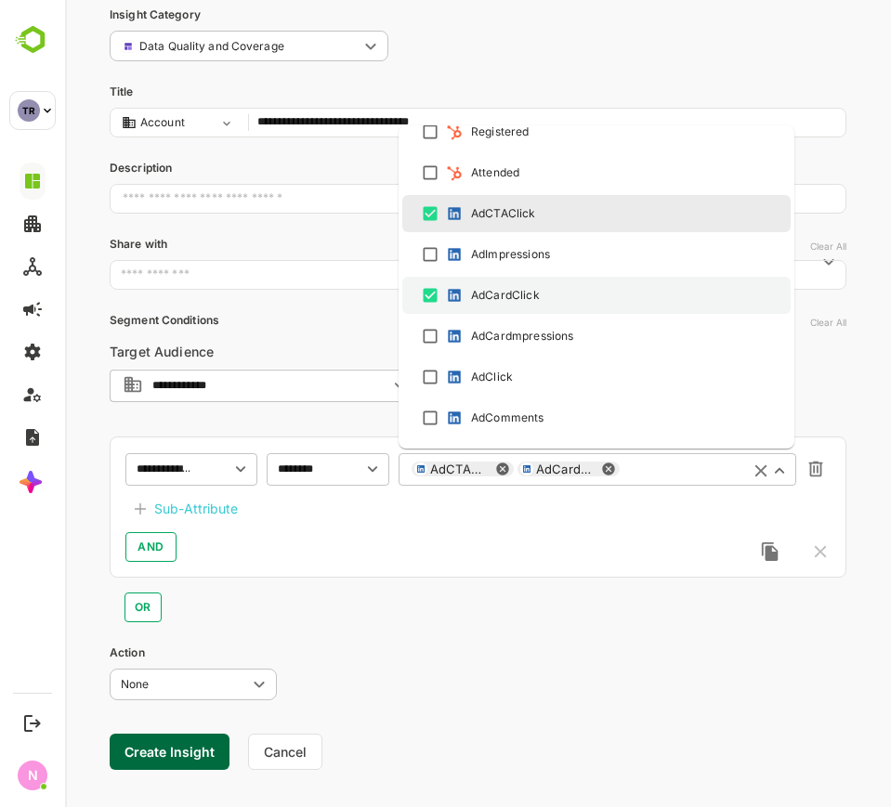
scroll to position [814, 0]
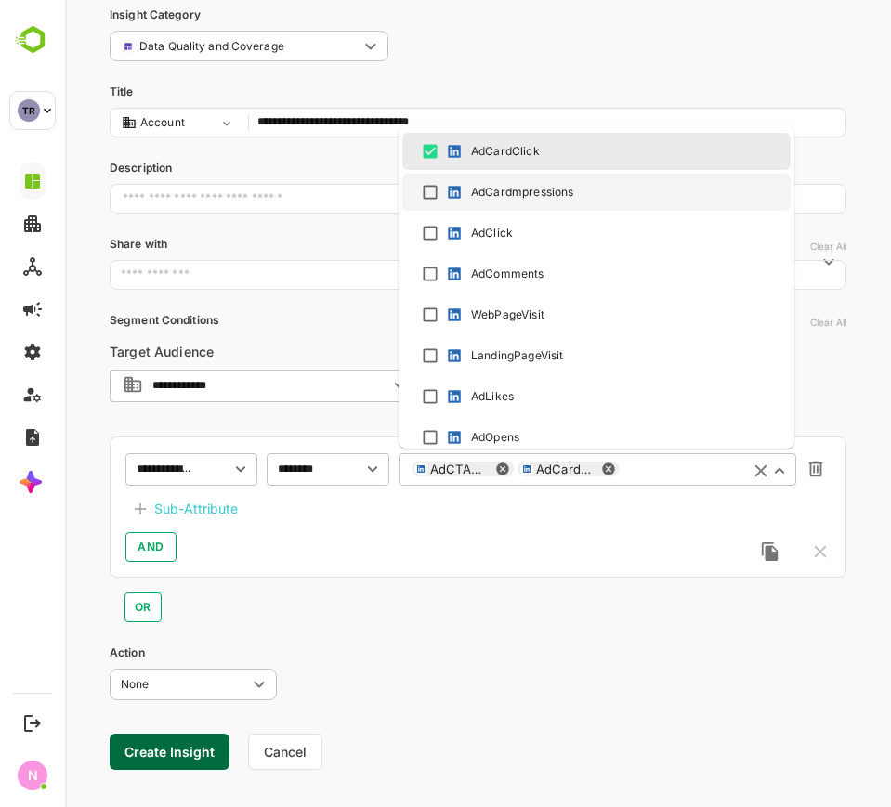
click at [468, 196] on div "AdCardmpressions" at bounding box center [508, 192] width 130 height 19
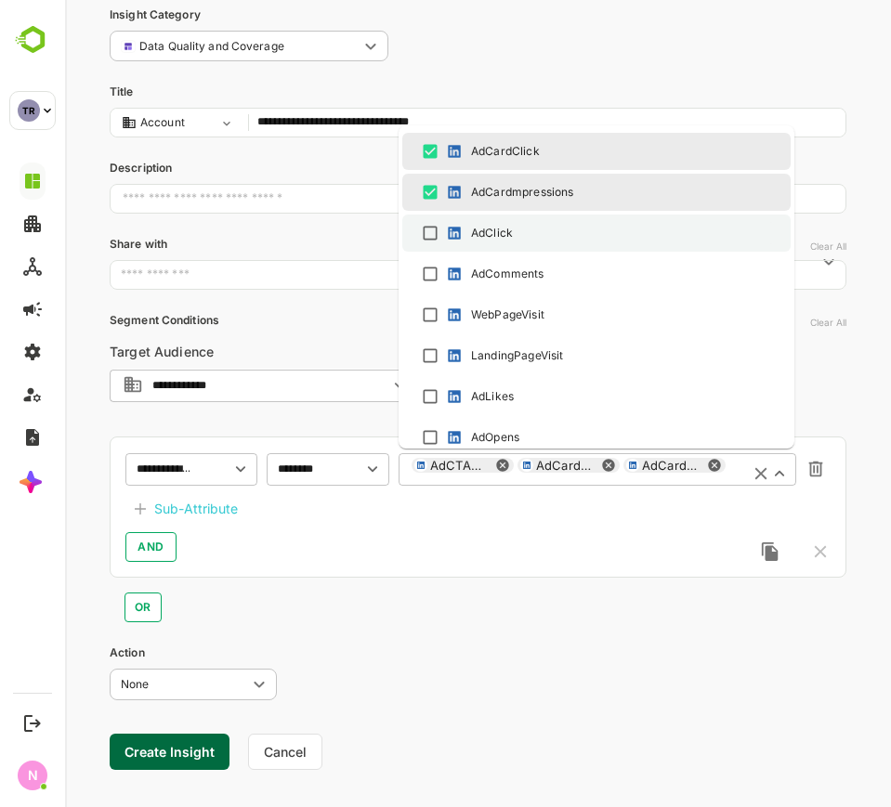
click at [474, 225] on div "AdClick" at bounding box center [492, 233] width 42 height 17
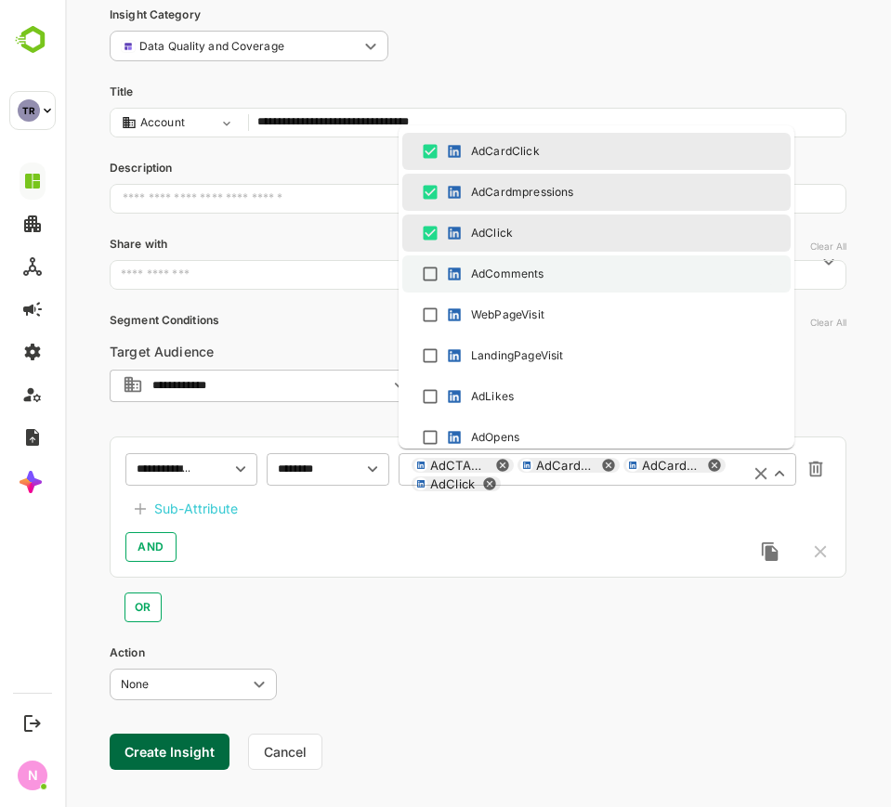
click at [497, 280] on div "AdComments" at bounding box center [507, 274] width 73 height 17
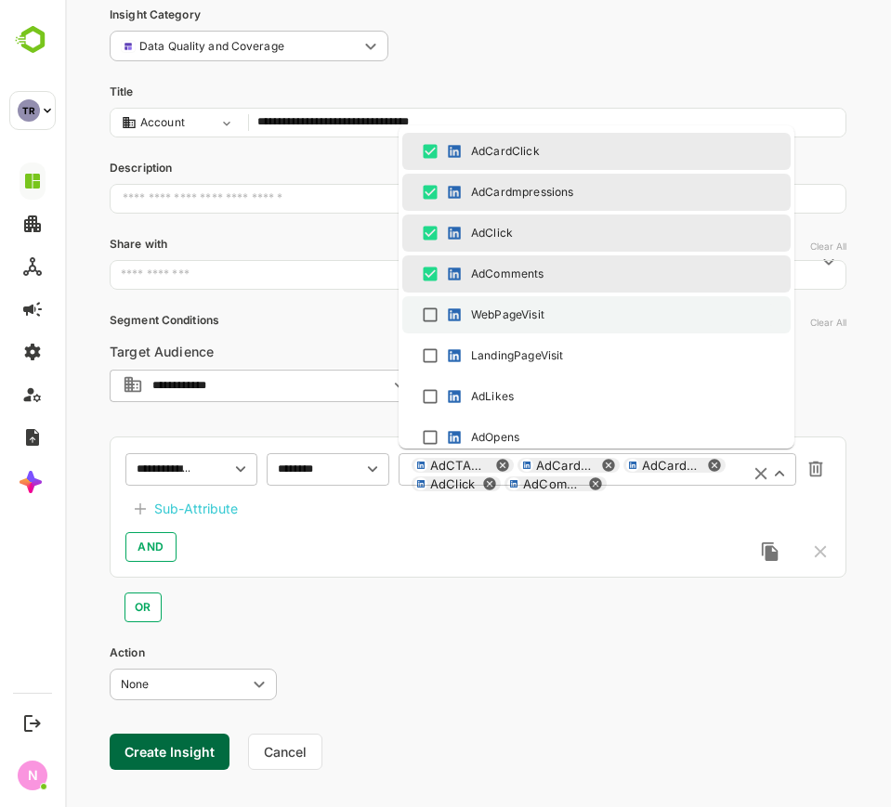
click at [506, 311] on div "WebPageVisit" at bounding box center [507, 315] width 73 height 17
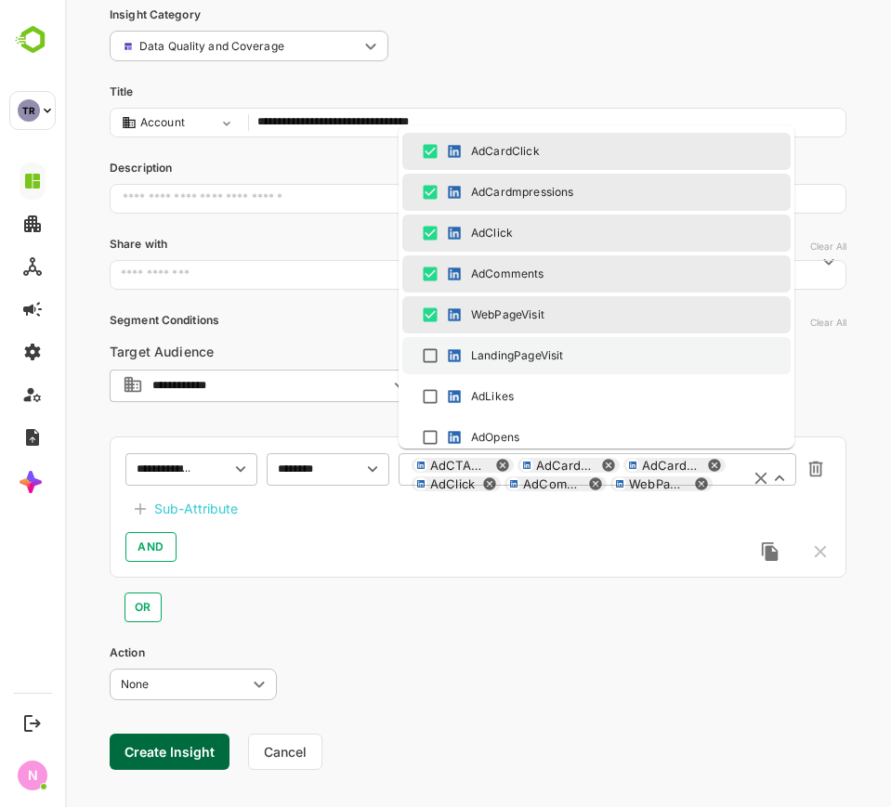
click at [516, 355] on div "LandingPageVisit" at bounding box center [517, 355] width 92 height 17
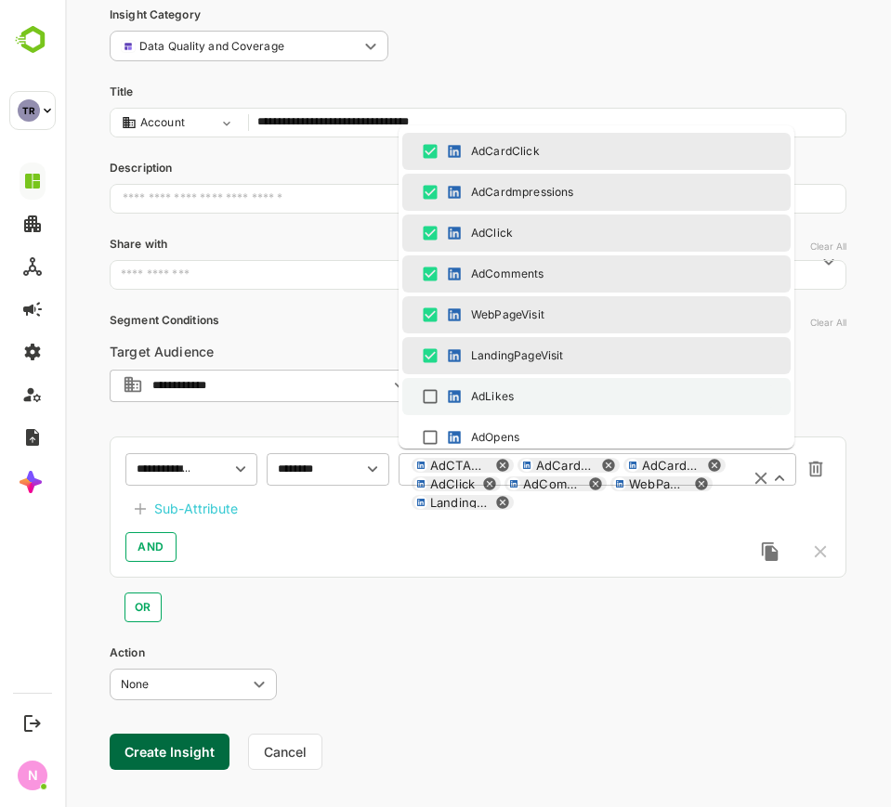
click at [509, 396] on div "AdLikes" at bounding box center [492, 396] width 43 height 17
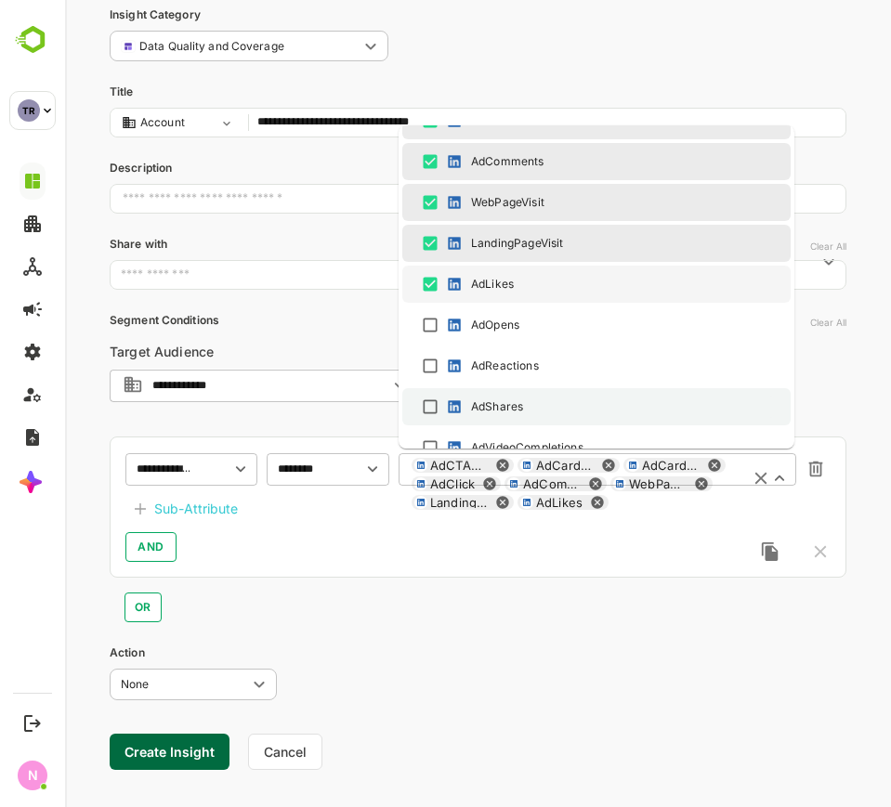
scroll to position [930, 0]
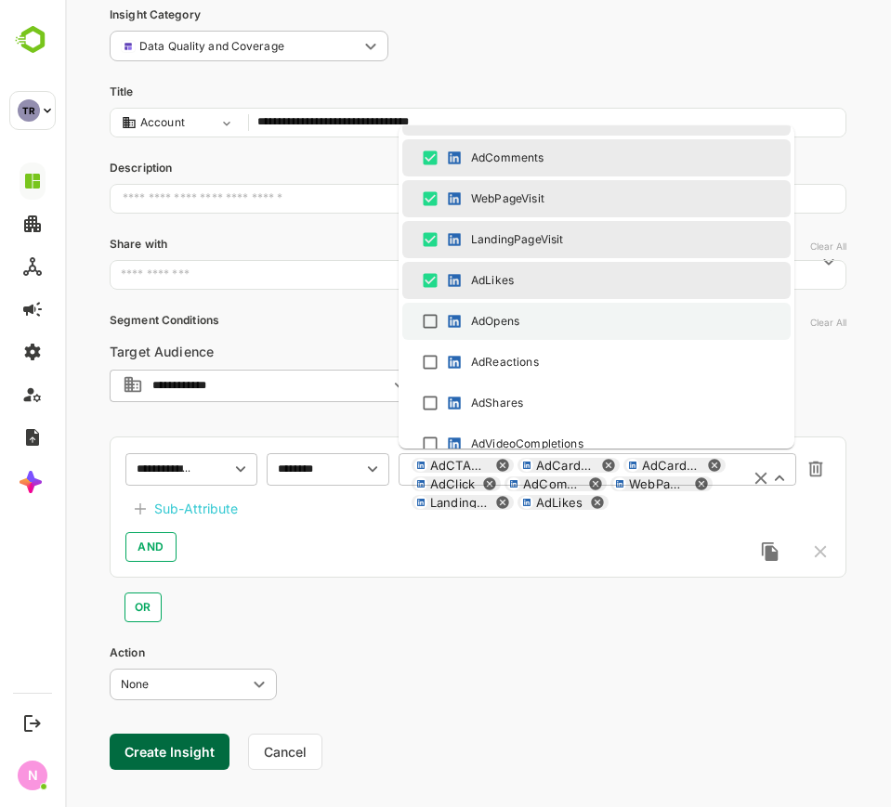
click at [507, 325] on div "AdOpens" at bounding box center [495, 321] width 48 height 17
click at [516, 339] on li "AdOpens" at bounding box center [596, 321] width 388 height 37
click at [493, 316] on div "AdOpens" at bounding box center [495, 321] width 48 height 17
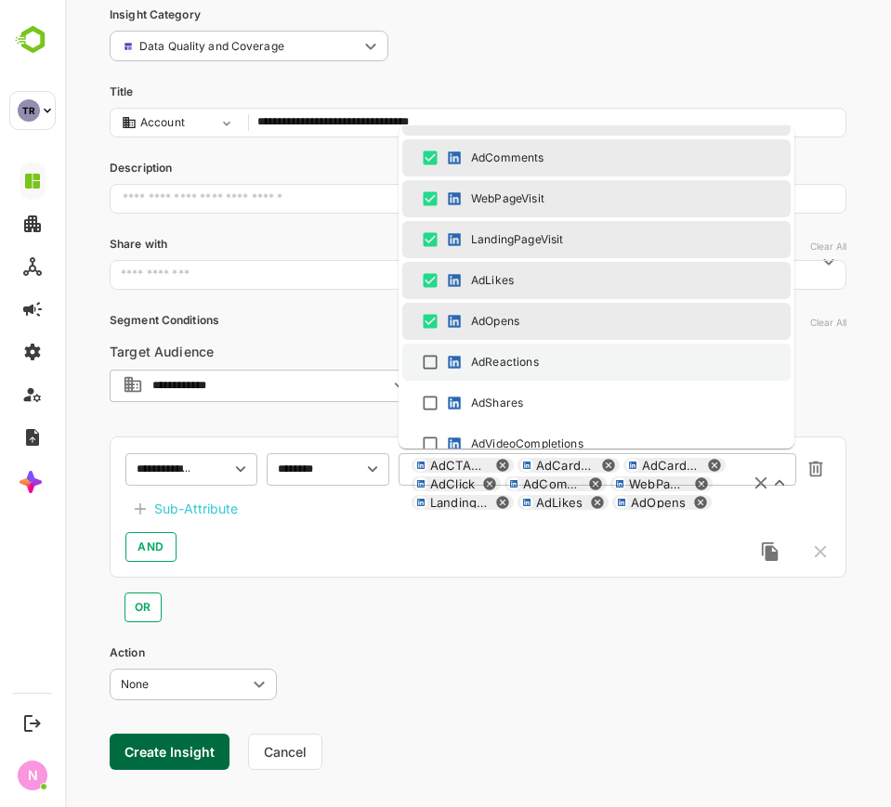
click at [489, 351] on div "AdReactions" at bounding box center [596, 362] width 355 height 22
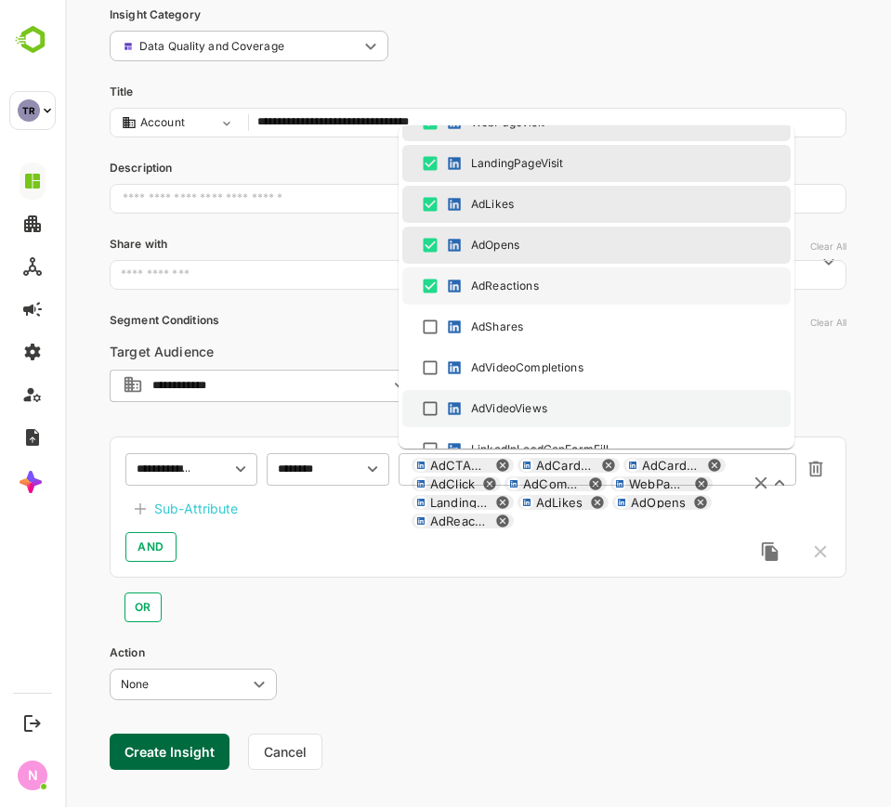
scroll to position [1046, 0]
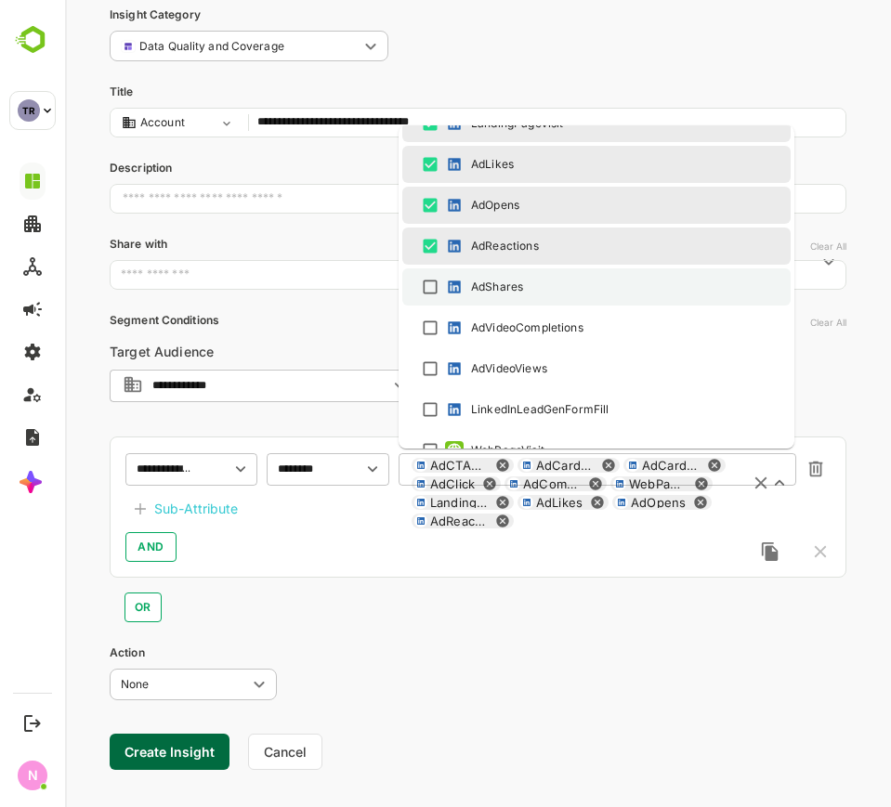
drag, startPoint x: 476, startPoint y: 283, endPoint x: 471, endPoint y: 299, distance: 16.7
click at [476, 283] on div "AdShares" at bounding box center [497, 287] width 52 height 17
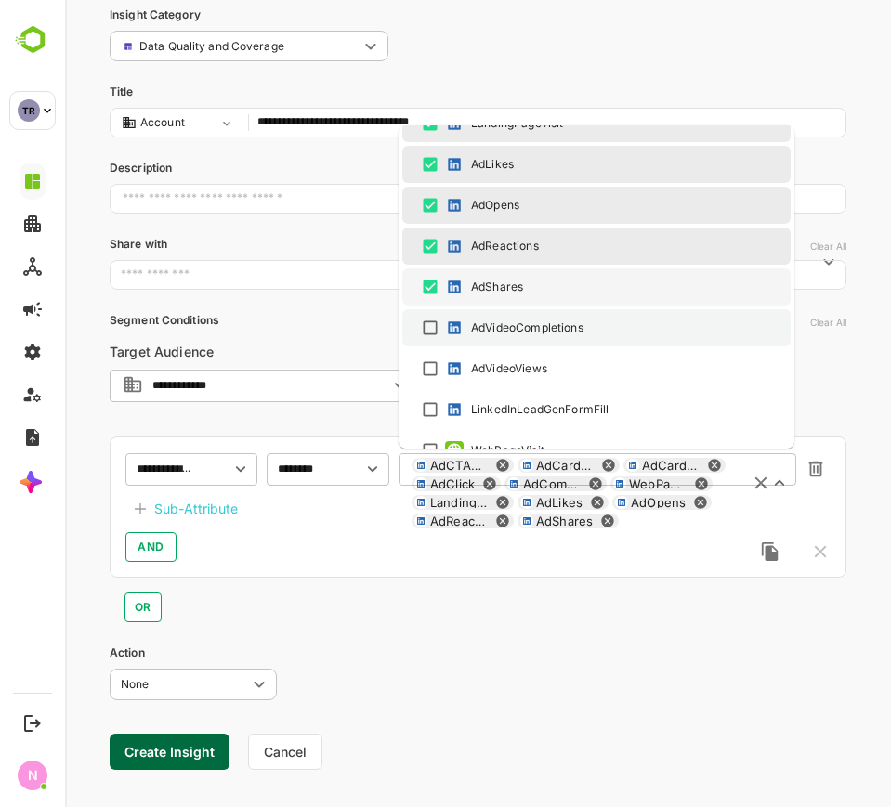
drag, startPoint x: 471, startPoint y: 299, endPoint x: 476, endPoint y: 309, distance: 11.2
click at [471, 302] on li "AdShares" at bounding box center [596, 286] width 388 height 37
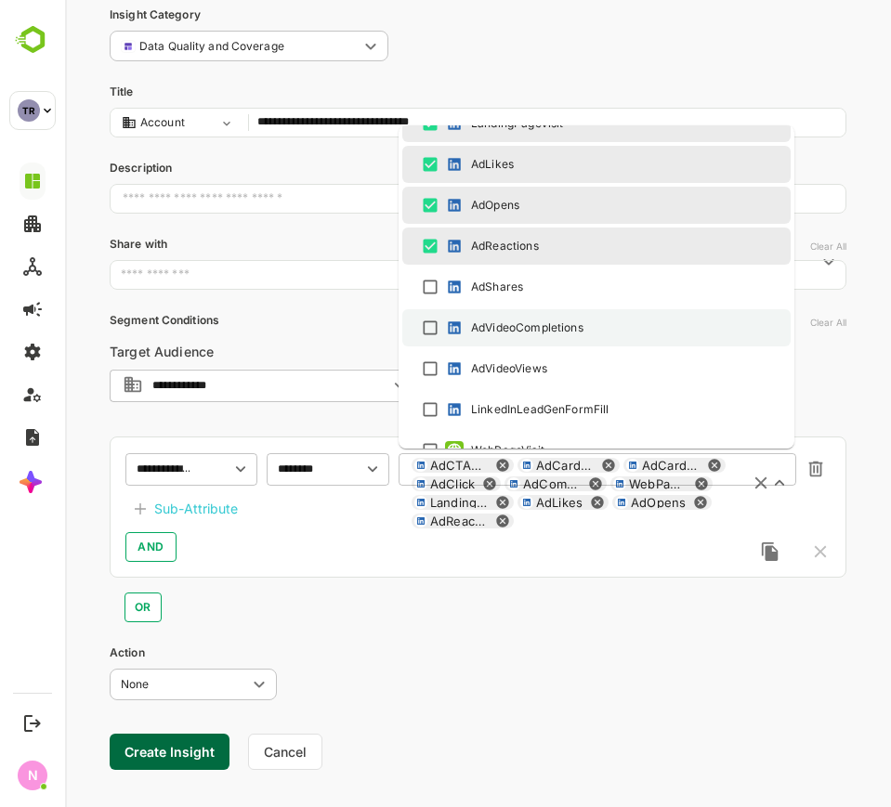
click at [500, 340] on li "AdVideoCompletions" at bounding box center [596, 327] width 388 height 37
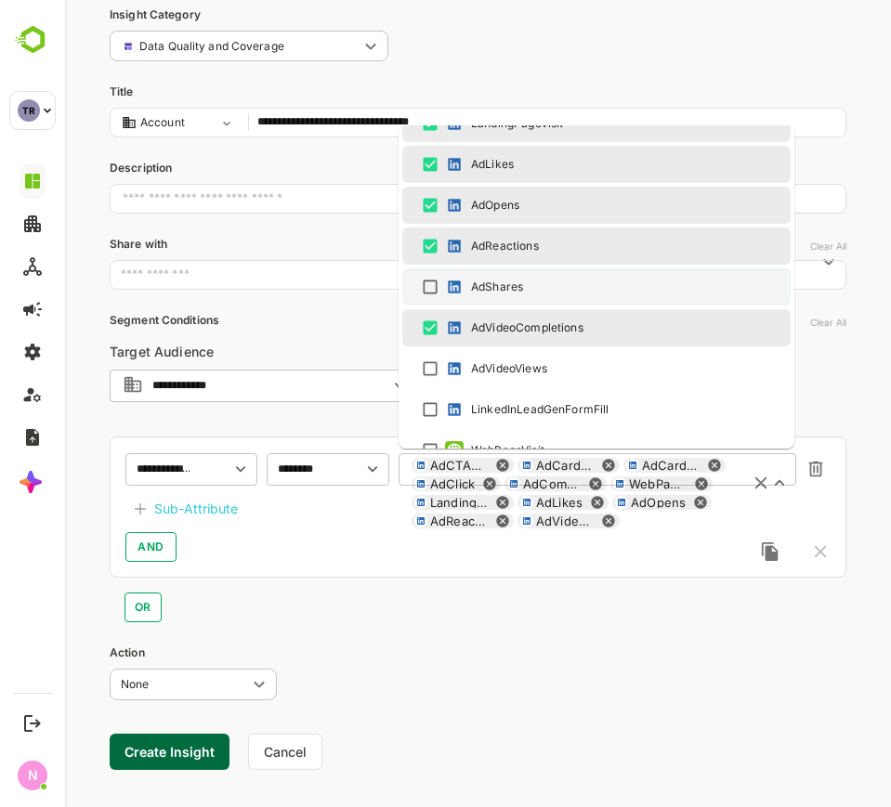
click at [499, 297] on div "AdShares" at bounding box center [596, 287] width 355 height 22
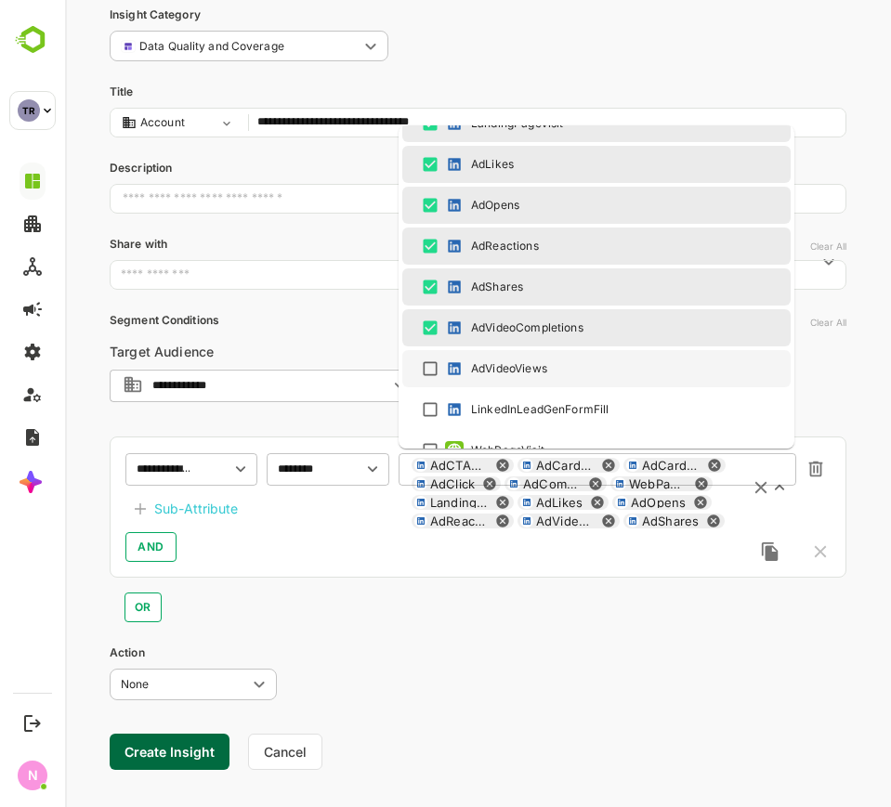
drag, startPoint x: 517, startPoint y: 362, endPoint x: 541, endPoint y: 387, distance: 34.8
click at [518, 368] on div "AdVideoViews" at bounding box center [509, 368] width 76 height 17
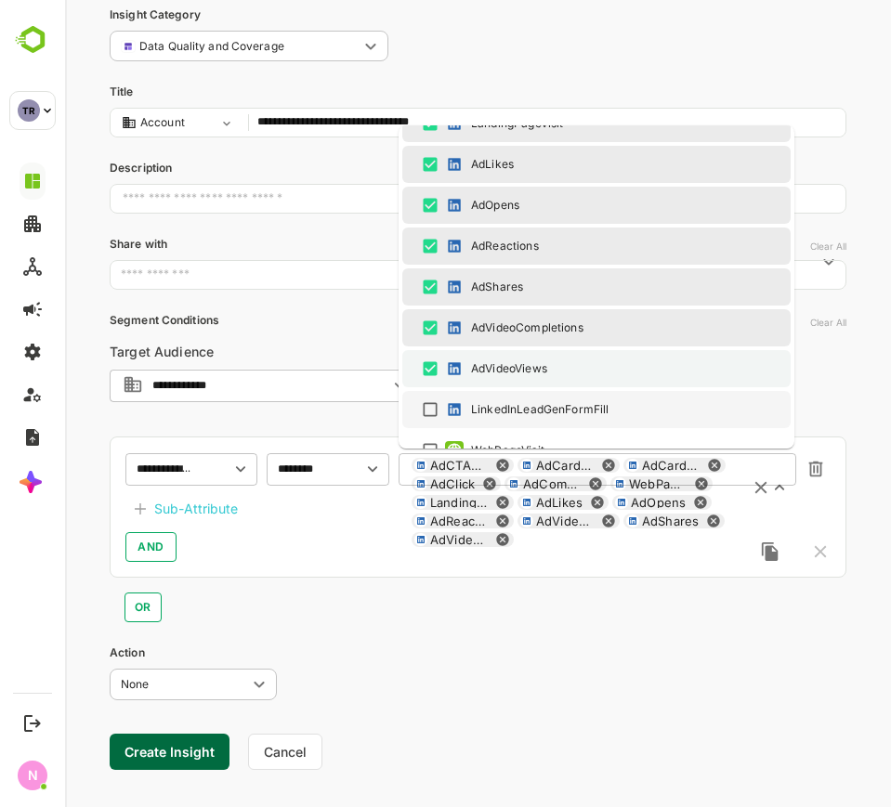
drag, startPoint x: 545, startPoint y: 402, endPoint x: 537, endPoint y: 380, distance: 23.8
click at [545, 395] on li "LinkedInLeadGenFormFill" at bounding box center [596, 409] width 388 height 37
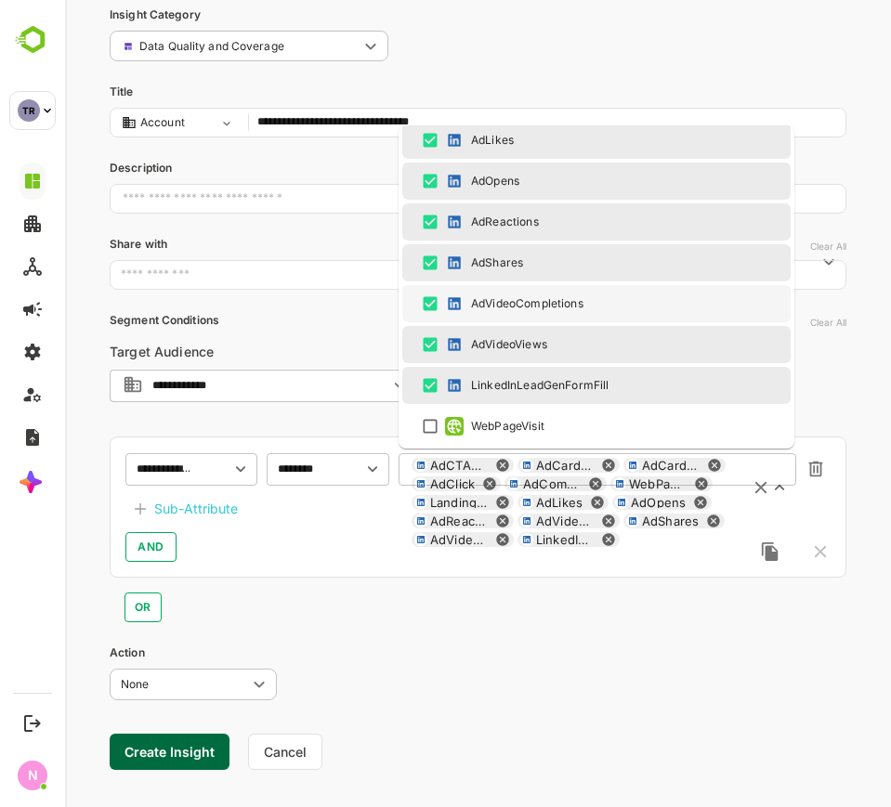
scroll to position [127, 0]
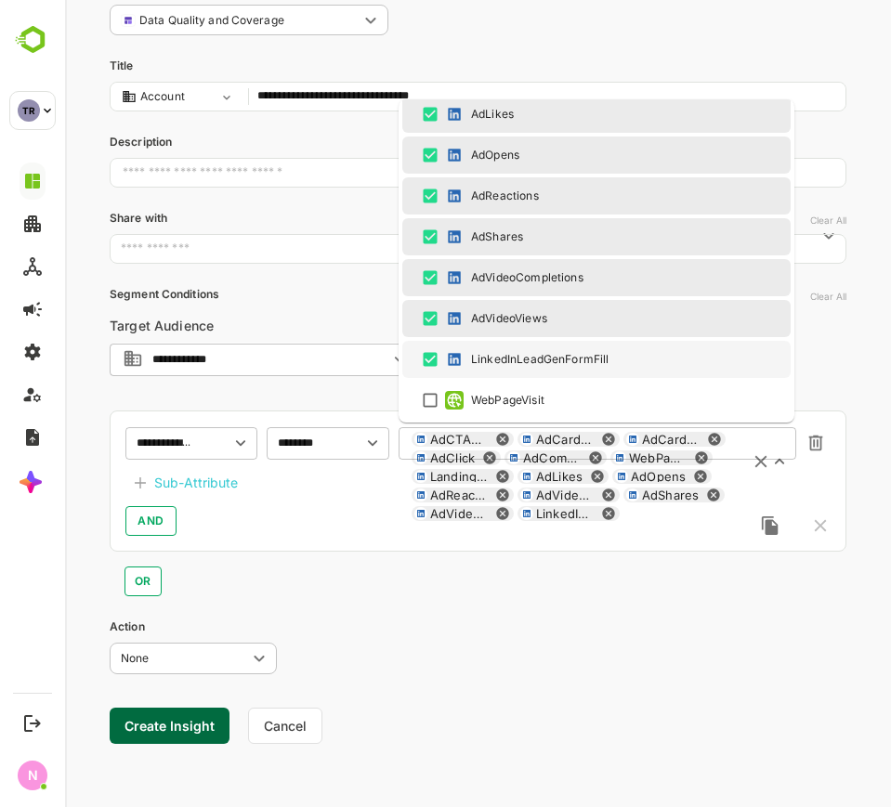
drag, startPoint x: 310, startPoint y: 566, endPoint x: 312, endPoint y: 554, distance: 11.3
click at [312, 559] on div "OR" at bounding box center [478, 574] width 737 height 45
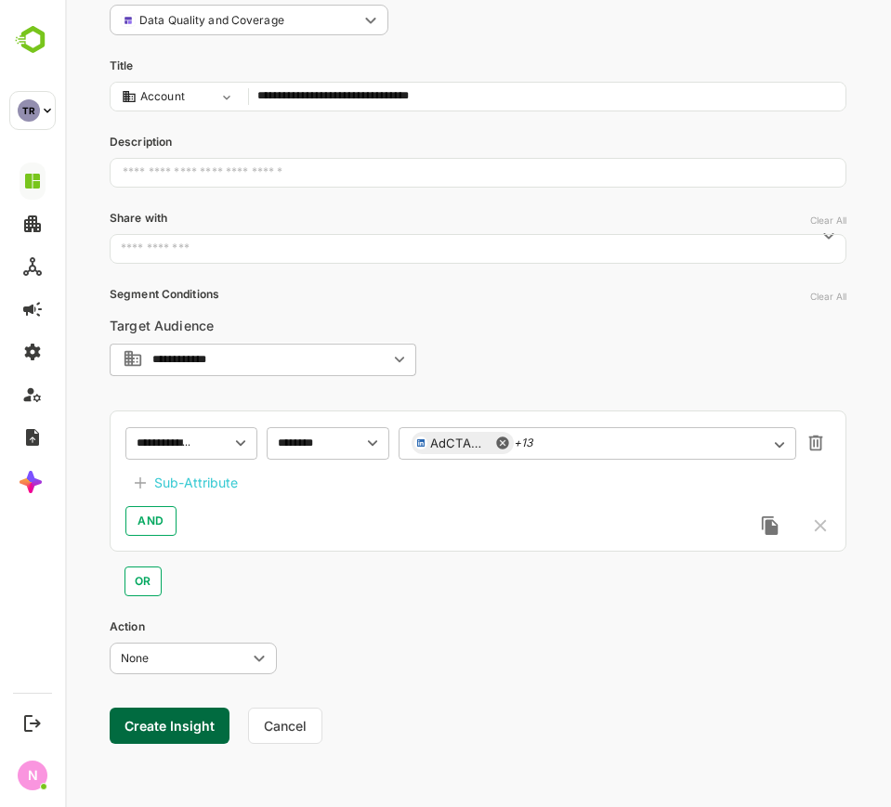
click at [227, 482] on div "Sub-Attribute" at bounding box center [196, 483] width 84 height 22
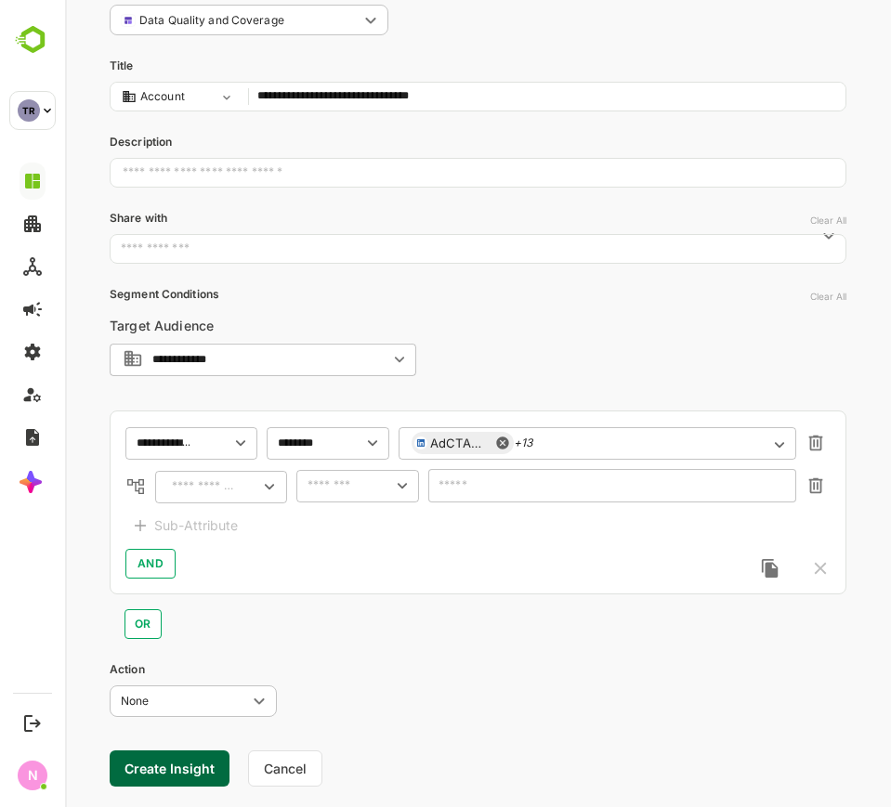
click at [234, 484] on div "​" at bounding box center [221, 486] width 132 height 33
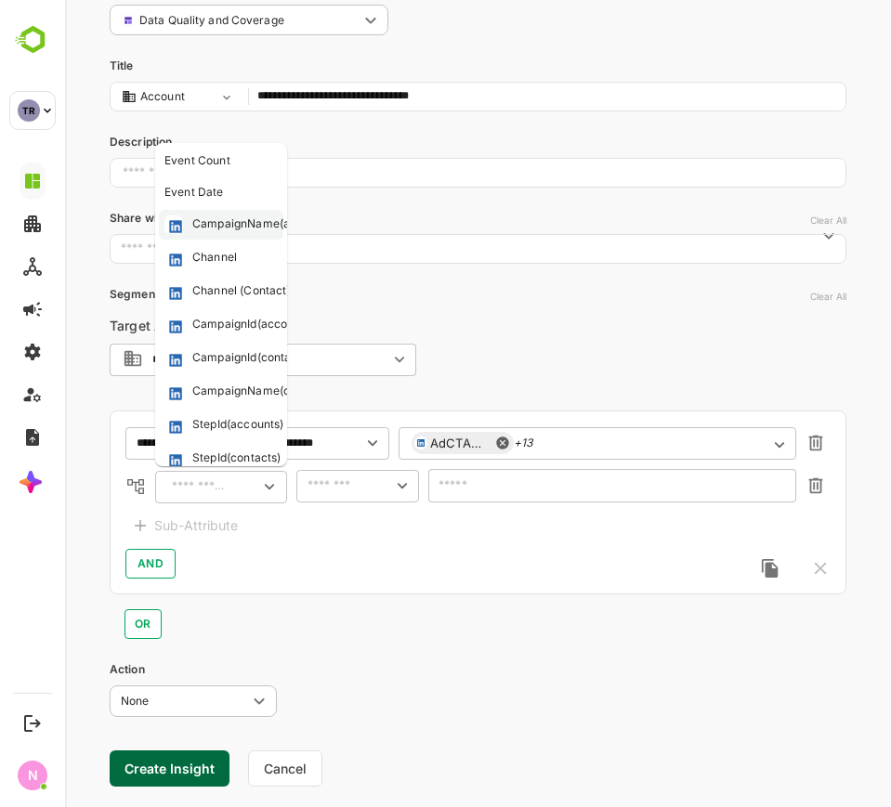
click at [243, 232] on div "CampaignName(accounts)" at bounding box center [264, 224] width 144 height 19
type input "**********"
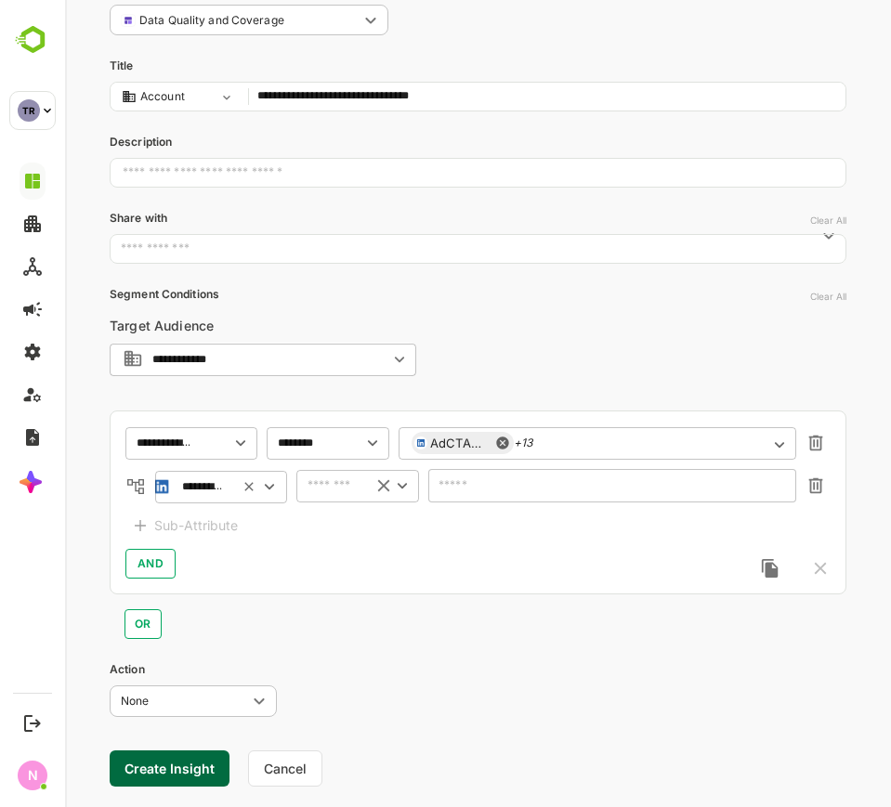
click at [332, 479] on input "text" at bounding box center [330, 486] width 57 height 22
click at [346, 528] on li "includes" at bounding box center [357, 524] width 115 height 28
type input "********"
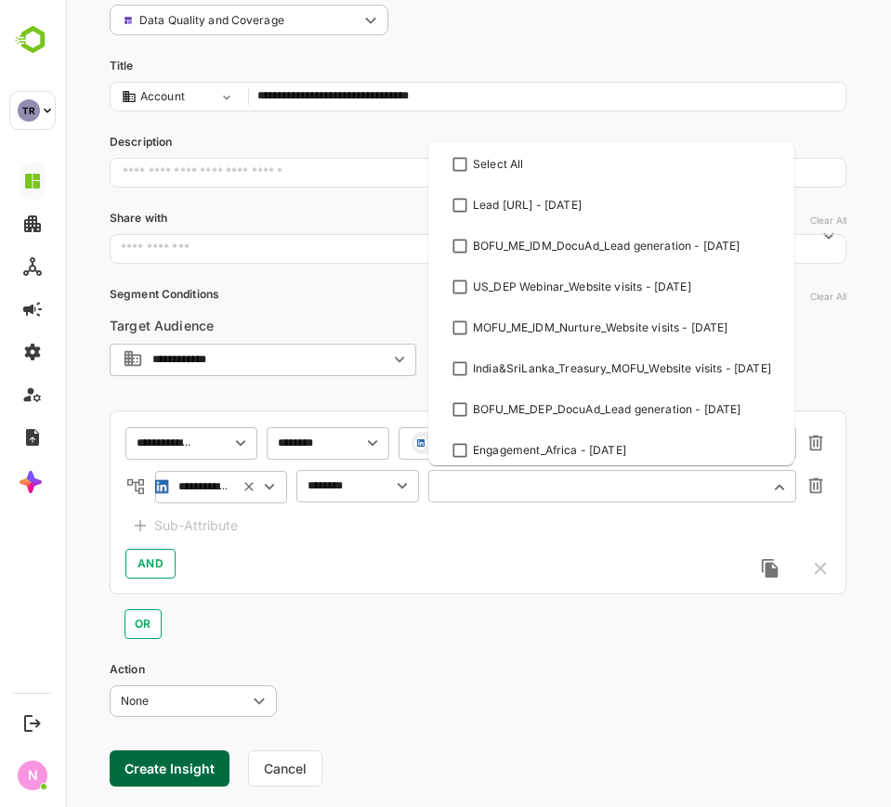
click at [528, 484] on input "text" at bounding box center [600, 486] width 319 height 14
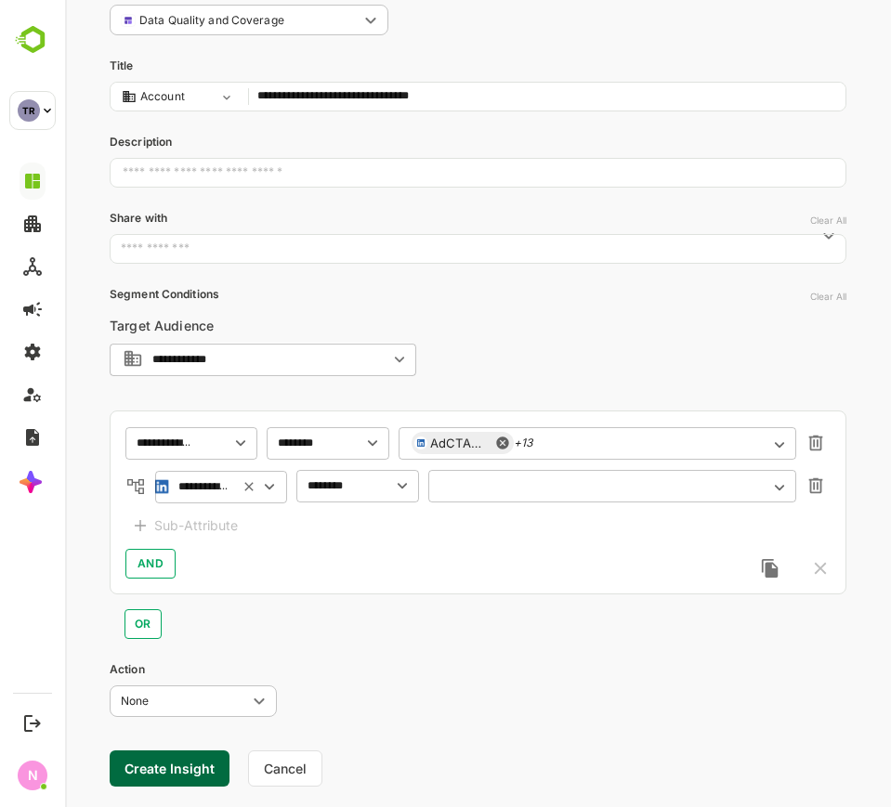
click at [554, 481] on input "text" at bounding box center [600, 486] width 319 height 14
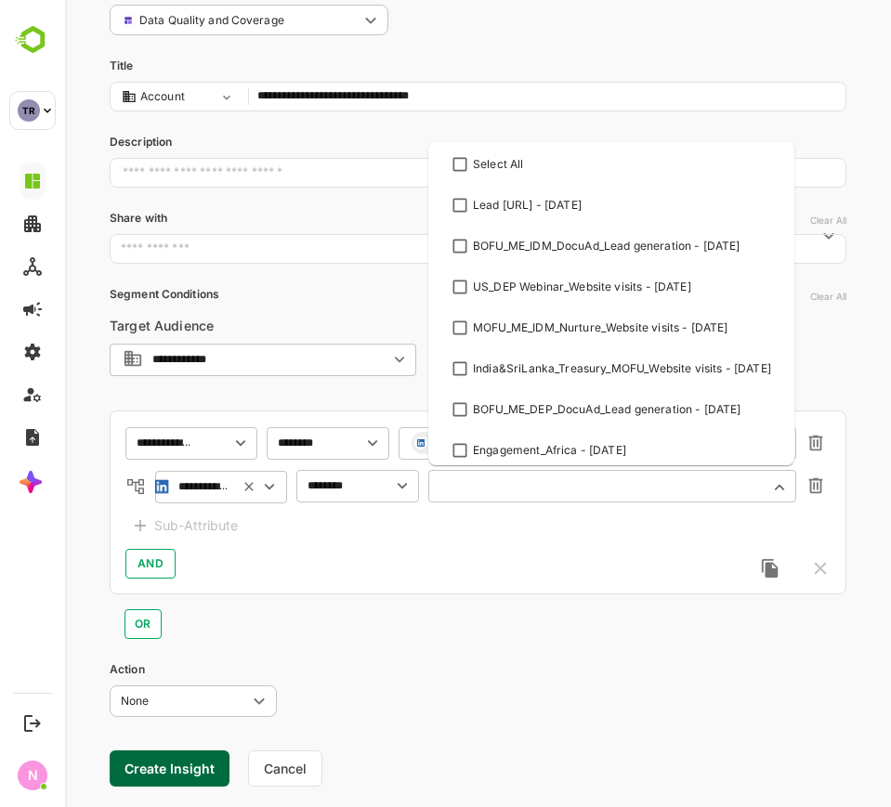
paste input "**********"
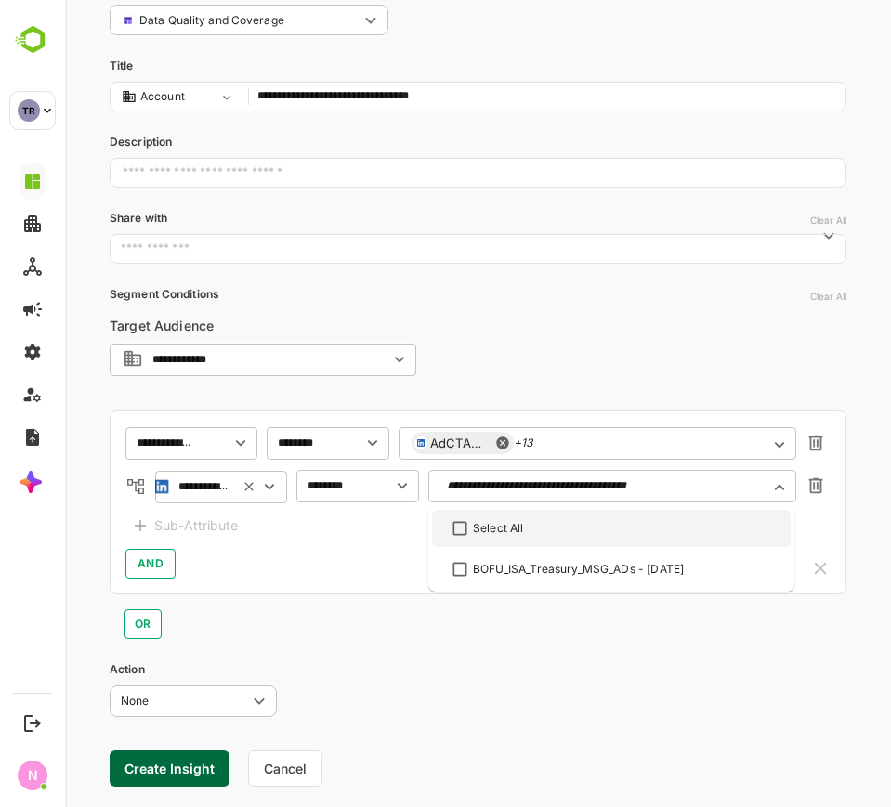
drag, startPoint x: 489, startPoint y: 533, endPoint x: 476, endPoint y: 539, distance: 14.1
click at [491, 533] on div "Select All" at bounding box center [498, 528] width 51 height 17
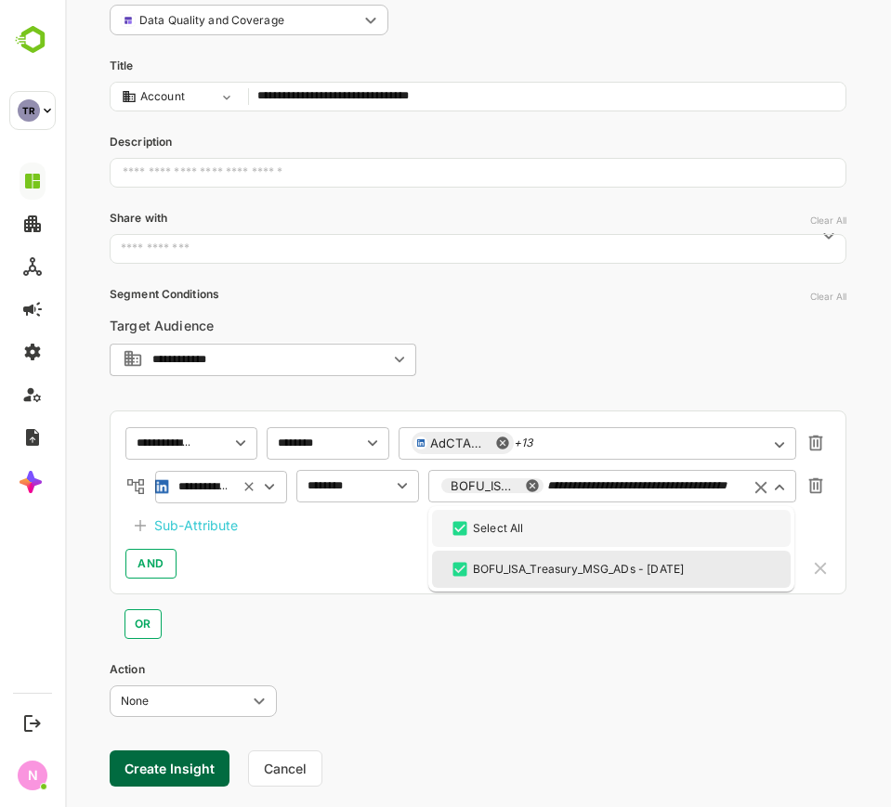
type input "**********"
click at [215, 522] on div "Sub-Attribute" at bounding box center [196, 526] width 84 height 22
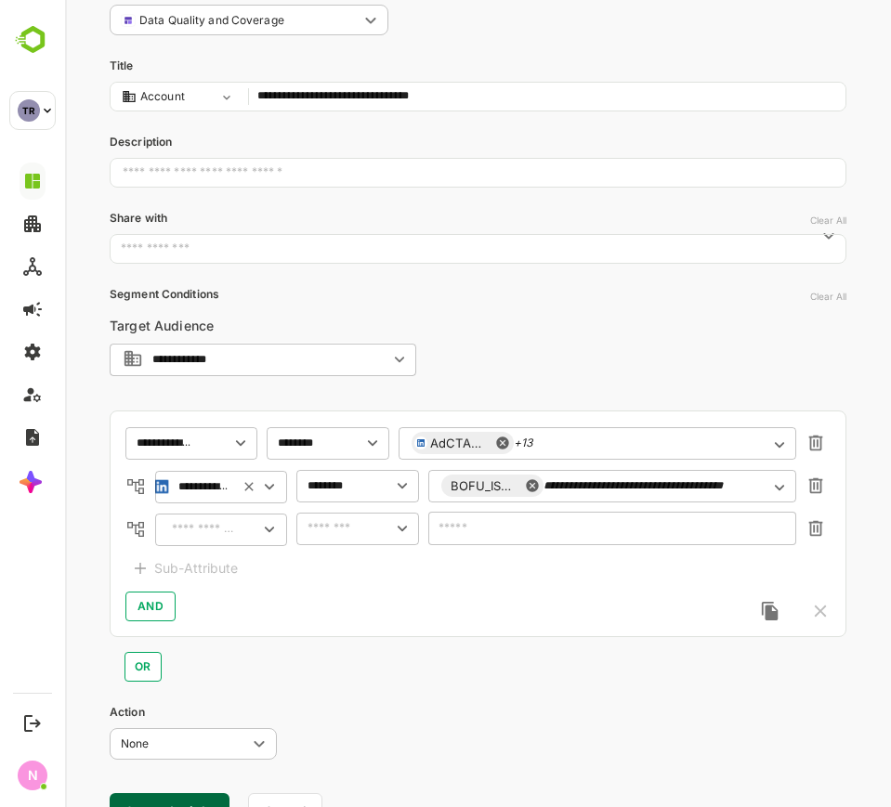
click at [218, 527] on input "text" at bounding box center [201, 529] width 71 height 22
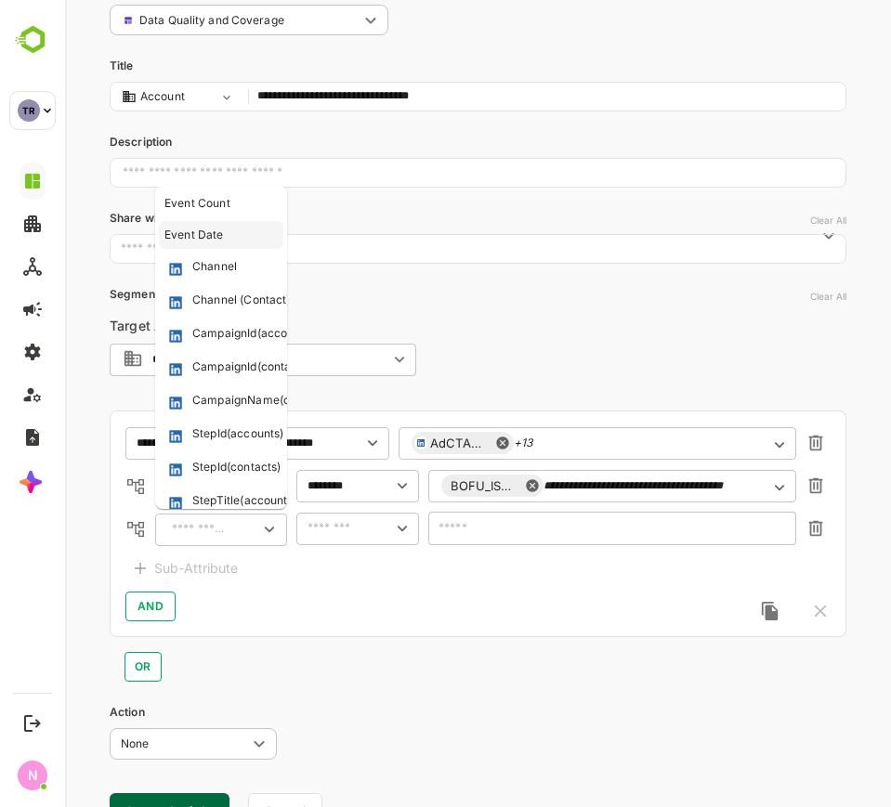
click at [217, 226] on li "Event Date" at bounding box center [221, 235] width 124 height 28
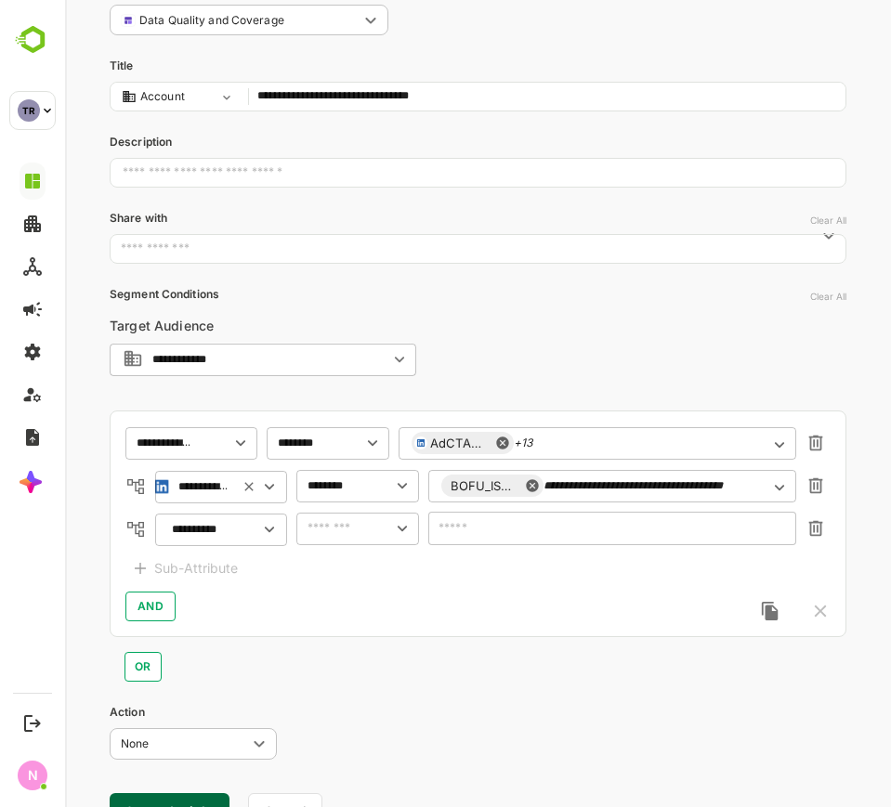
type input "**********"
click at [348, 511] on div "**********" at bounding box center [478, 524] width 737 height 227
click at [353, 521] on input "text" at bounding box center [330, 528] width 57 height 22
click at [219, 531] on input "text" at bounding box center [201, 529] width 71 height 22
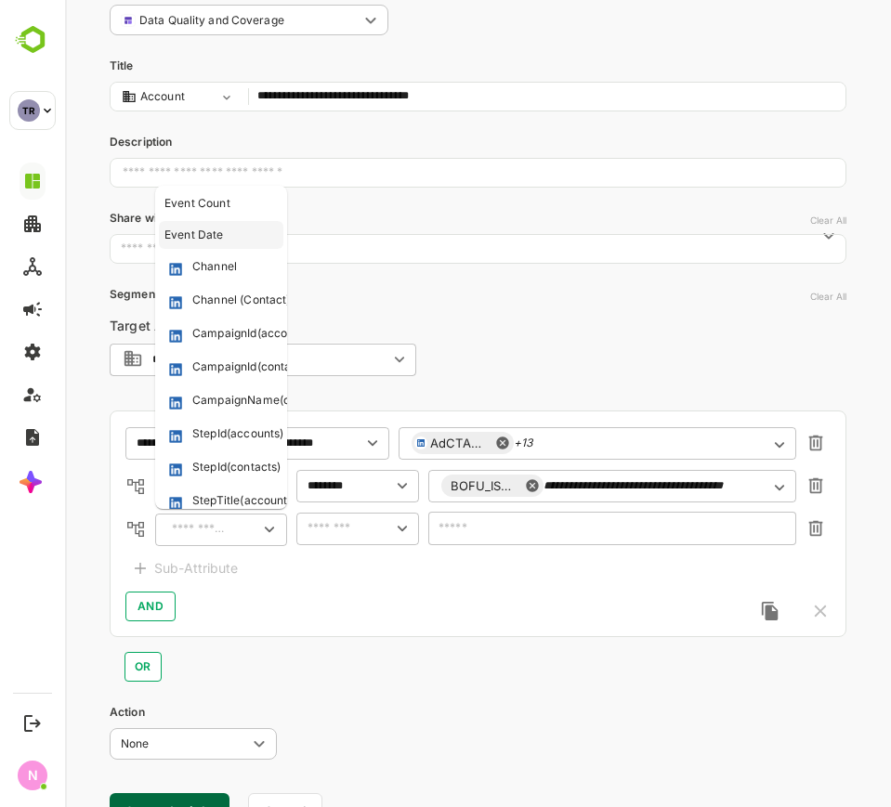
drag, startPoint x: 219, startPoint y: 224, endPoint x: 228, endPoint y: 232, distance: 11.8
click at [219, 227] on li "Event Date" at bounding box center [221, 235] width 124 height 28
type input "**********"
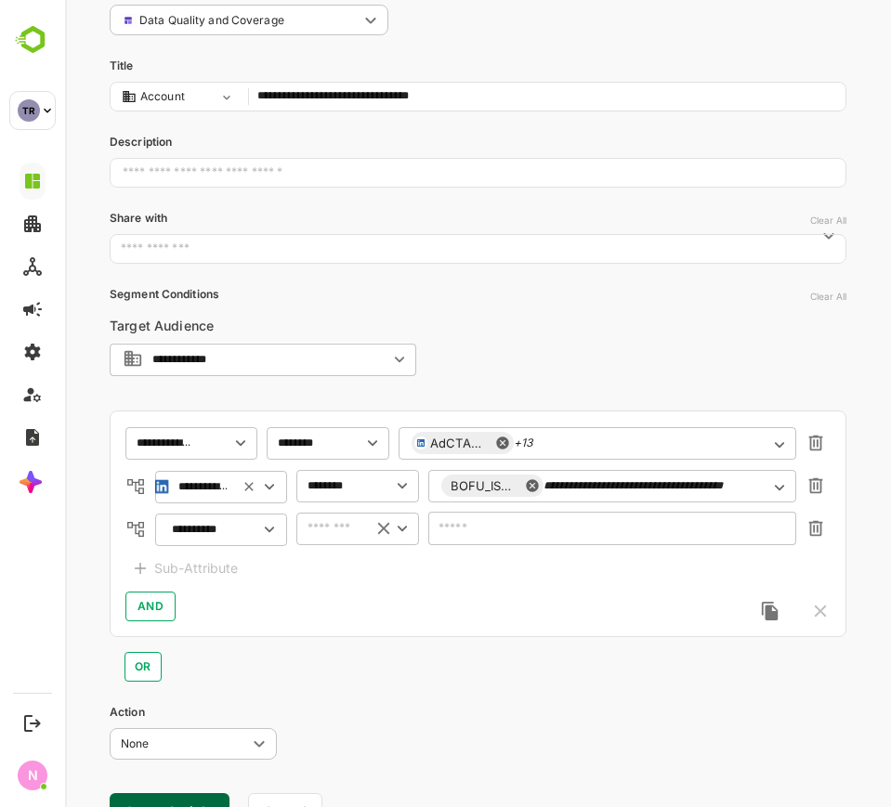
click at [304, 541] on div "​" at bounding box center [357, 528] width 123 height 33
click at [234, 521] on div "​" at bounding box center [221, 529] width 132 height 33
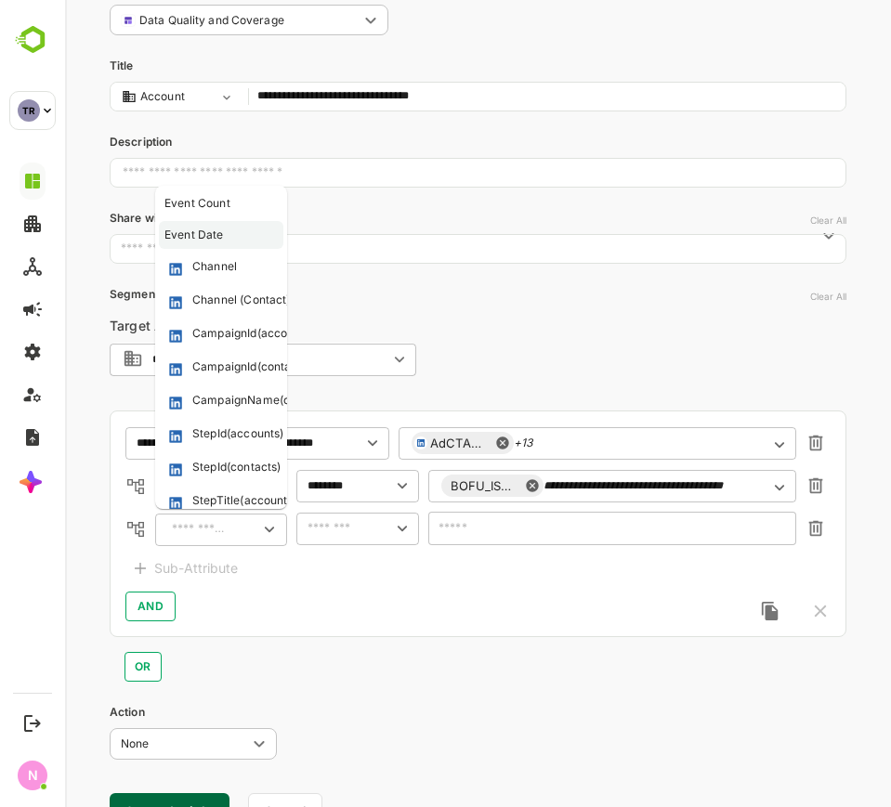
click at [217, 225] on li "Event Date" at bounding box center [221, 235] width 124 height 28
type input "**********"
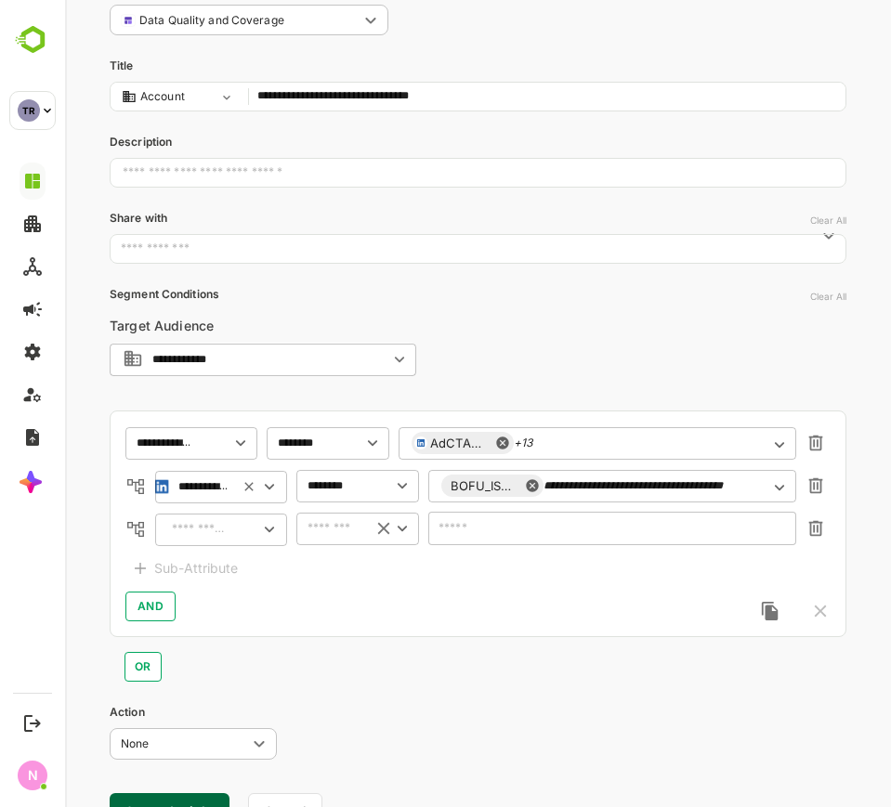
click at [313, 536] on input "text" at bounding box center [330, 528] width 57 height 22
drag, startPoint x: 254, startPoint y: 518, endPoint x: 241, endPoint y: 535, distance: 21.8
click at [248, 525] on div at bounding box center [261, 529] width 35 height 20
click at [224, 526] on input "text" at bounding box center [199, 529] width 67 height 22
click at [221, 593] on div "Event Date" at bounding box center [193, 599] width 59 height 17
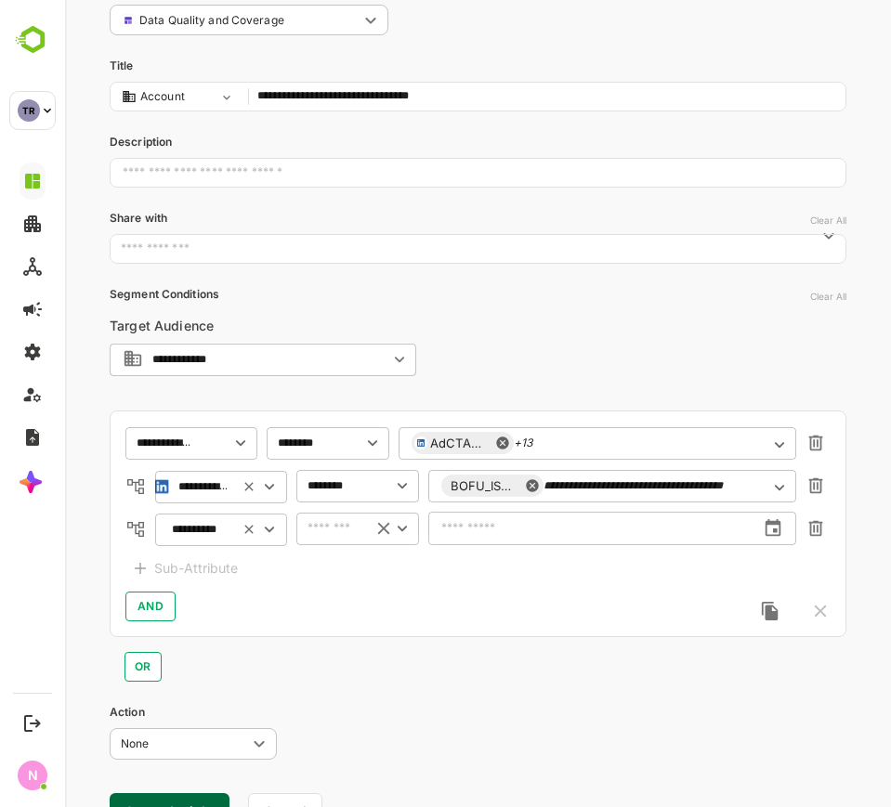
type input "**********"
click at [320, 533] on input "text" at bounding box center [330, 528] width 57 height 22
click at [348, 324] on li "after" at bounding box center [357, 333] width 115 height 28
type input "*****"
click at [449, 523] on input "text" at bounding box center [591, 528] width 327 height 47
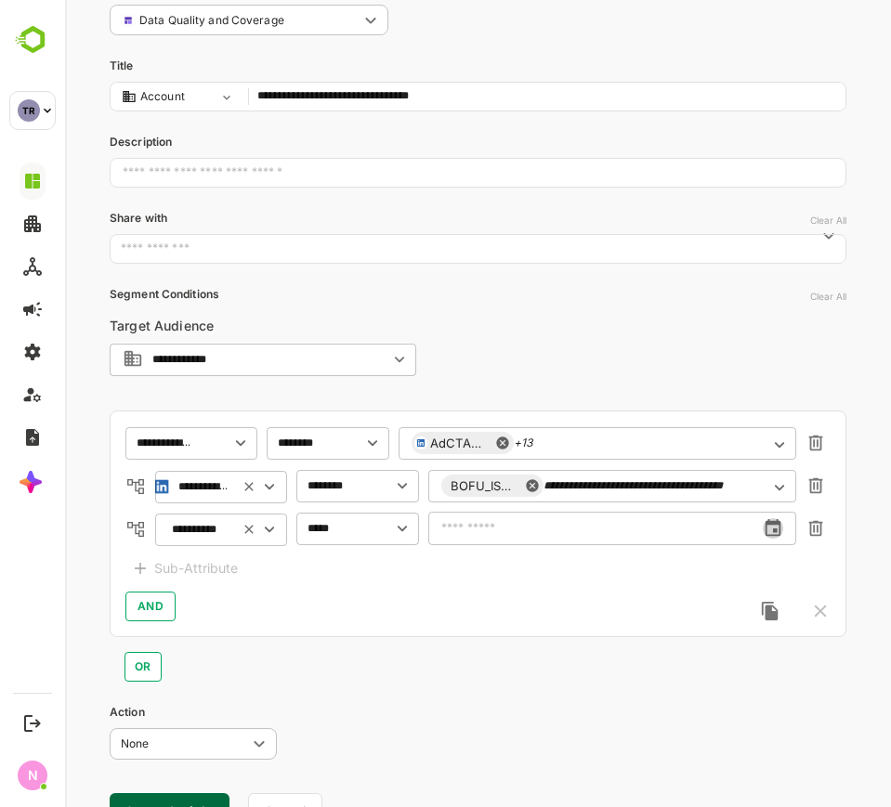
click at [772, 518] on icon "change date" at bounding box center [773, 528] width 20 height 20
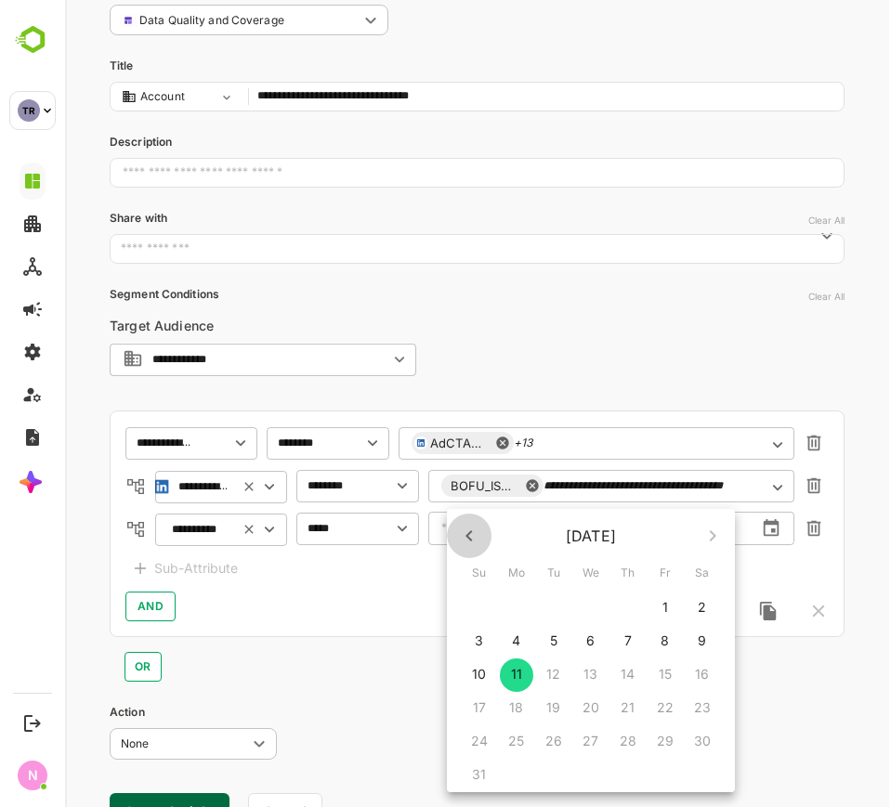
click at [477, 533] on icon "button" at bounding box center [469, 536] width 22 height 22
click at [555, 610] on p "1" at bounding box center [554, 607] width 6 height 19
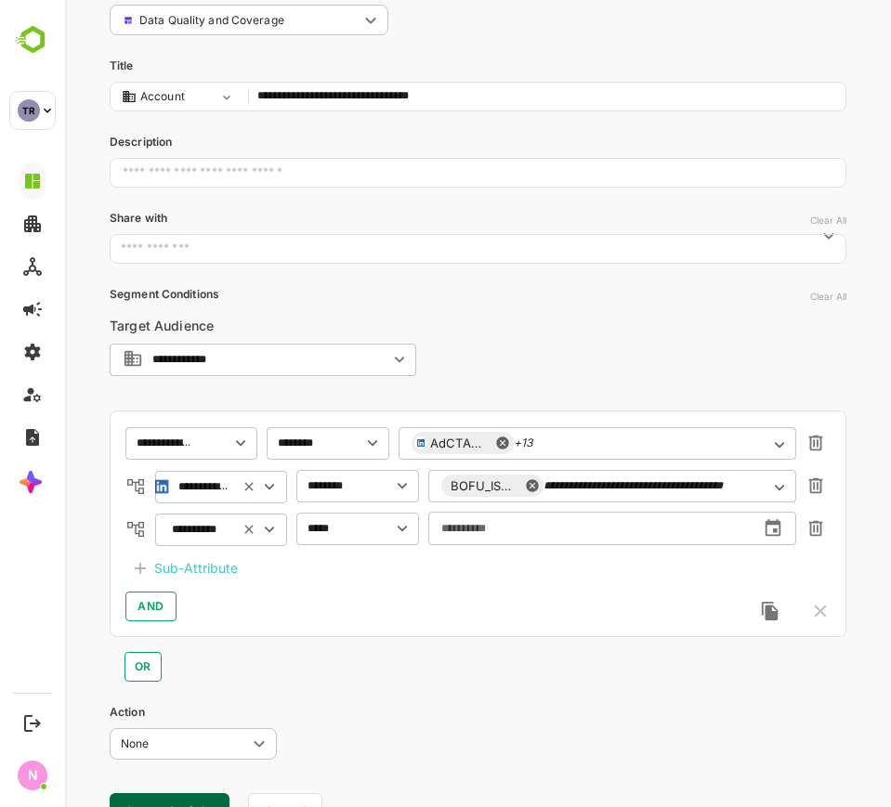
drag, startPoint x: 538, startPoint y: 520, endPoint x: 540, endPoint y: 541, distance: 21.4
click at [539, 520] on input "**********" at bounding box center [591, 528] width 327 height 47
click at [769, 529] on icon "change date" at bounding box center [773, 528] width 20 height 20
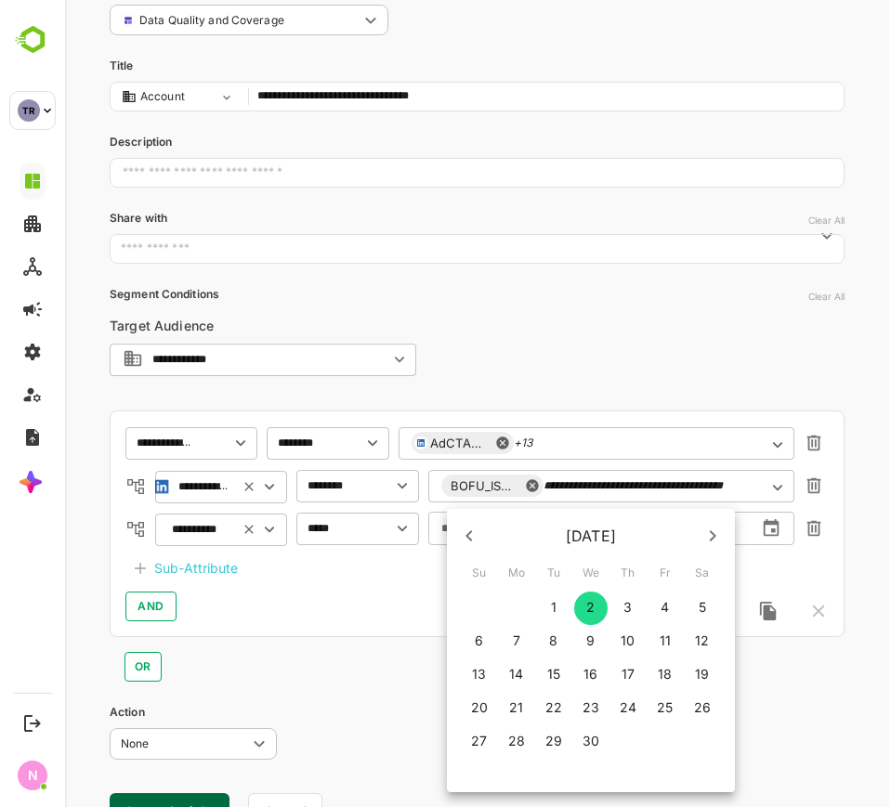
click at [555, 598] on p "1" at bounding box center [554, 607] width 6 height 19
type input "**********"
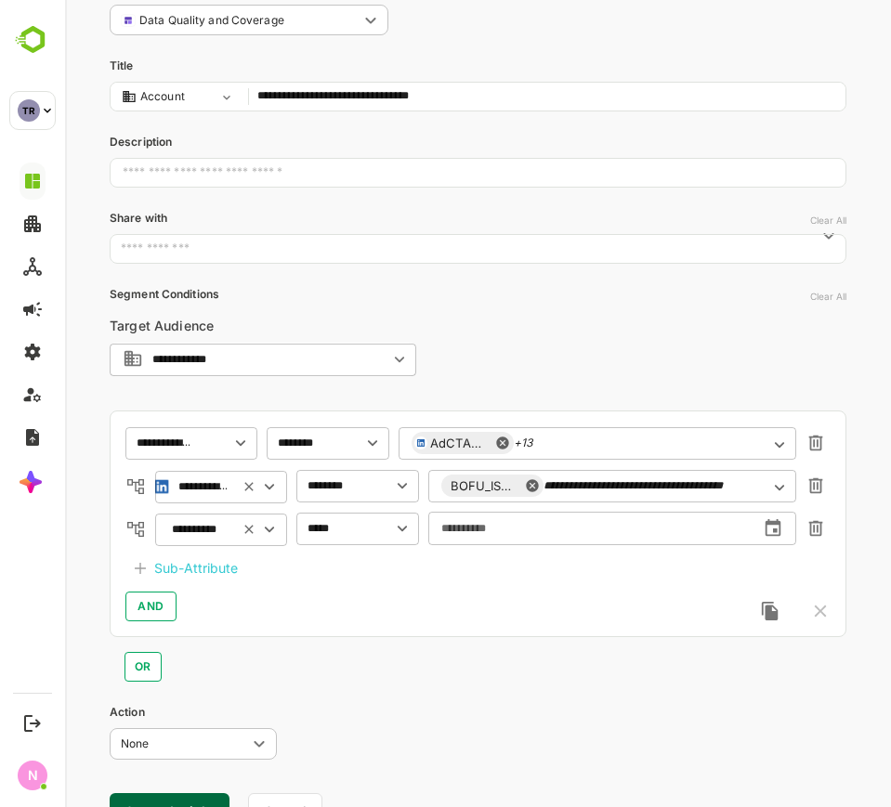
scroll to position [213, 0]
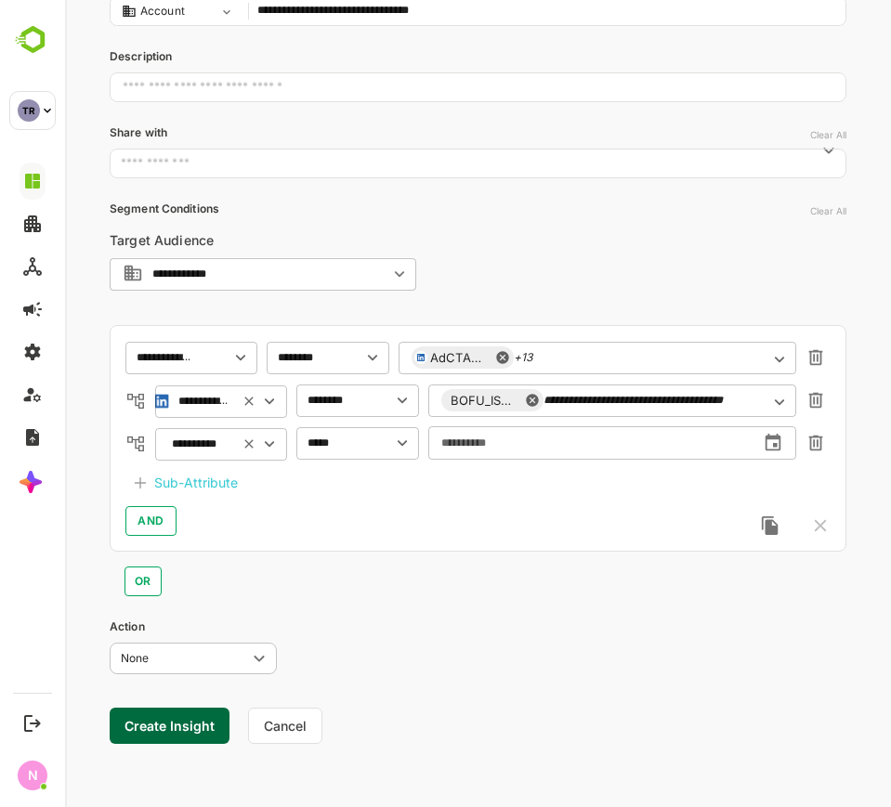
click at [194, 710] on button "Create Insight" at bounding box center [170, 726] width 120 height 36
click at [344, 748] on link "View" at bounding box center [345, 749] width 41 height 22
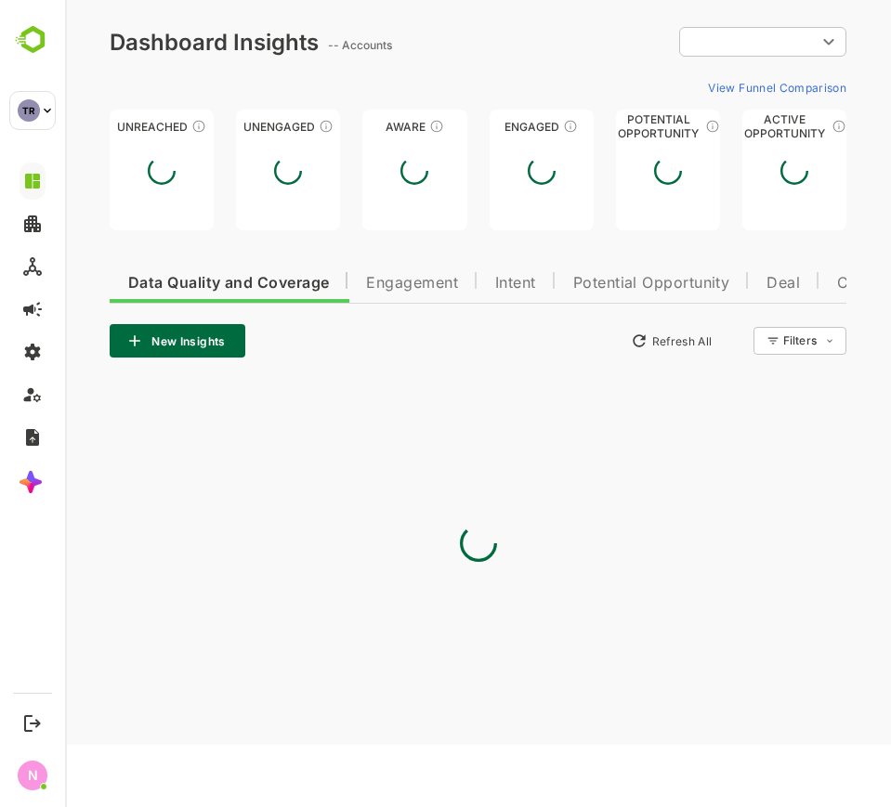
type input "**********"
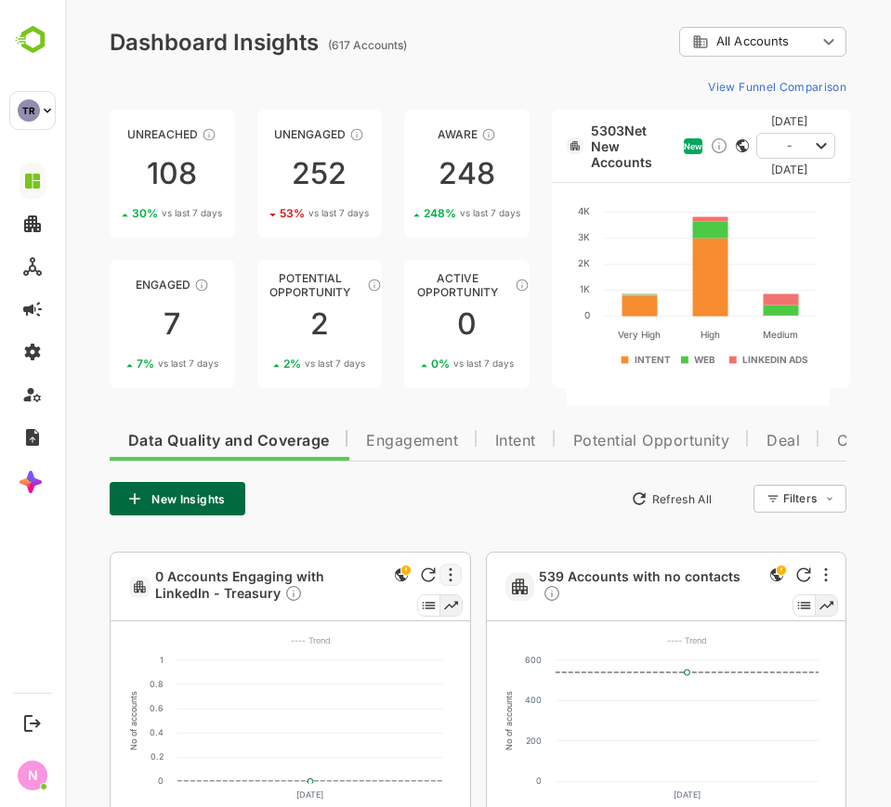
click at [452, 577] on div at bounding box center [450, 575] width 22 height 22
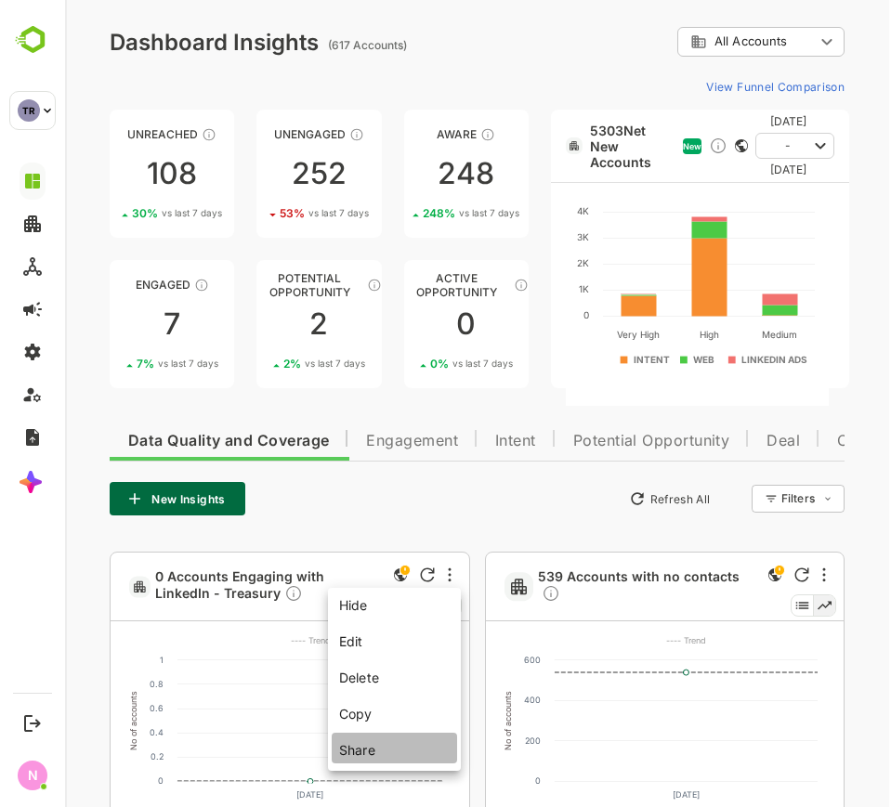
click at [386, 756] on li "Share" at bounding box center [394, 748] width 125 height 31
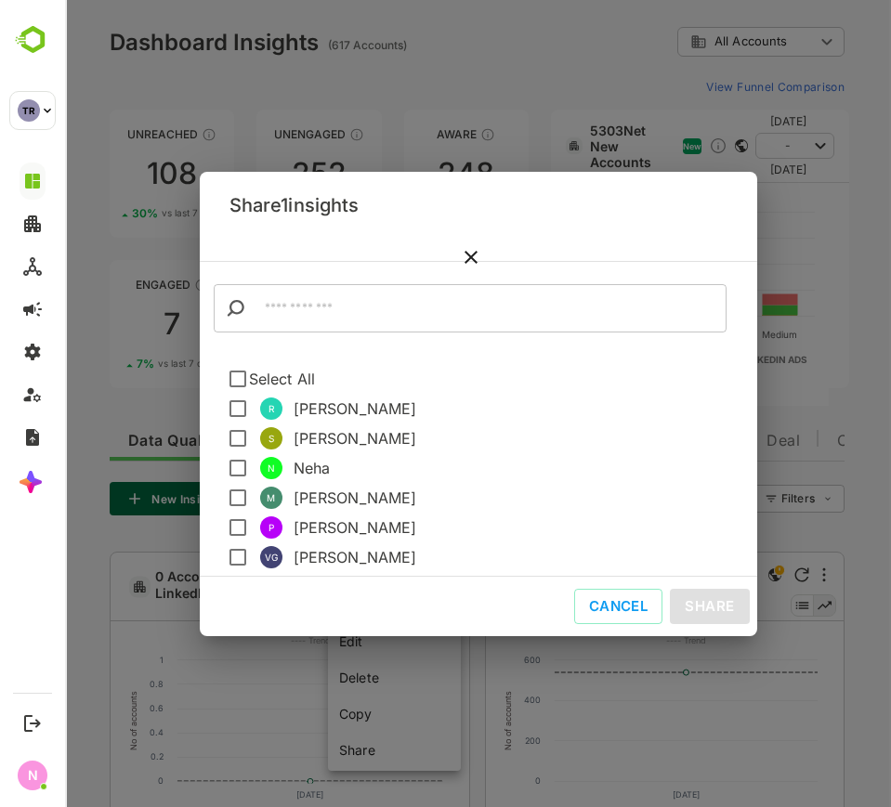
click at [351, 525] on span "[PERSON_NAME]" at bounding box center [518, 527] width 449 height 22
click at [296, 523] on span "[PERSON_NAME]" at bounding box center [518, 527] width 449 height 22
click at [704, 611] on button "Share" at bounding box center [709, 606] width 79 height 35
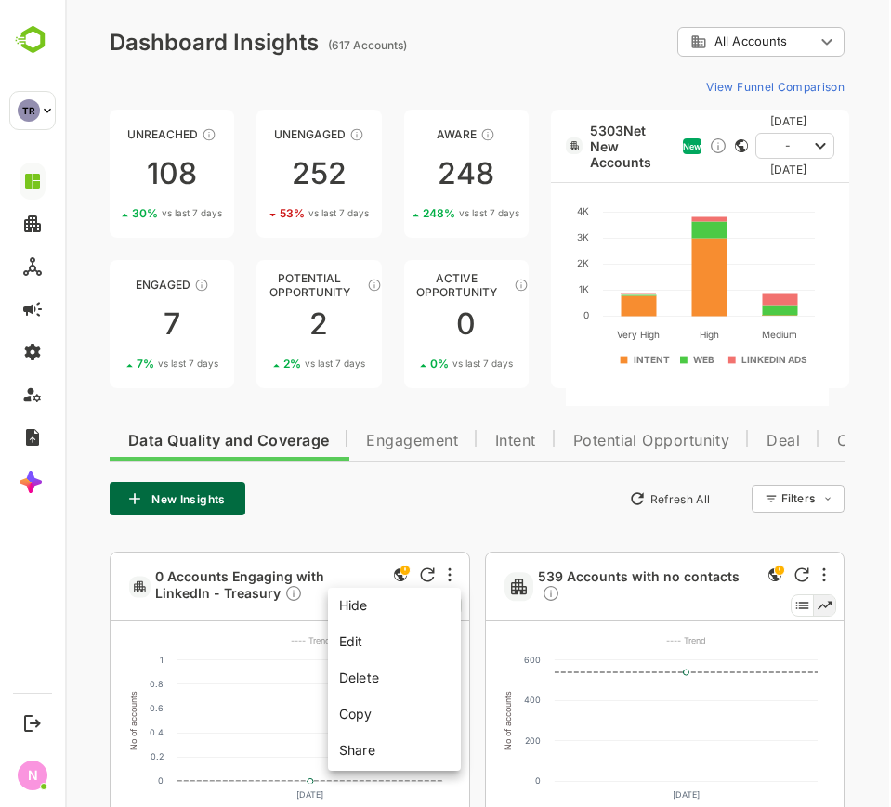
click at [553, 512] on div at bounding box center [478, 403] width 826 height 807
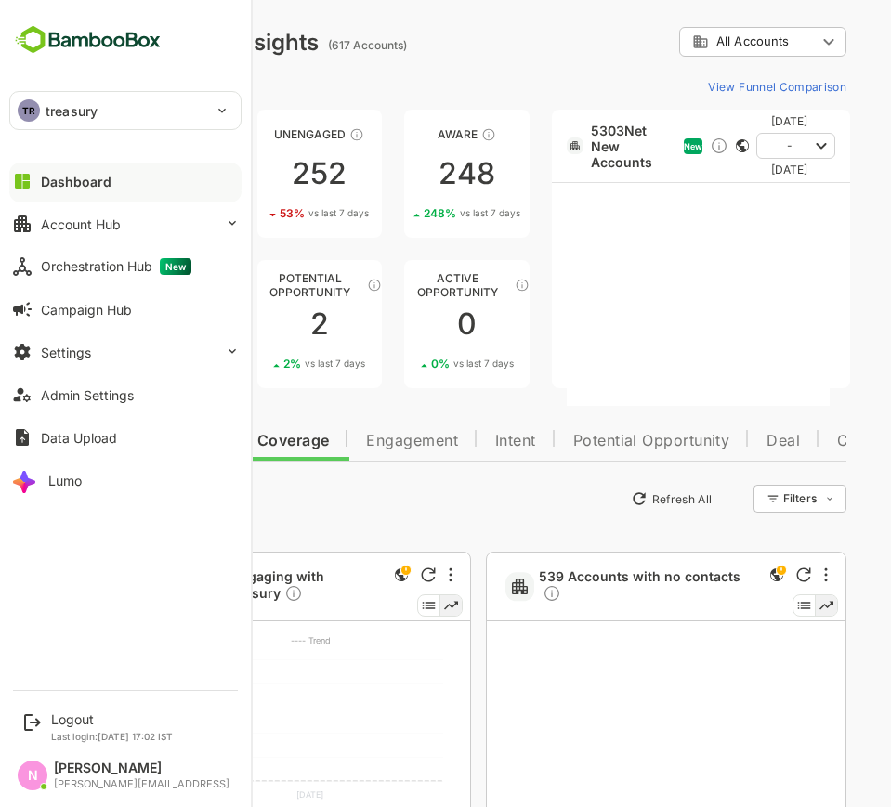
click at [79, 118] on p "treasury" at bounding box center [72, 111] width 52 height 20
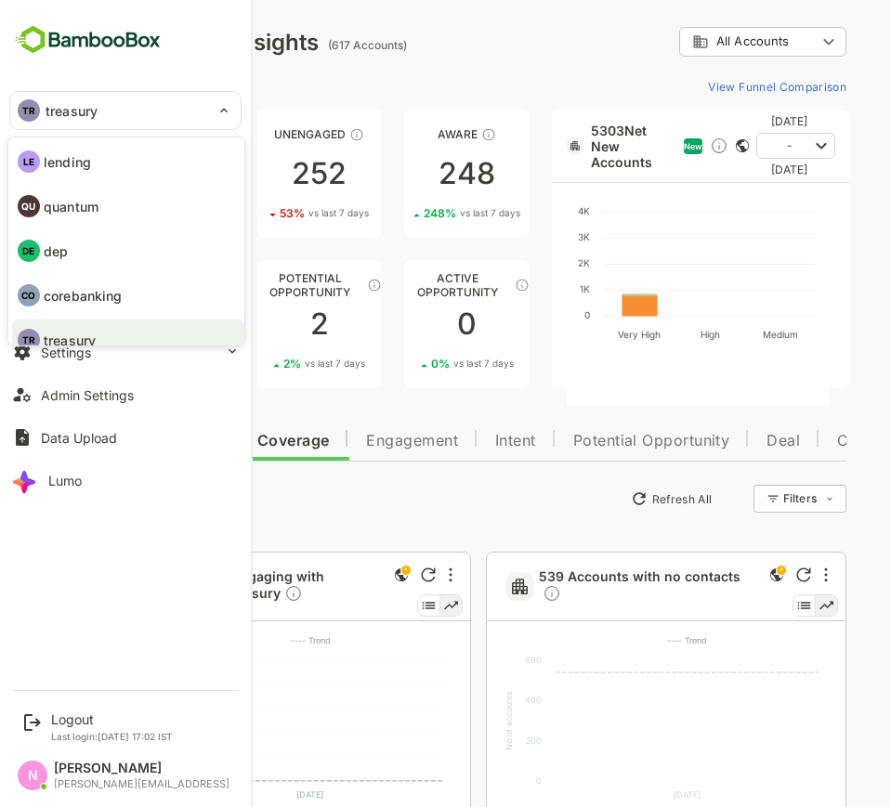
scroll to position [15, 0]
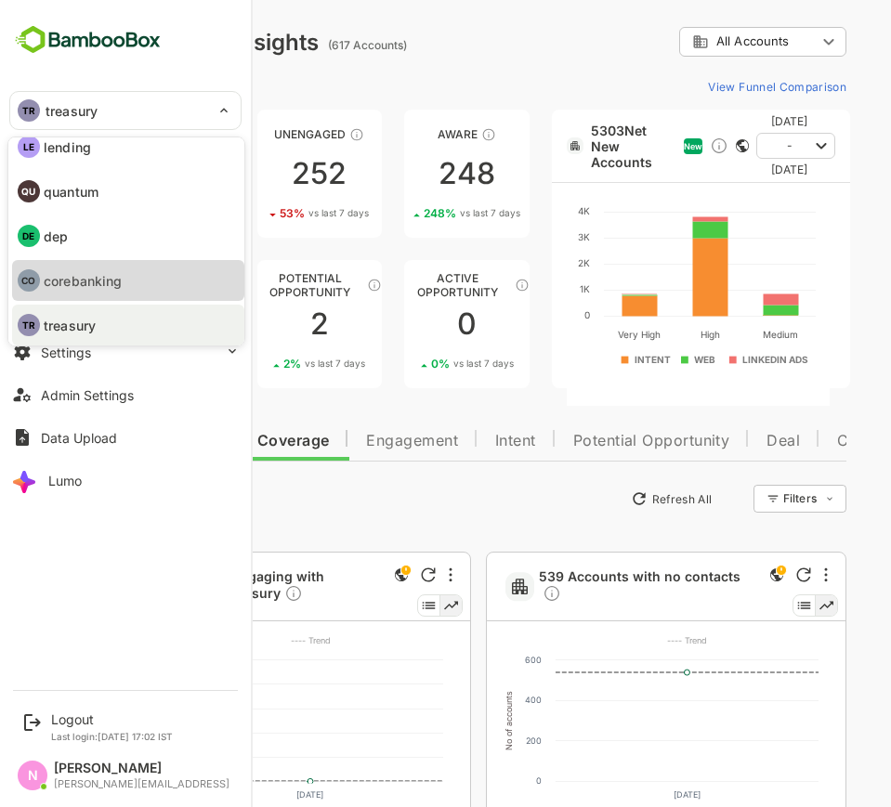
click at [94, 271] on p "corebanking" at bounding box center [83, 281] width 78 height 20
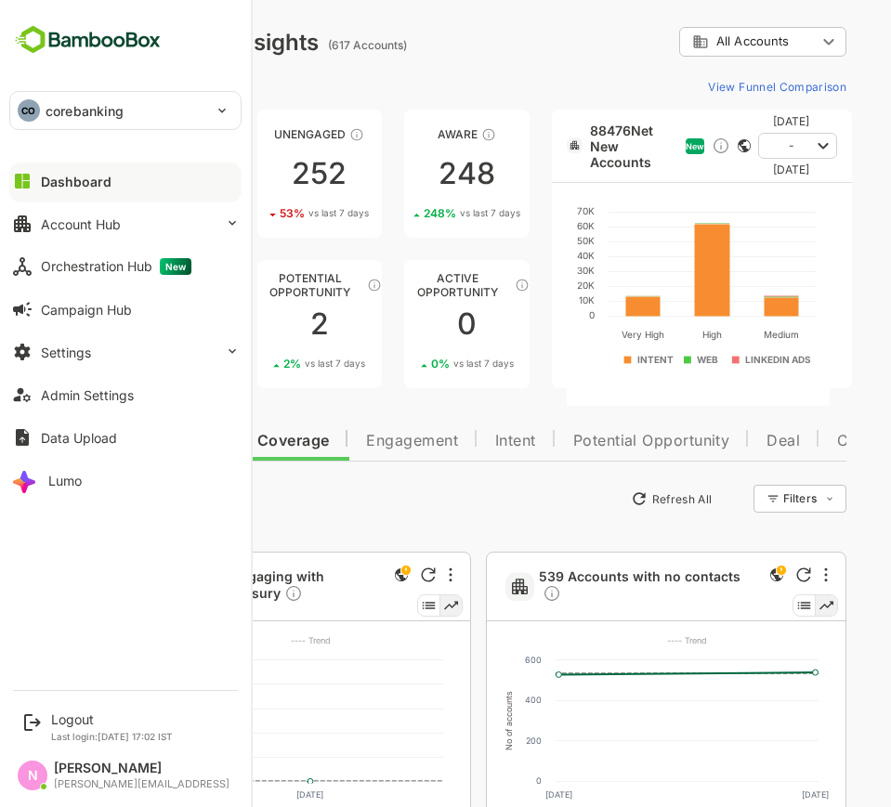
click at [199, 113] on div "CO corebanking" at bounding box center [114, 110] width 208 height 37
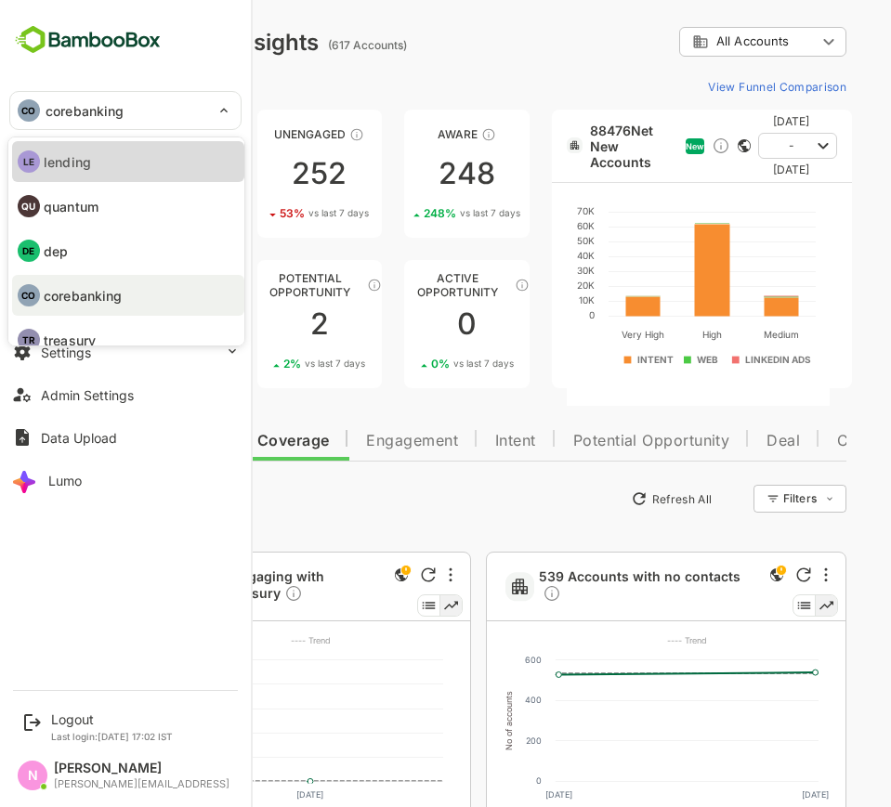
click at [156, 169] on li "LE lending" at bounding box center [128, 161] width 232 height 41
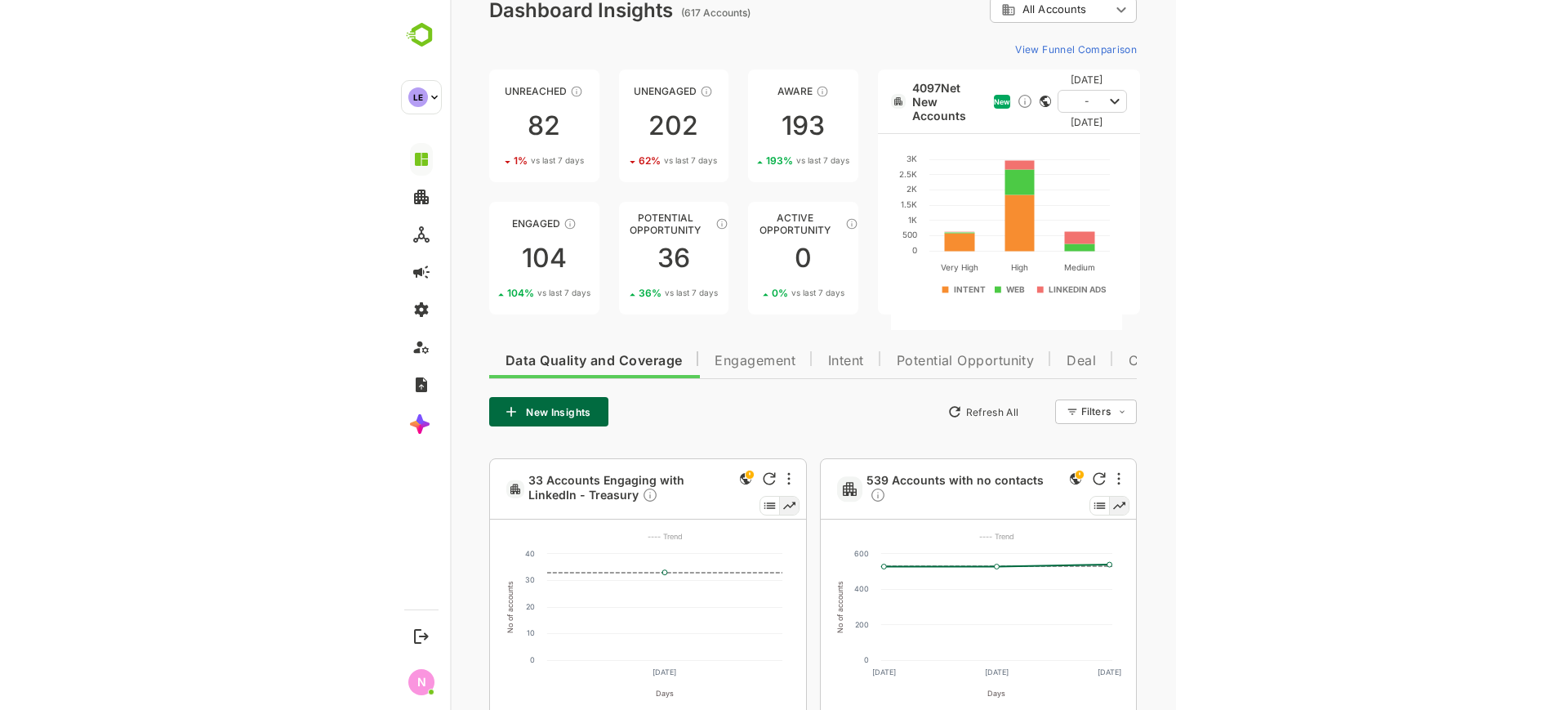
scroll to position [36, 0]
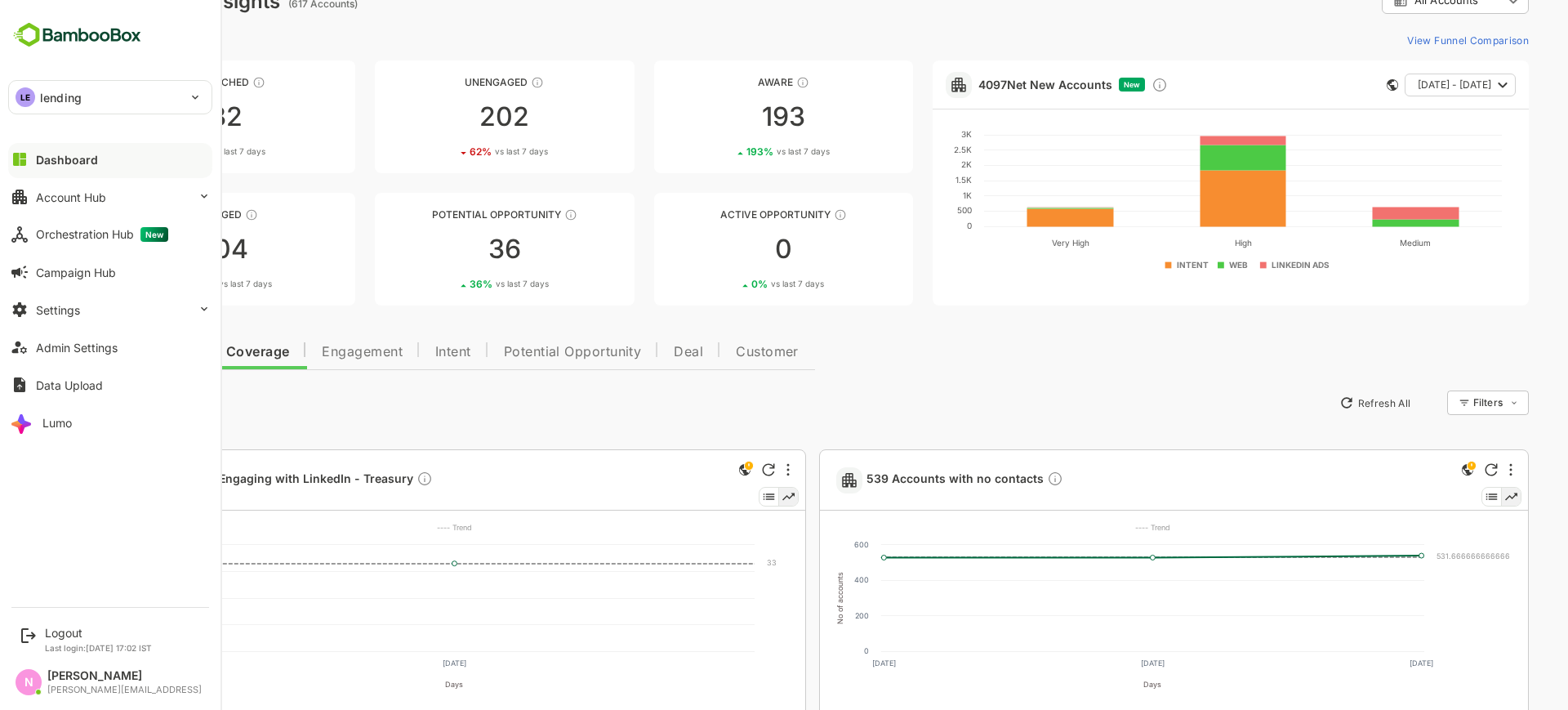
click at [43, 101] on p "lending" at bounding box center [61, 98] width 41 height 18
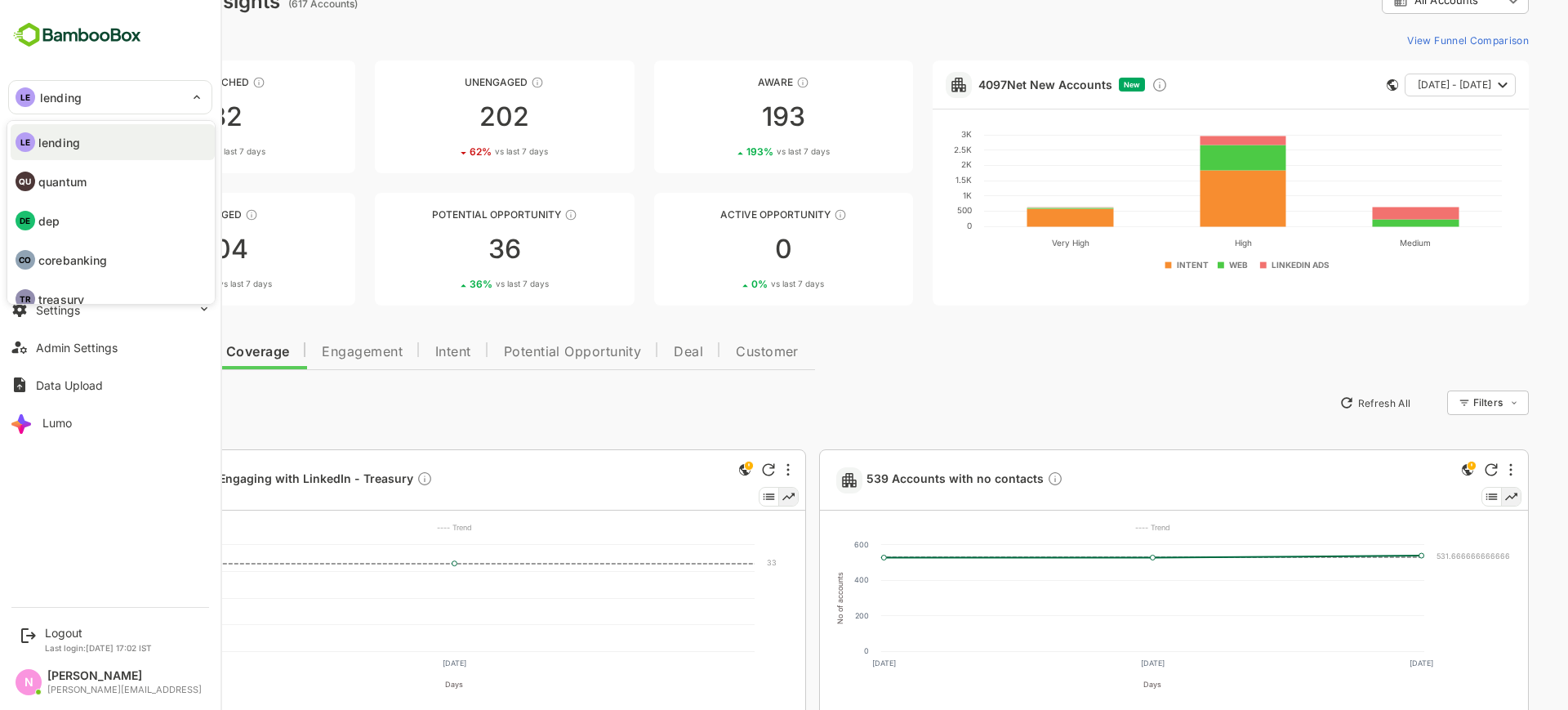
scroll to position [17, 0]
click at [79, 281] on p "treasury" at bounding box center [62, 283] width 46 height 18
type input "********"
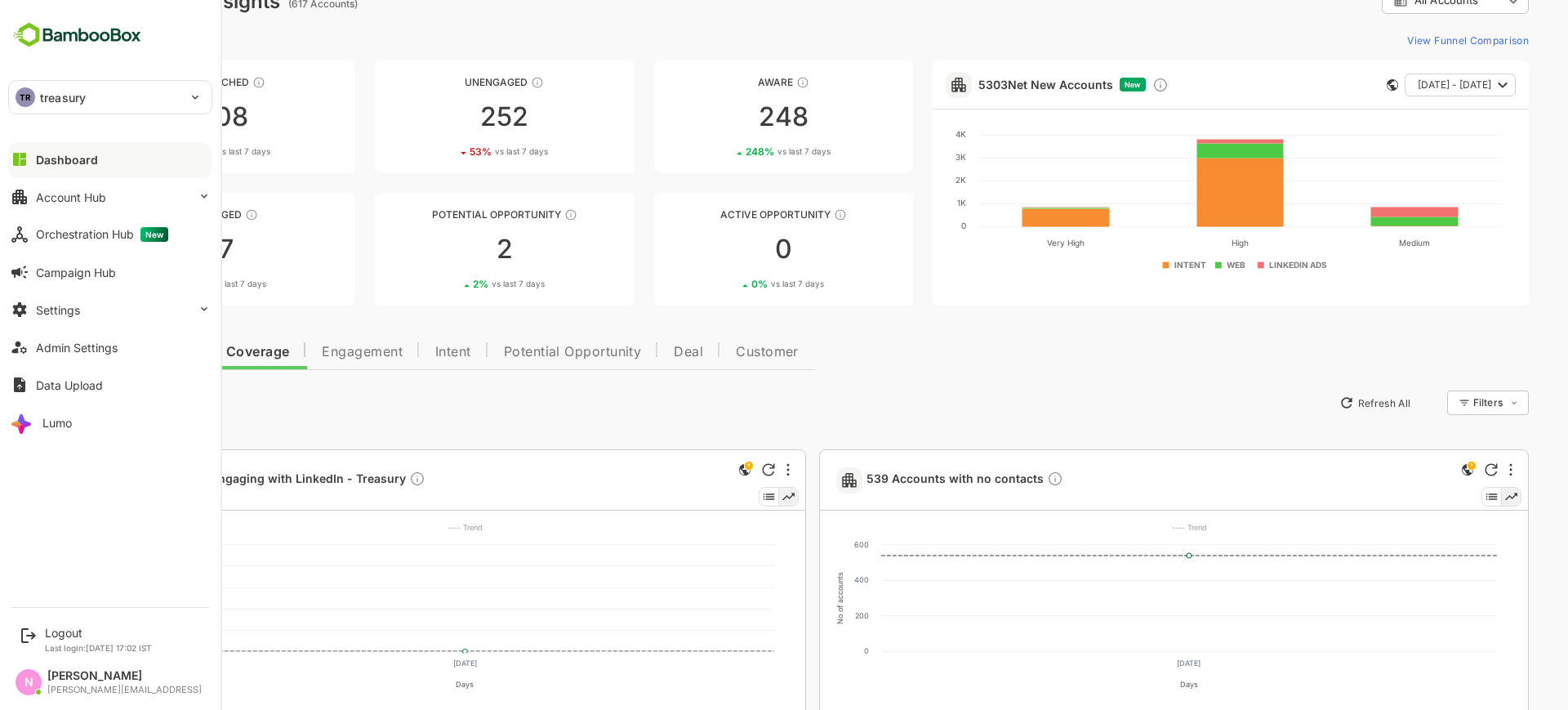
click at [40, 91] on p "treasury" at bounding box center [63, 98] width 46 height 18
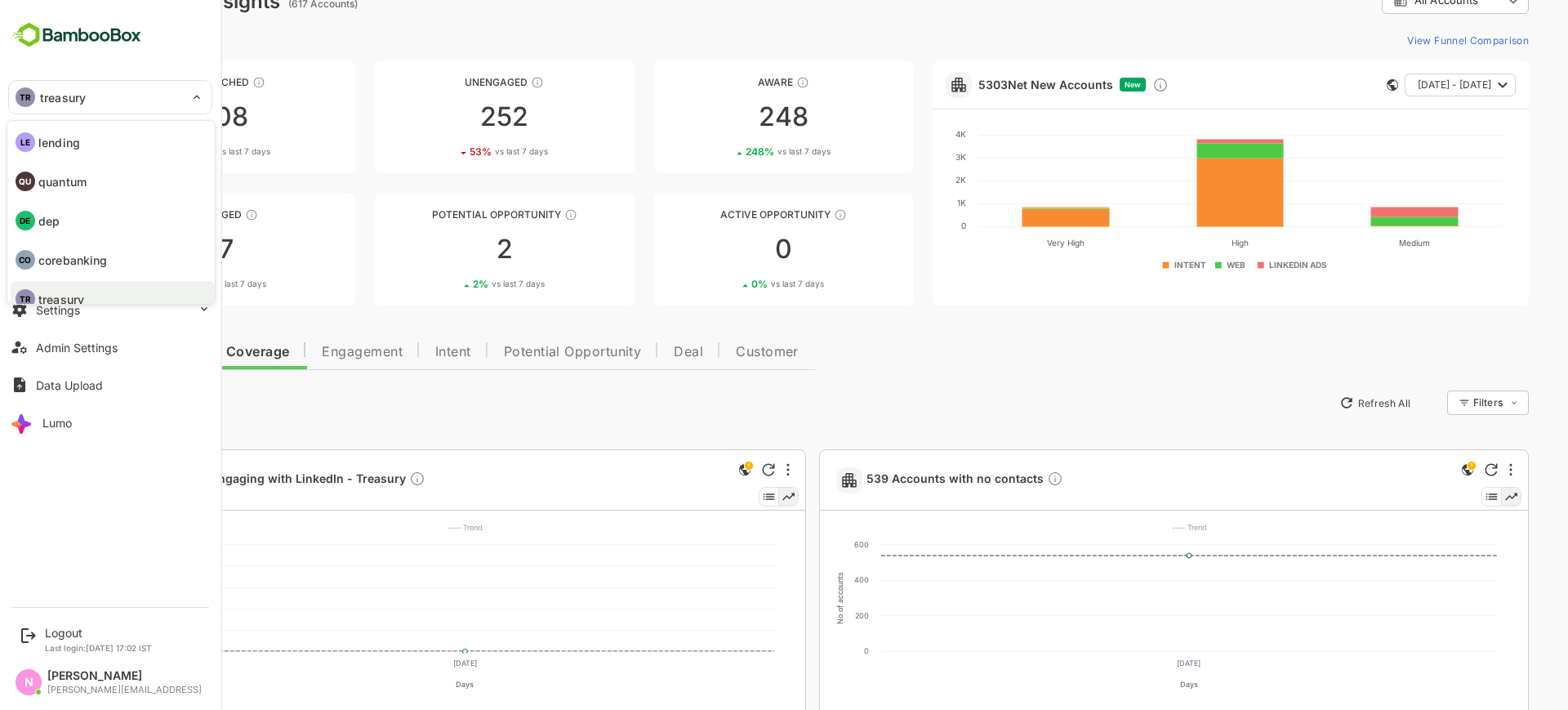
scroll to position [13, 0]
click at [427, 457] on div at bounding box center [784, 355] width 1568 height 710
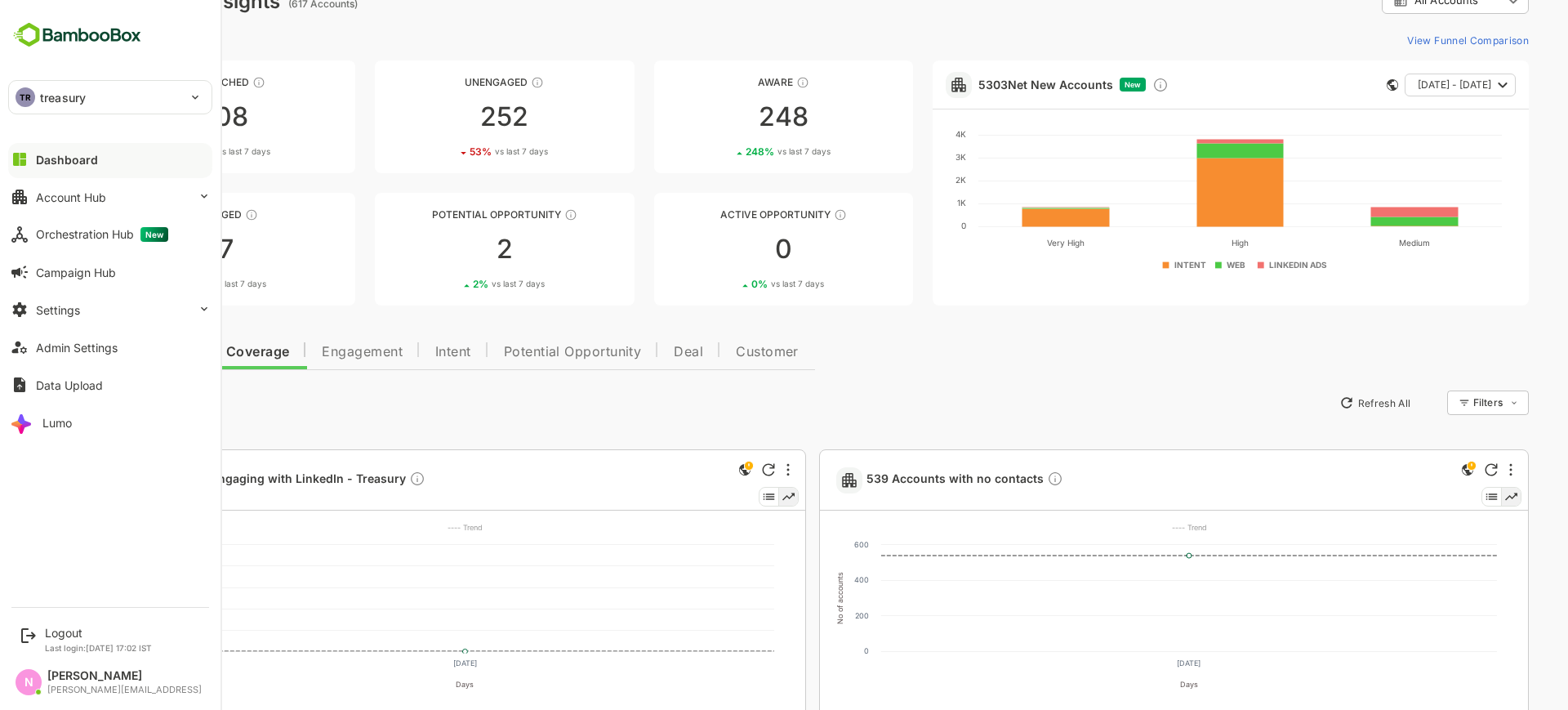
click at [72, 98] on p "treasury" at bounding box center [63, 98] width 46 height 18
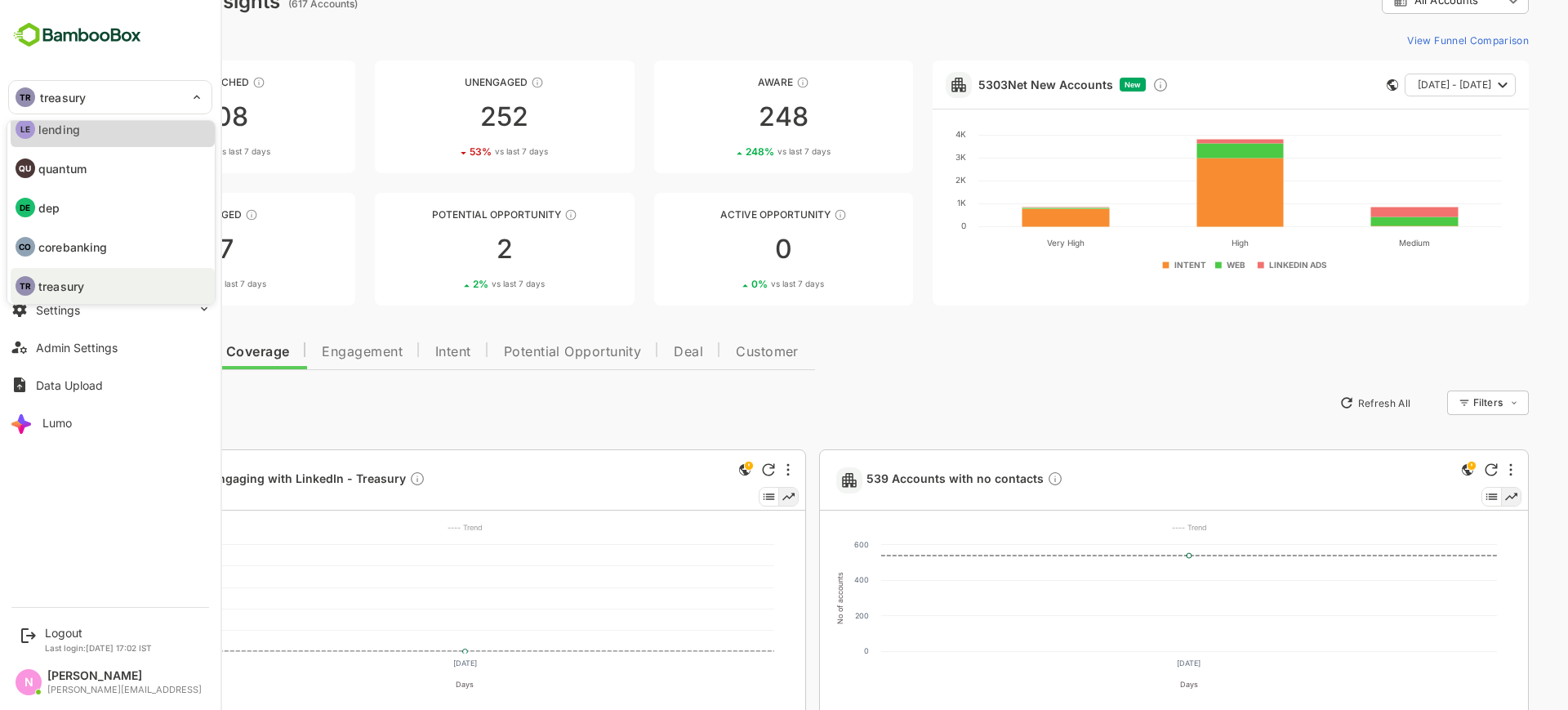
click at [84, 133] on li "LE lending" at bounding box center [113, 128] width 204 height 36
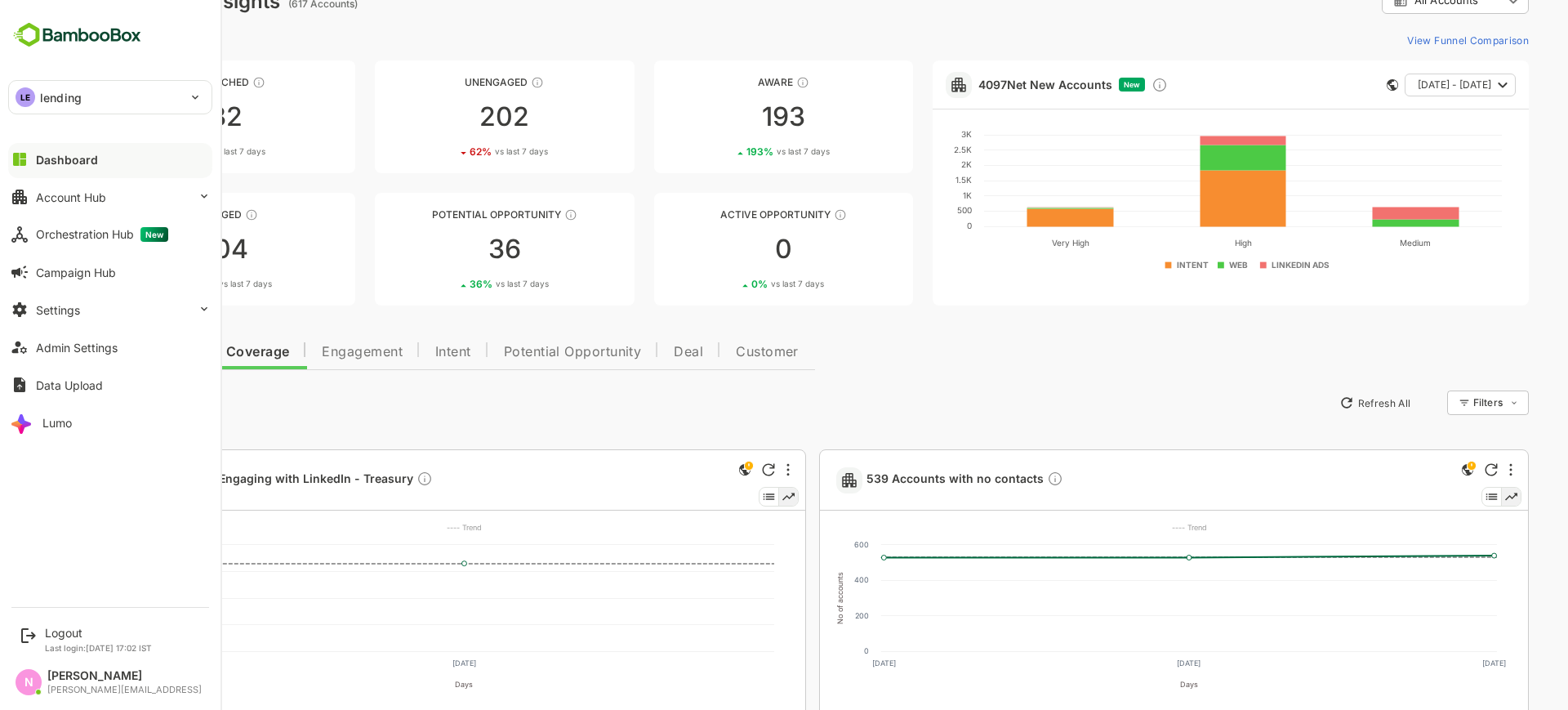
click at [139, 89] on div "LE lending" at bounding box center [100, 97] width 183 height 33
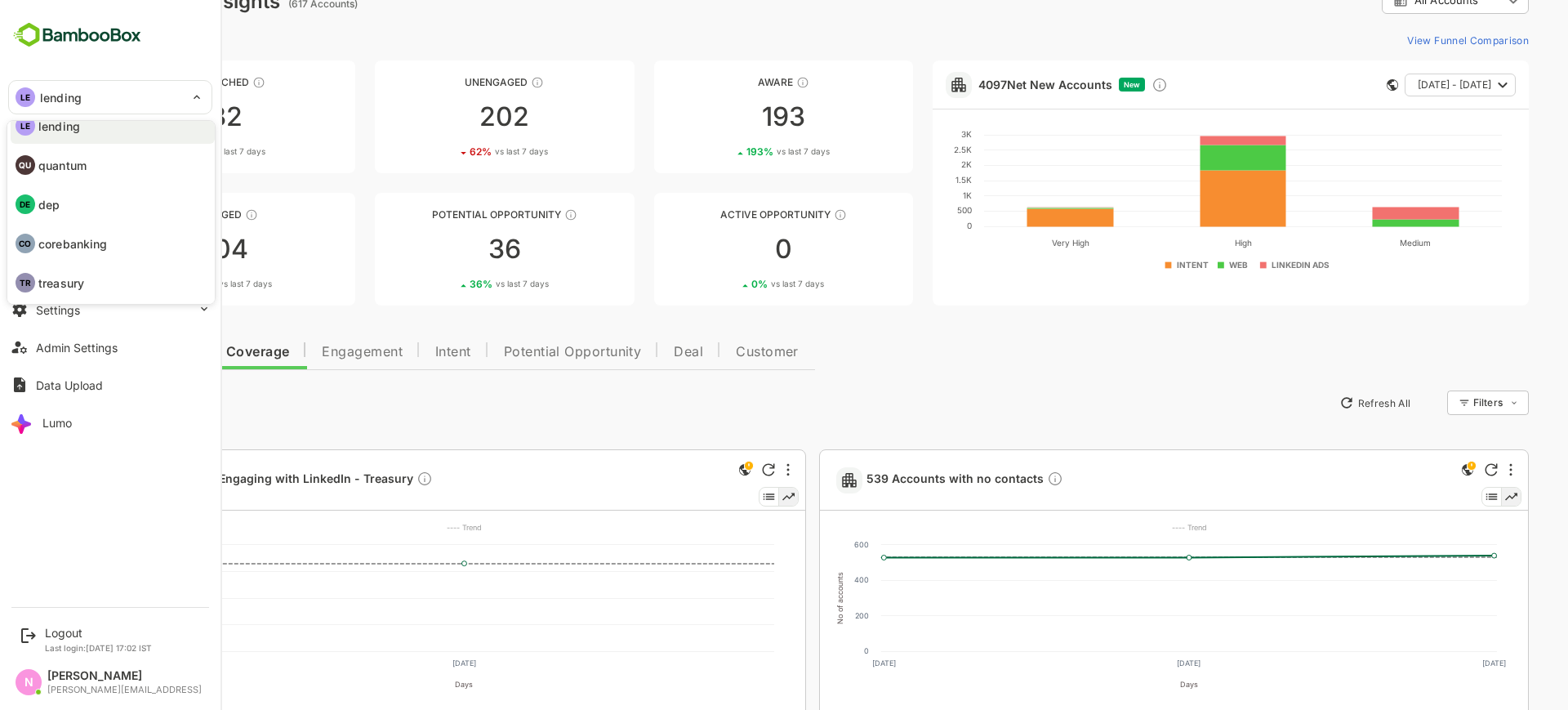
scroll to position [17, 0]
click at [76, 280] on p "treasury" at bounding box center [62, 283] width 46 height 18
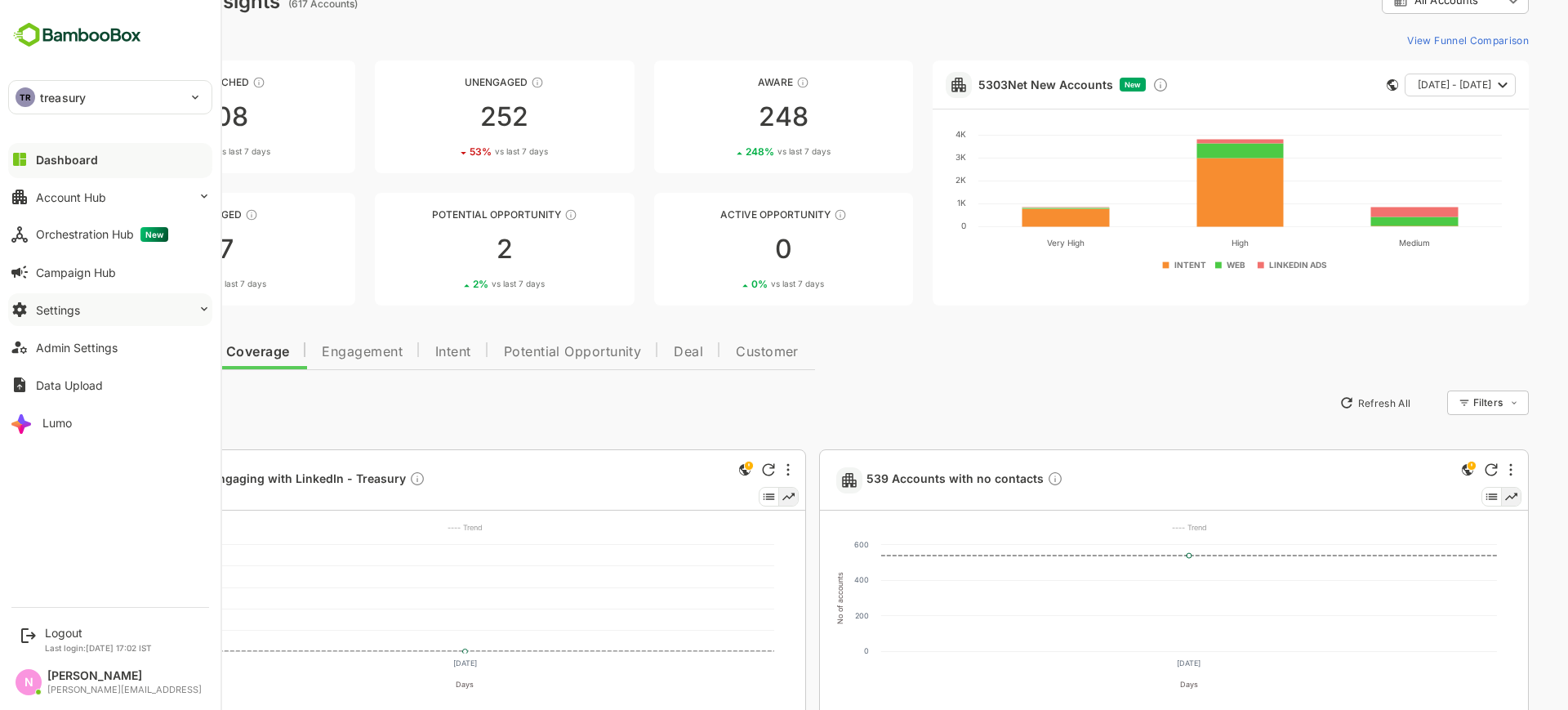
click at [90, 310] on button "Settings" at bounding box center [110, 309] width 204 height 33
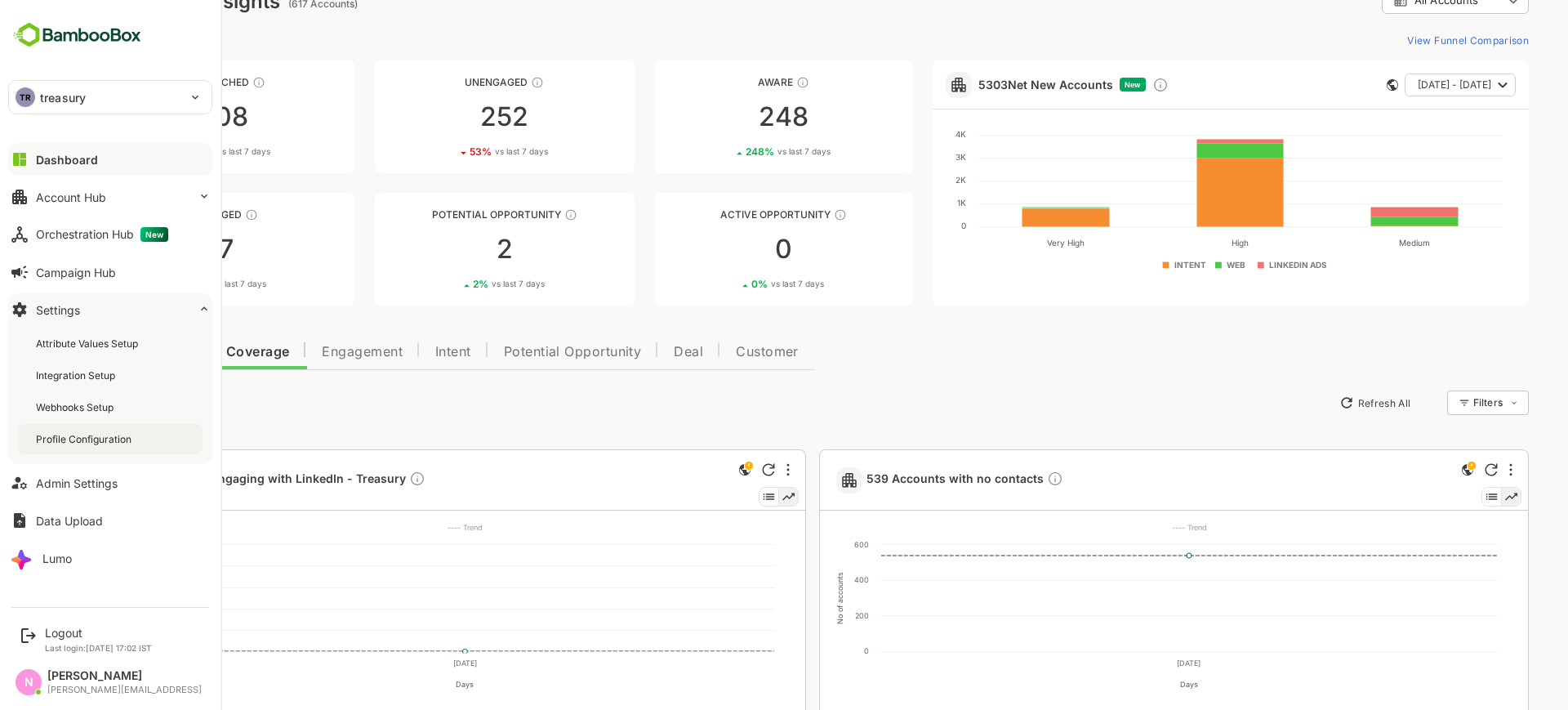
click at [102, 442] on div "Profile Configuration" at bounding box center [85, 439] width 98 height 14
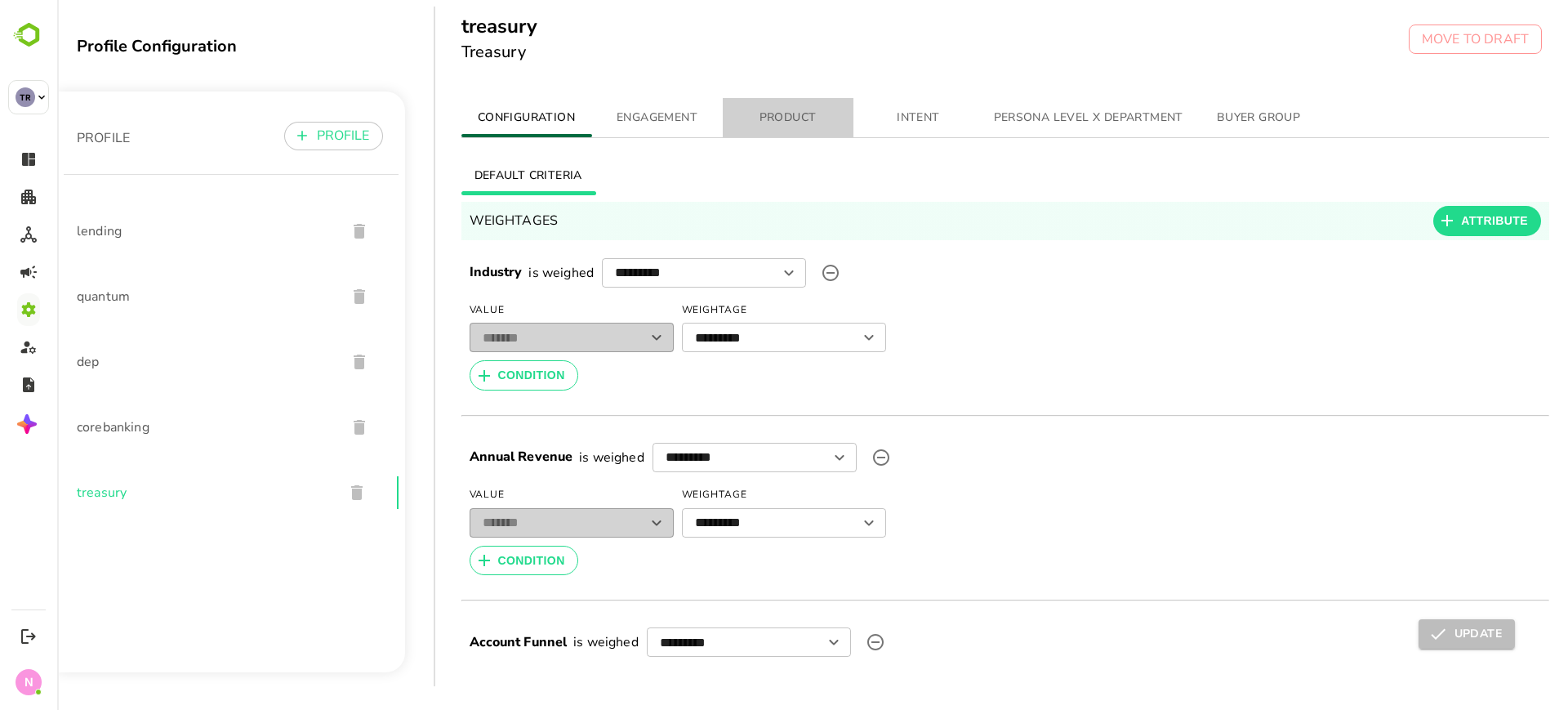
click at [783, 132] on button "PRODUCT" at bounding box center [788, 117] width 131 height 40
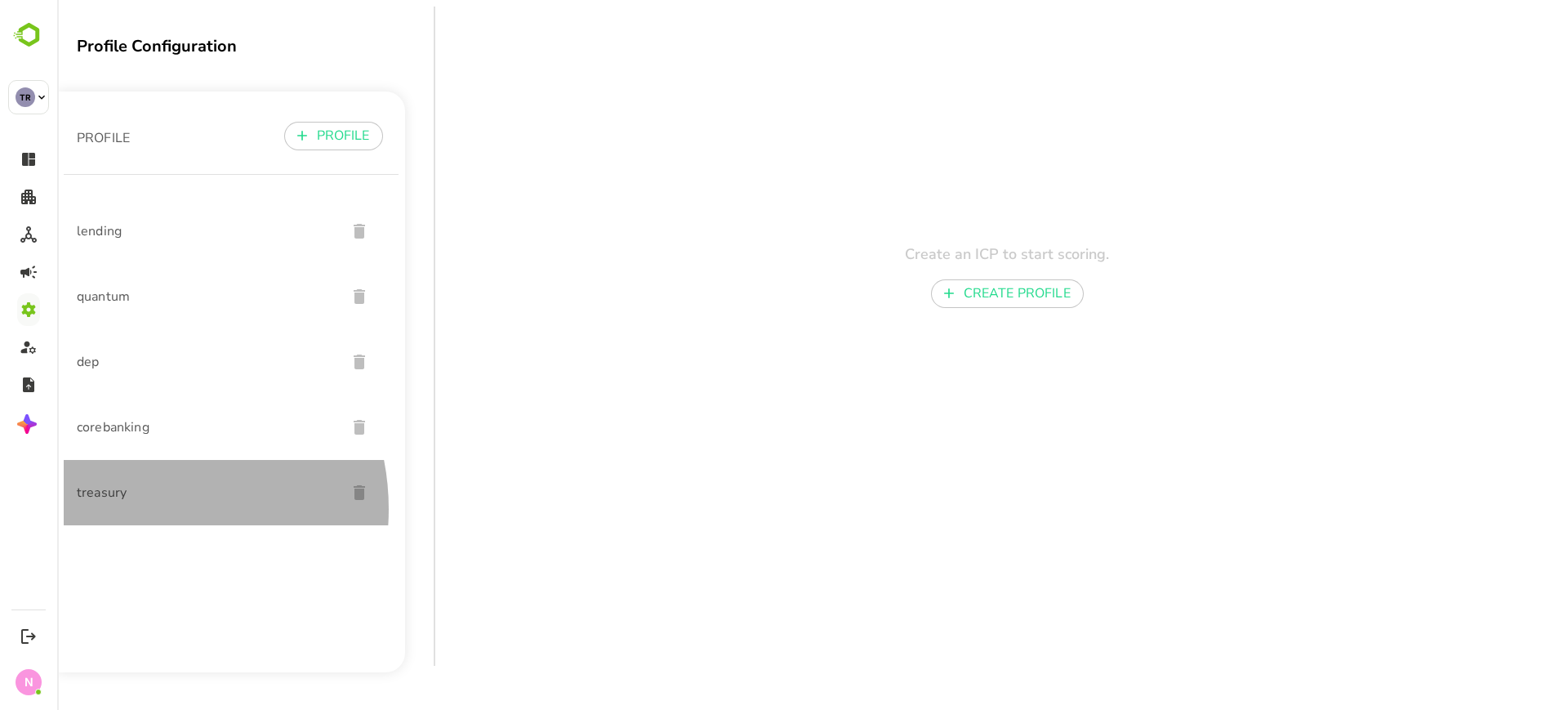
click at [134, 509] on div "treasury" at bounding box center [230, 493] width 335 height 65
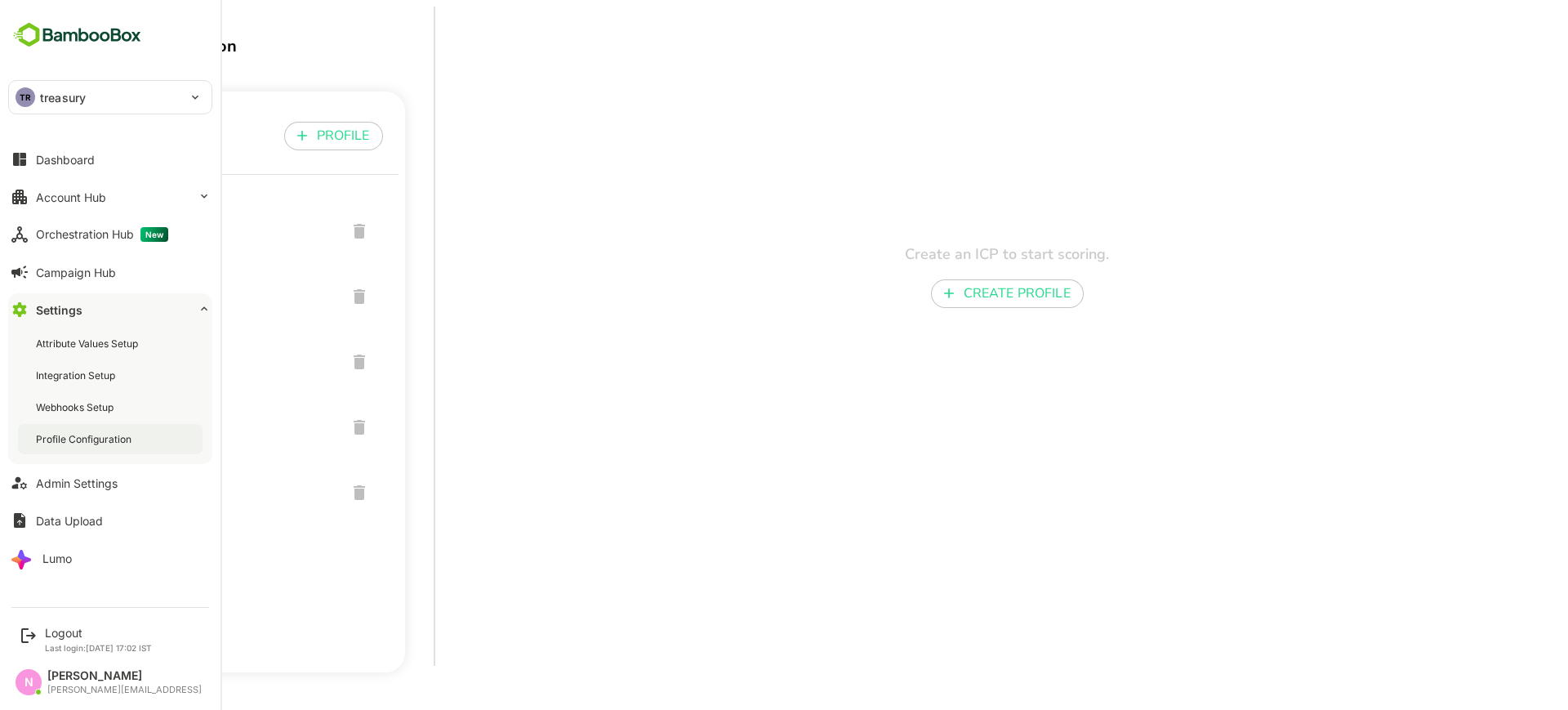
click at [54, 453] on div "Profile Configuration" at bounding box center [110, 439] width 185 height 30
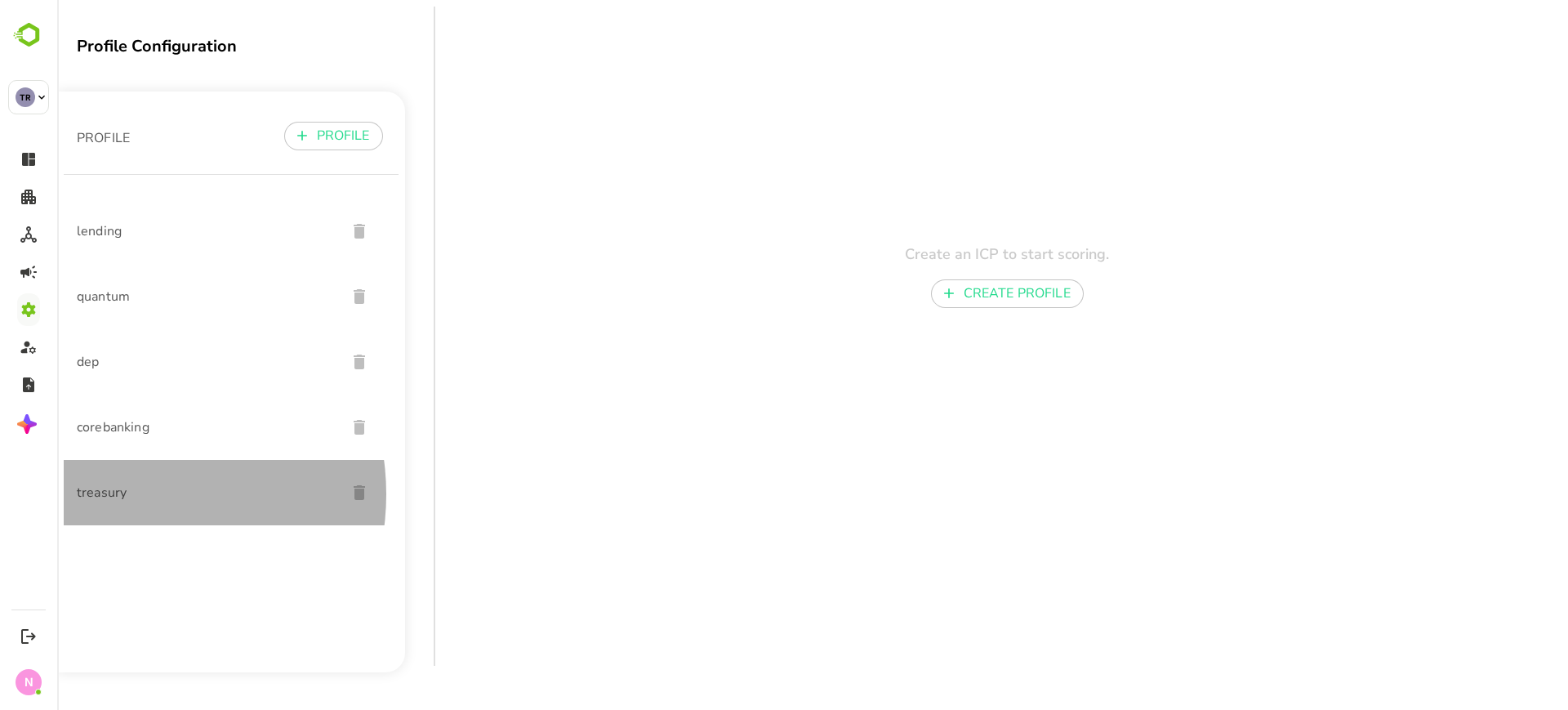
click at [129, 494] on span "treasury" at bounding box center [205, 493] width 257 height 19
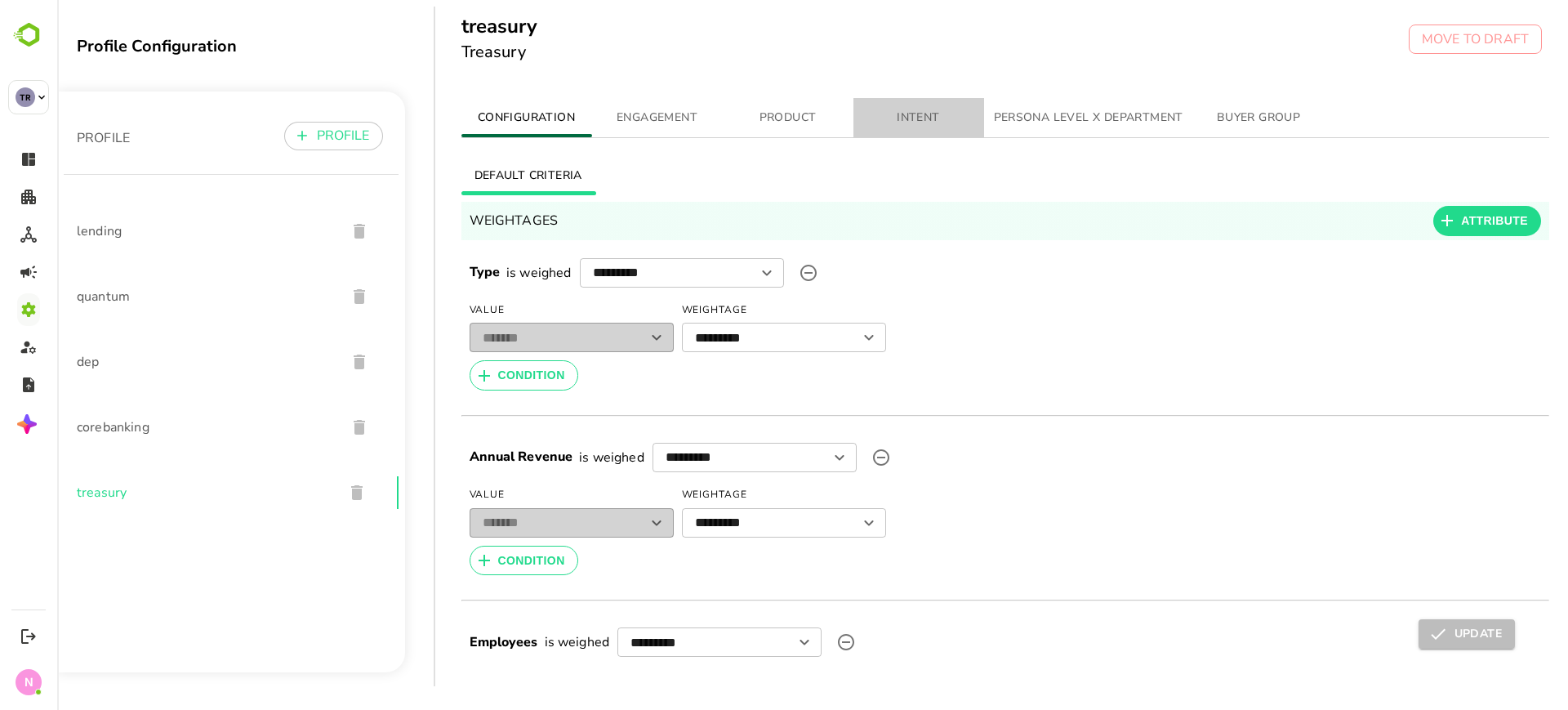
click at [923, 108] on span "INTENT" at bounding box center [919, 118] width 111 height 20
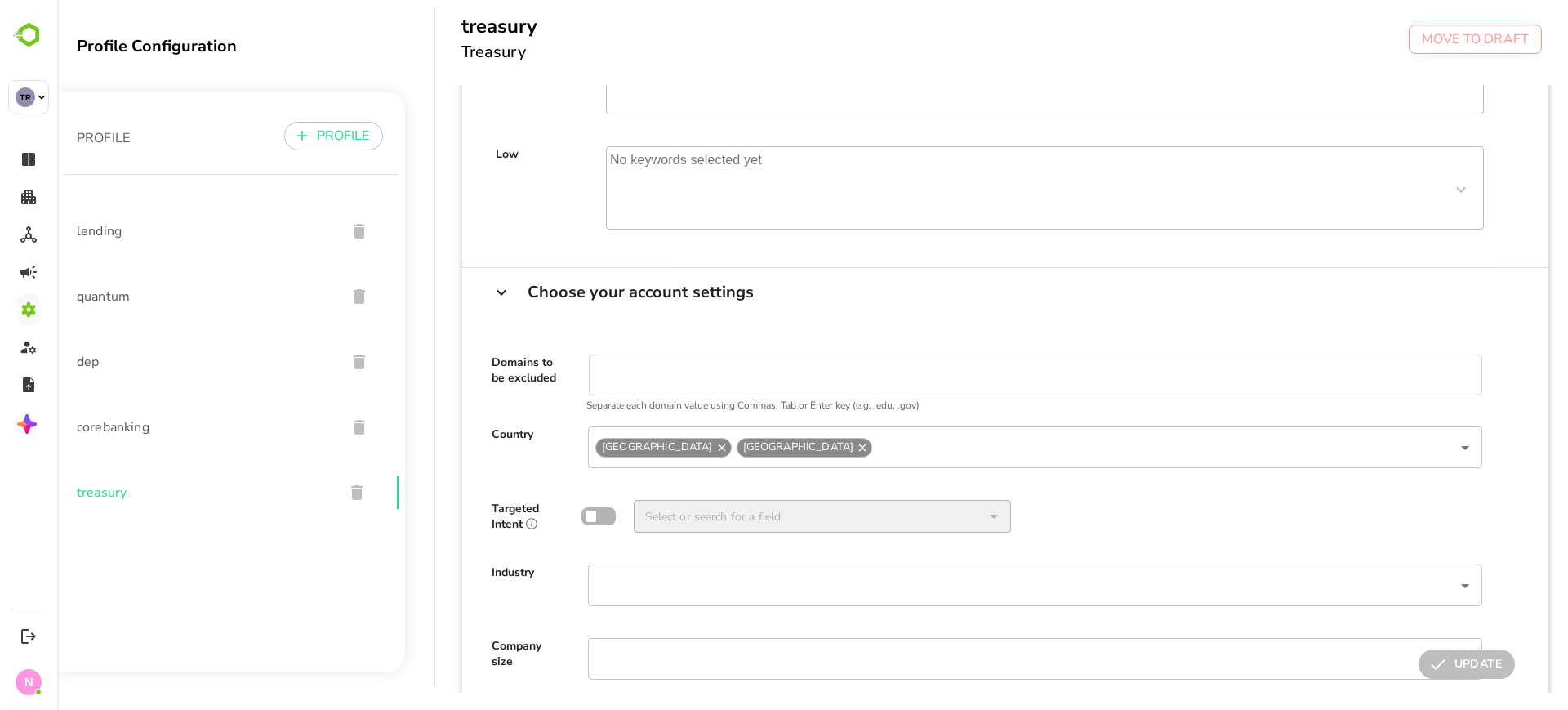
scroll to position [406, 0]
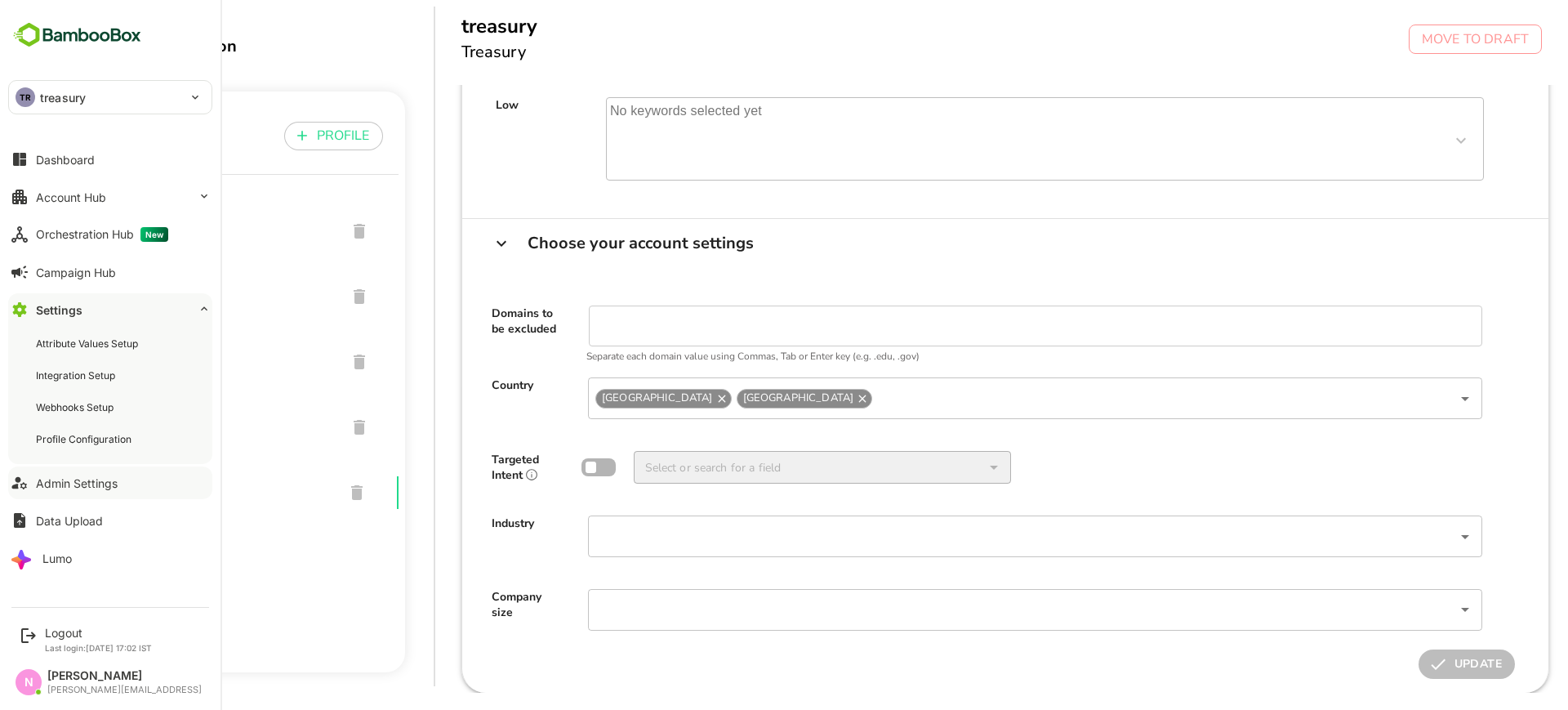
click at [79, 486] on div "Admin Settings" at bounding box center [77, 483] width 82 height 14
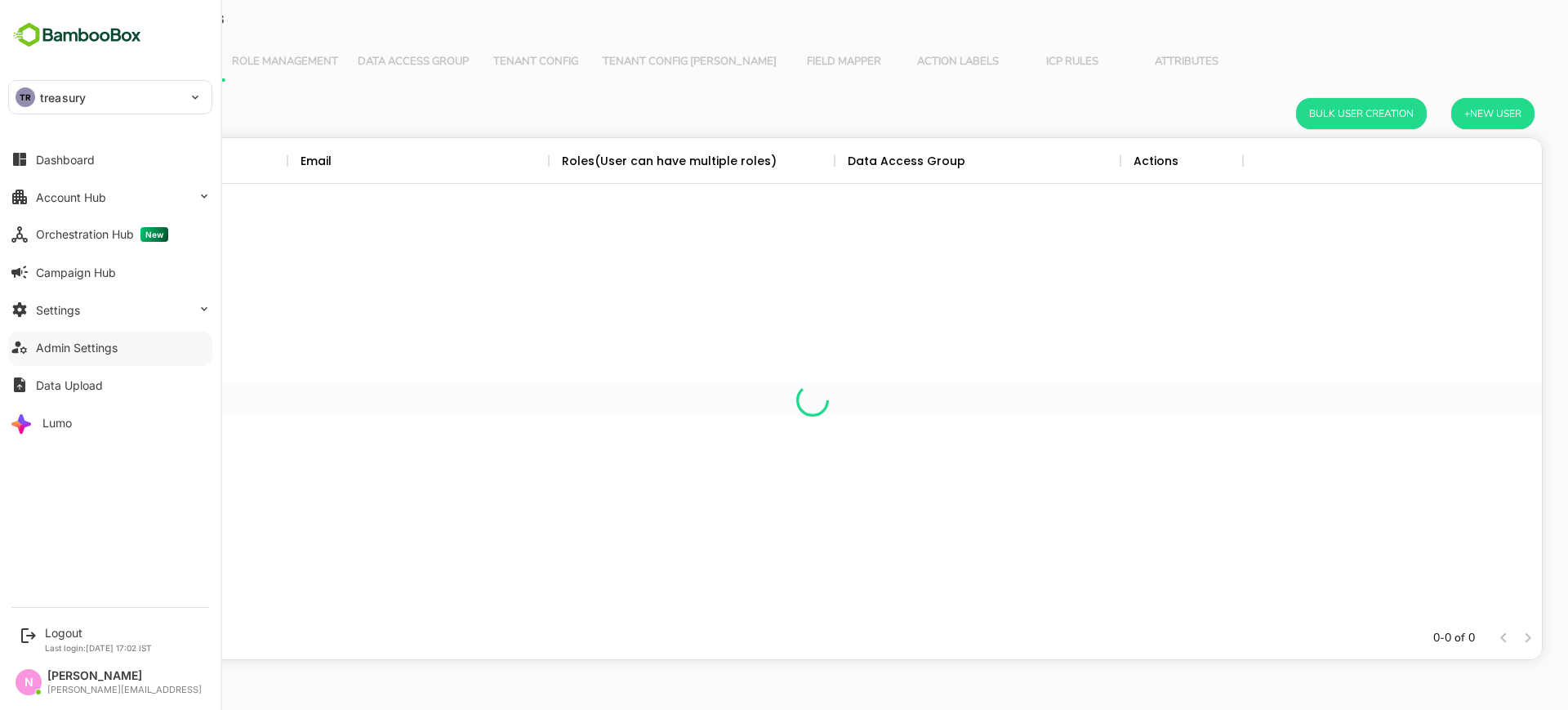
scroll to position [464, 1443]
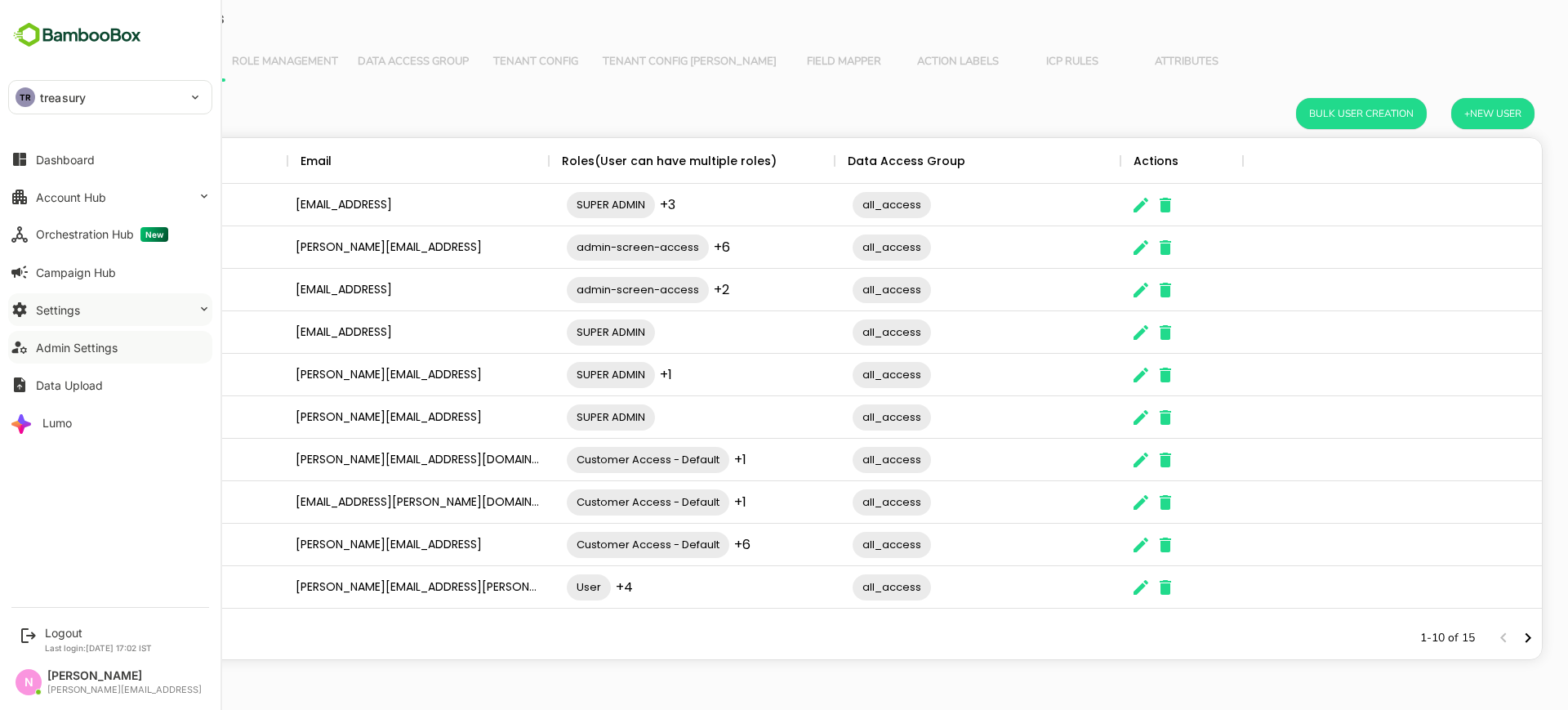
click at [47, 307] on div "Settings" at bounding box center [58, 311] width 44 height 14
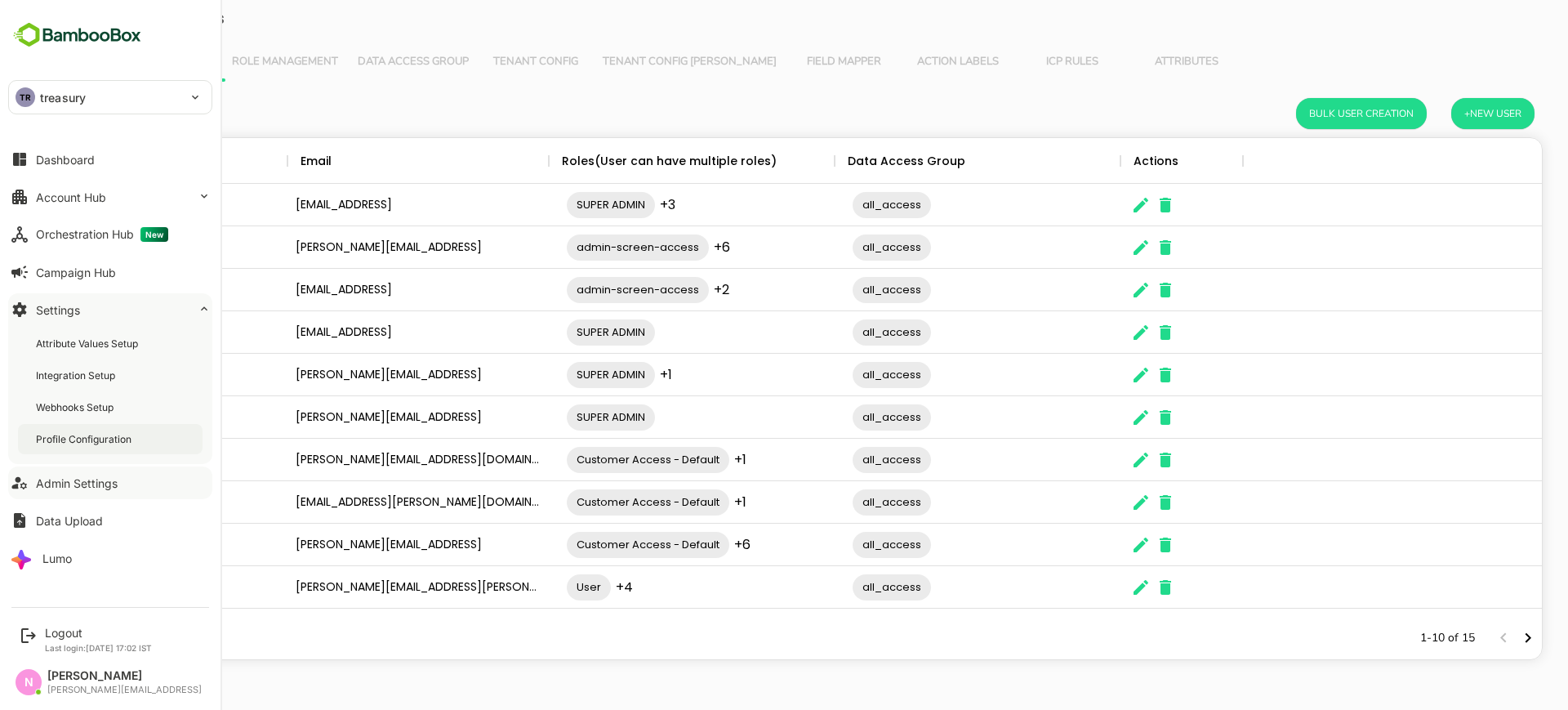
click at [49, 433] on div "Profile Configuration" at bounding box center [85, 439] width 98 height 14
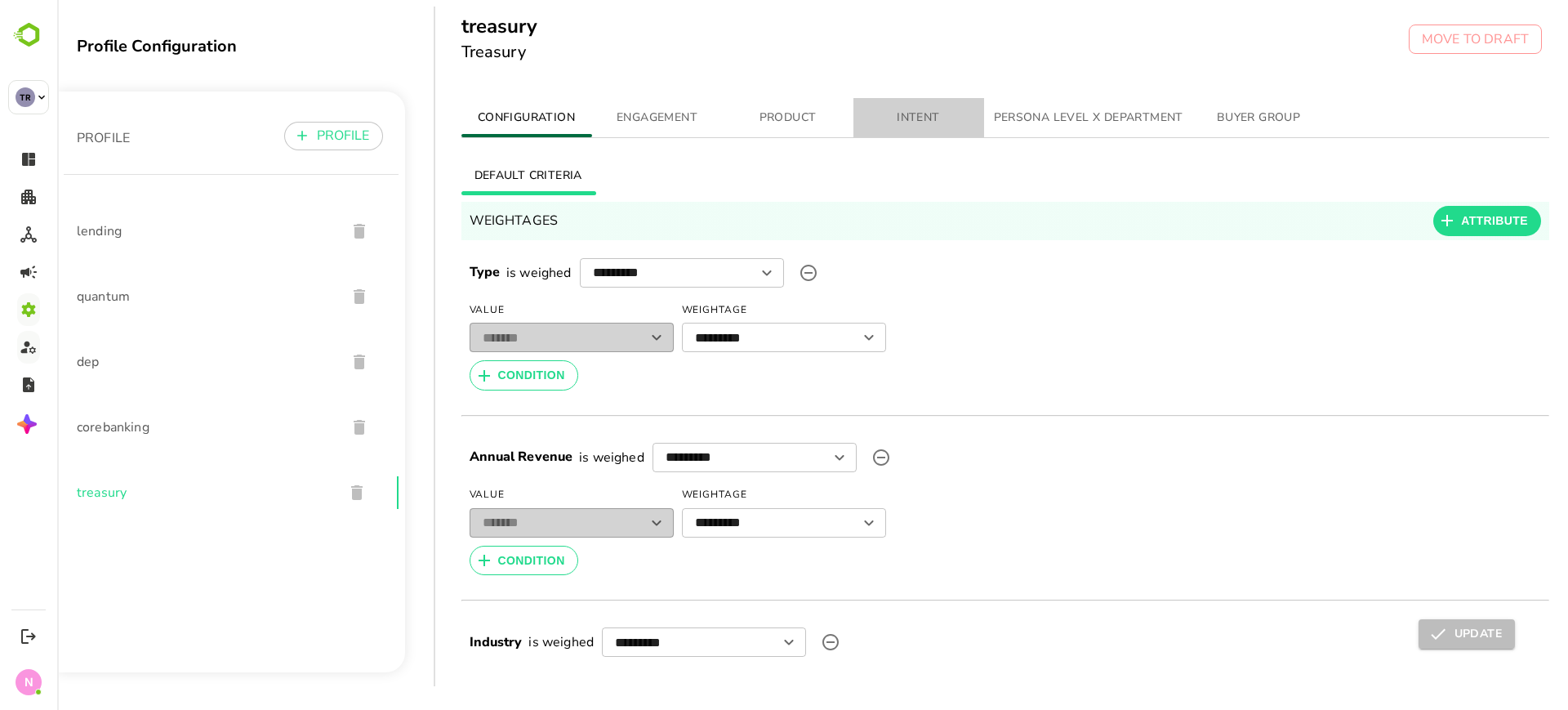
click at [918, 115] on span "INTENT" at bounding box center [919, 118] width 111 height 20
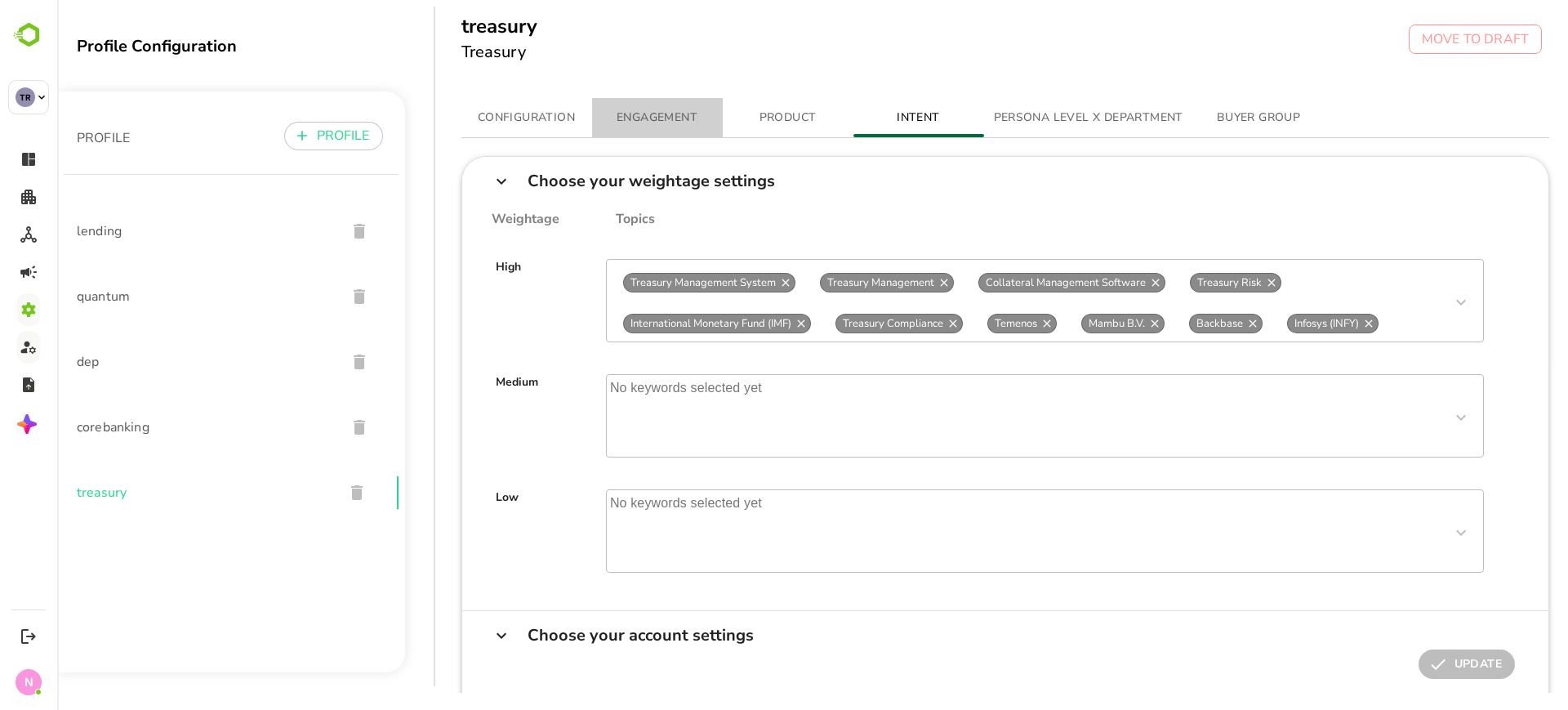
click at [673, 124] on span "ENGAGEMENT" at bounding box center [658, 118] width 111 height 20
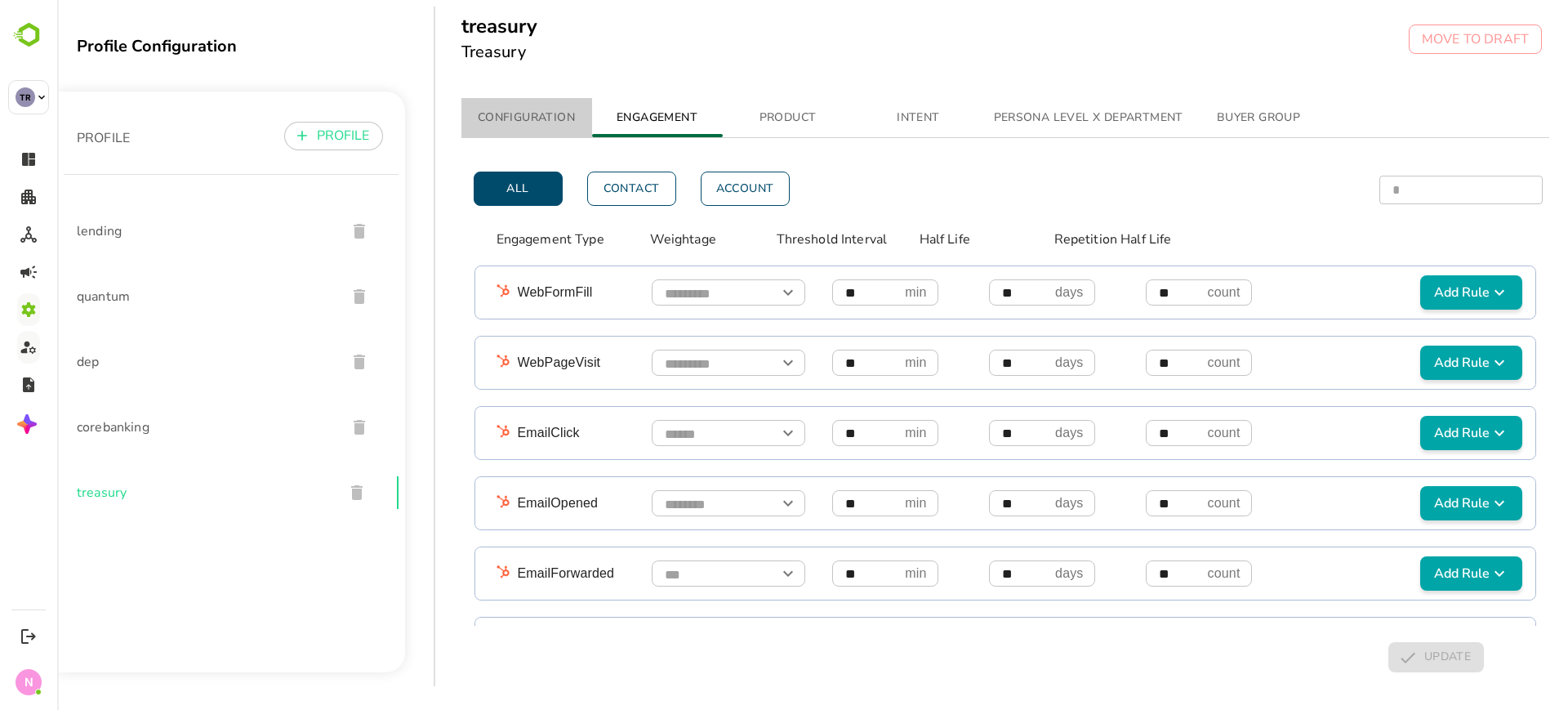
click at [573, 112] on span "CONFIGURATION" at bounding box center [527, 118] width 111 height 20
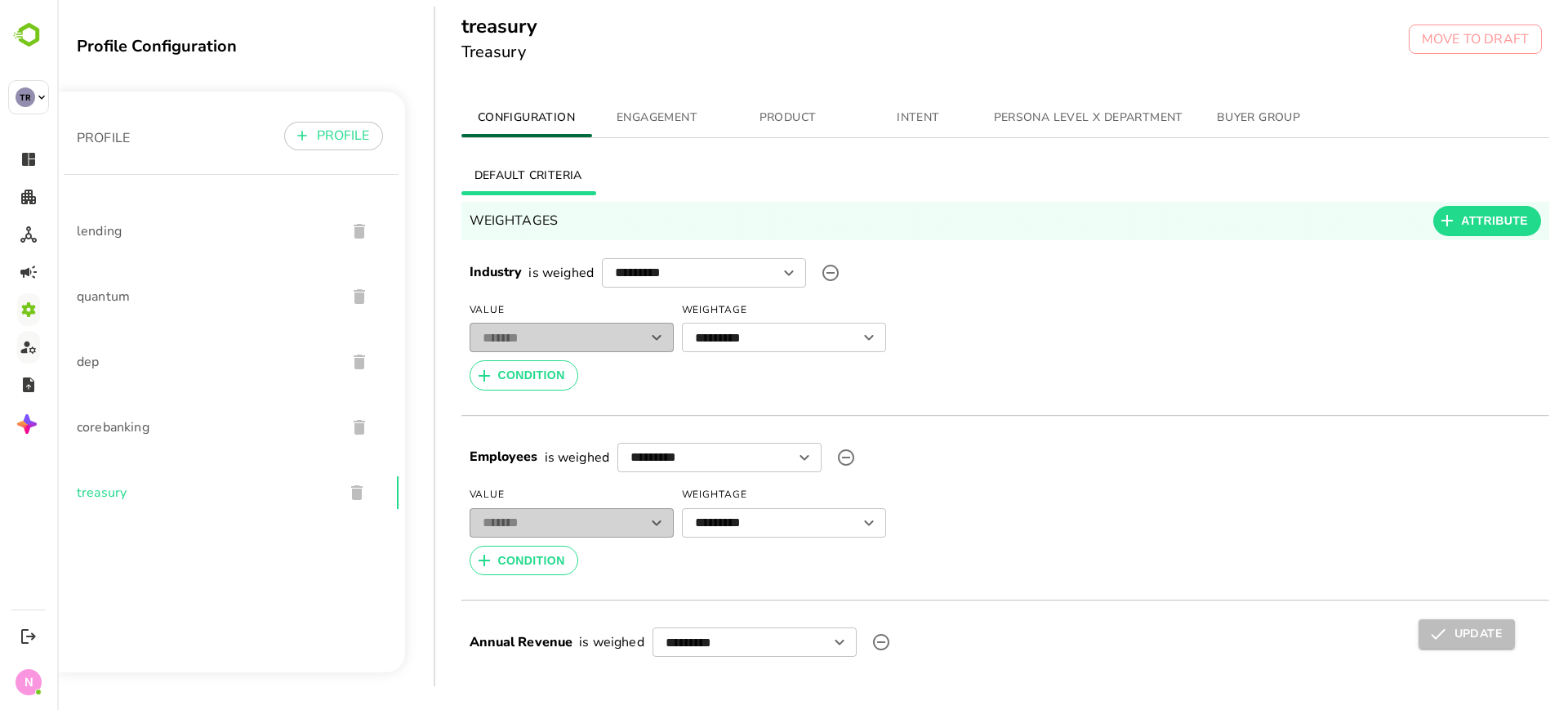
click at [912, 121] on span "INTENT" at bounding box center [919, 118] width 111 height 20
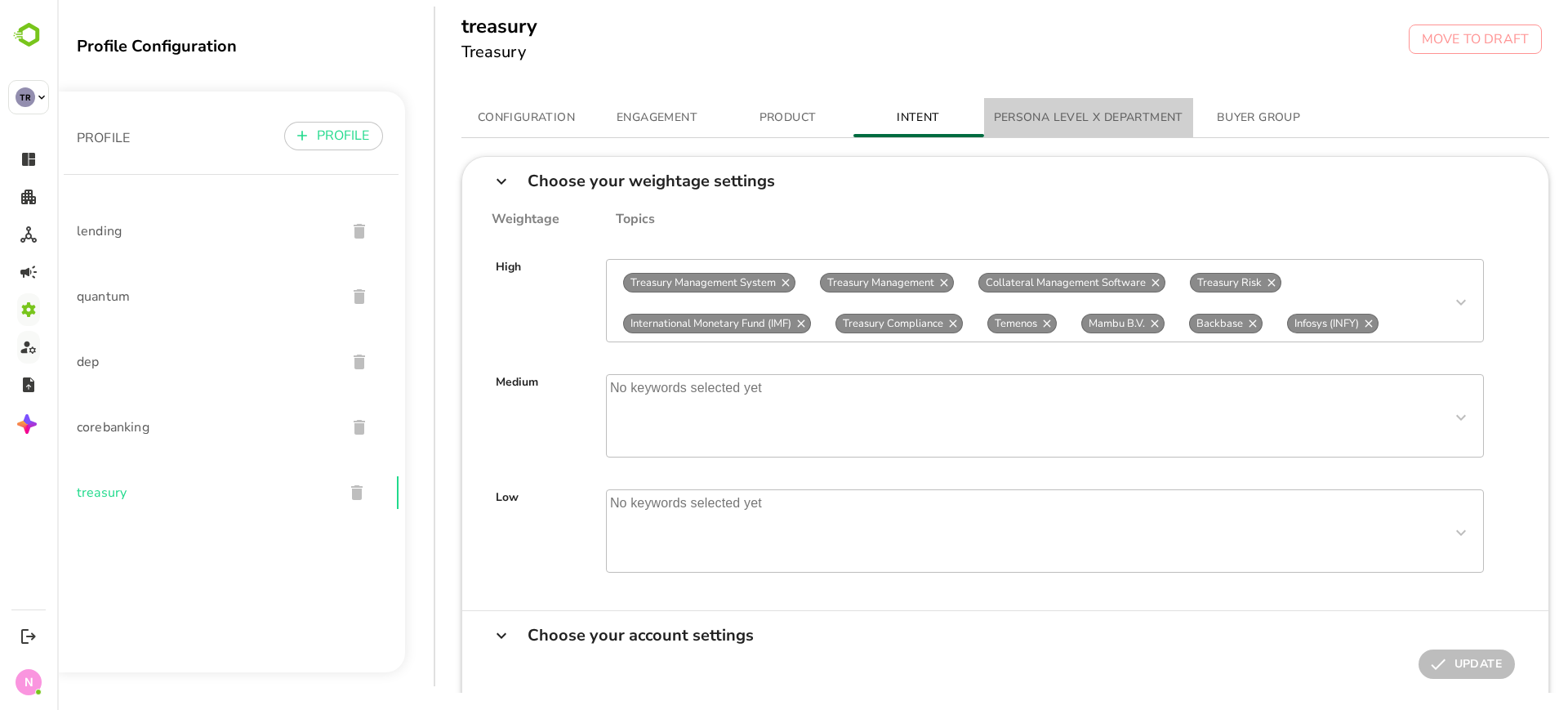
click at [1027, 106] on button "PERSONA LEVEL X DEPARTMENT" at bounding box center [1089, 117] width 209 height 40
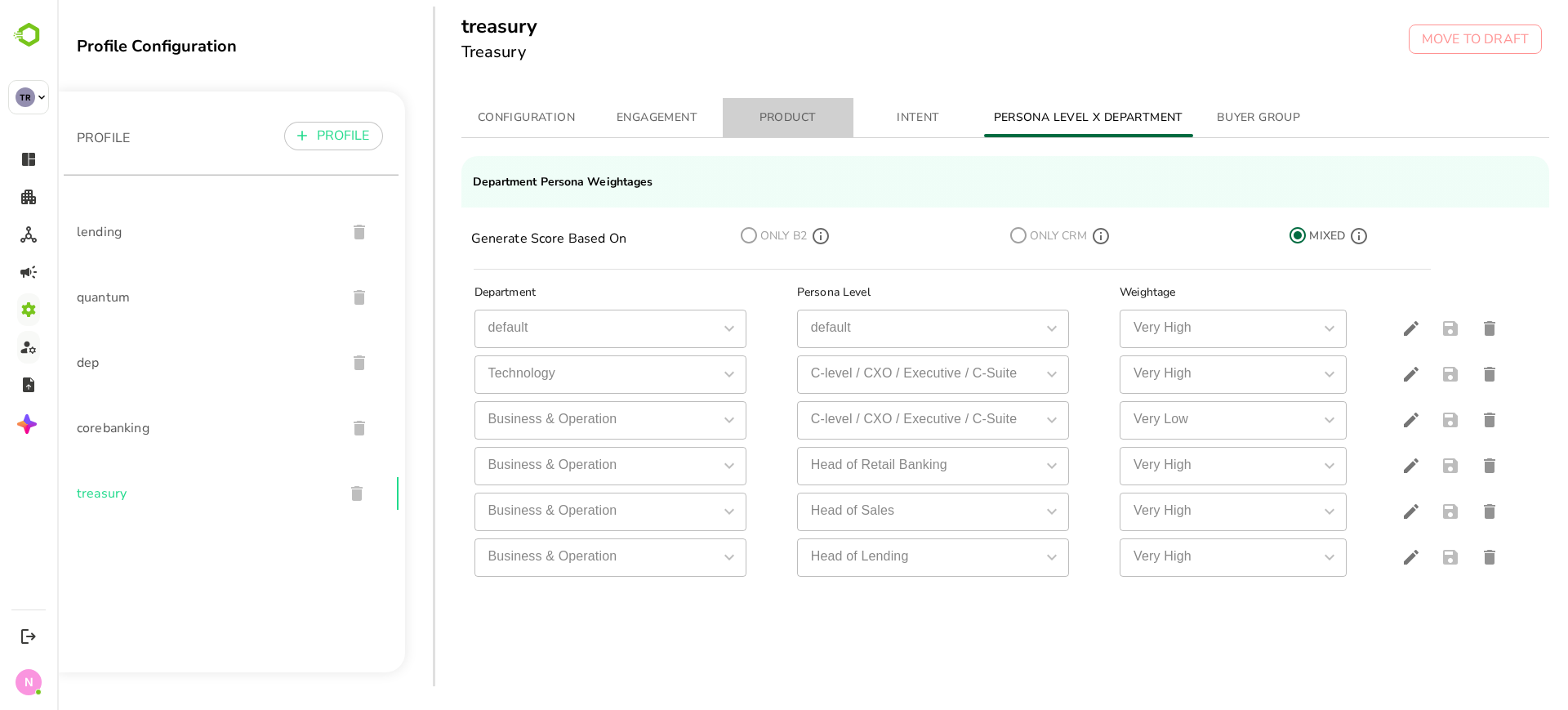
click at [797, 111] on span "PRODUCT" at bounding box center [788, 118] width 111 height 20
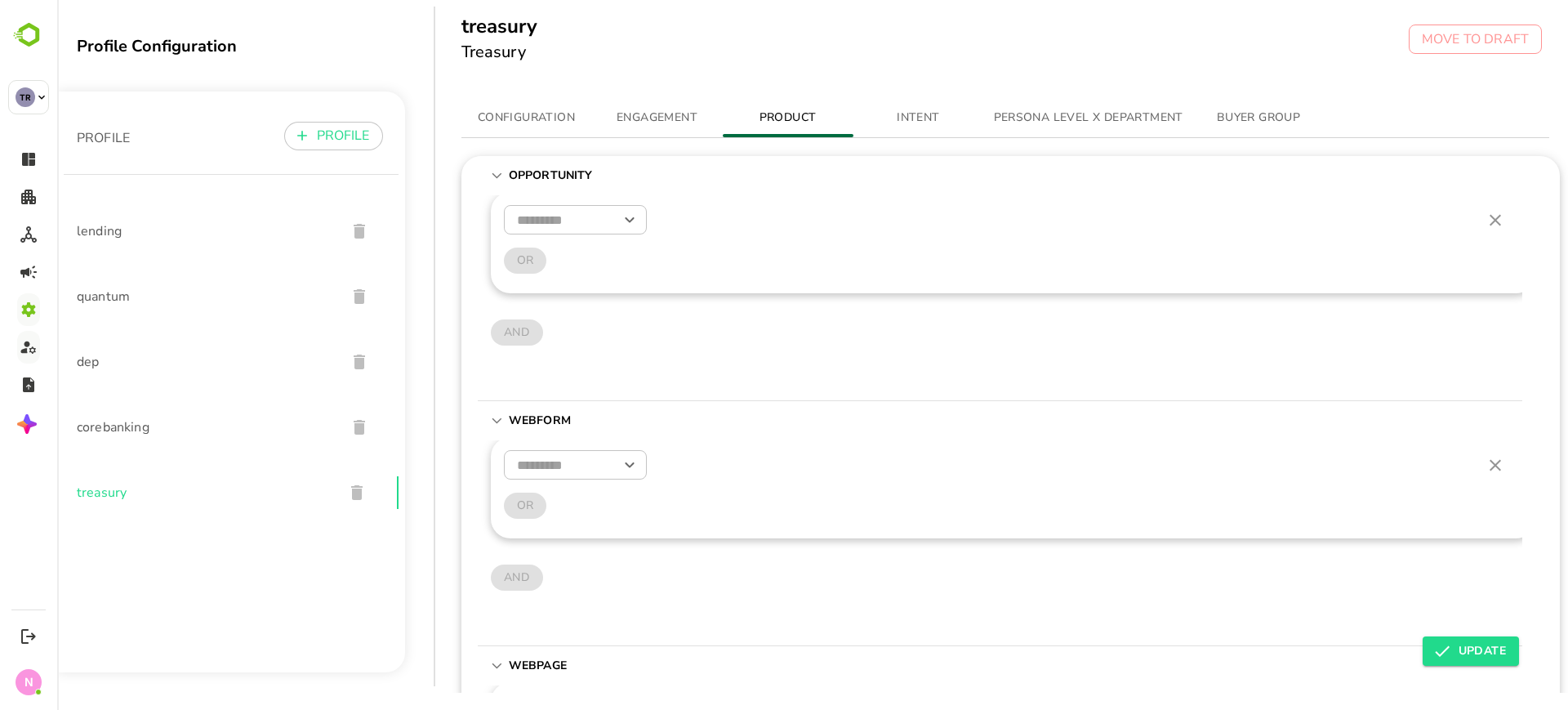
type input "***"
type input "********"
type input "***"
type input "********"
click at [694, 118] on span "ENGAGEMENT" at bounding box center [658, 118] width 111 height 20
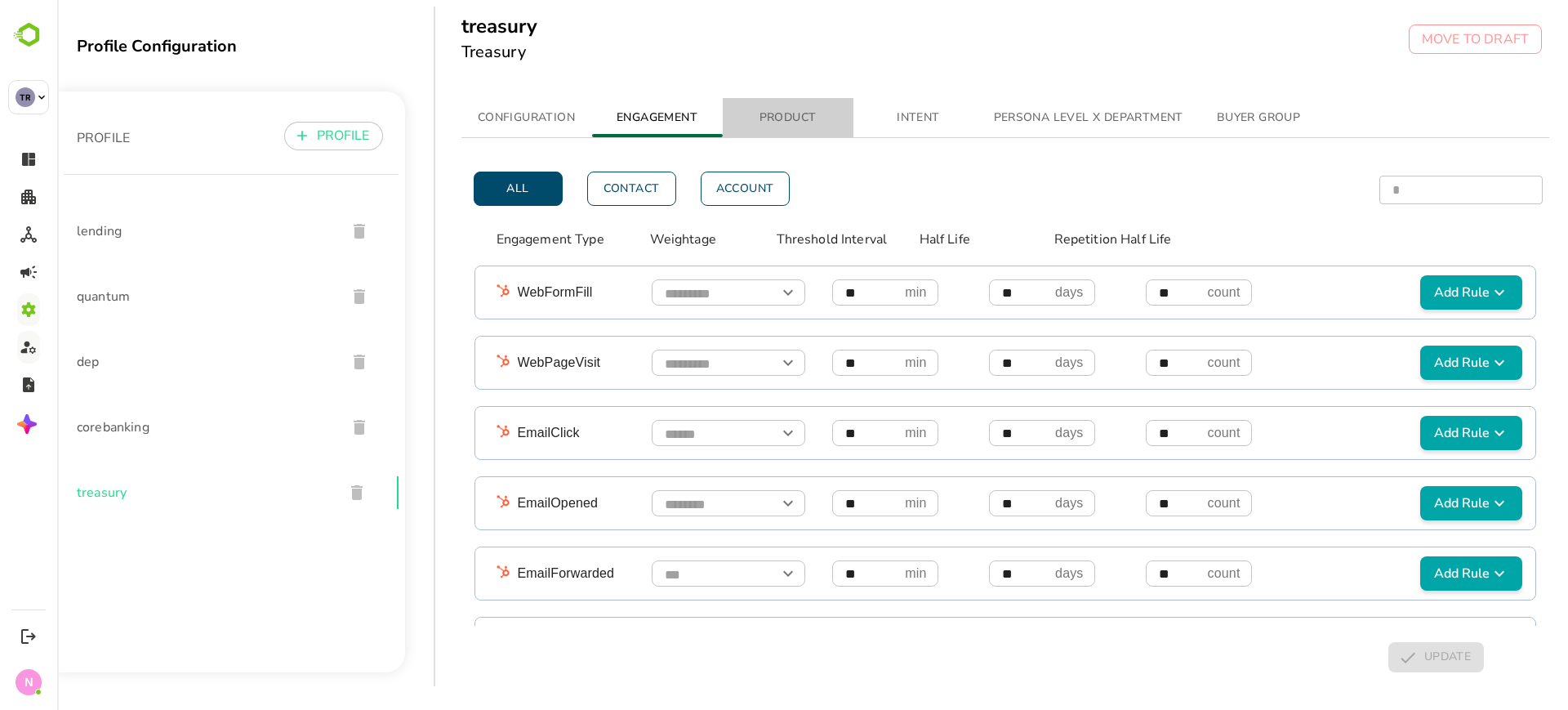
click at [804, 113] on span "PRODUCT" at bounding box center [788, 118] width 111 height 20
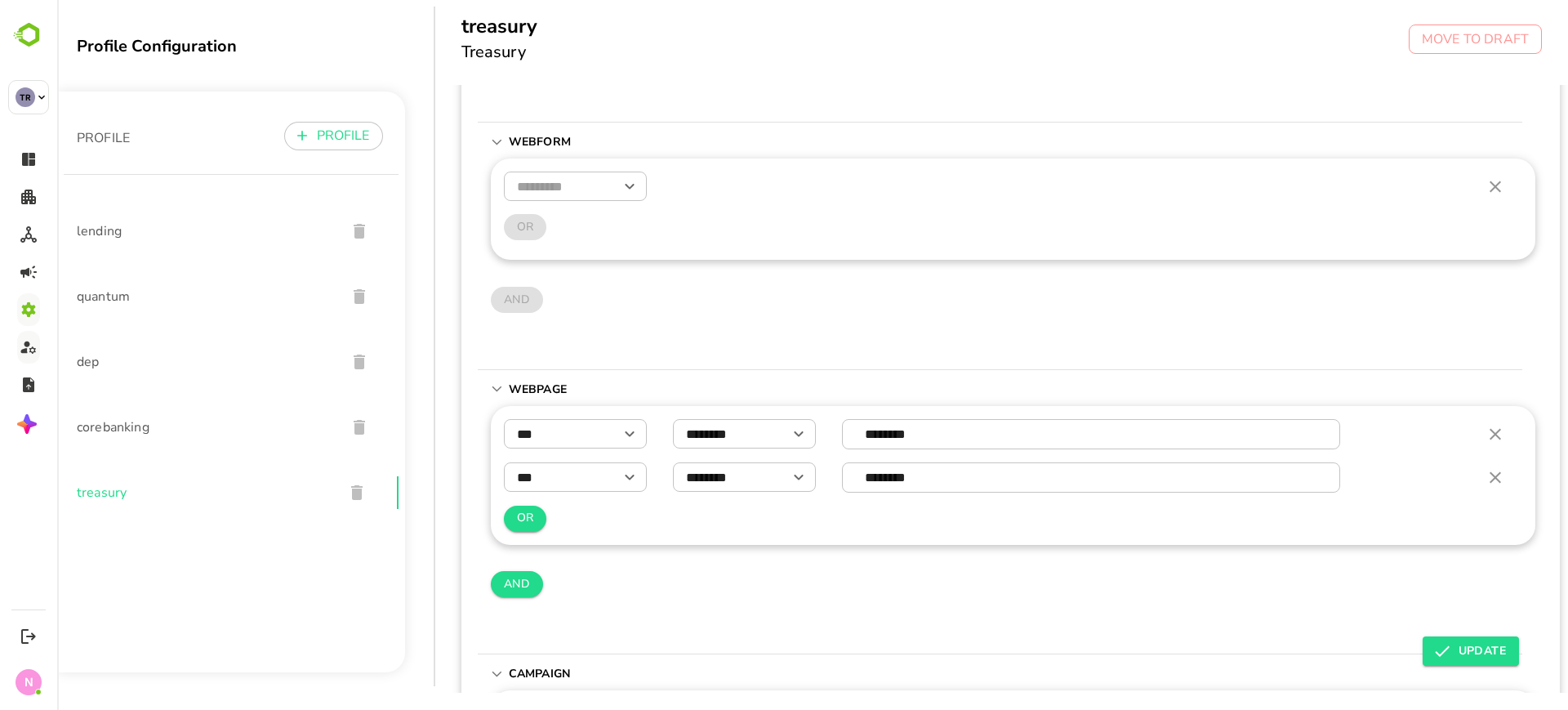
scroll to position [501, 0]
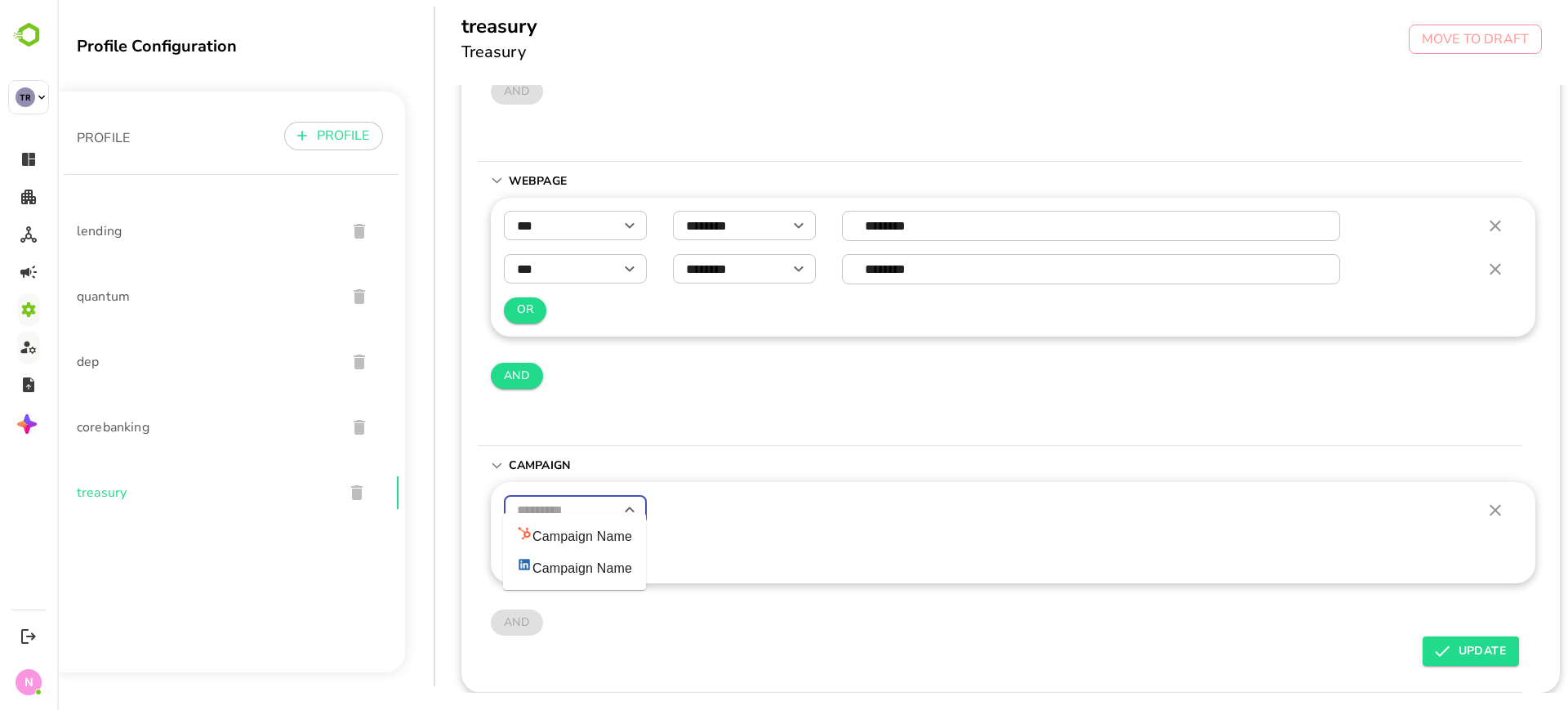
click at [565, 496] on input "text" at bounding box center [575, 510] width 143 height 29
click at [563, 554] on li "Campaign Name" at bounding box center [574, 567] width 143 height 32
type input "**********"
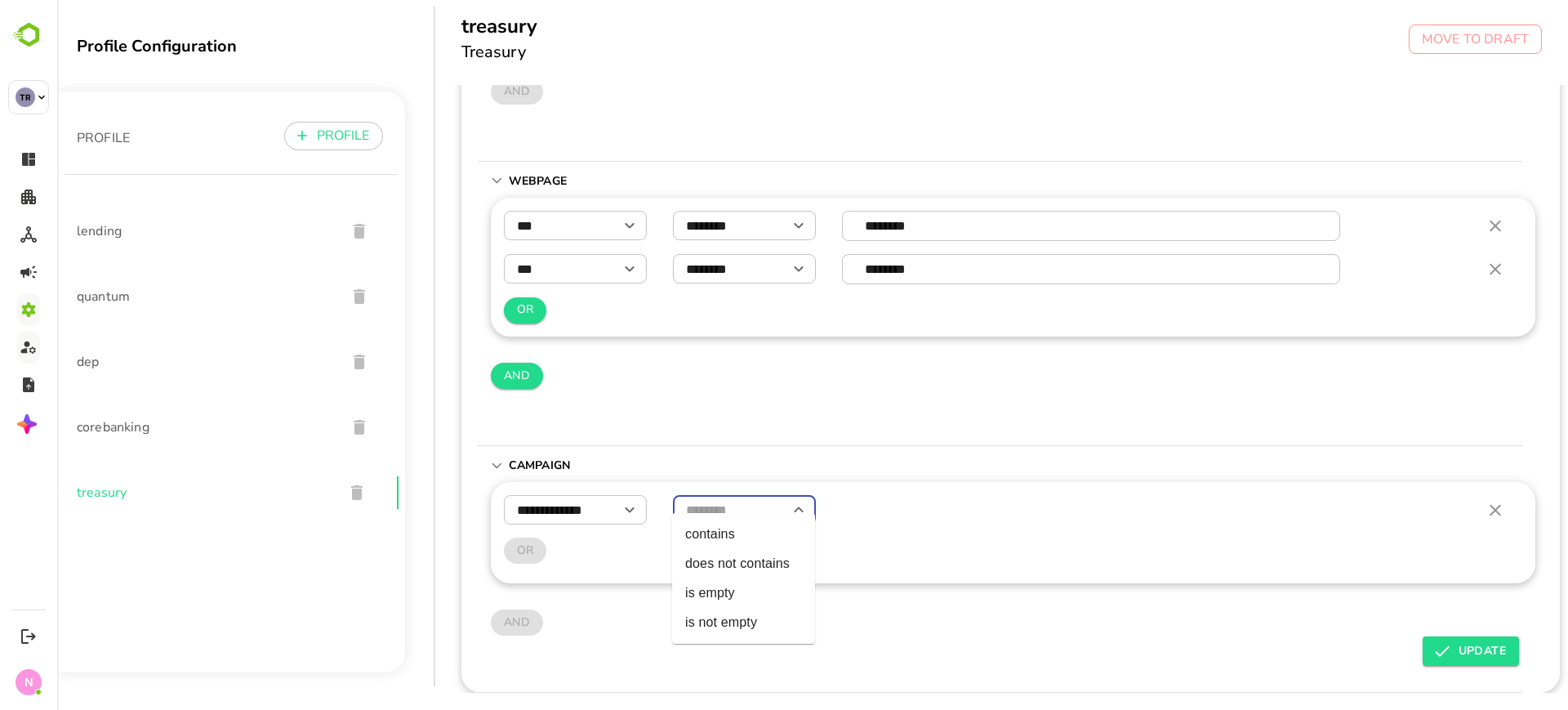
click at [706, 496] on input "text" at bounding box center [744, 510] width 143 height 29
click at [712, 530] on li "contains" at bounding box center [743, 534] width 143 height 29
type input "********"
click at [908, 496] on input "text" at bounding box center [1091, 510] width 479 height 29
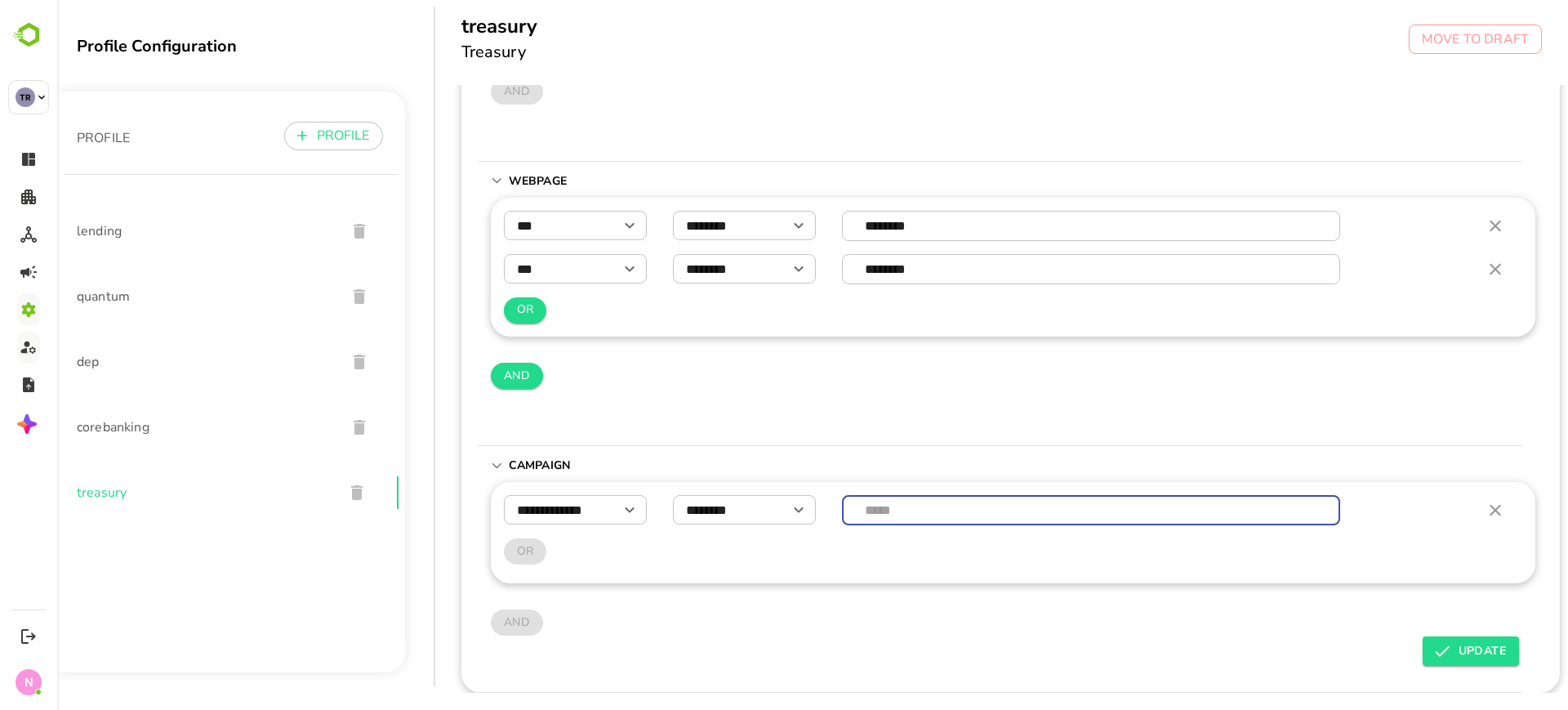
paste input "**********"
type input "**********"
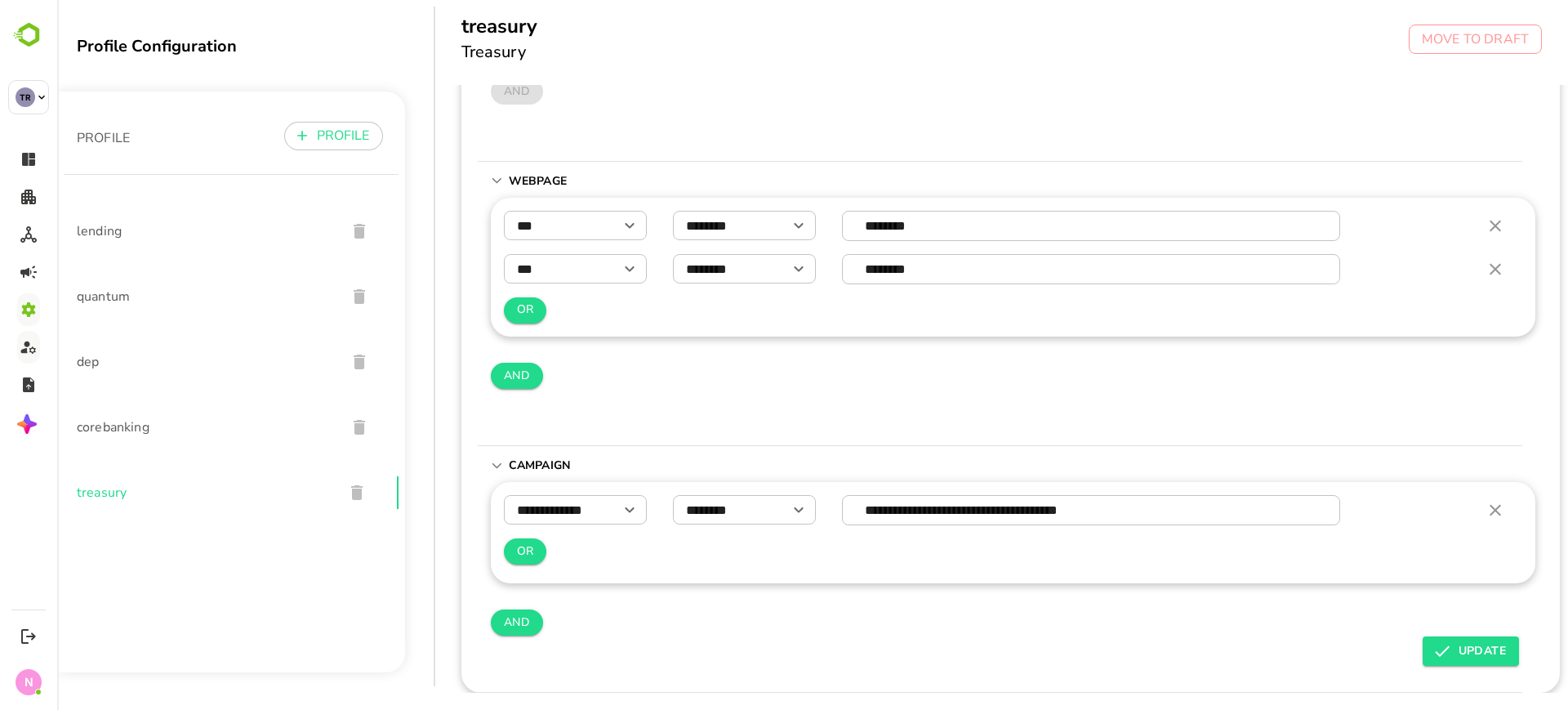
click at [696, 414] on div "*** ​ ******** ​ ******** ​ *** ​ ******** ​ ******** ​ OR AND" at bounding box center [1013, 315] width 1046 height 235
click at [1460, 644] on span "UPDATE" at bounding box center [1471, 651] width 70 height 19
click at [121, 231] on span "lending" at bounding box center [205, 231] width 257 height 19
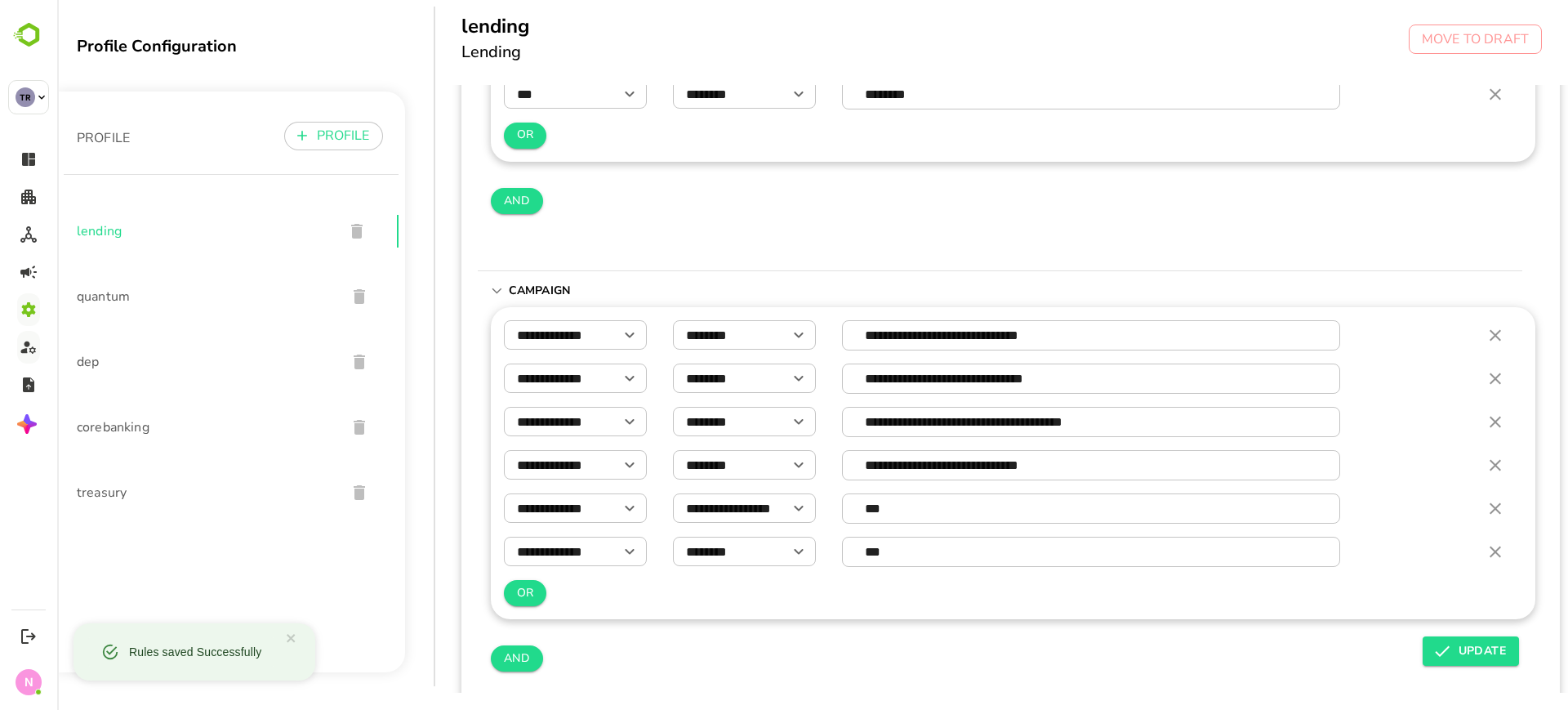
scroll to position [793, 0]
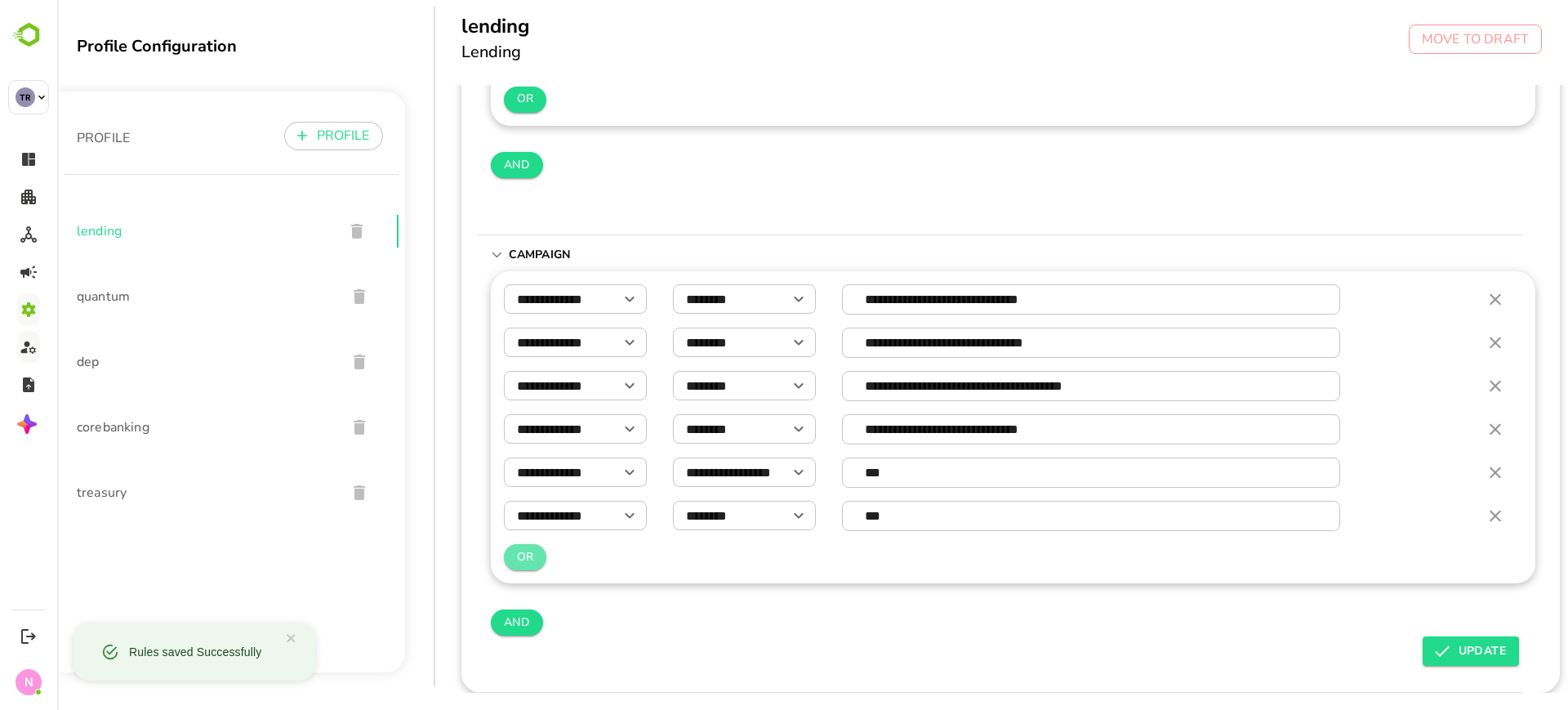
click at [534, 545] on button "OR" at bounding box center [525, 558] width 43 height 26
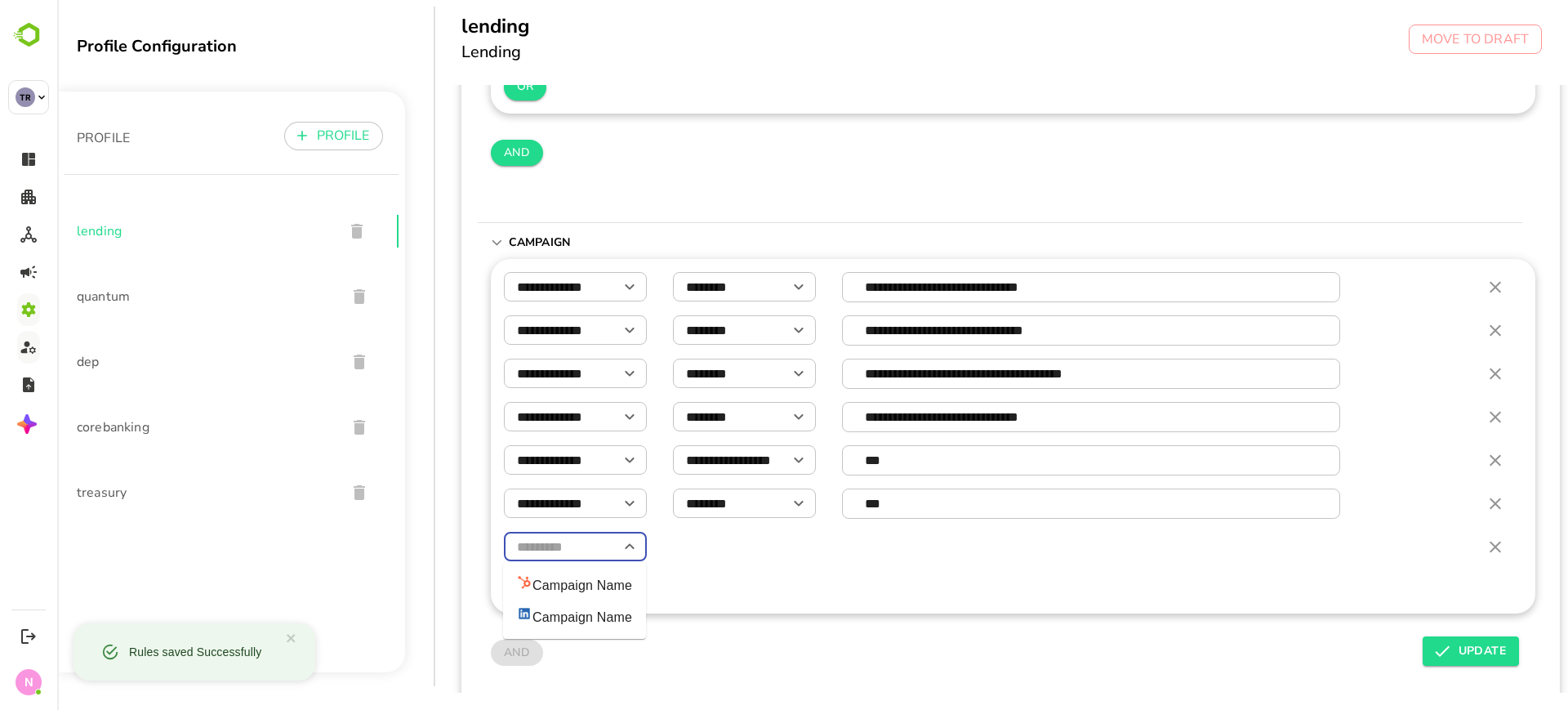
click at [550, 540] on input "text" at bounding box center [575, 547] width 143 height 29
click at [568, 619] on div "Campaign Name" at bounding box center [574, 616] width 116 height 22
type input "**********"
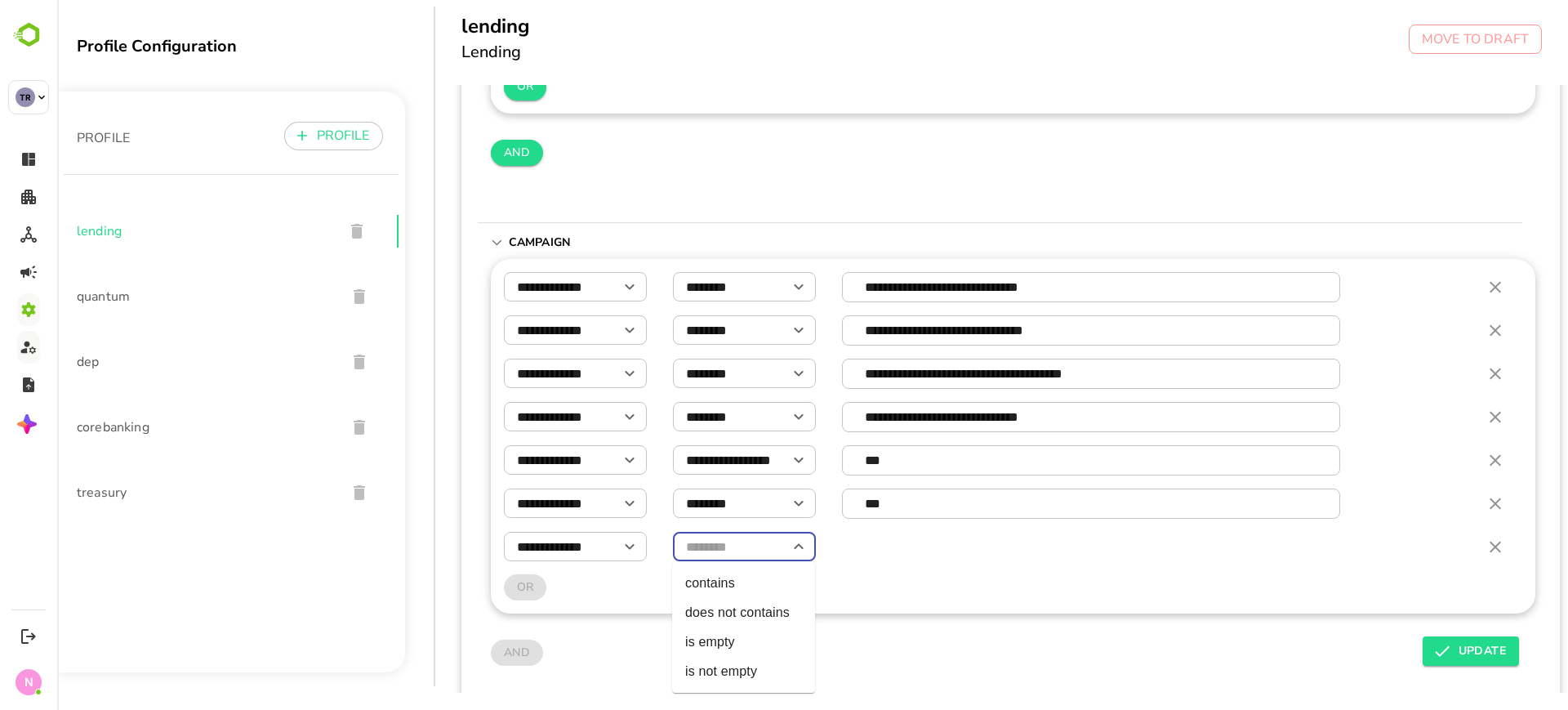
click at [729, 548] on input "text" at bounding box center [744, 547] width 143 height 29
click at [724, 581] on li "contains" at bounding box center [743, 582] width 143 height 29
type input "********"
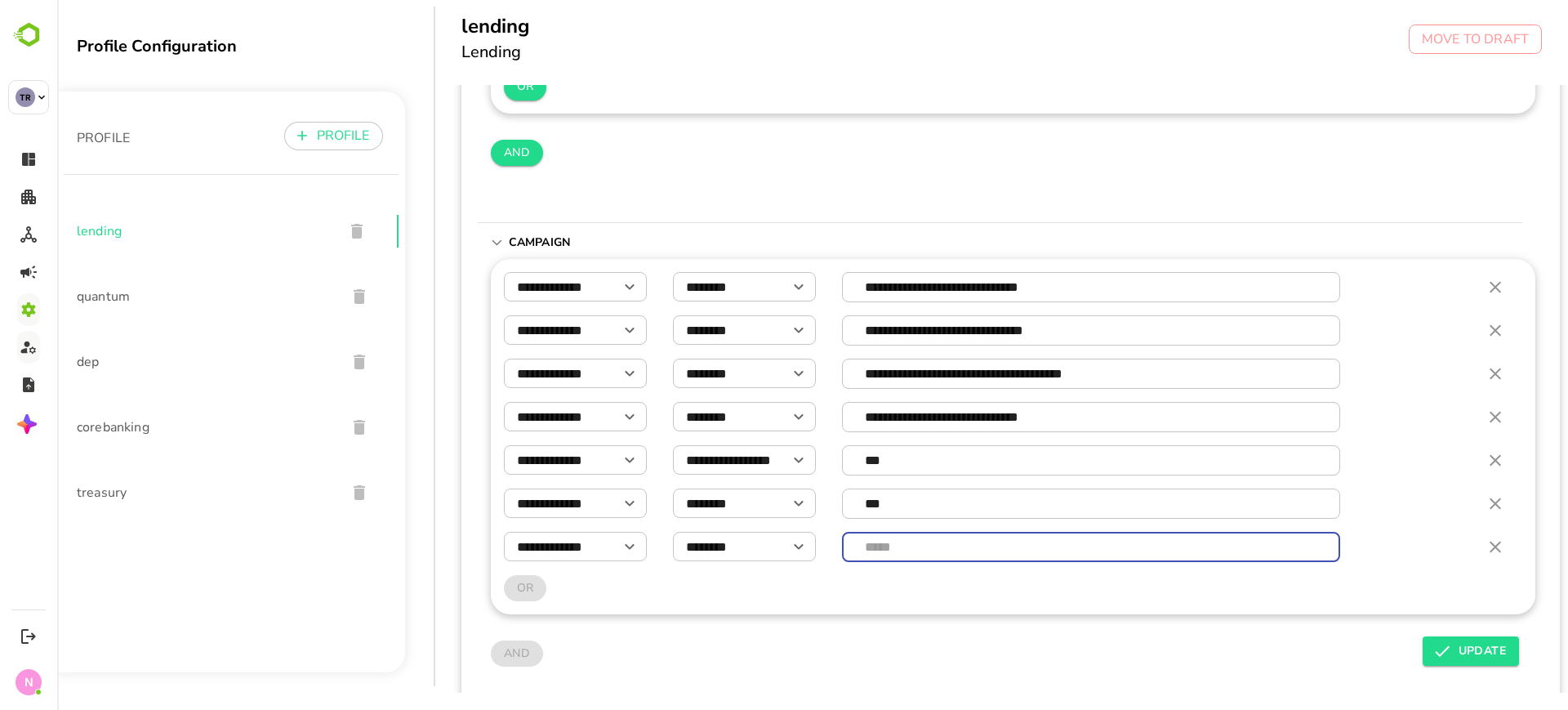
click at [889, 546] on input "text" at bounding box center [1091, 547] width 479 height 29
paste input "**********"
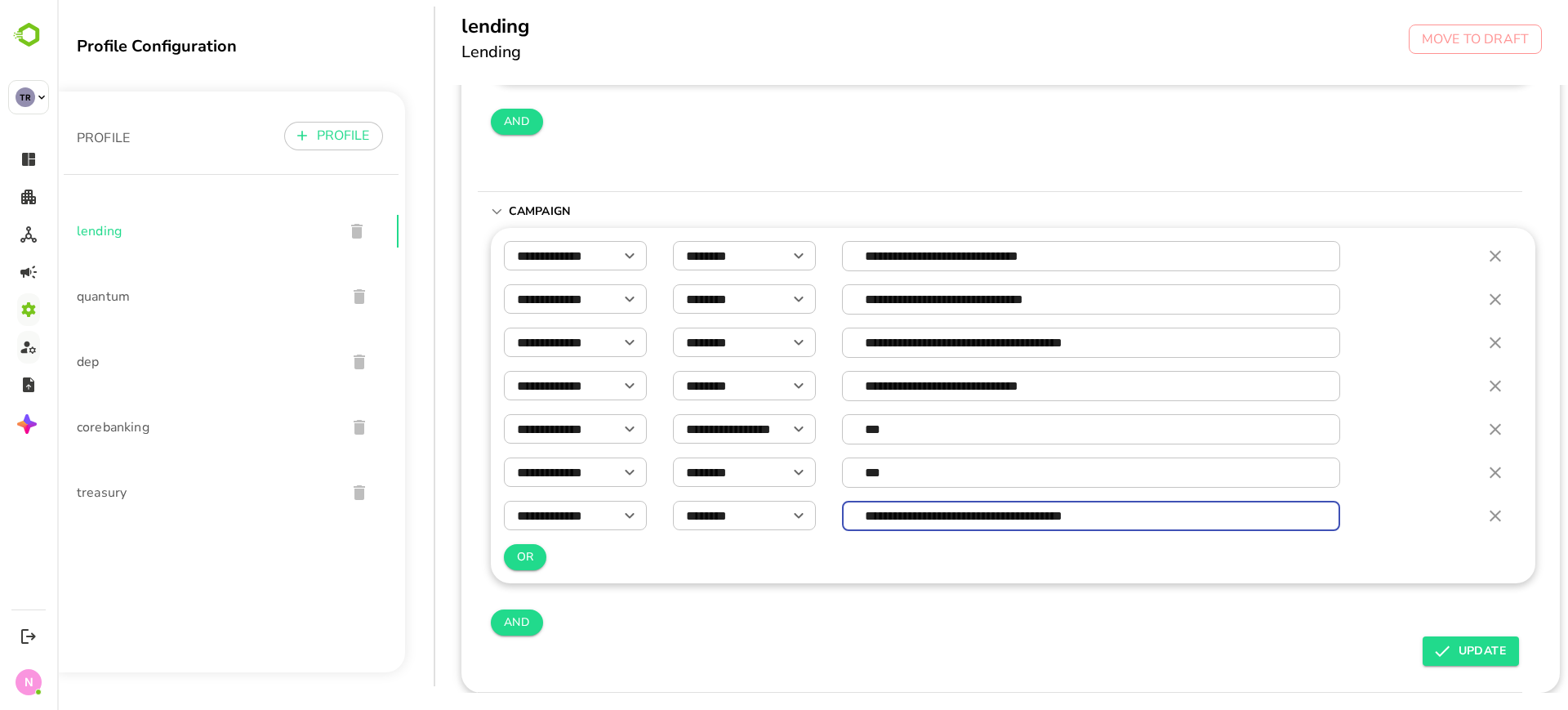
type input "**********"
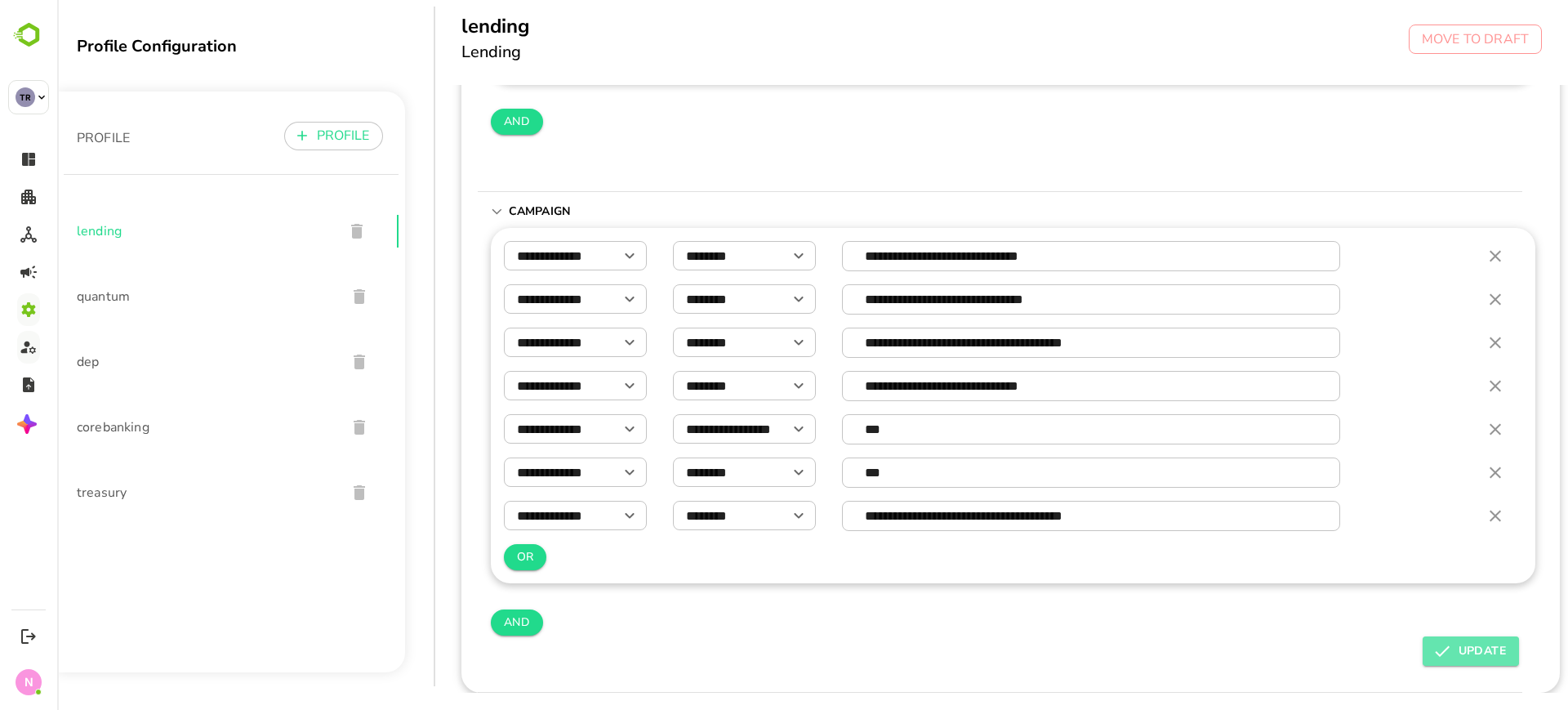
click at [1460, 647] on span "UPDATE" at bounding box center [1471, 651] width 70 height 19
click at [1299, 149] on div "*** ​ ******** ​ ******** ​ *** ​ ******** ​ ******** ​ OR AND" at bounding box center [1013, 61] width 1046 height 235
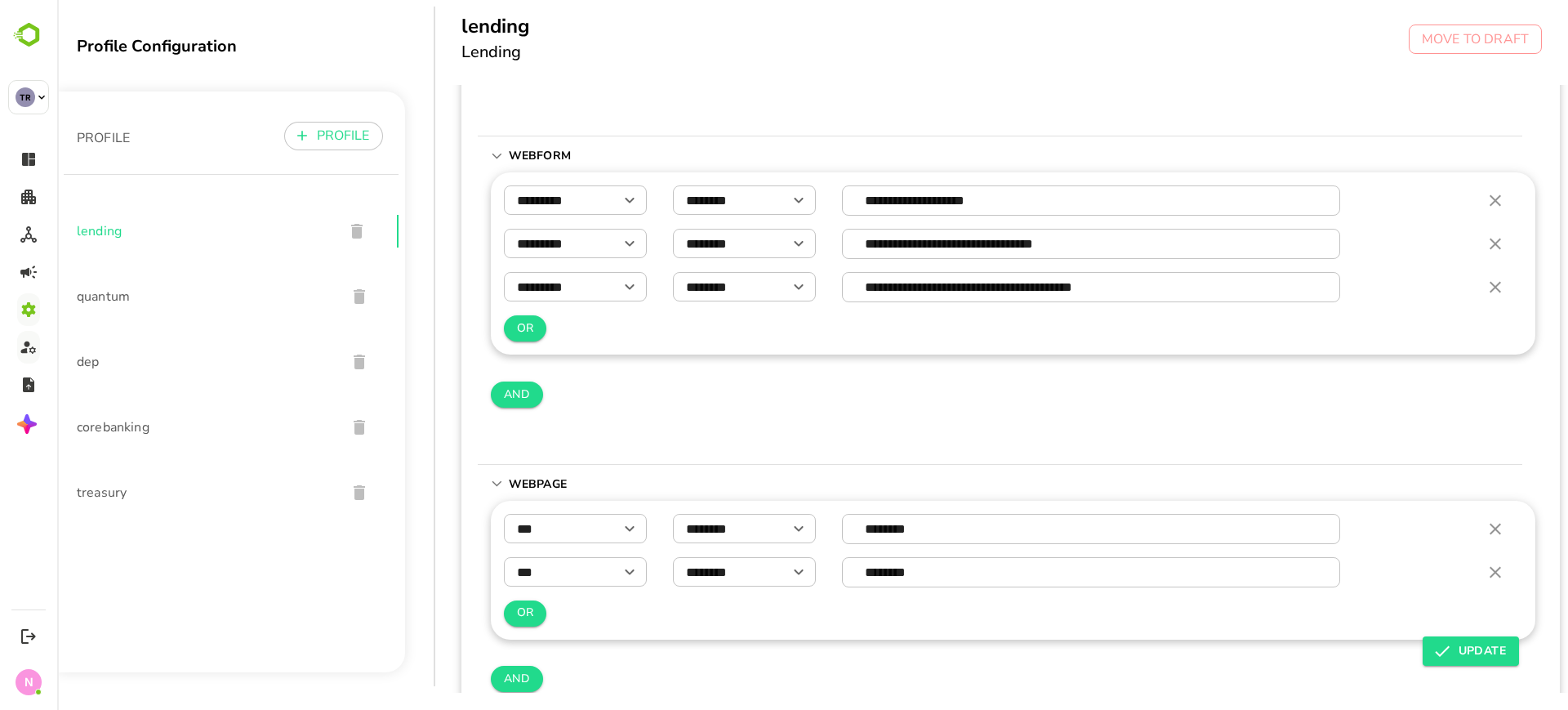
scroll to position [0, 0]
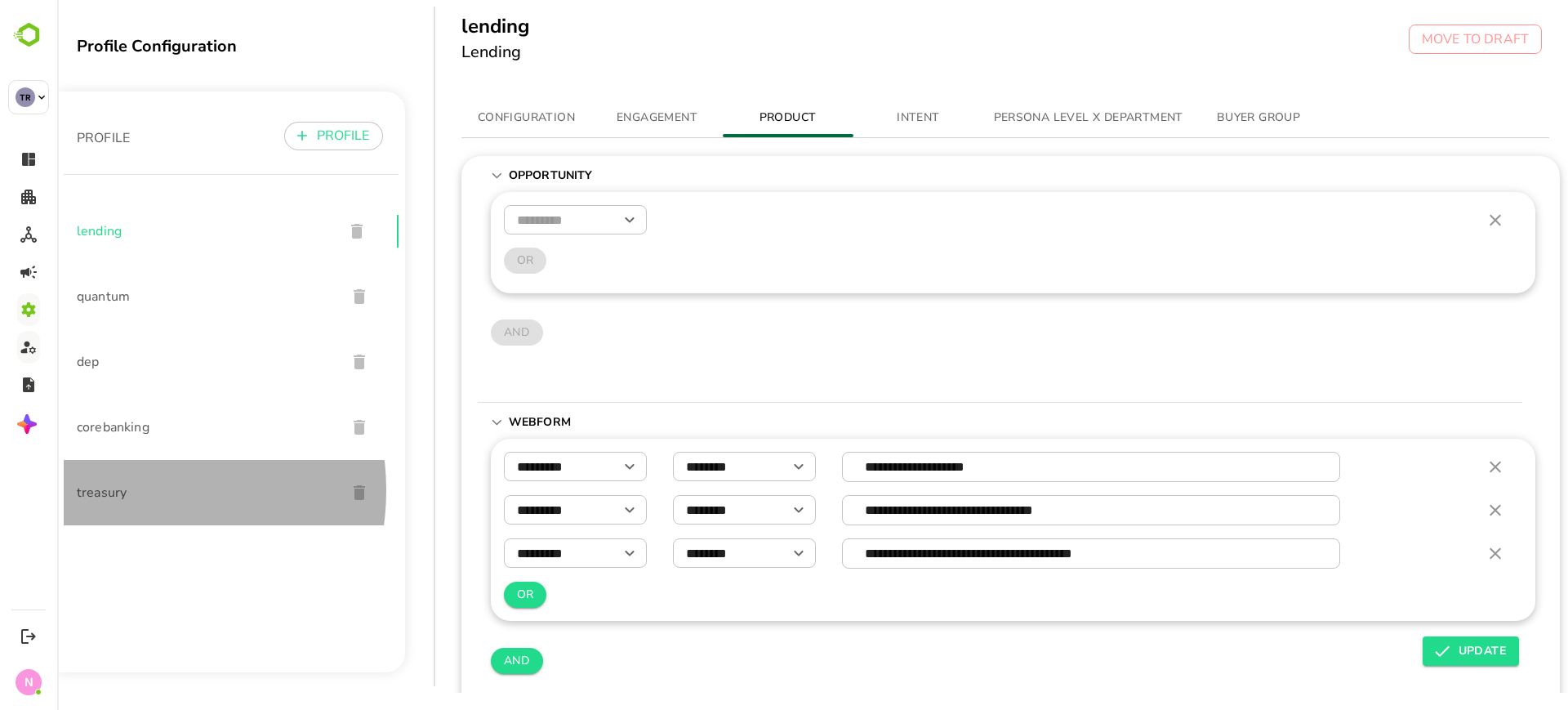
click at [126, 490] on span "treasury" at bounding box center [205, 493] width 257 height 19
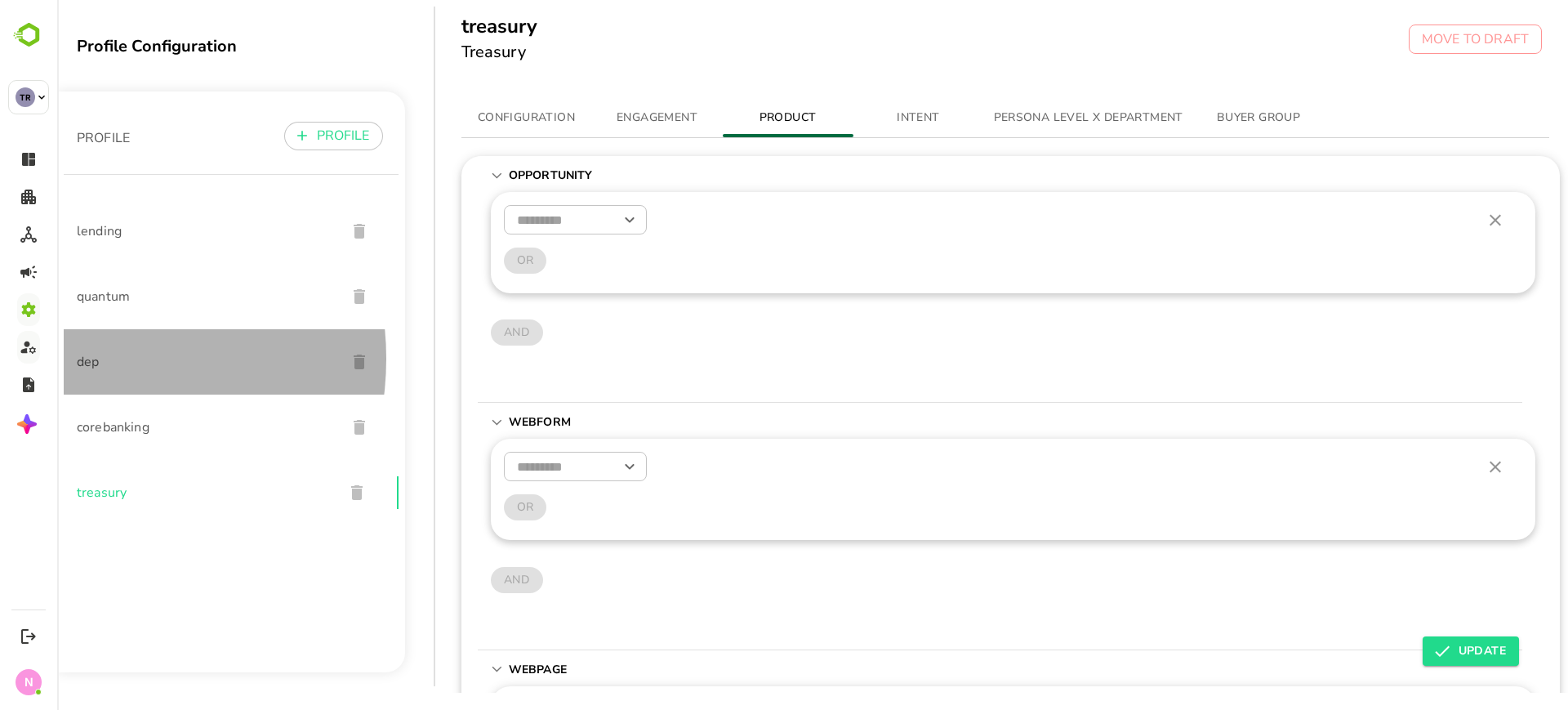
click at [85, 359] on span "dep" at bounding box center [205, 362] width 257 height 19
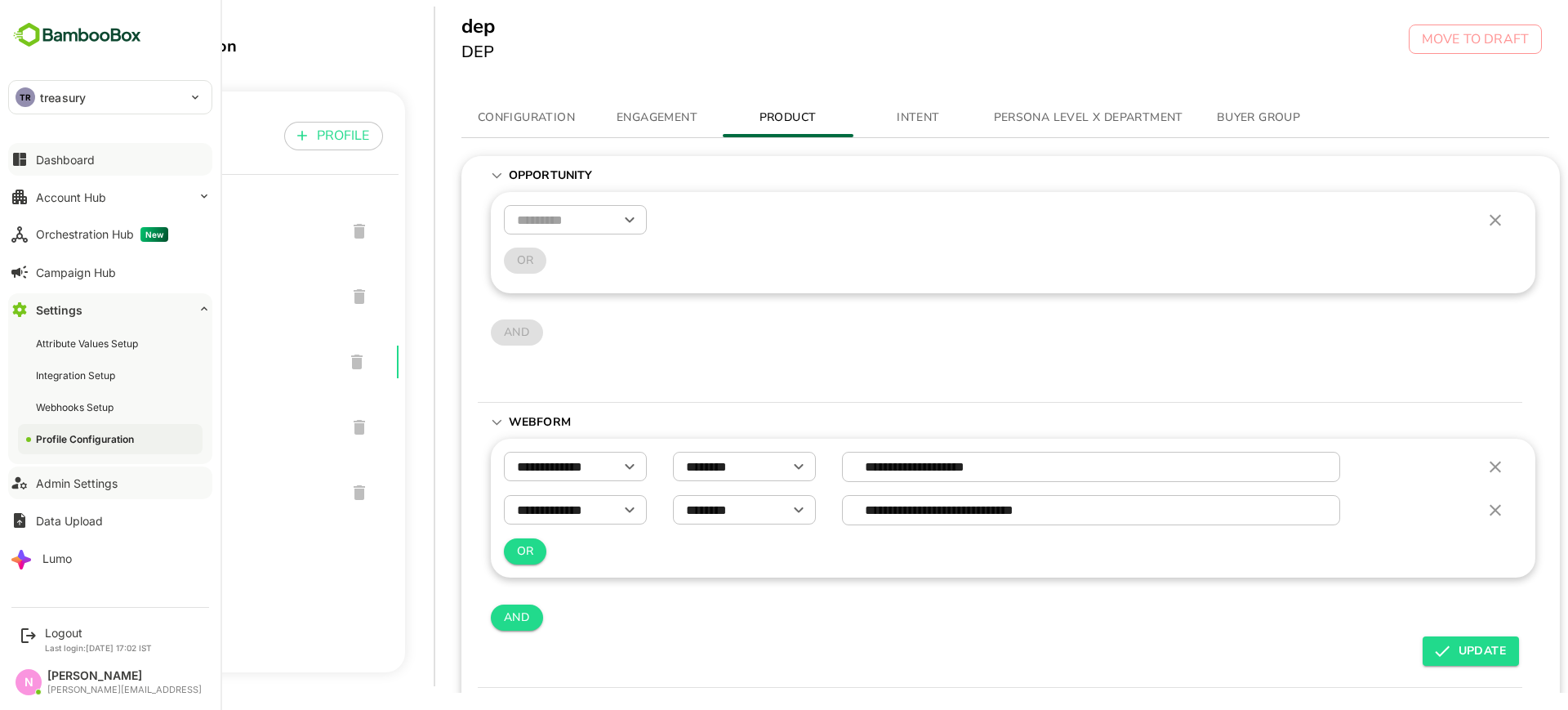
click at [37, 167] on button "Dashboard" at bounding box center [110, 159] width 204 height 33
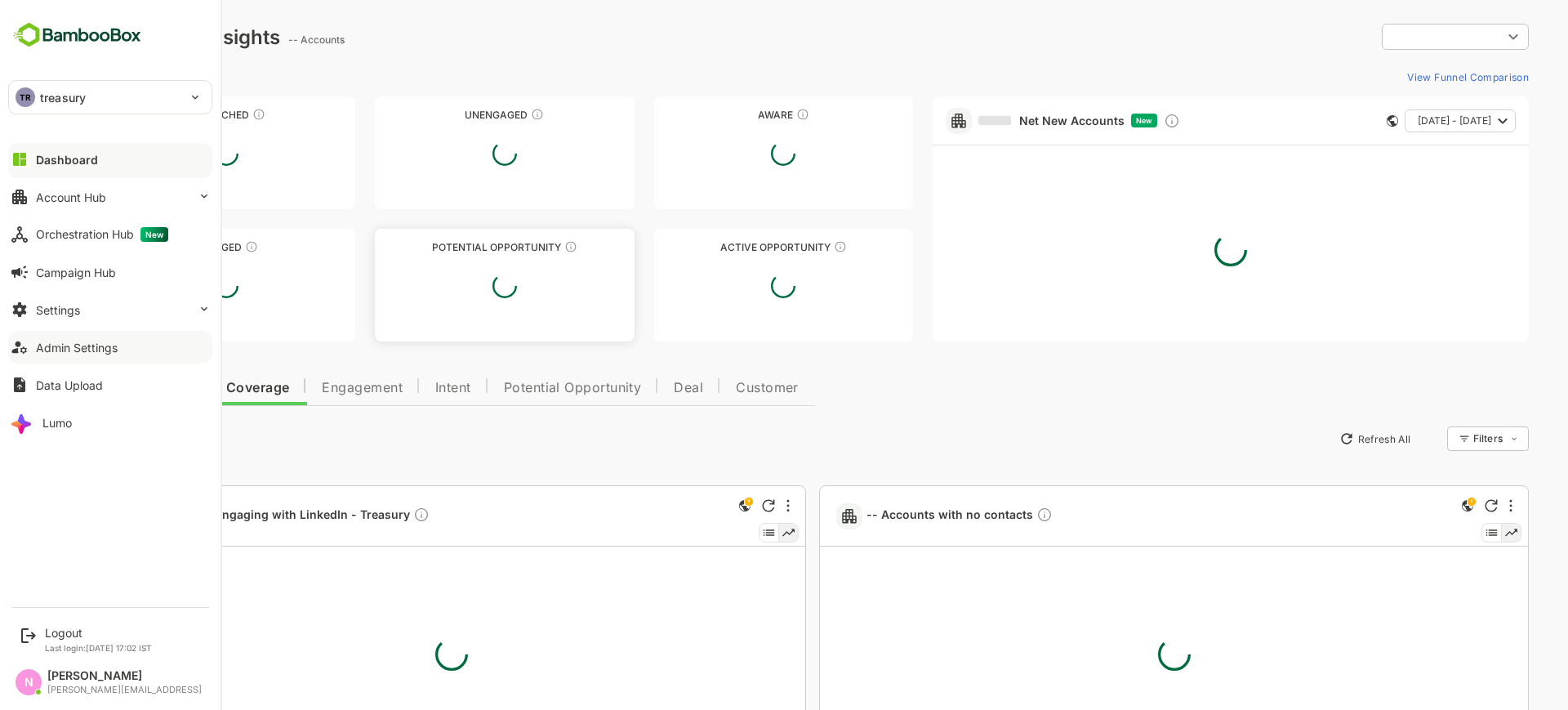
type input "**********"
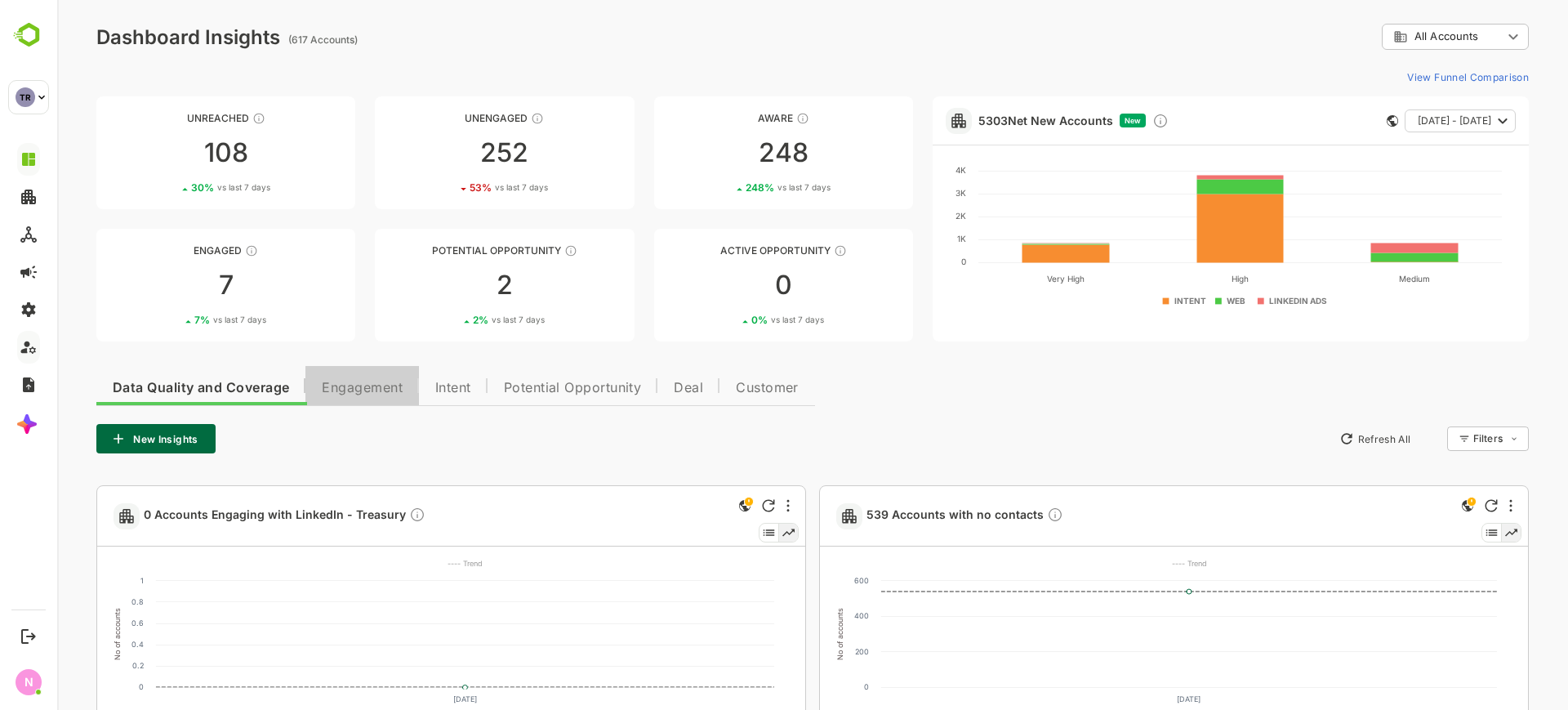
click at [383, 384] on span "Engagement" at bounding box center [362, 388] width 81 height 13
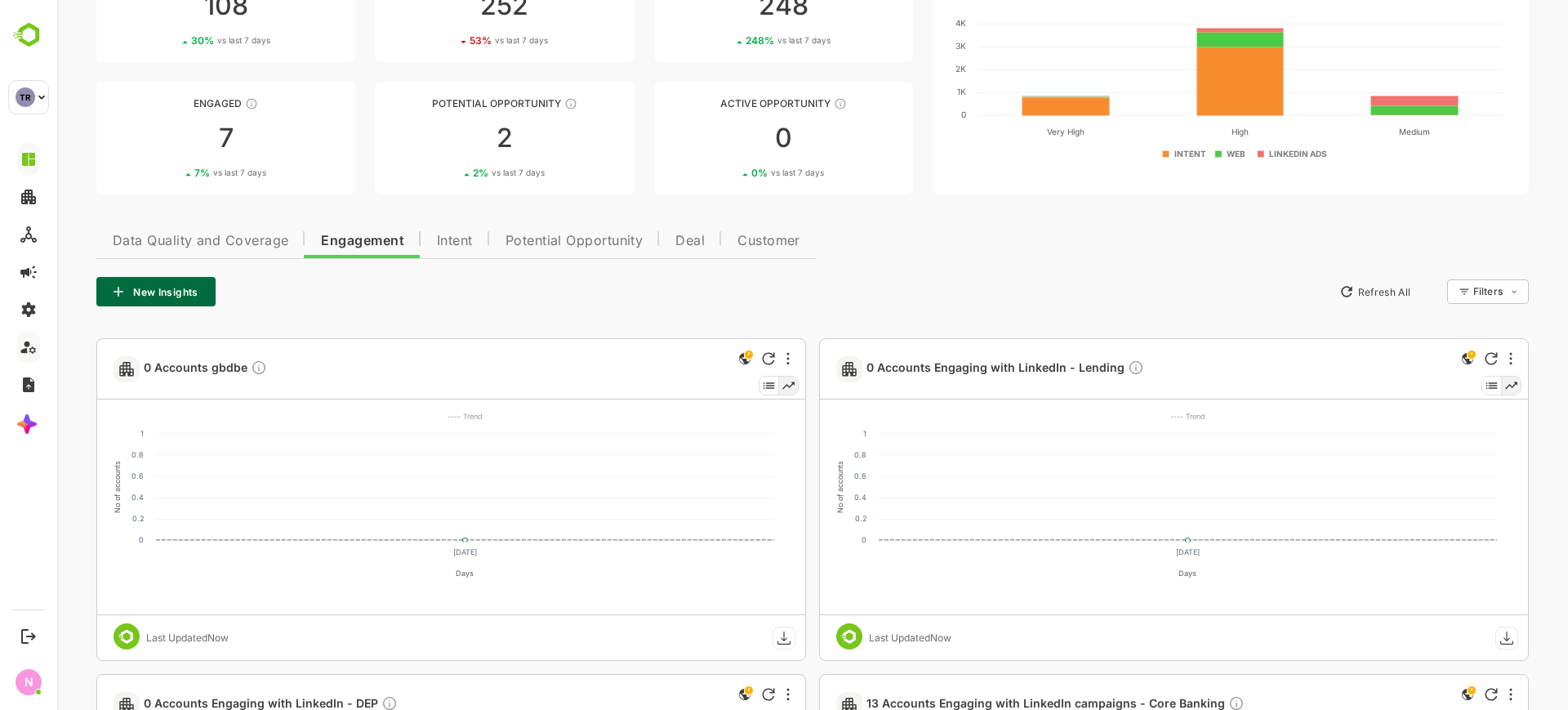
scroll to position [152, 0]
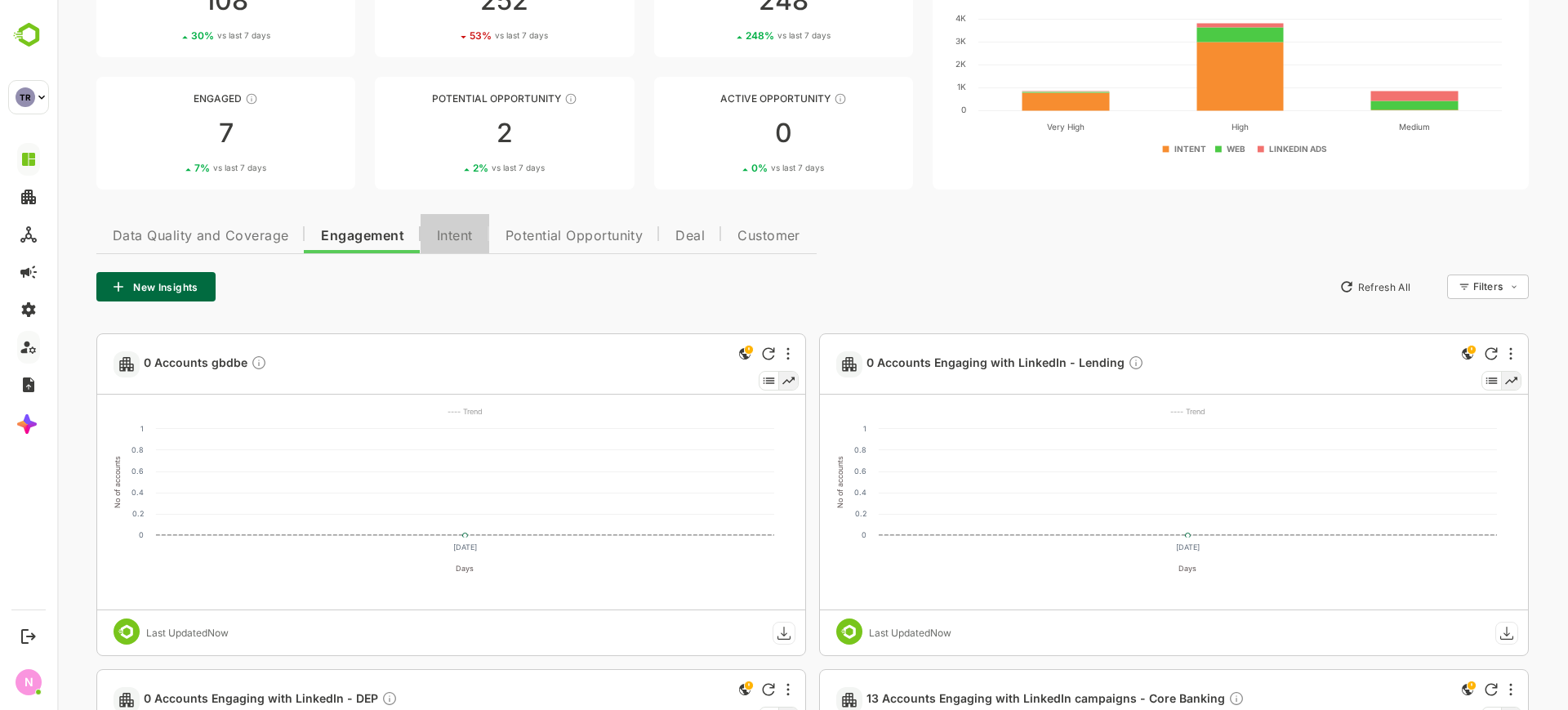
click at [453, 231] on span "Intent" at bounding box center [455, 236] width 36 height 13
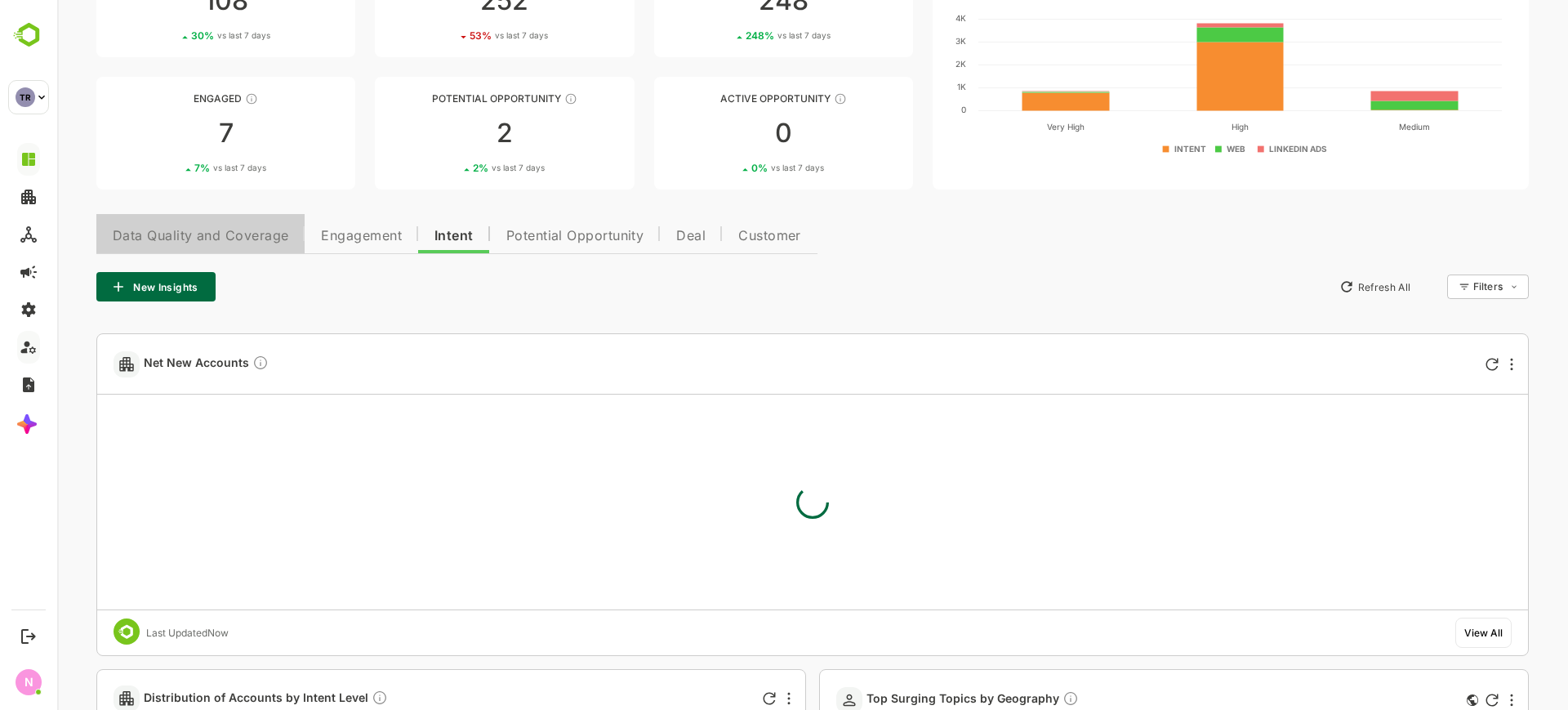
click at [265, 234] on span "Data Quality and Coverage" at bounding box center [201, 236] width 176 height 13
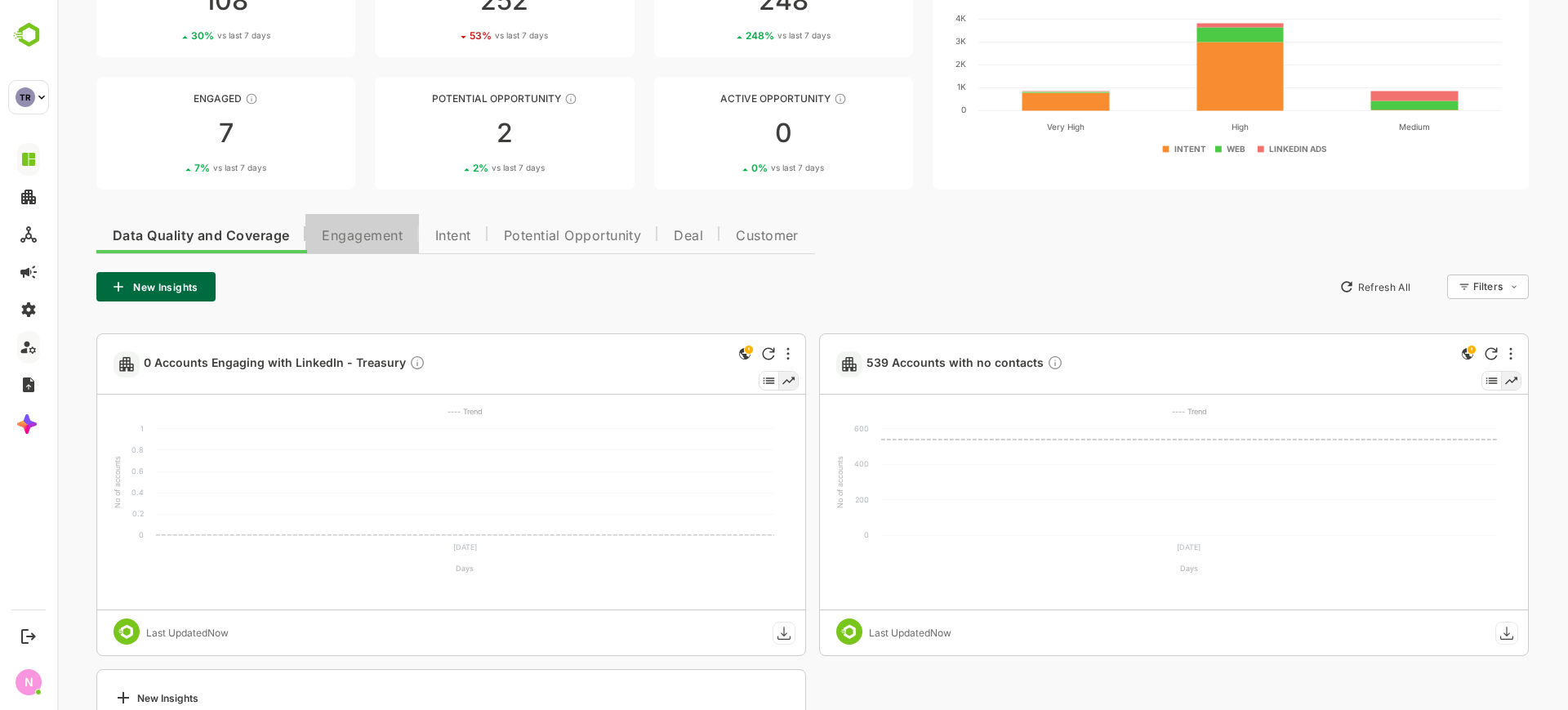
click at [408, 246] on button "Engagement" at bounding box center [361, 233] width 113 height 40
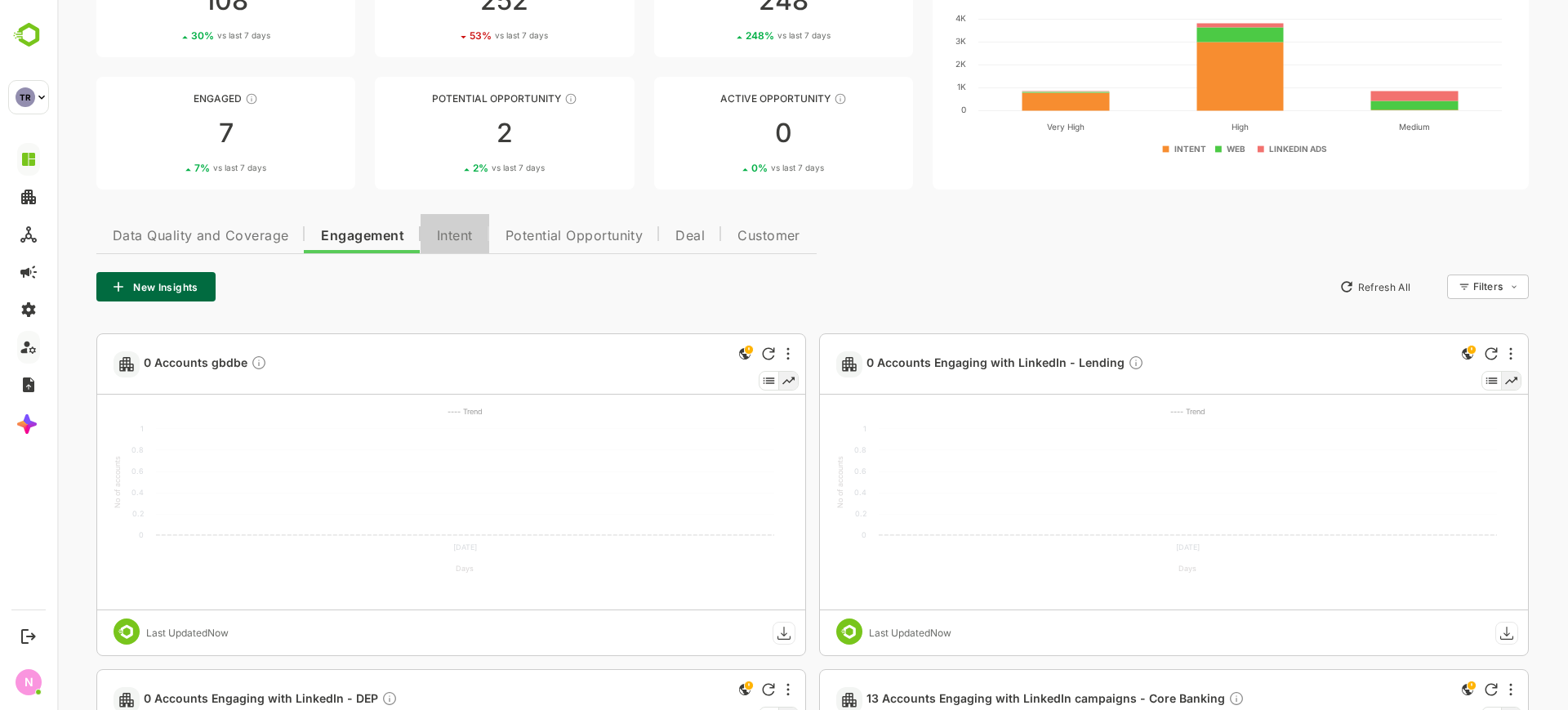
click at [448, 233] on span "Intent" at bounding box center [455, 236] width 36 height 13
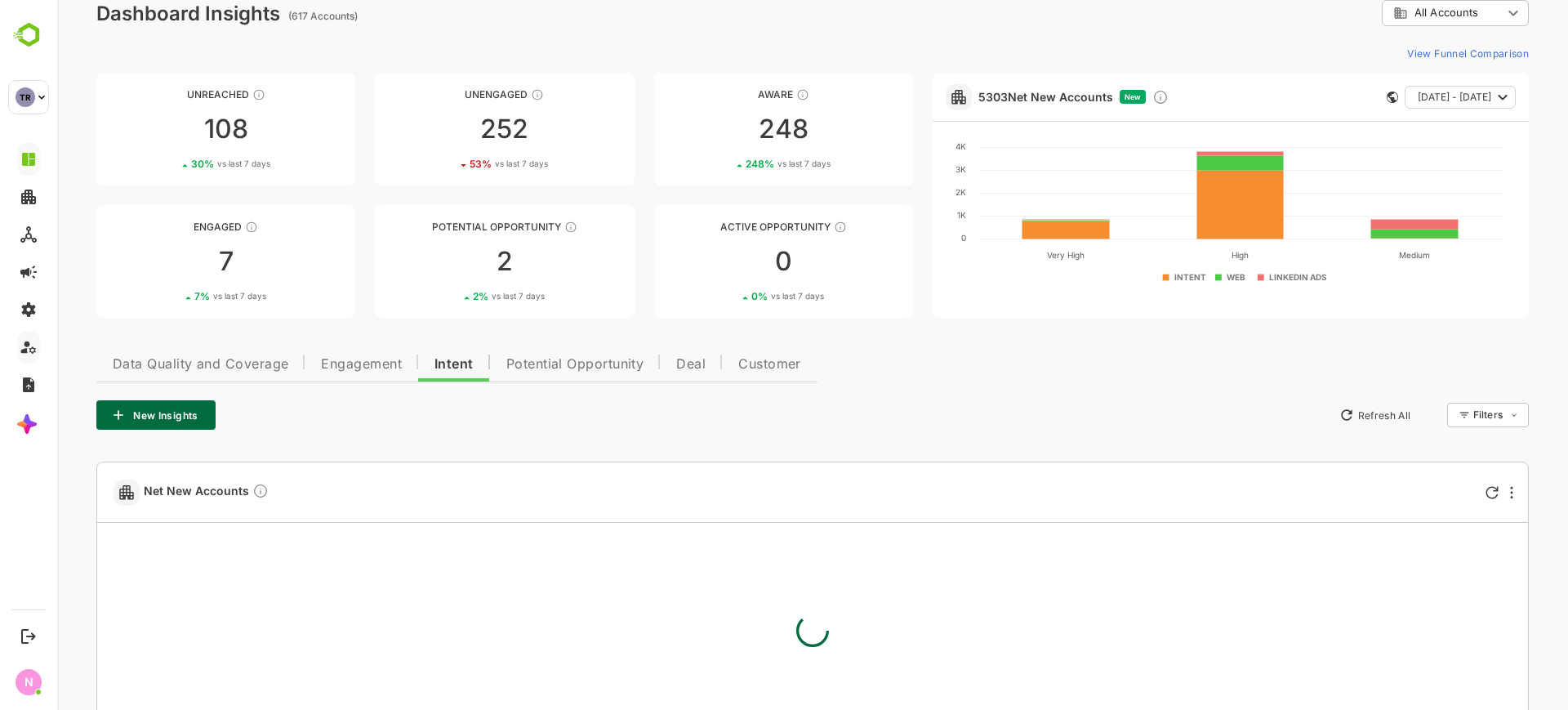
scroll to position [0, 0]
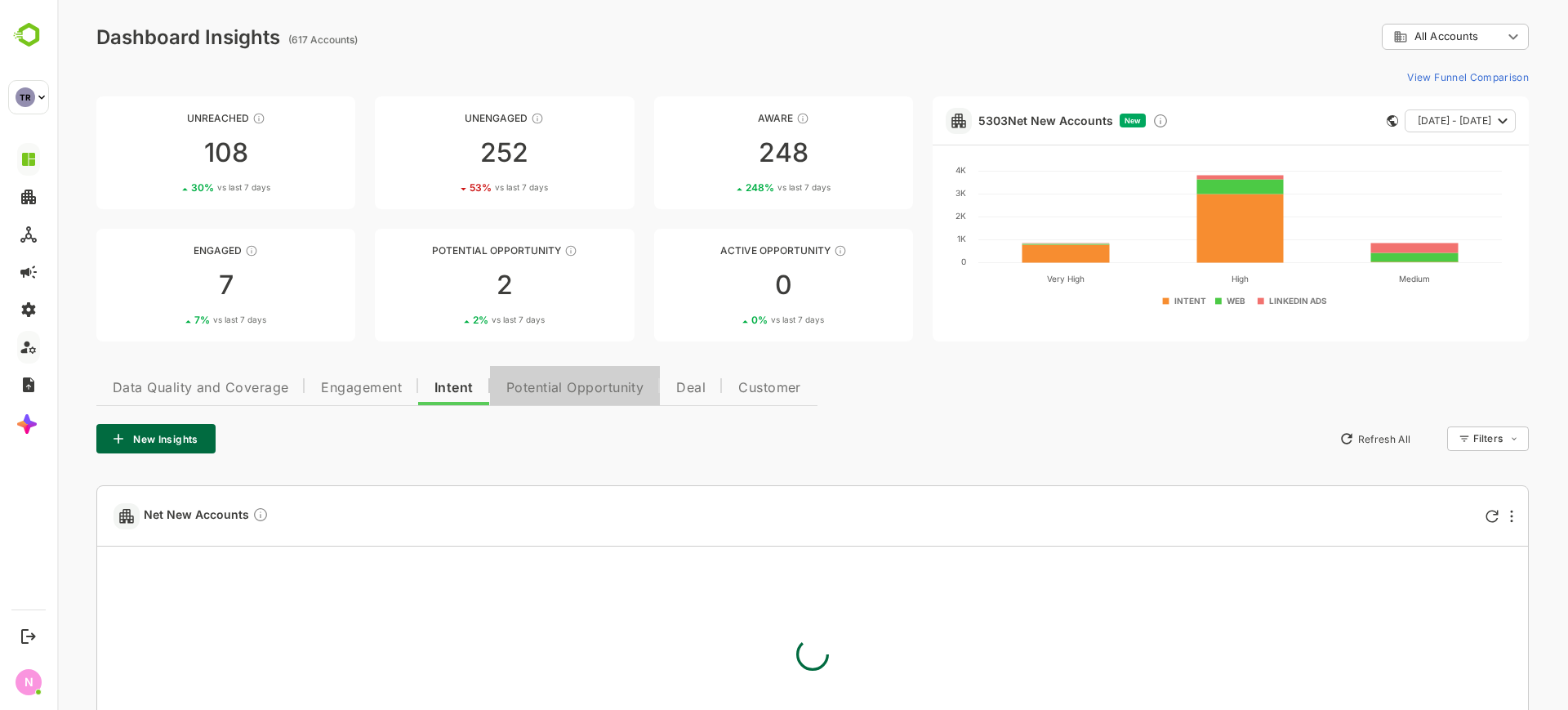
click at [529, 389] on span "Potential Opportunity" at bounding box center [575, 388] width 138 height 13
click at [435, 382] on span "Intent" at bounding box center [452, 388] width 36 height 13
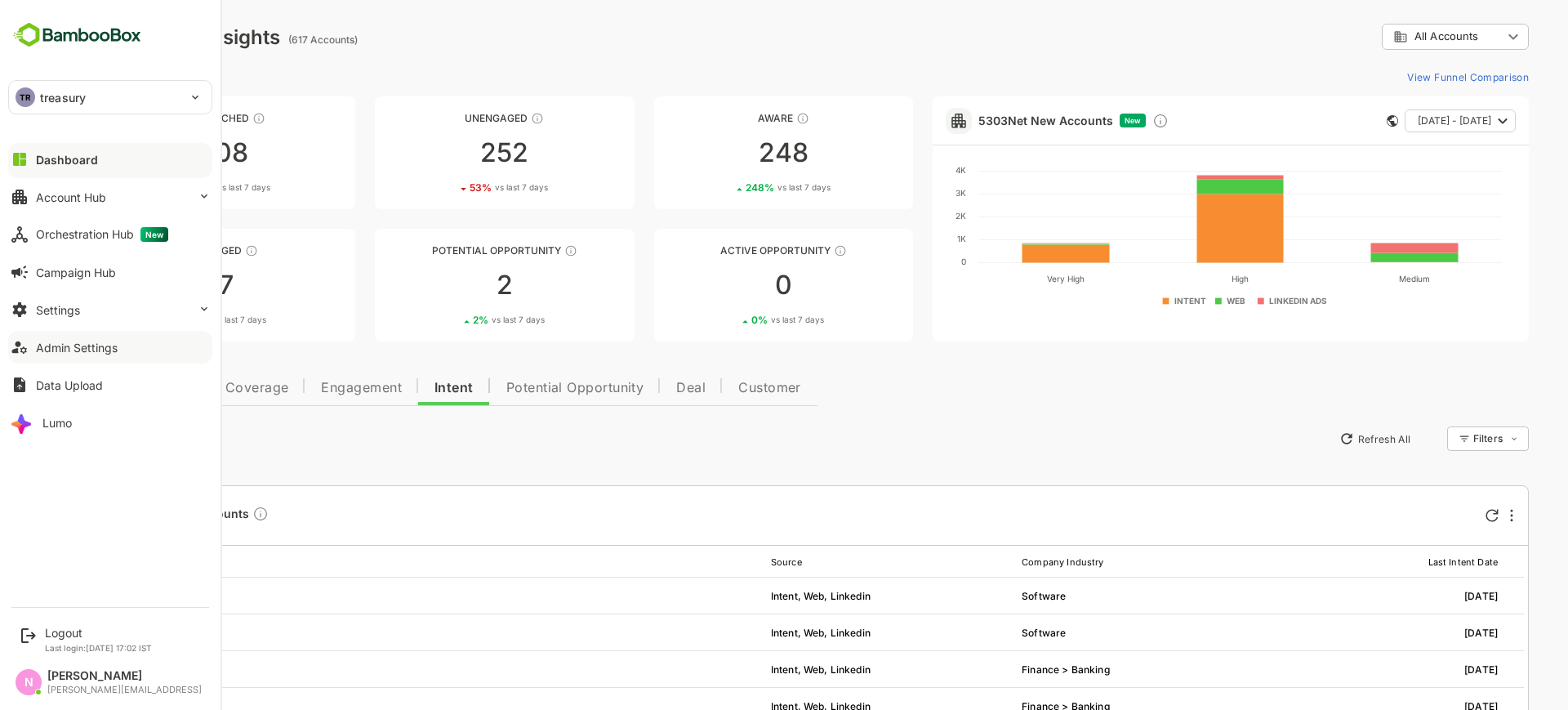
click at [47, 99] on p "treasury" at bounding box center [63, 98] width 46 height 18
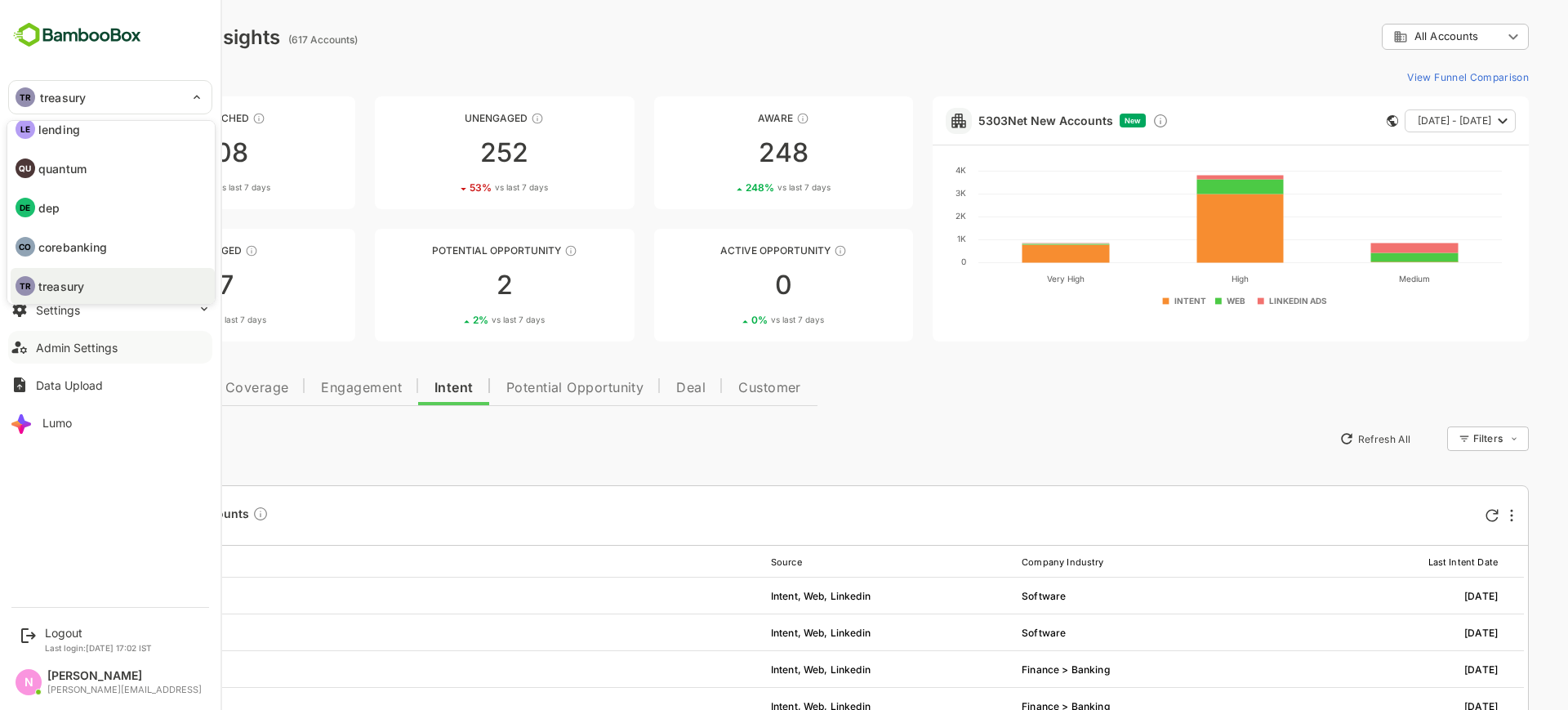
scroll to position [17, 0]
click at [340, 403] on div at bounding box center [784, 355] width 1568 height 710
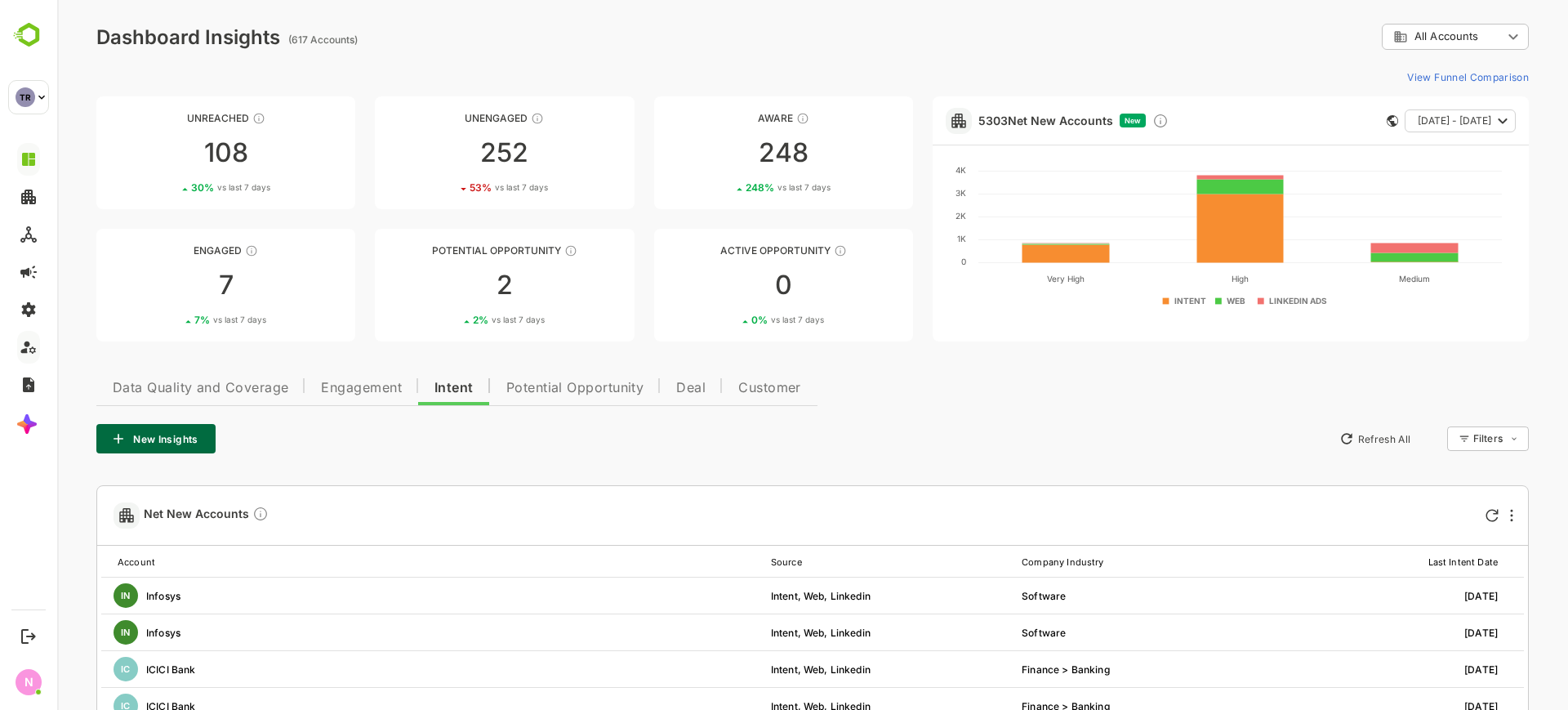
click at [346, 398] on button "Engagement" at bounding box center [361, 385] width 113 height 40
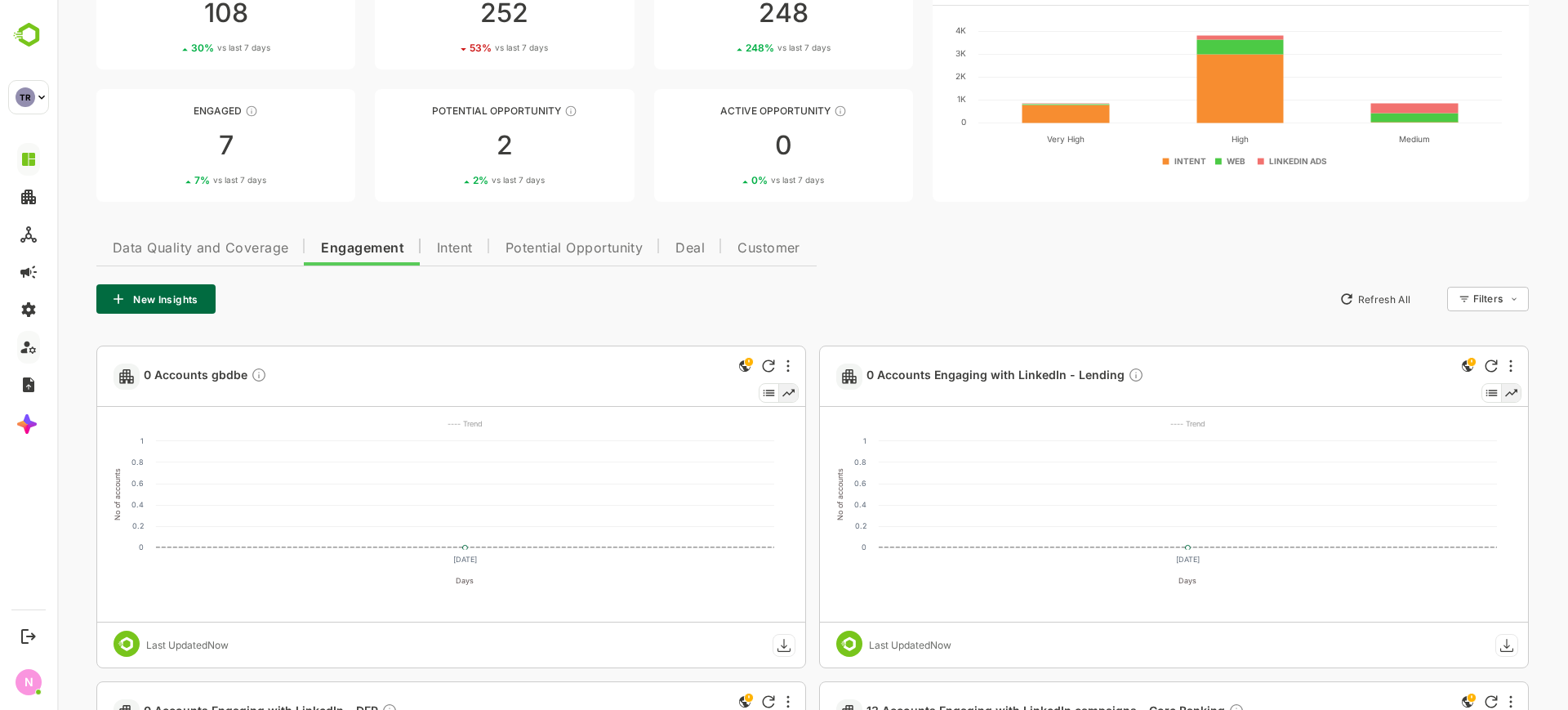
scroll to position [143, 0]
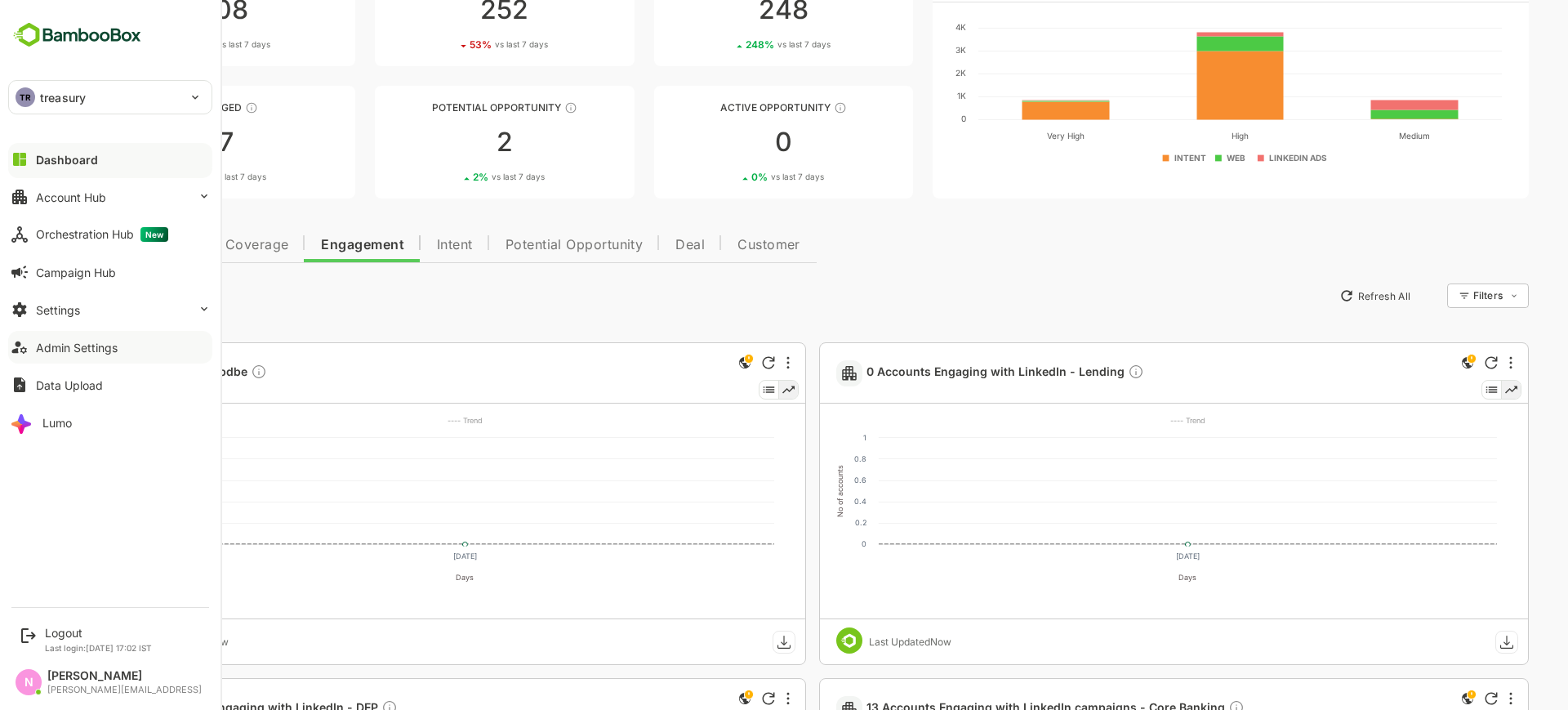
click at [61, 91] on p "treasury" at bounding box center [63, 98] width 46 height 18
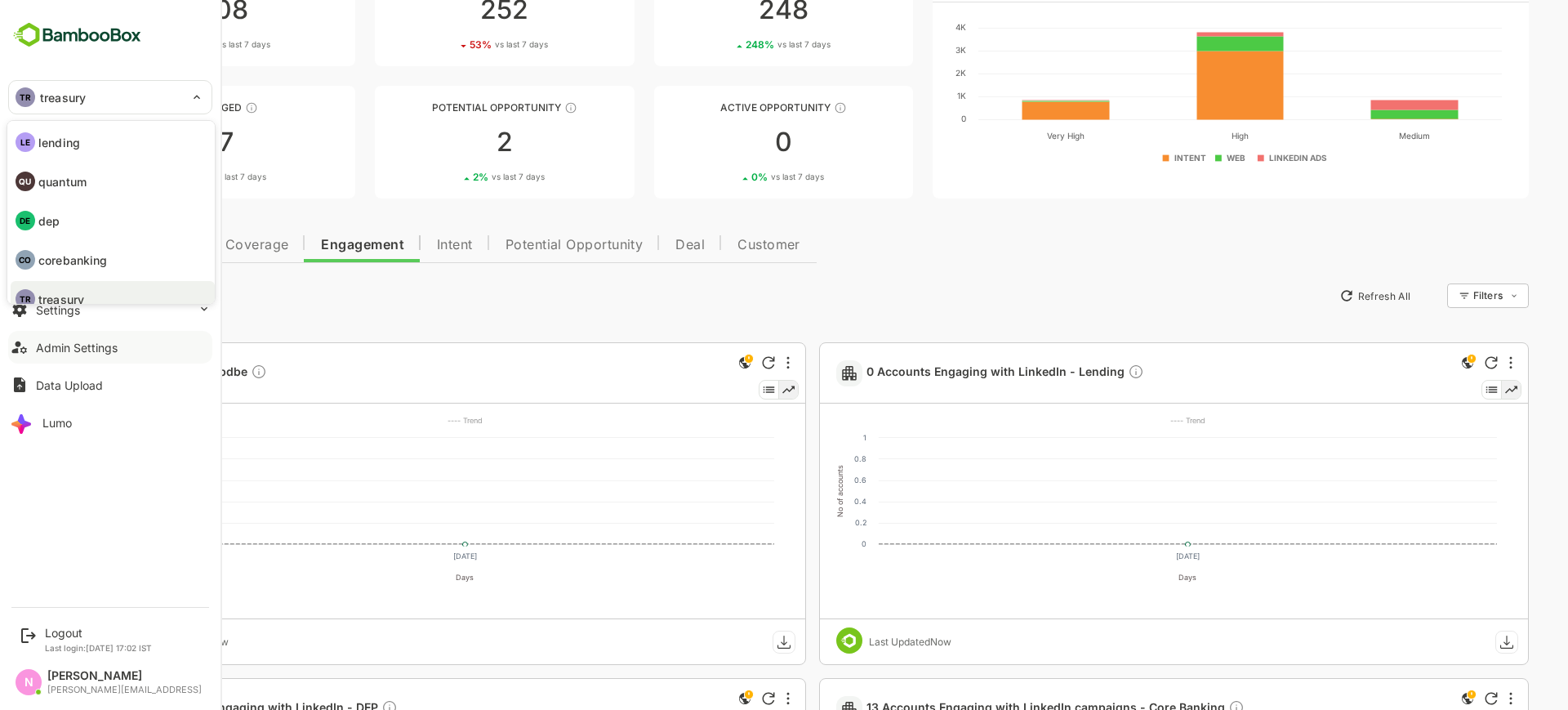
scroll to position [13, 0]
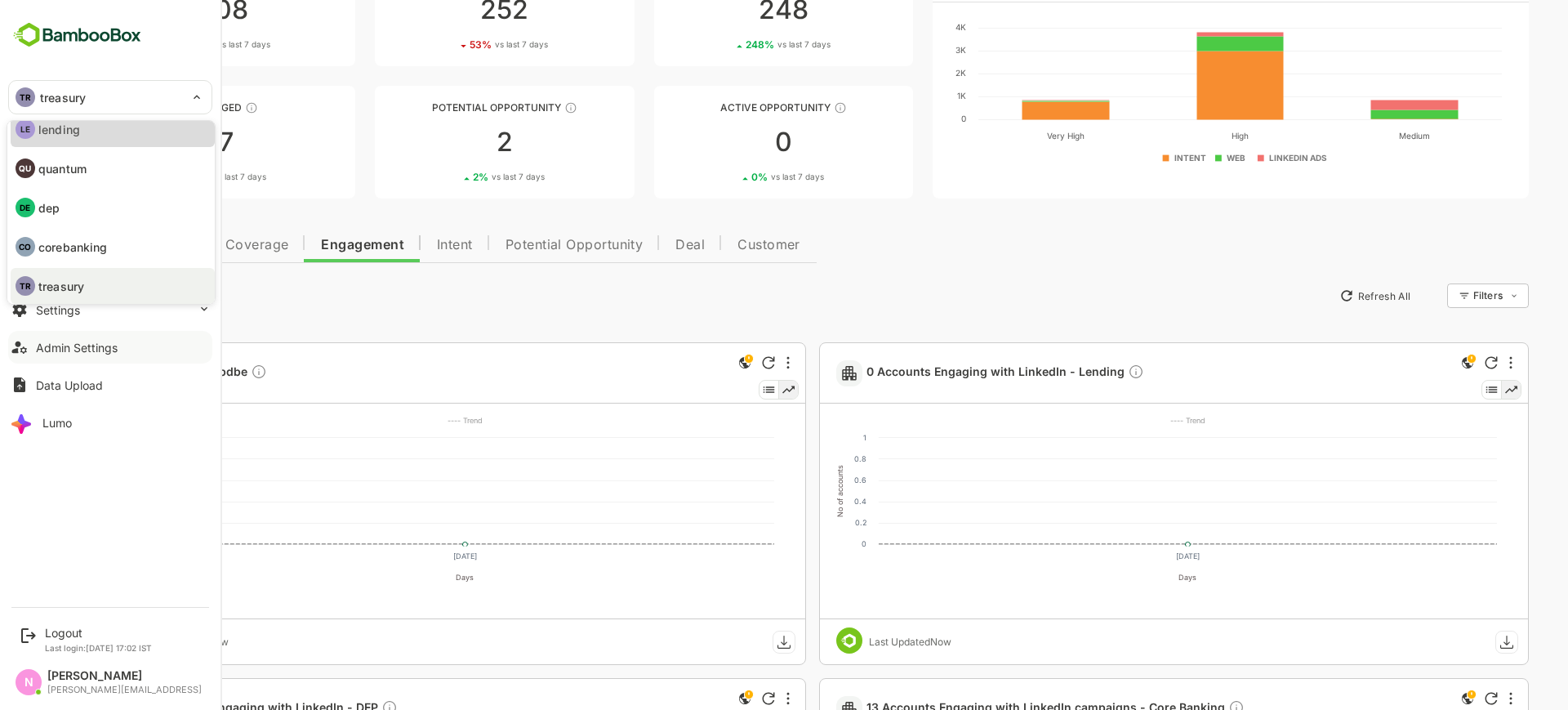
click at [75, 128] on p "lending" at bounding box center [59, 129] width 41 height 18
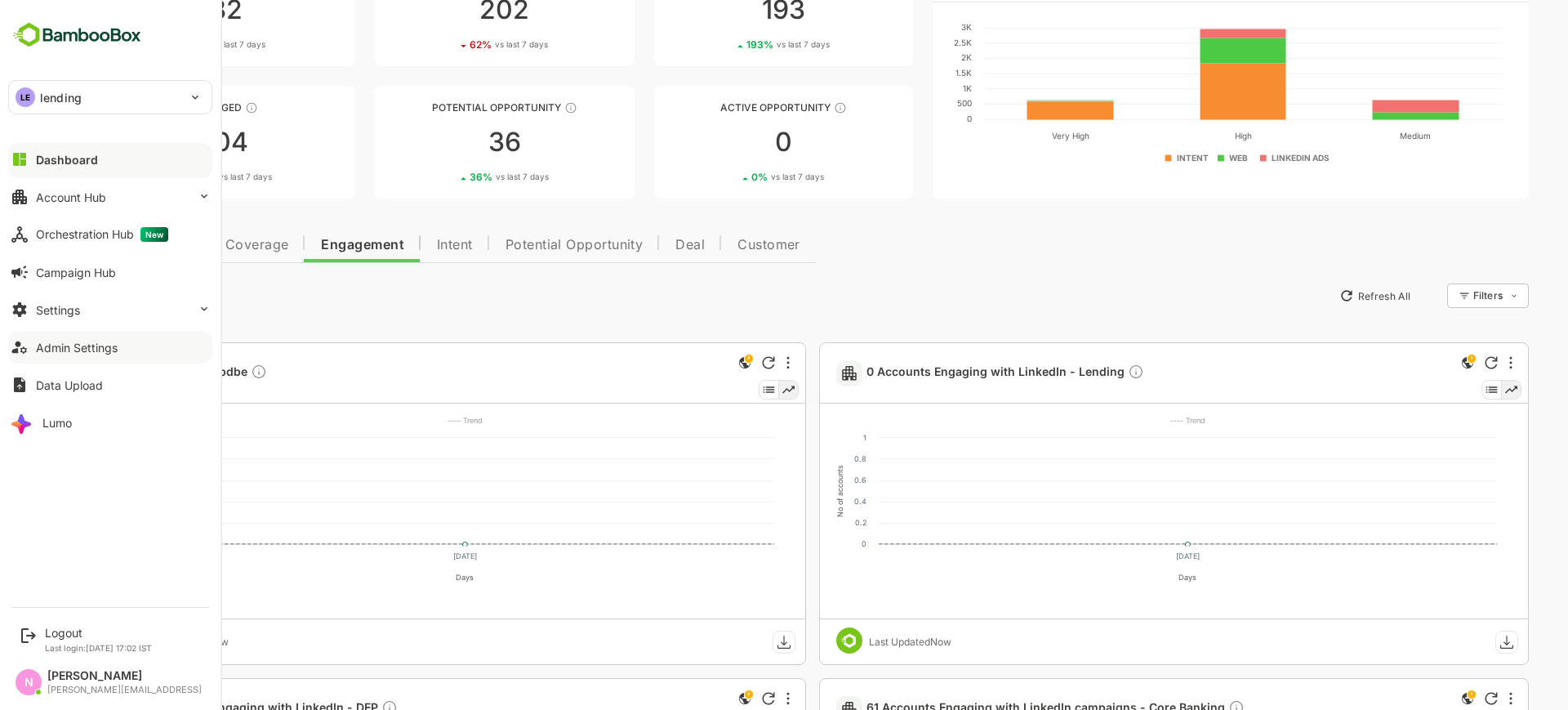
click at [73, 109] on div "LE lending" at bounding box center [100, 97] width 183 height 33
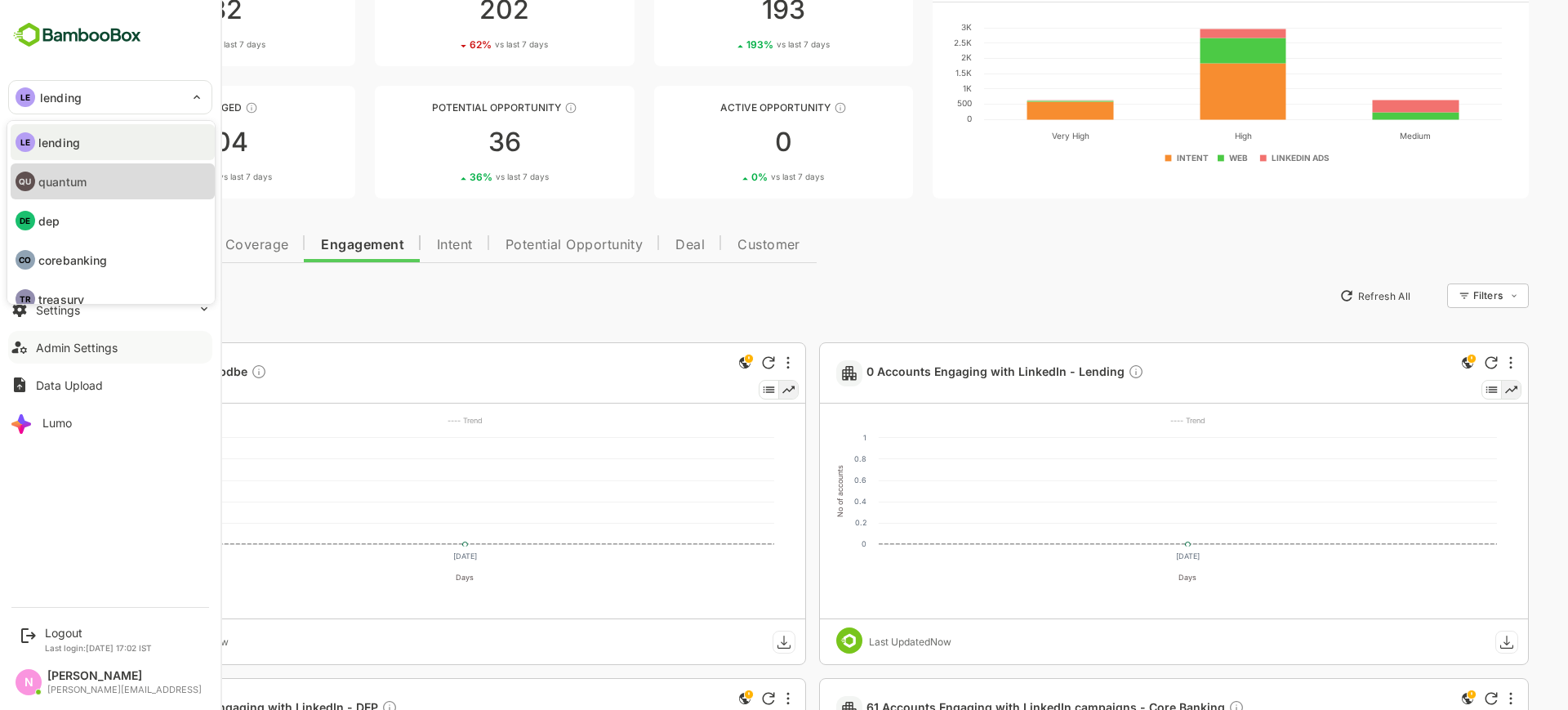
click at [76, 171] on li "QU quantum" at bounding box center [113, 181] width 204 height 36
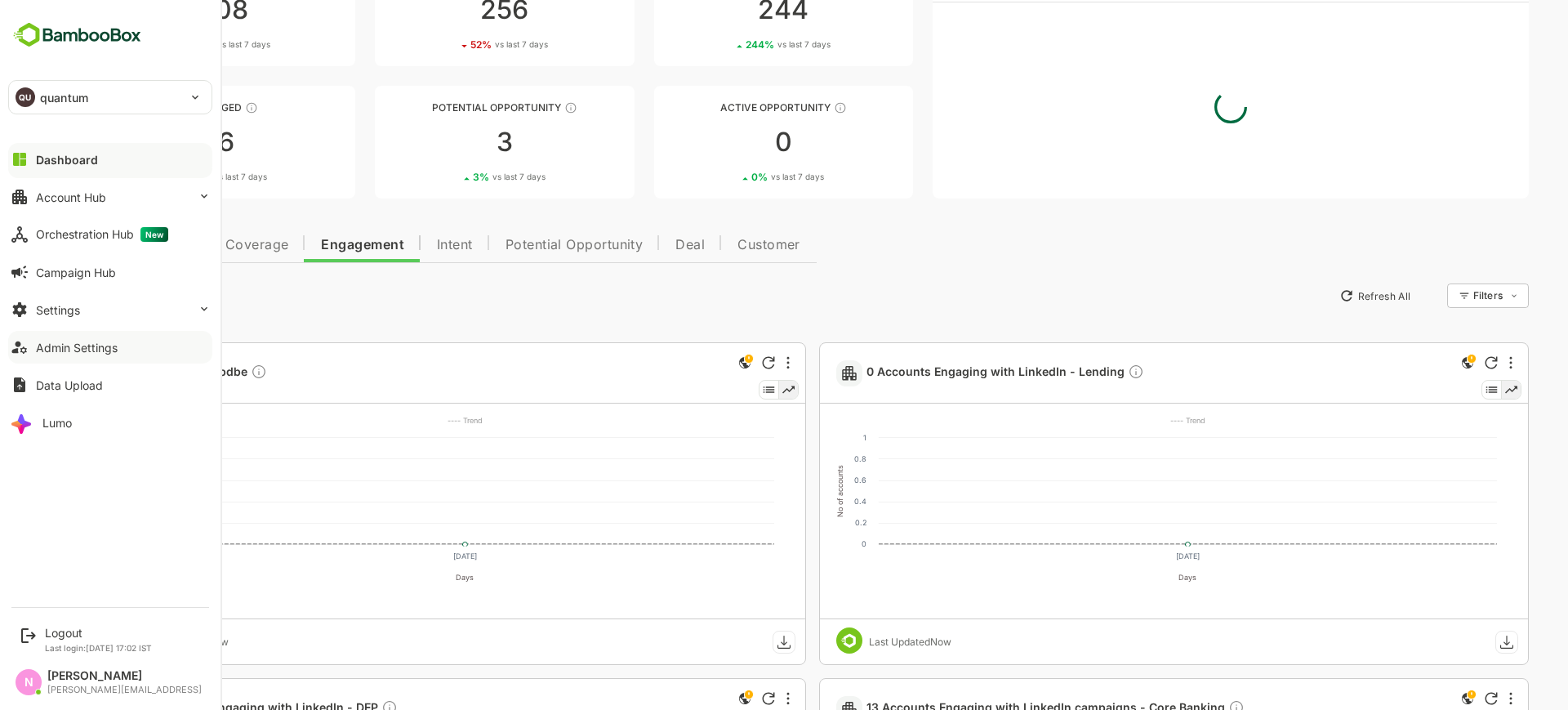
click at [142, 107] on div "QU quantum" at bounding box center [100, 97] width 183 height 33
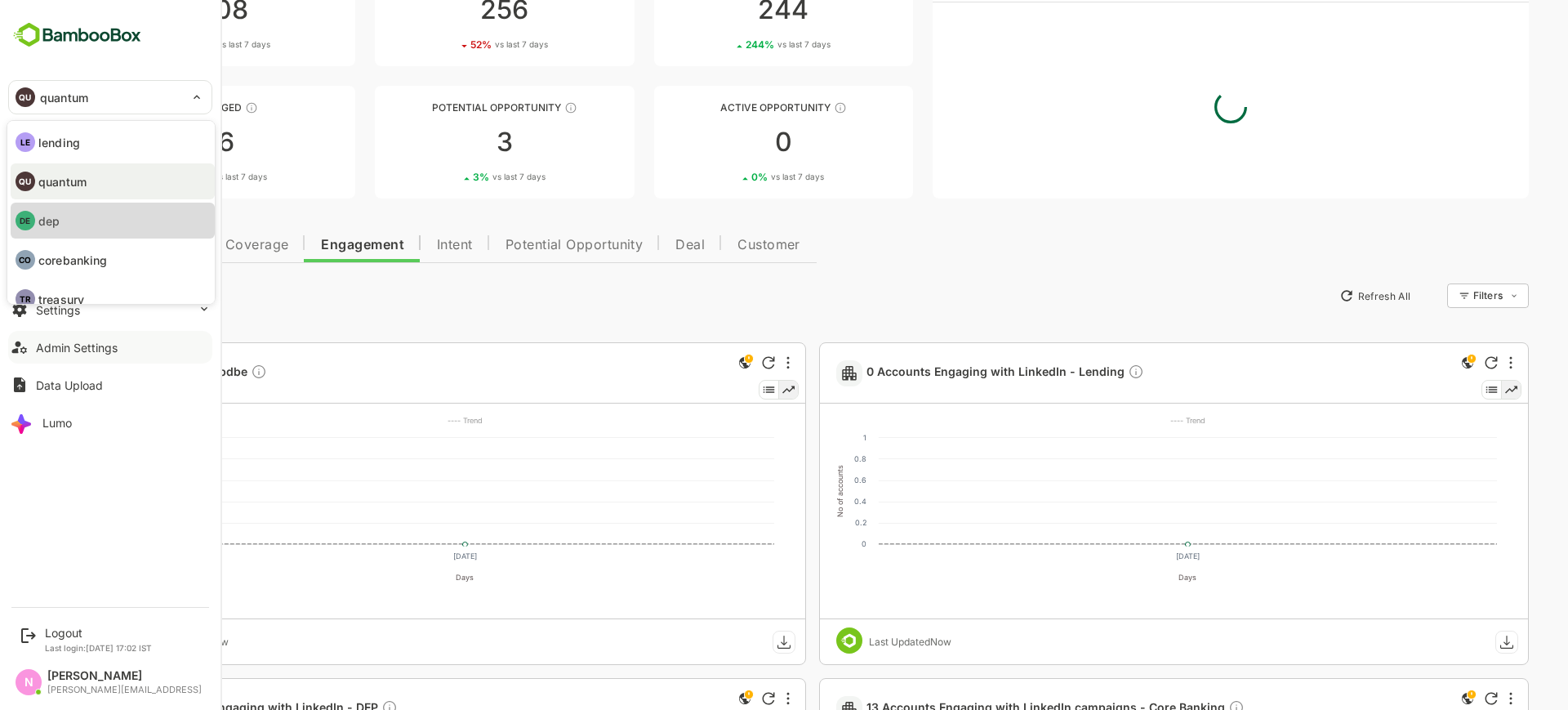
click at [100, 224] on li "DE dep" at bounding box center [113, 220] width 204 height 36
type input "***"
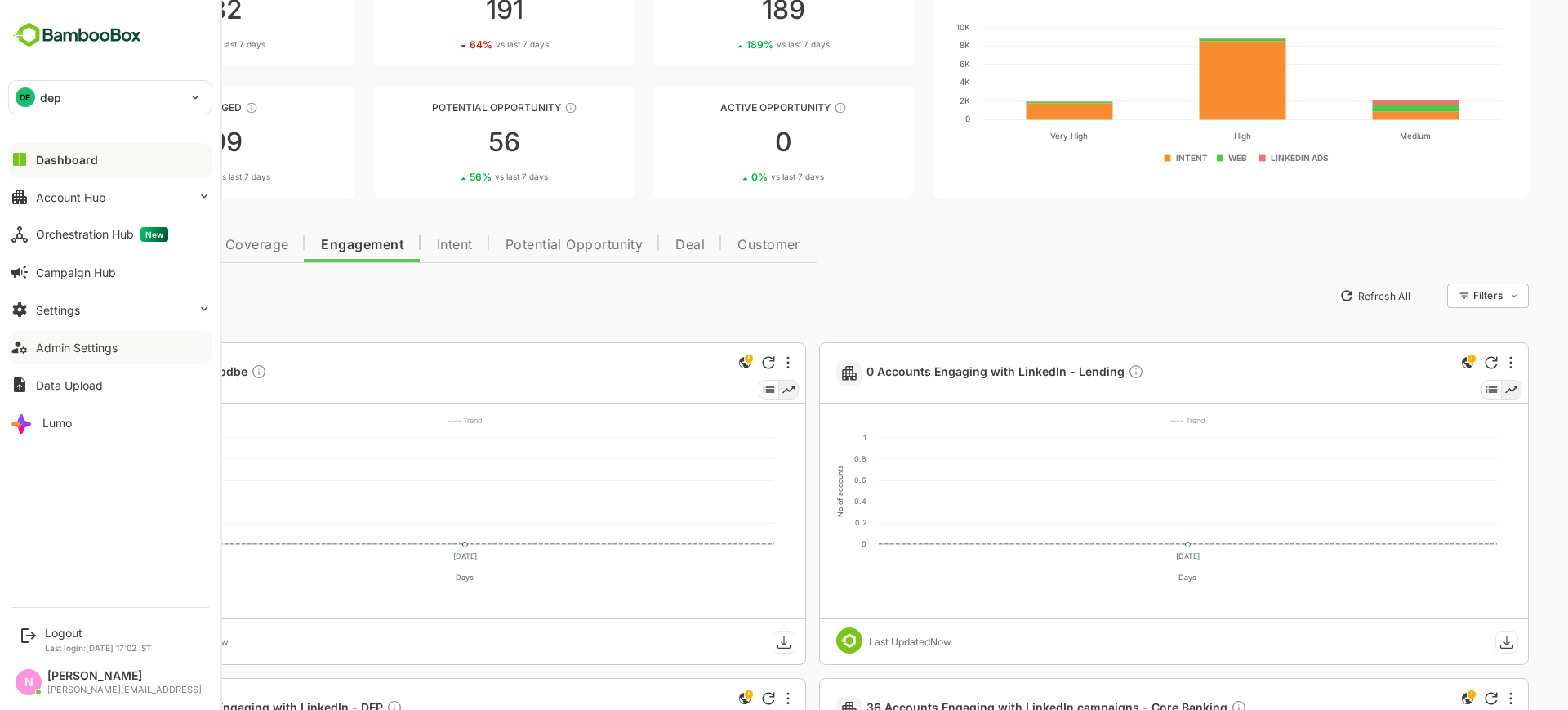
click at [184, 107] on div "DE dep" at bounding box center [100, 97] width 183 height 33
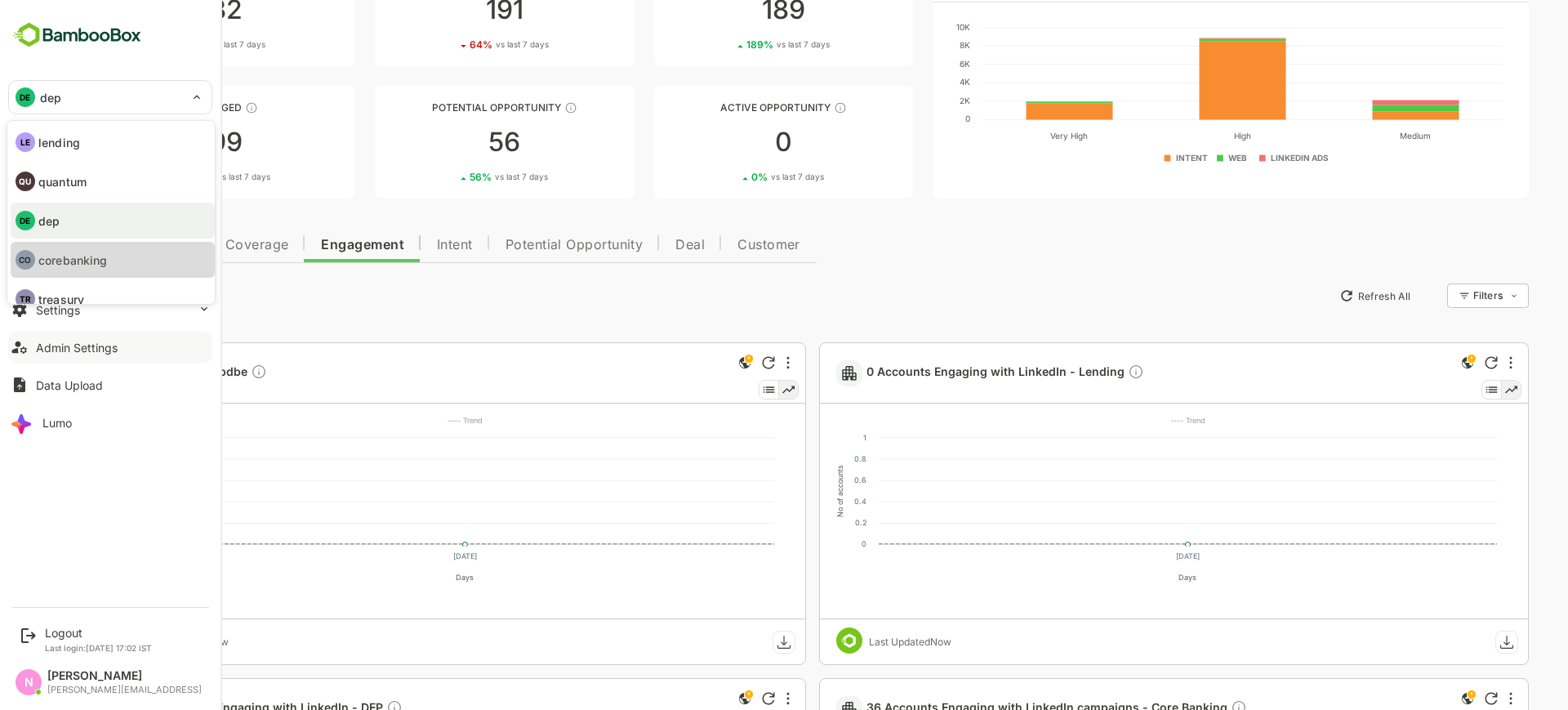
click at [107, 253] on p "corebanking" at bounding box center [73, 260] width 69 height 18
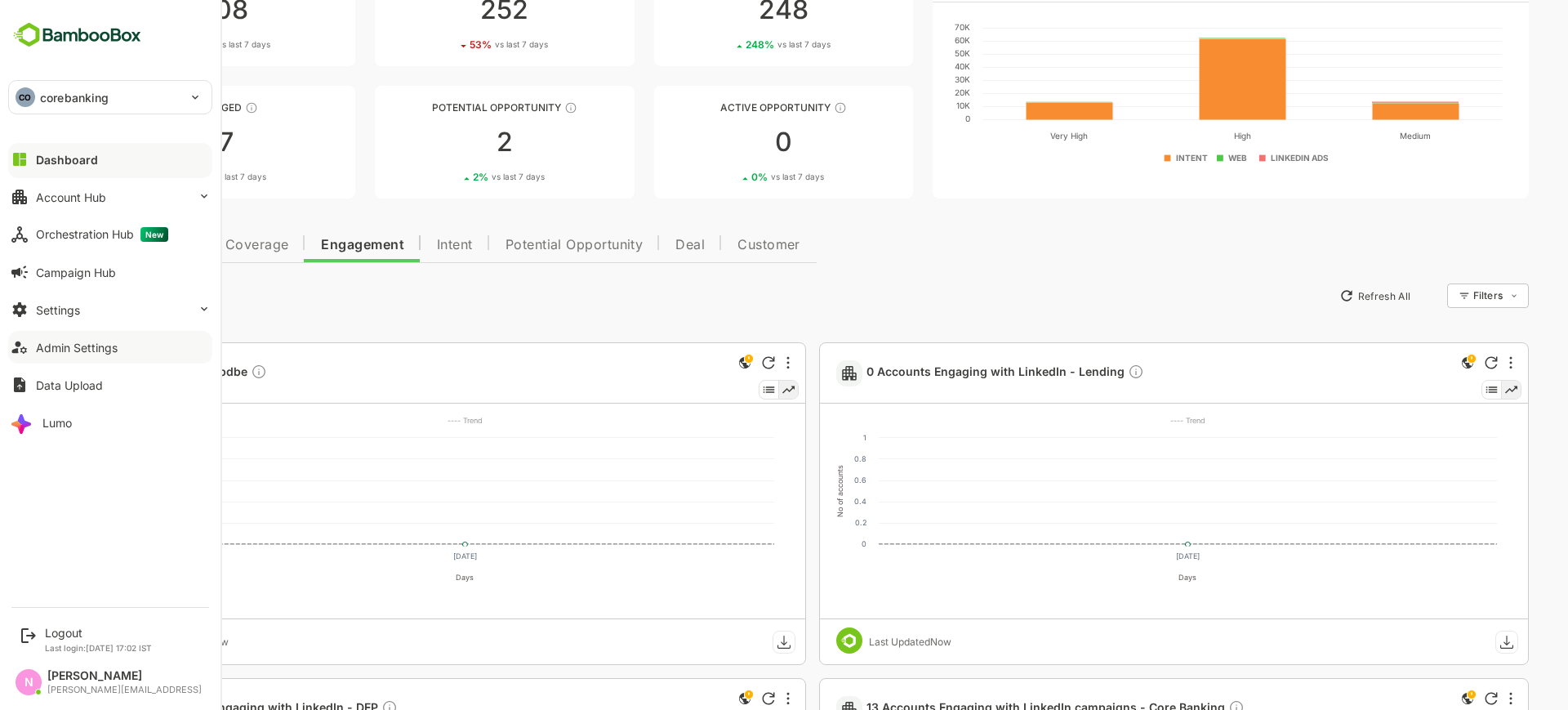
click at [46, 84] on div "CO corebanking" at bounding box center [100, 97] width 183 height 33
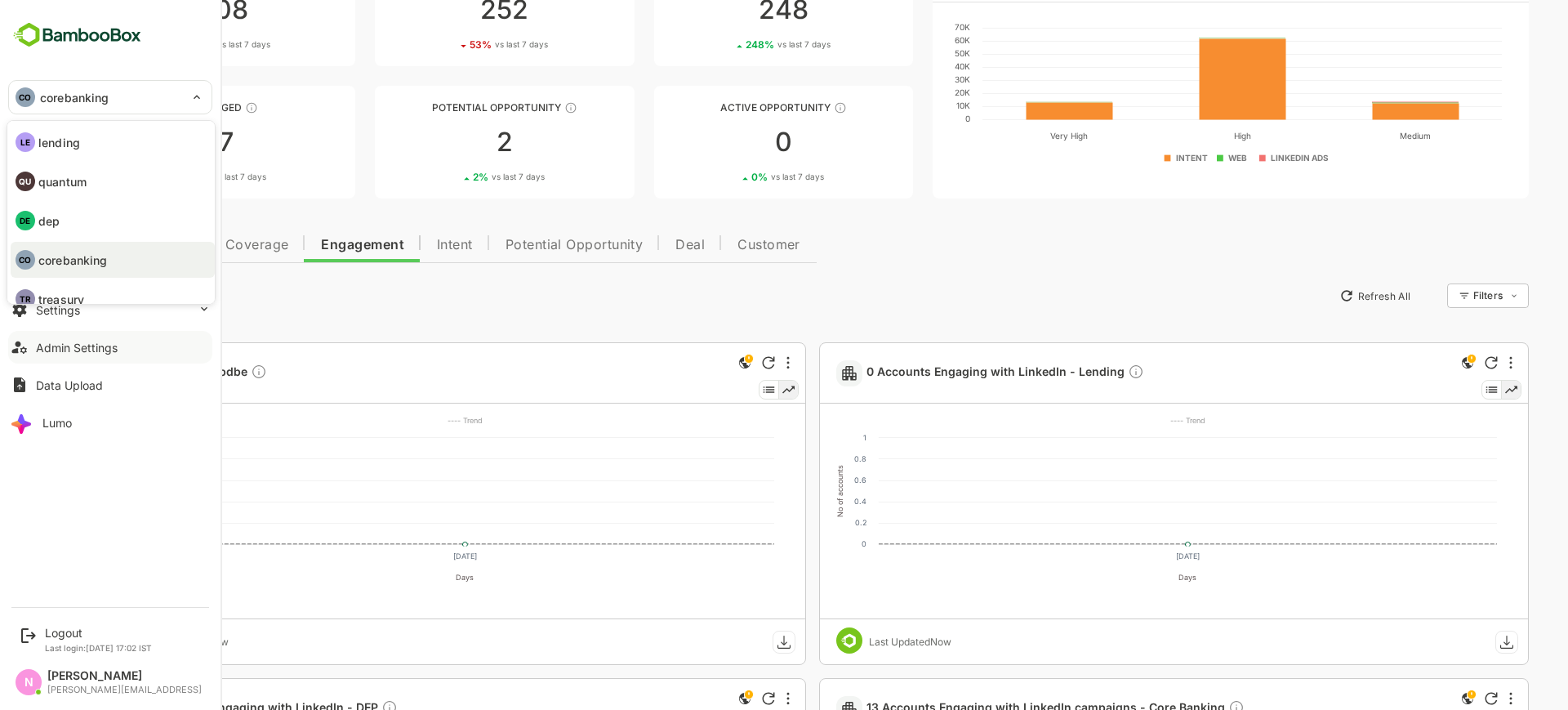
scroll to position [17, 0]
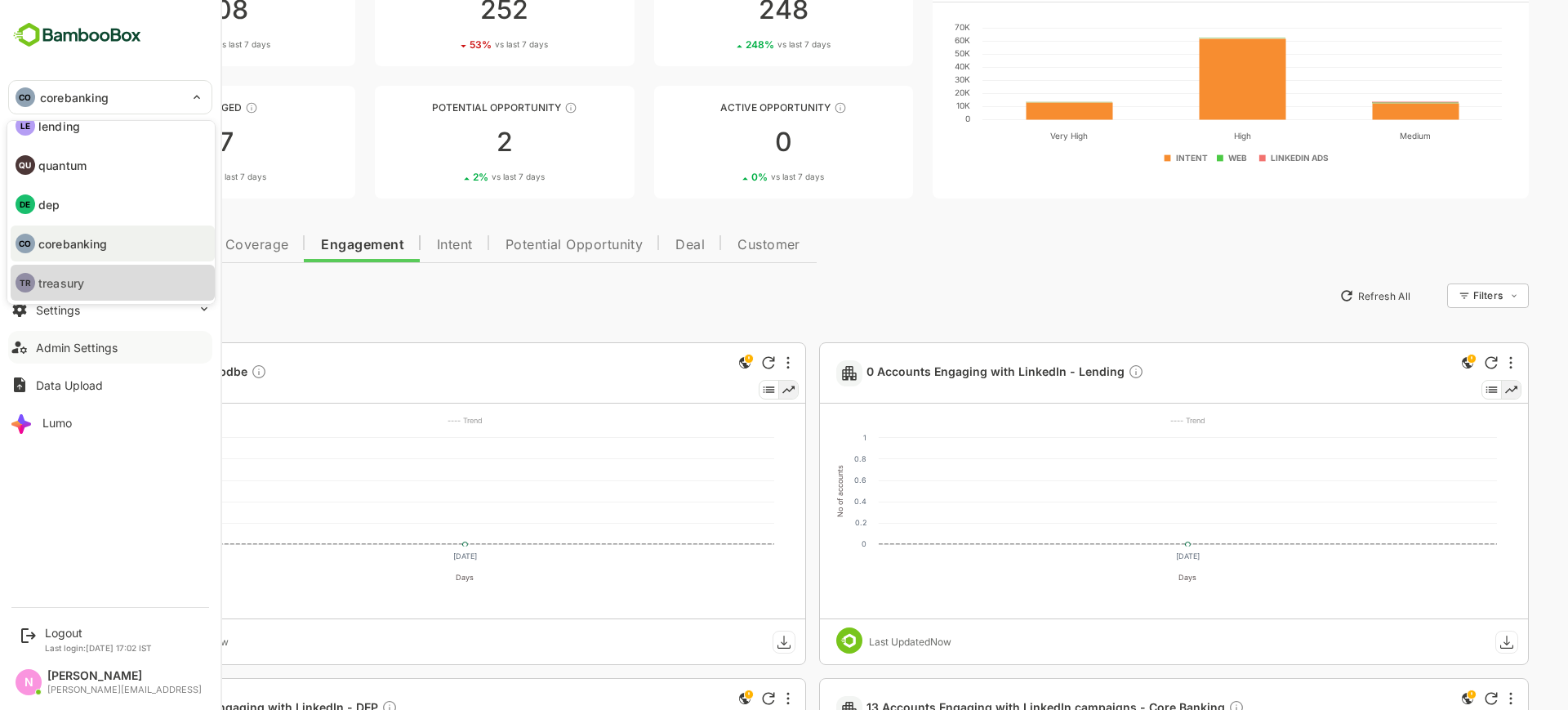
click at [100, 283] on li "TR treasury" at bounding box center [113, 282] width 204 height 36
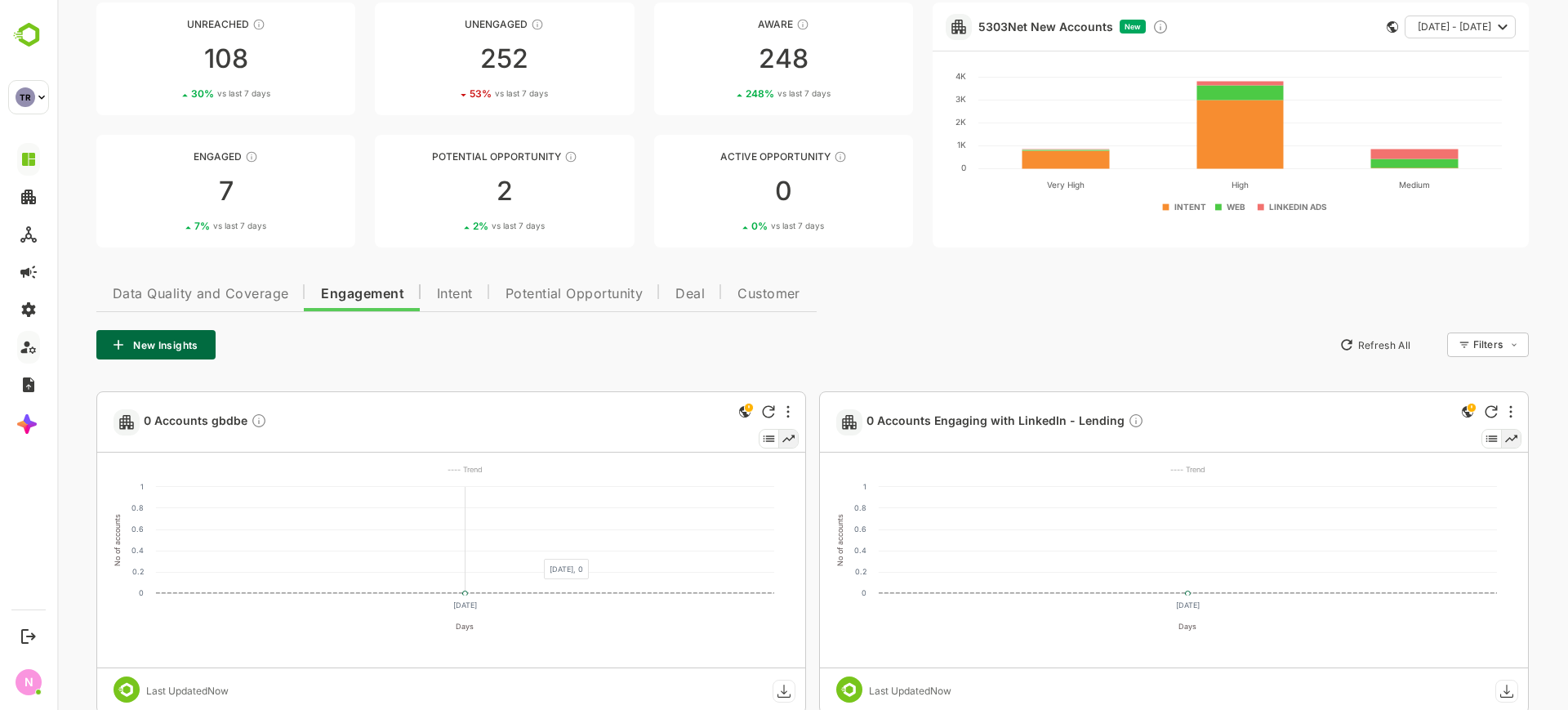
scroll to position [0, 0]
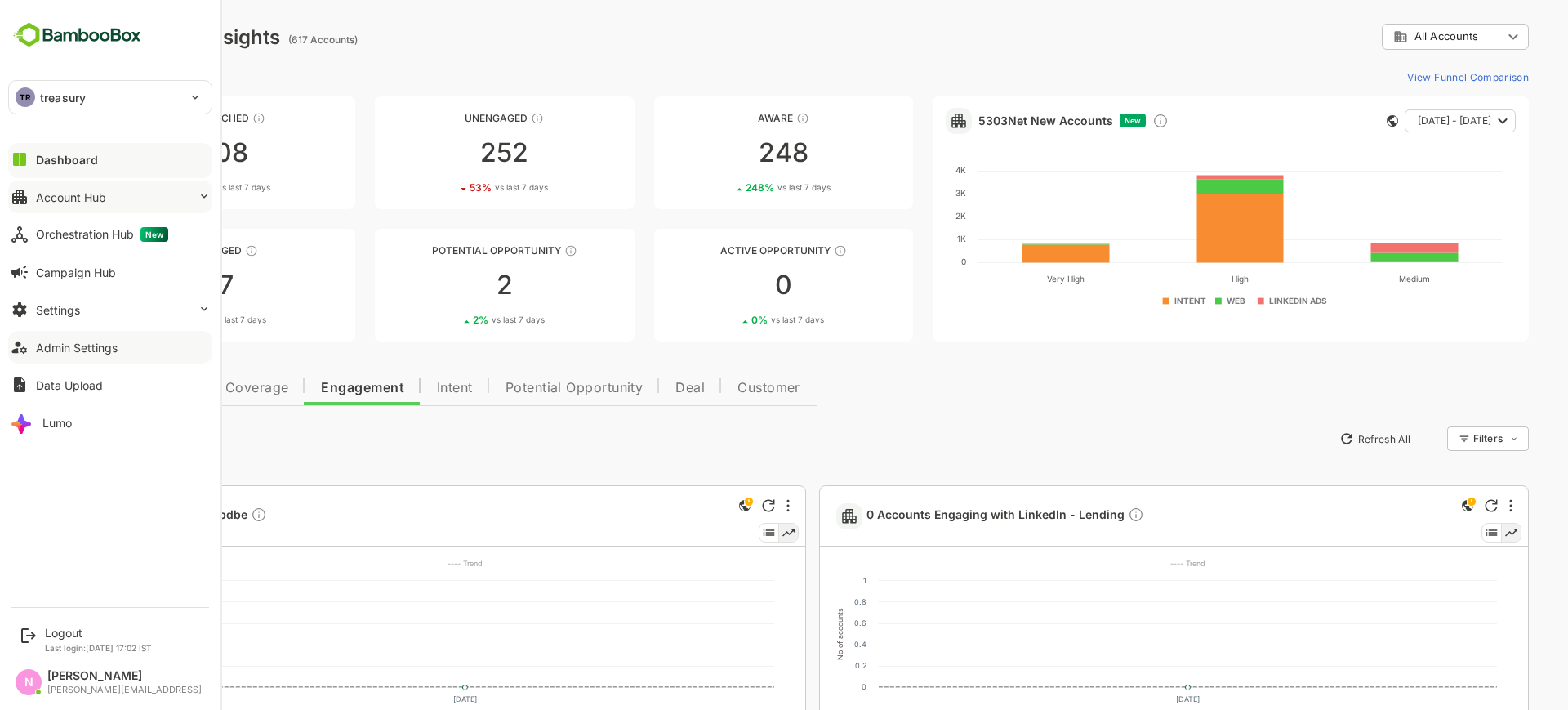
click at [69, 197] on div "Account Hub" at bounding box center [71, 197] width 70 height 14
click at [101, 101] on div "TR treasury" at bounding box center [100, 97] width 183 height 33
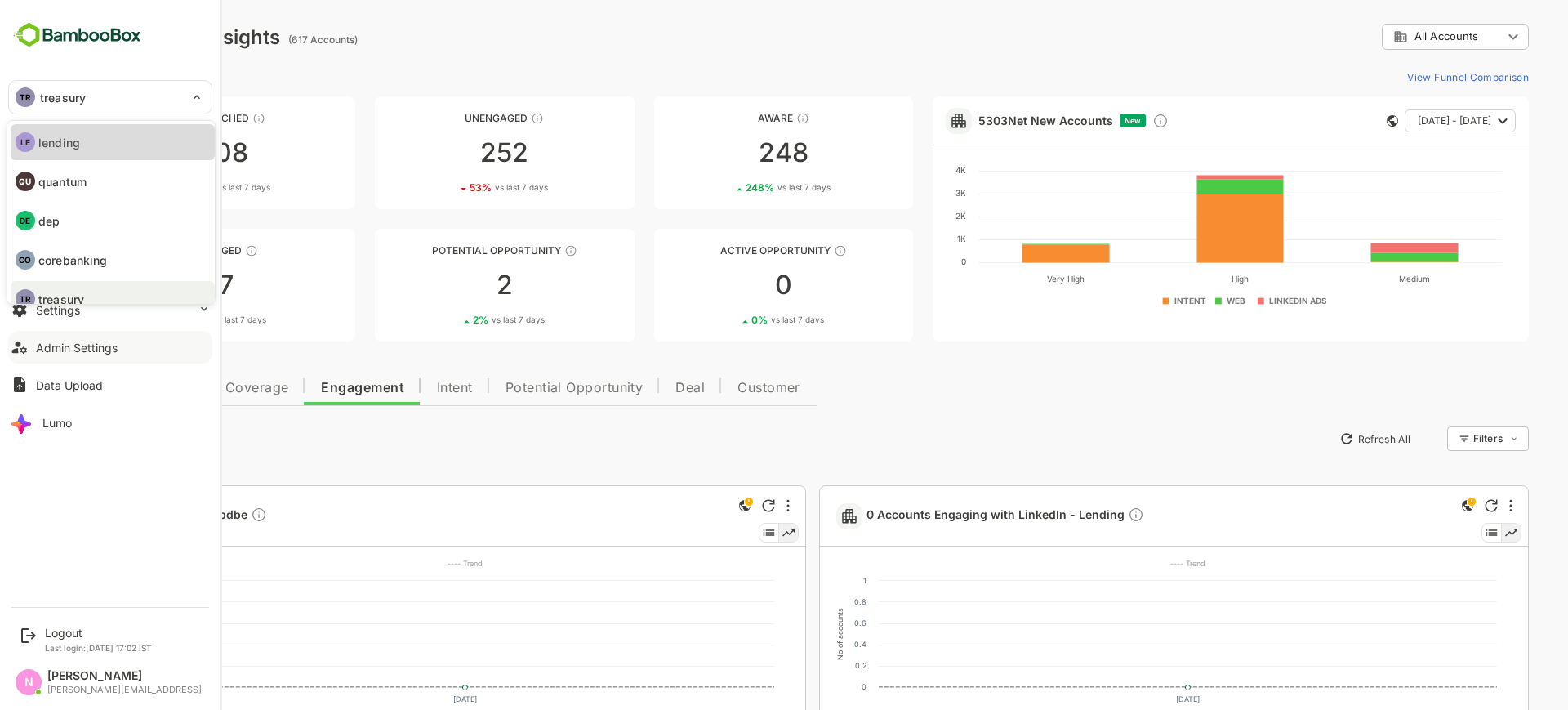
click at [104, 138] on li "LE lending" at bounding box center [113, 142] width 204 height 36
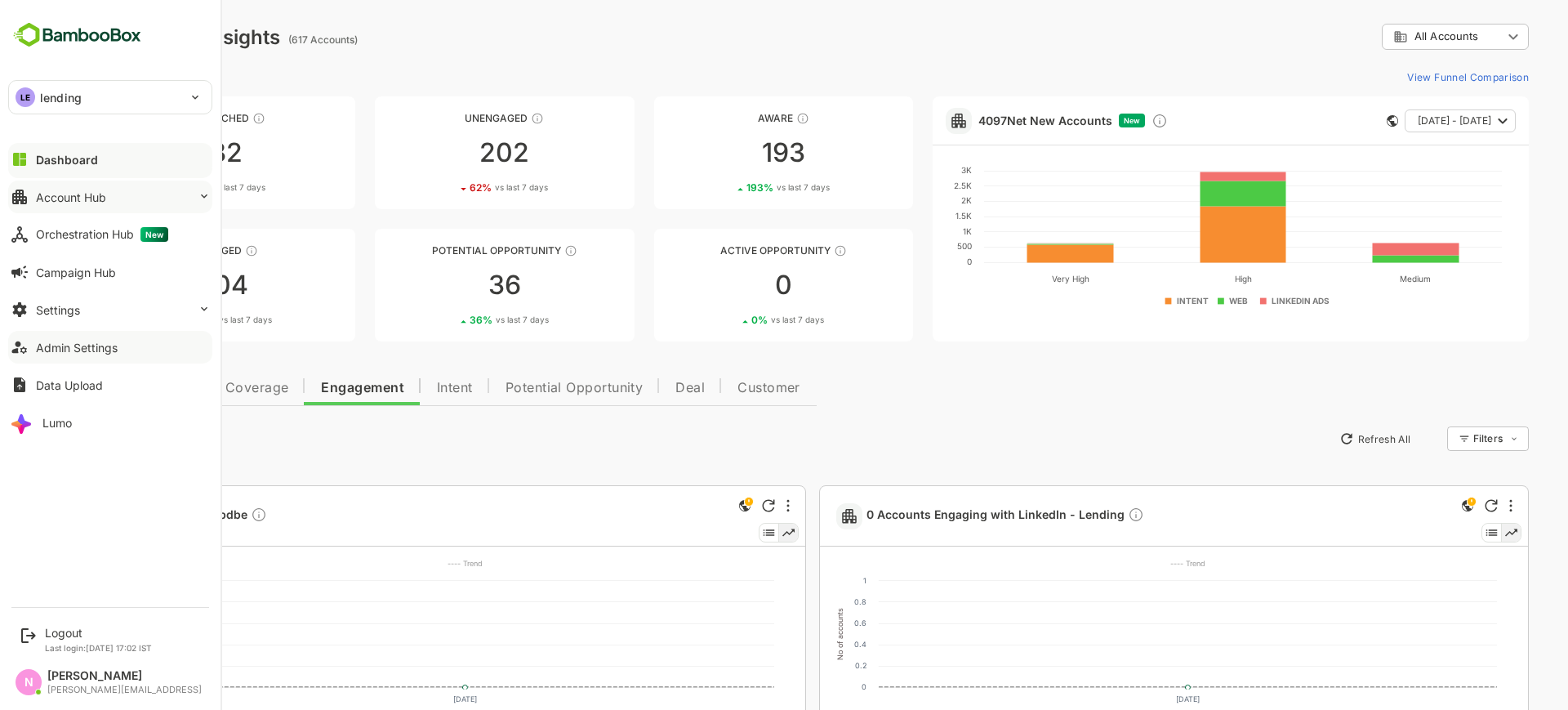
click at [69, 103] on p "lending" at bounding box center [61, 98] width 41 height 18
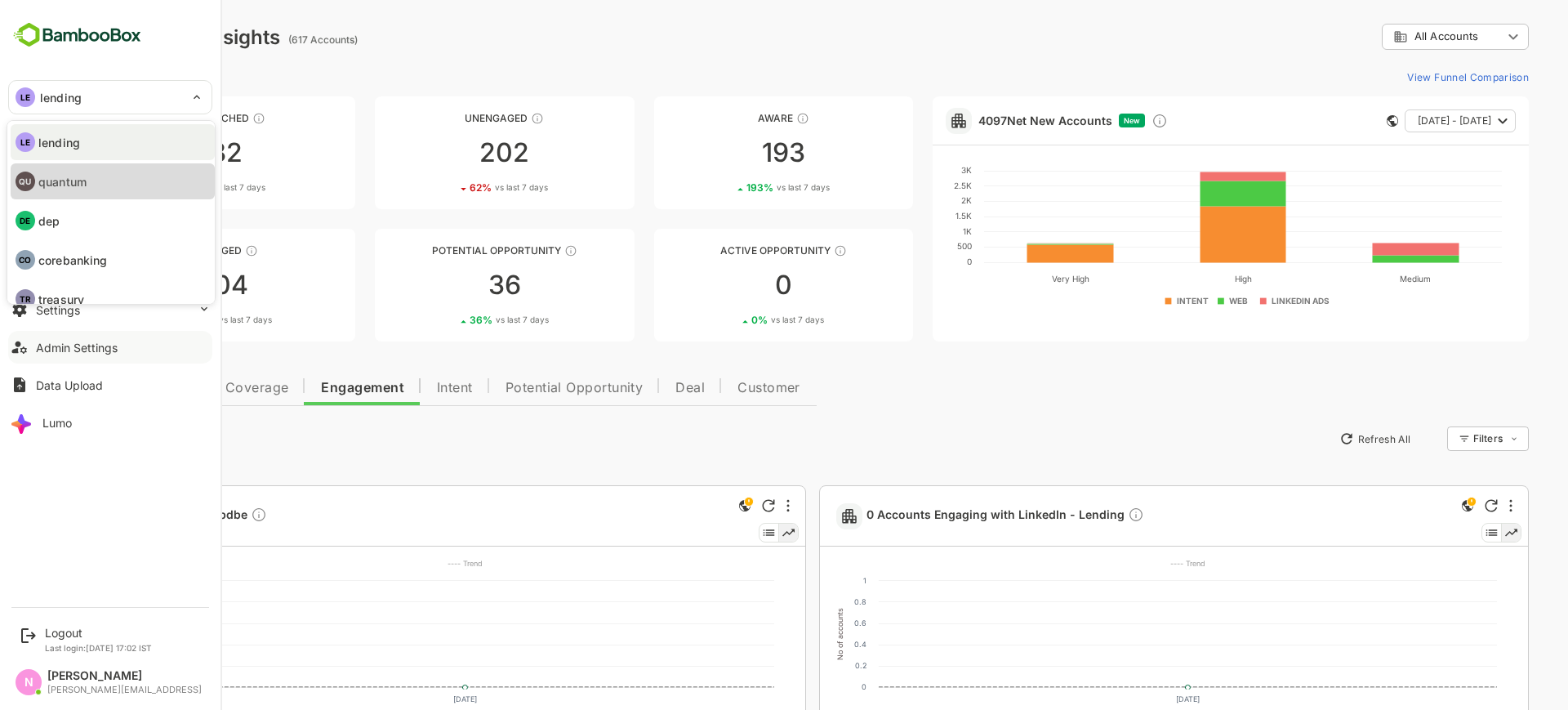
click at [75, 173] on p "quantum" at bounding box center [62, 182] width 48 height 18
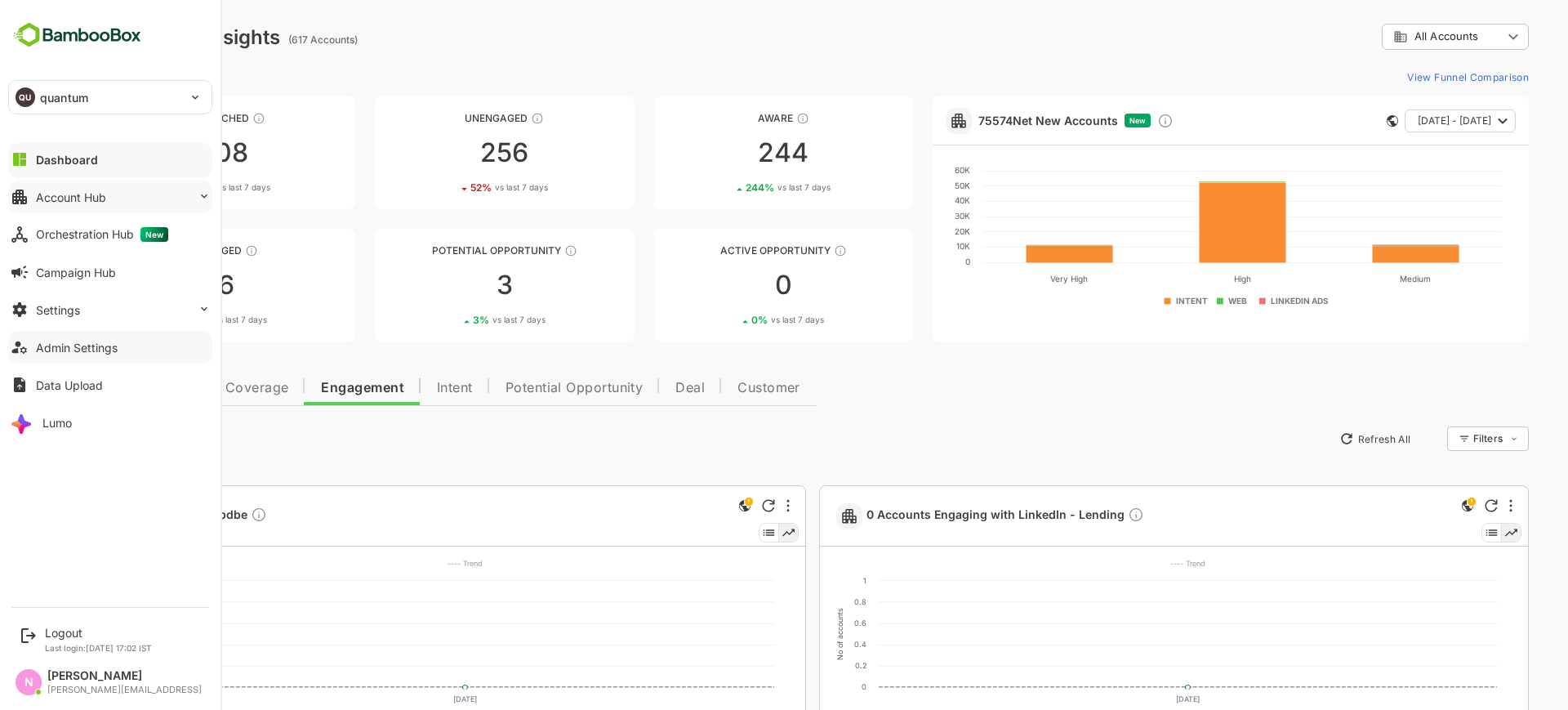
click at [75, 212] on button "Account Hub" at bounding box center [110, 196] width 204 height 33
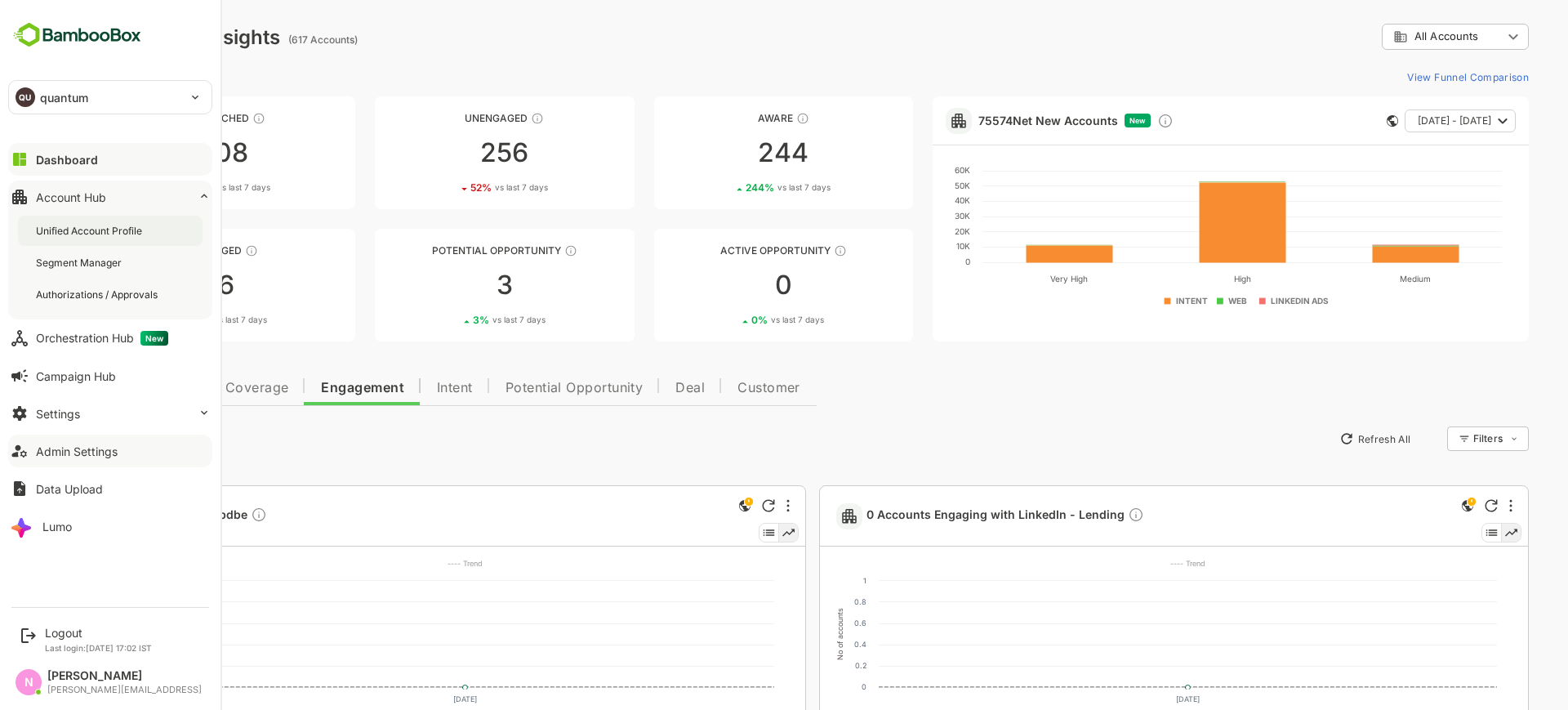
click at [85, 242] on div "Unified Account Profile" at bounding box center [110, 231] width 185 height 30
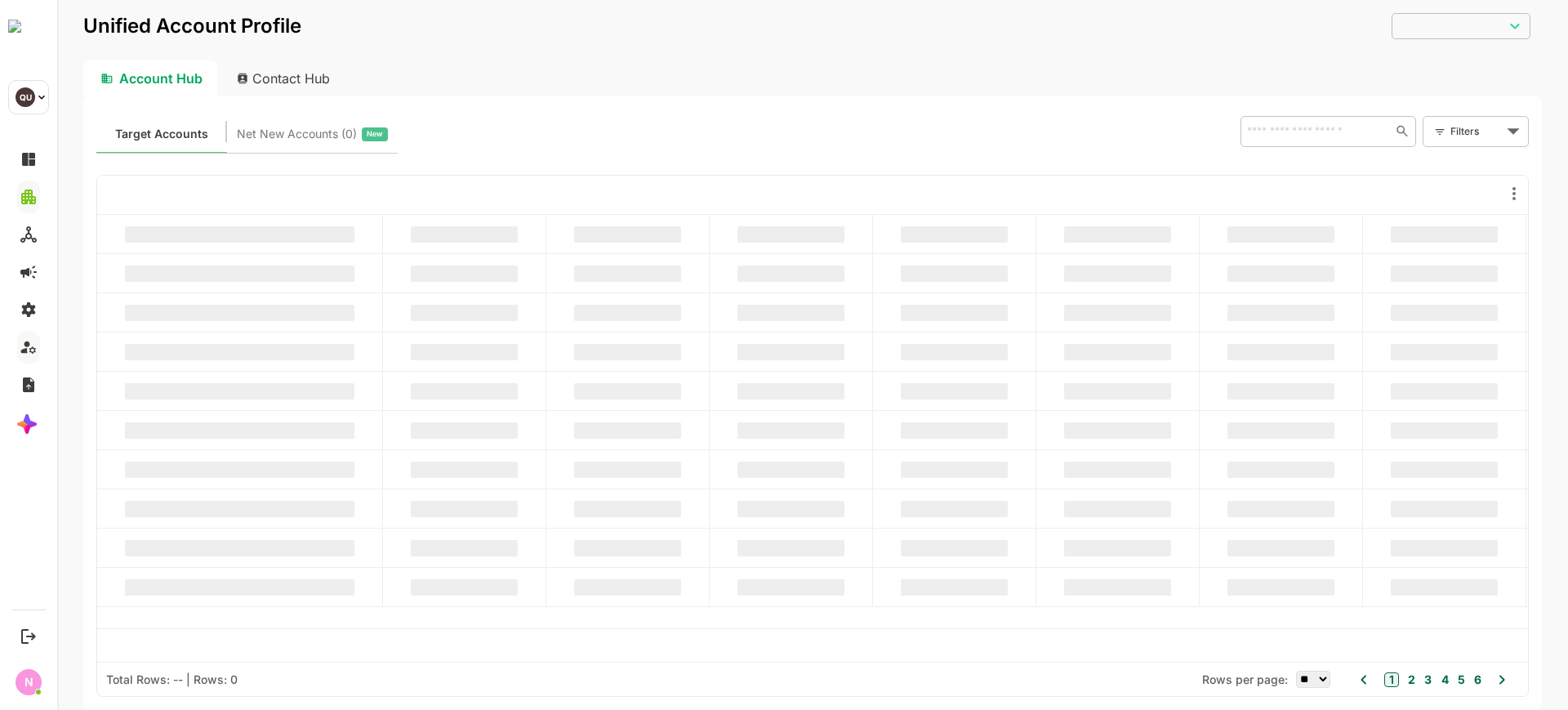
type input "**********"
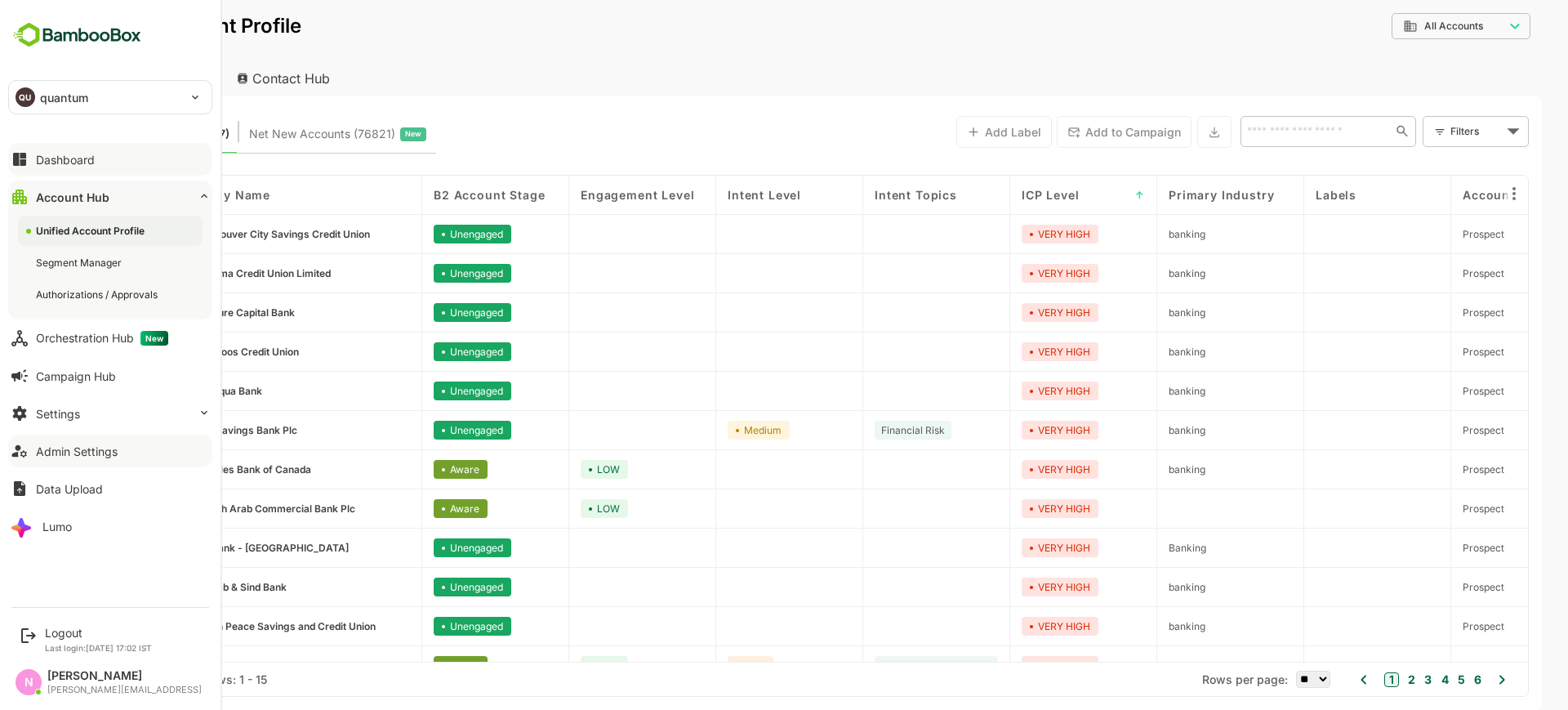
click at [59, 157] on div "Dashboard" at bounding box center [65, 160] width 59 height 14
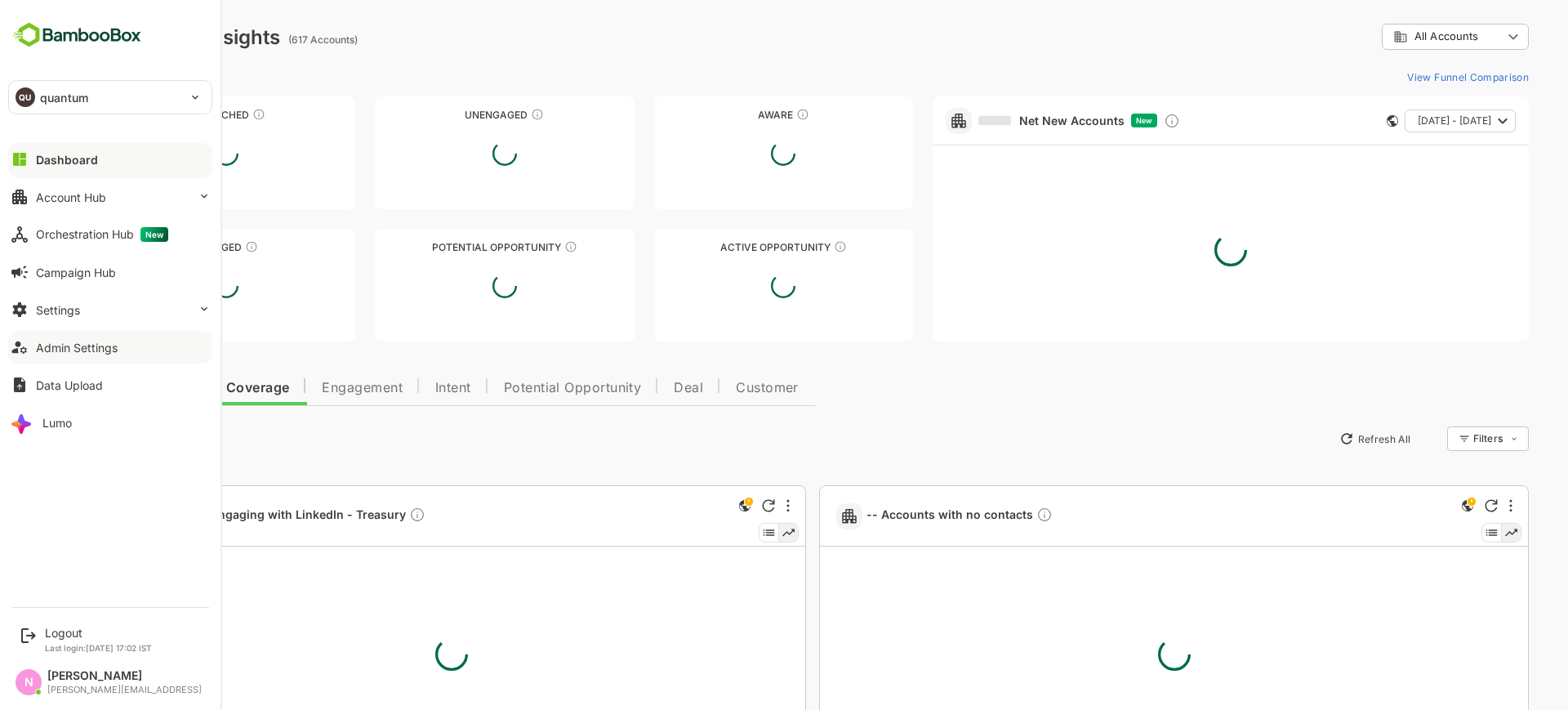
type input "**********"
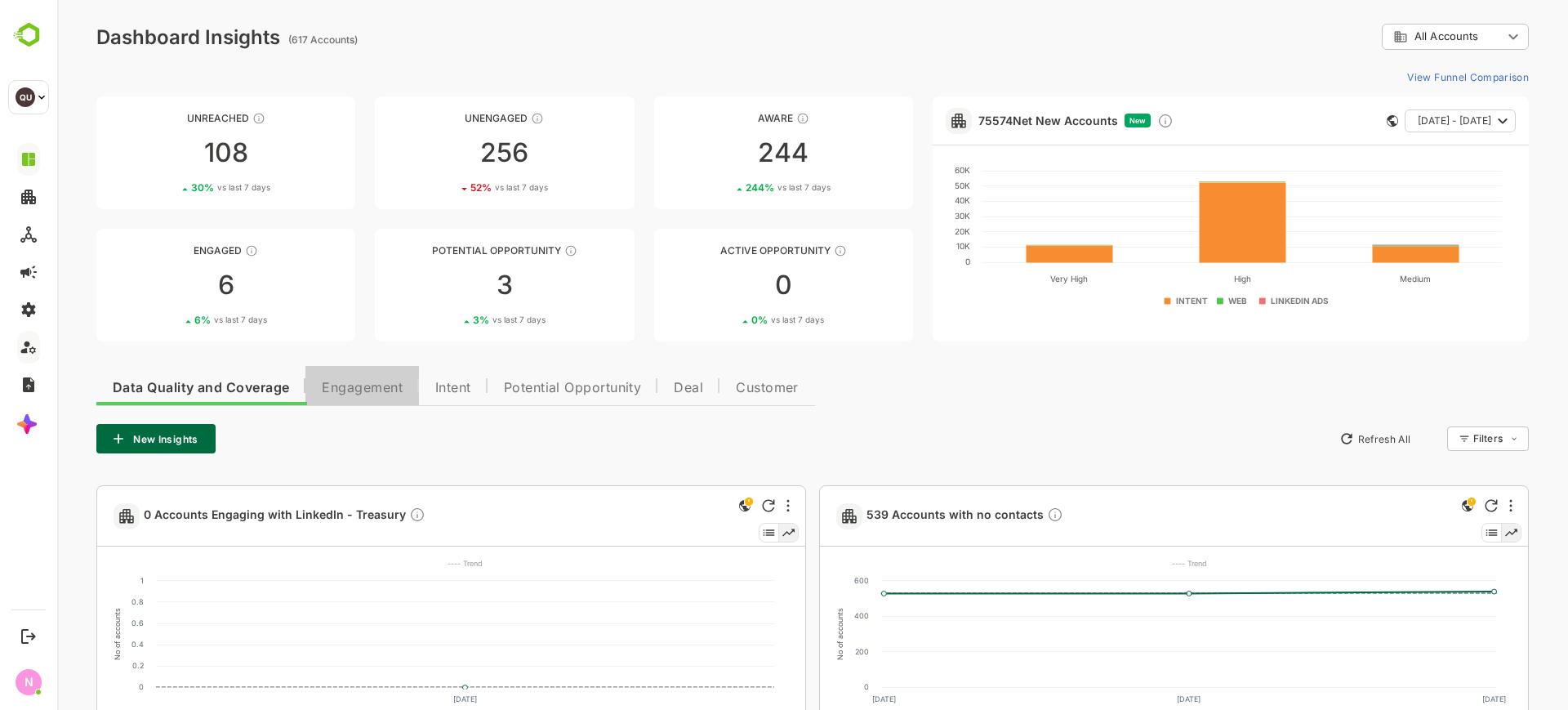
click at [376, 392] on span "Engagement" at bounding box center [362, 388] width 81 height 13
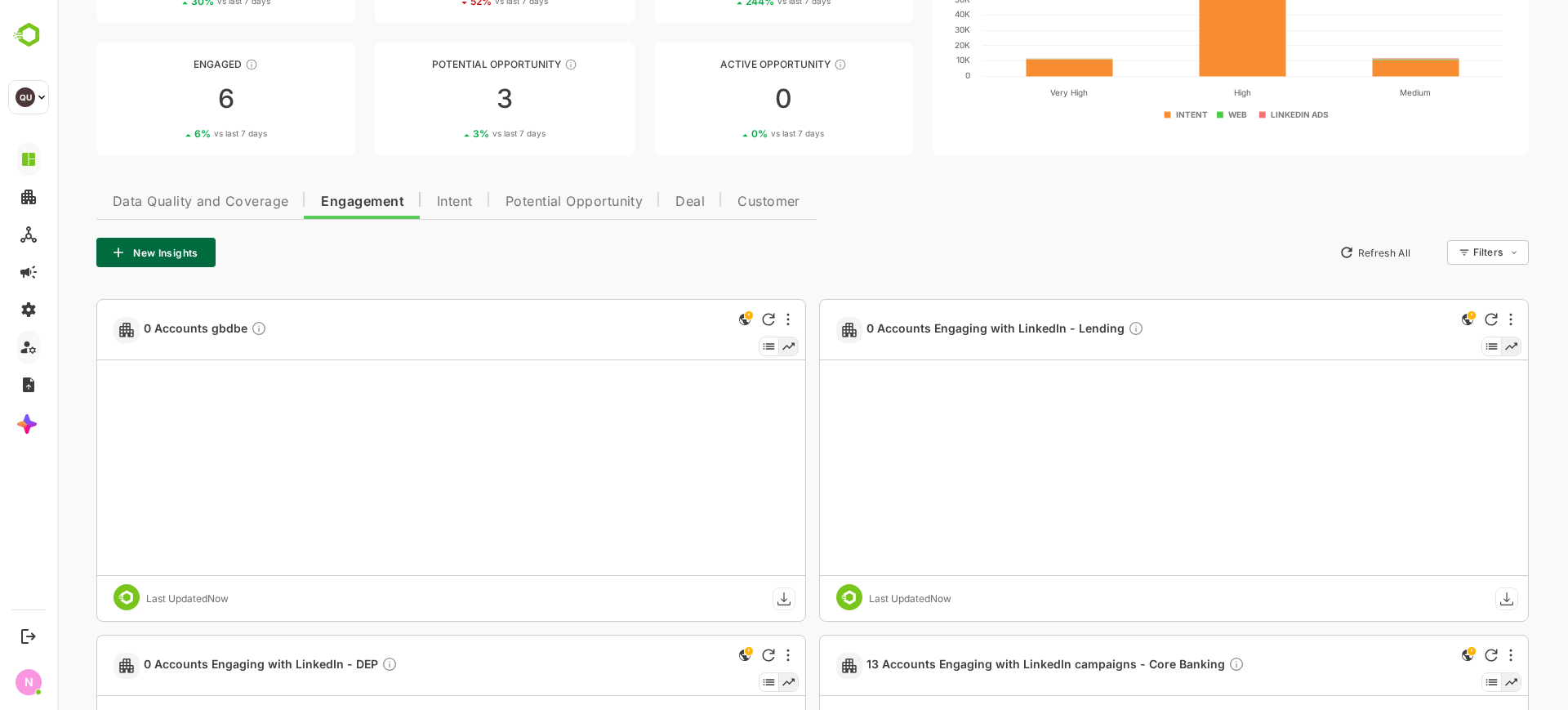
scroll to position [200, 0]
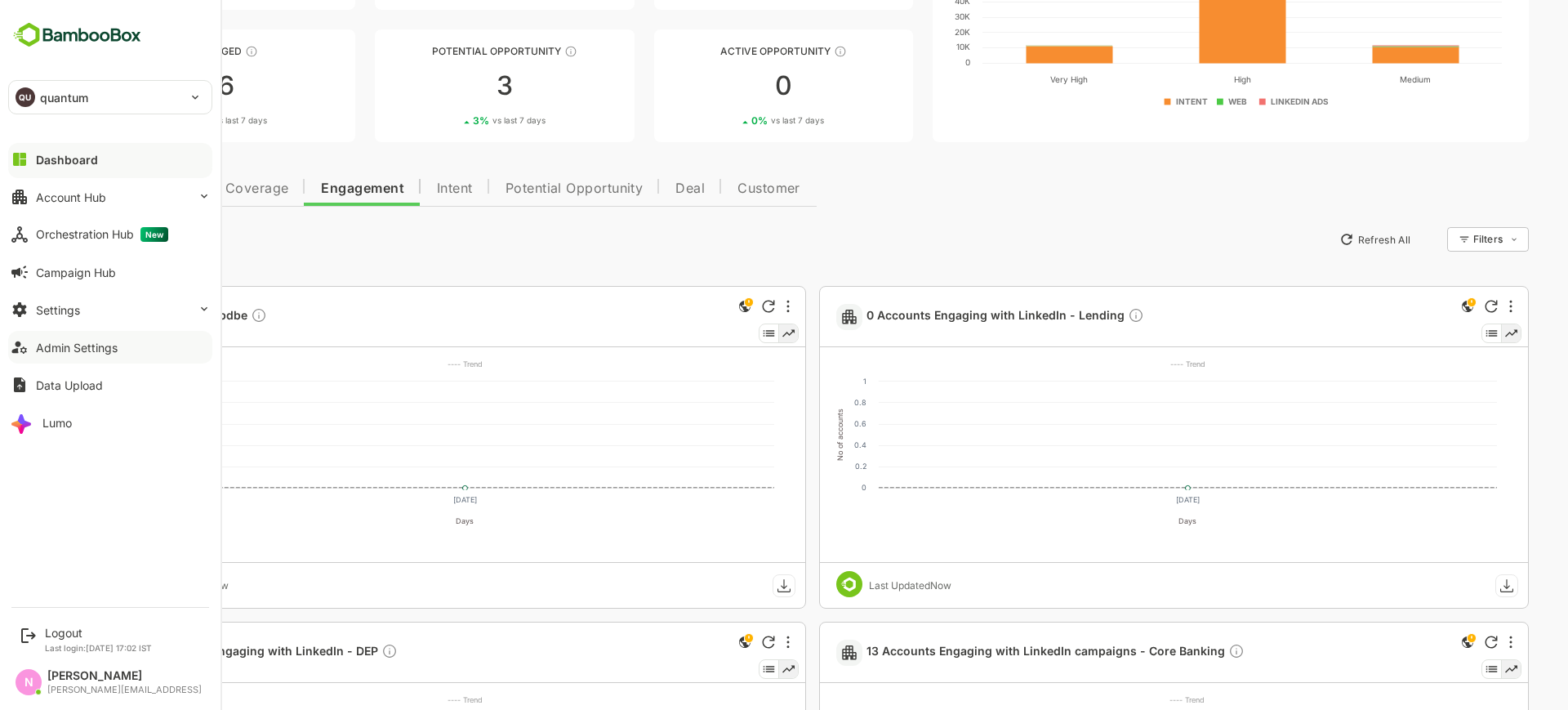
click at [41, 113] on div "QU quantum" at bounding box center [100, 97] width 183 height 33
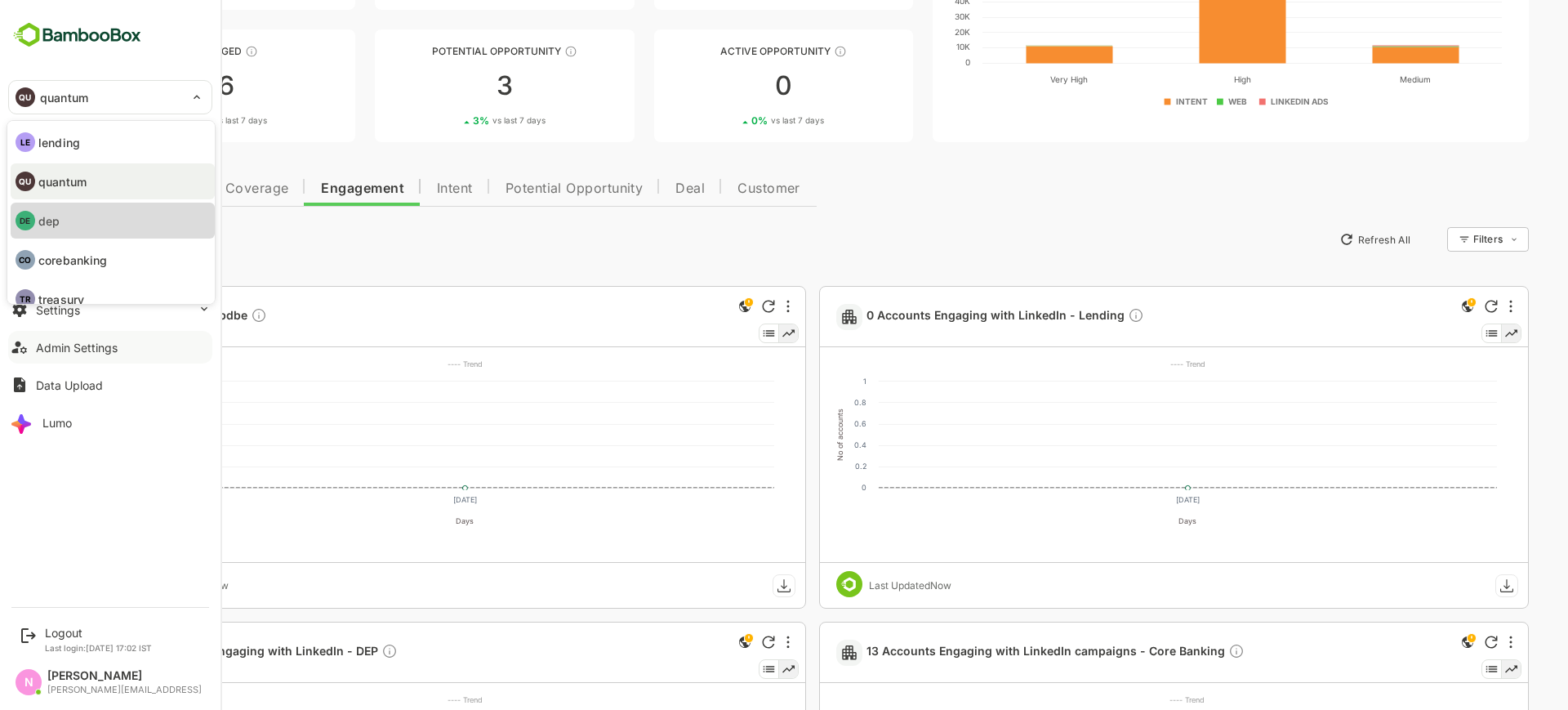
click at [54, 221] on p "dep" at bounding box center [49, 221] width 21 height 18
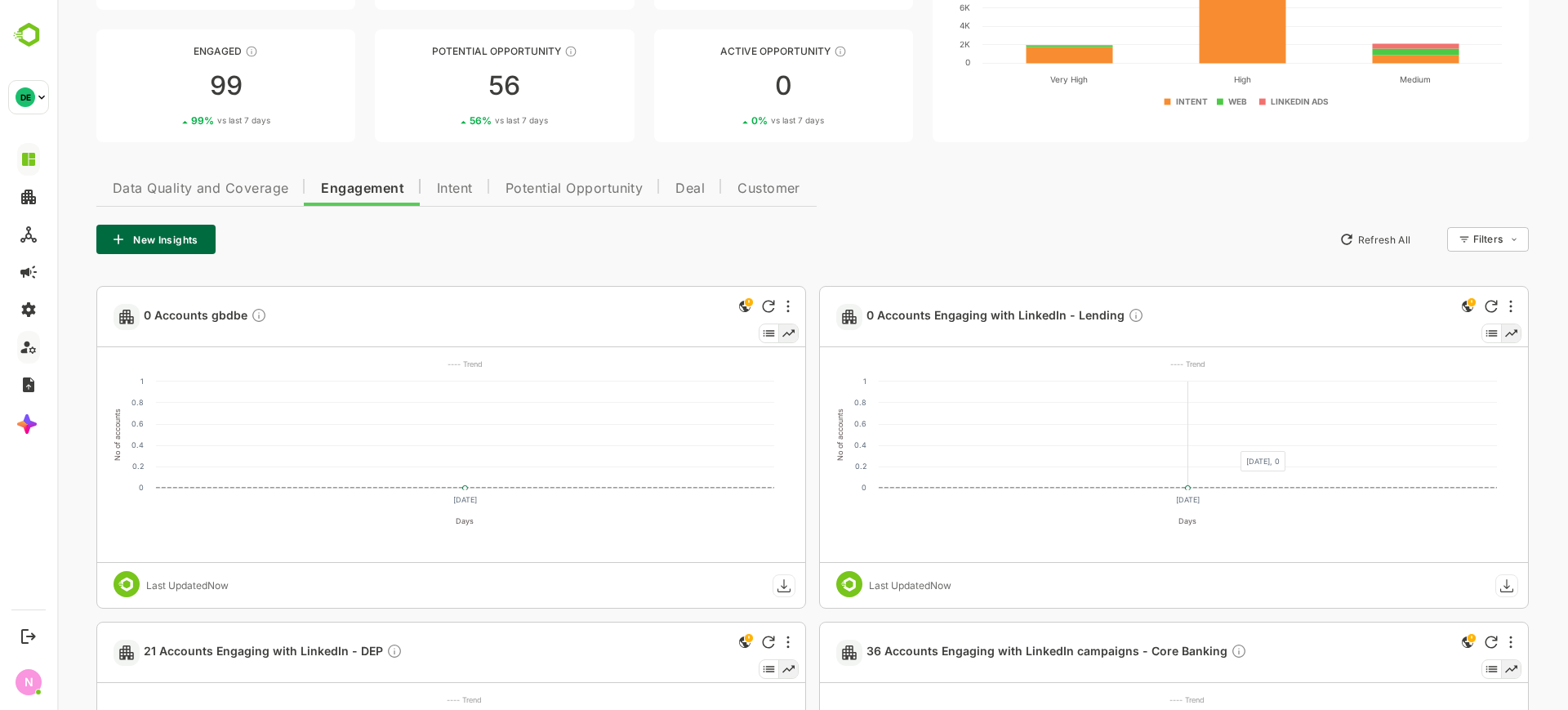
click at [1231, 442] on rect at bounding box center [1187, 436] width 618 height 107
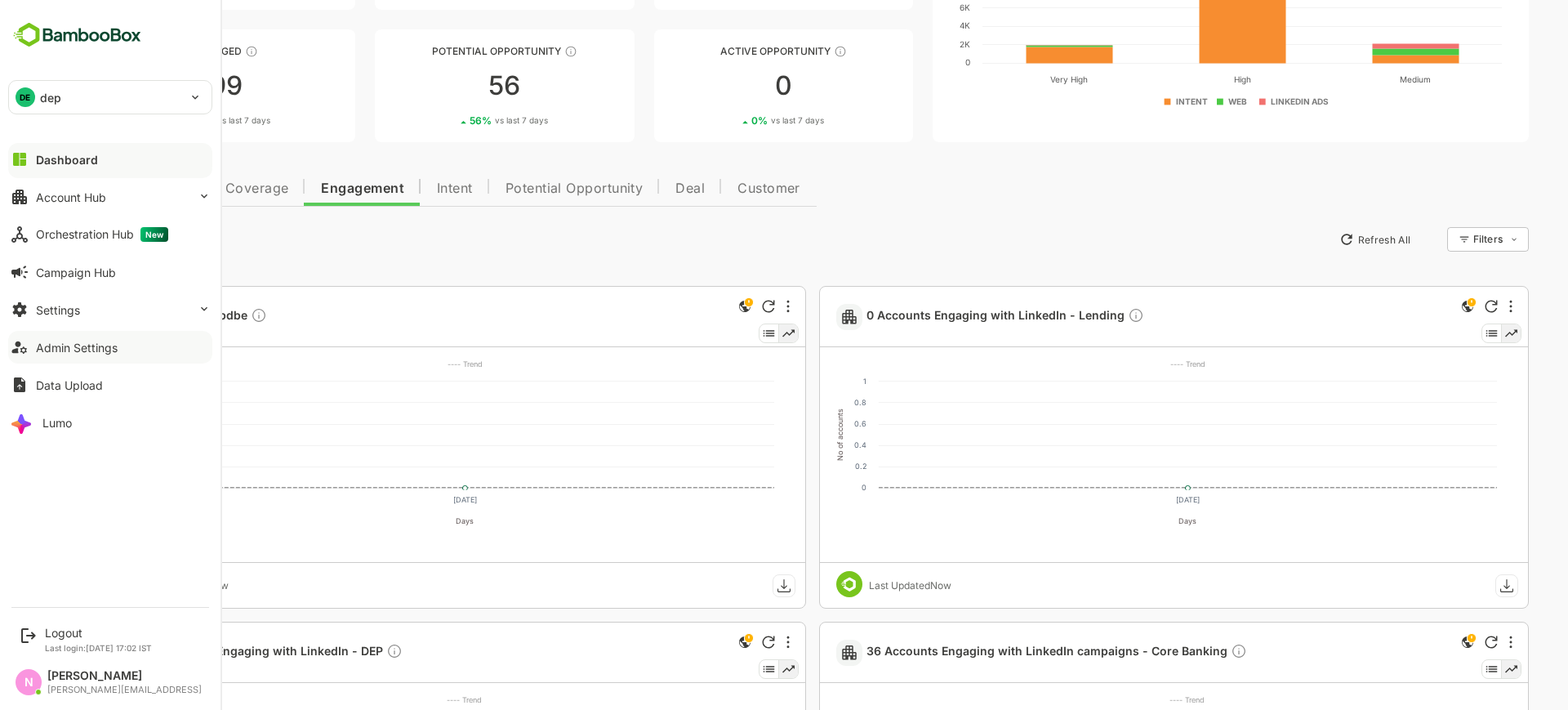
click at [50, 108] on div "DE dep" at bounding box center [100, 97] width 183 height 33
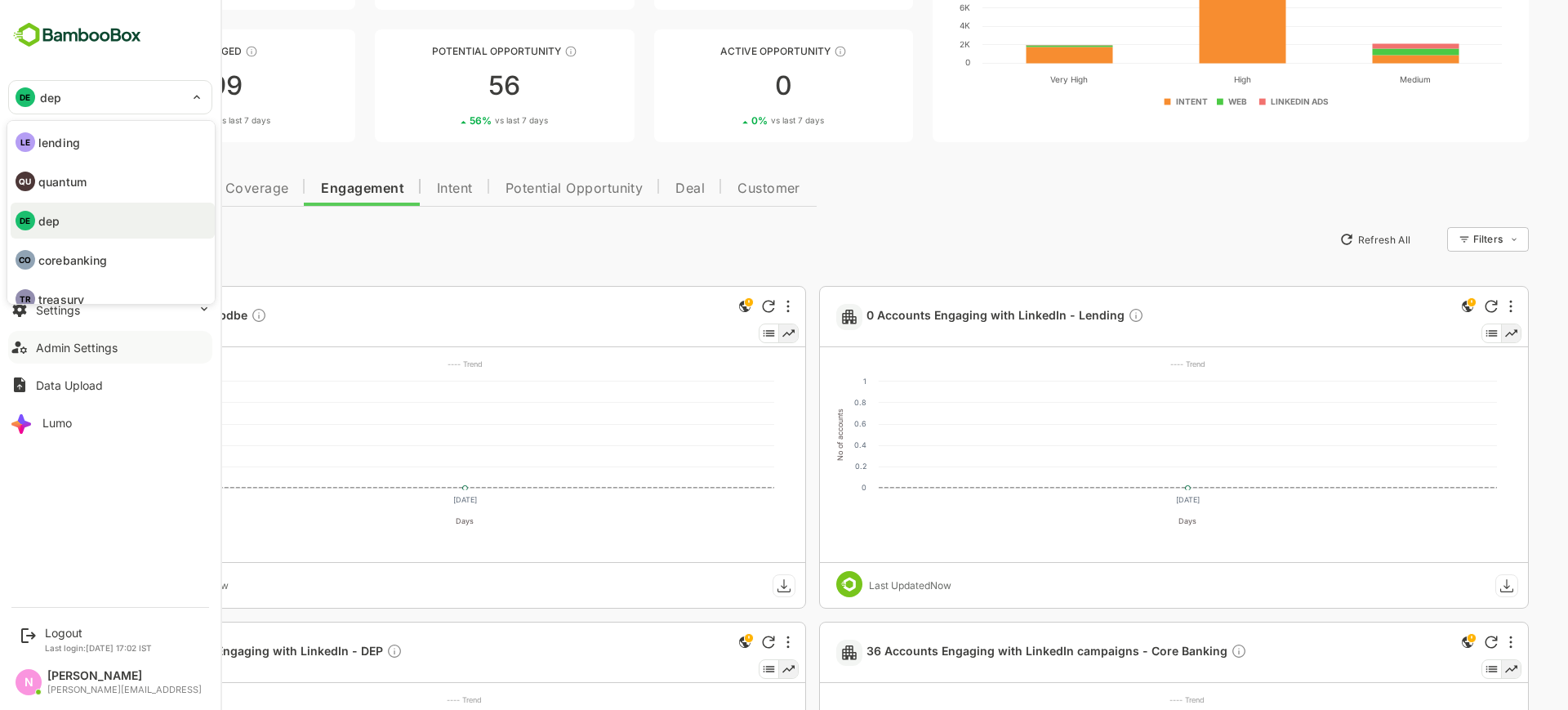
scroll to position [17, 0]
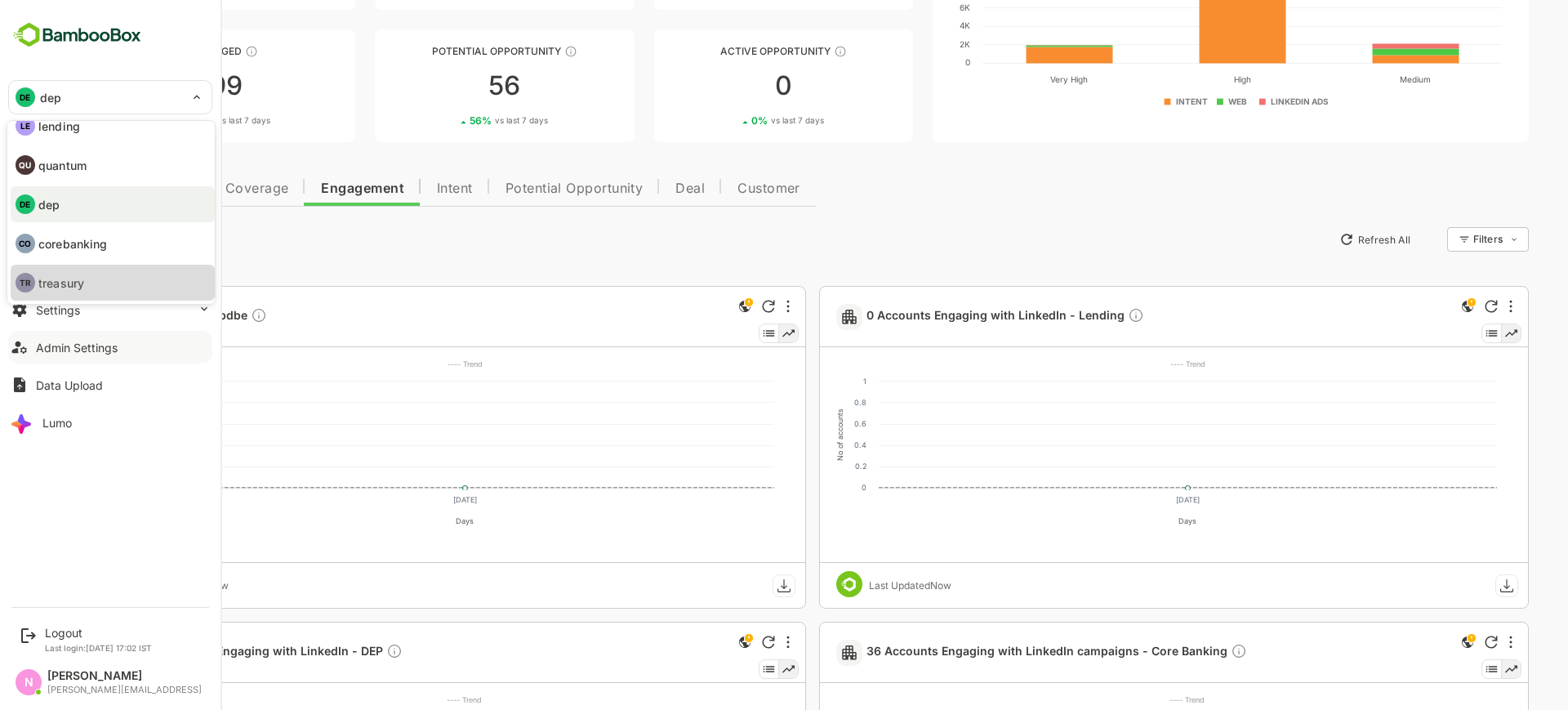
click at [92, 285] on li "TR treasury" at bounding box center [113, 282] width 204 height 36
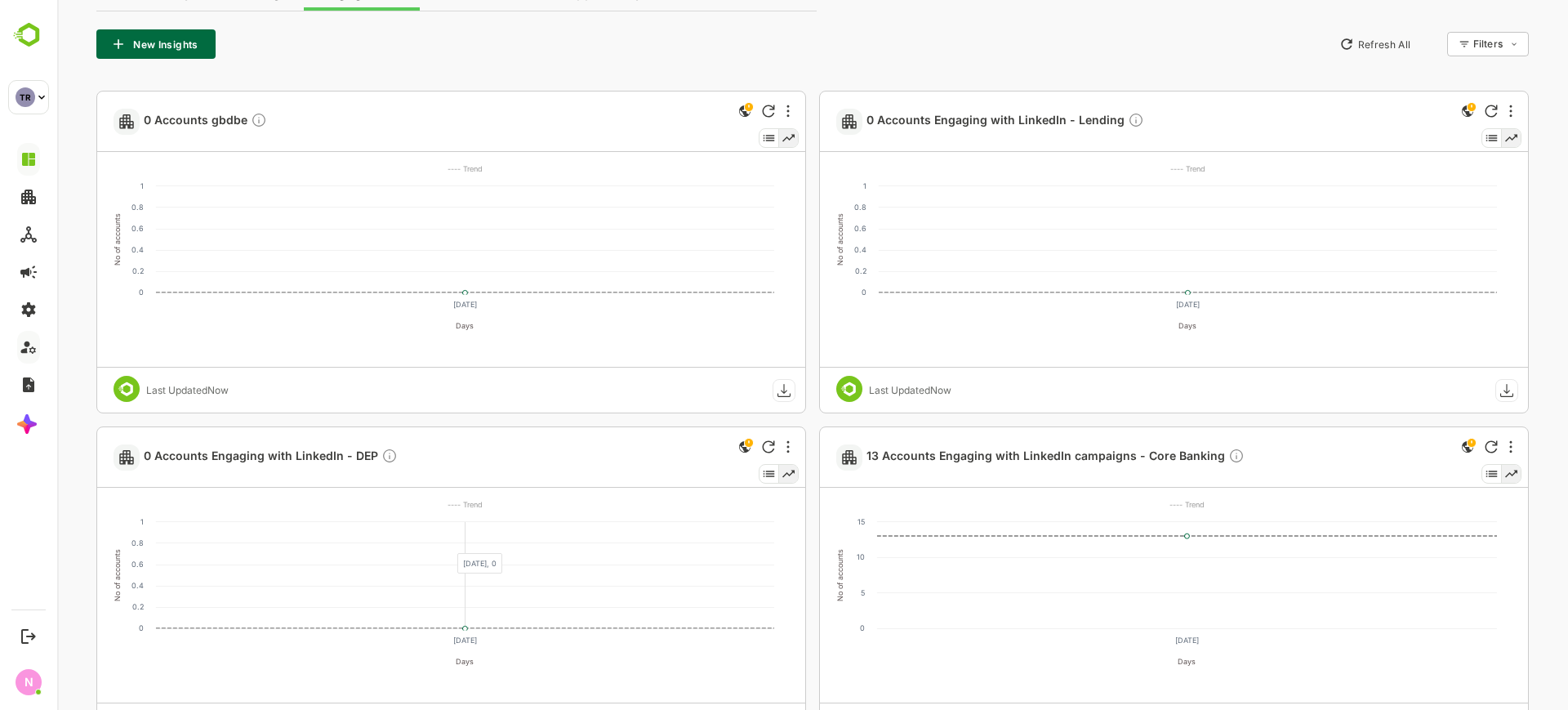
scroll to position [397, 0]
click at [788, 106] on icon "More" at bounding box center [788, 108] width 4 height 13
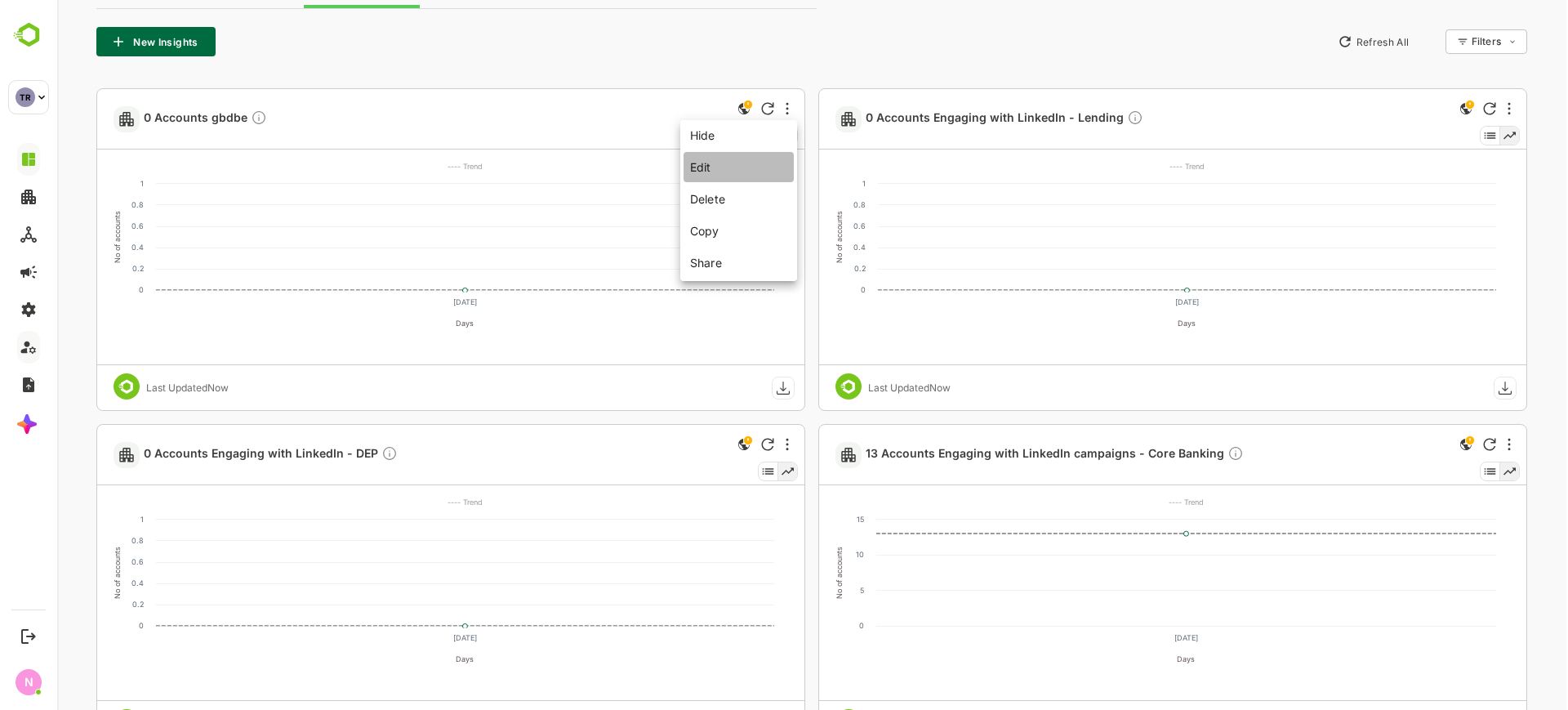
click at [742, 172] on li "Edit" at bounding box center [738, 167] width 110 height 30
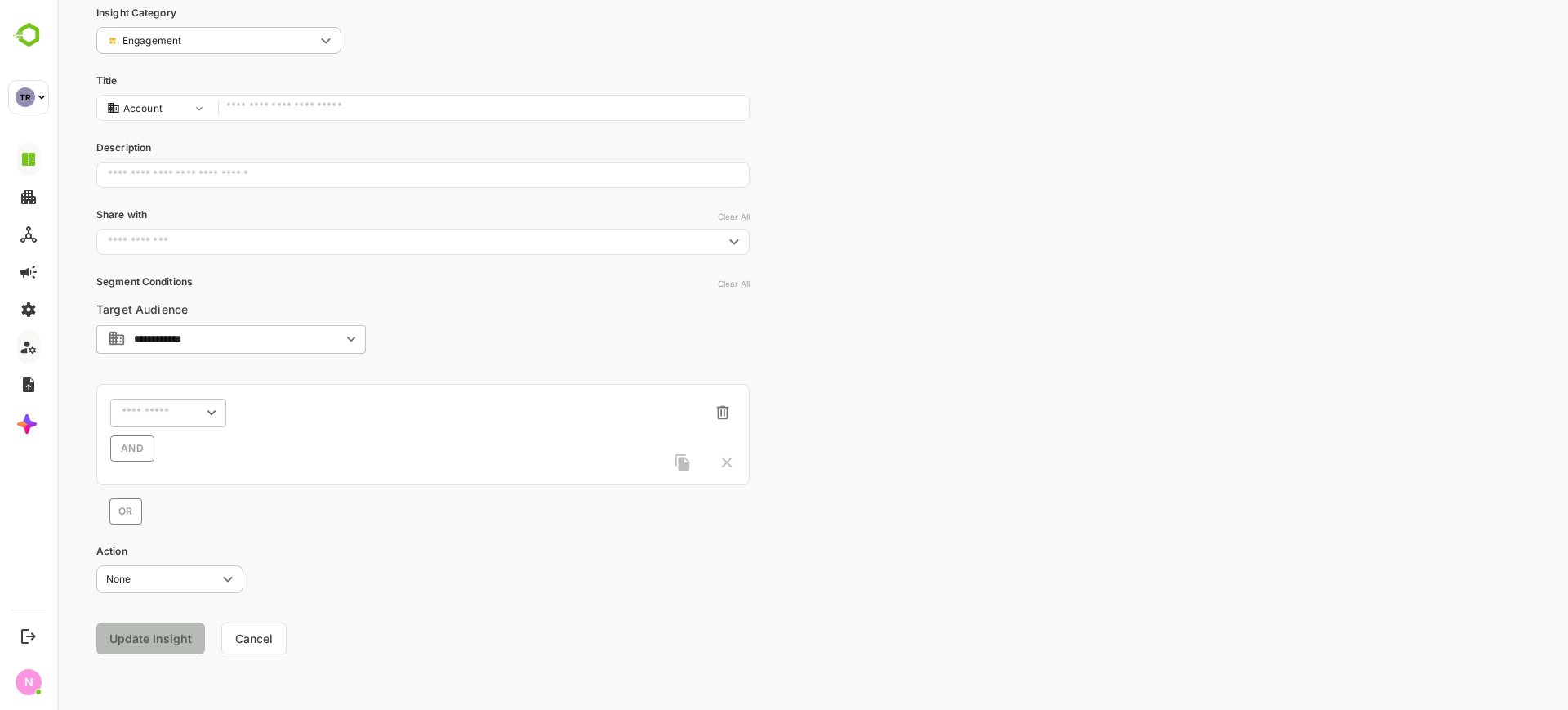
scroll to position [0, 0]
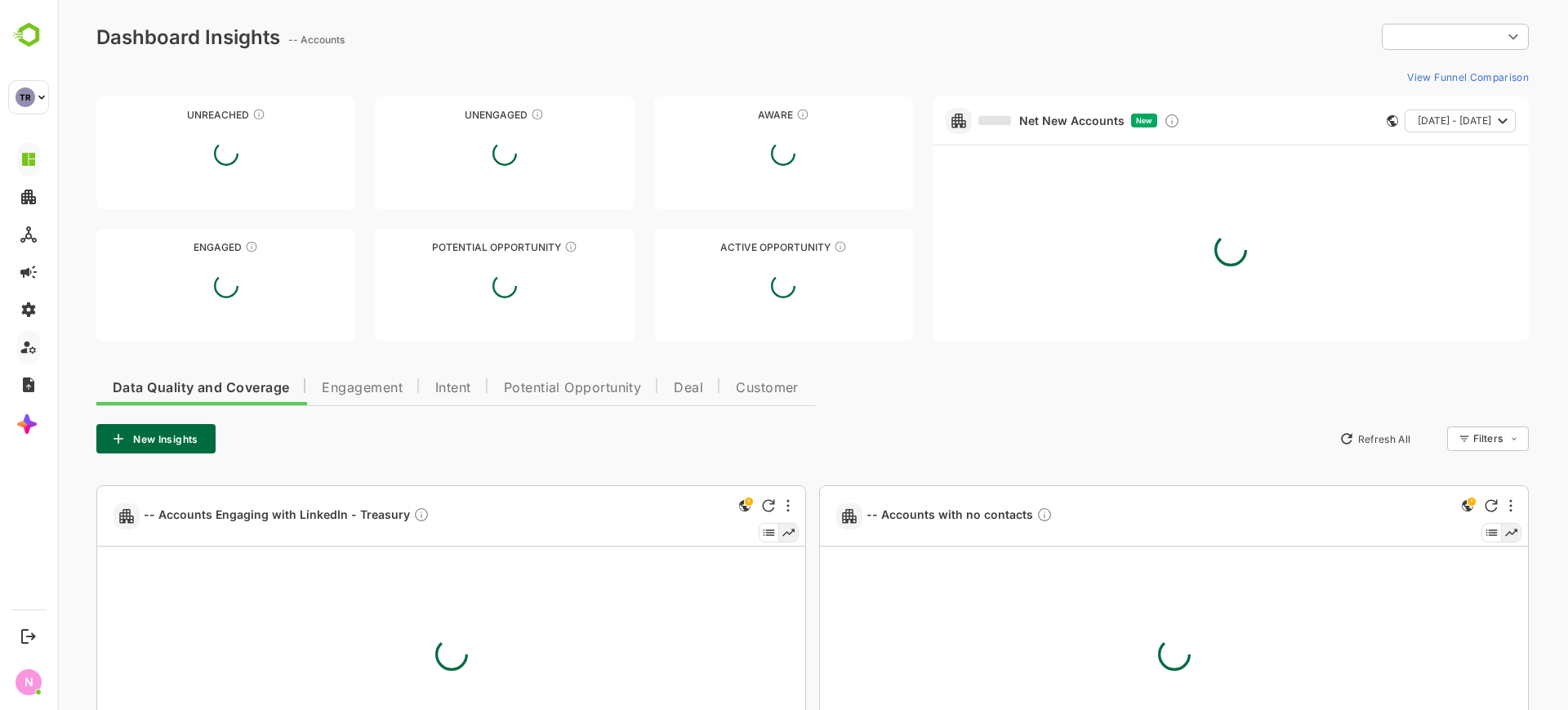
type input "**********"
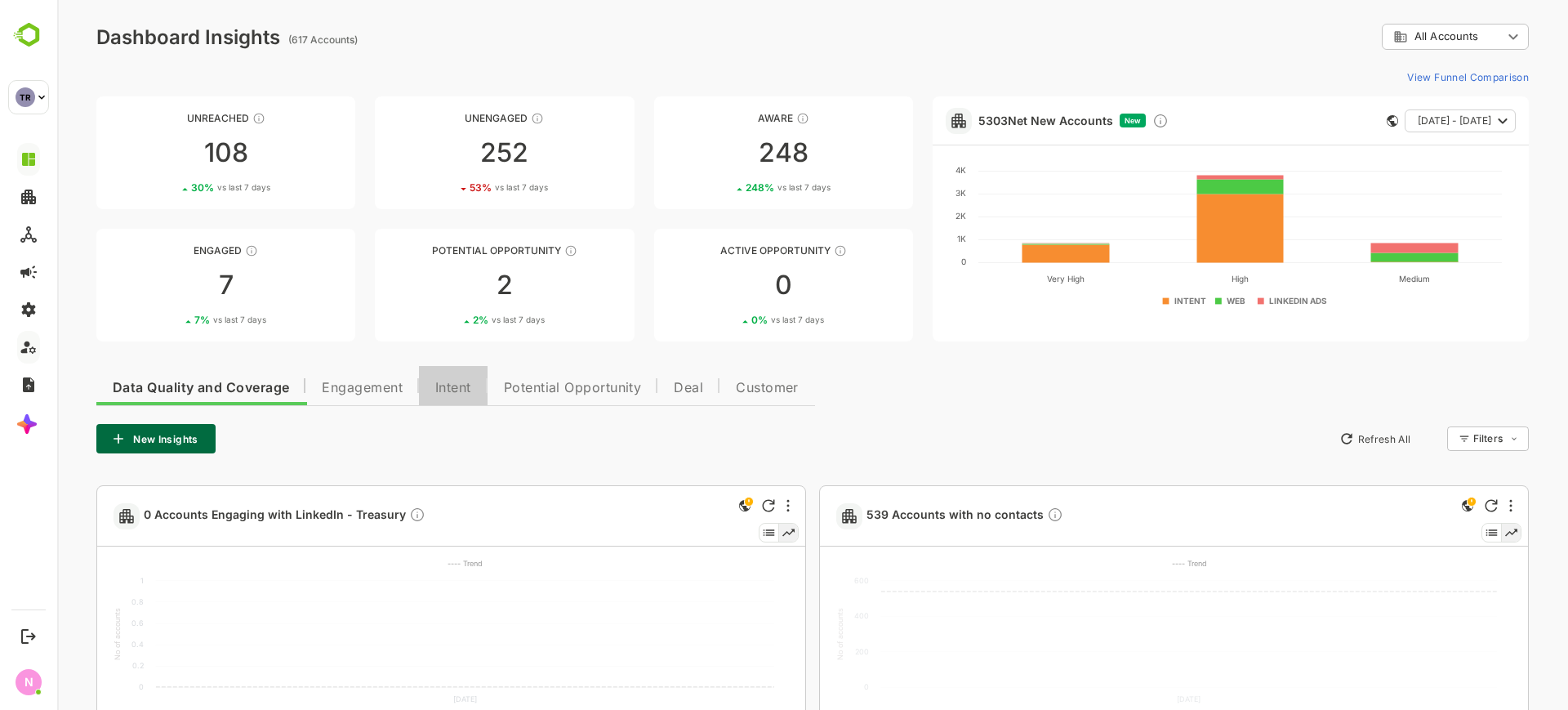
click at [463, 382] on span "Intent" at bounding box center [453, 388] width 36 height 13
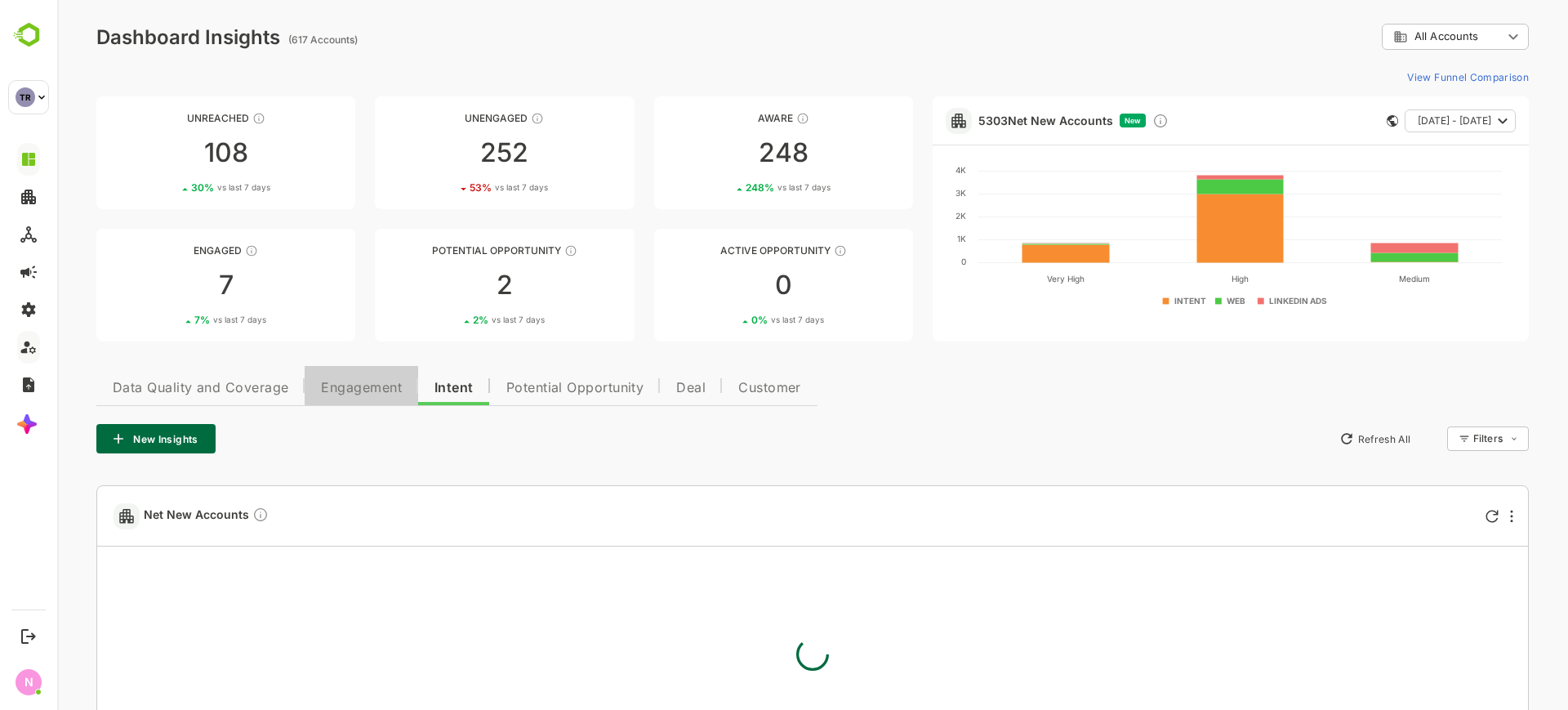
click at [388, 393] on span "Engagement" at bounding box center [361, 388] width 81 height 13
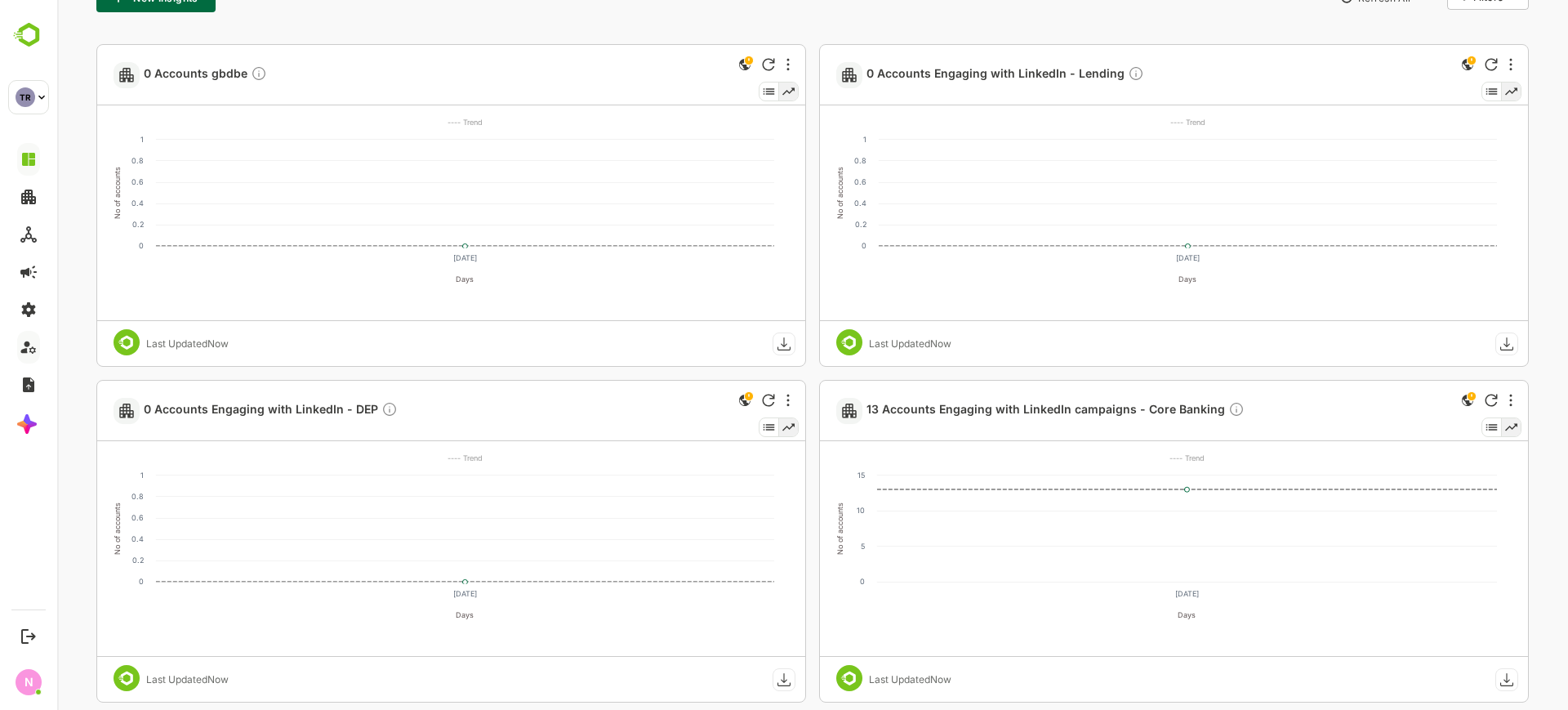
scroll to position [442, 0]
click at [788, 63] on icon "More" at bounding box center [788, 63] width 4 height 13
click at [733, 166] on li "Delete" at bounding box center [738, 154] width 110 height 30
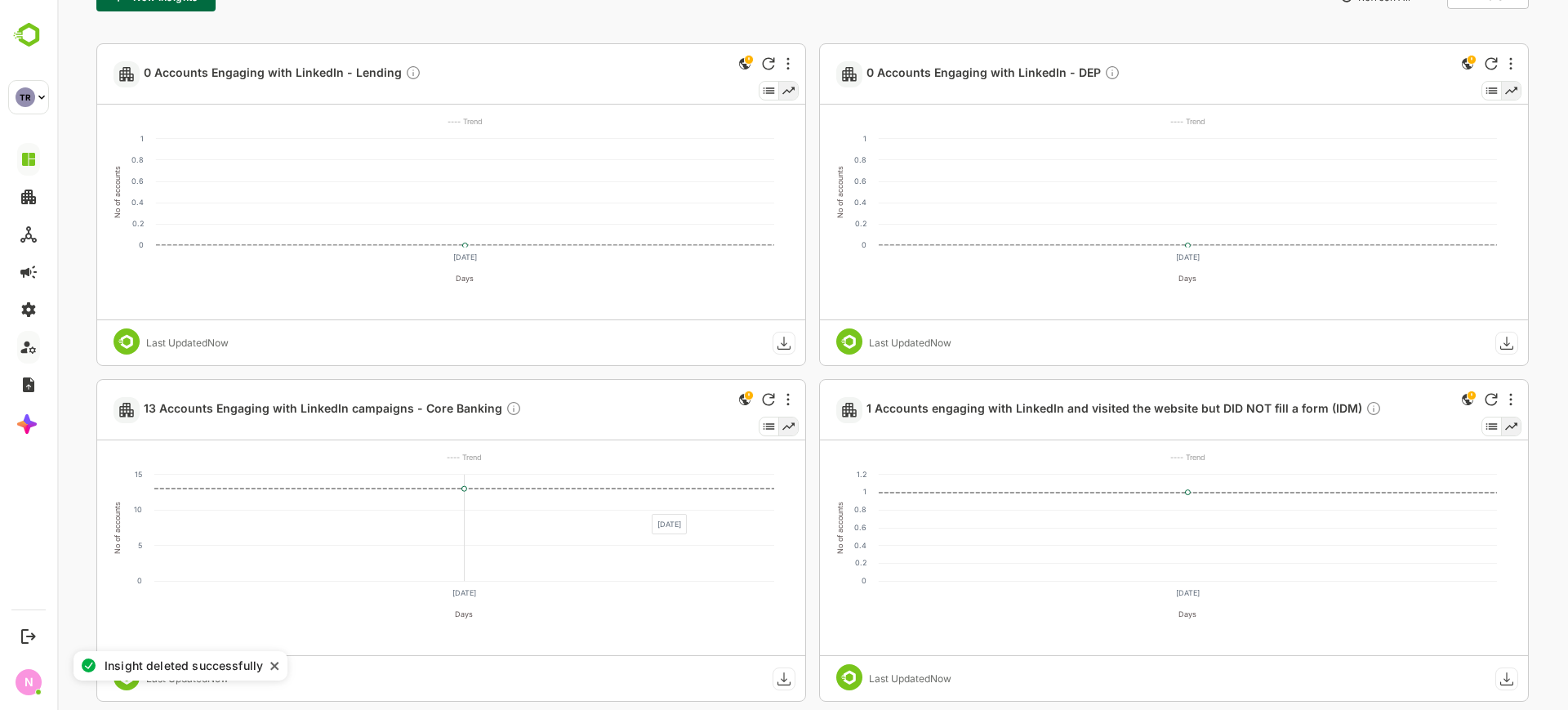
scroll to position [0, 0]
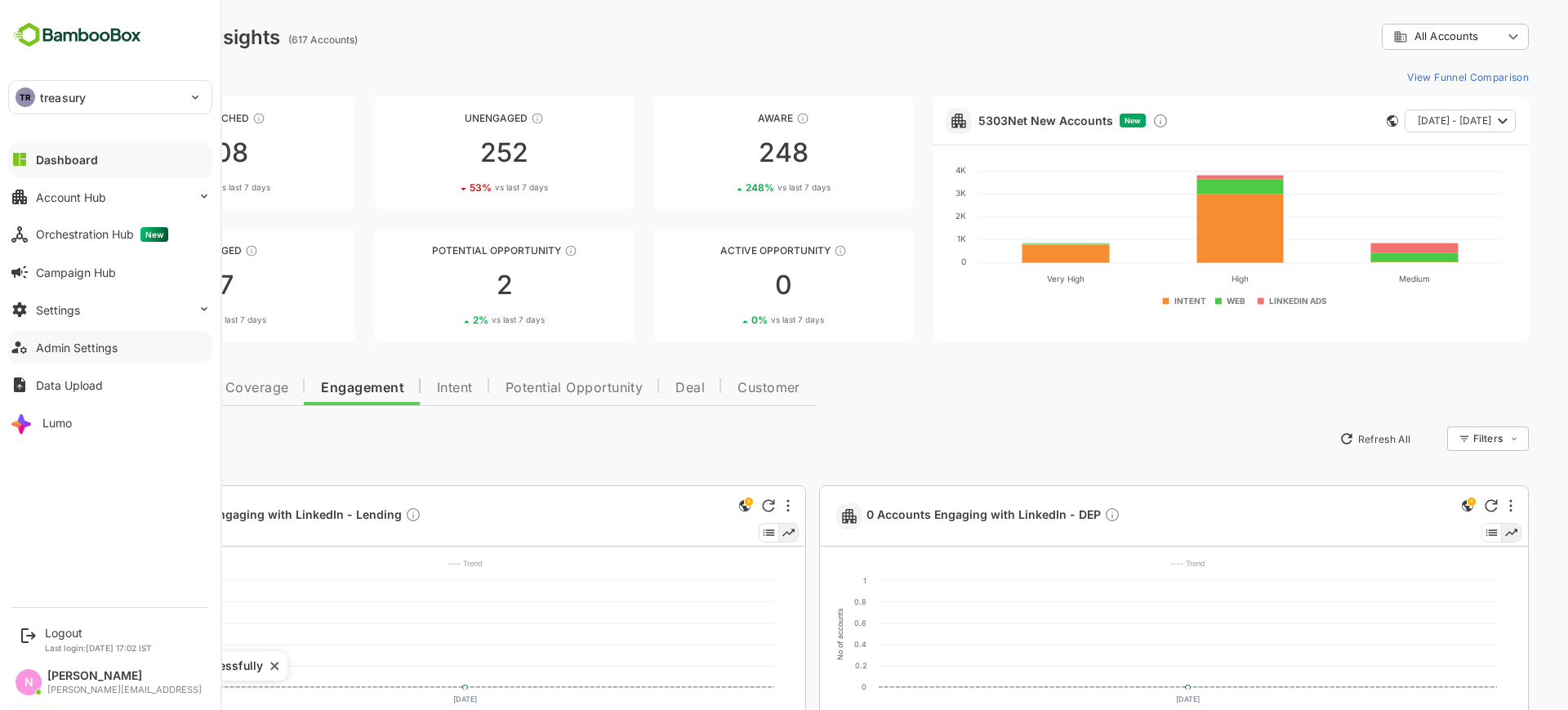
click at [43, 89] on p "treasury" at bounding box center [63, 98] width 46 height 18
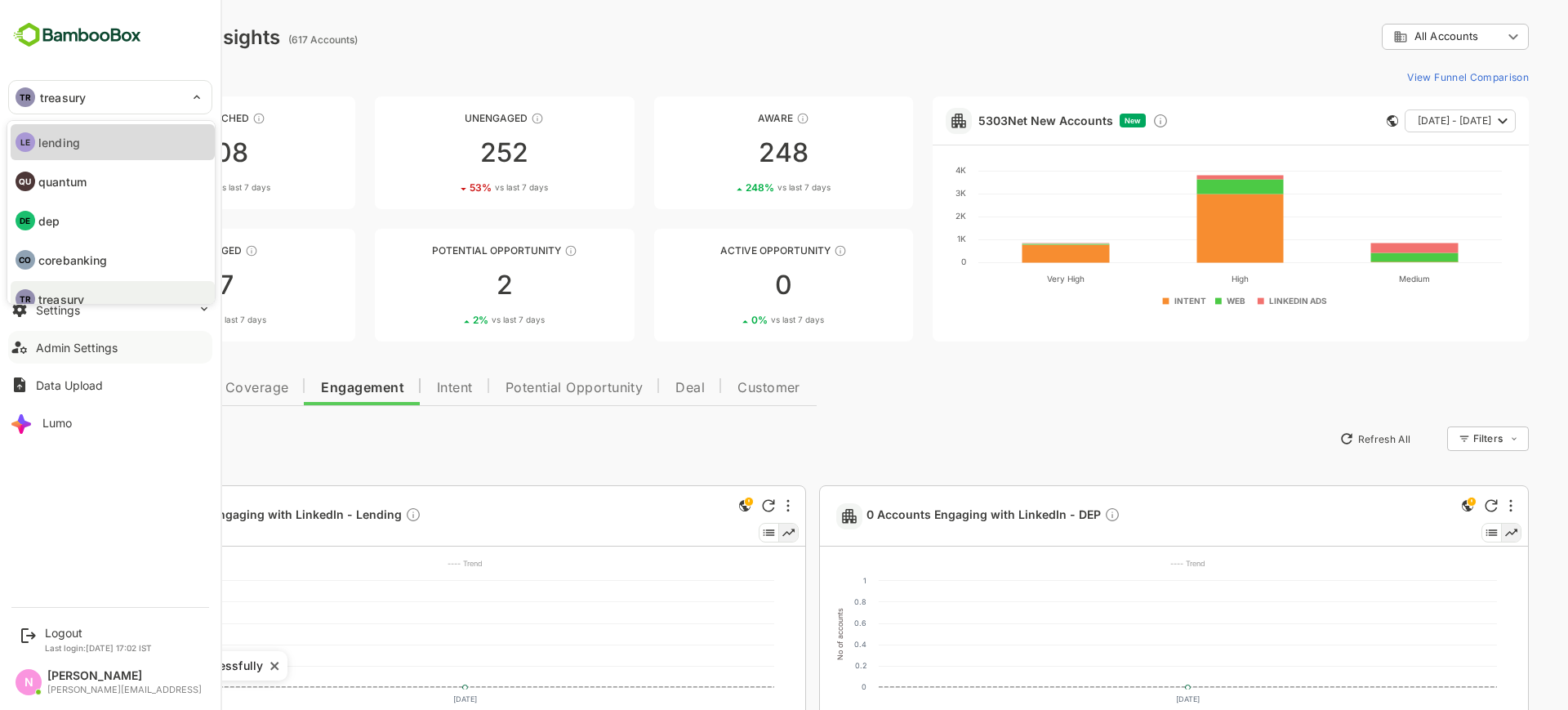
click at [110, 147] on li "LE lending" at bounding box center [113, 142] width 204 height 36
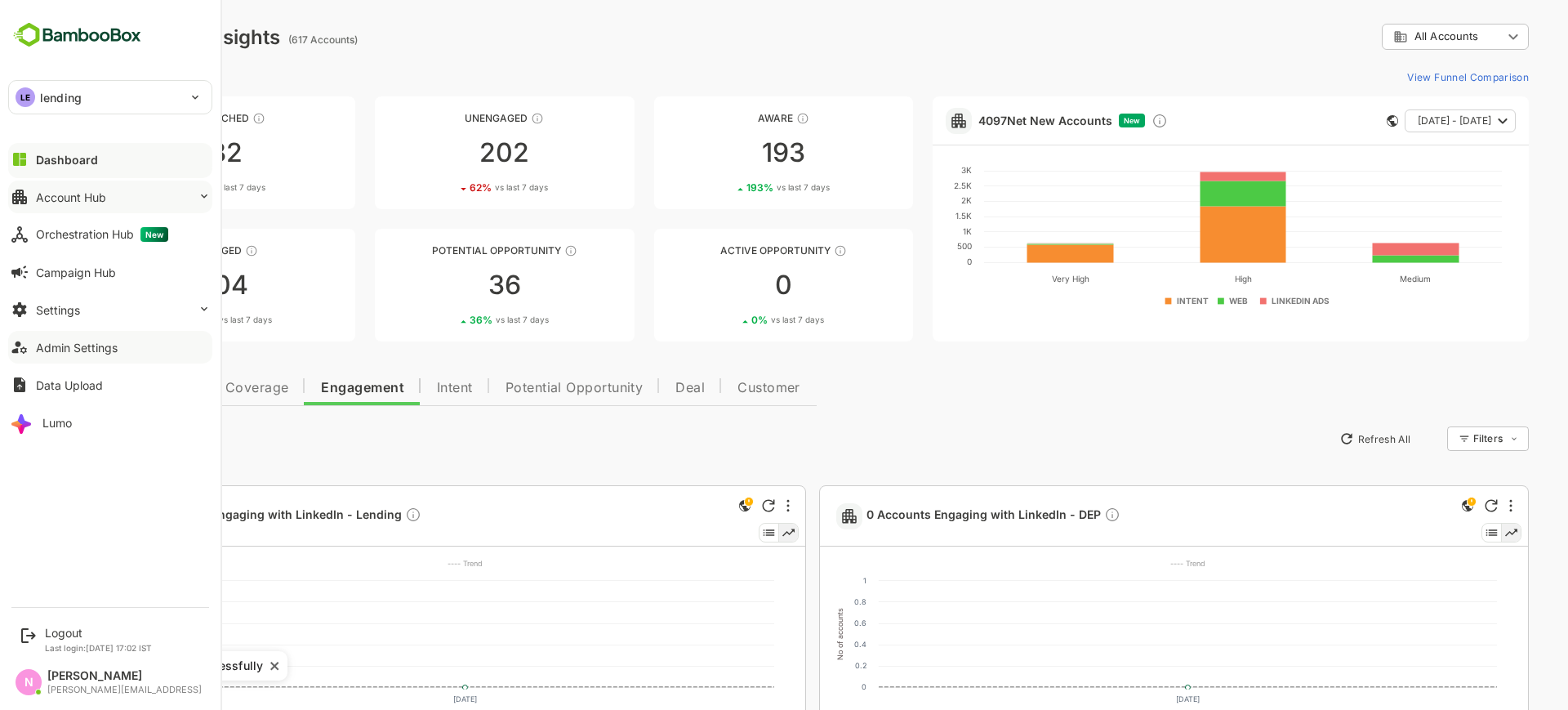
click at [96, 196] on div "Account Hub" at bounding box center [71, 197] width 70 height 14
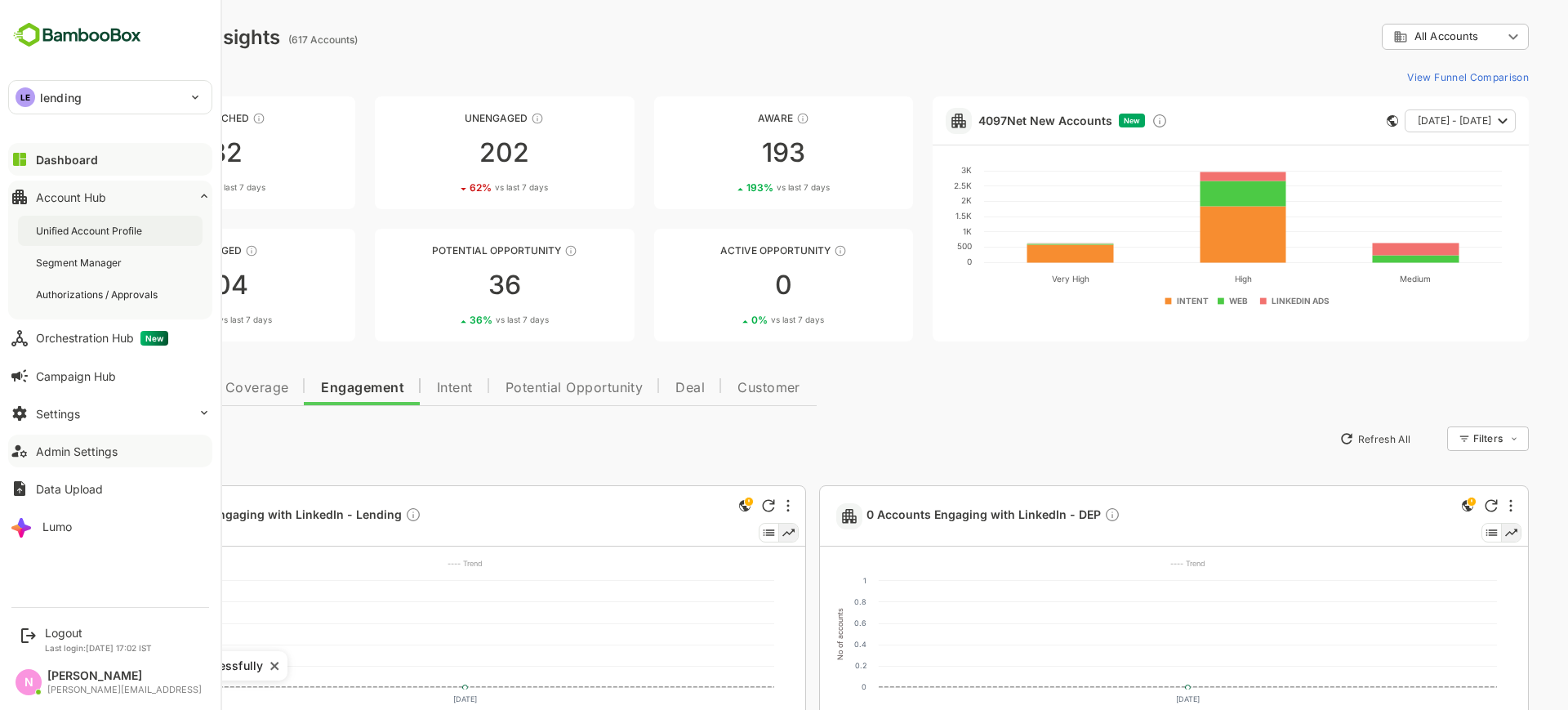
click at [106, 225] on div "Unified Account Profile" at bounding box center [91, 231] width 109 height 14
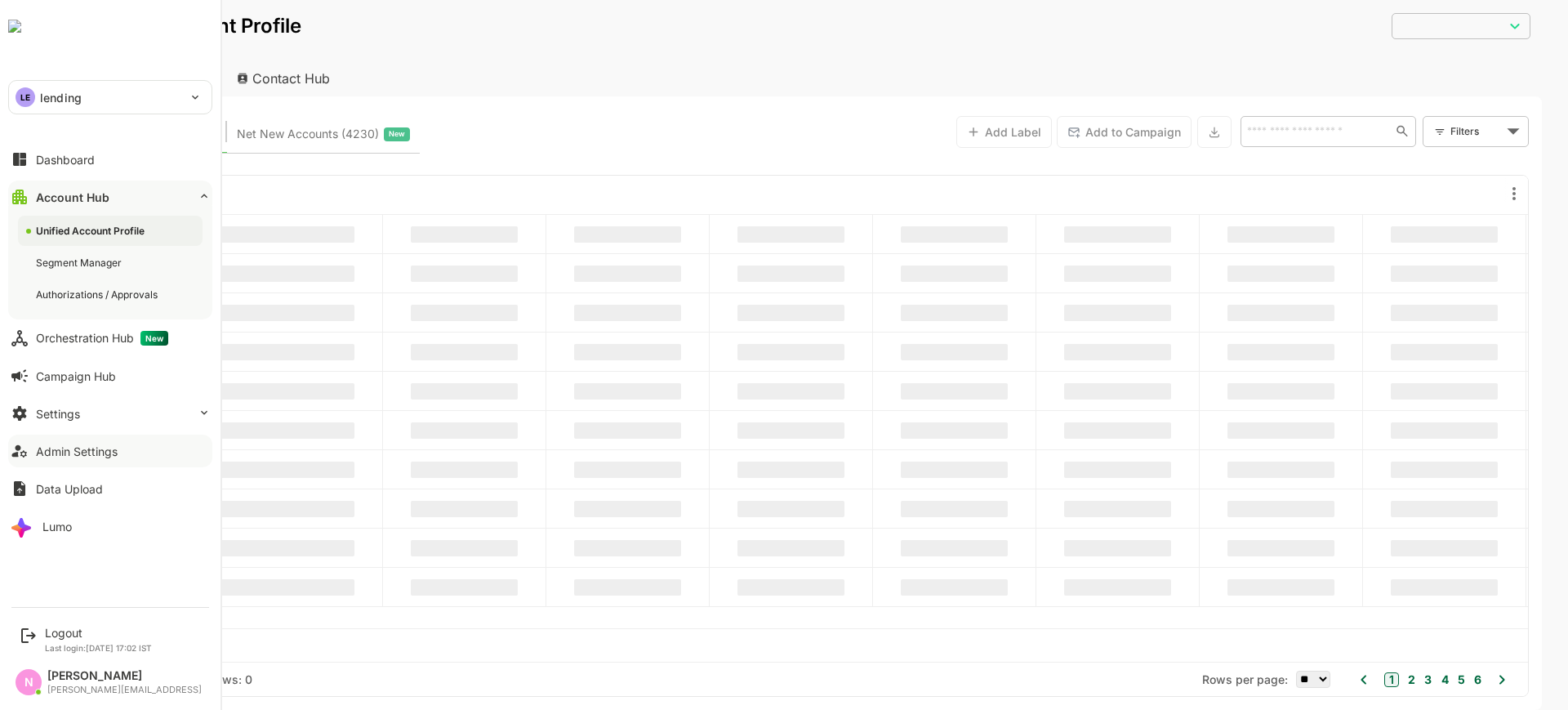
type input "**********"
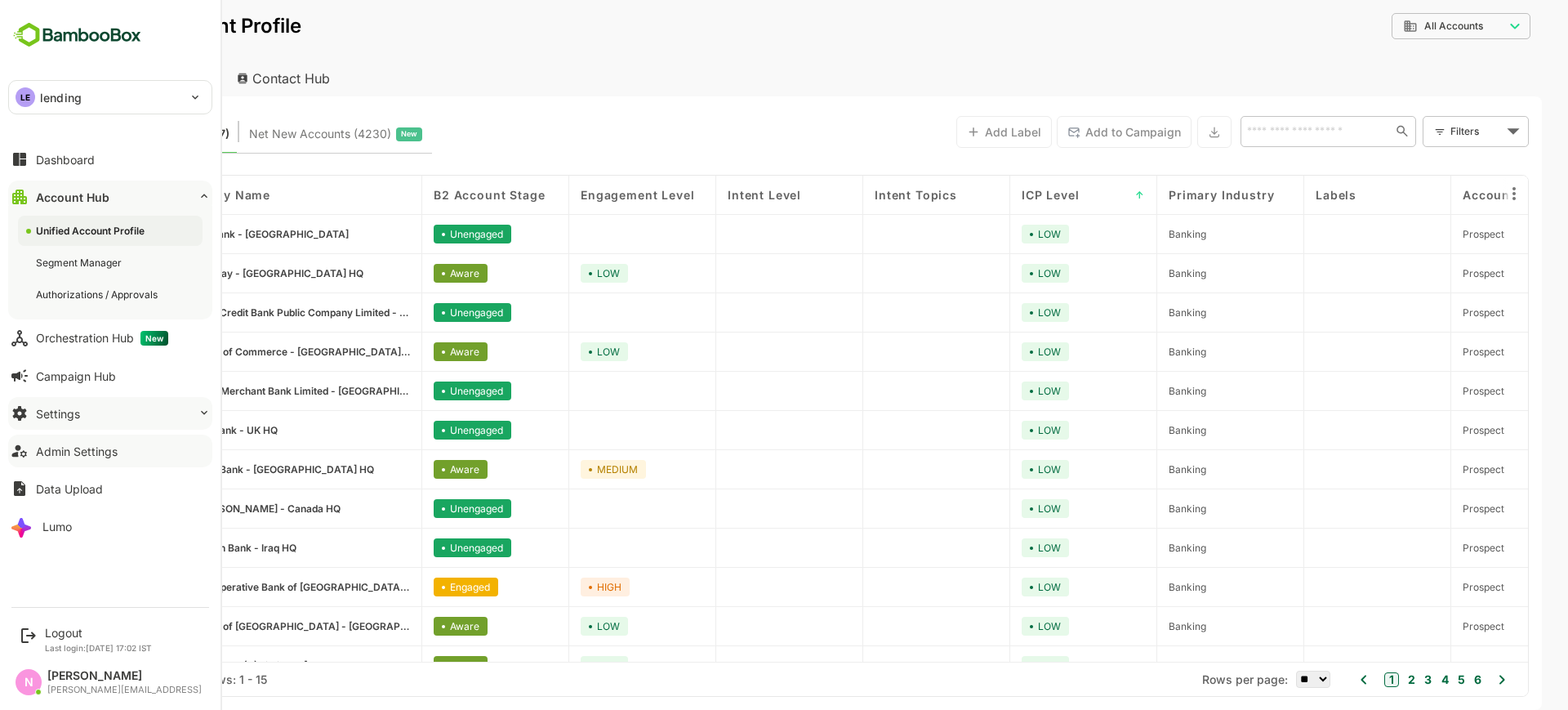
click at [105, 406] on button "Settings" at bounding box center [110, 413] width 204 height 33
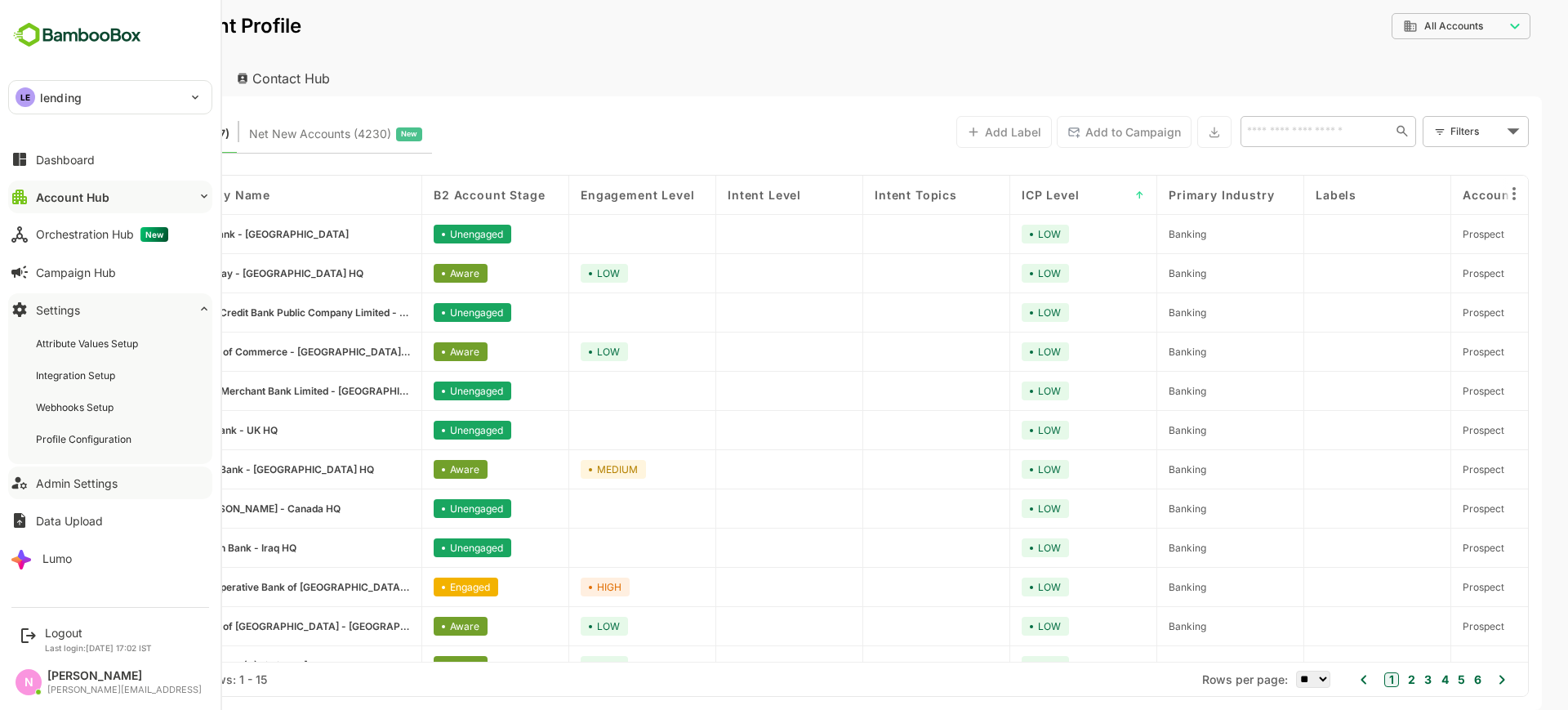
click at [107, 202] on div "Account Hub" at bounding box center [73, 197] width 74 height 14
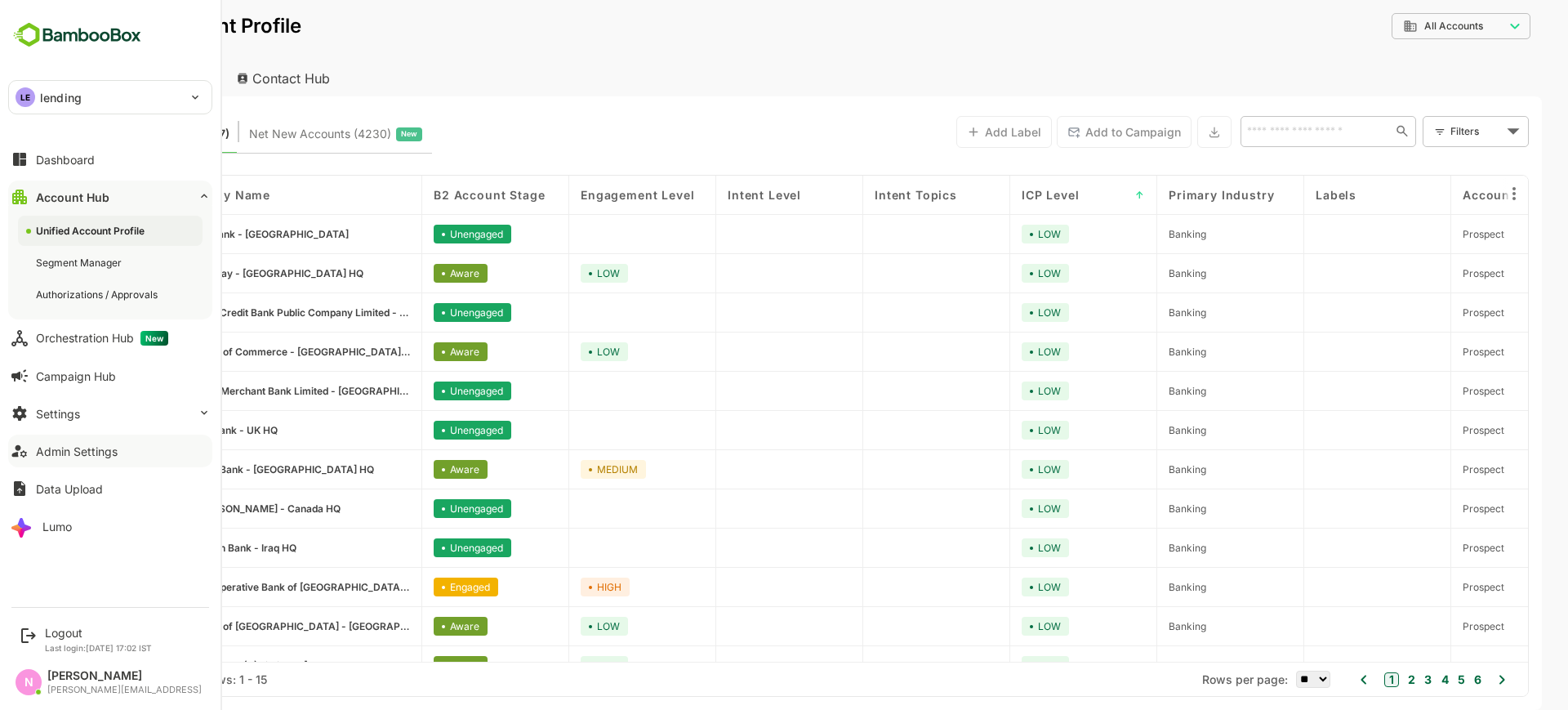
click at [99, 230] on div "Unified Account Profile" at bounding box center [91, 231] width 112 height 14
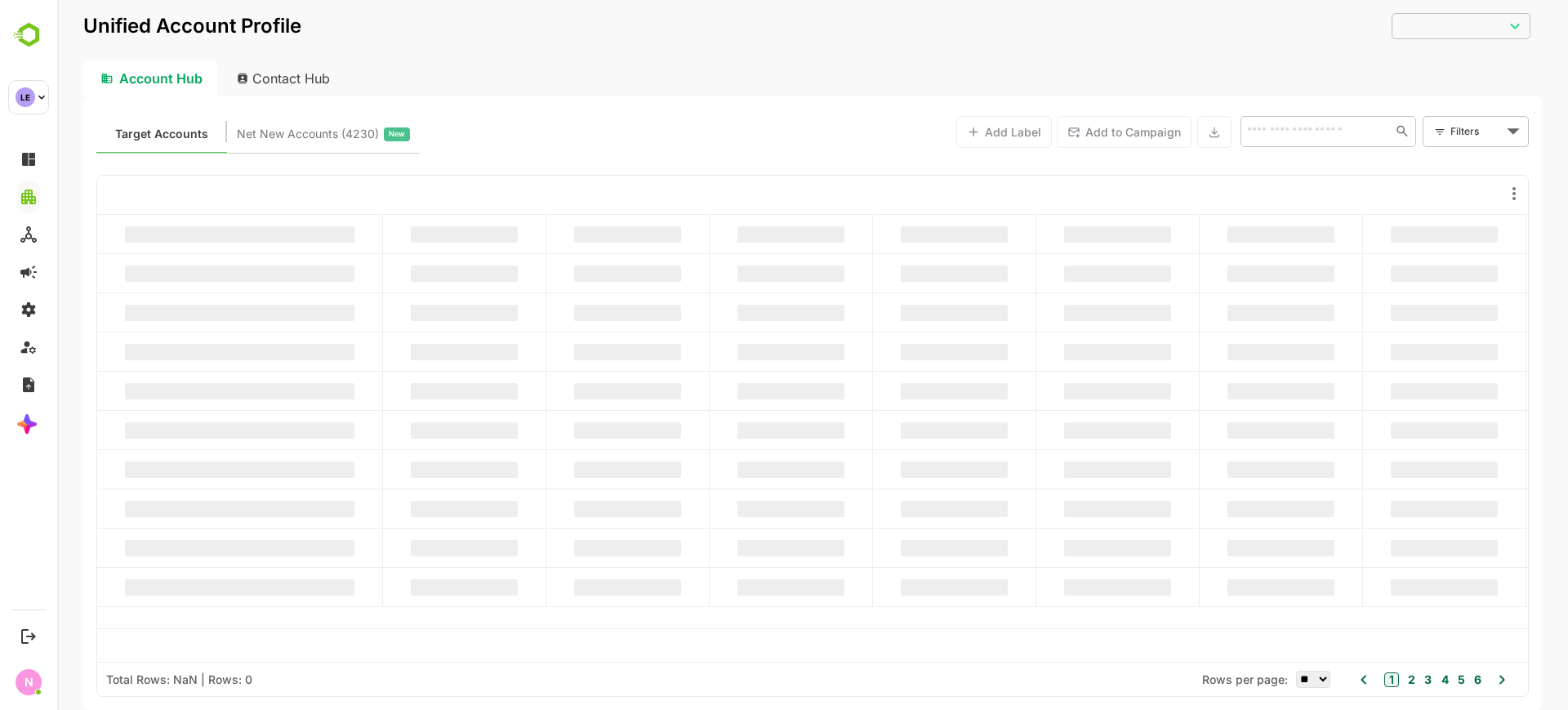
type input "**********"
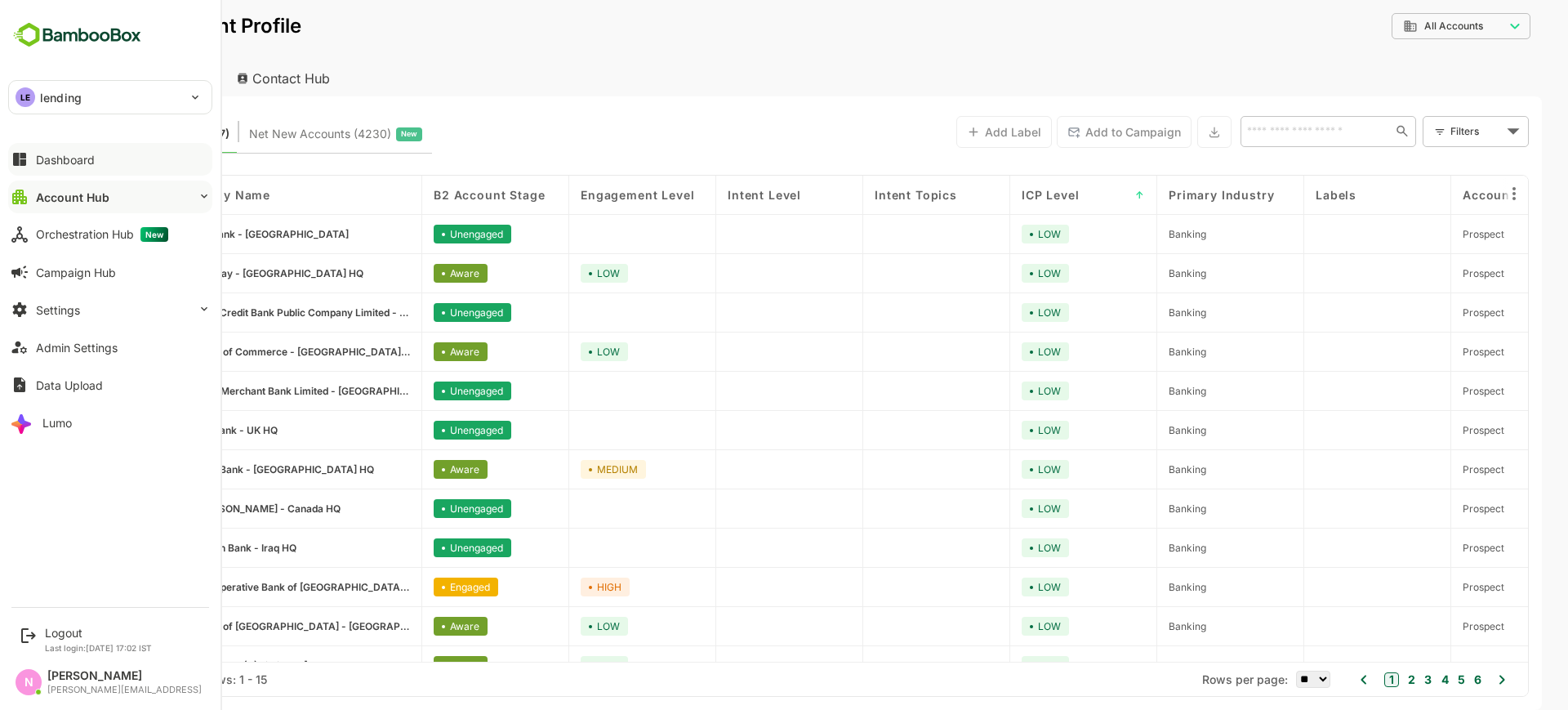
click at [120, 162] on button "Dashboard" at bounding box center [110, 159] width 204 height 33
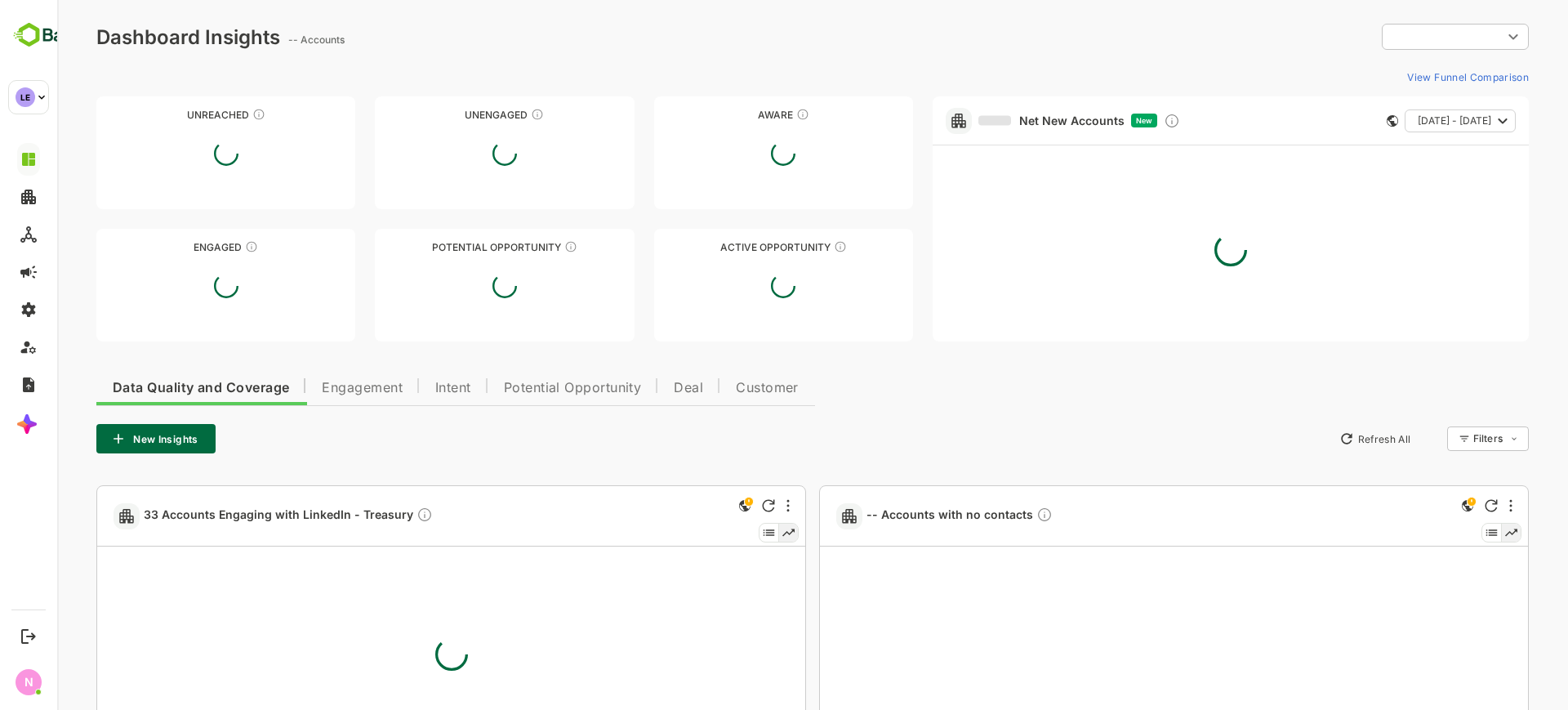
type input "**********"
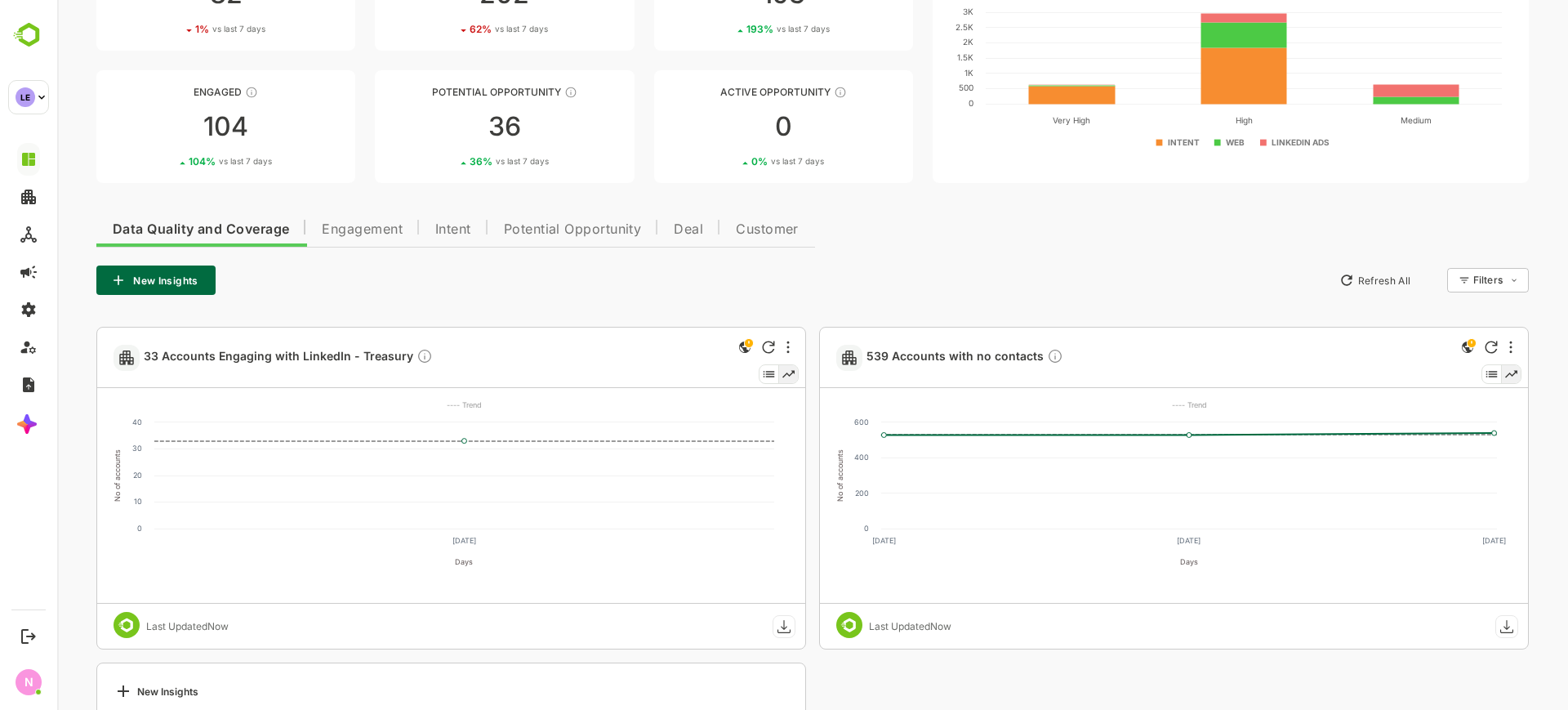
scroll to position [194, 0]
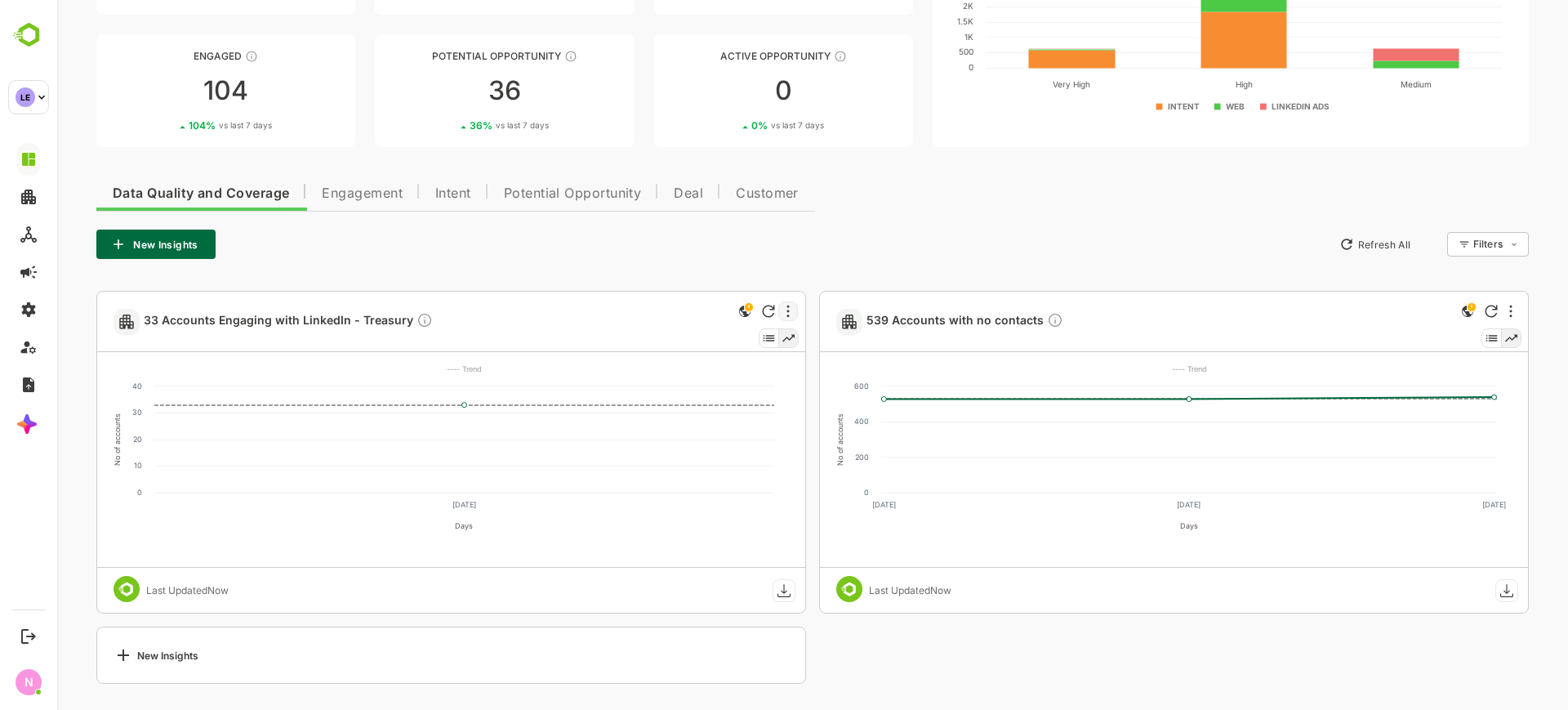
click at [780, 310] on div at bounding box center [788, 311] width 19 height 19
click at [339, 276] on div at bounding box center [813, 355] width 1511 height 710
click at [785, 304] on div at bounding box center [788, 311] width 19 height 19
click at [745, 367] on li "Edit" at bounding box center [738, 370] width 110 height 30
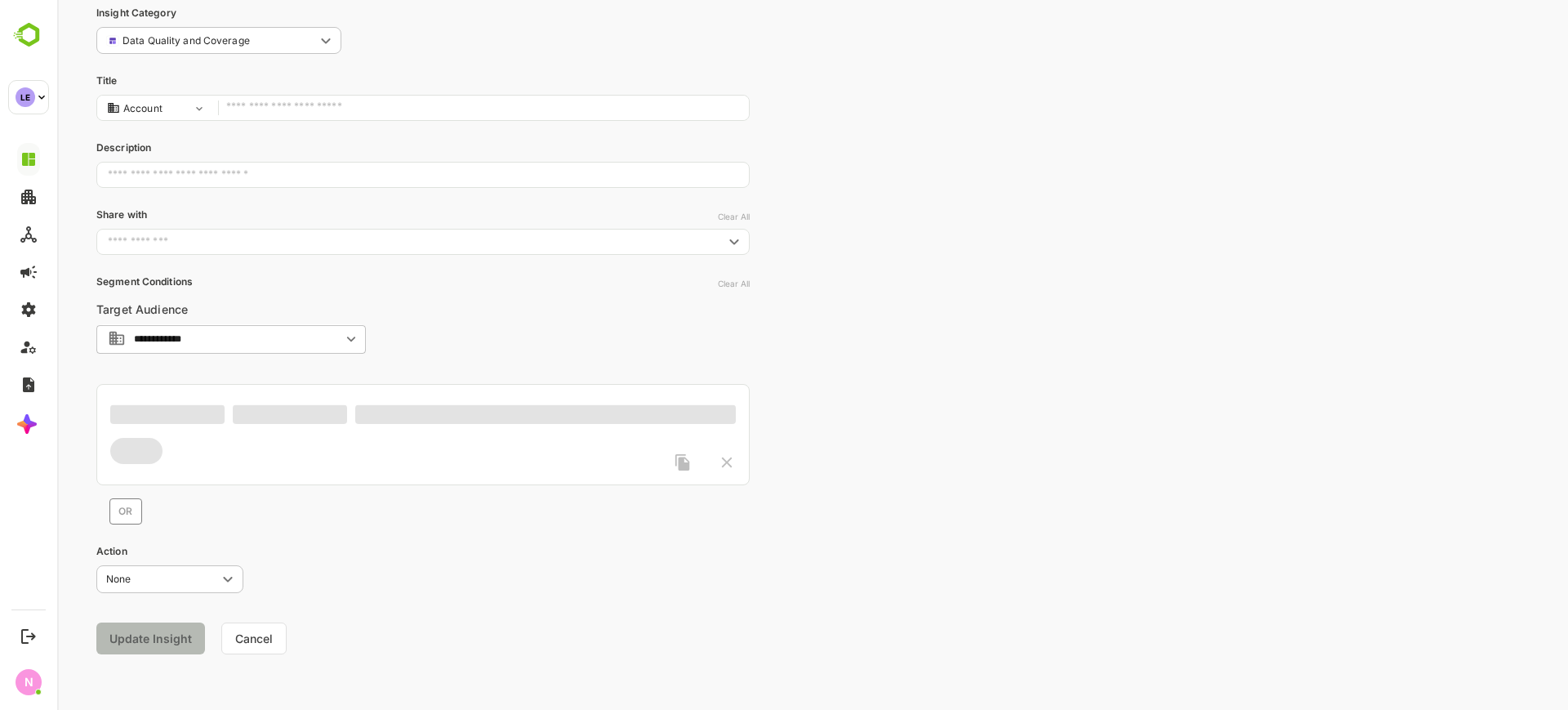
type input "**********"
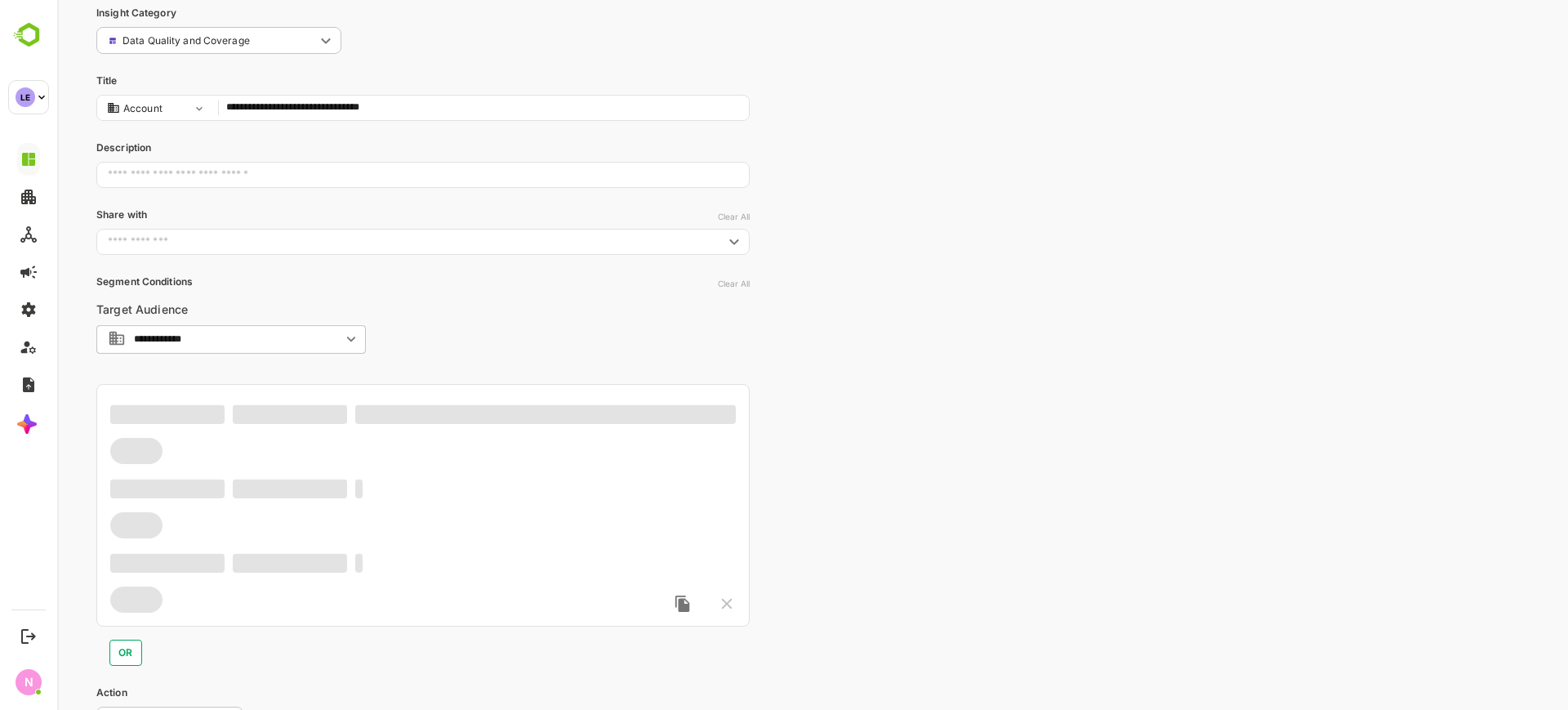
scroll to position [91, 0]
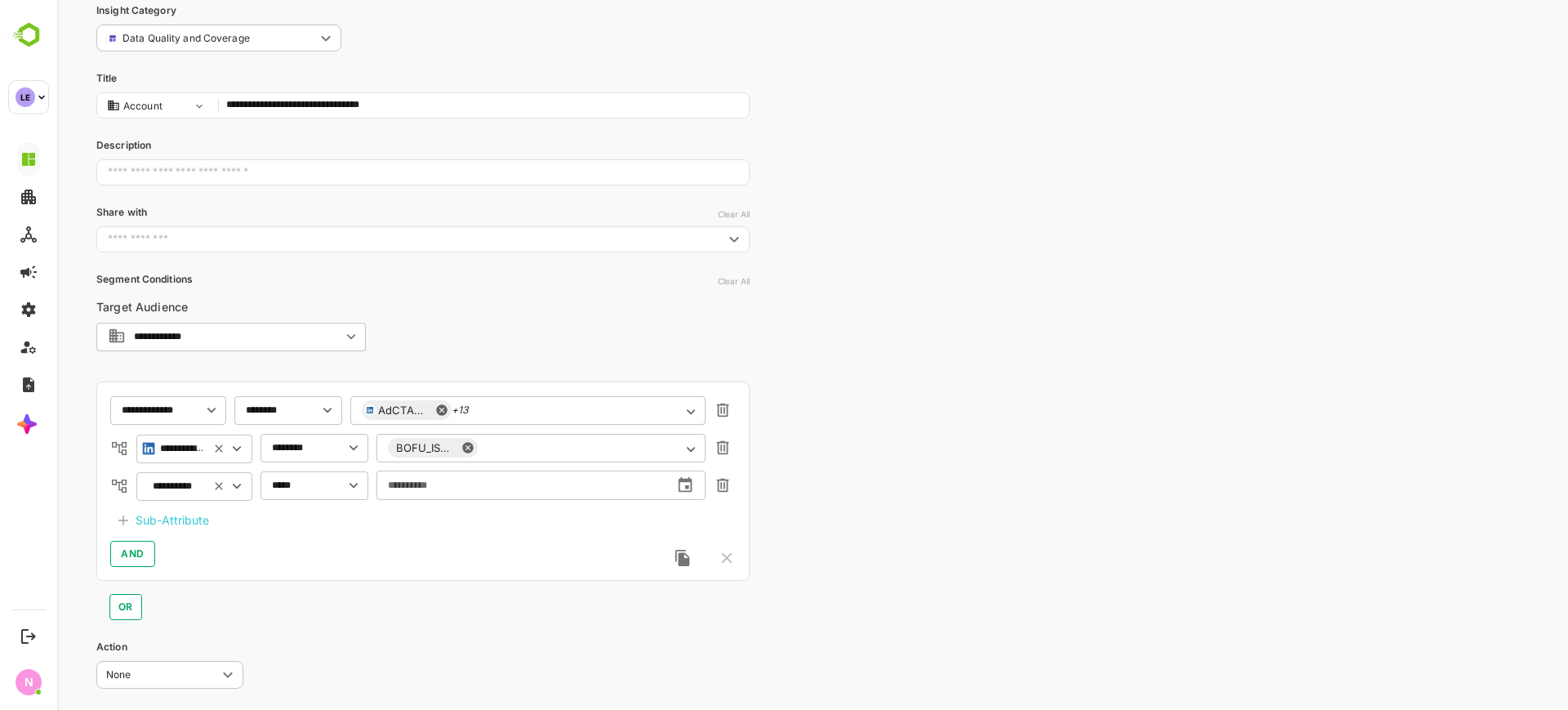
click at [258, 33] on body "**********" at bounding box center [813, 357] width 1511 height 897
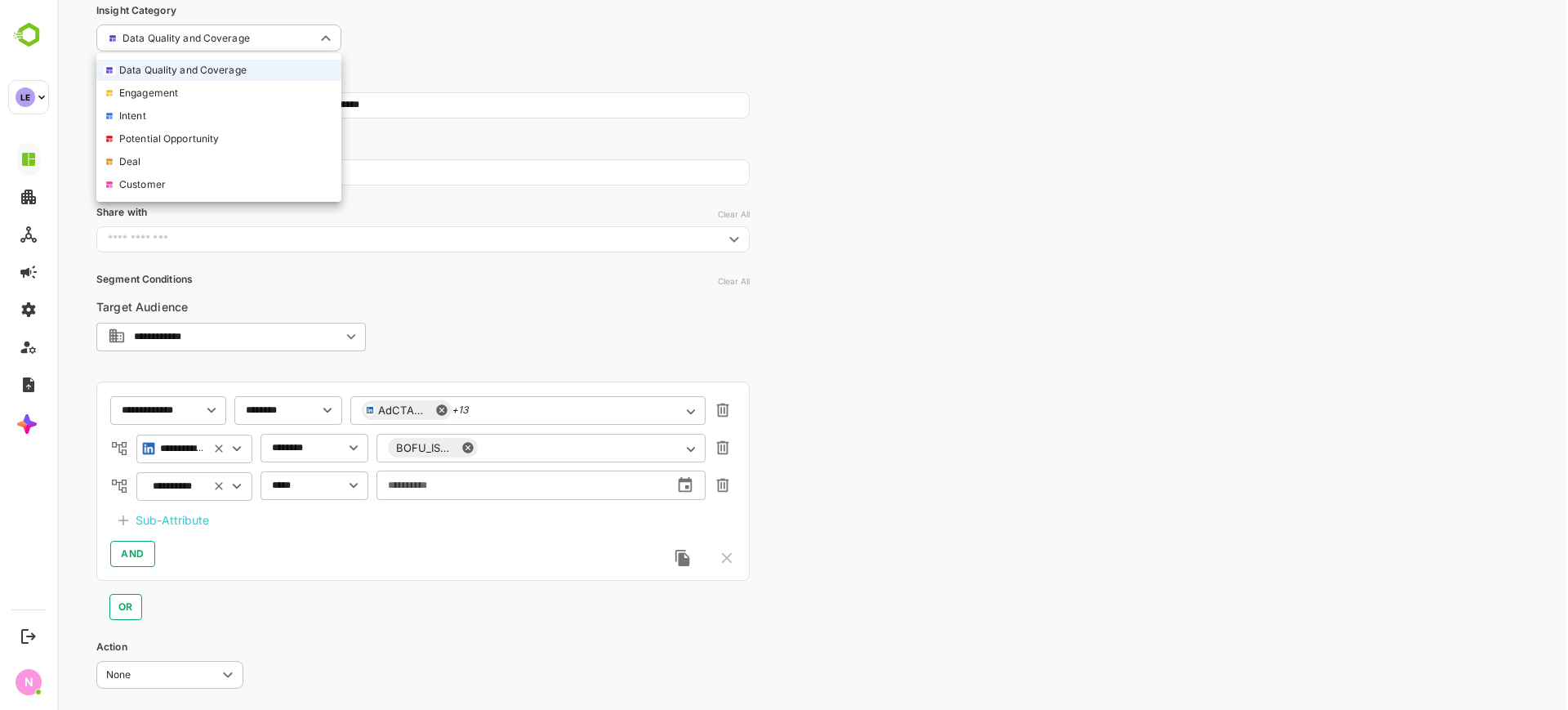
click at [221, 93] on li "Engagement" at bounding box center [219, 93] width 245 height 21
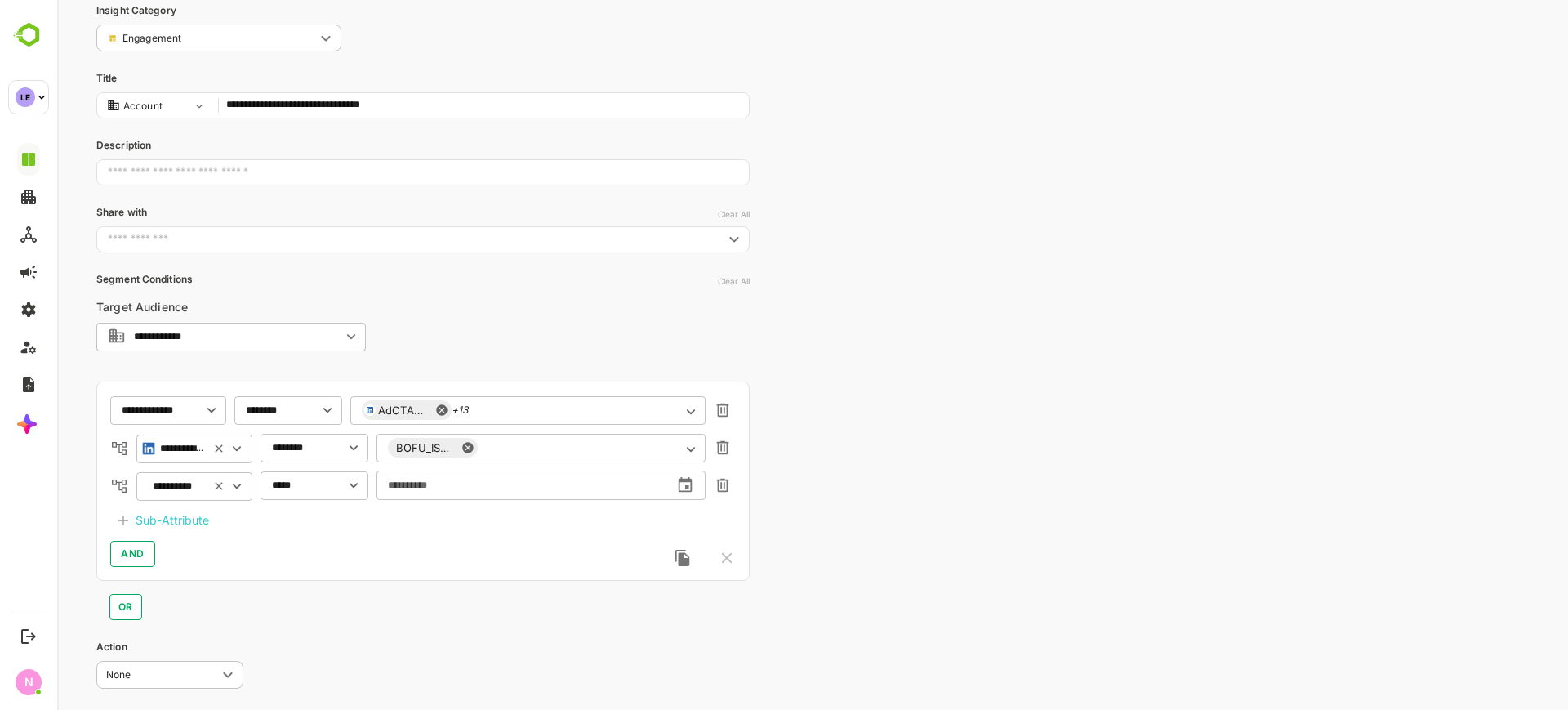
type input "**********"
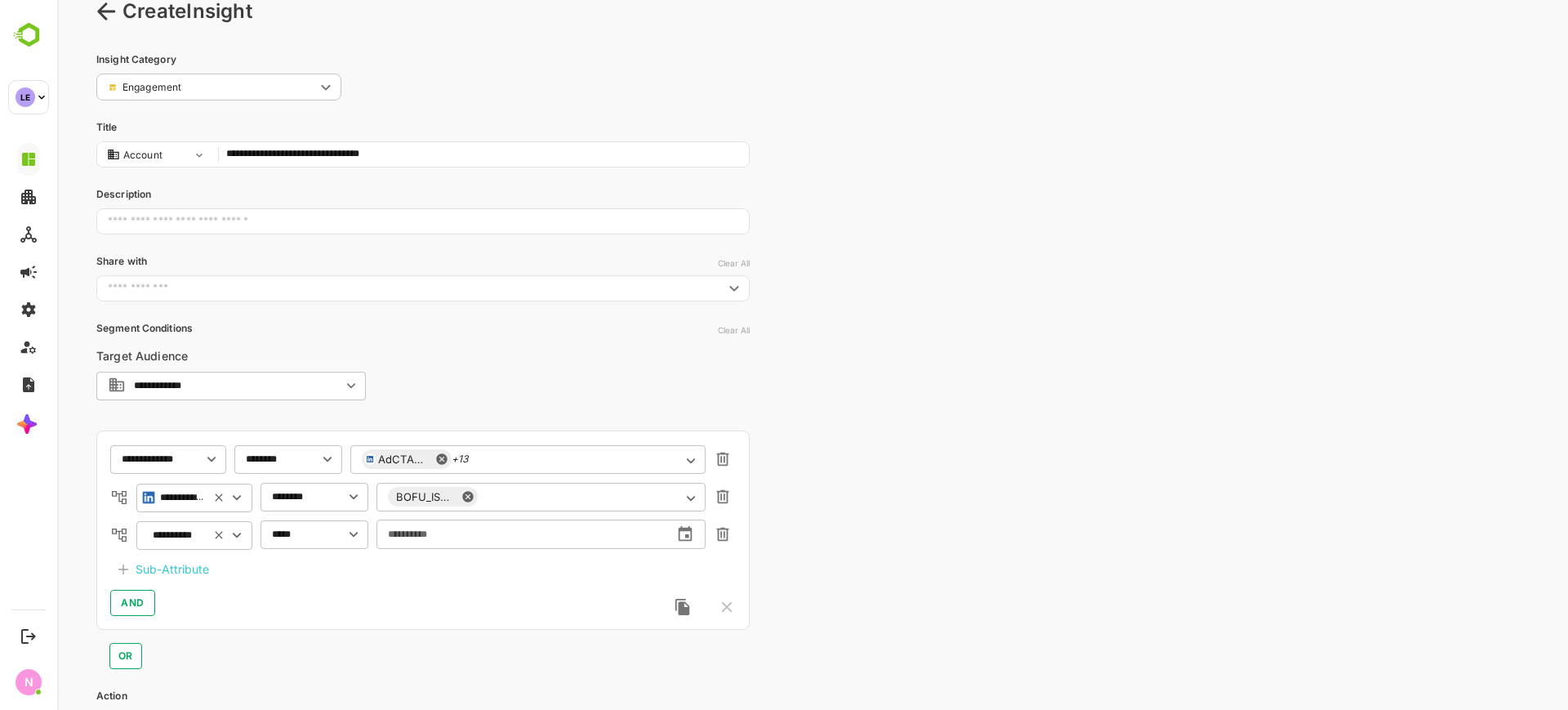
scroll to position [187, 0]
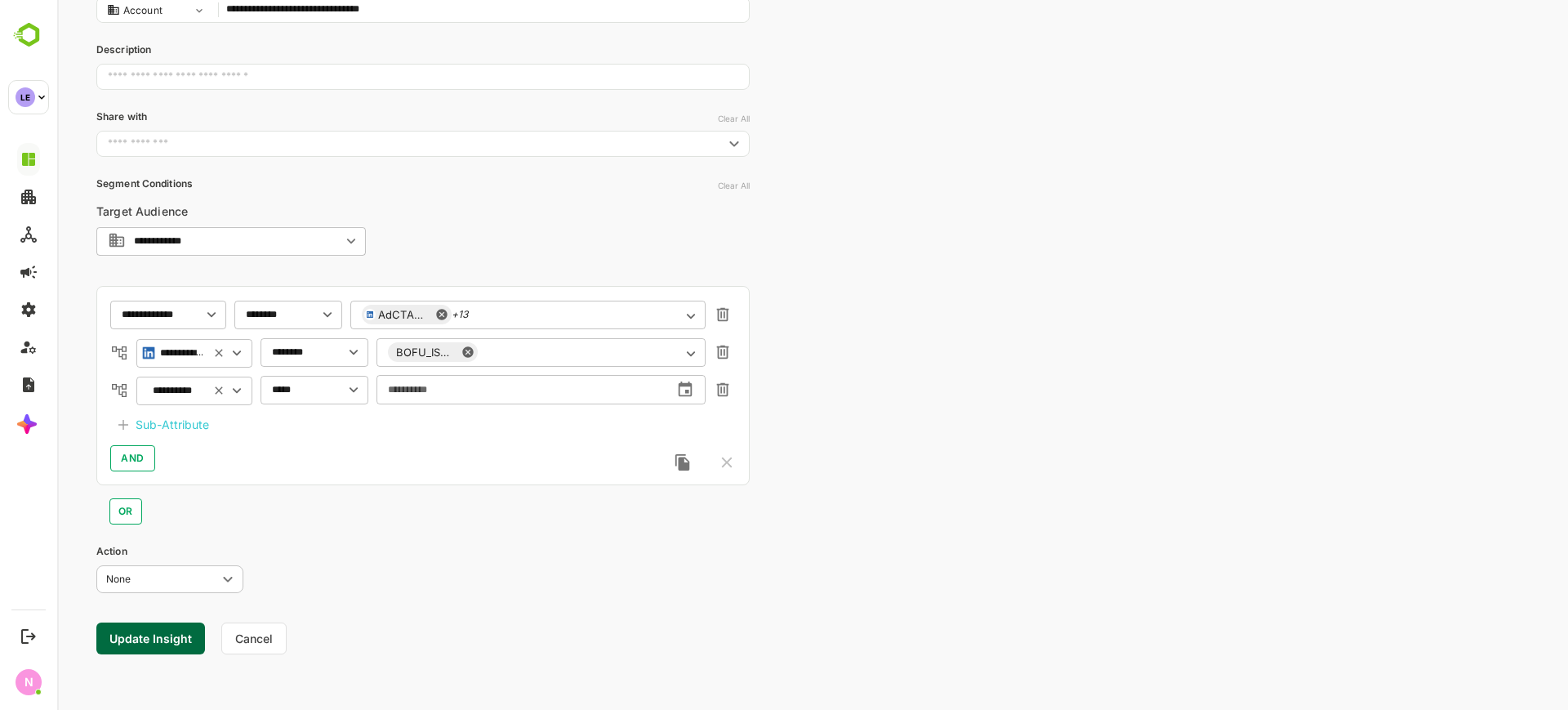
click at [143, 641] on button "Update Insight" at bounding box center [151, 639] width 109 height 32
click at [288, 653] on link "View" at bounding box center [296, 659] width 36 height 19
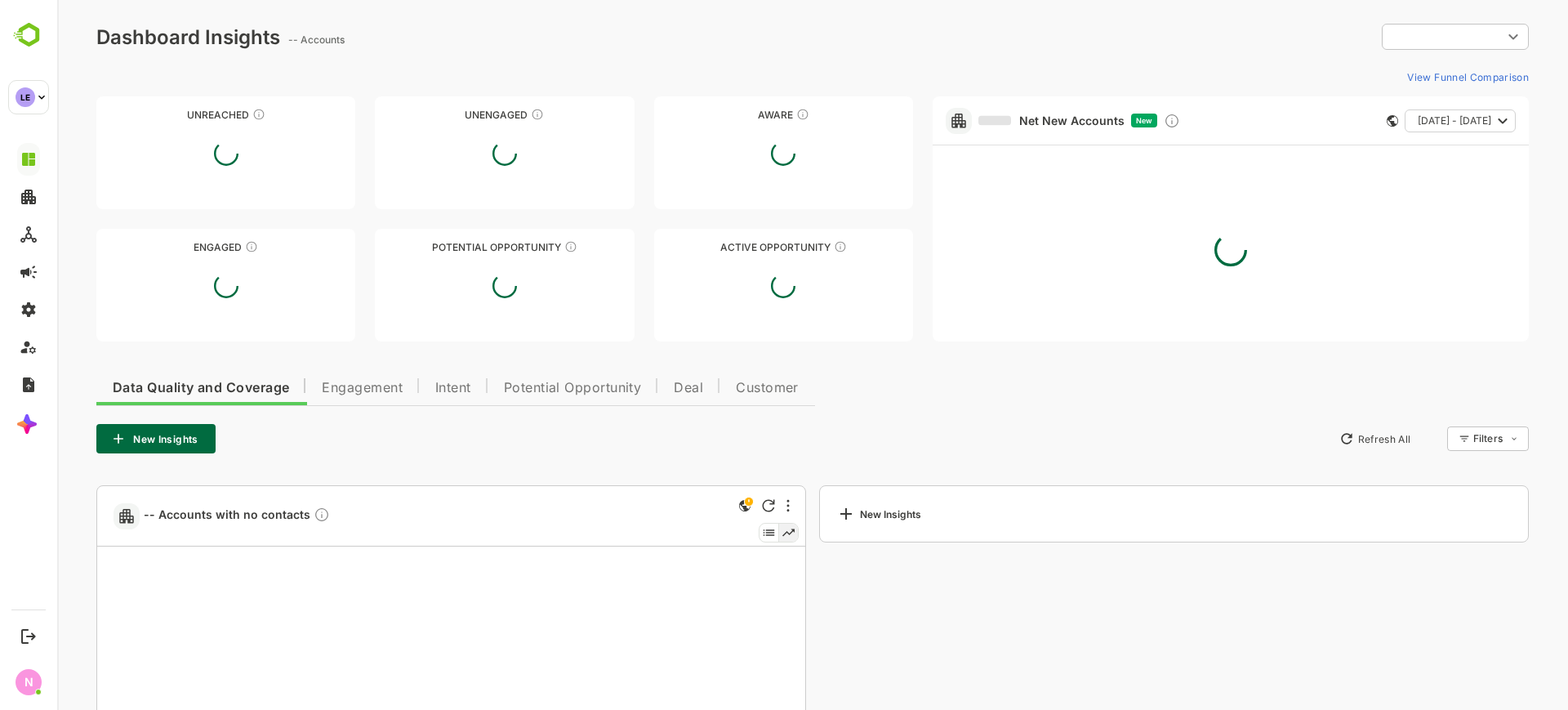
type input "**********"
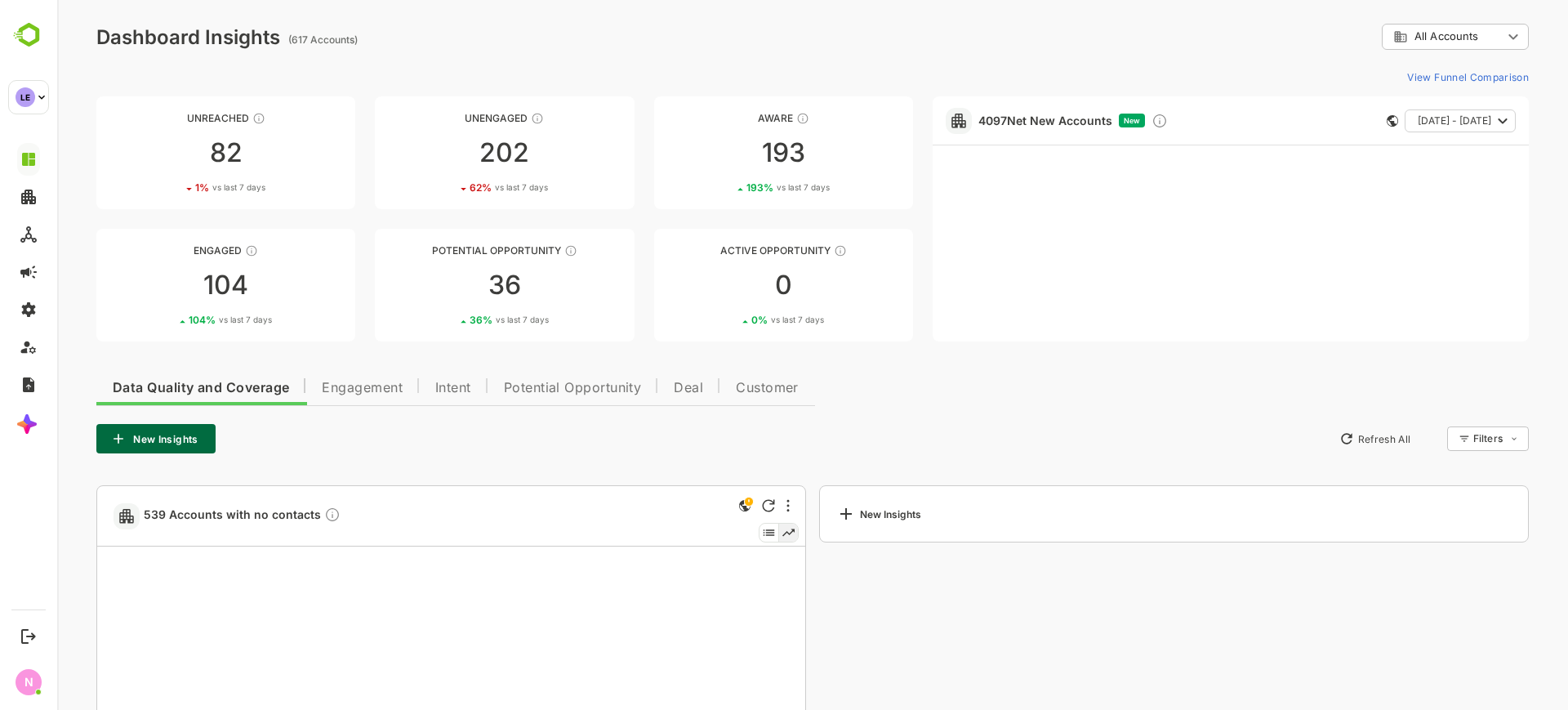
scroll to position [124, 0]
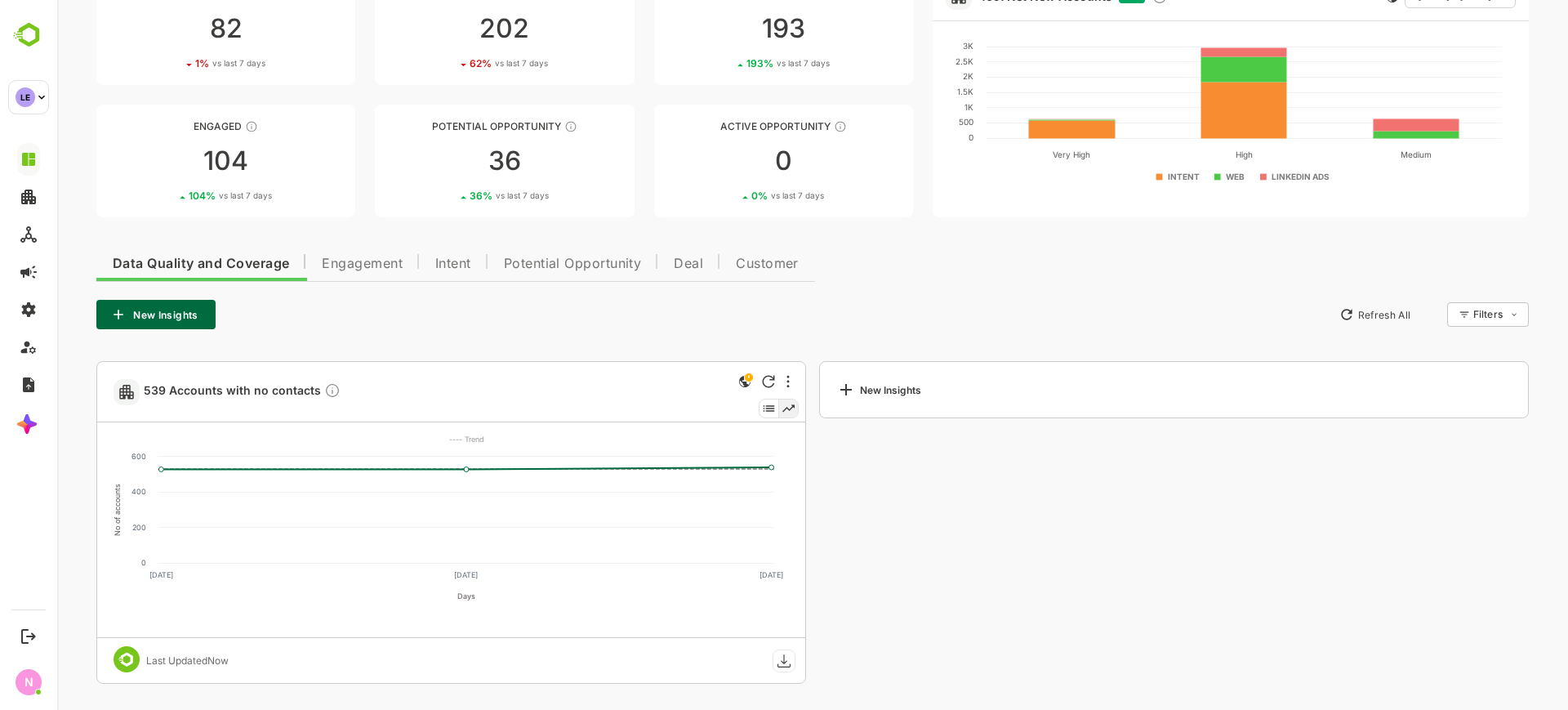
click at [373, 258] on span "Engagement" at bounding box center [362, 264] width 81 height 13
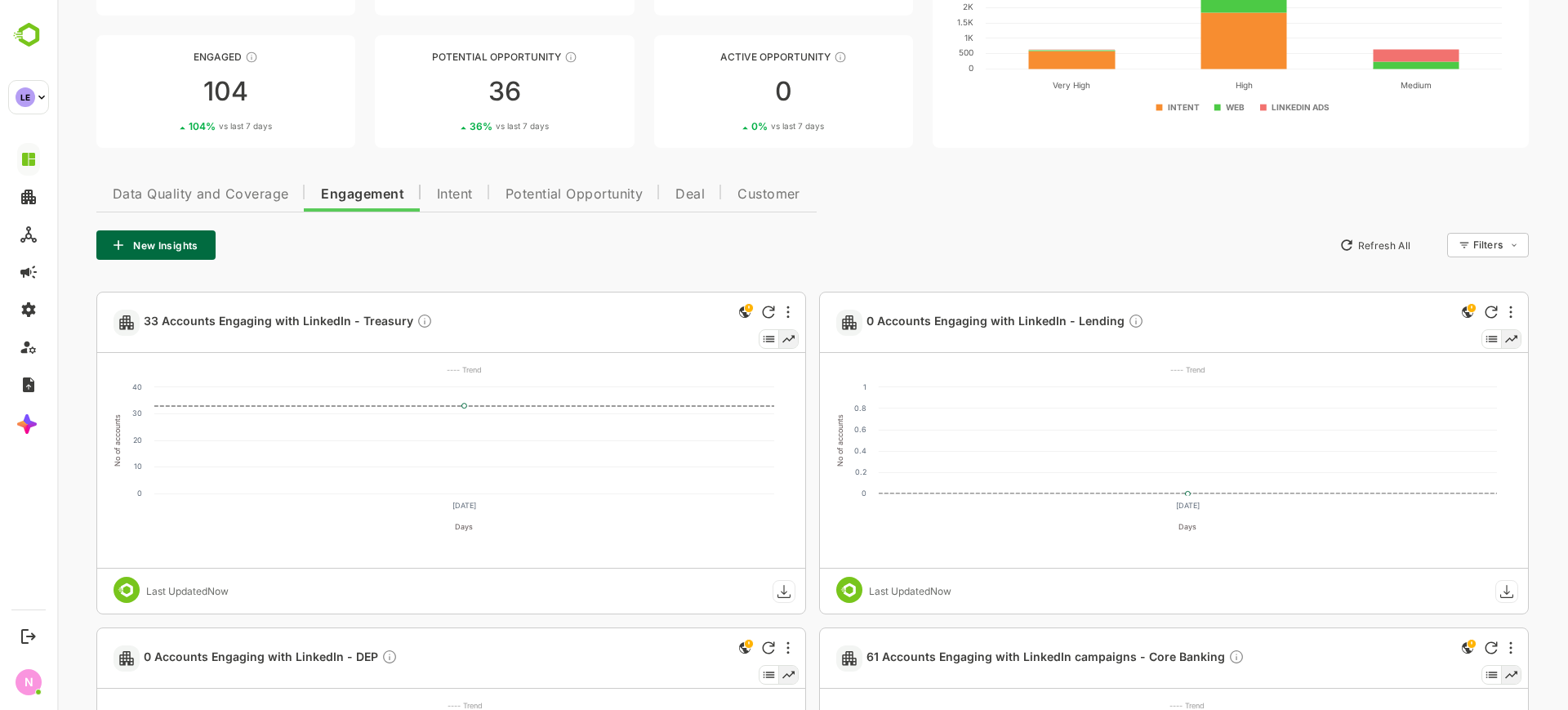
scroll to position [193, 0]
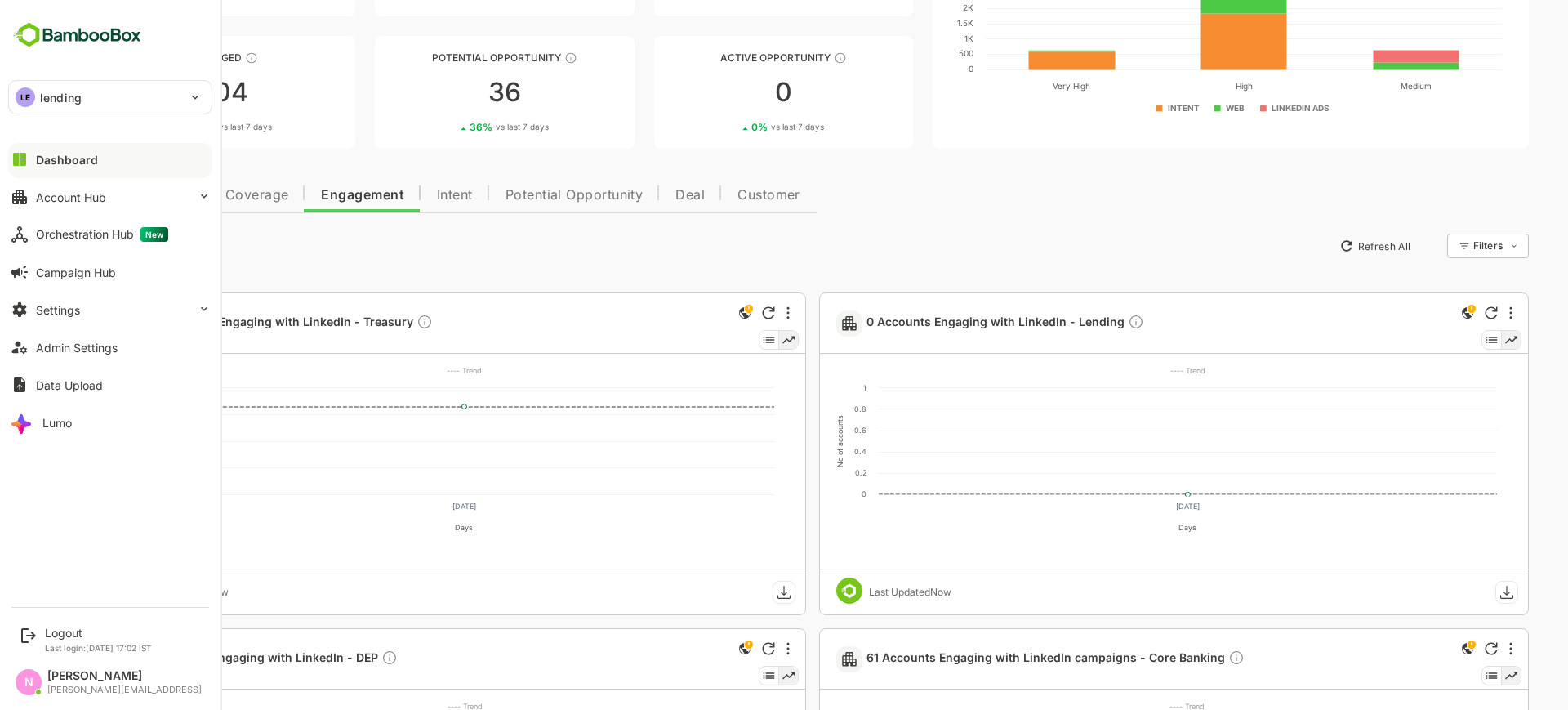
click at [54, 95] on p "lending" at bounding box center [61, 98] width 41 height 18
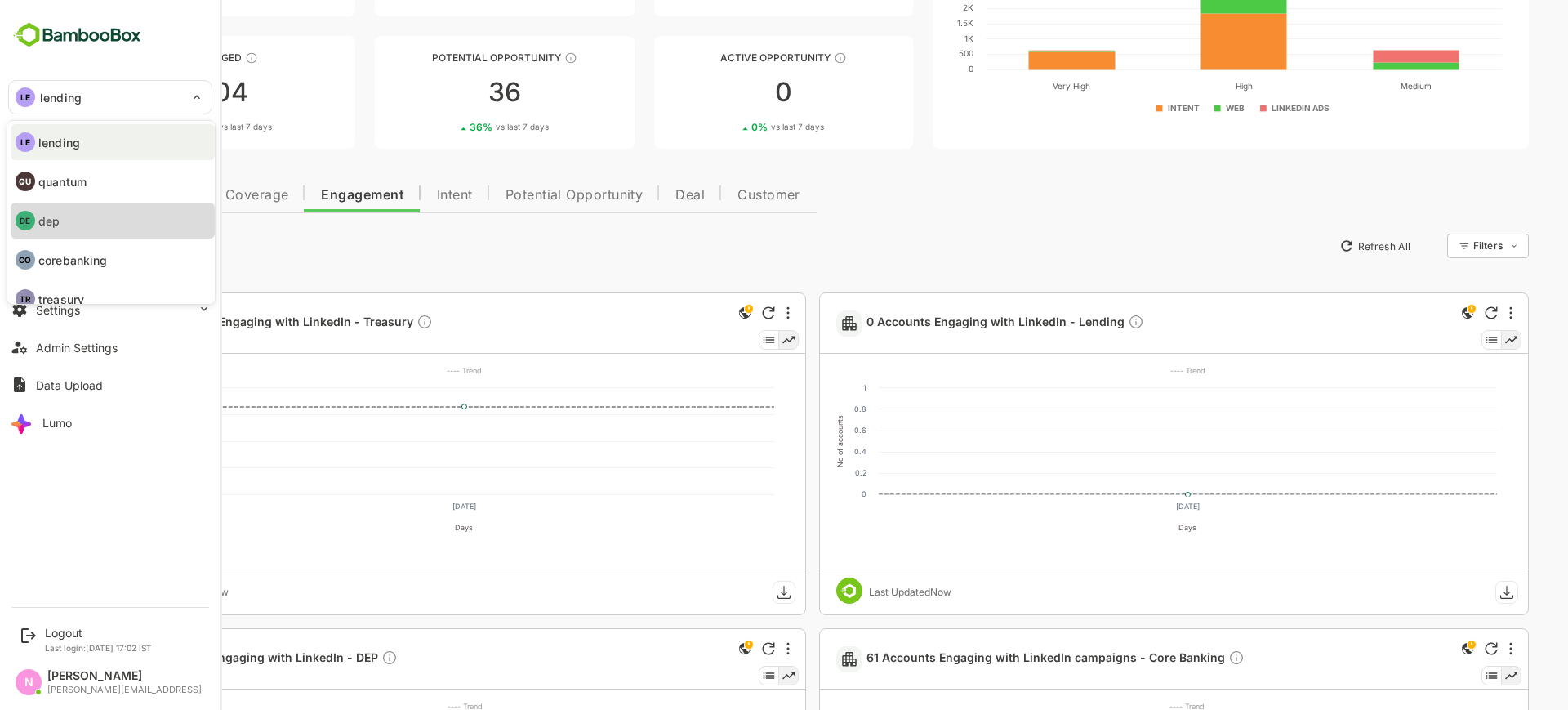
click at [75, 220] on li "DE dep" at bounding box center [113, 220] width 204 height 36
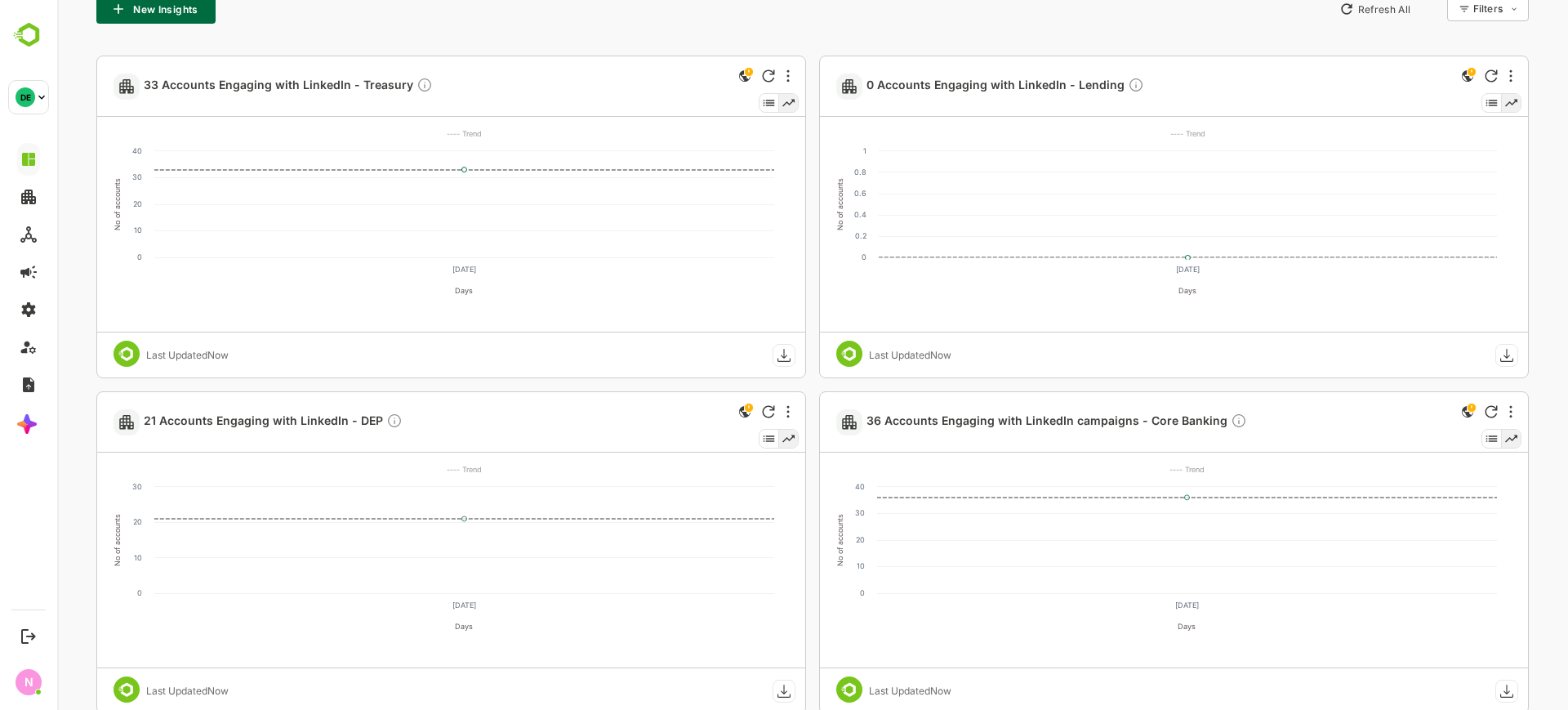
scroll to position [434, 0]
